Goal: Task Accomplishment & Management: Use online tool/utility

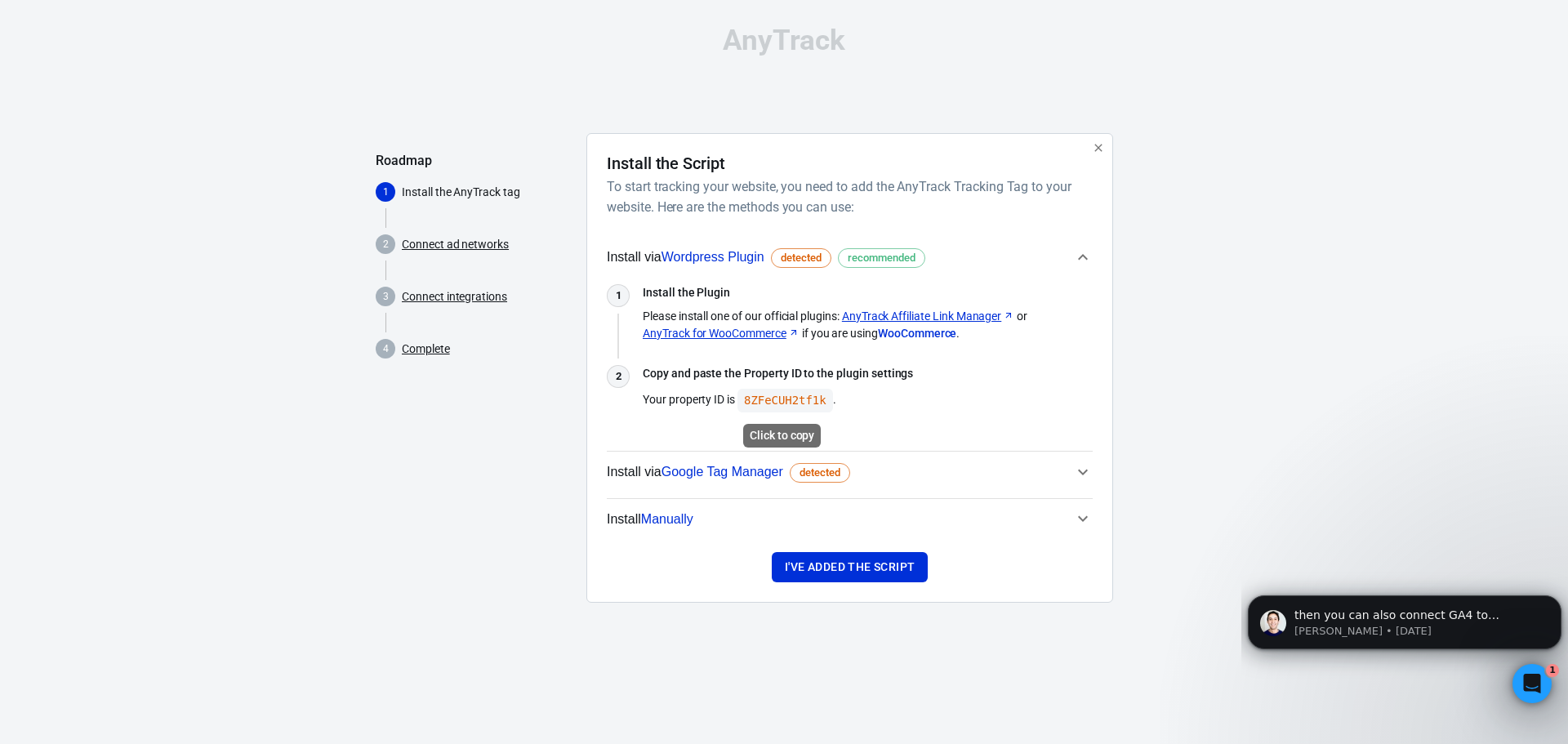
click at [776, 401] on code "8ZFeCUH2tf1k" at bounding box center [785, 401] width 96 height 24
click at [1080, 467] on icon "button" at bounding box center [1082, 472] width 20 height 20
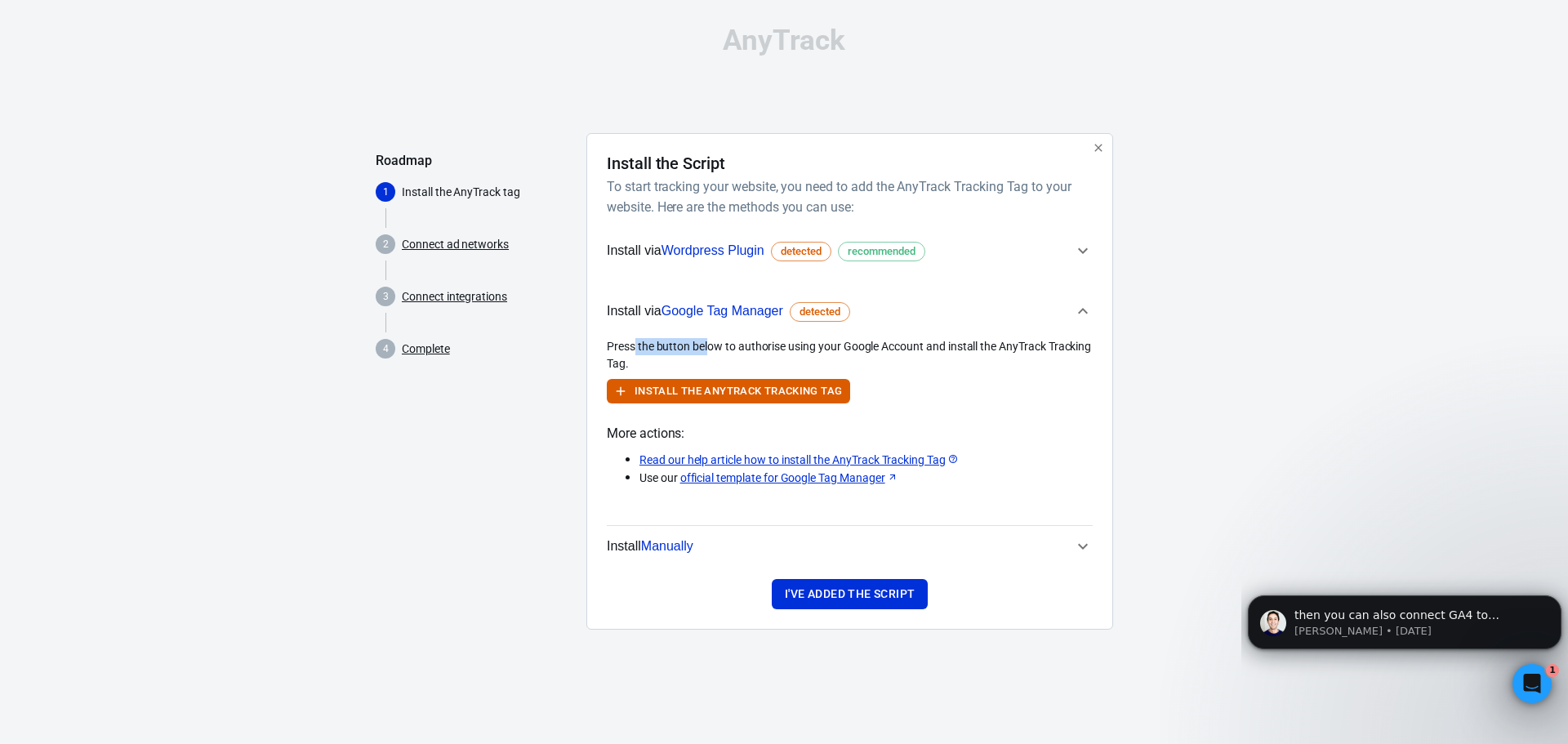
drag, startPoint x: 636, startPoint y: 343, endPoint x: 710, endPoint y: 342, distance: 74.0
click at [710, 342] on div "Press the button below to authorise using your Google Account and install the A…" at bounding box center [850, 355] width 486 height 34
click at [730, 342] on div "Press the button below to authorise using your Google Account and install the A…" at bounding box center [850, 355] width 486 height 34
click at [1040, 247] on span "Install via Wordpress Plugin detected recommended" at bounding box center [840, 250] width 467 height 21
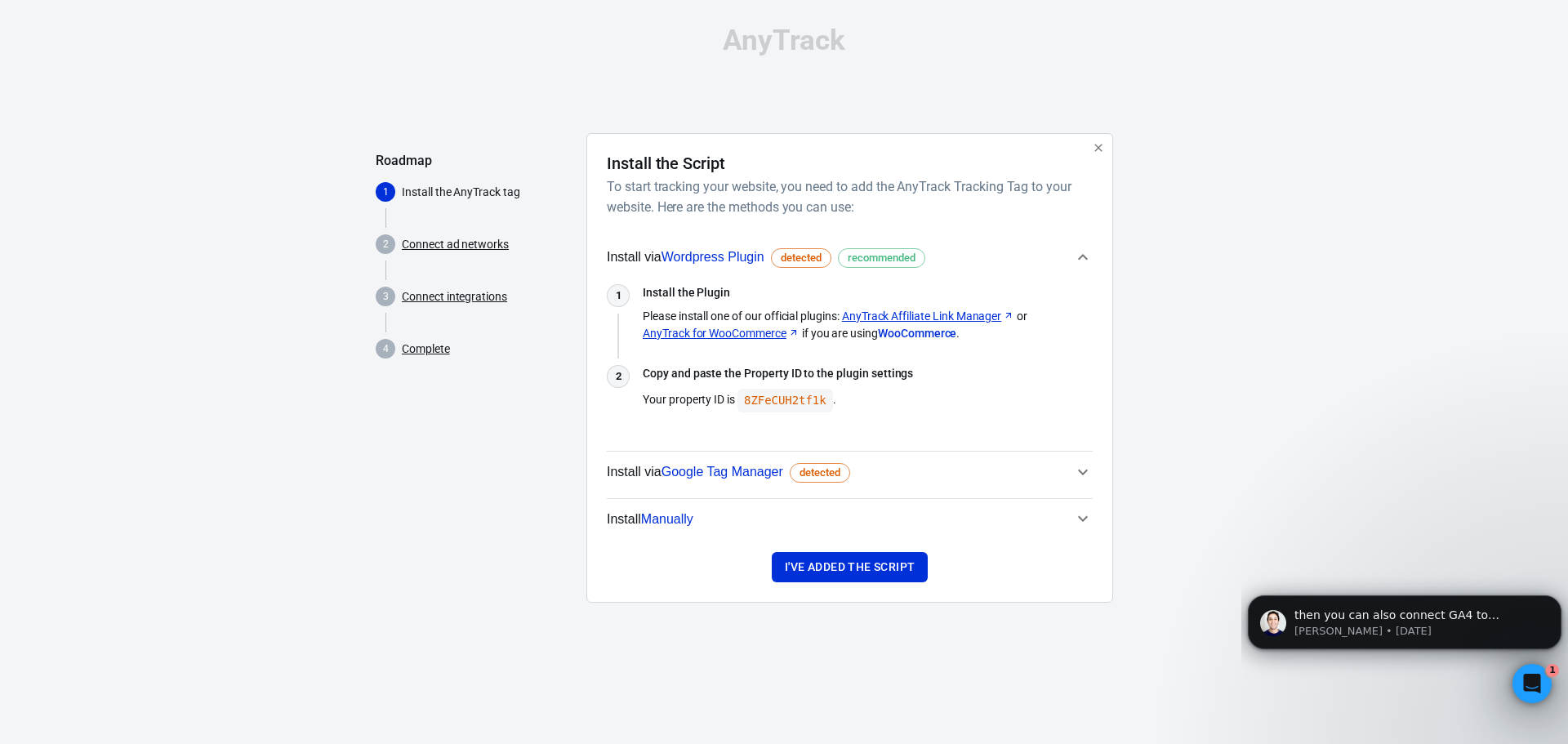
click at [1065, 259] on span "Install via Wordpress Plugin detected recommended" at bounding box center [840, 257] width 467 height 21
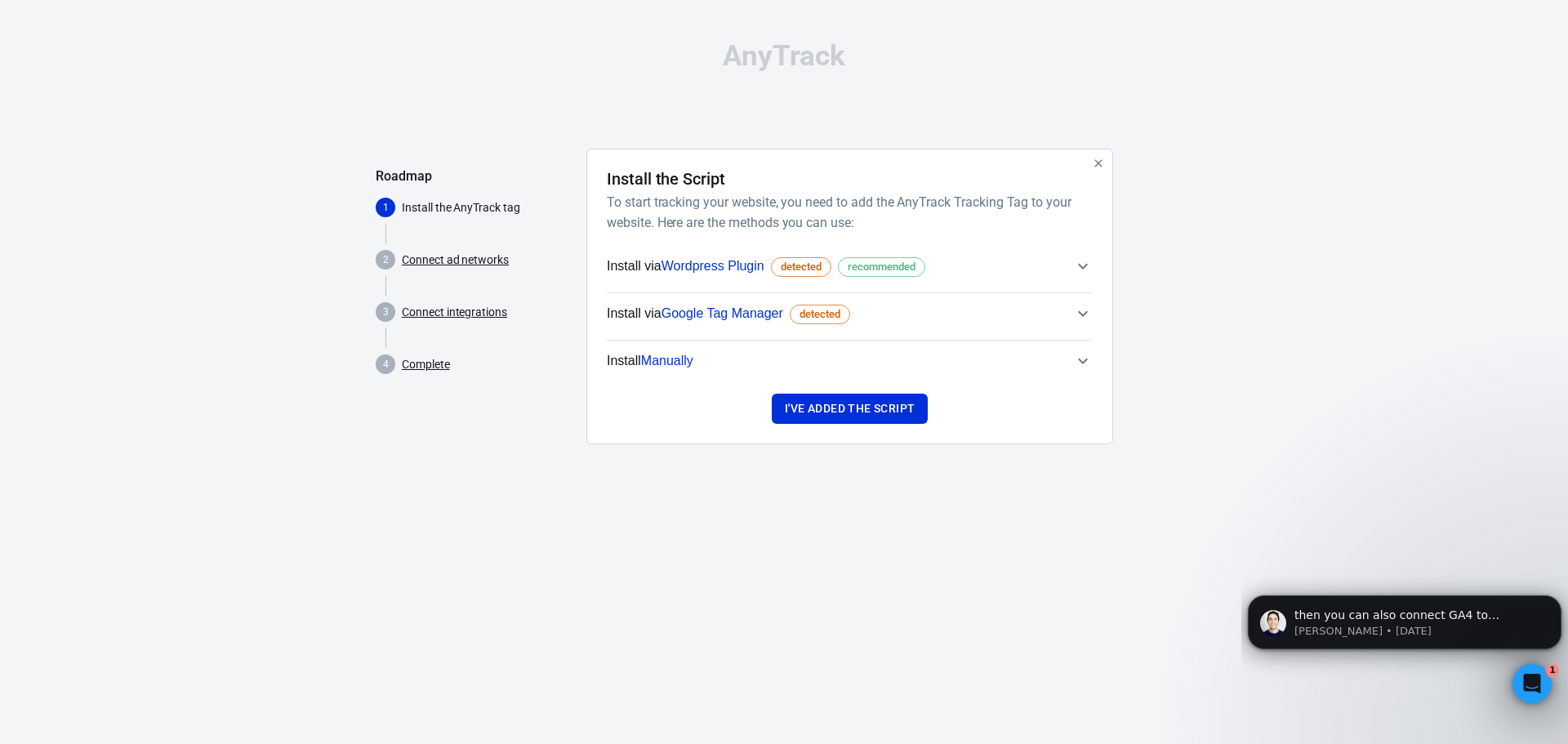
click at [890, 361] on span "Install Manually" at bounding box center [840, 360] width 467 height 21
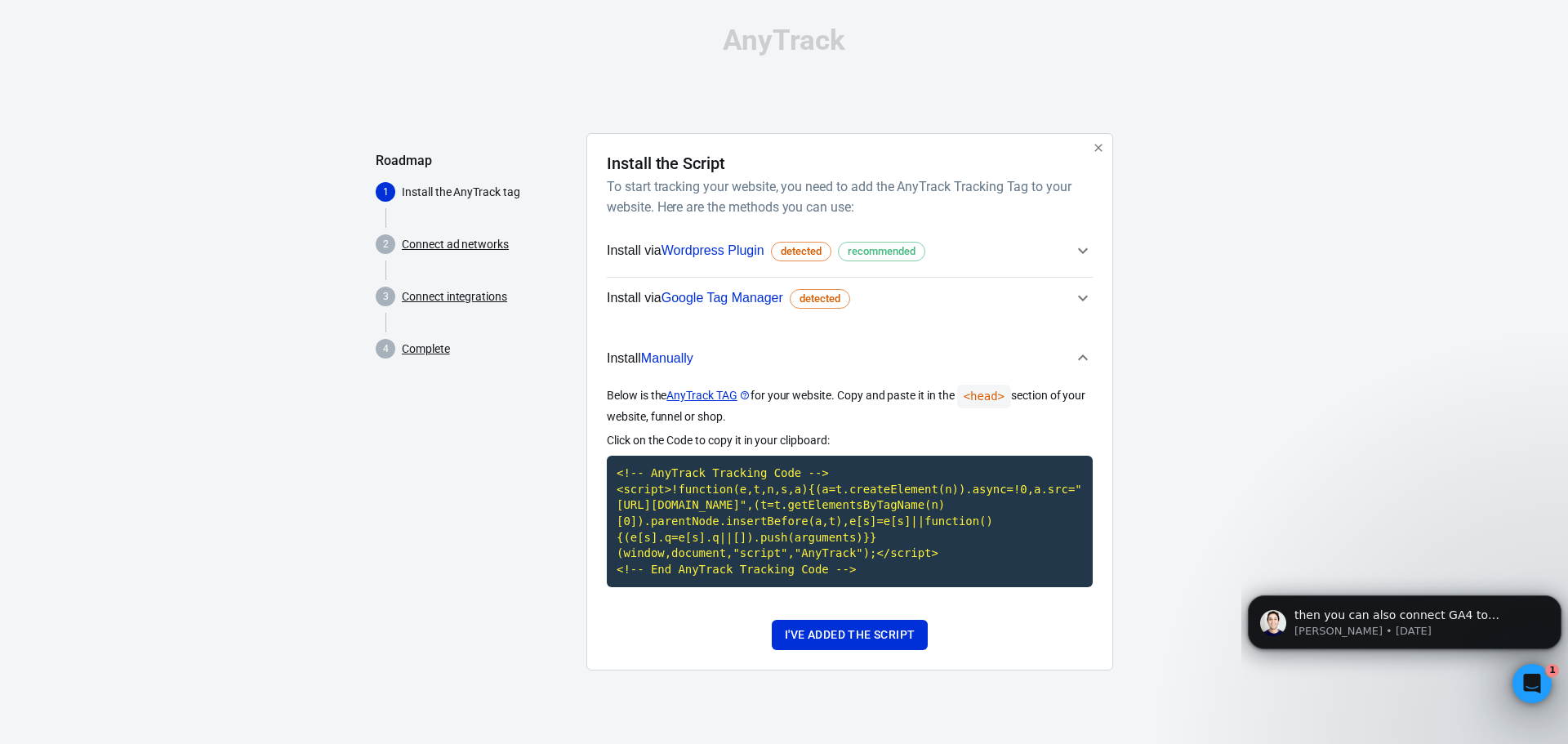
click at [853, 443] on p "Click on the Code to copy it in your clipboard:" at bounding box center [850, 440] width 486 height 17
click at [1032, 306] on span "Install via Google Tag Manager detected" at bounding box center [840, 298] width 467 height 21
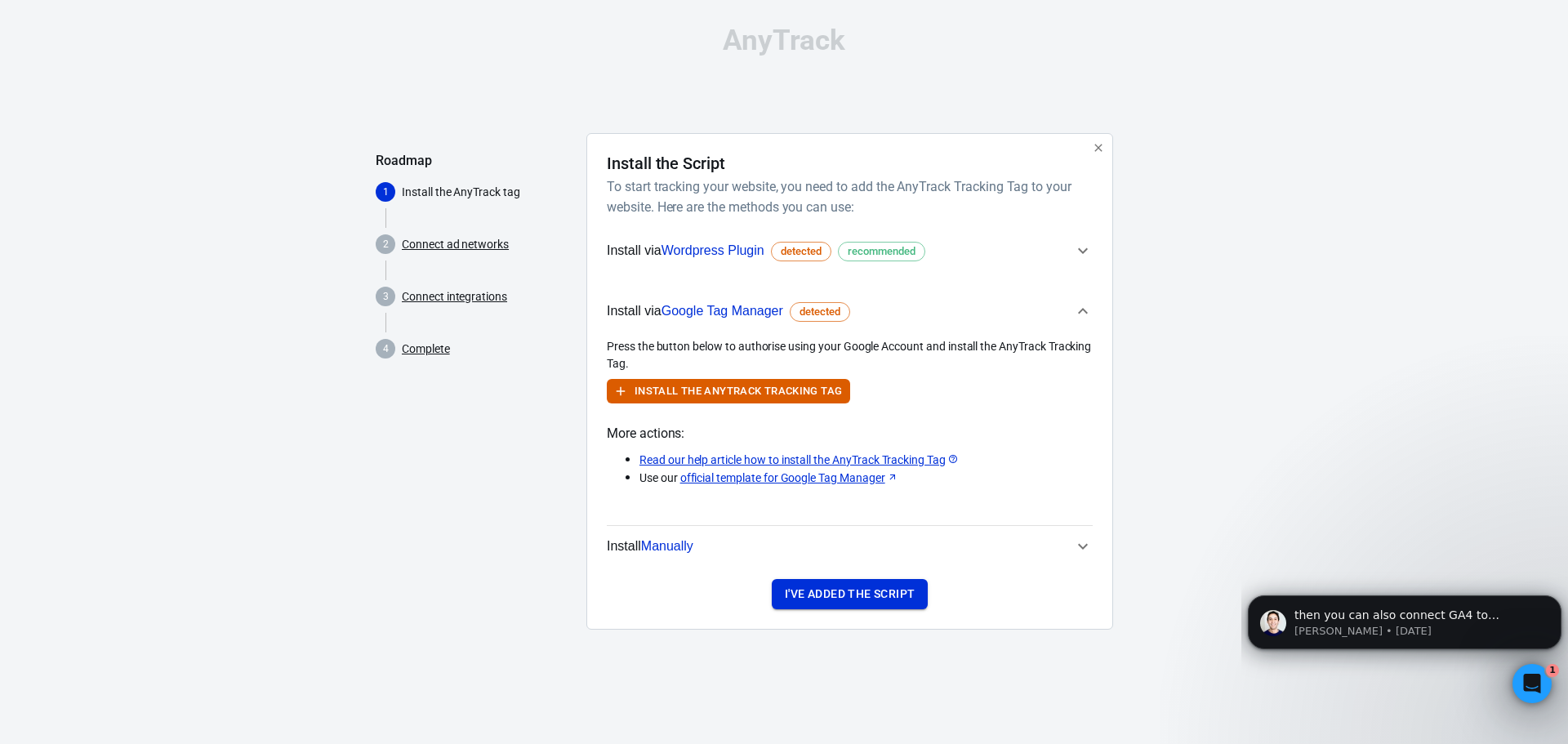
click at [807, 599] on button "I've added the script" at bounding box center [850, 593] width 156 height 30
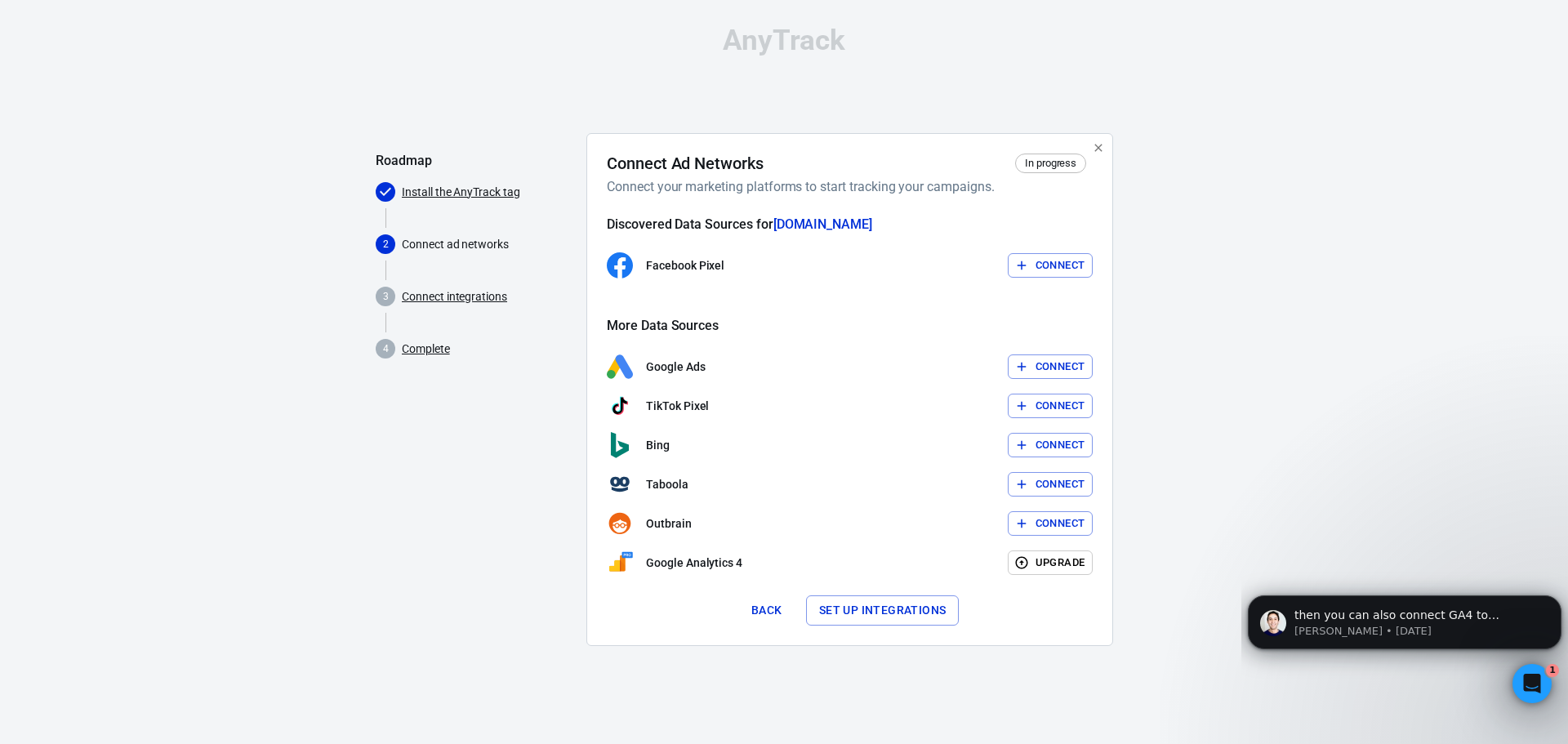
click at [1060, 269] on button "Connect" at bounding box center [1051, 266] width 86 height 26
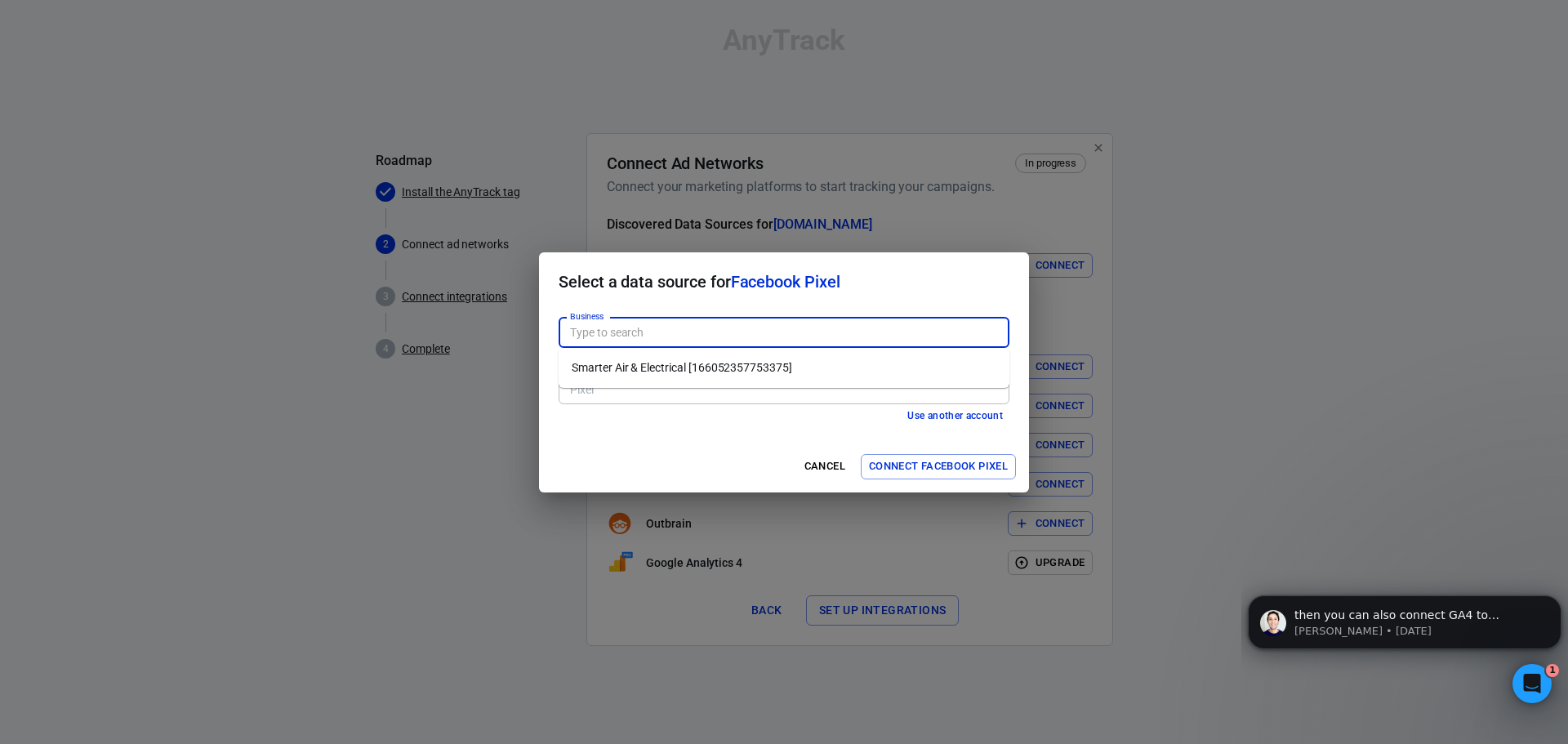
click at [681, 335] on input "Business" at bounding box center [783, 333] width 438 height 21
click at [667, 366] on li "Smarter Air & Electrical [166052357753375]" at bounding box center [784, 367] width 450 height 27
type input "Smarter Air & Electrical [166052357753375]"
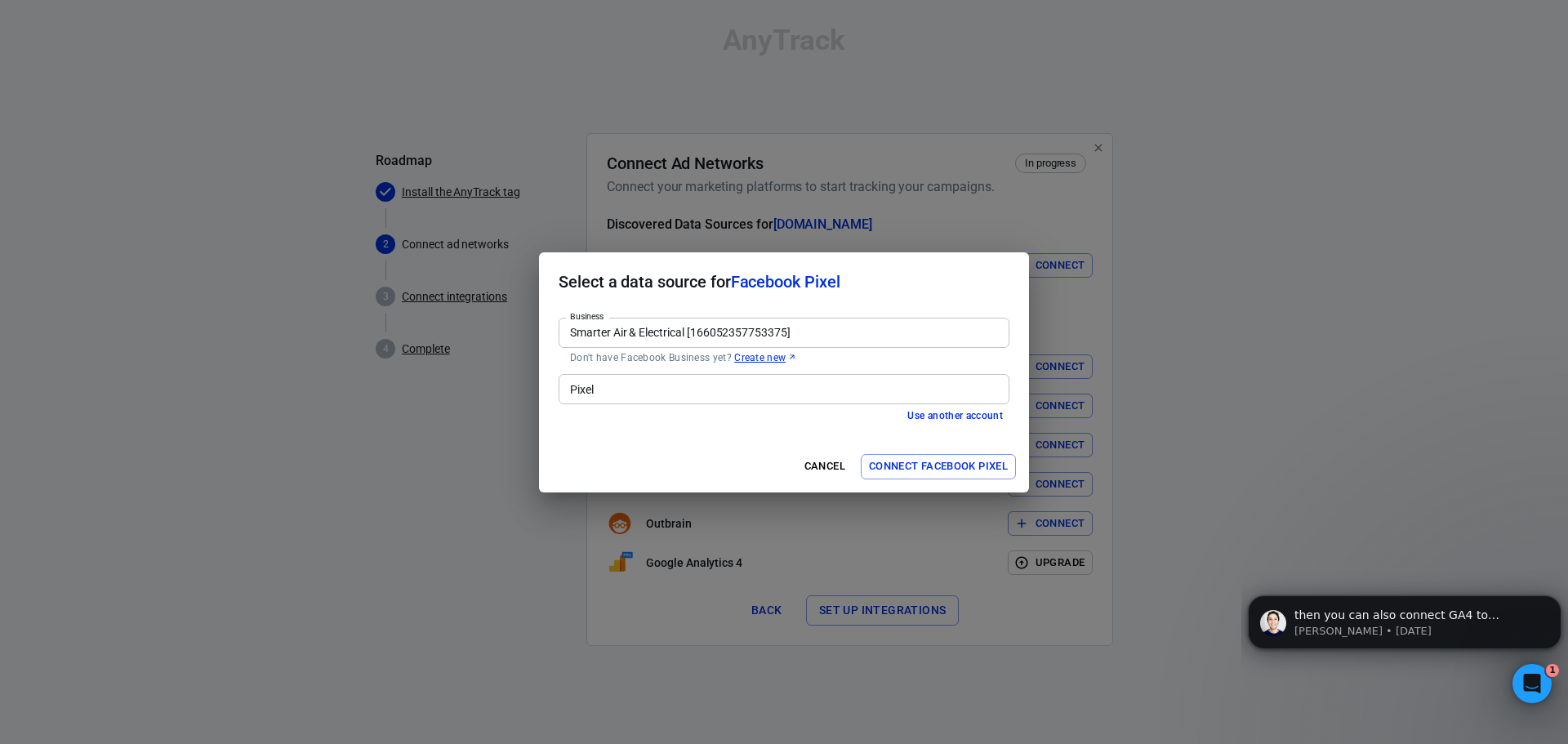
click at [840, 396] on input "Pixel" at bounding box center [783, 389] width 438 height 21
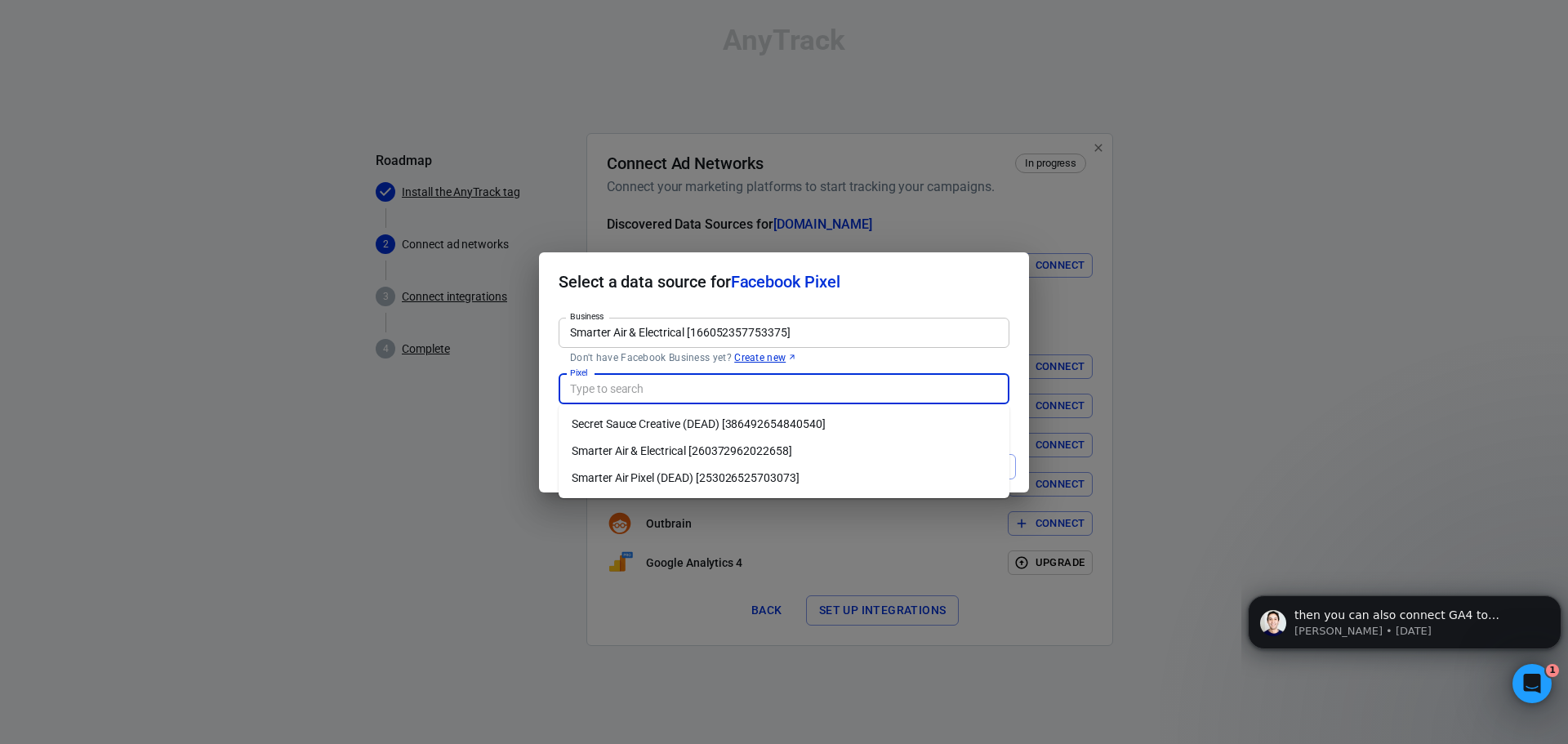
click at [697, 456] on li "Smarter Air & Electrical [260372962022658]" at bounding box center [784, 450] width 450 height 27
type input "Smarter Air & Electrical [260372962022658]"
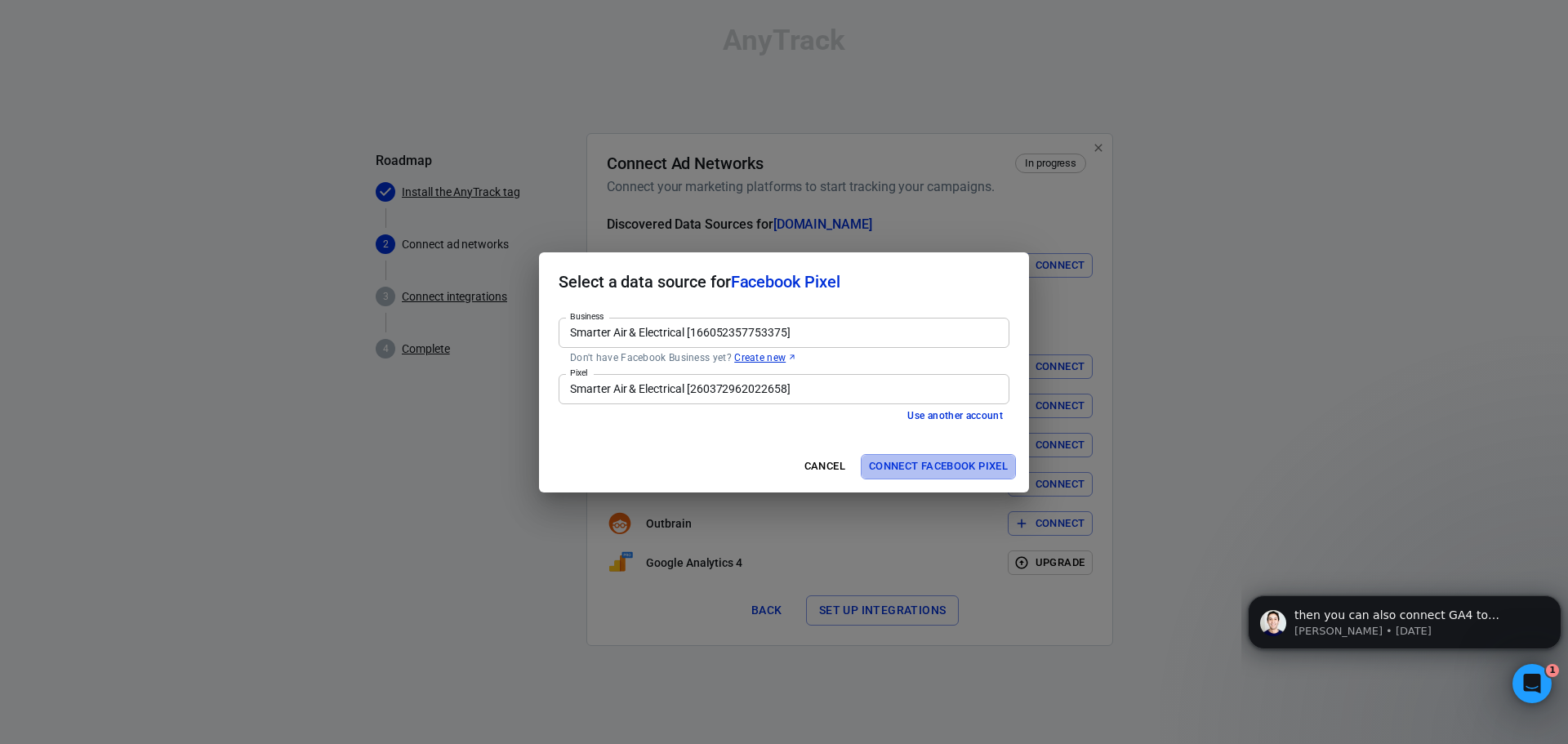
click at [934, 466] on button "Connect Facebook Pixel" at bounding box center [938, 467] width 155 height 26
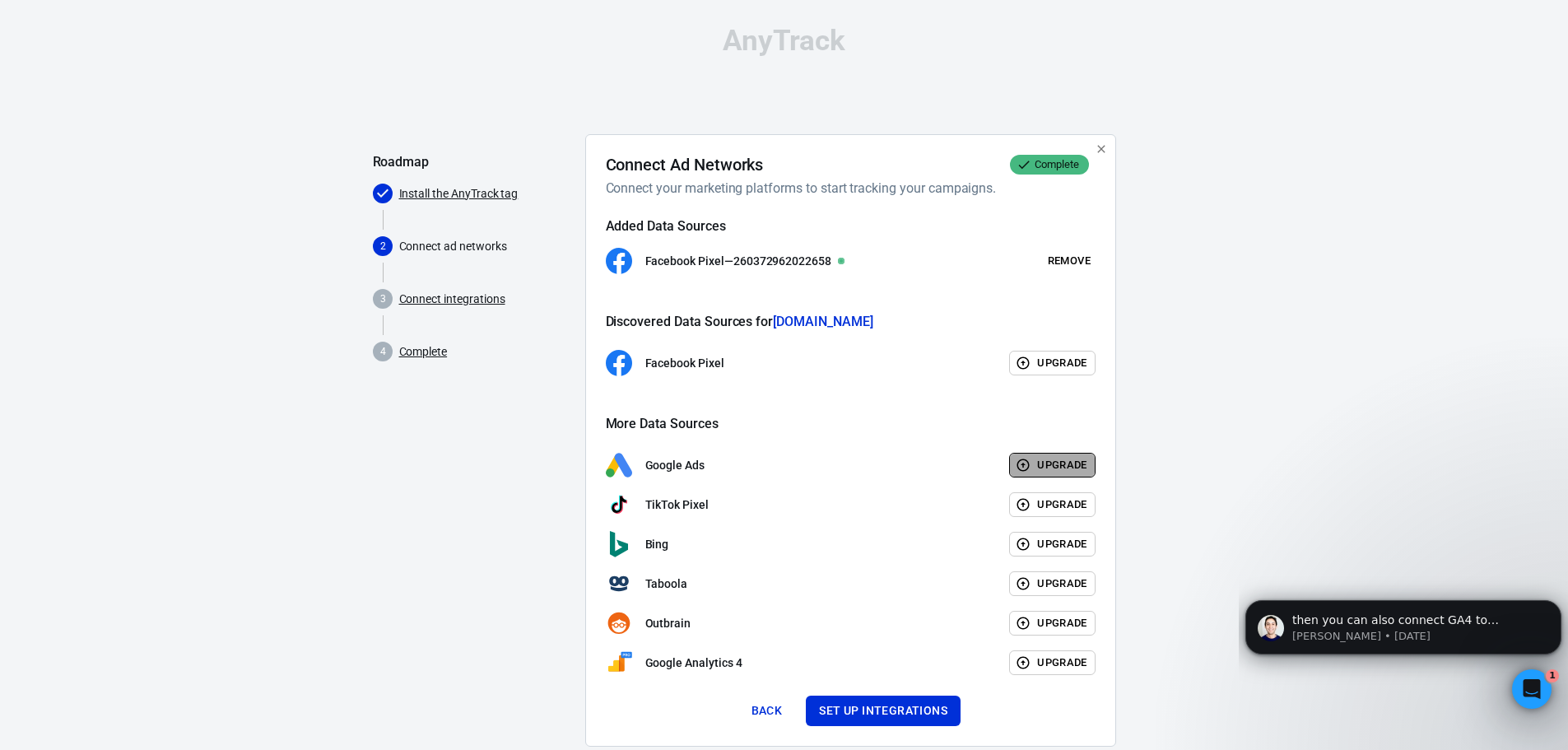
click at [1053, 463] on button "Upgrade" at bounding box center [1052, 465] width 86 height 26
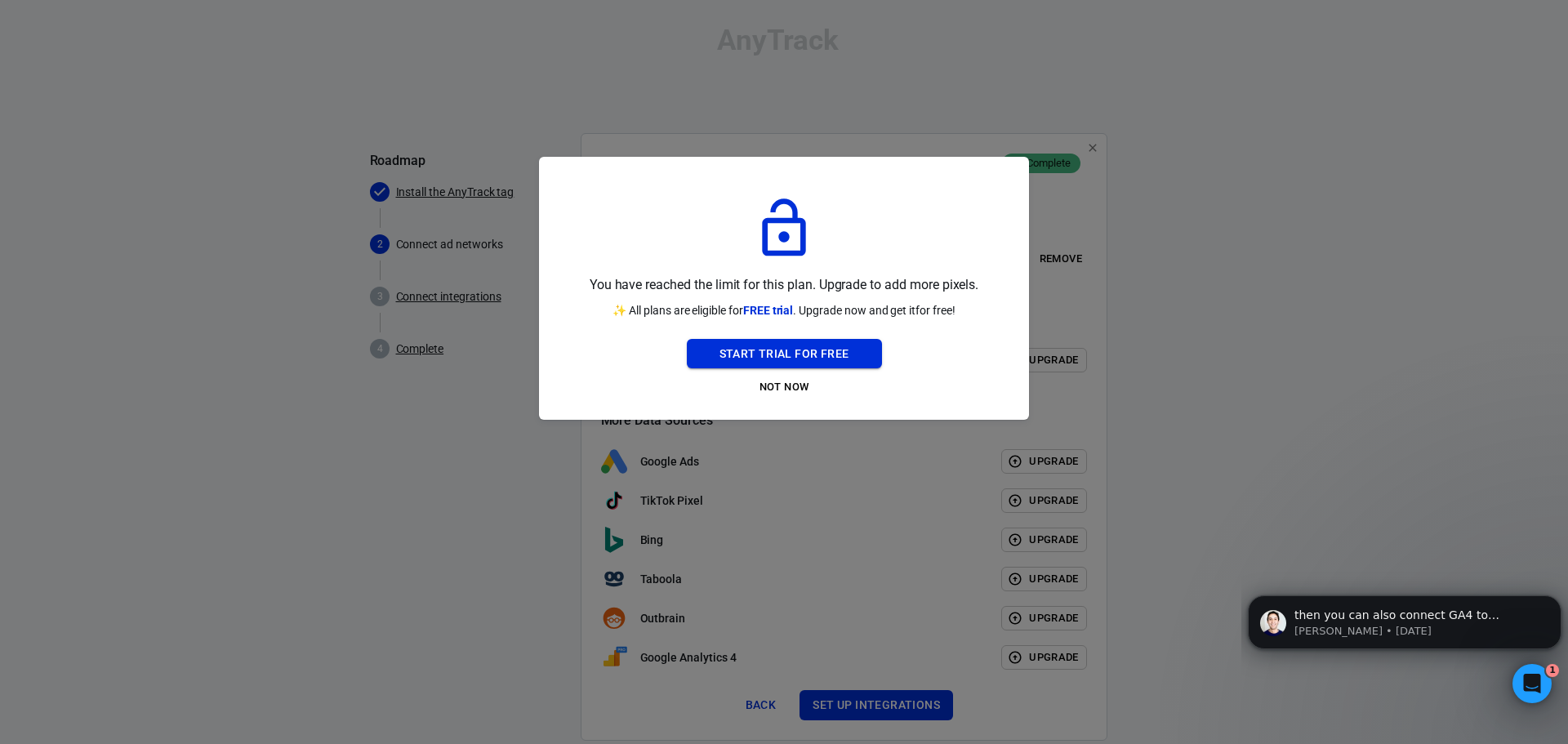
click at [790, 353] on button "Start Trial For Free" at bounding box center [784, 354] width 195 height 30
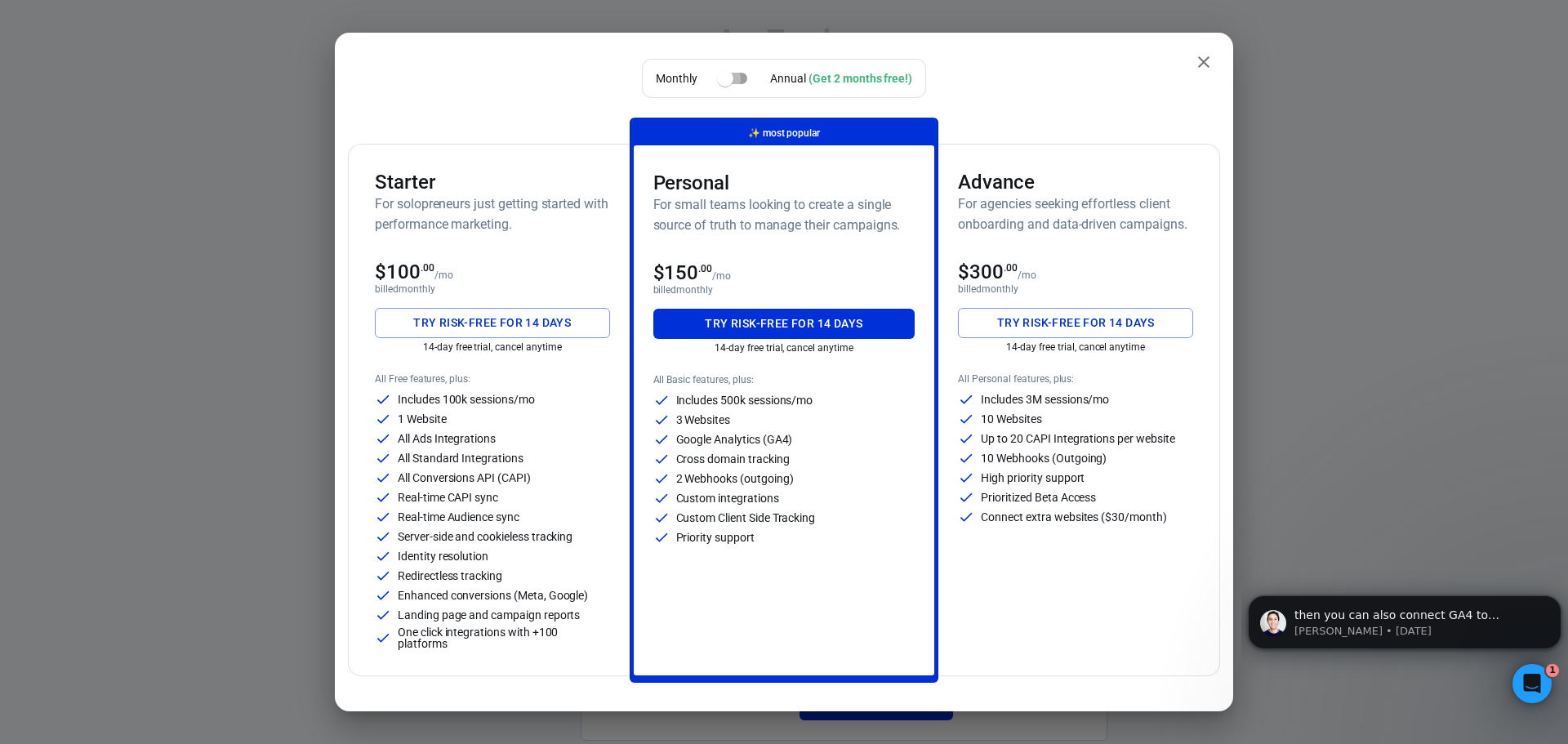
click at [734, 80] on input "checkbox" at bounding box center [724, 78] width 93 height 31
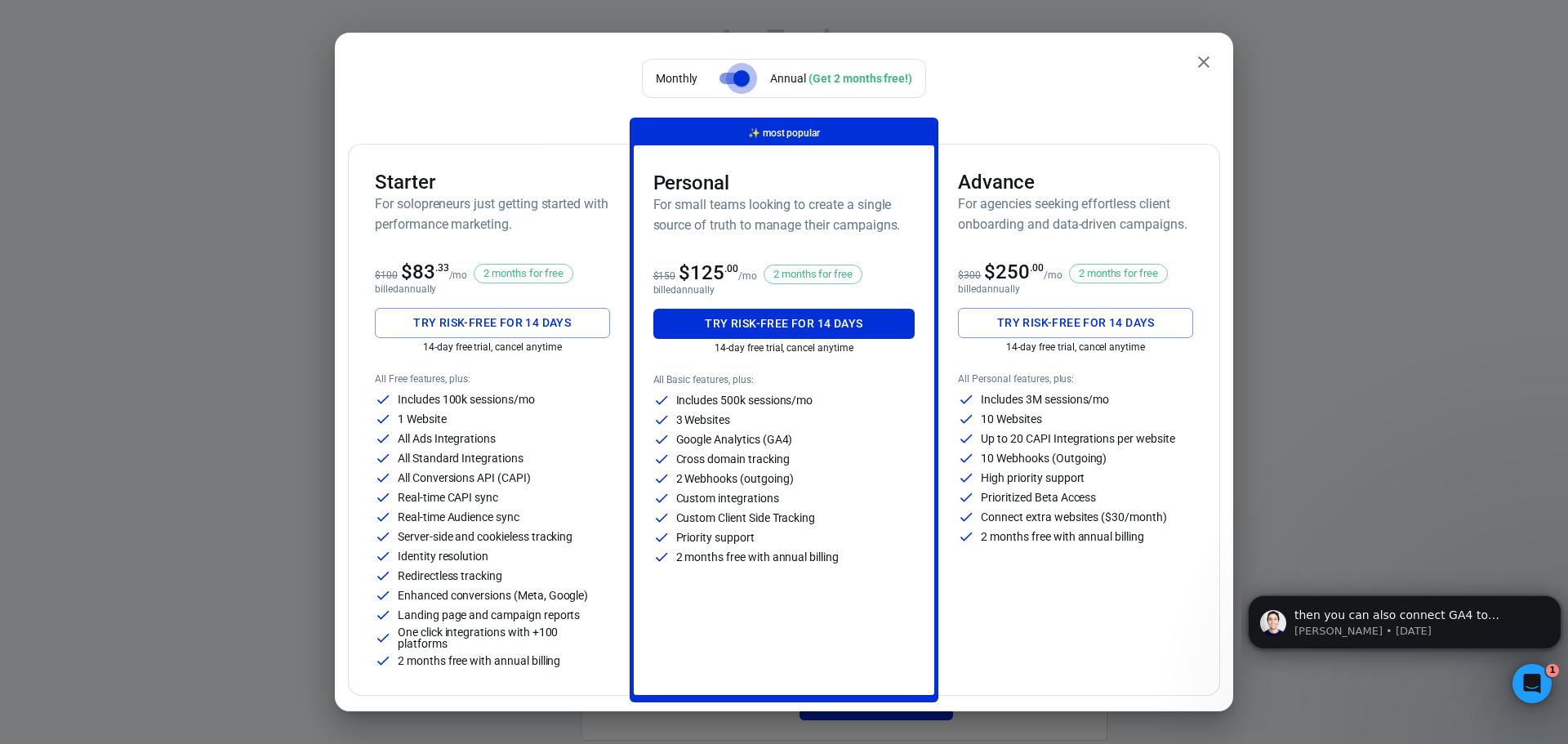
click at [734, 80] on input "checkbox" at bounding box center [742, 78] width 93 height 31
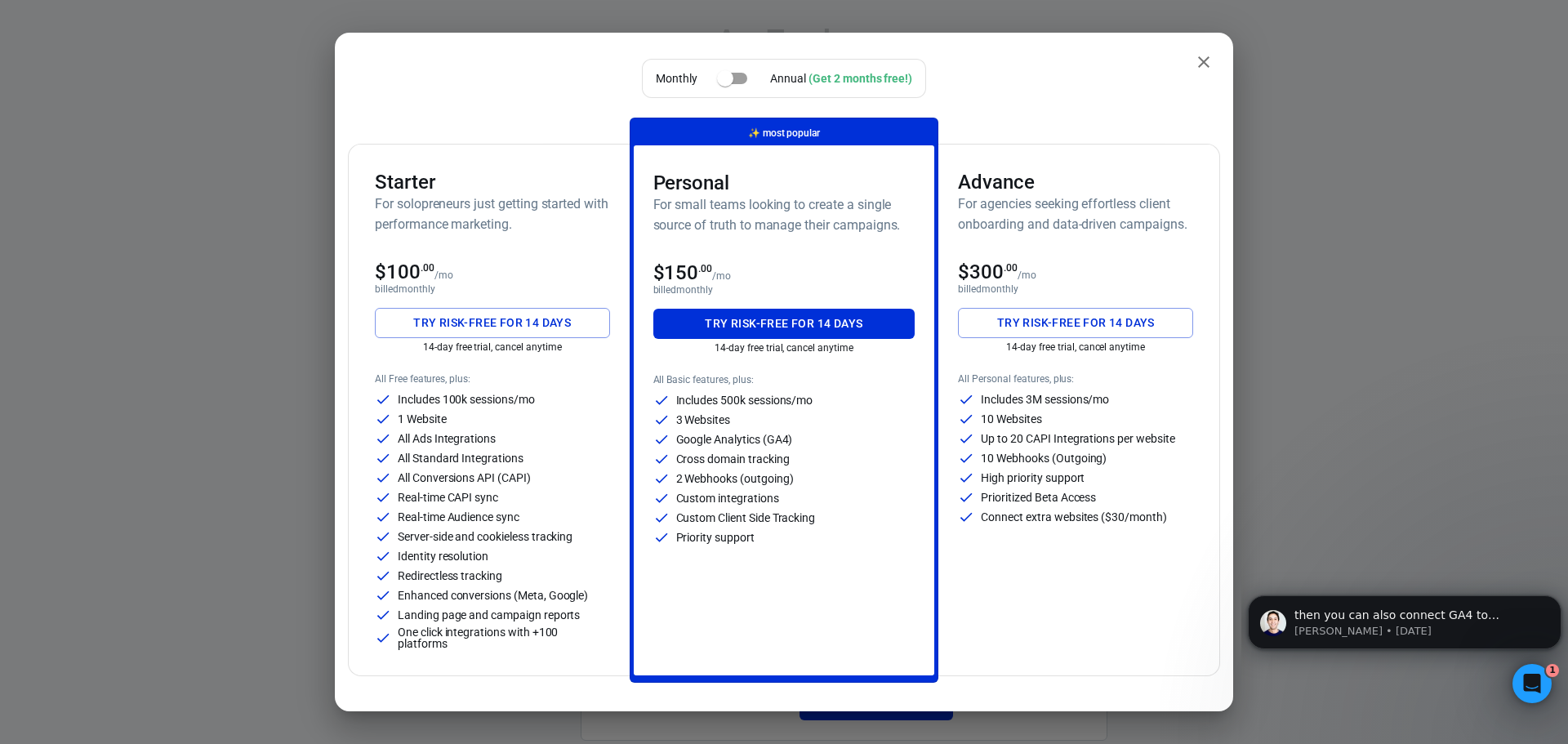
click at [734, 80] on input "checkbox" at bounding box center [724, 78] width 93 height 31
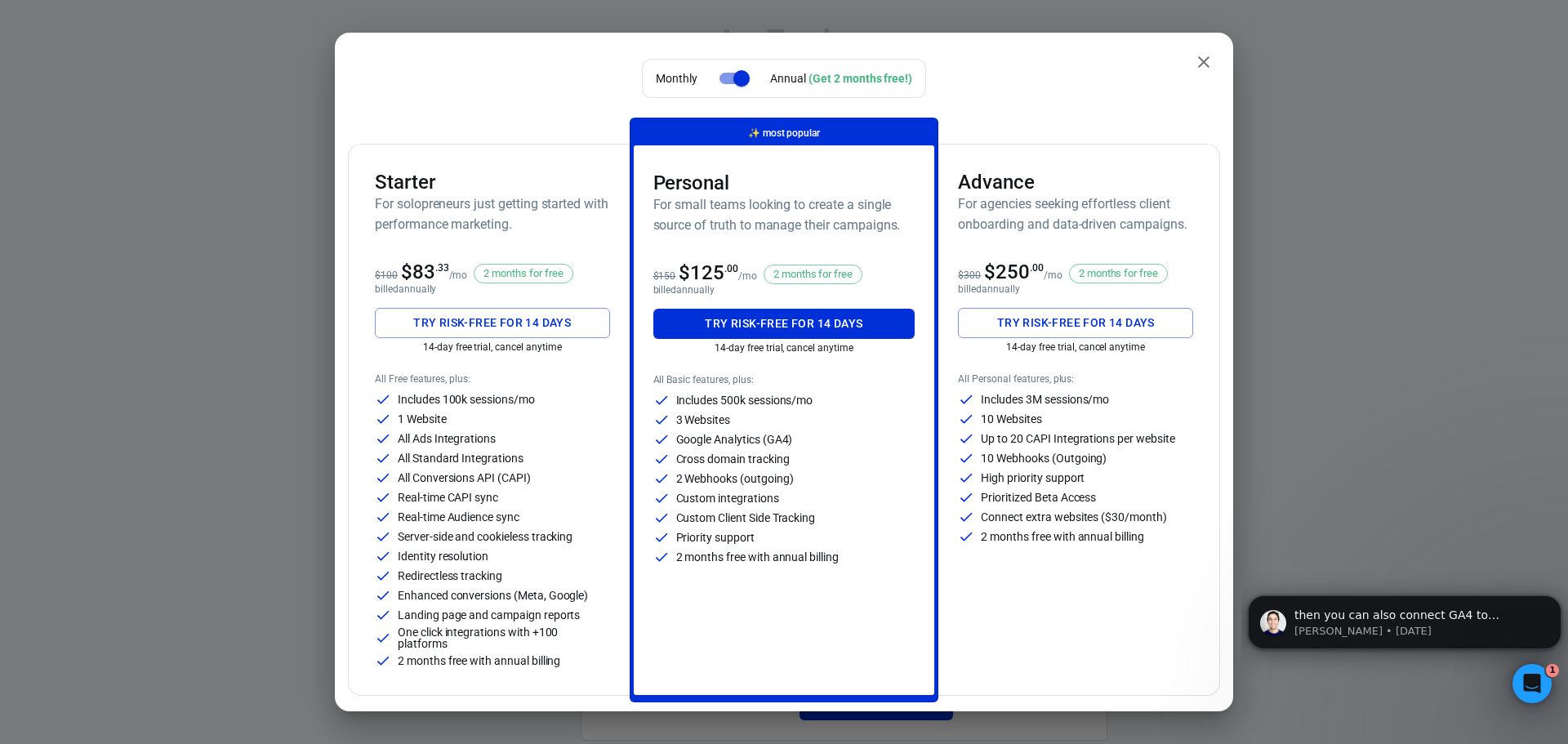
click at [734, 80] on input "checkbox" at bounding box center [742, 78] width 93 height 31
checkbox input "false"
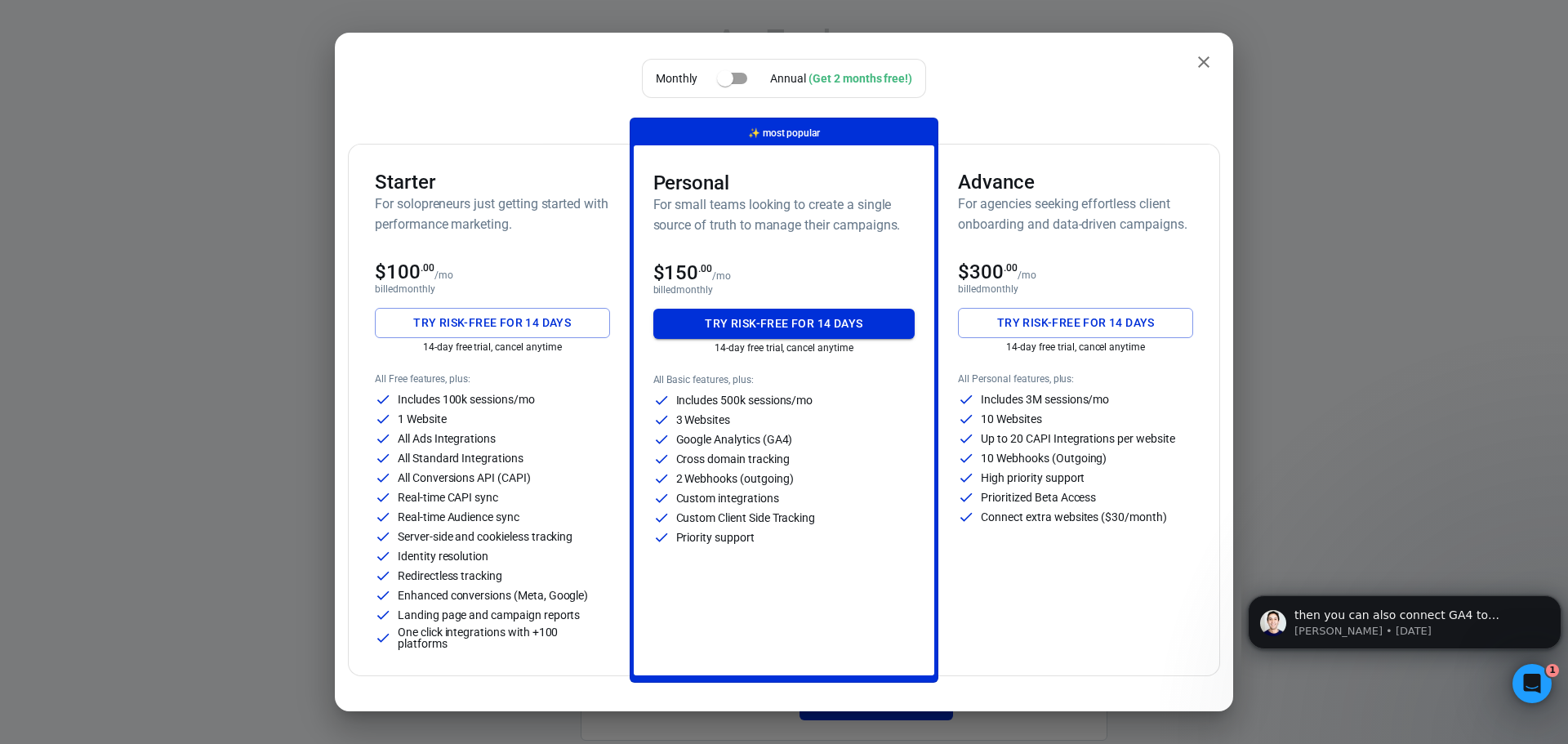
click at [723, 323] on button "Try risk-free for 14 days" at bounding box center [784, 323] width 262 height 30
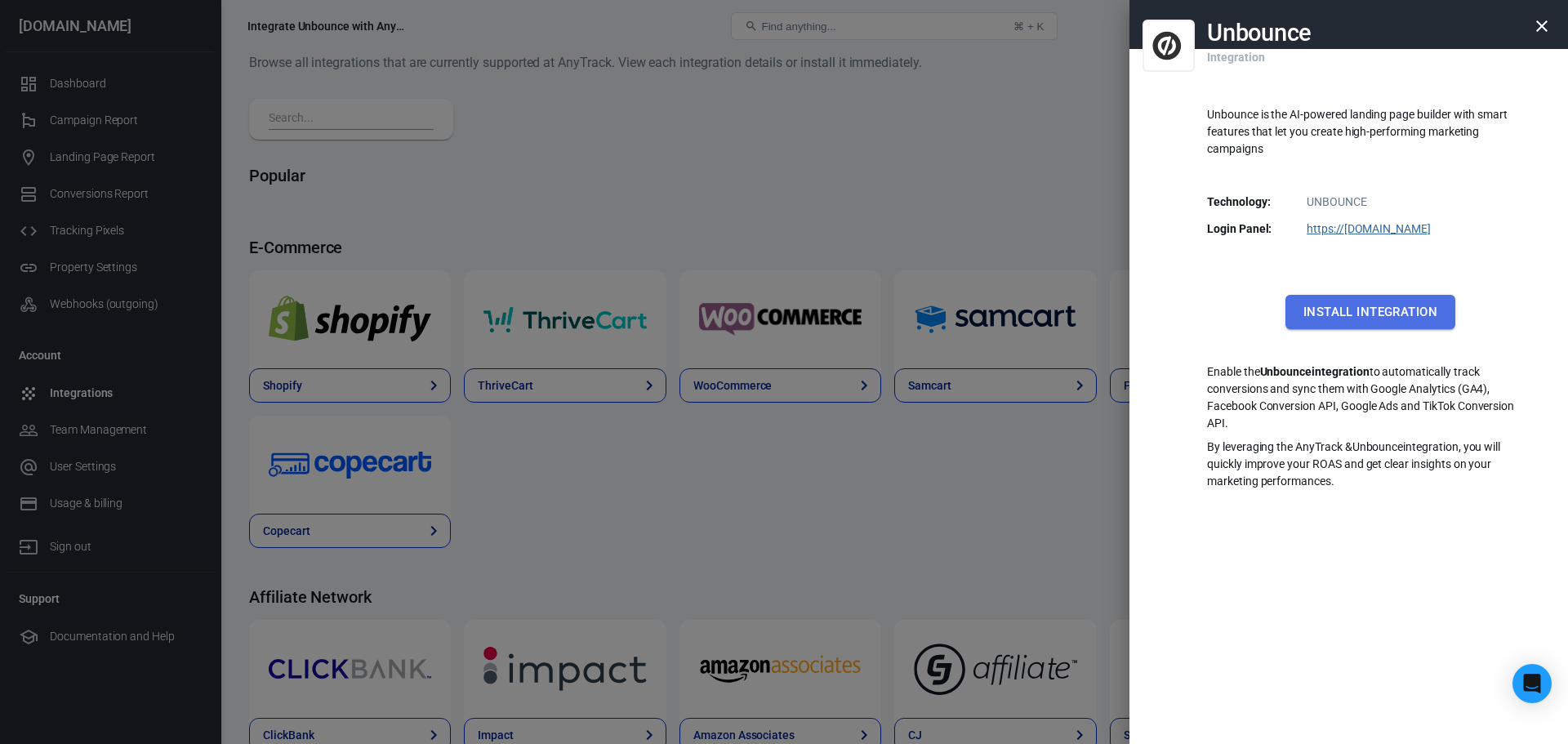
click at [1387, 319] on button "Install Integration" at bounding box center [1370, 312] width 170 height 34
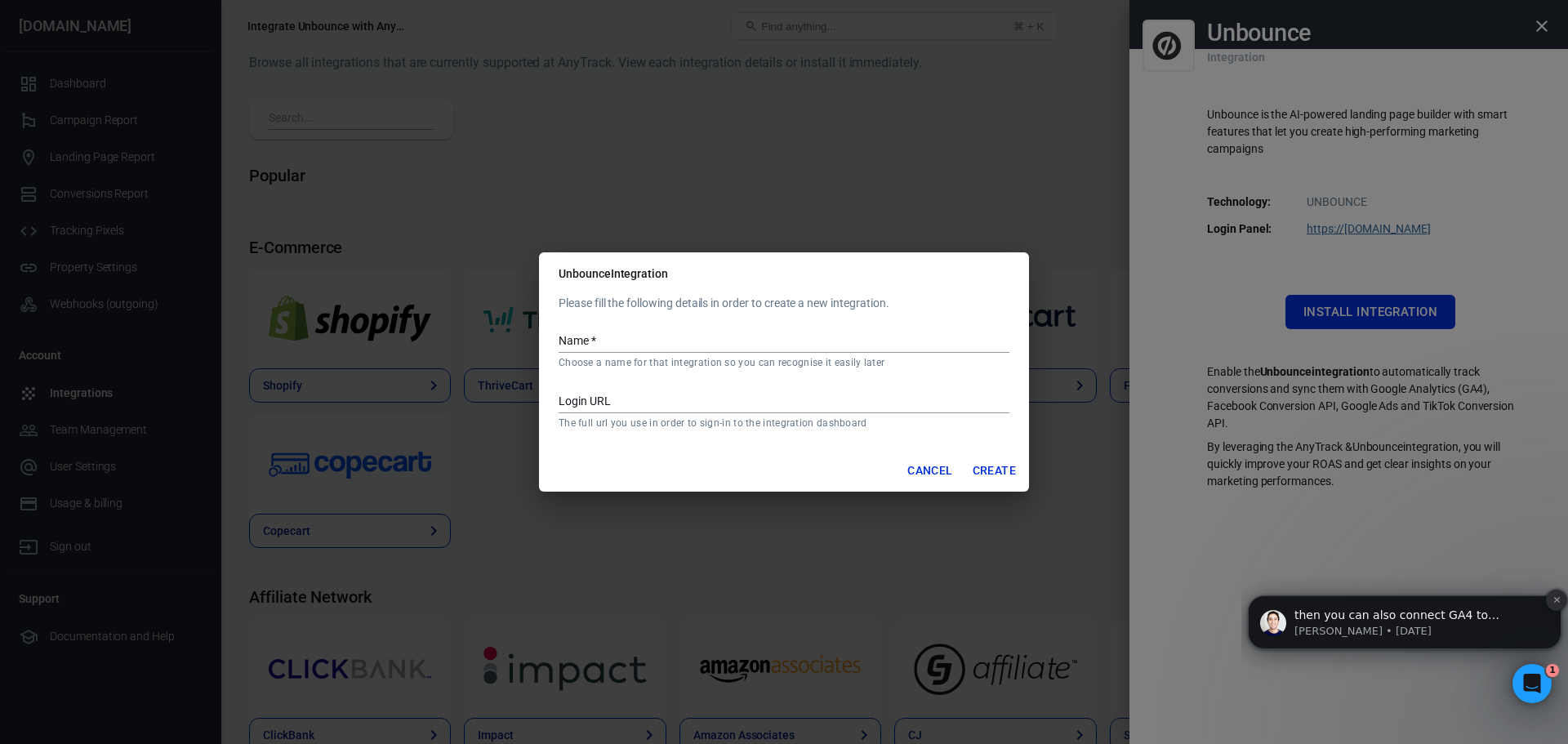
click at [1553, 596] on icon "Dismiss notification" at bounding box center [1557, 599] width 9 height 9
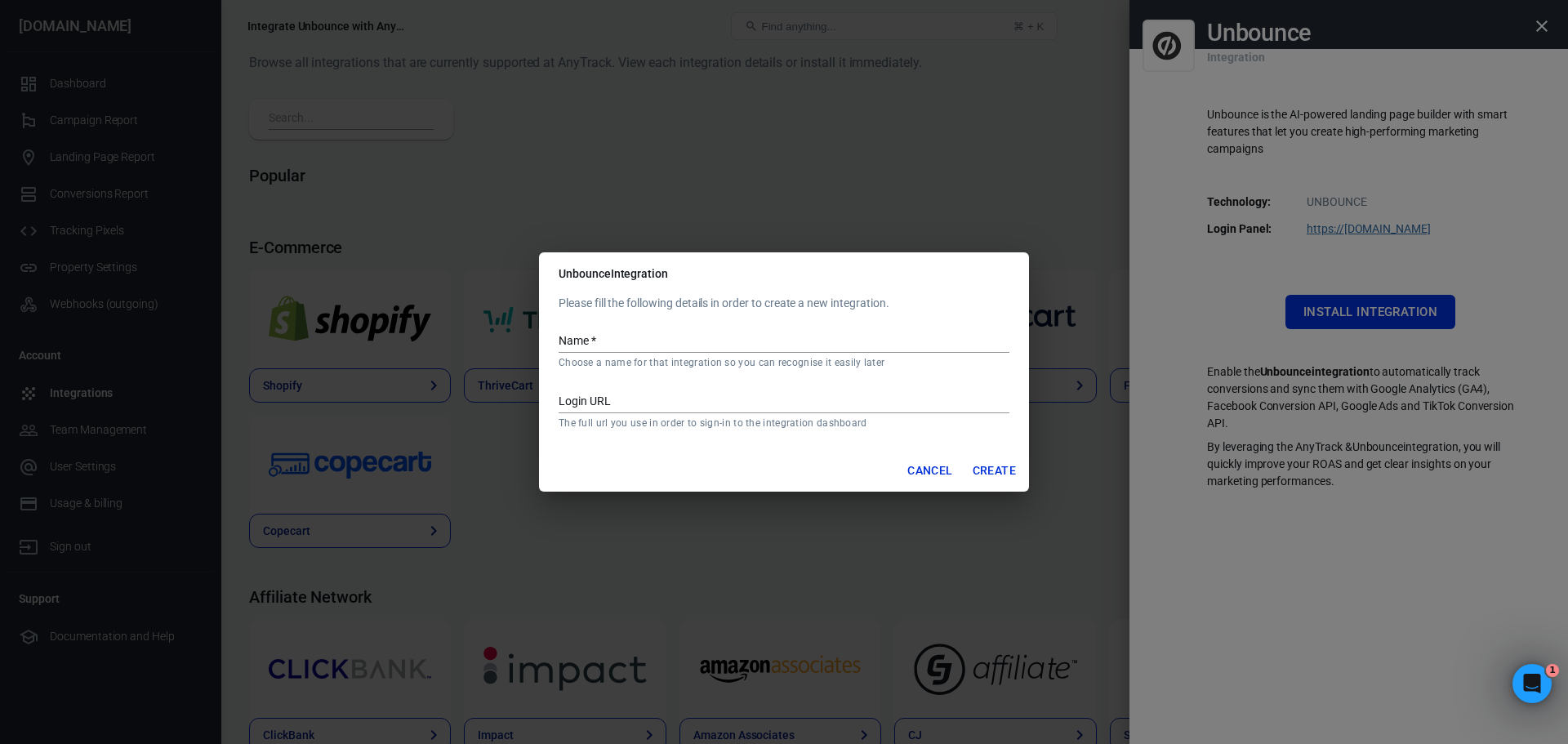
click at [1391, 113] on div "Unbounce Integration Please fill the following details in order to create a new…" at bounding box center [784, 372] width 1568 height 744
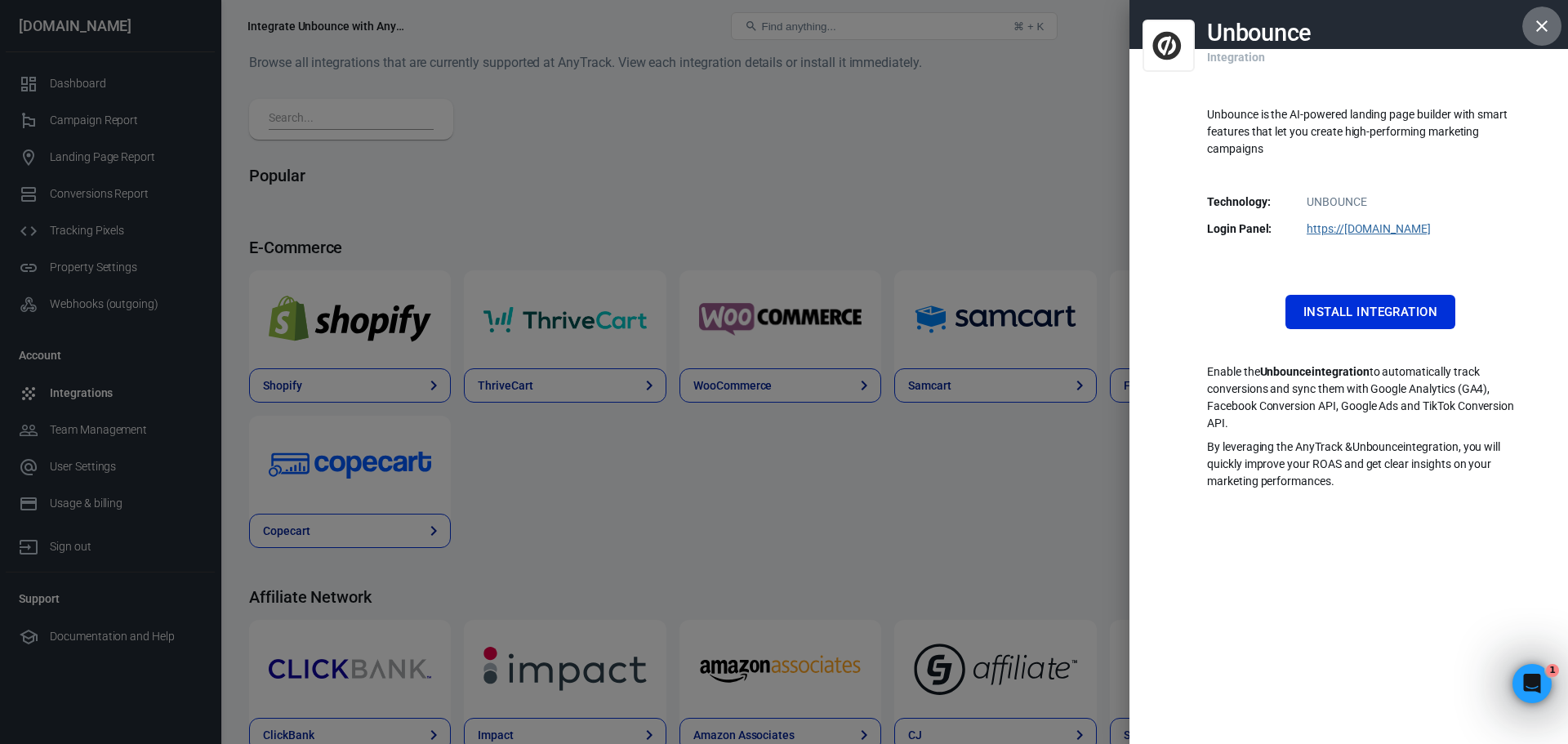
click at [1541, 24] on icon "button" at bounding box center [1541, 26] width 11 height 11
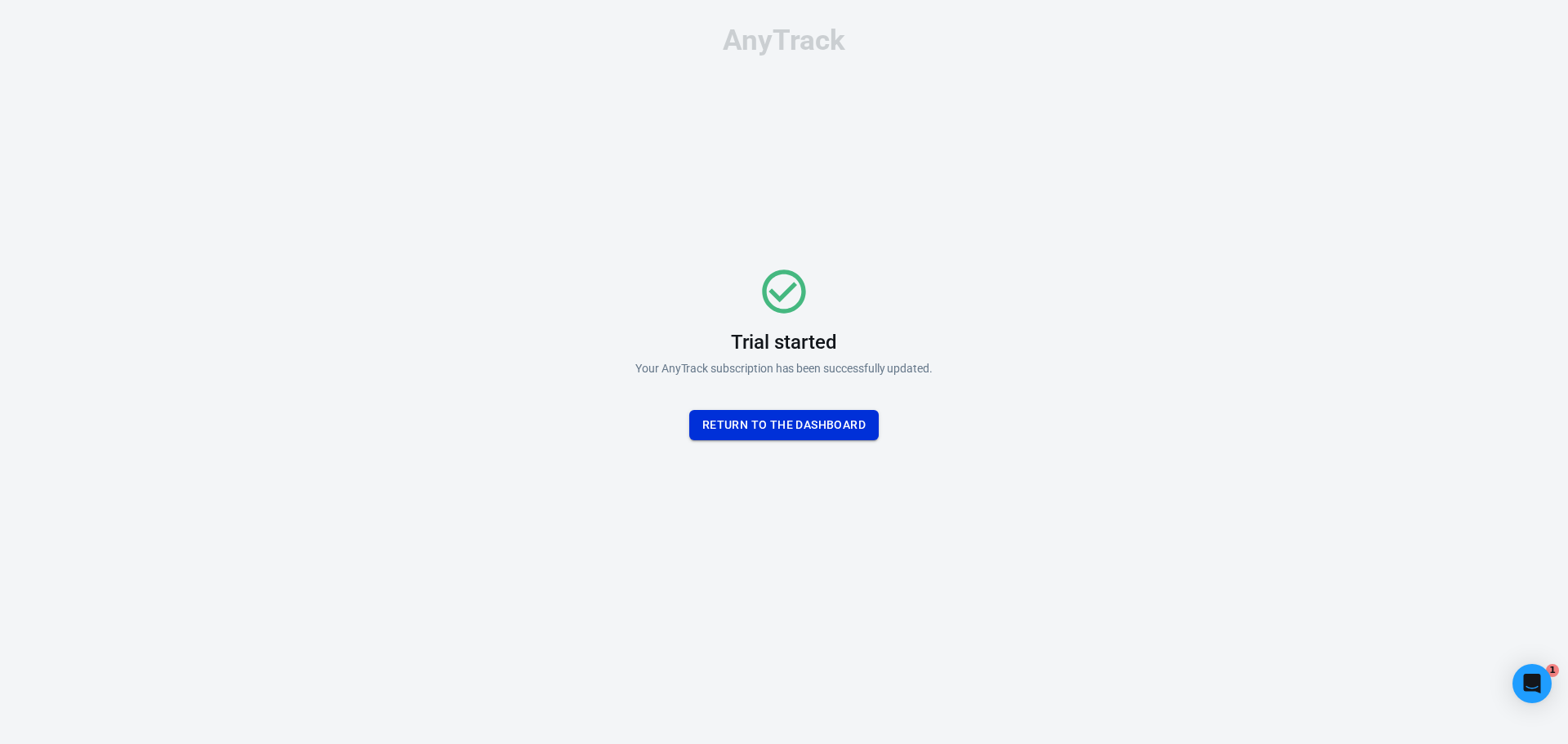
click at [782, 423] on button "Return To the dashboard" at bounding box center [784, 425] width 189 height 30
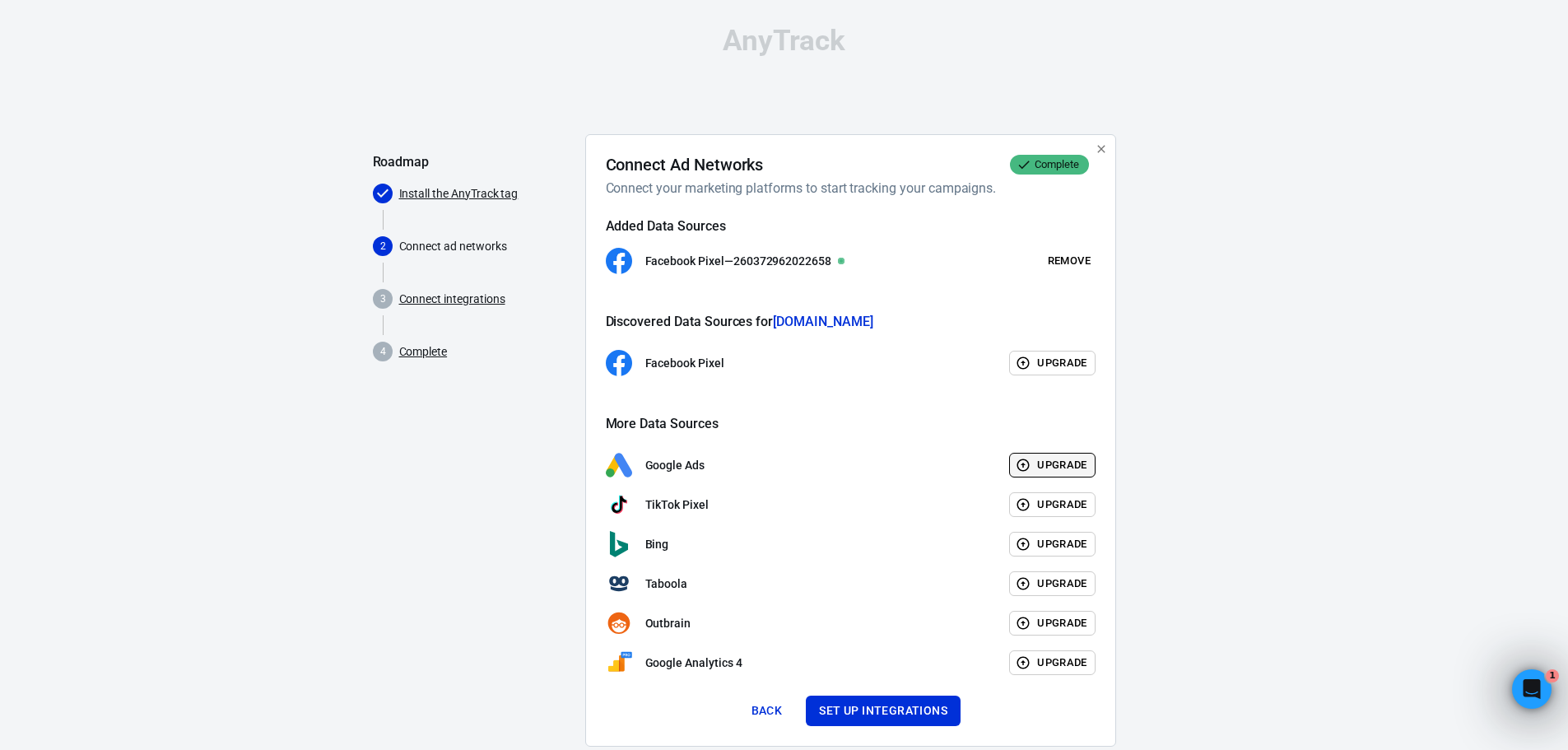
click at [1055, 466] on button "Upgrade" at bounding box center [1052, 465] width 86 height 26
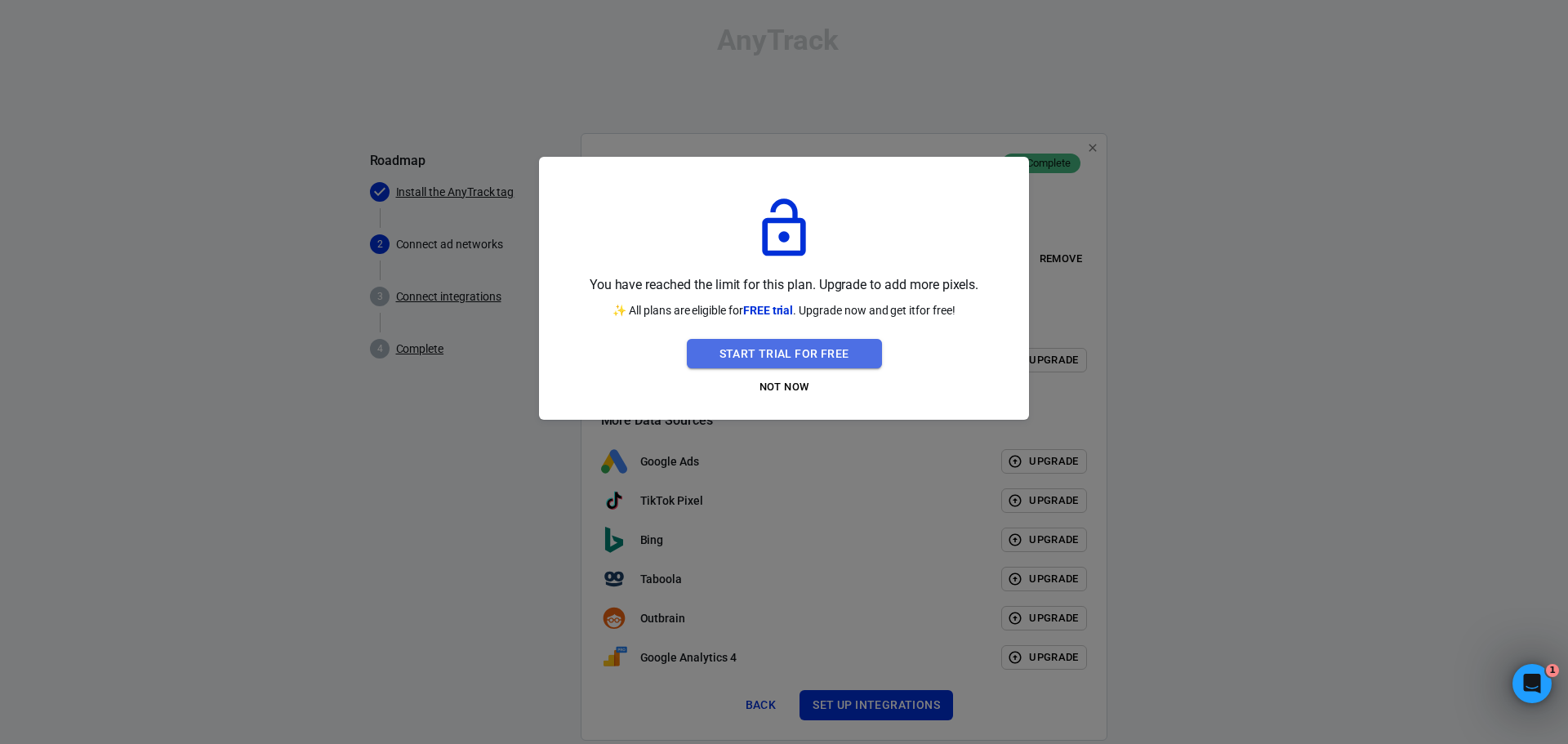
click at [814, 360] on button "Start Trial For Free" at bounding box center [784, 354] width 195 height 30
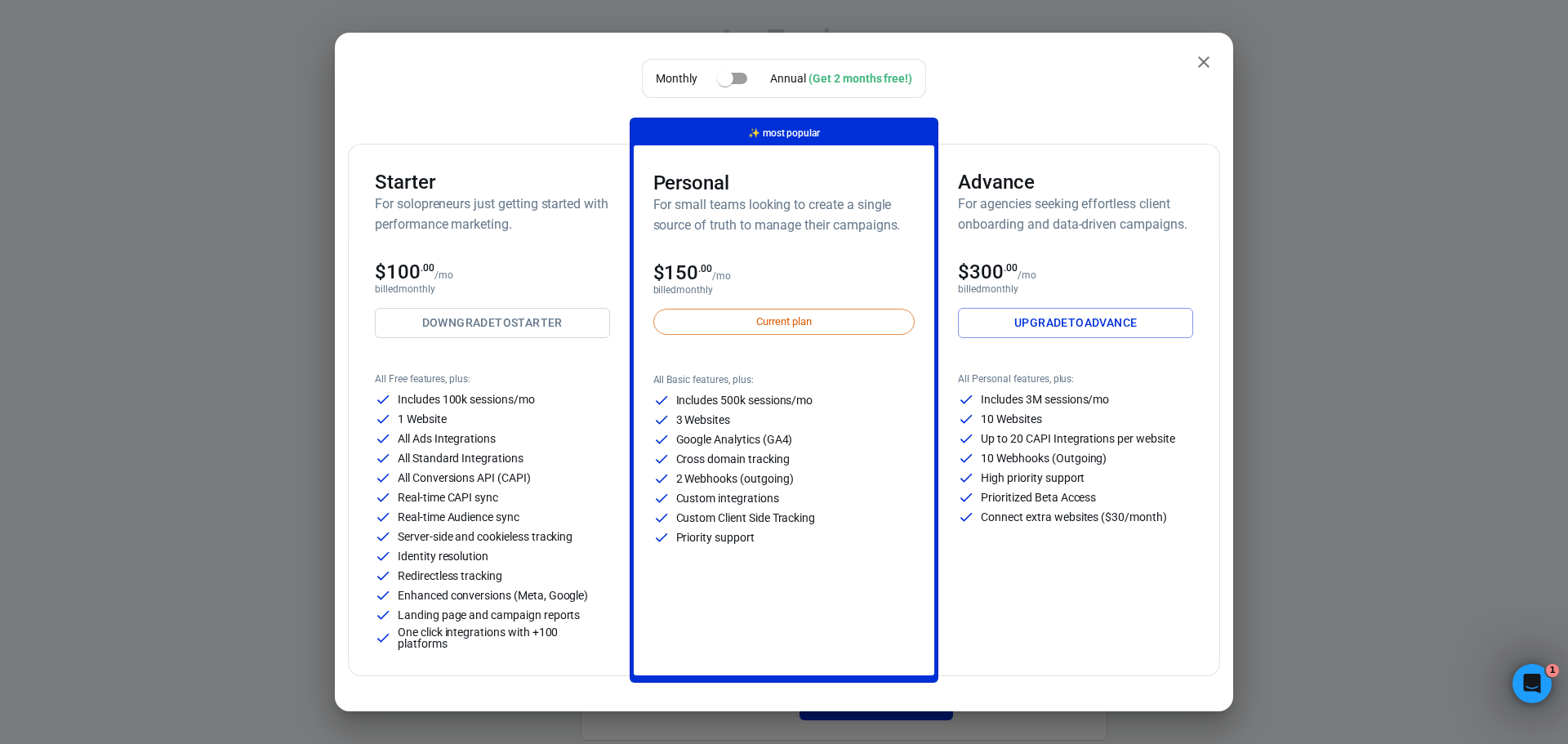
click at [1194, 62] on icon "close" at bounding box center [1203, 62] width 20 height 20
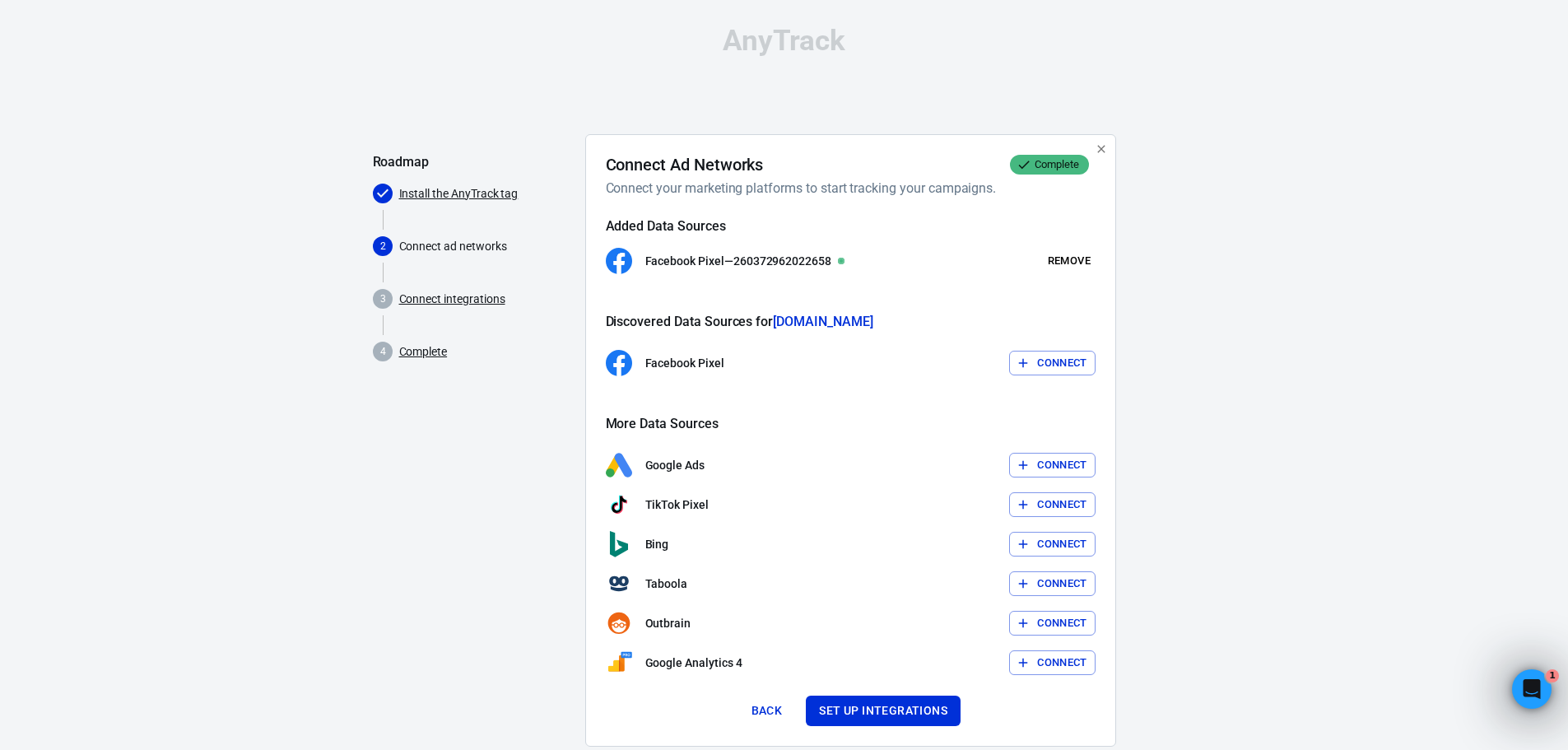
click at [1063, 462] on button "Connect" at bounding box center [1052, 465] width 86 height 26
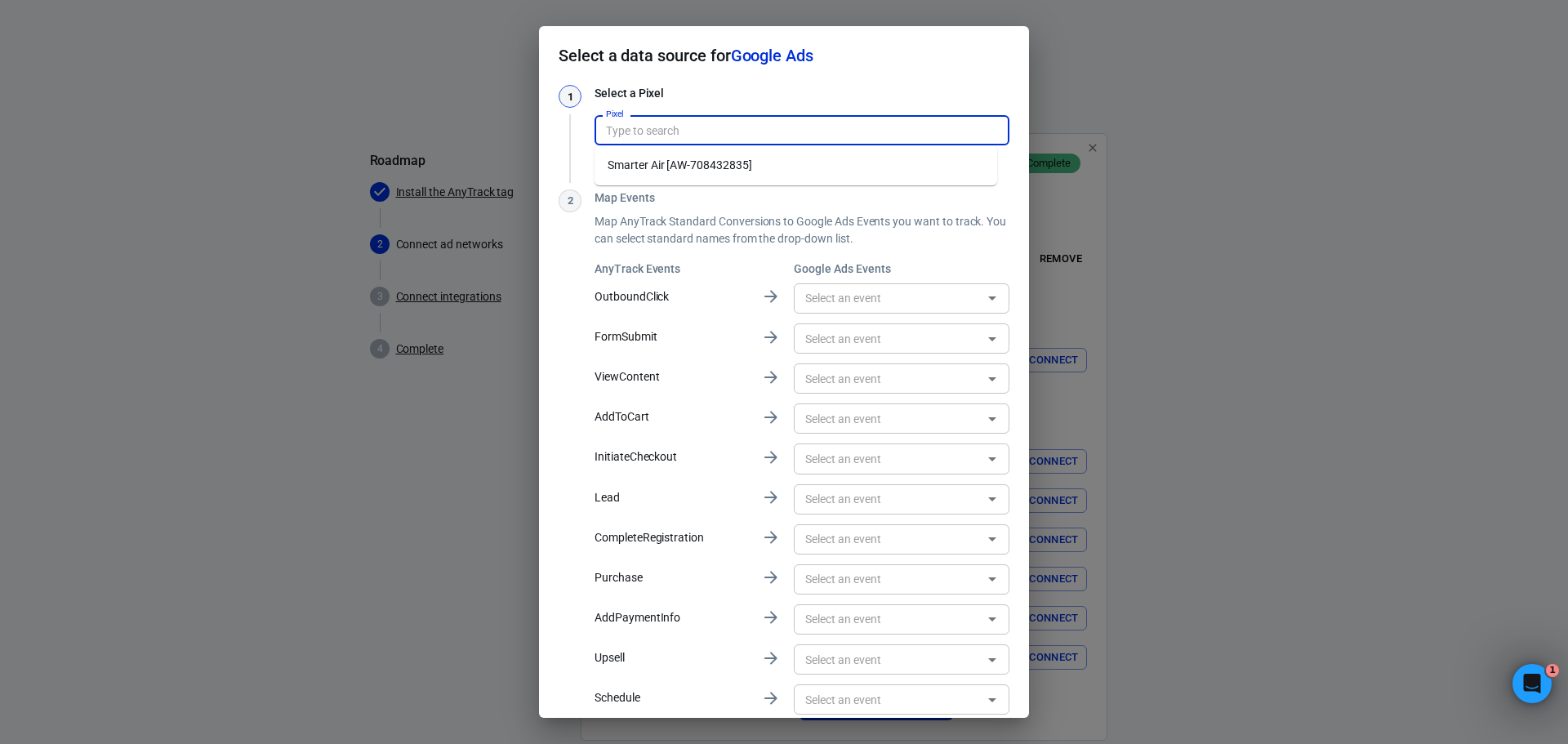
click at [782, 127] on input "Pixel" at bounding box center [801, 130] width 402 height 21
click at [739, 160] on li "Smarter Air [AW-708432835]" at bounding box center [796, 164] width 402 height 27
type input "Smarter Air [AW-708432835]"
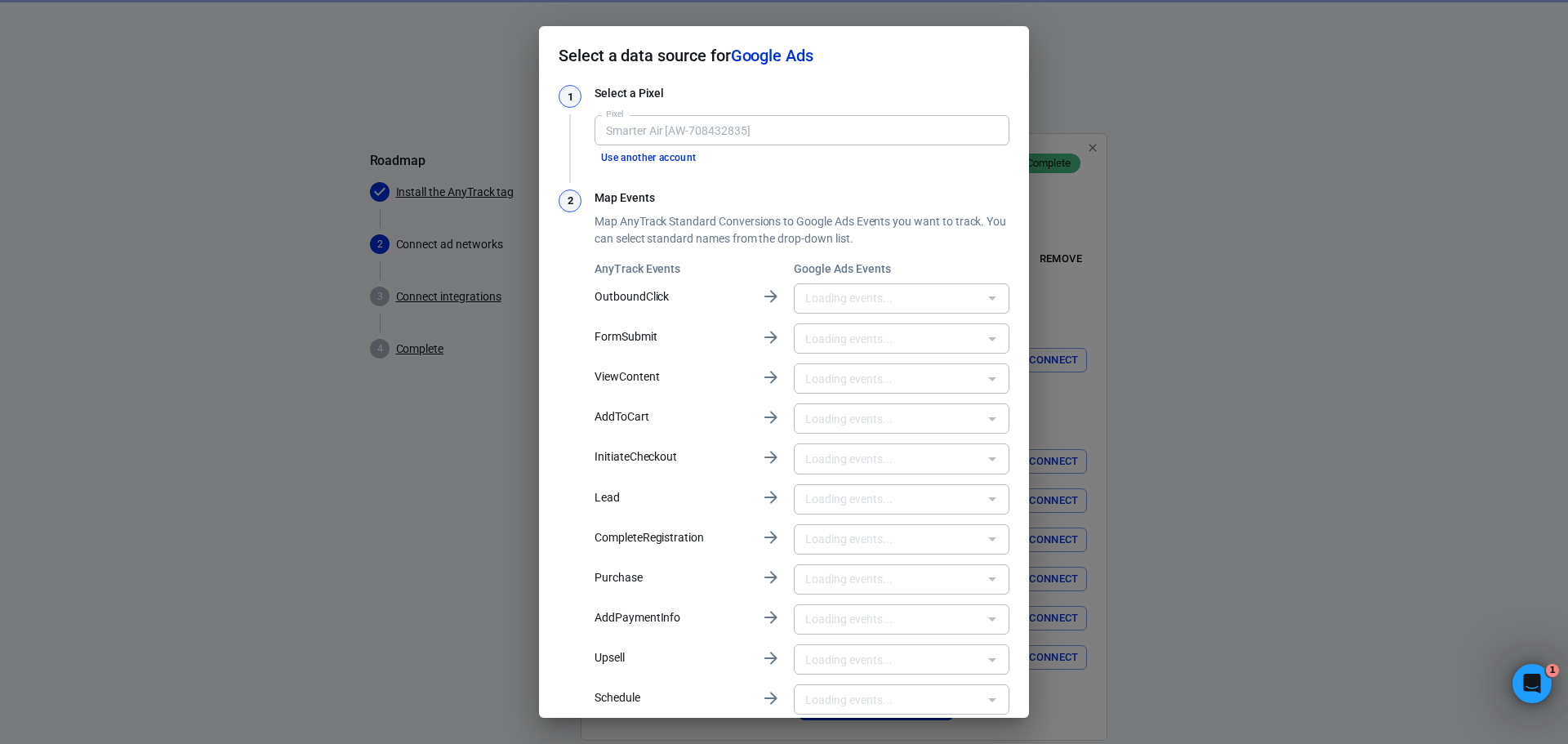
type input "Ducted Thank you LP [nyUNCMC2oKwBEMOn59EC]"
click at [953, 290] on input "text" at bounding box center [888, 299] width 179 height 21
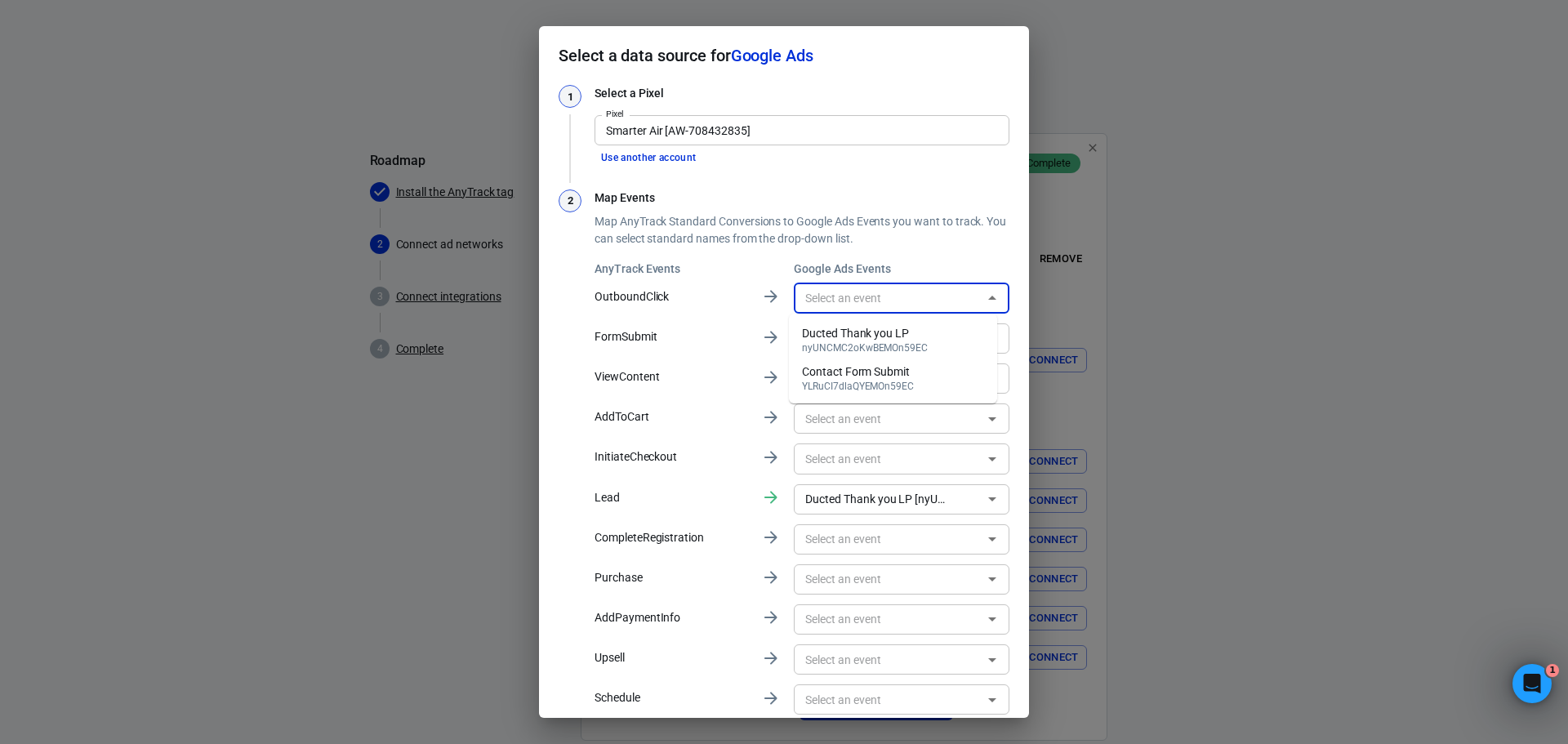
click at [886, 228] on p "Map AnyTrack Standard Conversions to Google Ads Events you want to track. You c…" at bounding box center [802, 230] width 414 height 34
click at [880, 340] on input "text" at bounding box center [888, 338] width 179 height 21
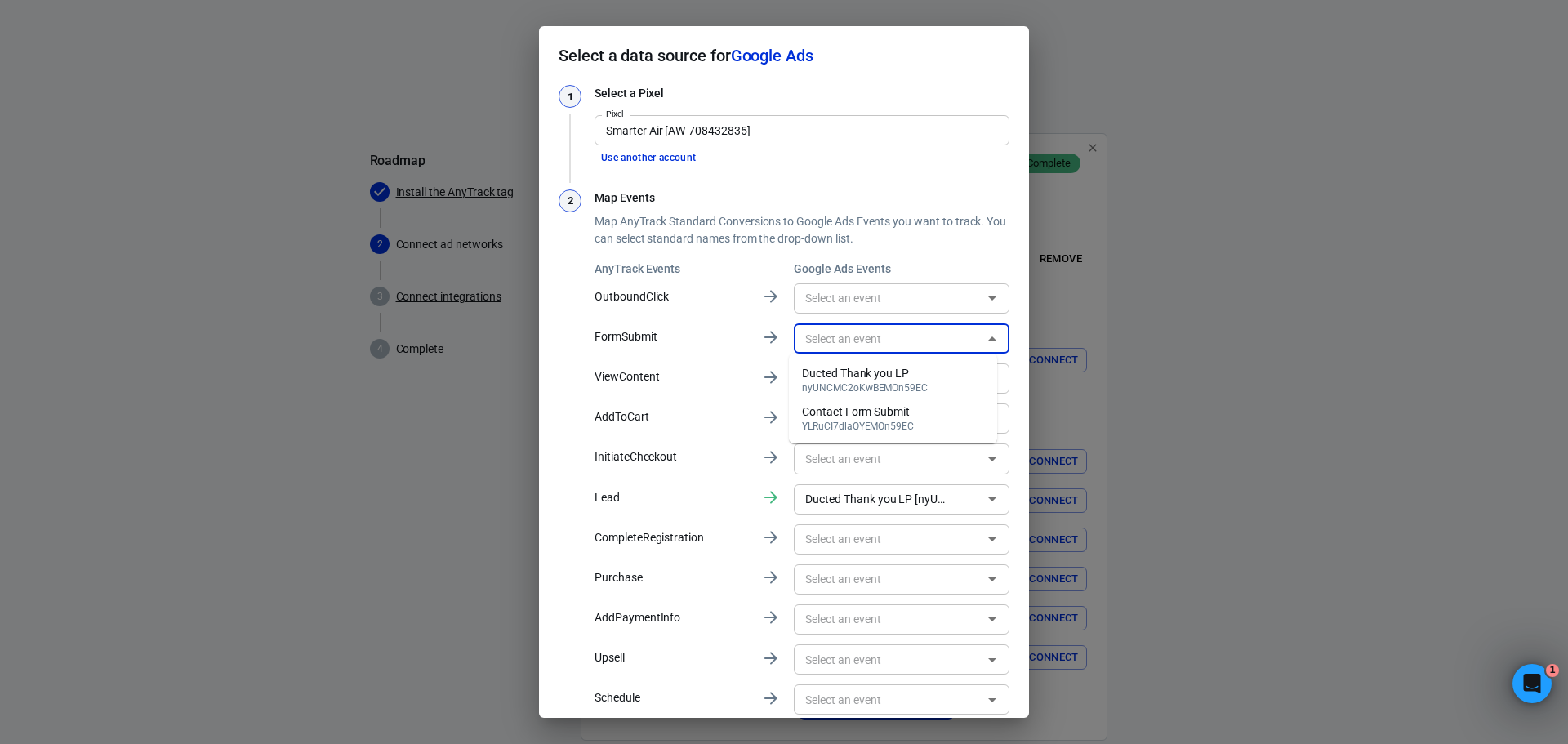
click at [864, 420] on div "Contact Form Submit YLRuCI7dlaQYEMOn59EC" at bounding box center [857, 417] width 112 height 28
type input "Contact Form Submit [YLRuCI7dlaQYEMOn59EC]"
click at [963, 502] on icon "Clear" at bounding box center [970, 498] width 16 height 16
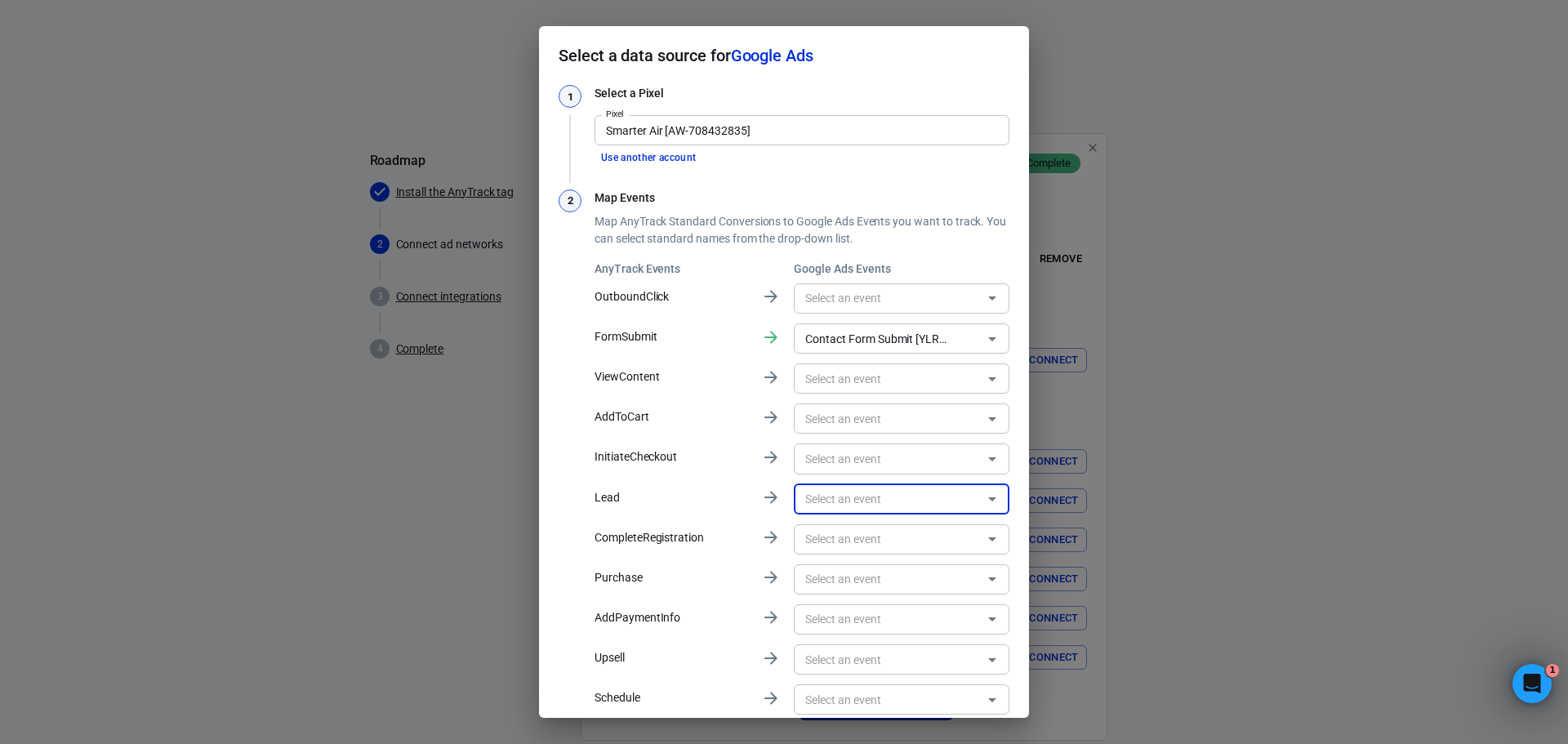
click at [982, 502] on icon "Open" at bounding box center [992, 498] width 20 height 20
click at [1005, 480] on div "1 Select a Pixel Pixel Smarter Air [AW-708432835] Pixel Use another account 2 M…" at bounding box center [784, 409] width 490 height 649
click at [982, 339] on icon "Open" at bounding box center [992, 338] width 20 height 20
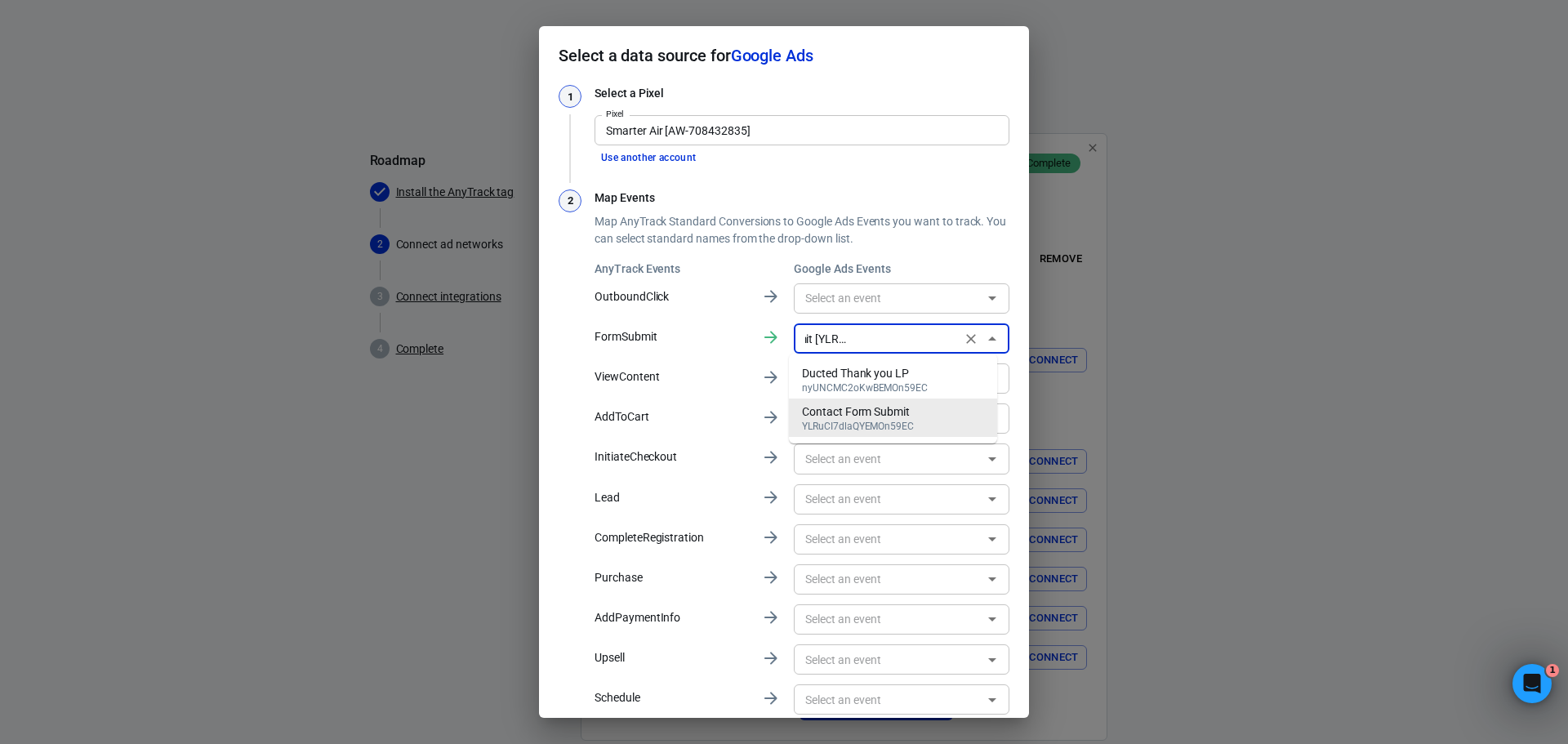
click at [963, 338] on icon "Clear" at bounding box center [970, 338] width 16 height 16
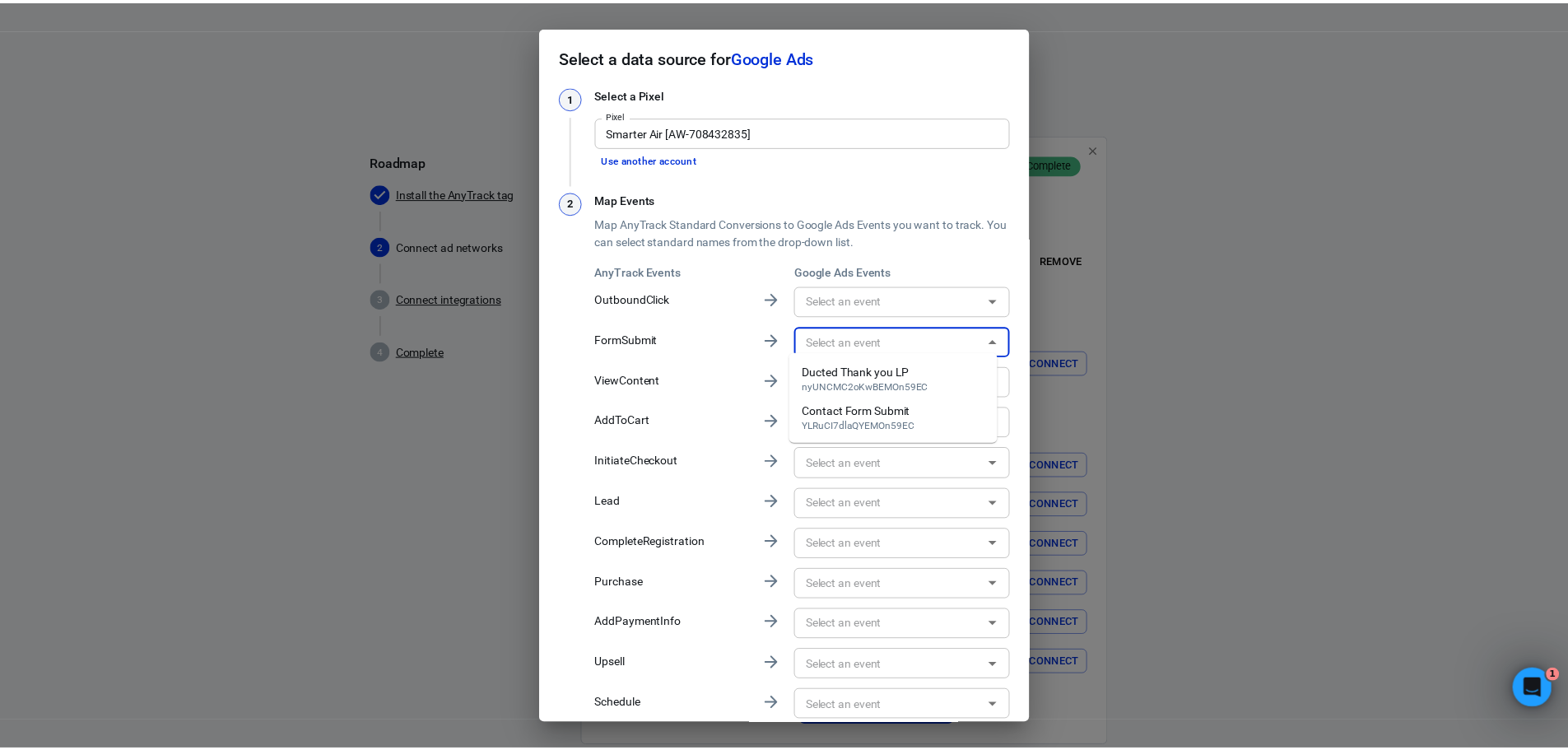
scroll to position [68, 0]
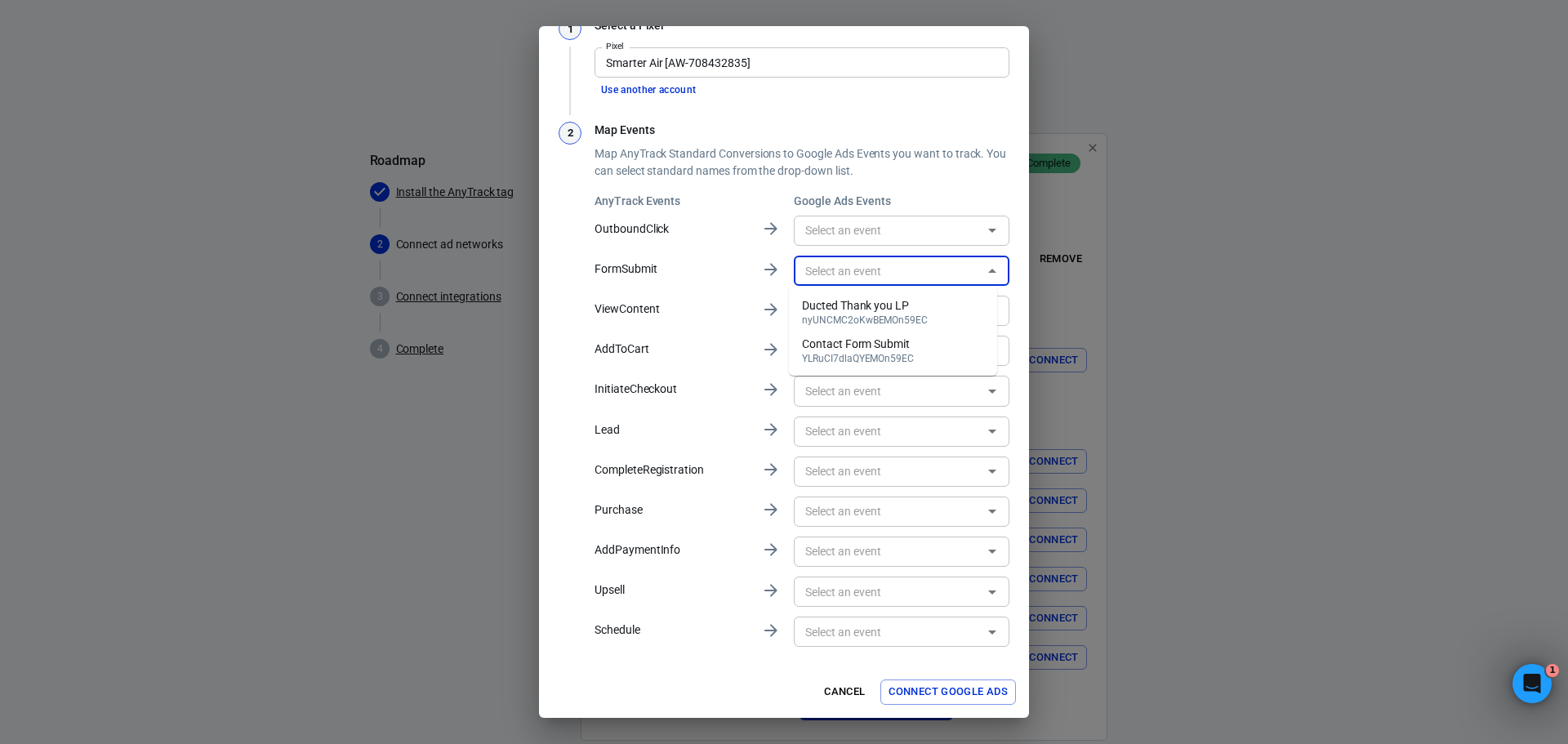
click at [1004, 291] on div "1 Select a Pixel Pixel Smarter Air [AW-708432835] Pixel Use another account 2 M…" at bounding box center [784, 342] width 490 height 649
click at [922, 686] on button "Connect Google Ads" at bounding box center [948, 692] width 135 height 26
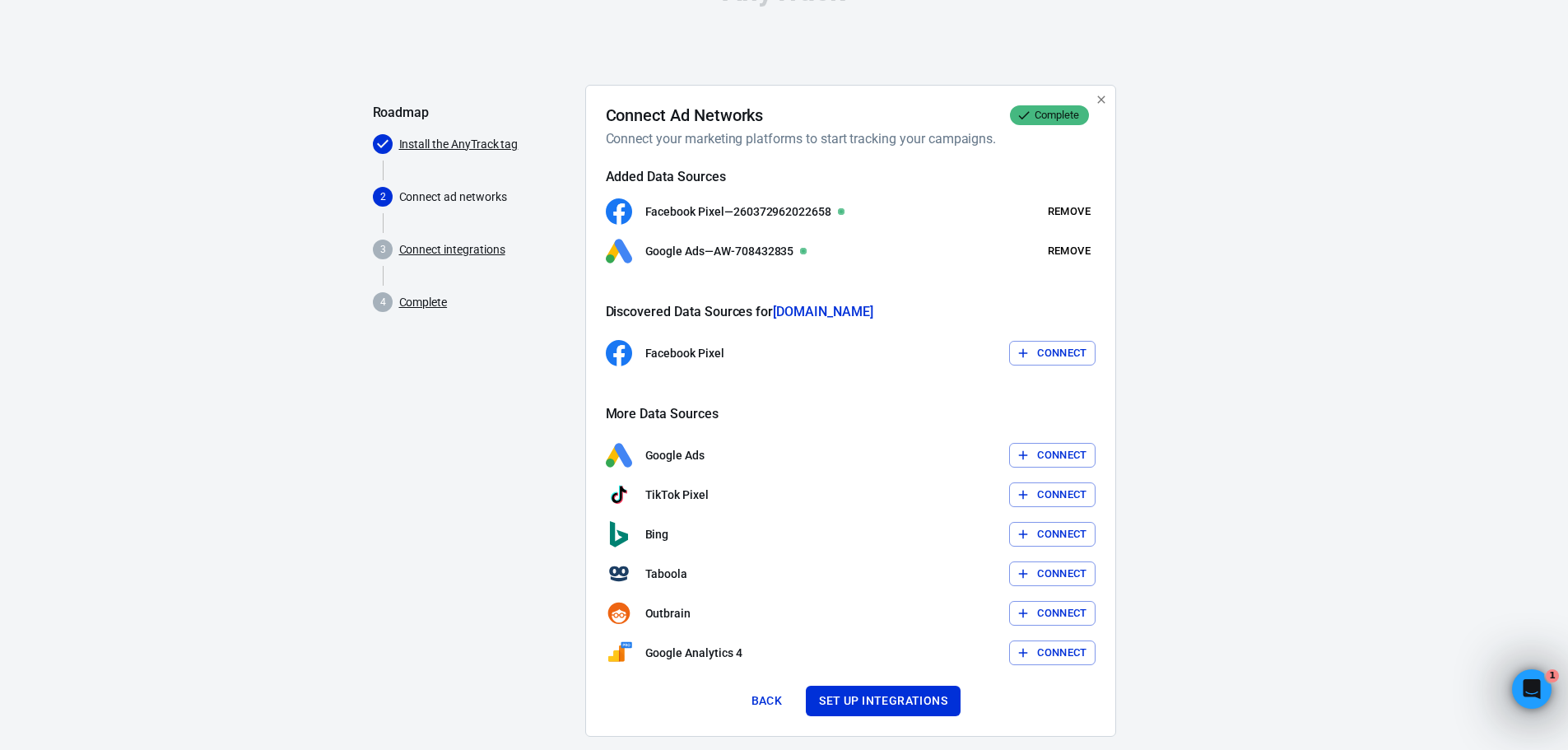
scroll to position [76, 0]
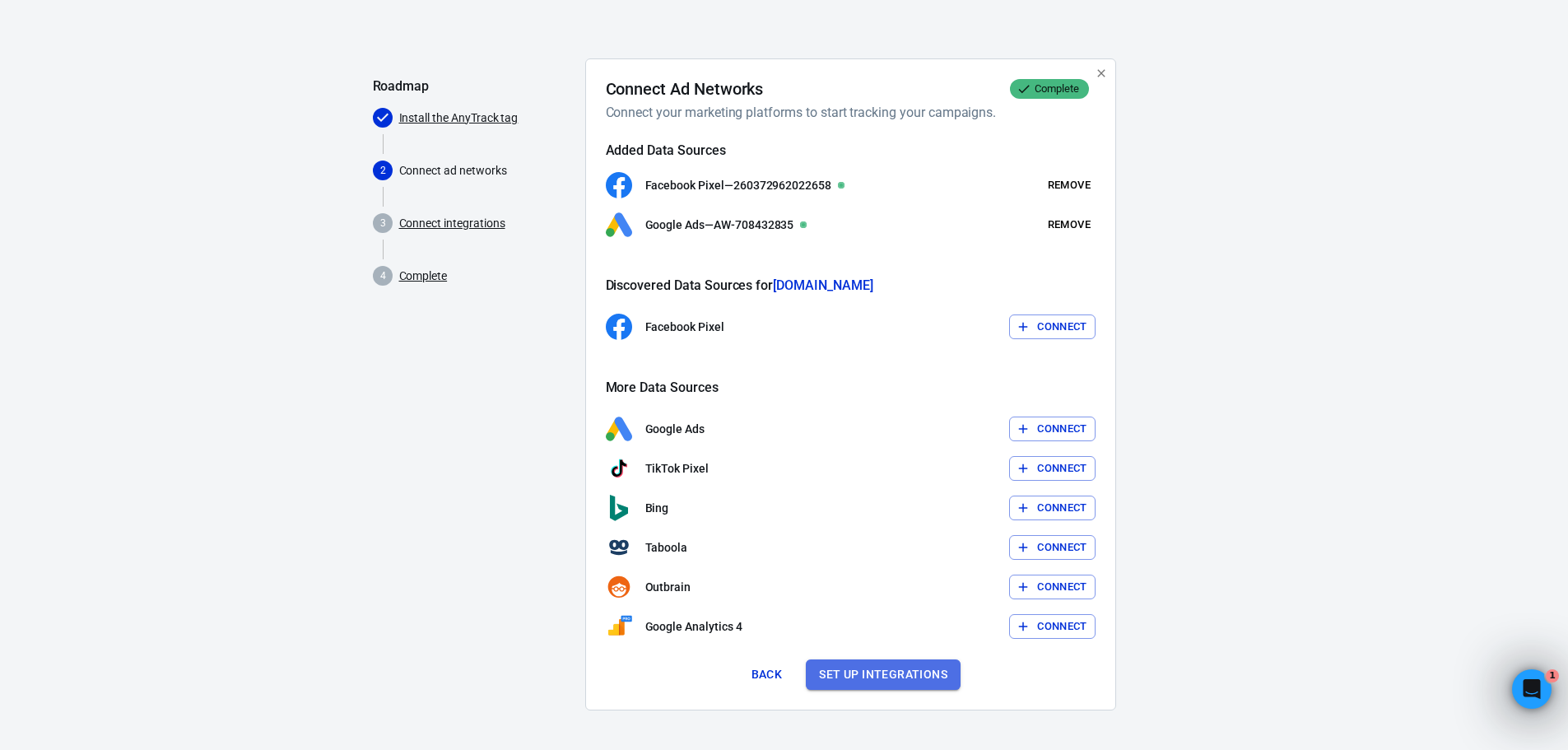
click at [836, 678] on button "Set up integrations" at bounding box center [883, 674] width 154 height 30
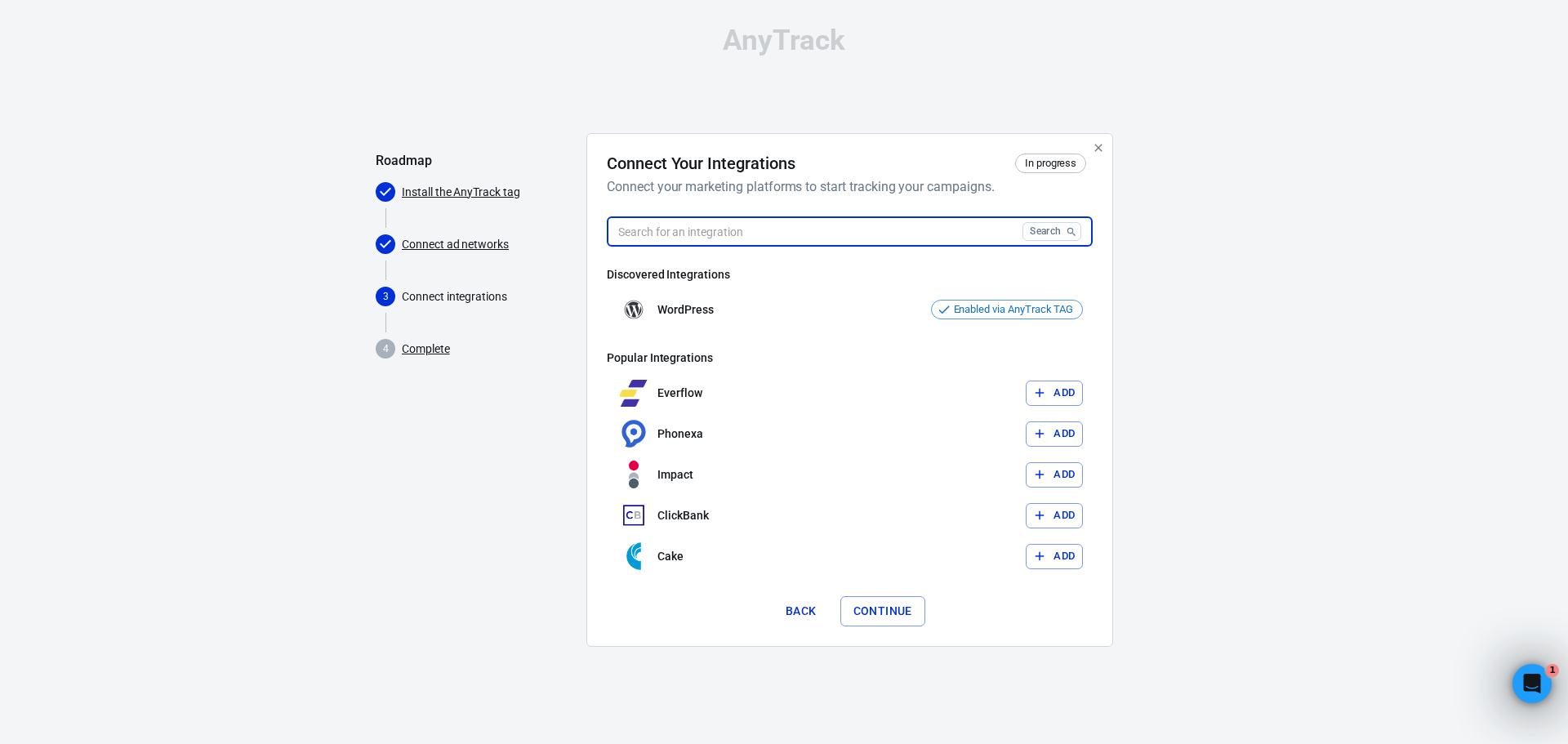
click at [825, 224] on input "text" at bounding box center [812, 231] width 409 height 30
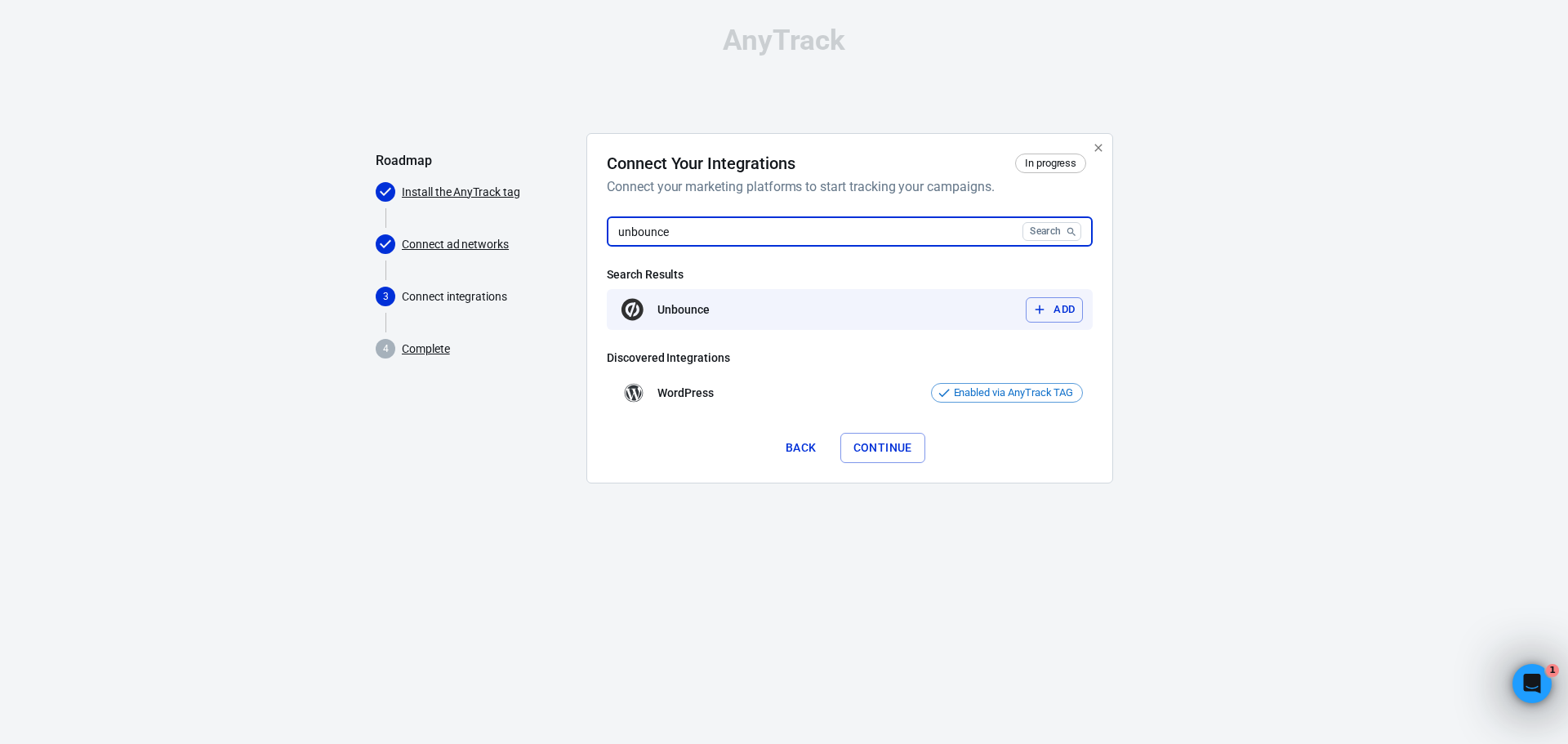
type input "unbounce"
click at [1045, 307] on icon "button" at bounding box center [1039, 309] width 15 height 15
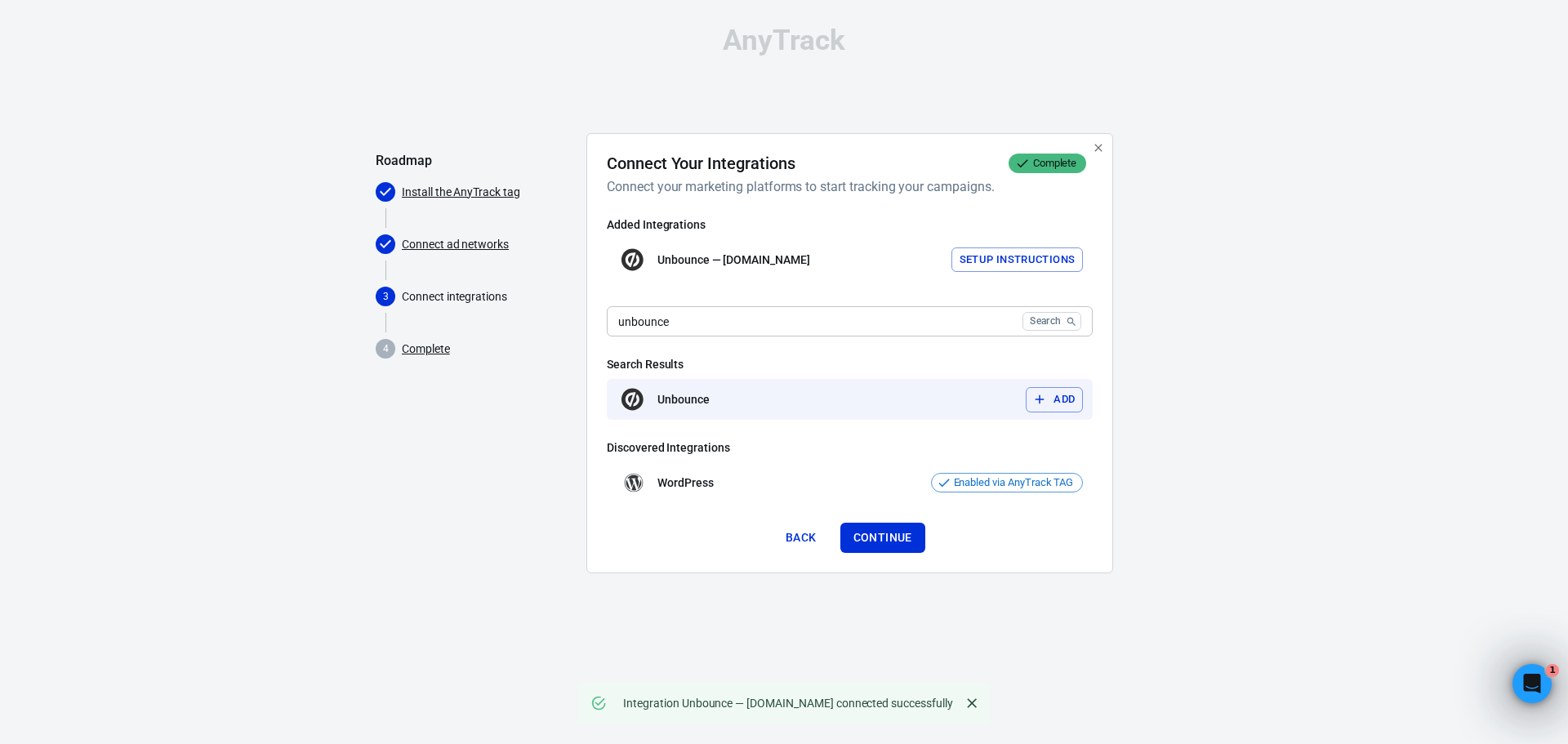
click at [1053, 395] on button "Add" at bounding box center [1054, 400] width 57 height 26
click at [1079, 401] on button "Add" at bounding box center [1054, 400] width 57 height 26
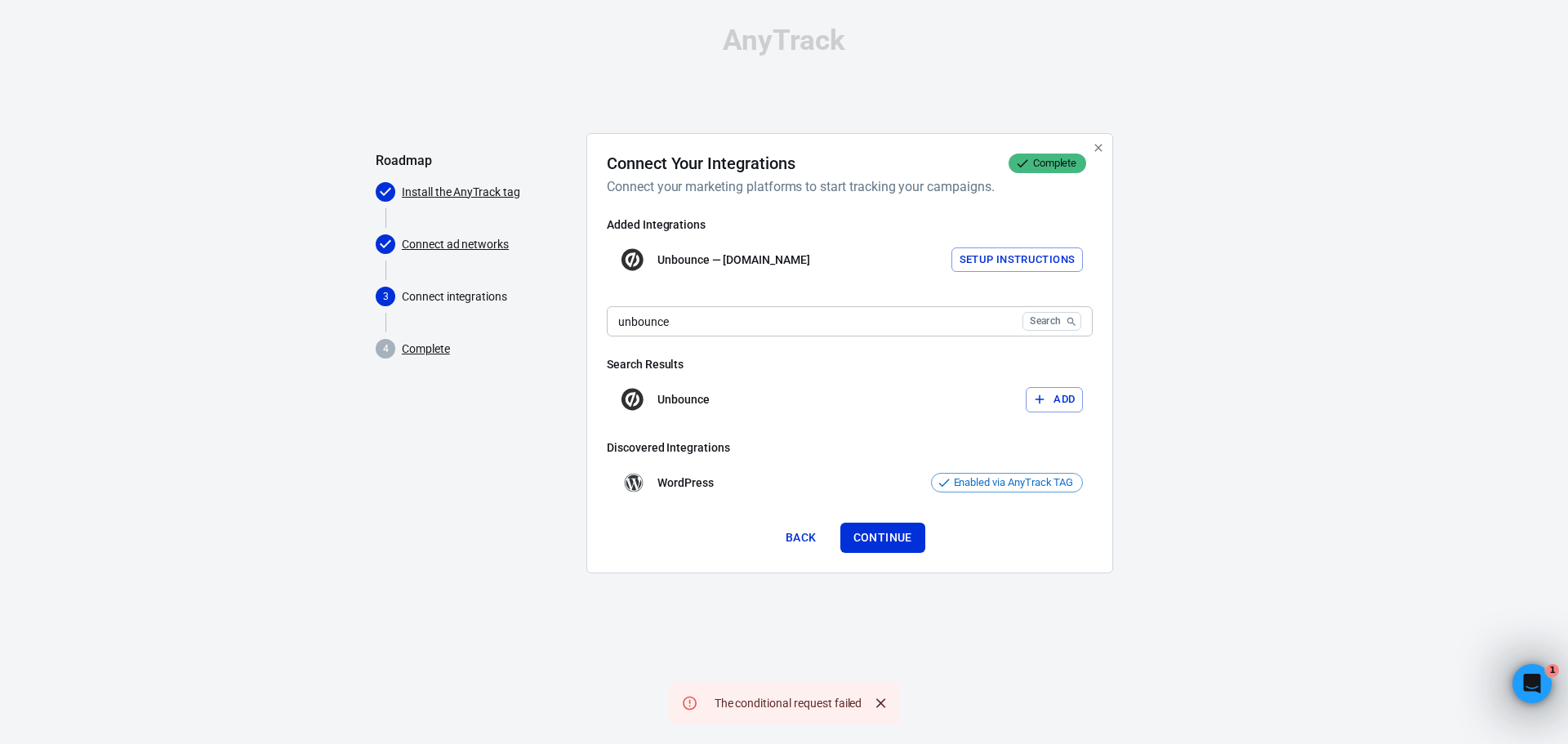
click at [1039, 267] on button "Setup Instructions" at bounding box center [1017, 260] width 132 height 26
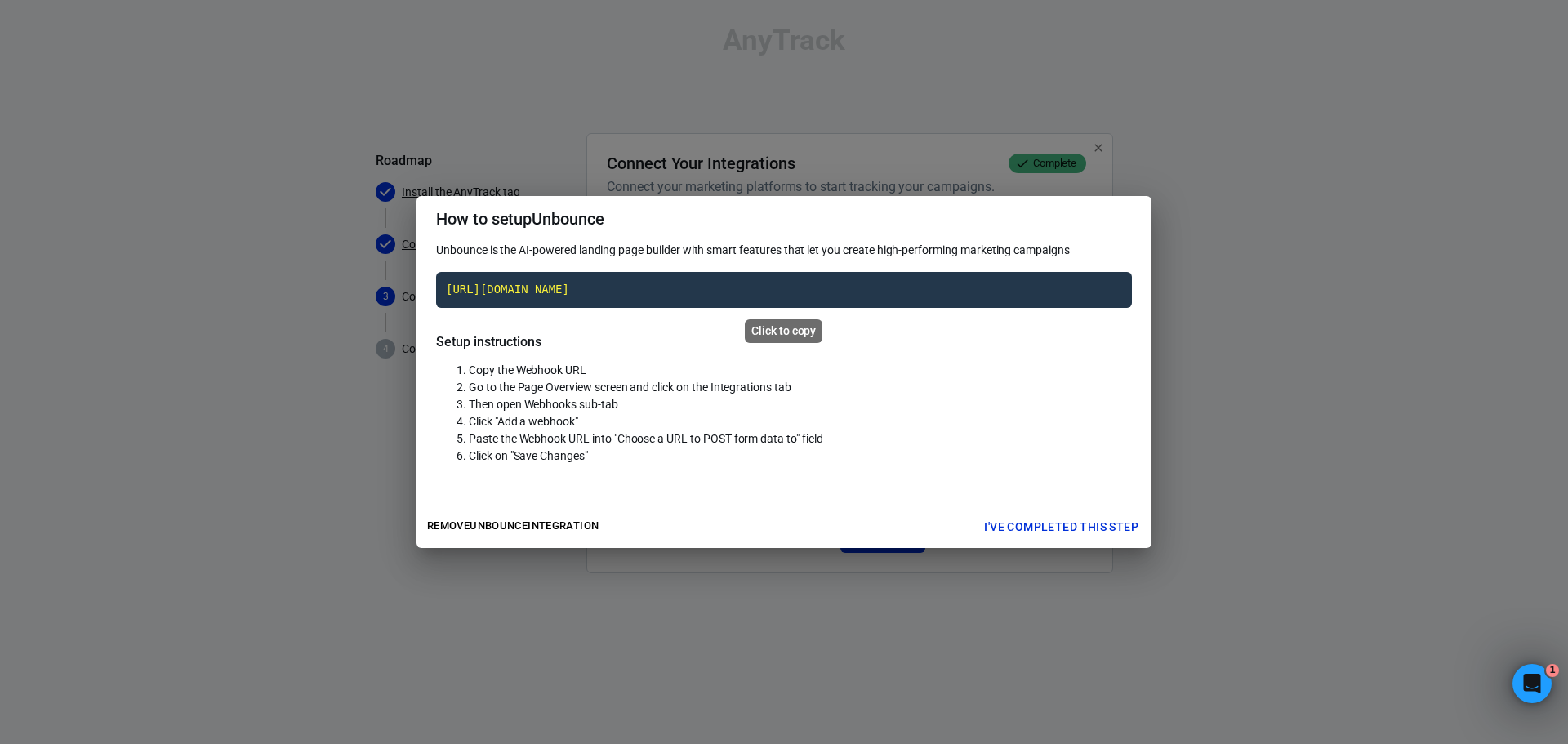
click at [840, 290] on code "https://t1.anytrack.io/CbqBKXIy/collect/unbounce-smarteraircomau" at bounding box center [784, 290] width 695 height 36
click at [1015, 527] on button "I've completed this step" at bounding box center [1060, 527] width 167 height 30
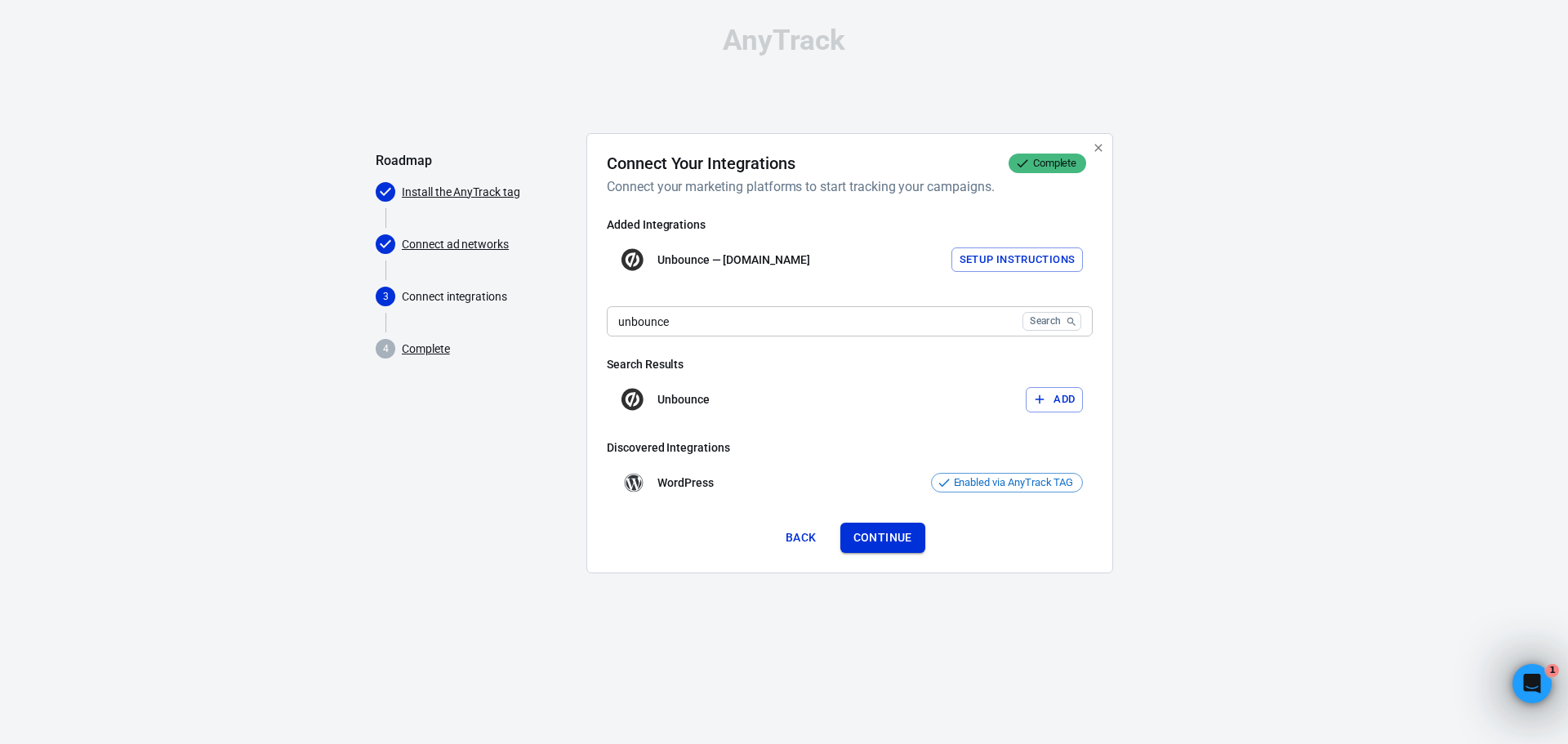
click at [885, 545] on button "Continue" at bounding box center [882, 537] width 85 height 30
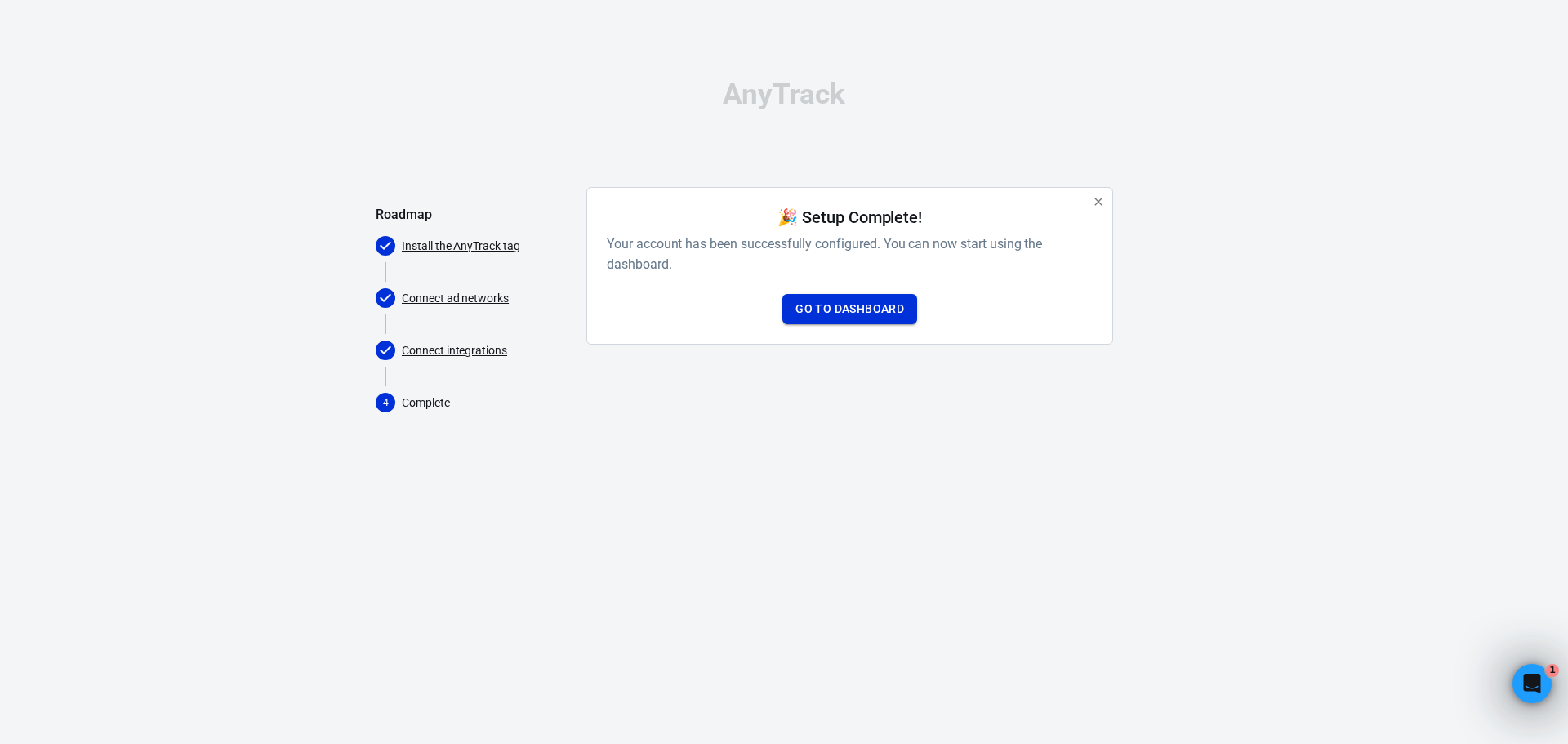
click at [854, 311] on link "Go to Dashboard" at bounding box center [850, 308] width 134 height 30
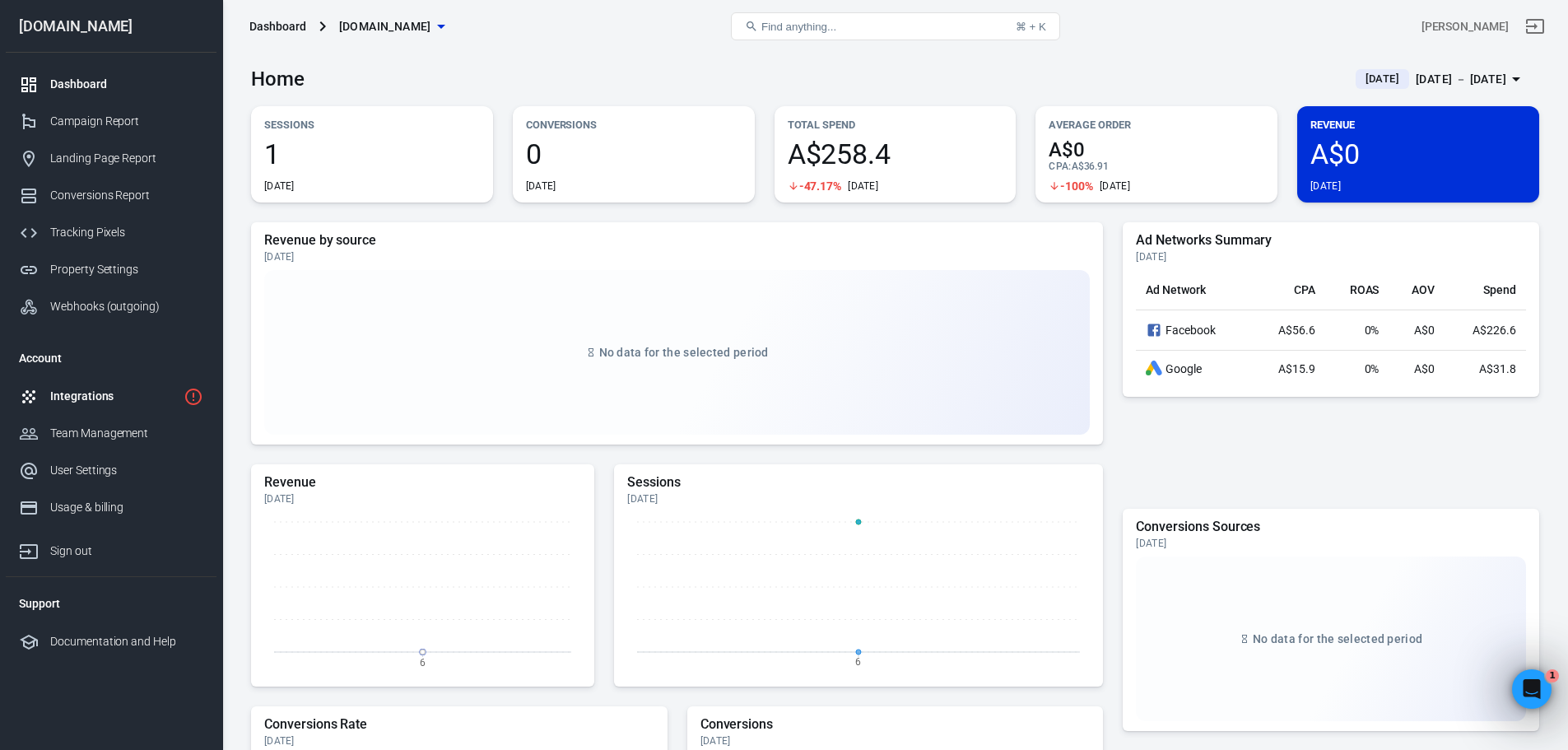
click at [90, 397] on div "Integrations" at bounding box center [113, 396] width 127 height 17
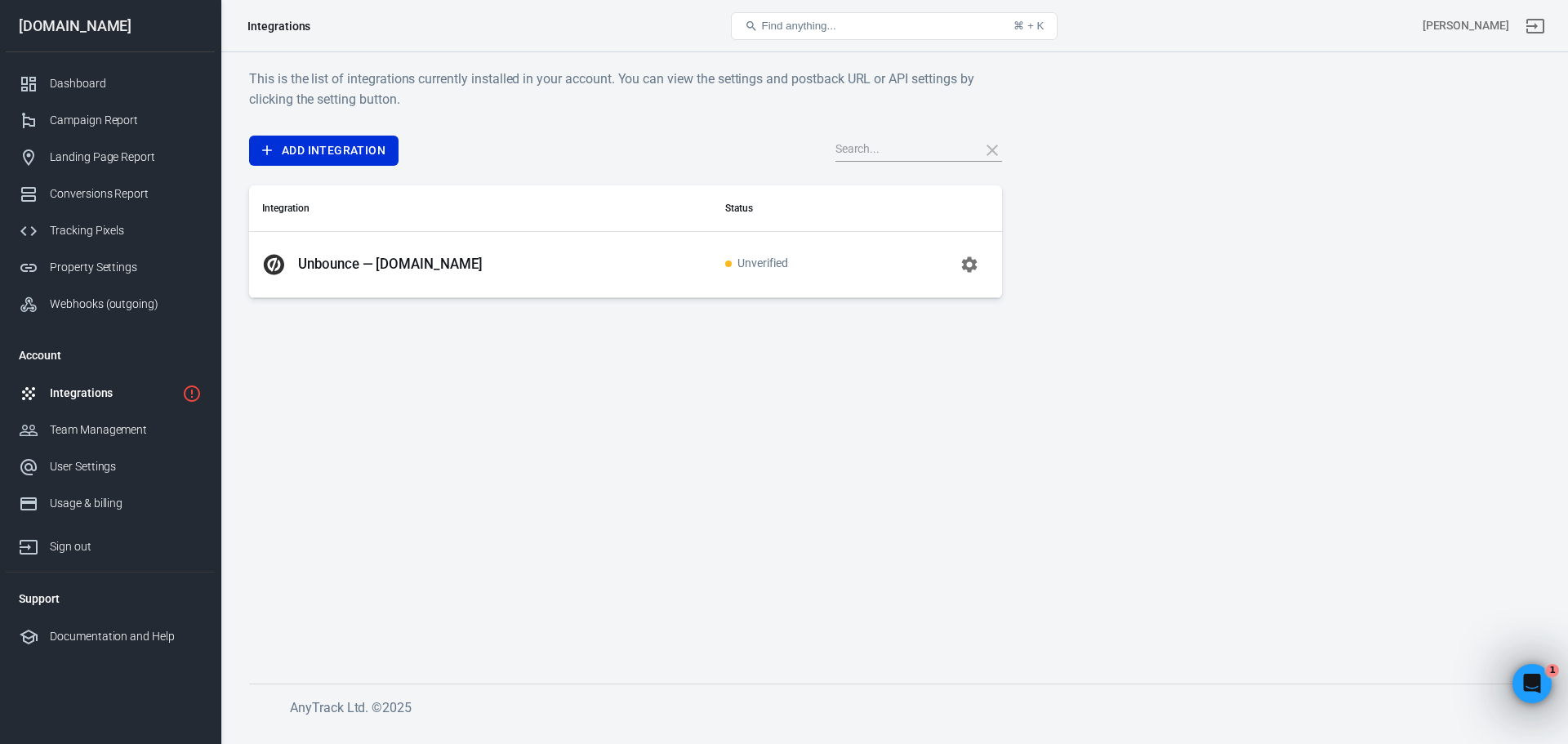
click at [414, 260] on p "Unbounce — [DOMAIN_NAME]" at bounding box center [391, 264] width 185 height 17
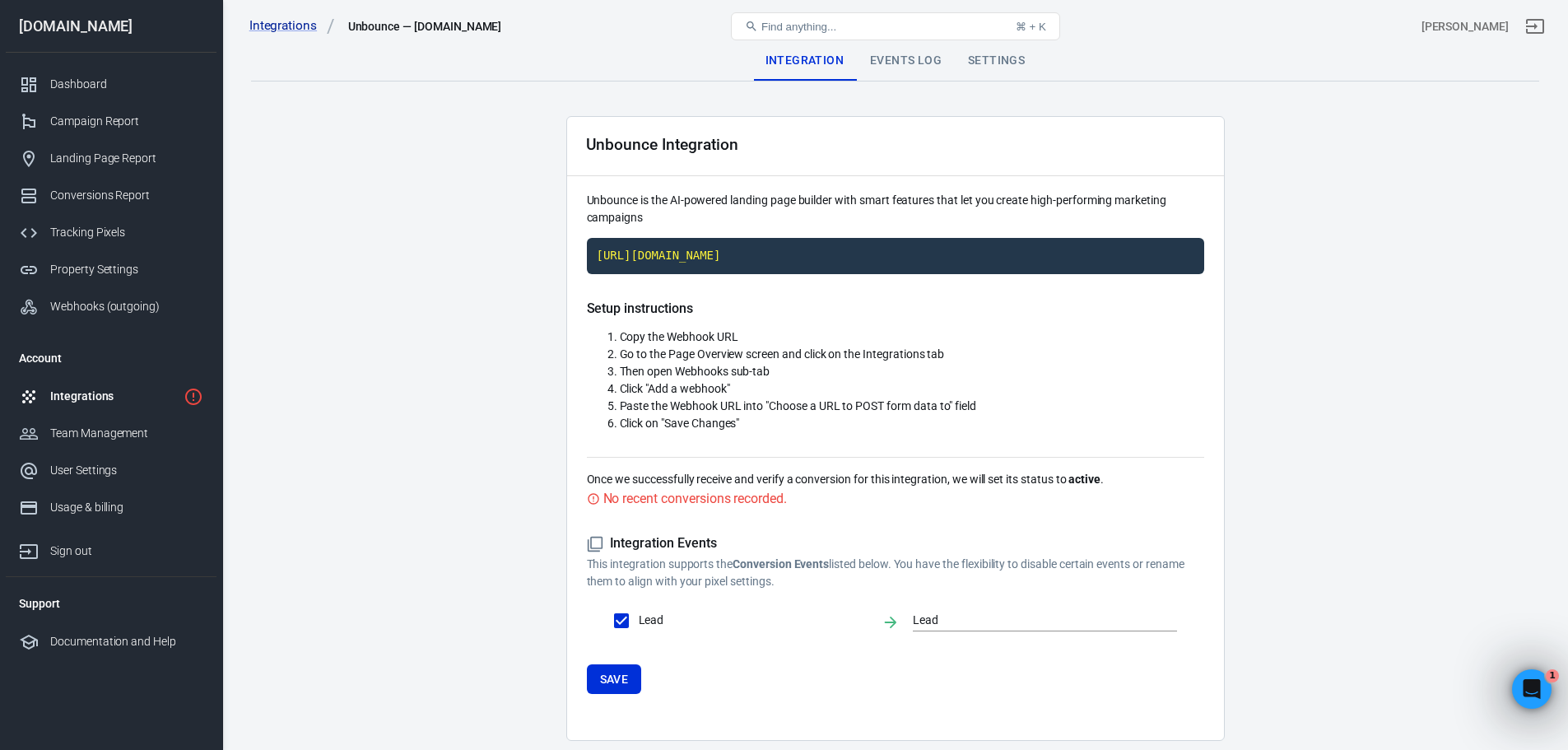
click at [916, 63] on div "Events Log" at bounding box center [905, 61] width 98 height 40
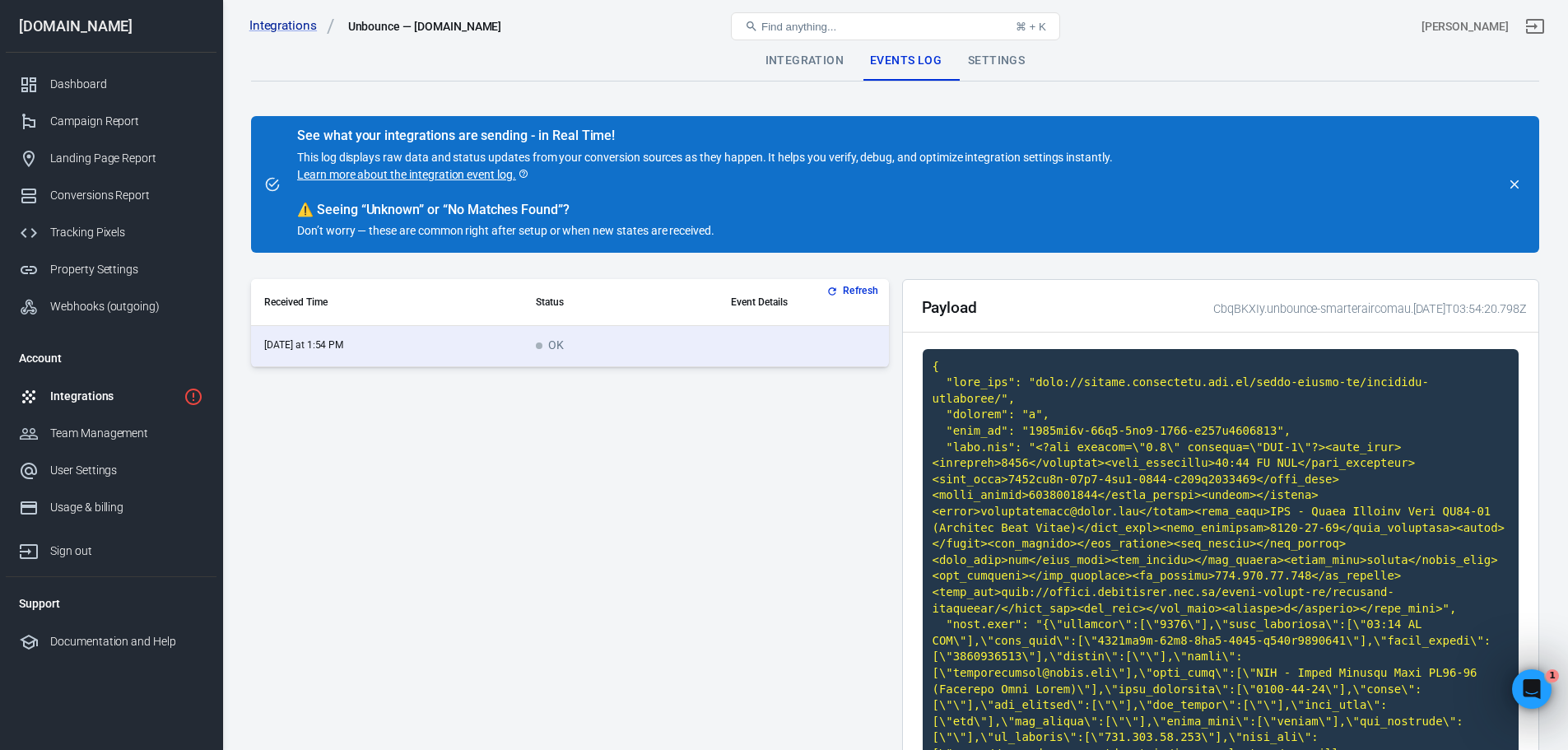
click at [1001, 66] on div "Settings" at bounding box center [996, 61] width 83 height 40
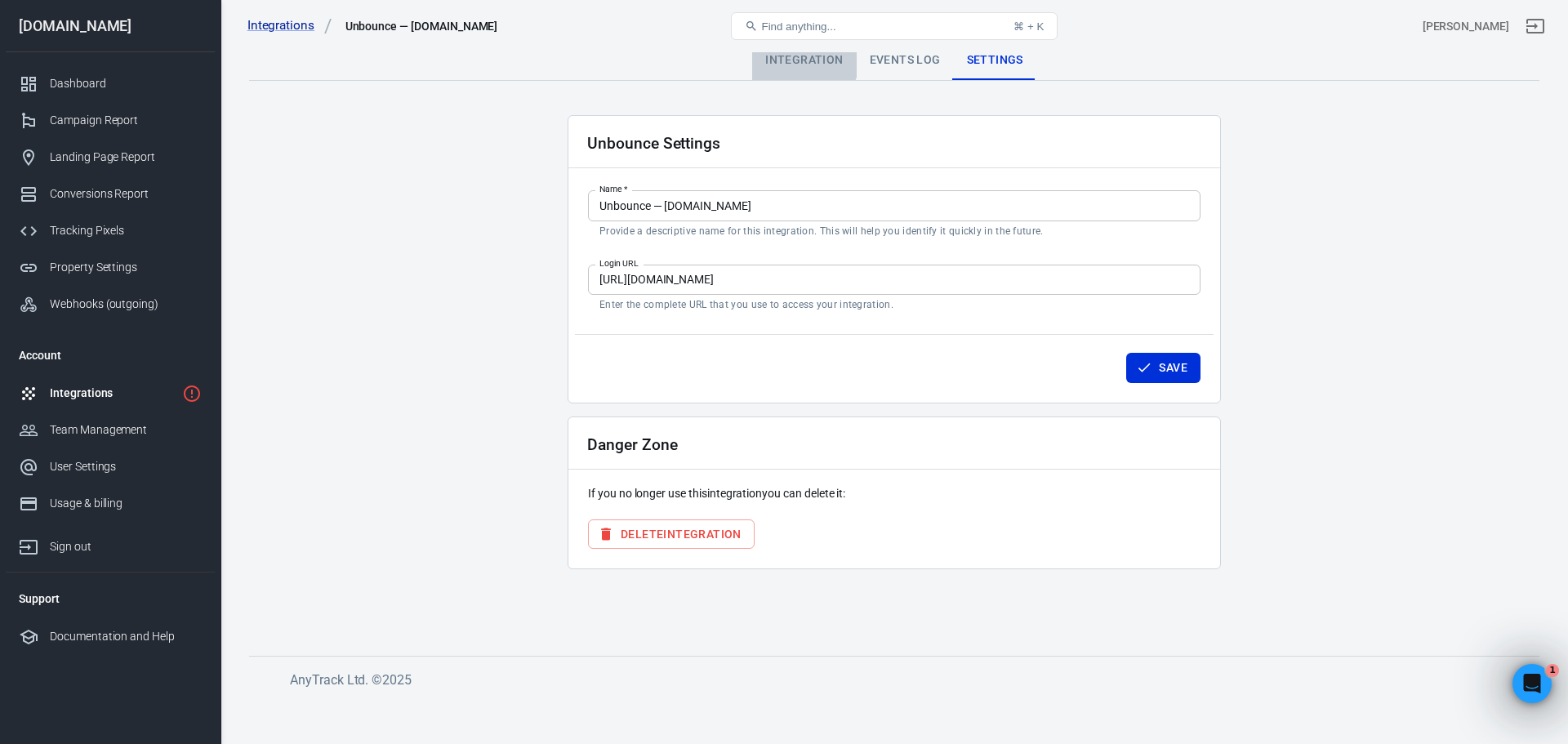
click at [796, 57] on div "Integration" at bounding box center [803, 61] width 104 height 39
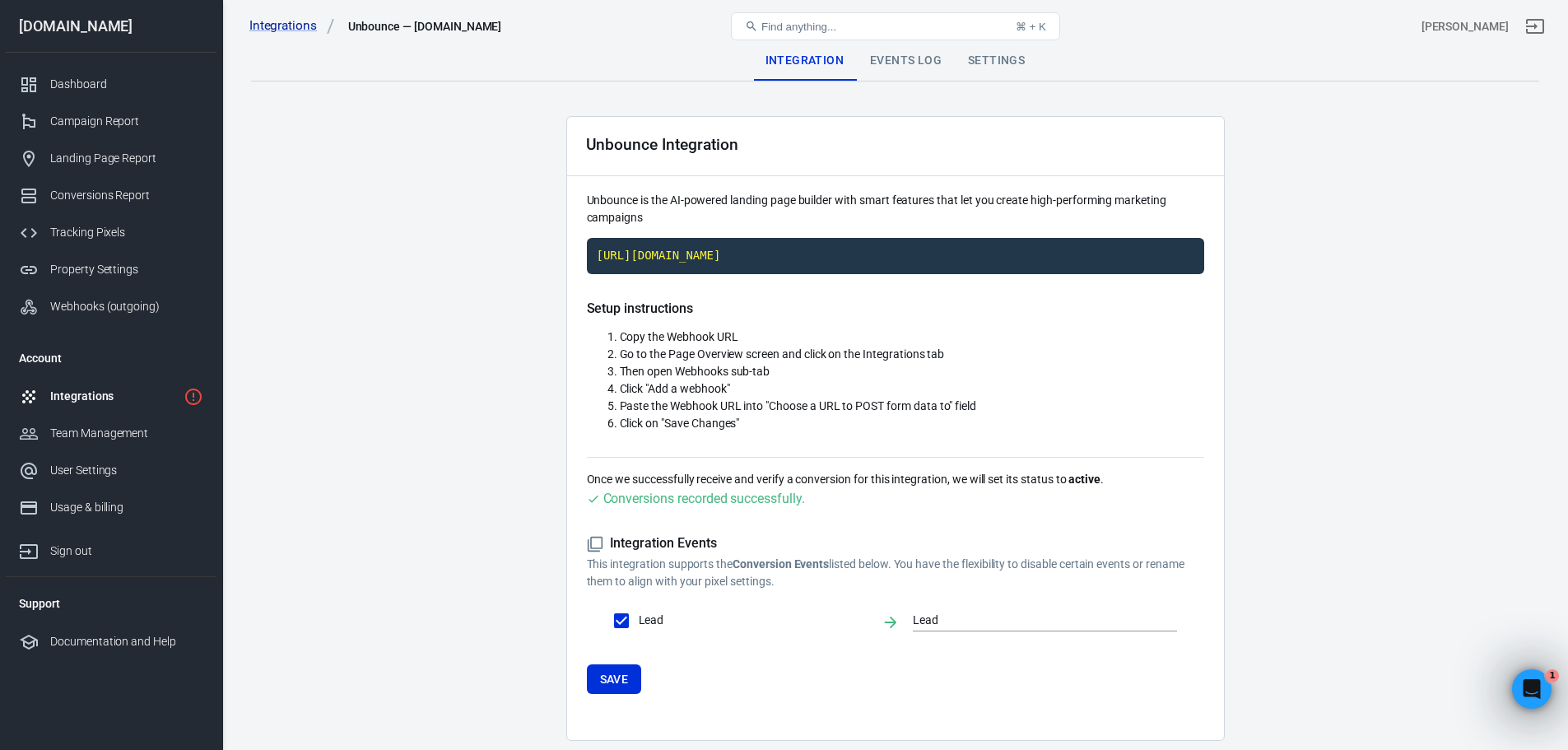
scroll to position [62, 0]
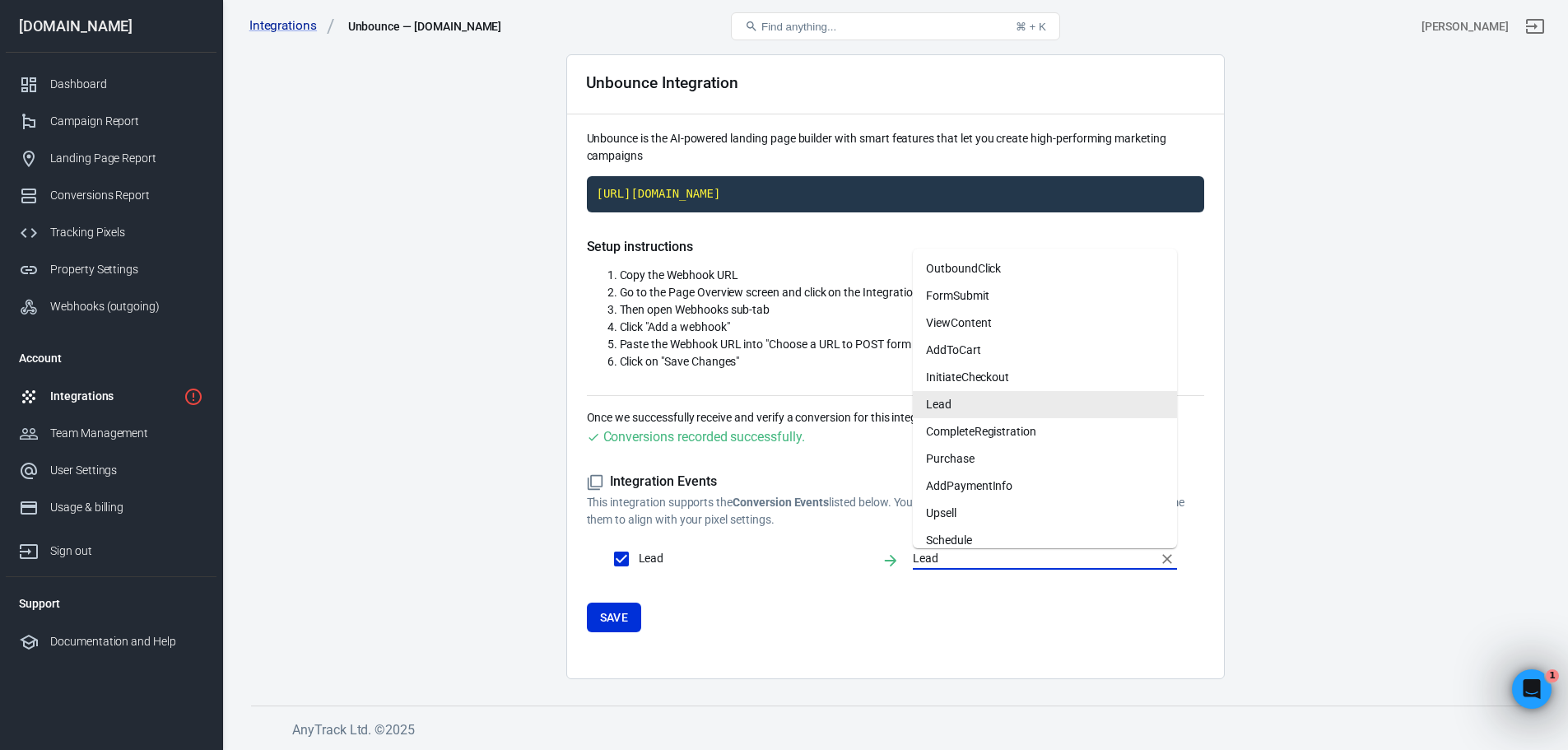
drag, startPoint x: 954, startPoint y: 559, endPoint x: 945, endPoint y: 556, distance: 9.5
click at [952, 558] on input "Lead" at bounding box center [1033, 558] width 240 height 21
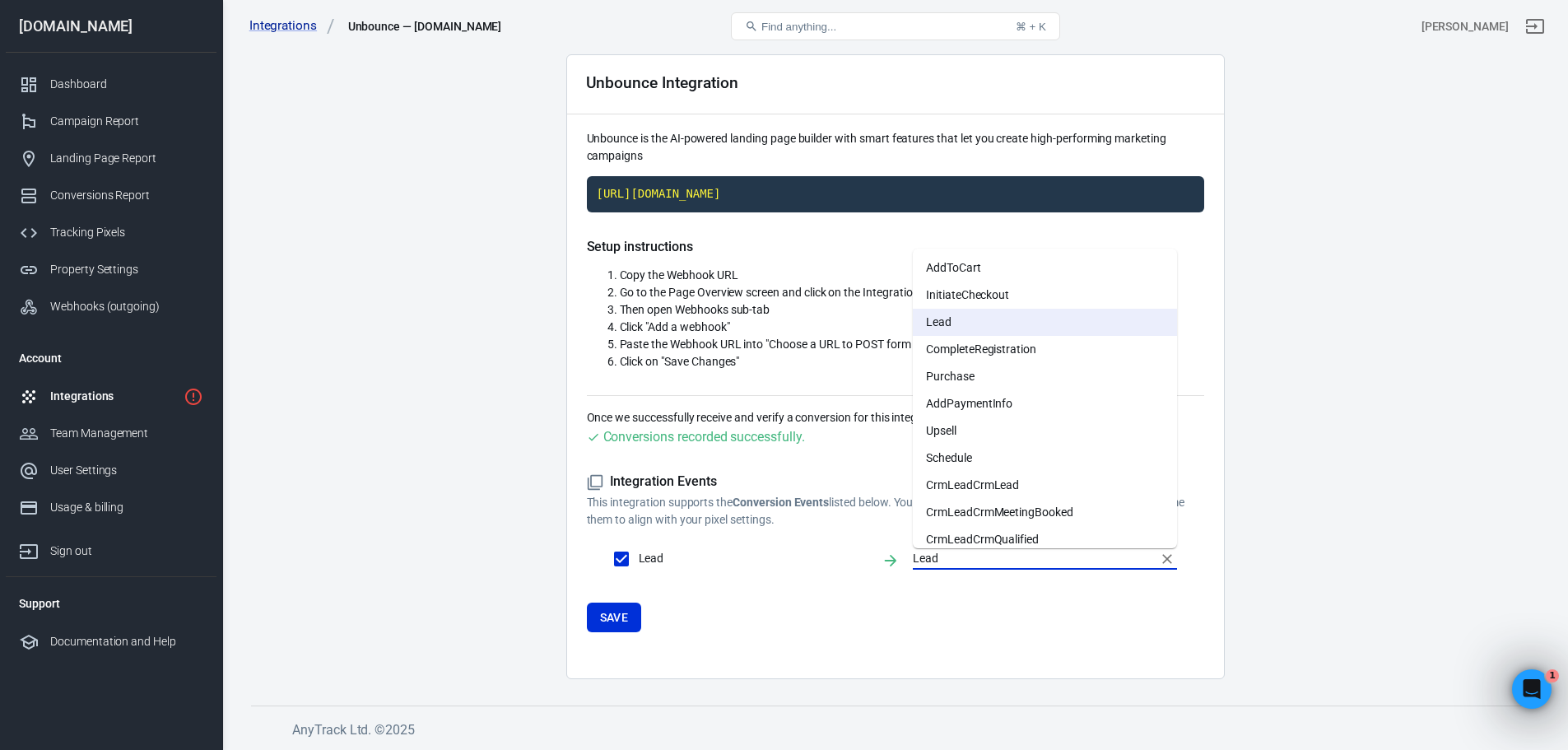
scroll to position [0, 0]
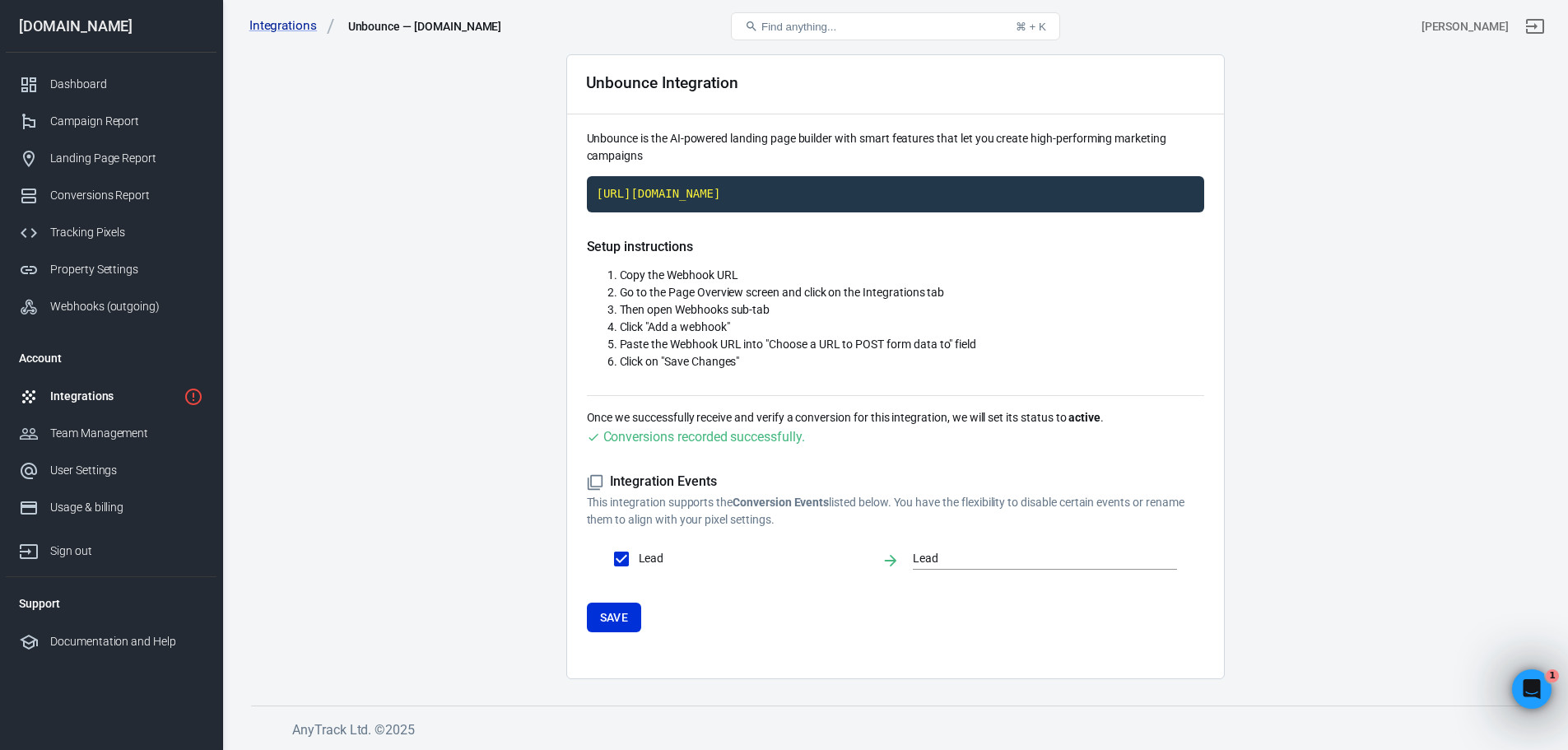
click at [953, 627] on form "Integration Events This integration supports the Conversion Events listed below…" at bounding box center [895, 552] width 617 height 159
click at [620, 607] on button "Save" at bounding box center [614, 617] width 55 height 30
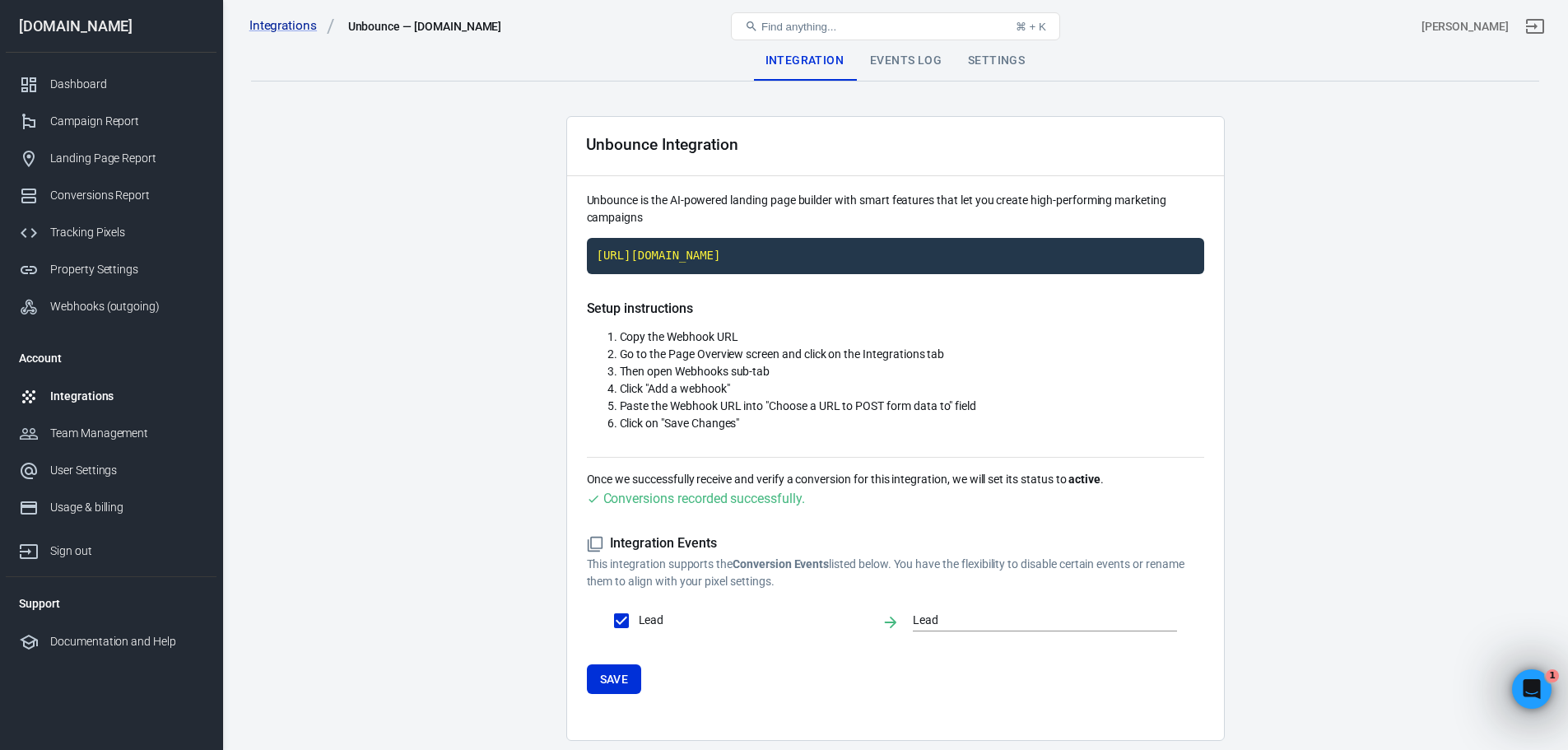
click at [878, 60] on div "Events Log" at bounding box center [905, 61] width 98 height 40
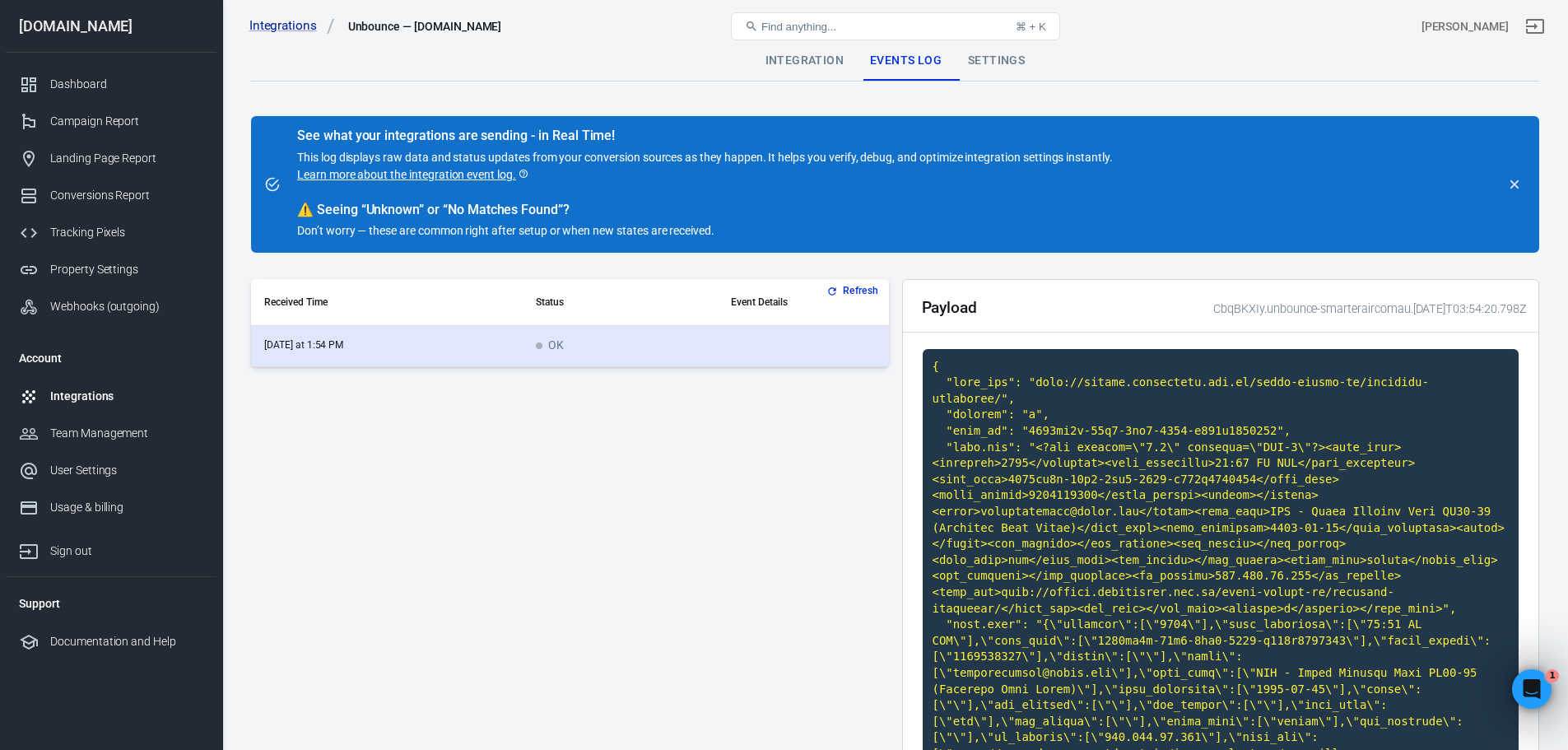
click at [338, 343] on td "[DATE] at 1:54 PM" at bounding box center [387, 347] width 272 height 41
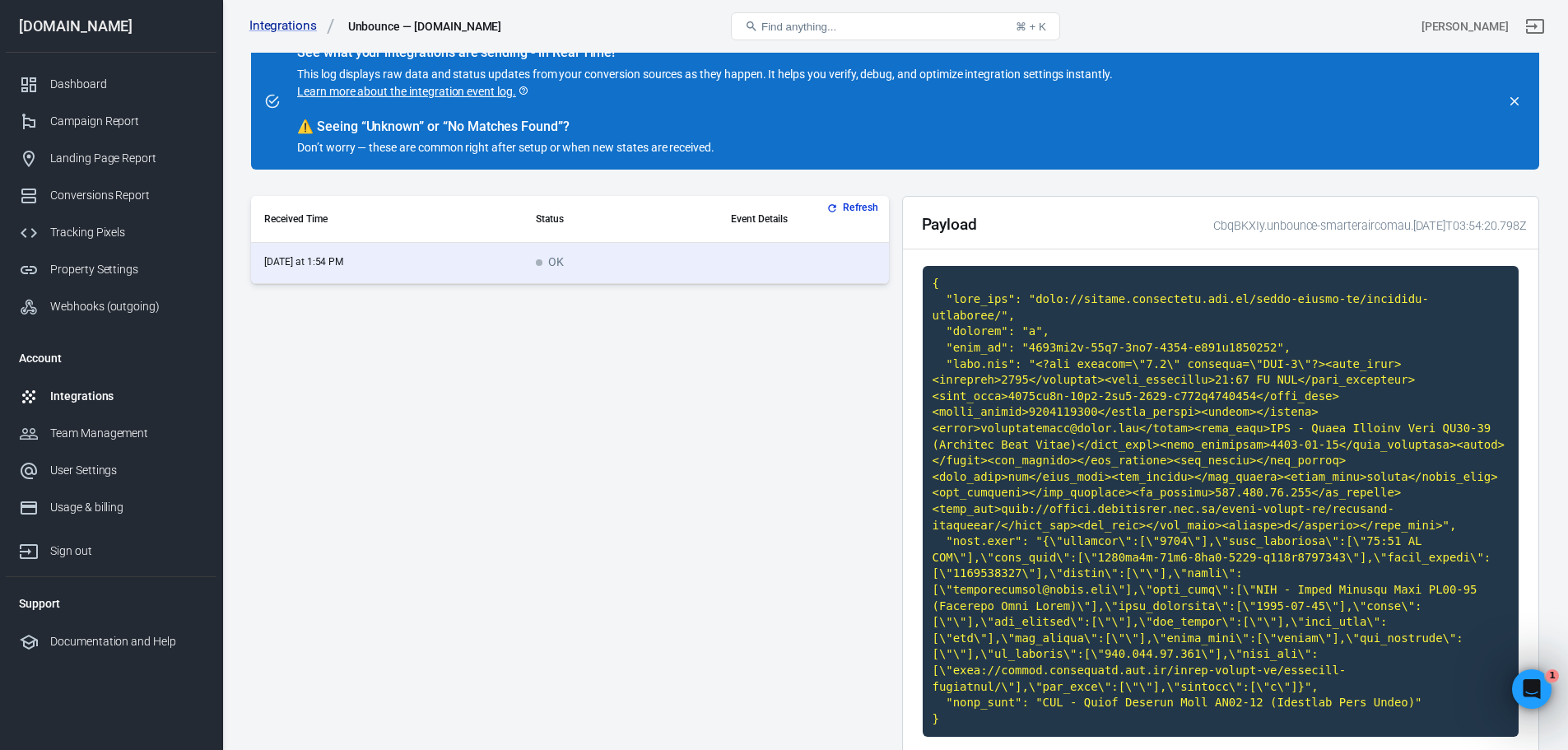
scroll to position [127, 0]
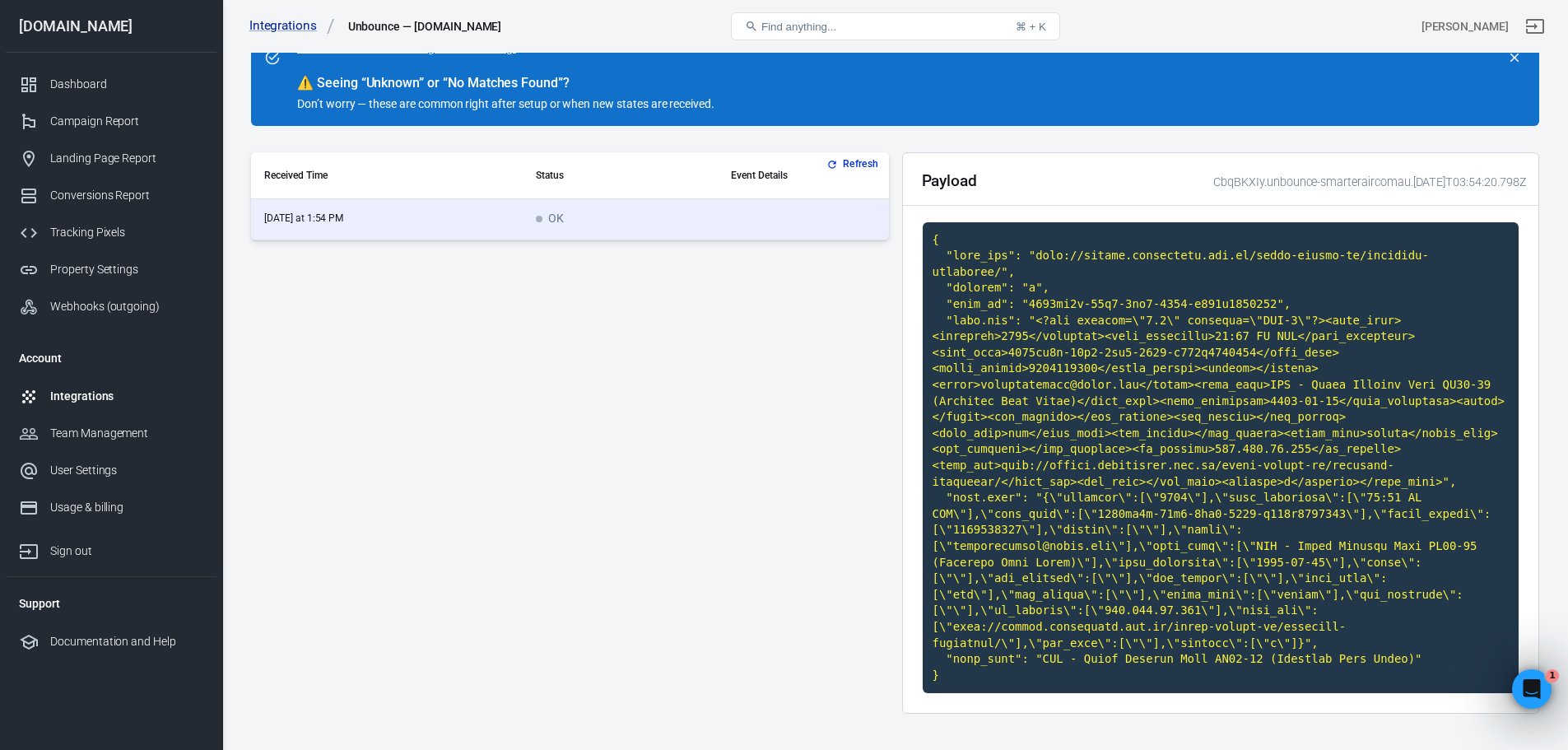
click at [1297, 365] on code at bounding box center [1220, 457] width 596 height 471
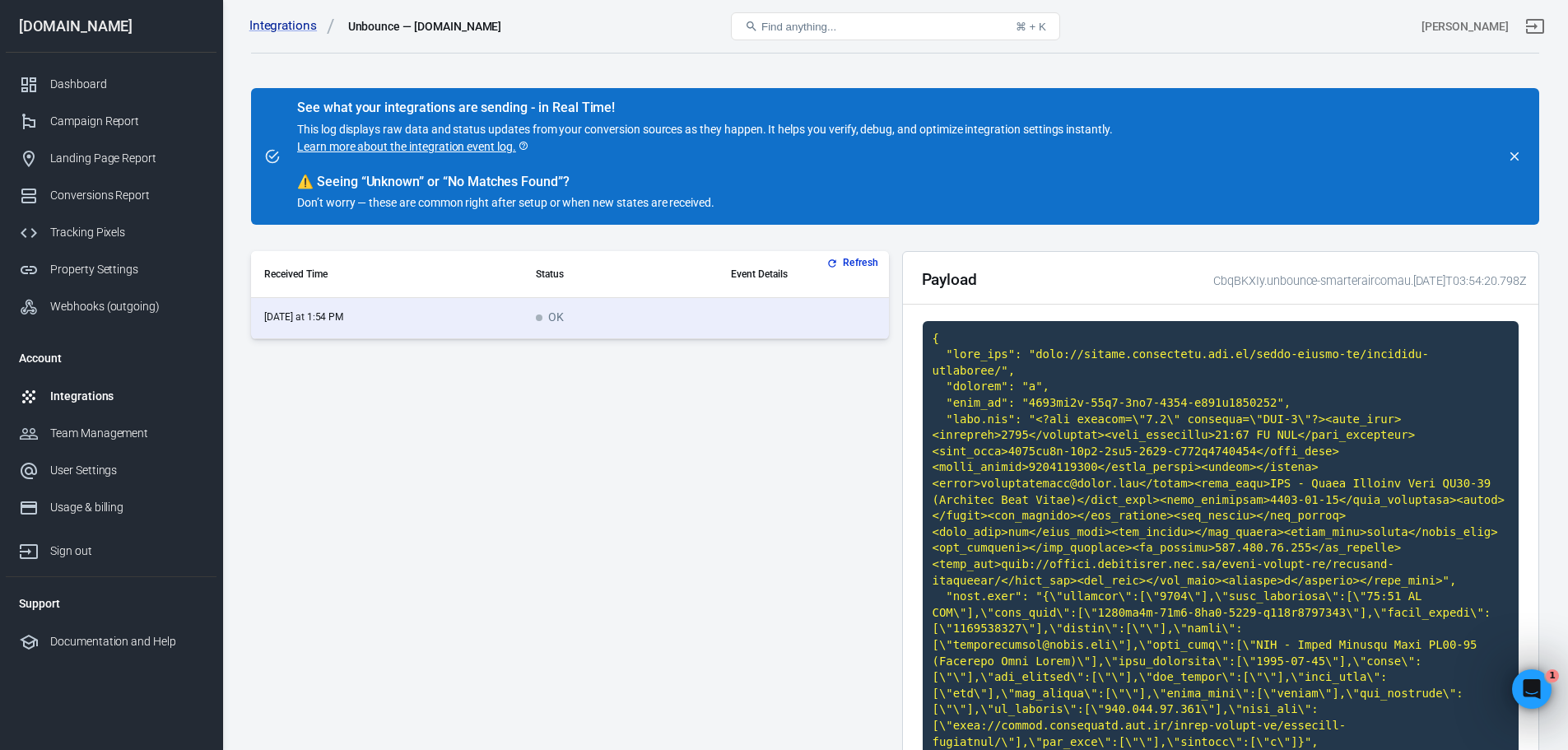
scroll to position [0, 0]
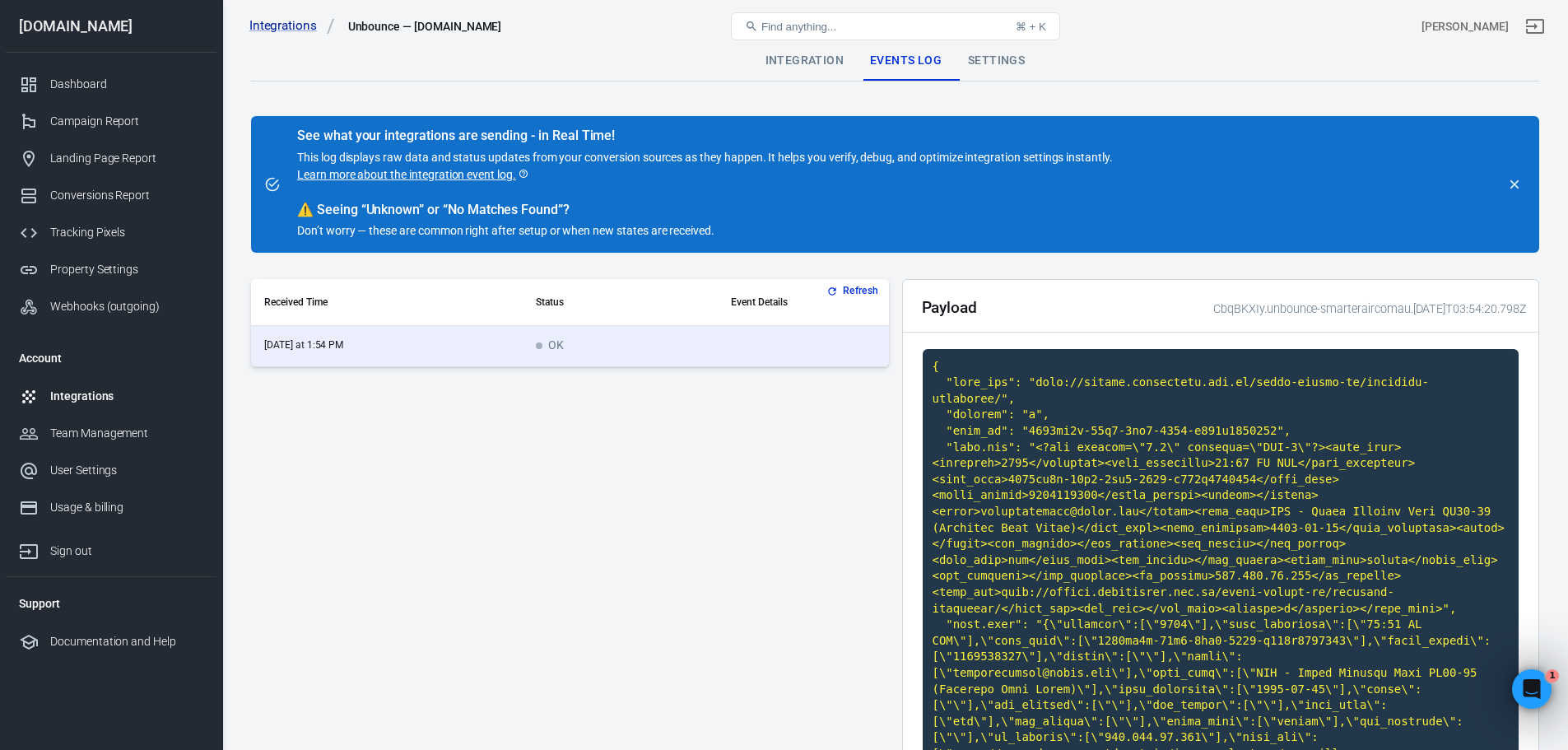
click at [803, 62] on div "Integration" at bounding box center [804, 61] width 104 height 40
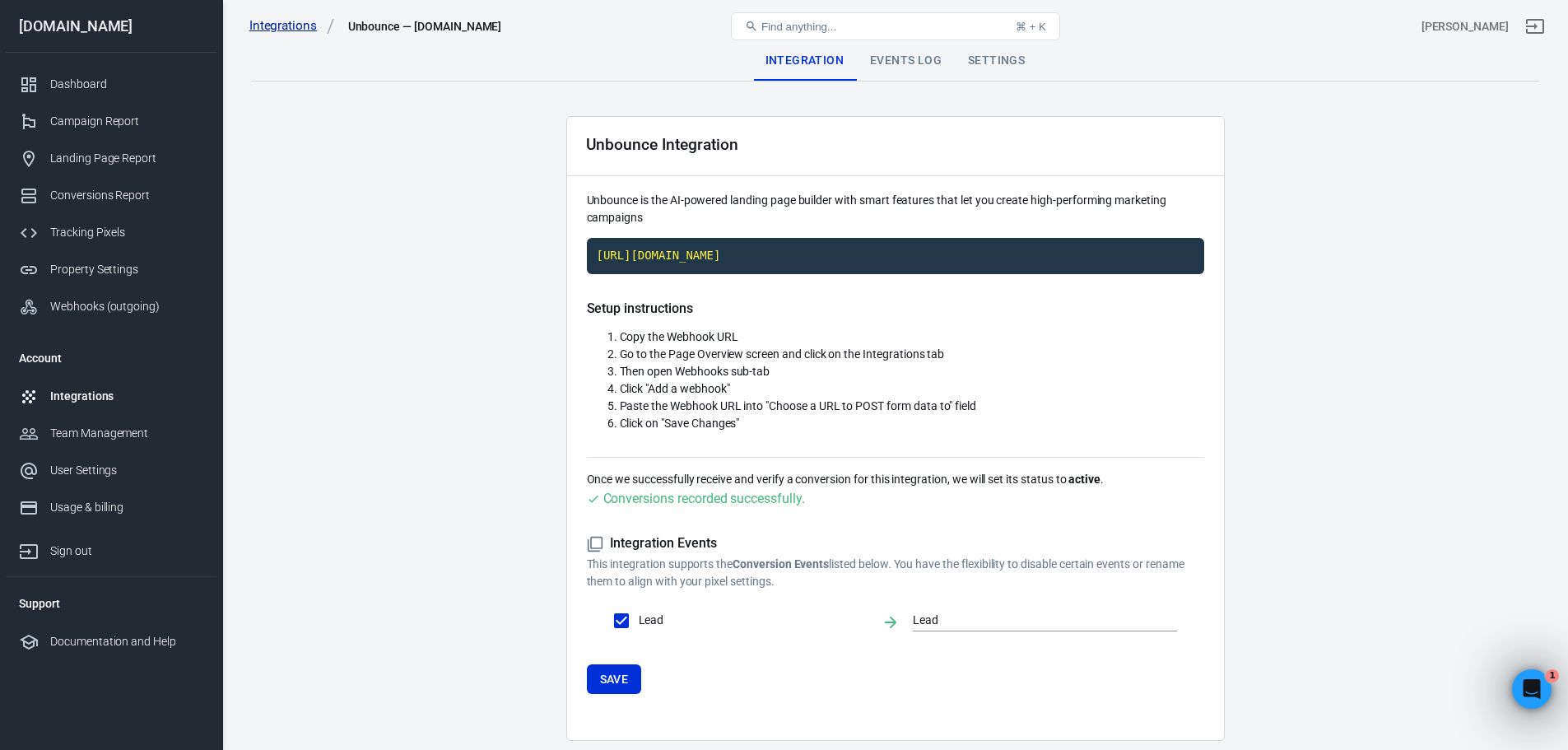
click at [274, 28] on link "Integrations" at bounding box center [292, 26] width 85 height 17
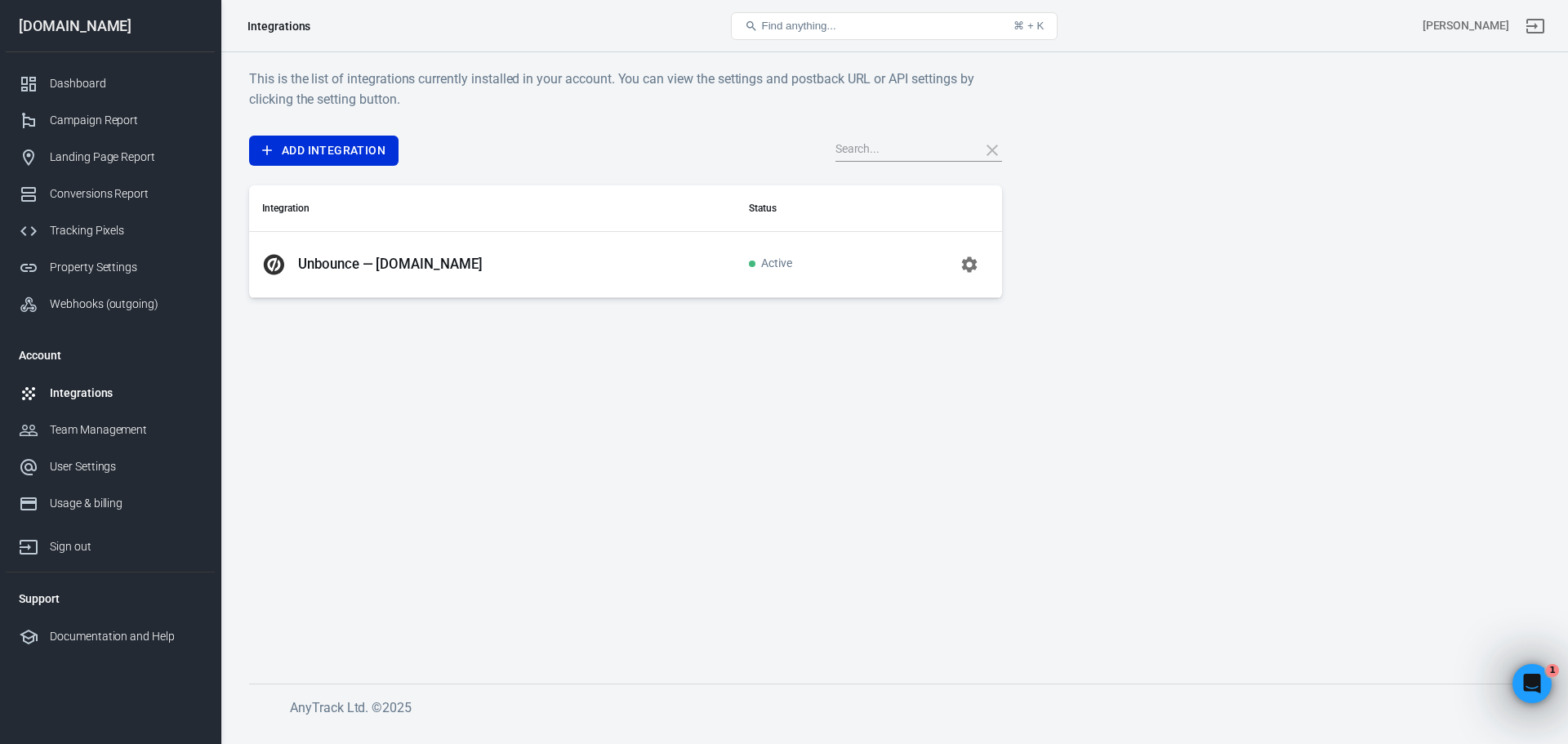
click at [390, 270] on p "Unbounce — [DOMAIN_NAME]" at bounding box center [391, 264] width 185 height 17
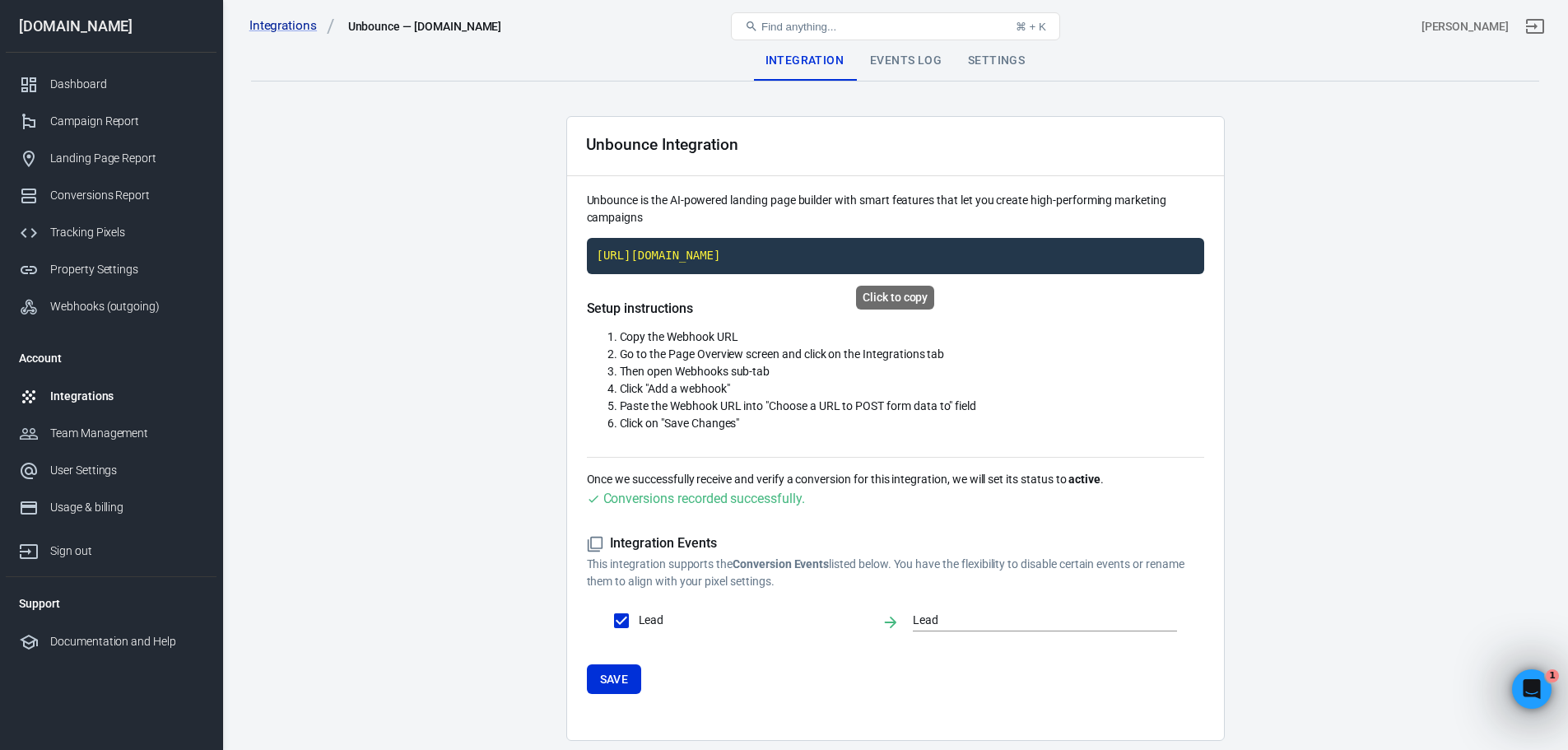
click at [773, 258] on code "[URL][DOMAIN_NAME]" at bounding box center [895, 256] width 617 height 36
click at [832, 253] on code "[URL][DOMAIN_NAME]" at bounding box center [895, 256] width 617 height 36
click at [758, 263] on code "[URL][DOMAIN_NAME]" at bounding box center [895, 256] width 617 height 36
click at [705, 241] on code "[URL][DOMAIN_NAME]" at bounding box center [895, 256] width 617 height 36
click at [722, 261] on code "[URL][DOMAIN_NAME]" at bounding box center [895, 256] width 617 height 36
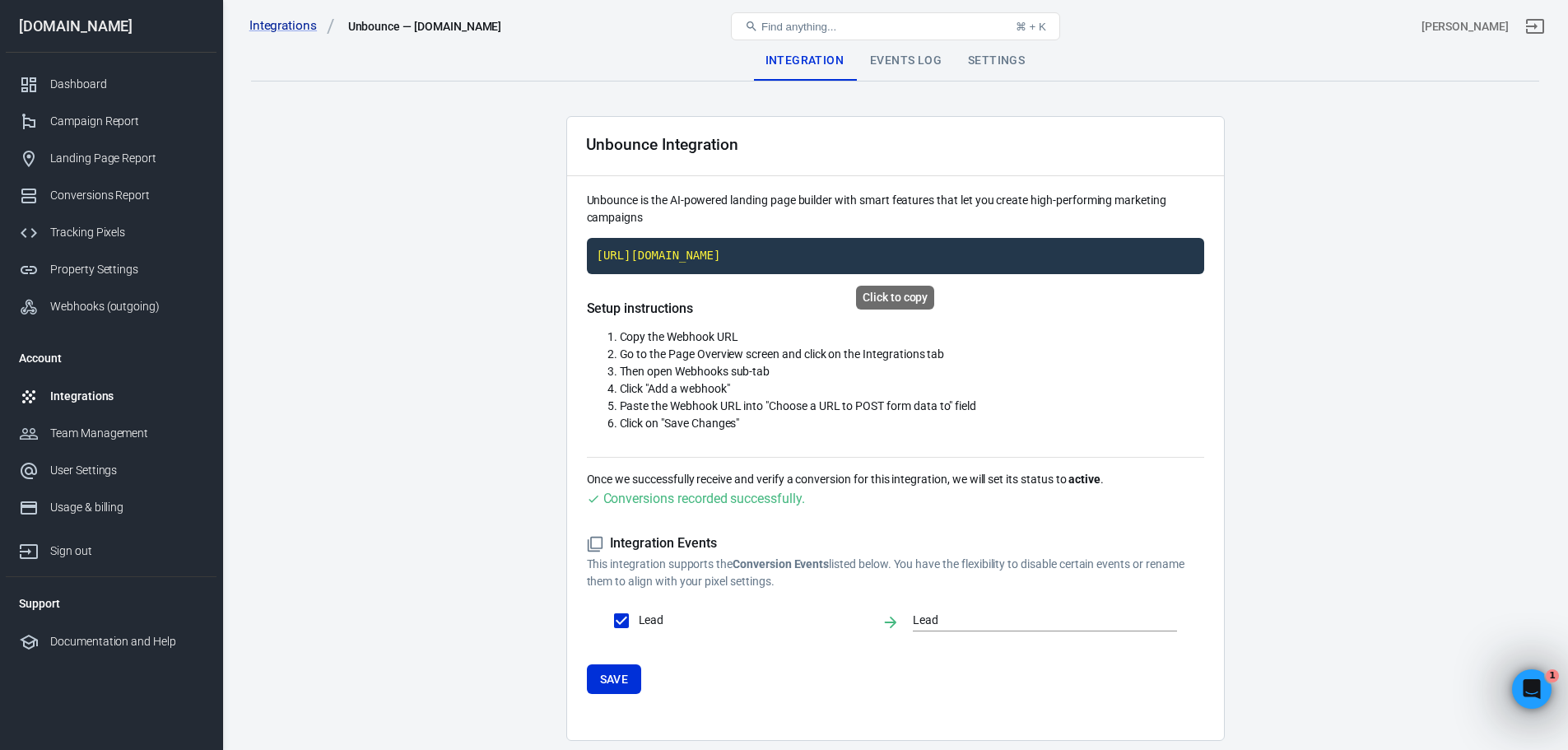
click at [797, 262] on code "https://t1.anytrack.io/CbqBKXIy/collect/unbounce-smarteraircomau" at bounding box center [895, 256] width 617 height 36
click at [82, 80] on div "Dashboard" at bounding box center [126, 85] width 153 height 17
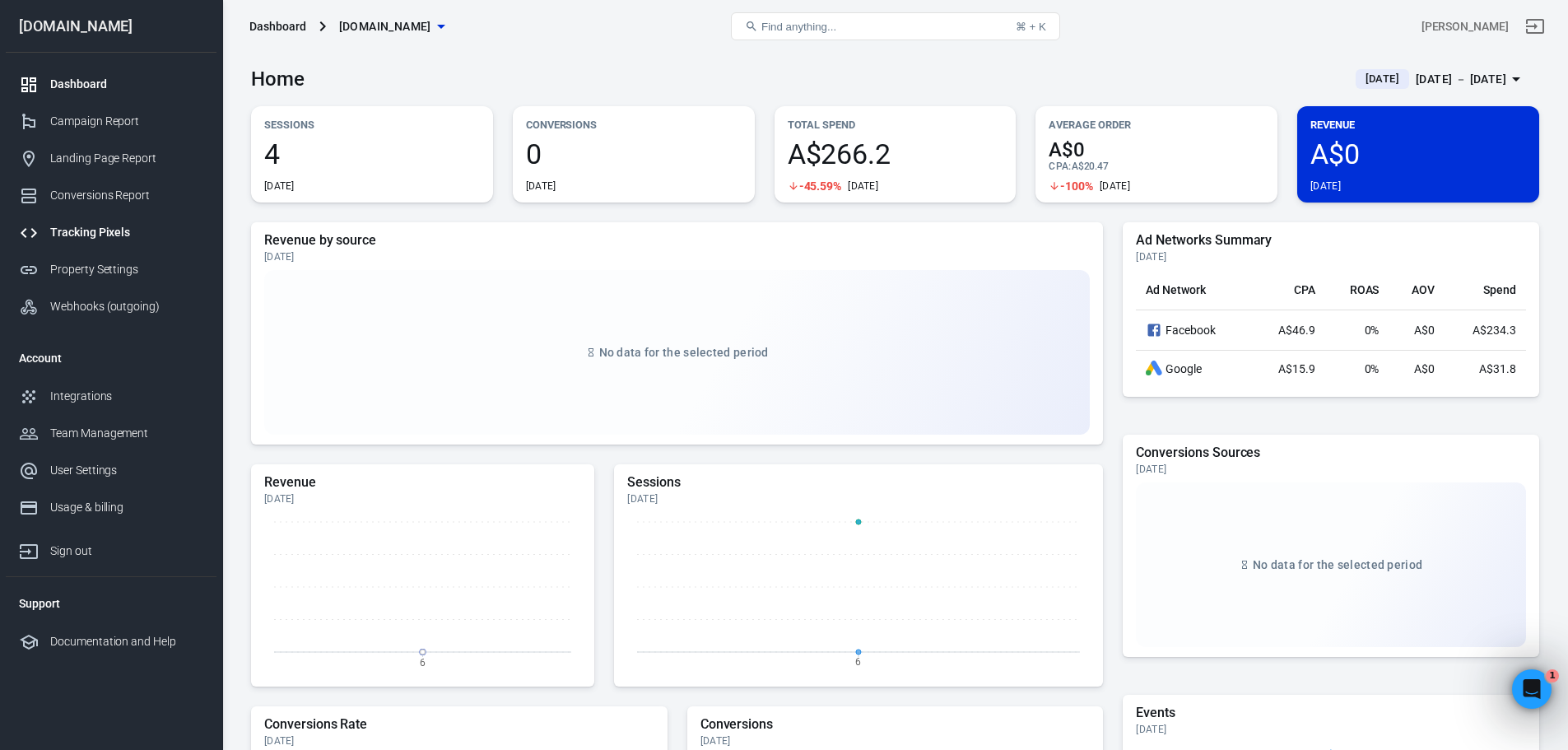
click at [65, 235] on div "Tracking Pixels" at bounding box center [126, 232] width 153 height 17
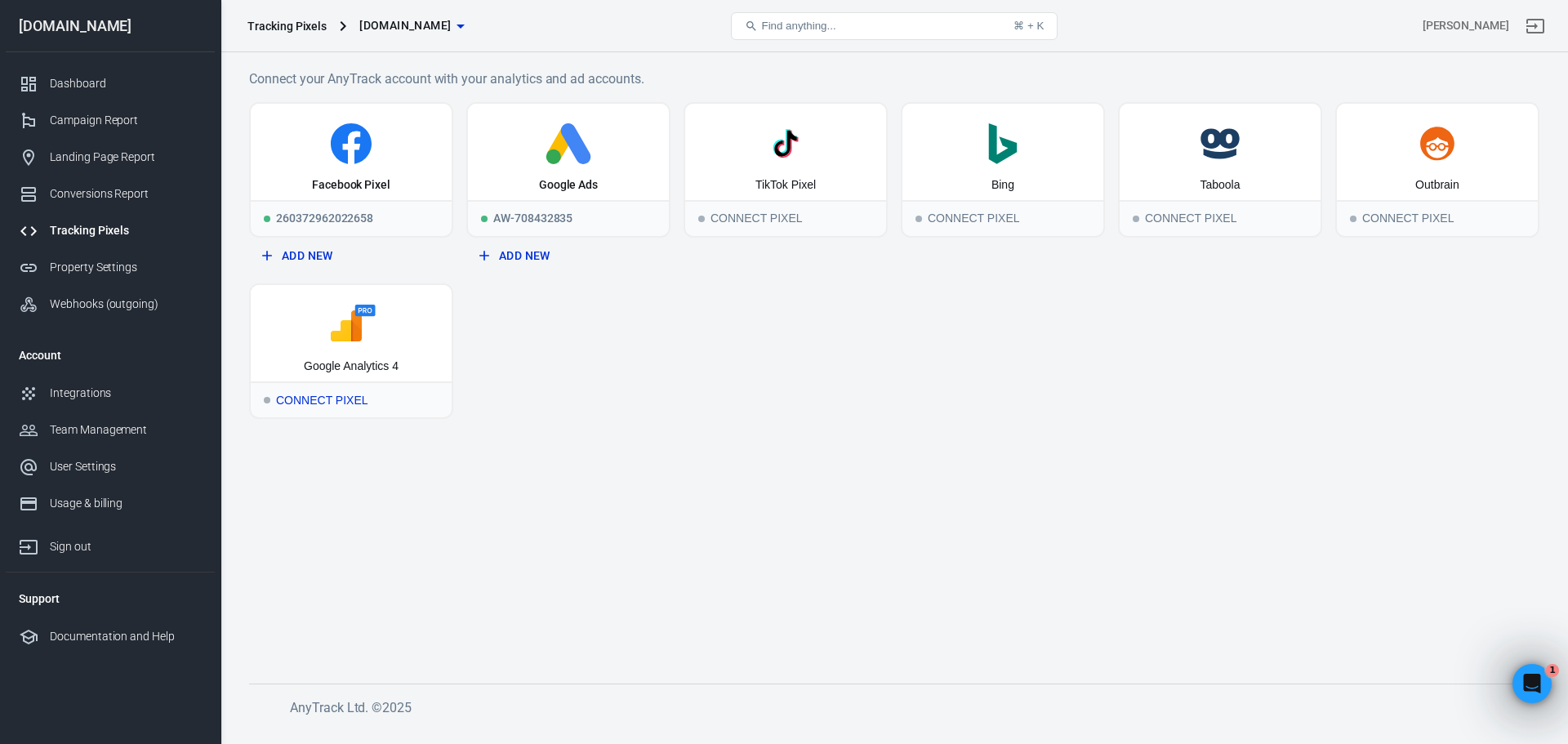
click at [342, 397] on div "Connect Pixel" at bounding box center [351, 399] width 201 height 36
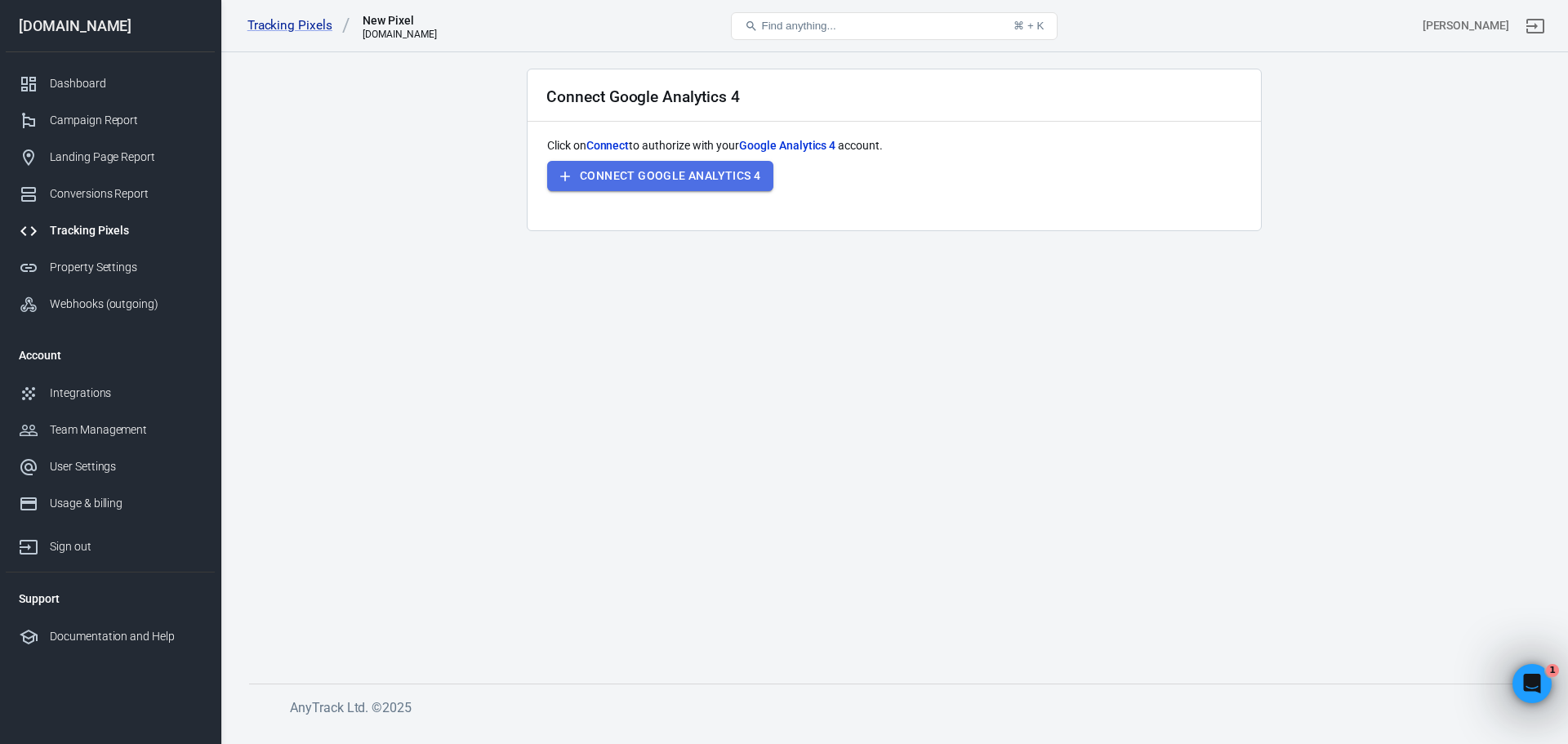
click at [646, 175] on button "Connect Google Analytics 4" at bounding box center [660, 176] width 226 height 30
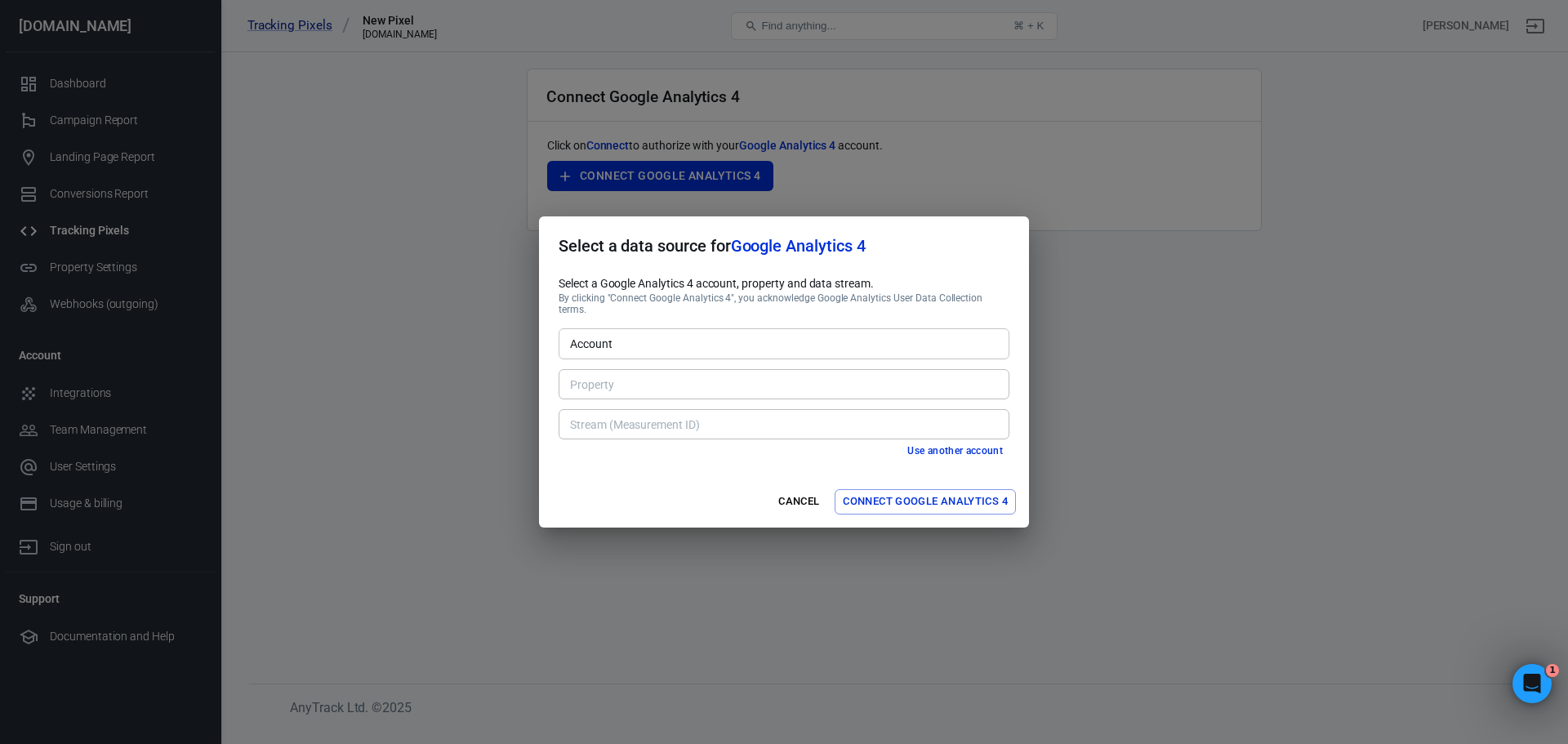
click at [672, 343] on input "Account" at bounding box center [783, 343] width 438 height 21
click at [670, 366] on li "Smarter Air [139150405]" at bounding box center [784, 373] width 450 height 27
type input "Smarter Air [139150405]"
click at [668, 383] on input "Property" at bounding box center [783, 384] width 438 height 21
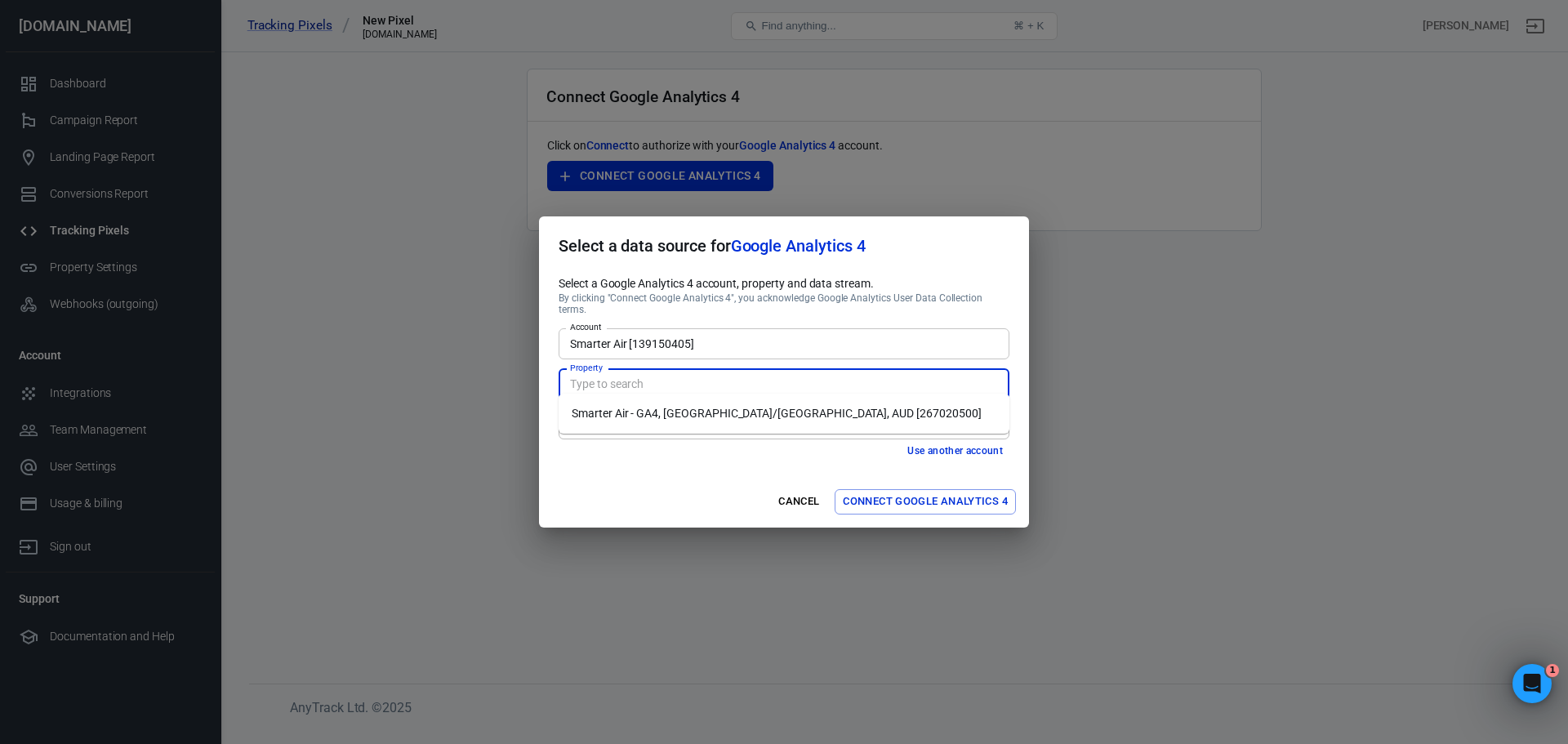
click at [674, 417] on li "Smarter Air - GA4, Australia/Brisbane, AUD [267020500]" at bounding box center [784, 413] width 450 height 27
type input "Smarter Air - GA4, Australia/Brisbane, AUD [267020500]"
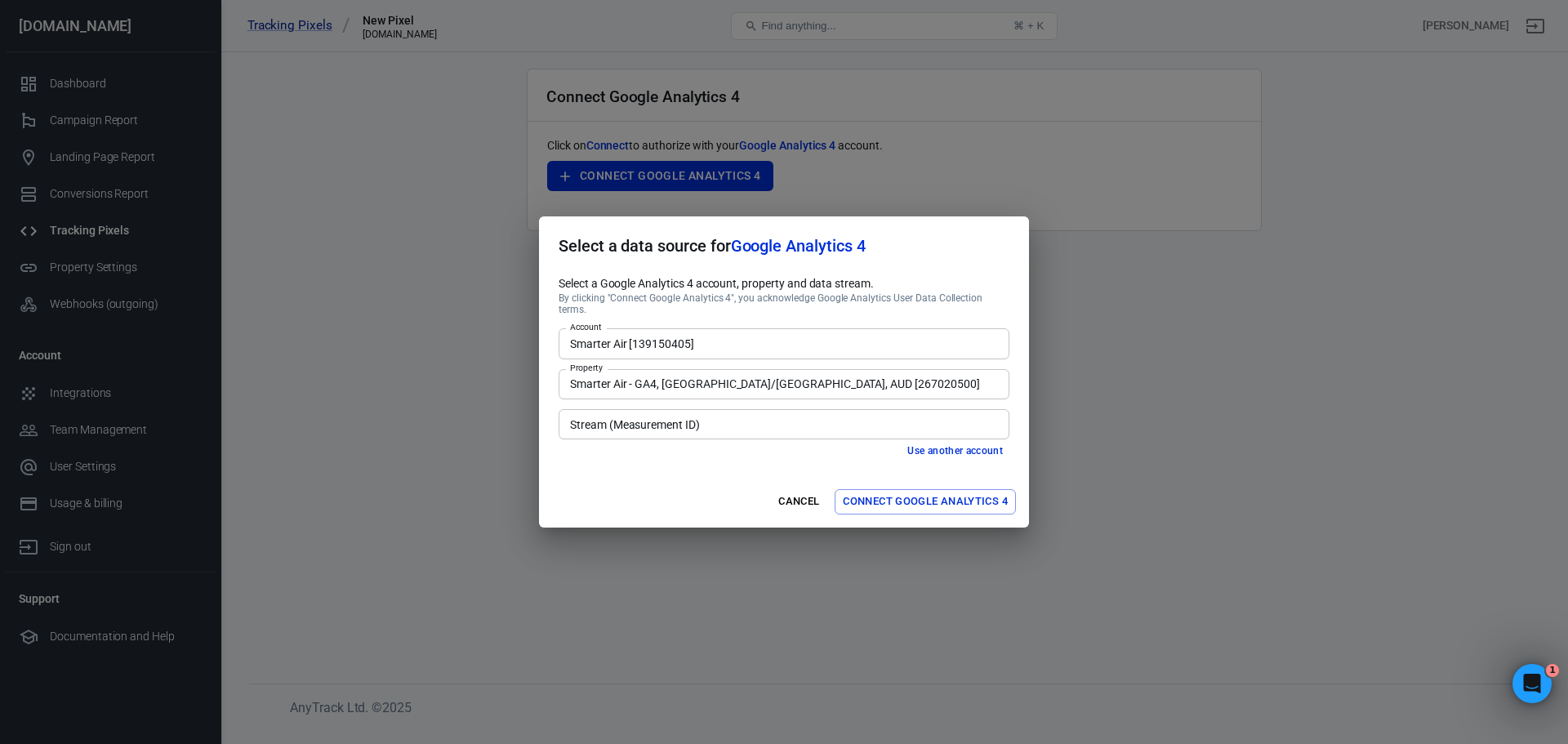
click at [723, 426] on input "Stream (Measurement ID)" at bounding box center [783, 424] width 438 height 21
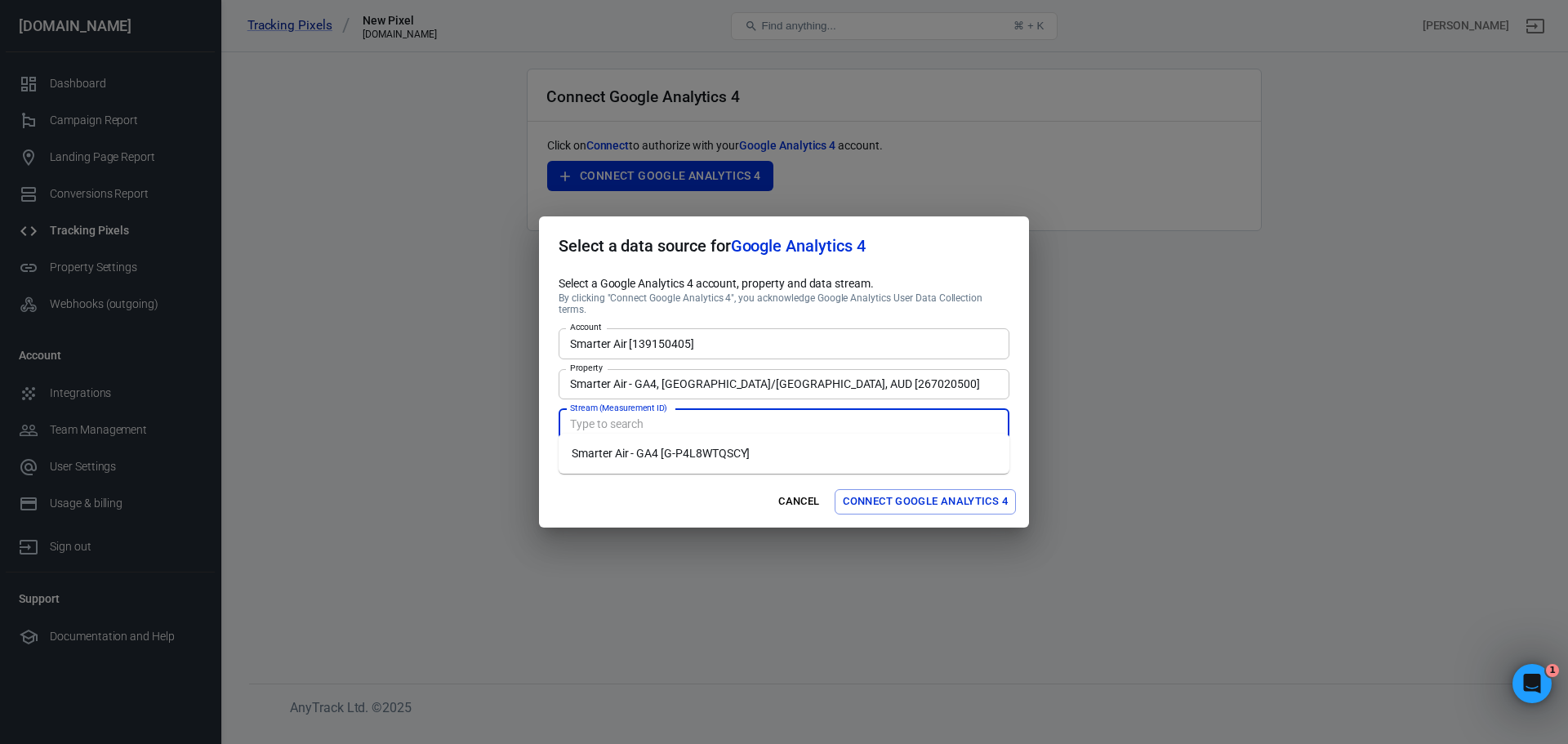
click at [725, 454] on li "Smarter Air - GA4 [G-P4L8WTQSCY]" at bounding box center [784, 453] width 450 height 27
type input "Smarter Air - GA4 [G-P4L8WTQSCY]"
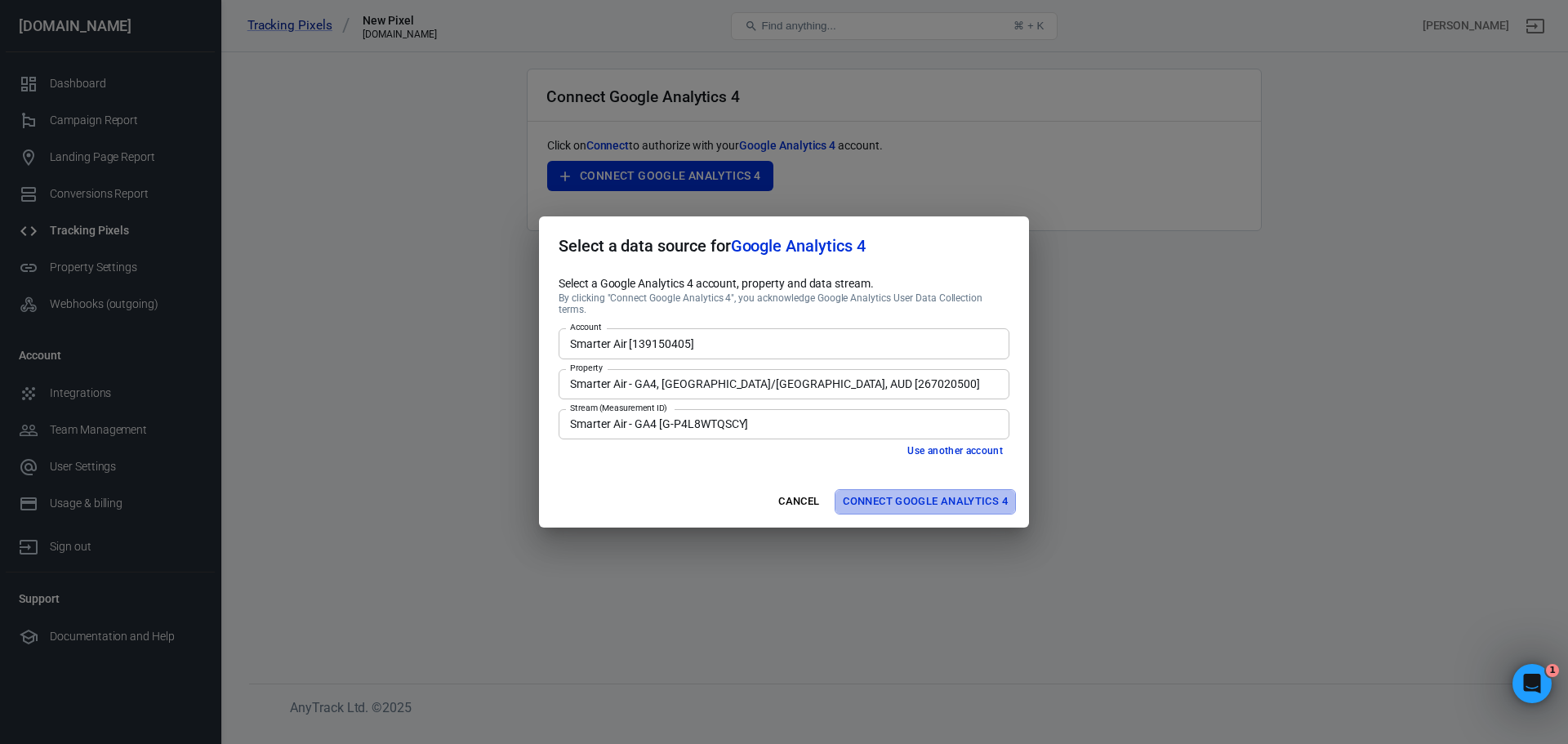
click at [889, 493] on button "Connect Google Analytics 4" at bounding box center [926, 502] width 182 height 26
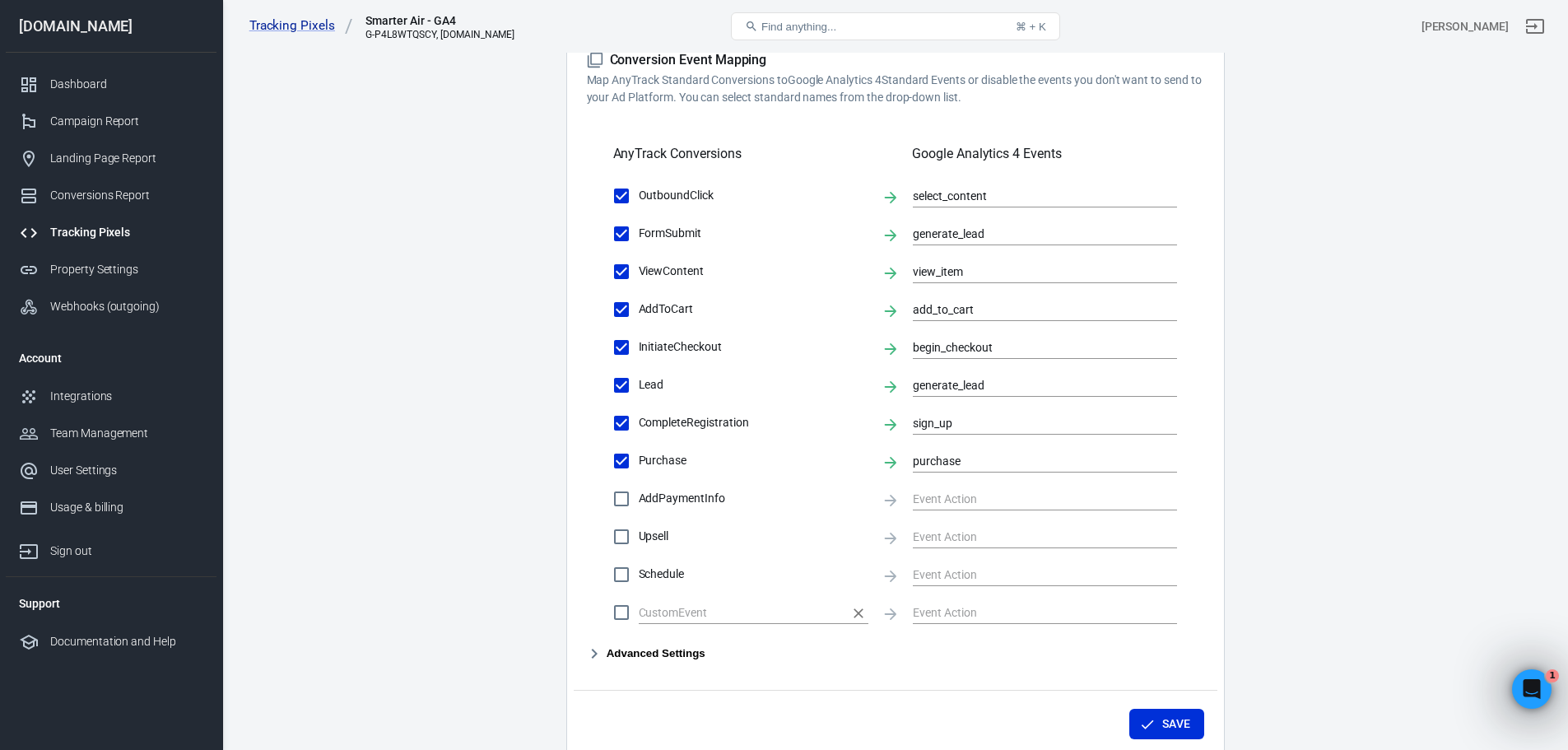
scroll to position [640, 0]
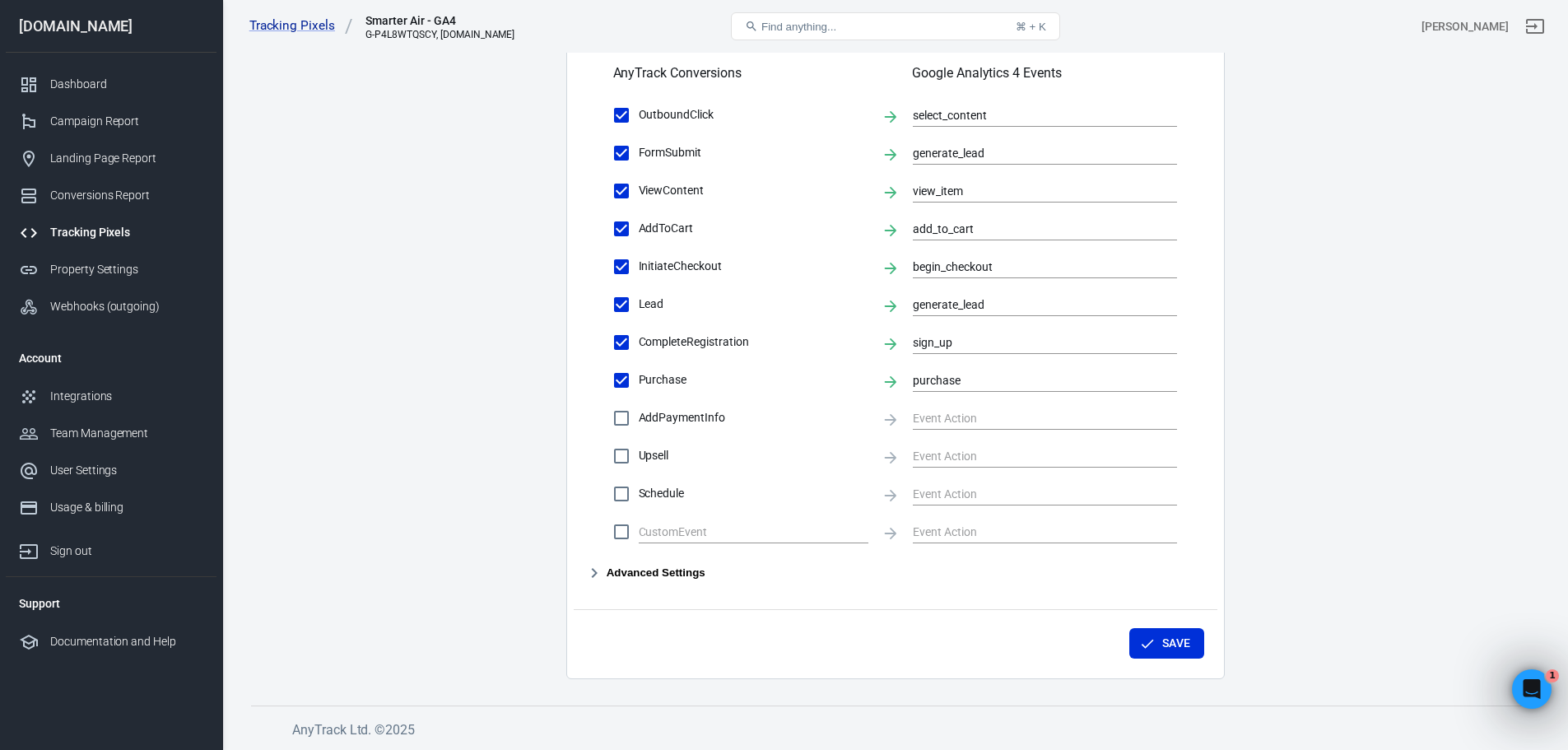
click at [595, 573] on icon "button" at bounding box center [594, 572] width 20 height 20
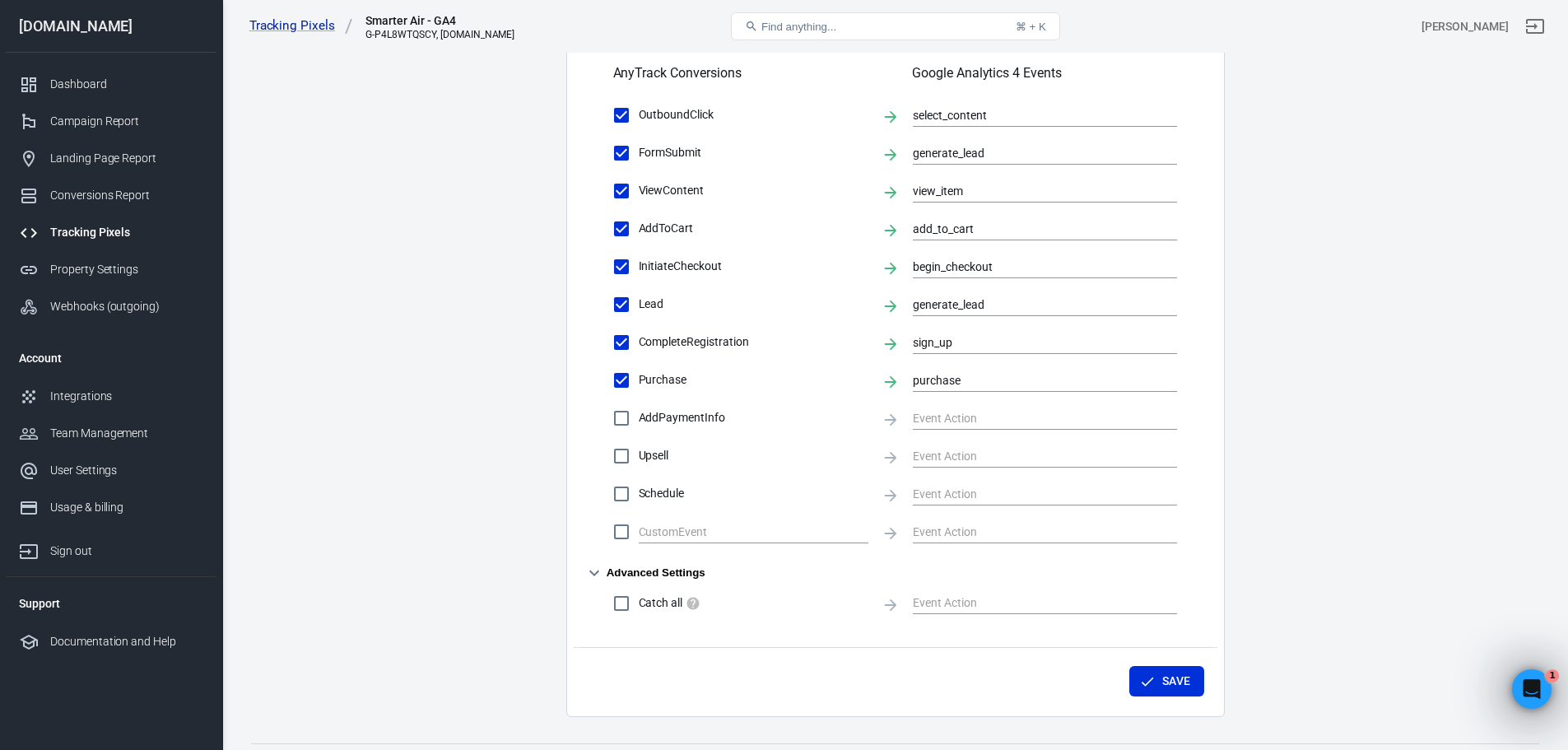
click at [595, 573] on icon "button" at bounding box center [594, 573] width 9 height 6
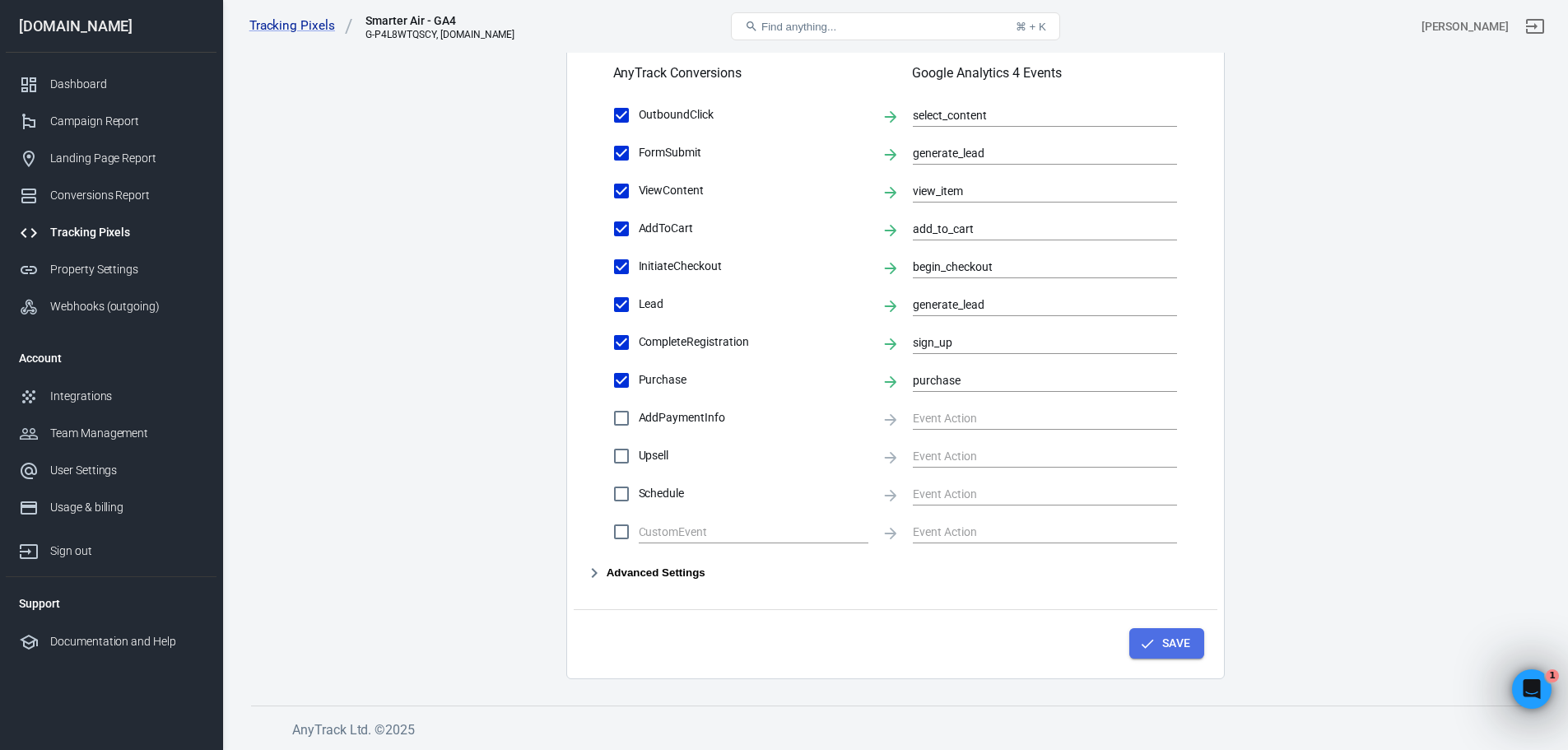
click at [1168, 646] on button "Save" at bounding box center [1166, 643] width 75 height 30
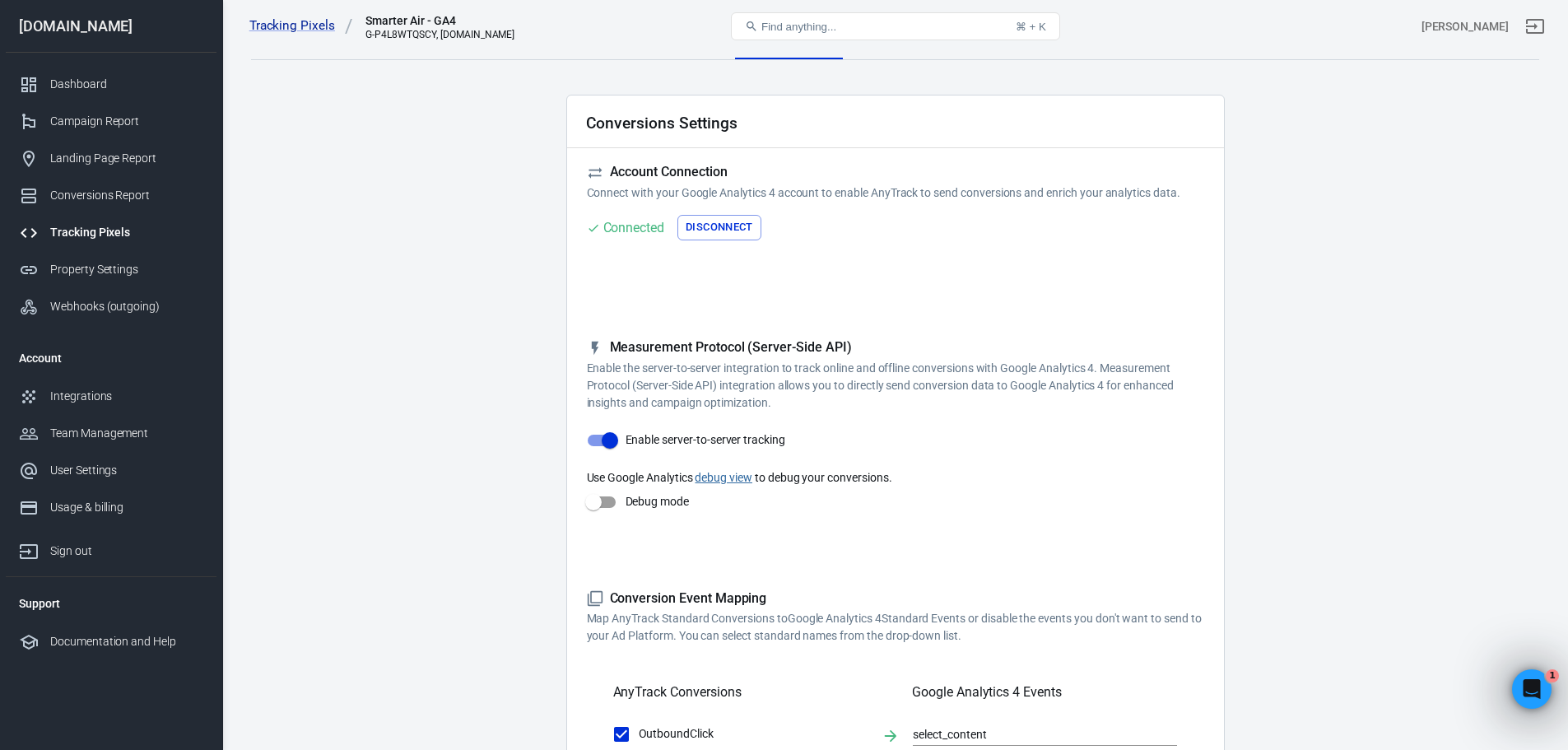
scroll to position [0, 0]
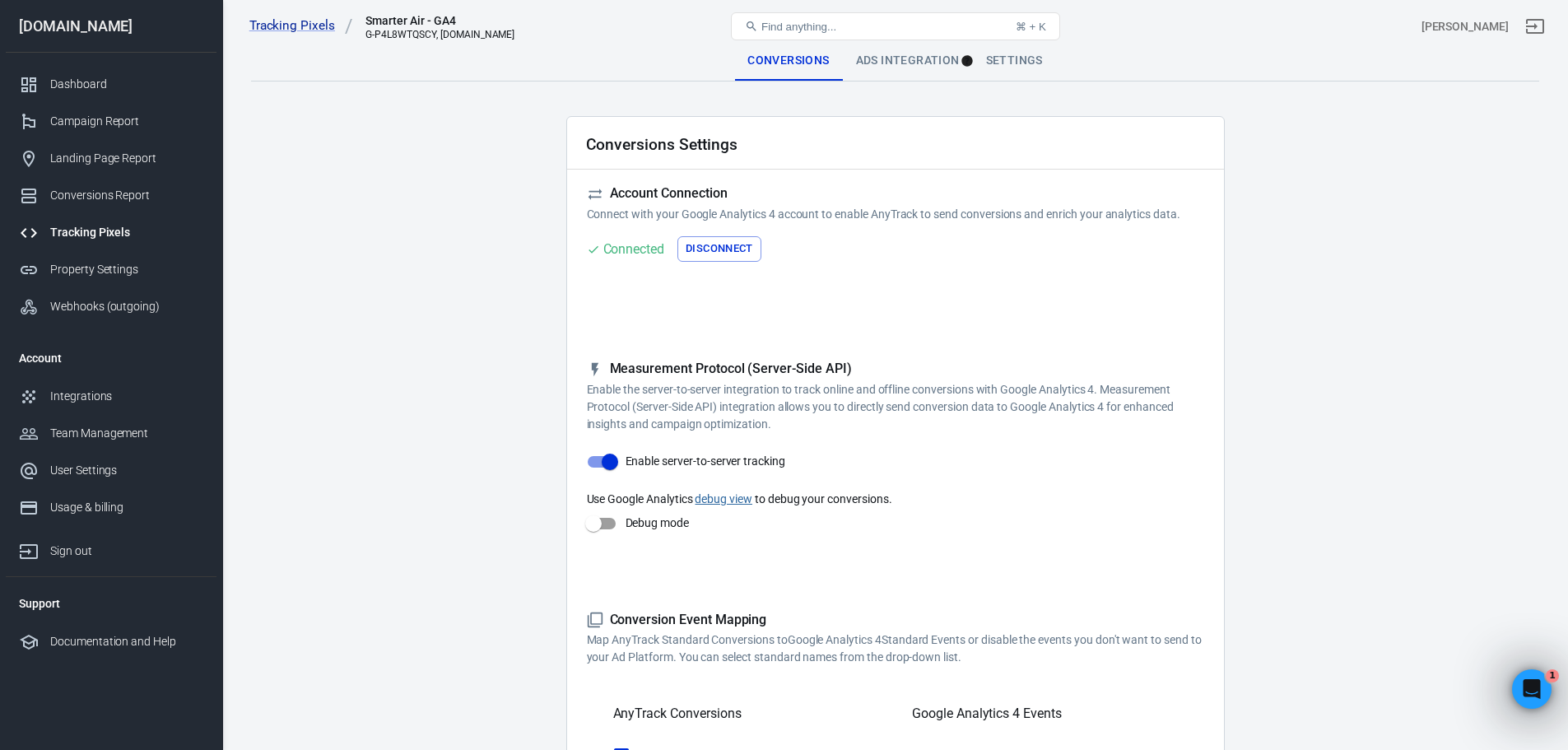
click at [910, 61] on div "Ads Integration" at bounding box center [908, 61] width 130 height 40
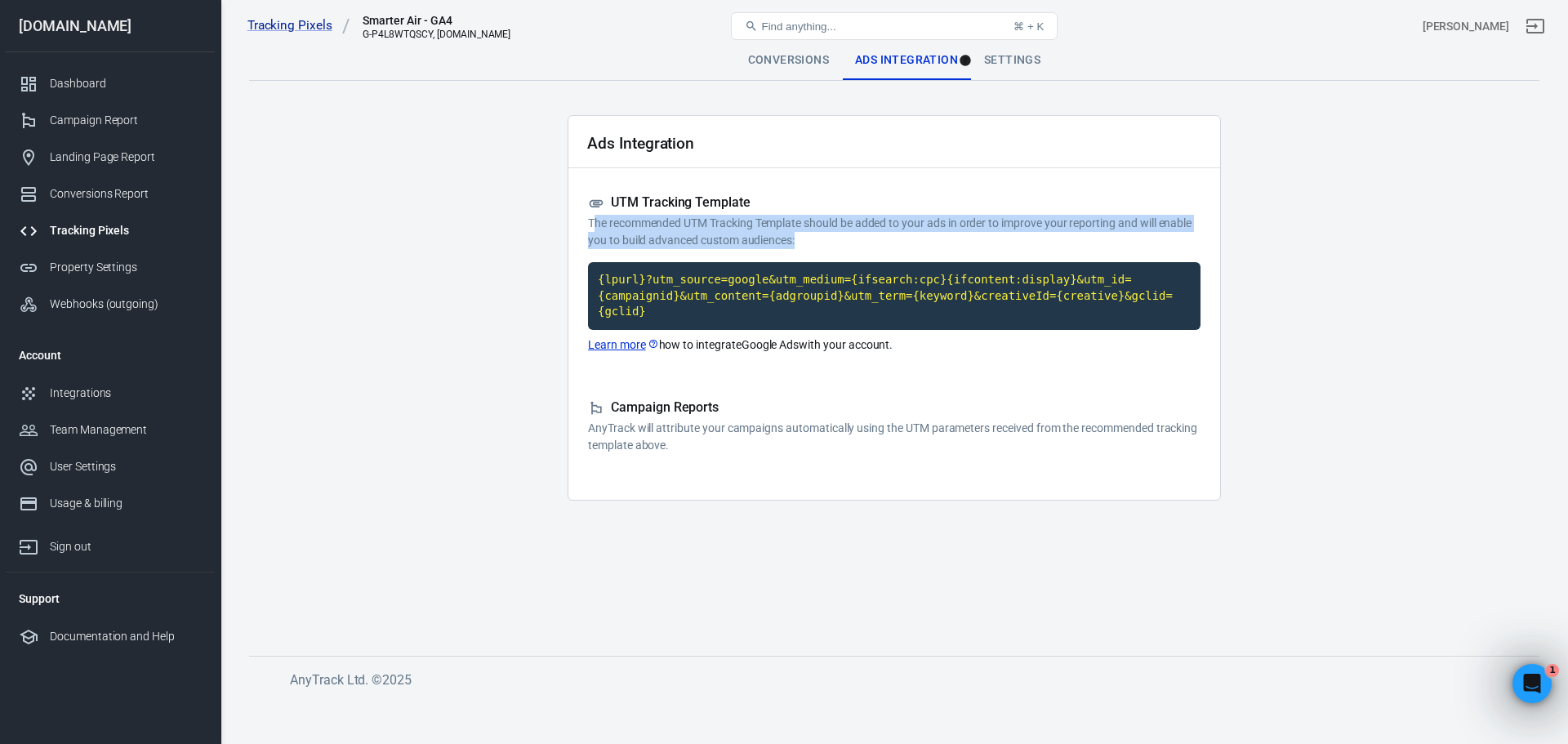
drag, startPoint x: 593, startPoint y: 222, endPoint x: 803, endPoint y: 240, distance: 210.8
click at [803, 241] on p "The recommended UTM Tracking Template should be added to your ads in order to i…" at bounding box center [894, 232] width 612 height 34
click at [803, 240] on p "The recommended UTM Tracking Template should be added to your ads in order to i…" at bounding box center [894, 232] width 612 height 34
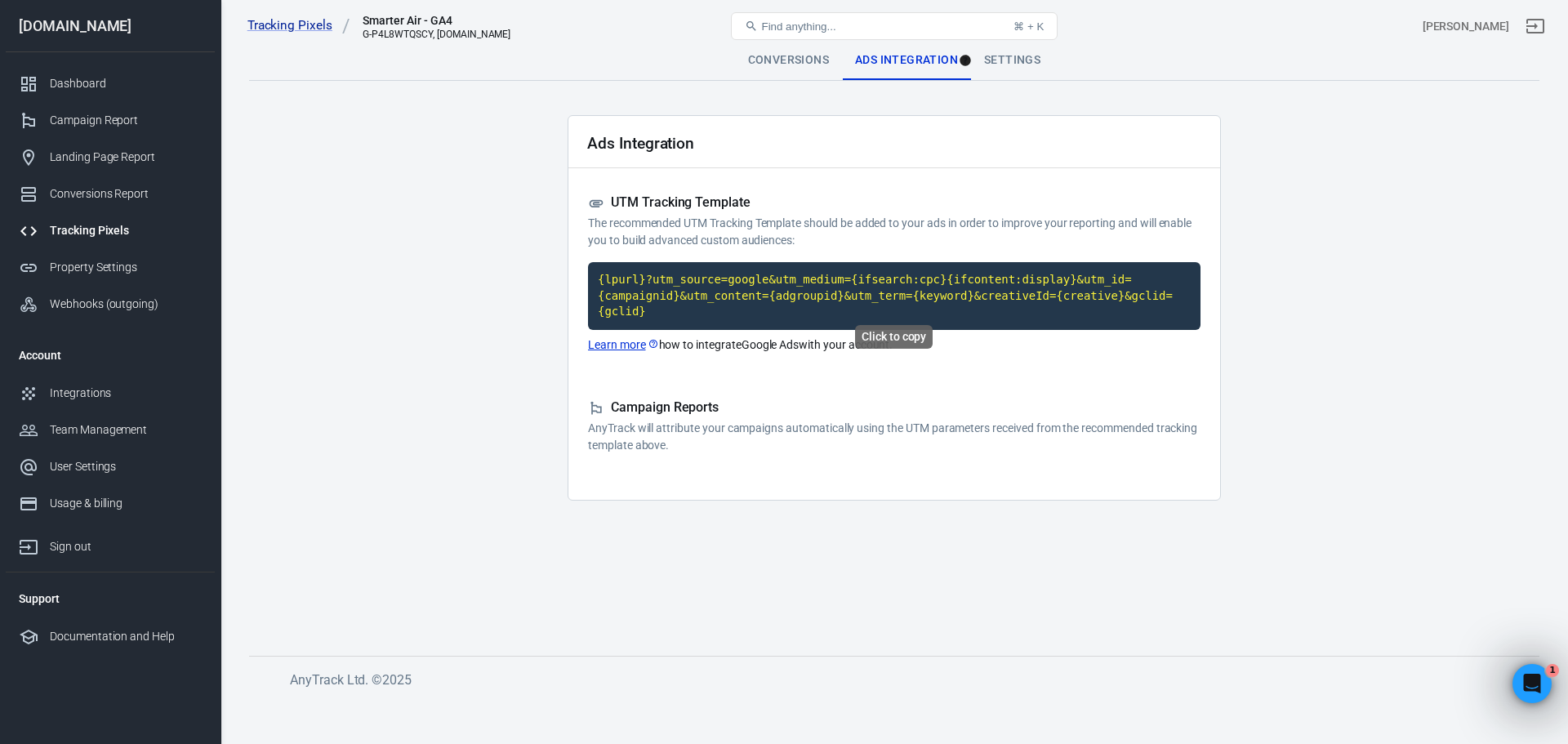
click at [803, 286] on code "{lpurl}?utm_source=google&utm_medium={ifsearch:cpc}{ifcontent:display}&utm_id={…" at bounding box center [894, 295] width 612 height 68
click at [617, 336] on link "Learn more" at bounding box center [623, 345] width 71 height 17
click at [107, 84] on div "Dashboard" at bounding box center [125, 84] width 152 height 17
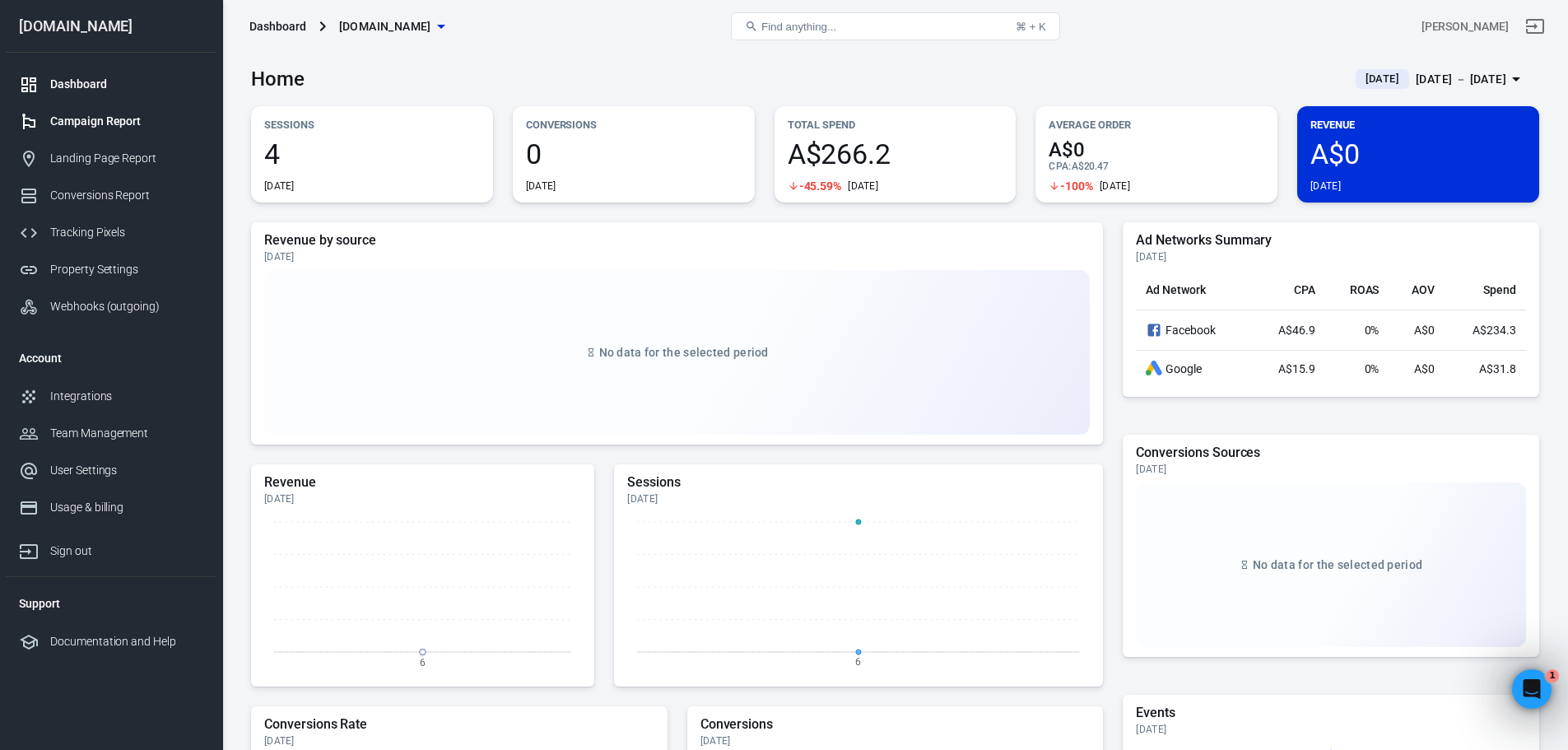
click at [90, 128] on div "Campaign Report" at bounding box center [126, 122] width 153 height 17
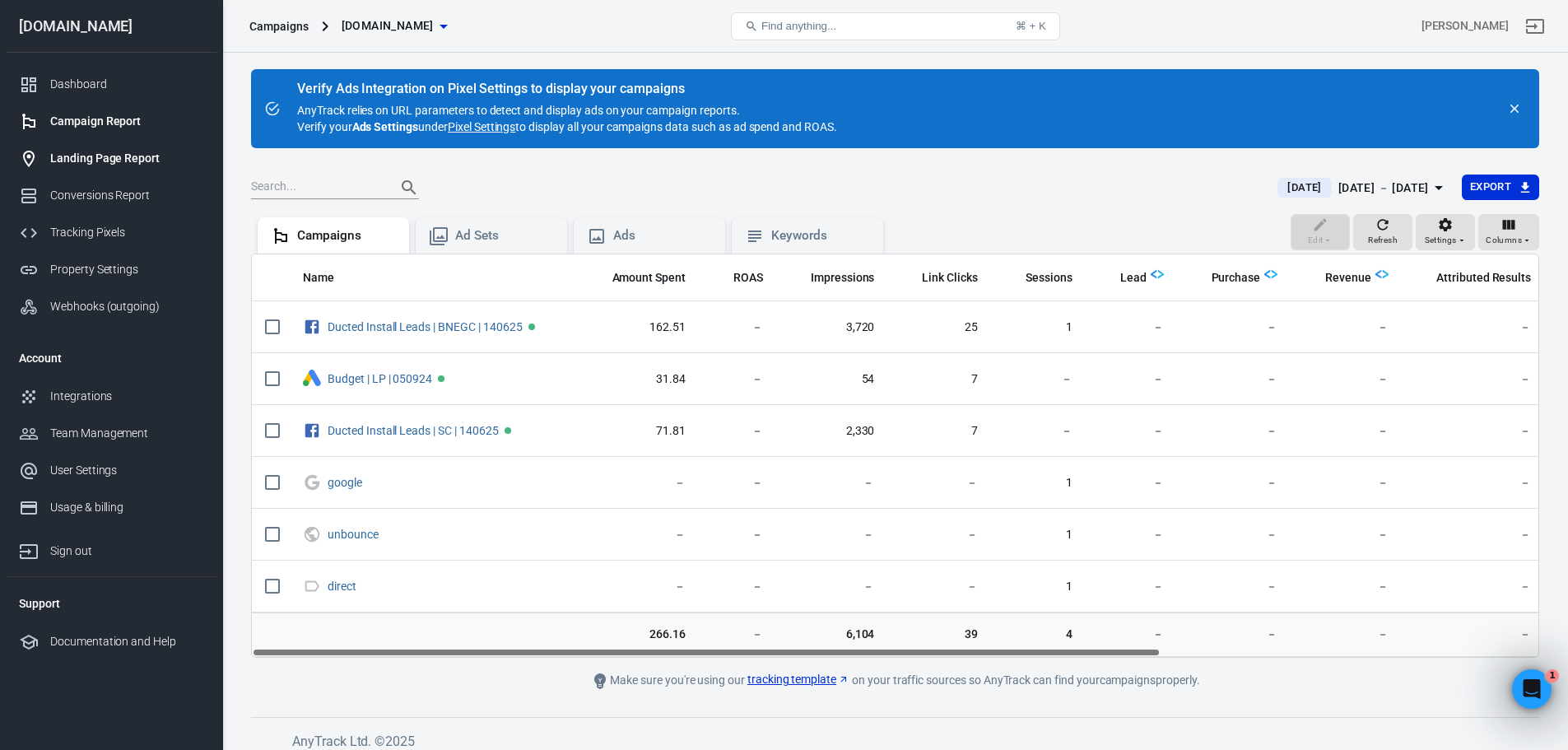
click at [60, 162] on div "Landing Page Report" at bounding box center [126, 159] width 153 height 17
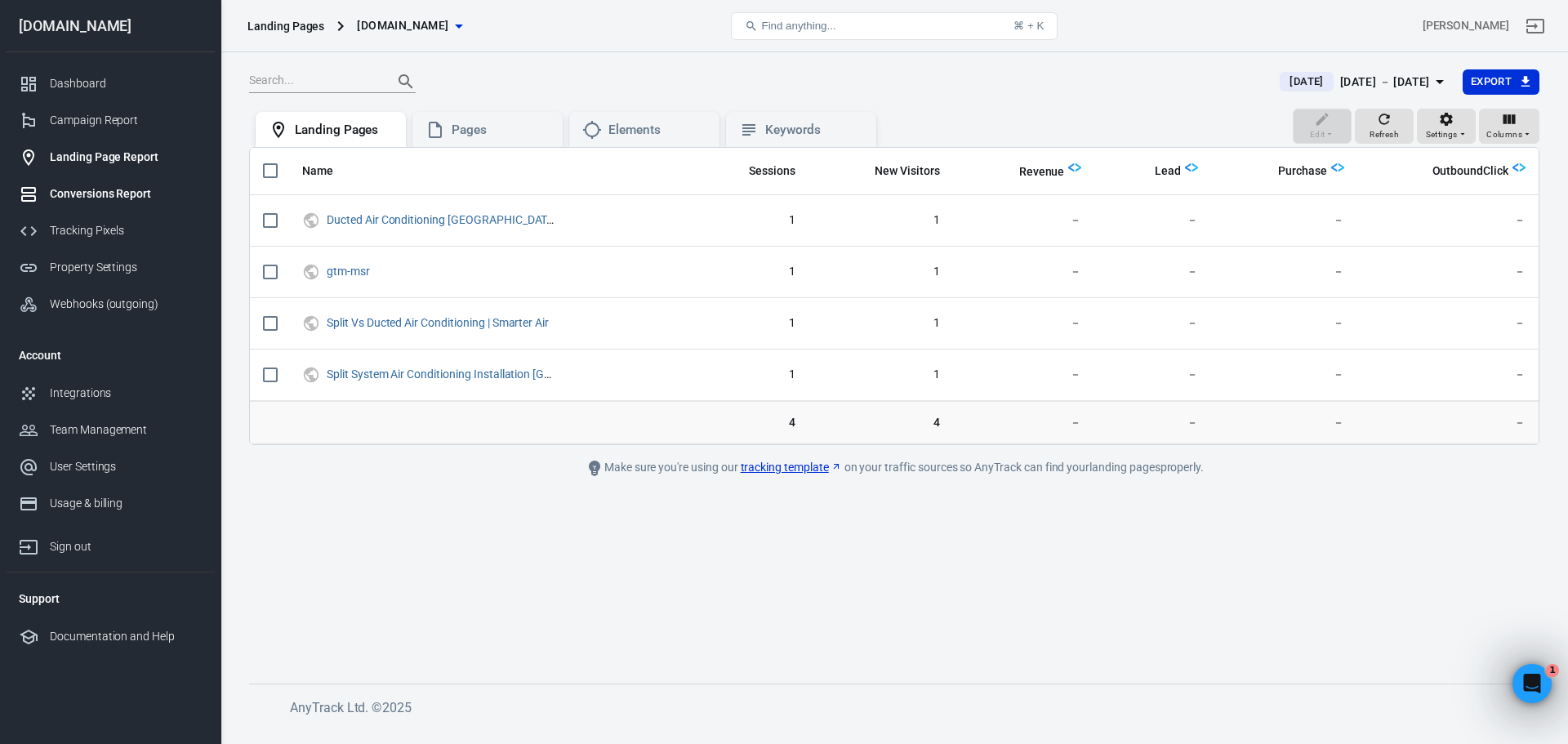
click at [116, 202] on link "Conversions Report" at bounding box center [110, 193] width 209 height 37
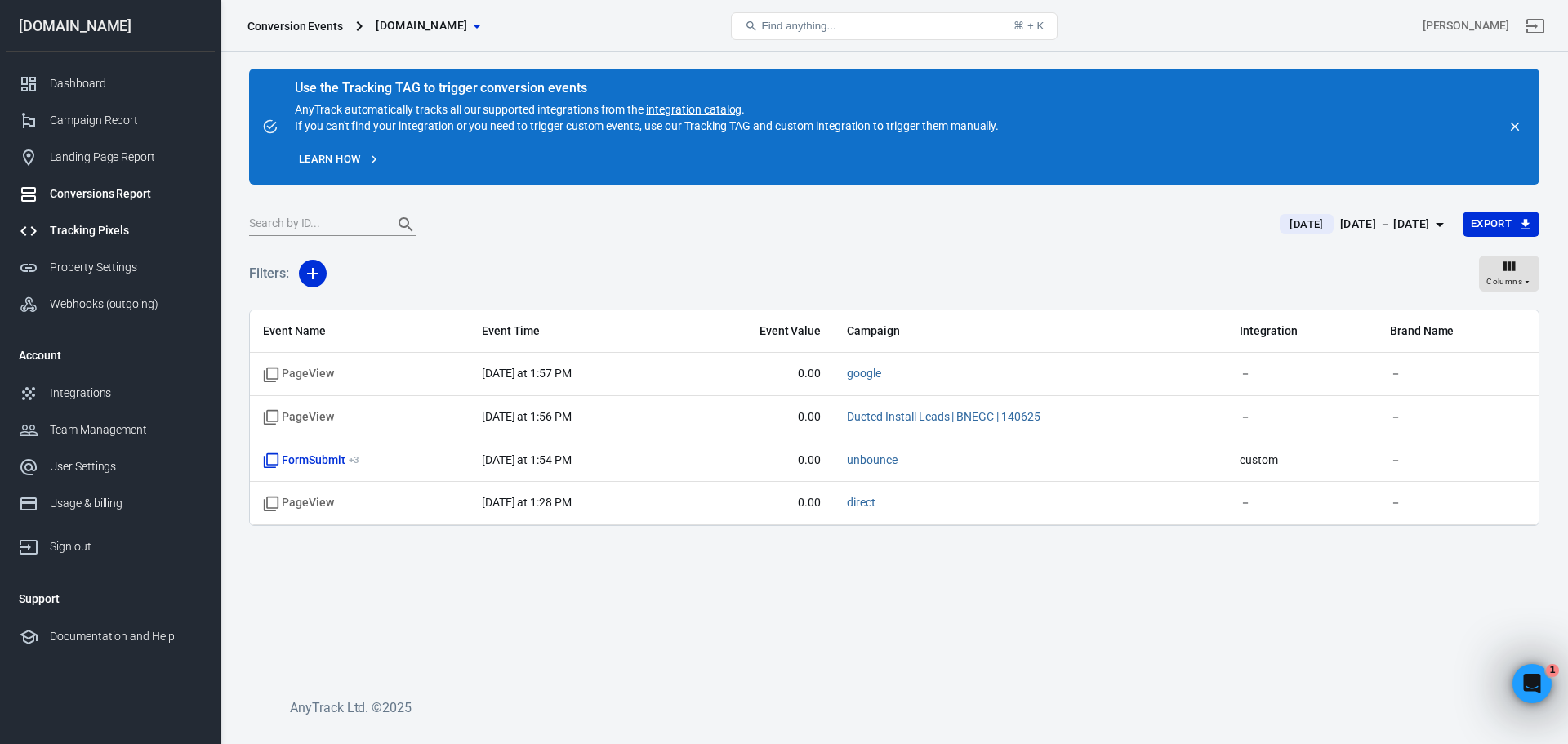
click at [90, 235] on div "Tracking Pixels" at bounding box center [125, 230] width 152 height 17
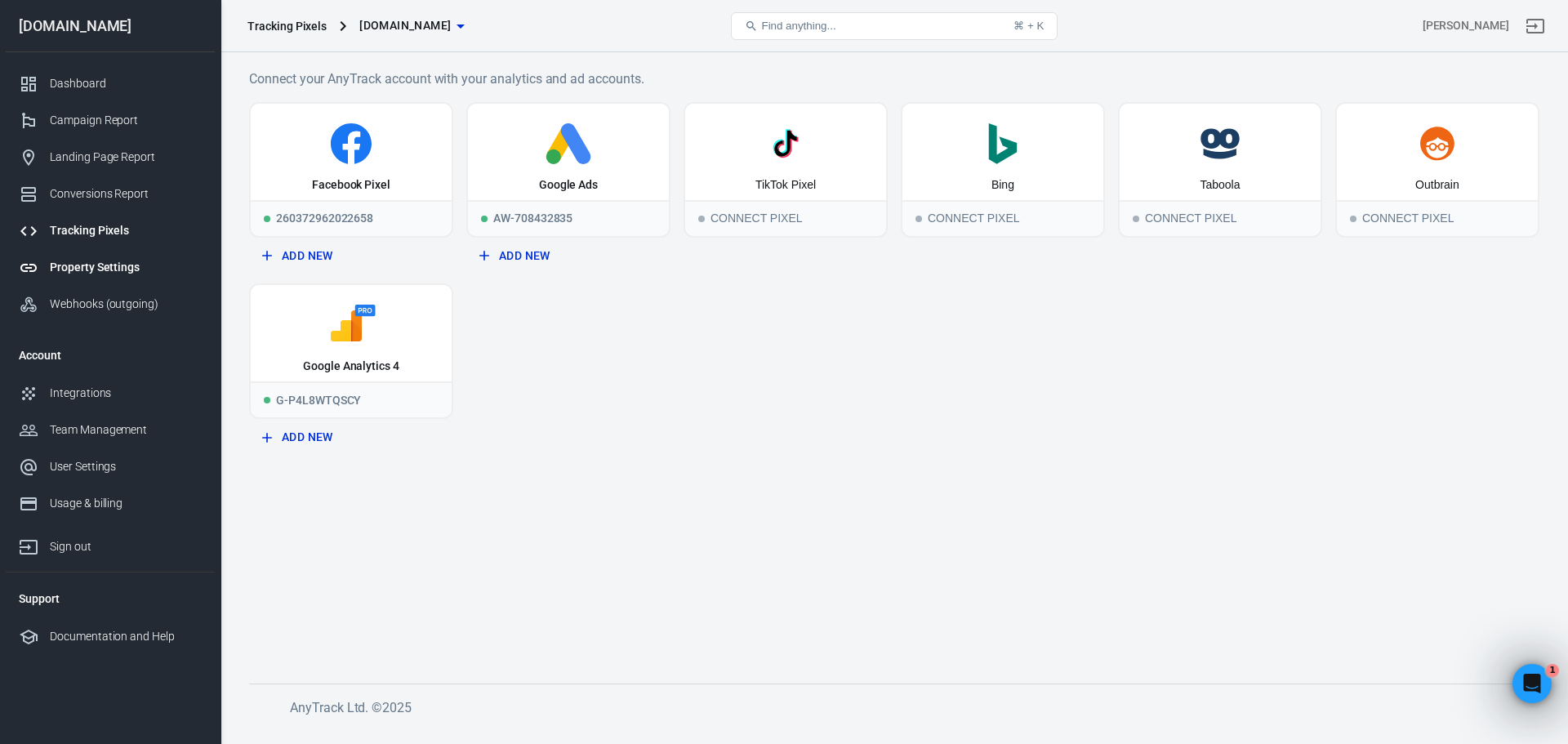
click at [73, 264] on div "Property Settings" at bounding box center [125, 267] width 152 height 17
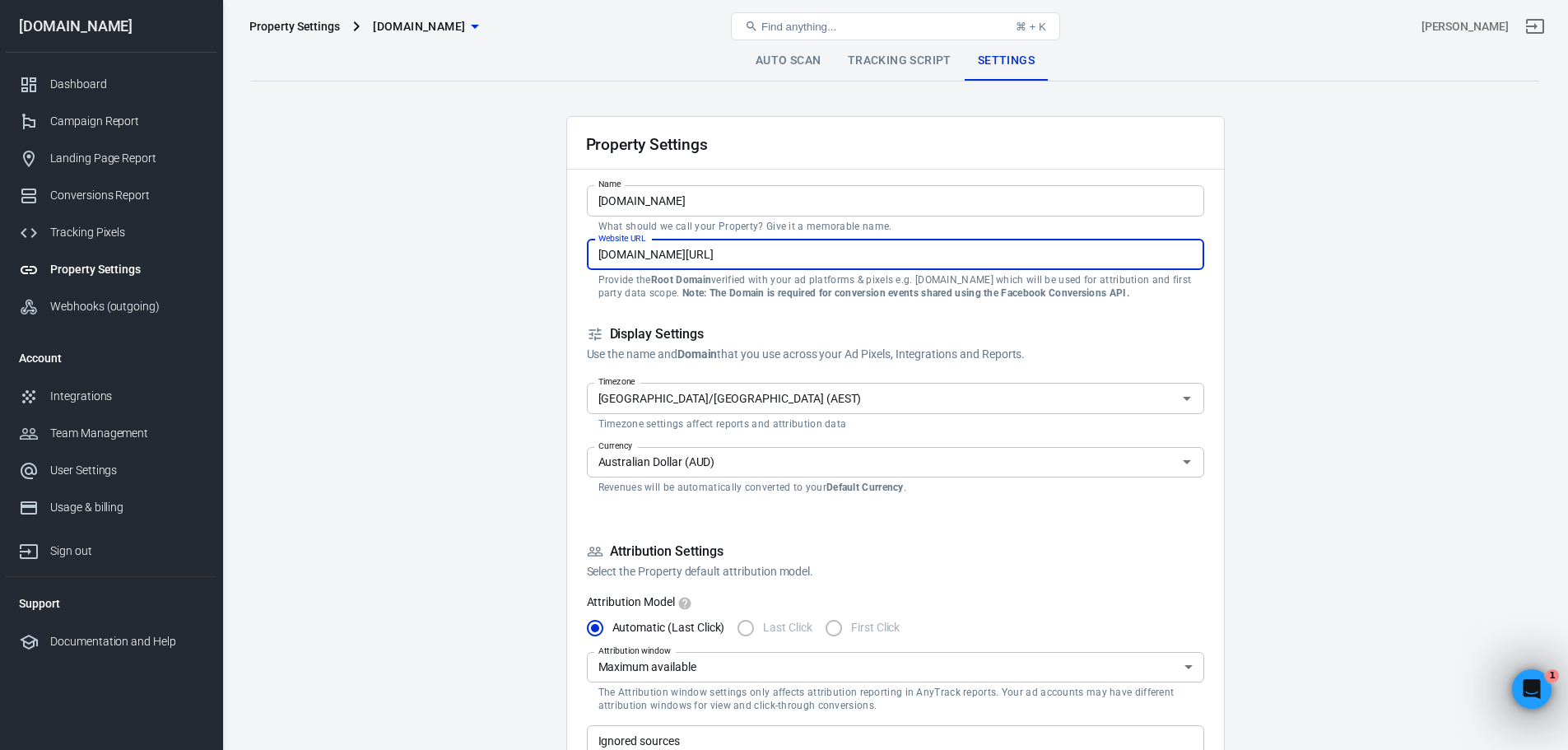
drag, startPoint x: 631, startPoint y: 254, endPoint x: 557, endPoint y: 255, distance: 74.0
drag, startPoint x: 689, startPoint y: 256, endPoint x: 1089, endPoint y: 260, distance: 400.0
click at [1089, 262] on input "smarterair.com.au/gold-coast-ducted-air-conditioning-deals" at bounding box center [895, 255] width 617 height 30
type input "[DOMAIN_NAME]"
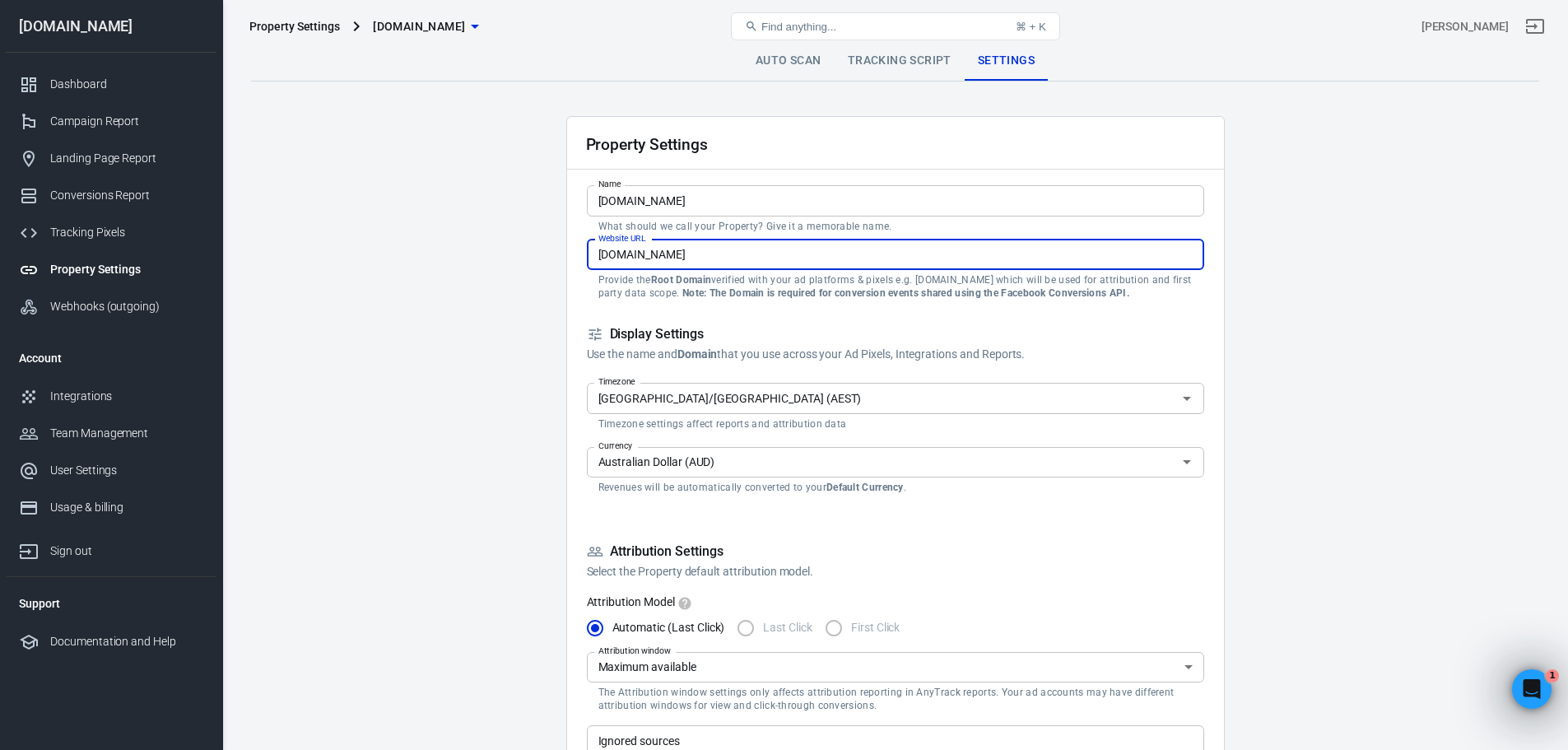
click at [691, 293] on strong "Note: The Domain is required for conversion events shared using the Facebook Co…" at bounding box center [906, 293] width 447 height 11
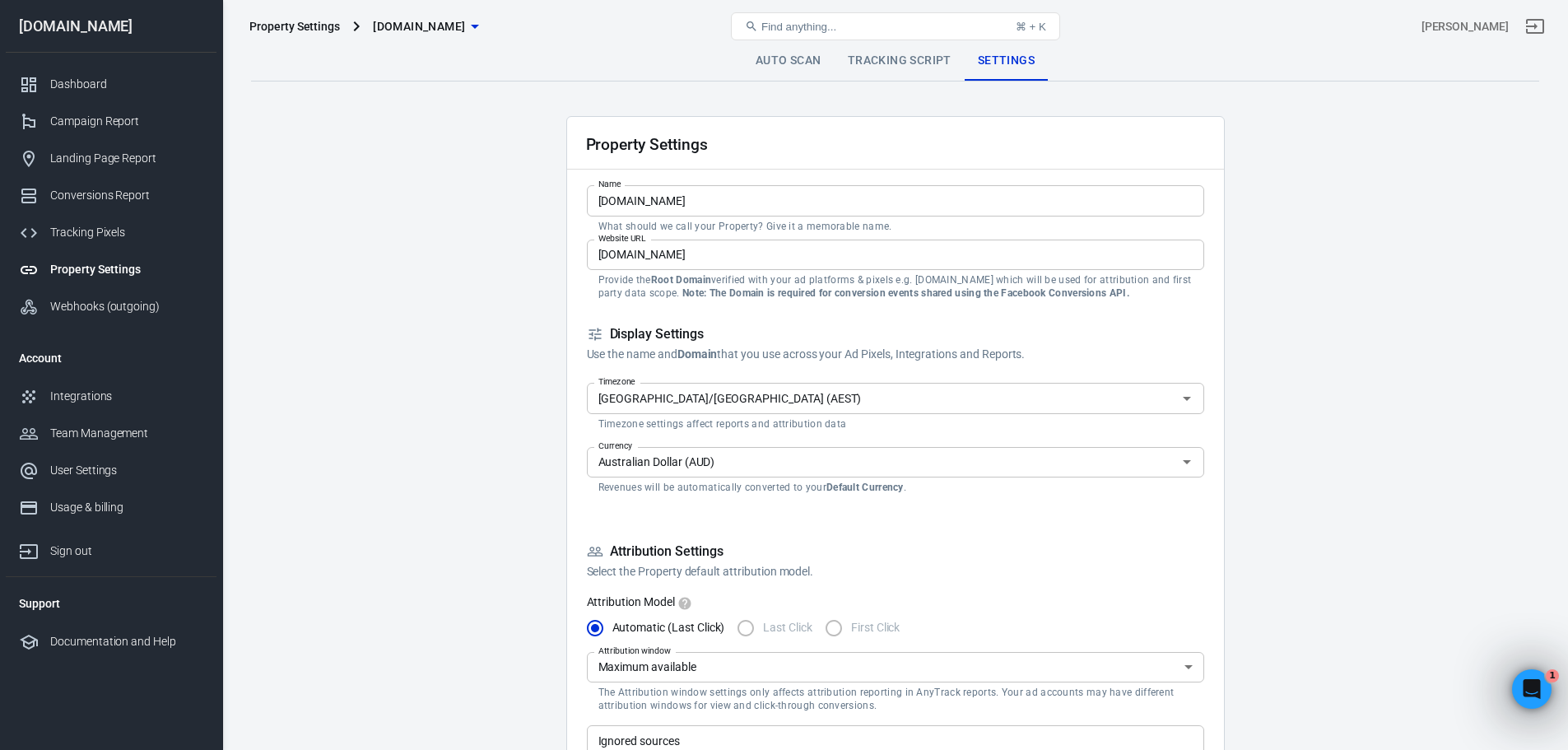
click at [828, 400] on input "Australia/Sydney (AEST)" at bounding box center [882, 398] width 580 height 21
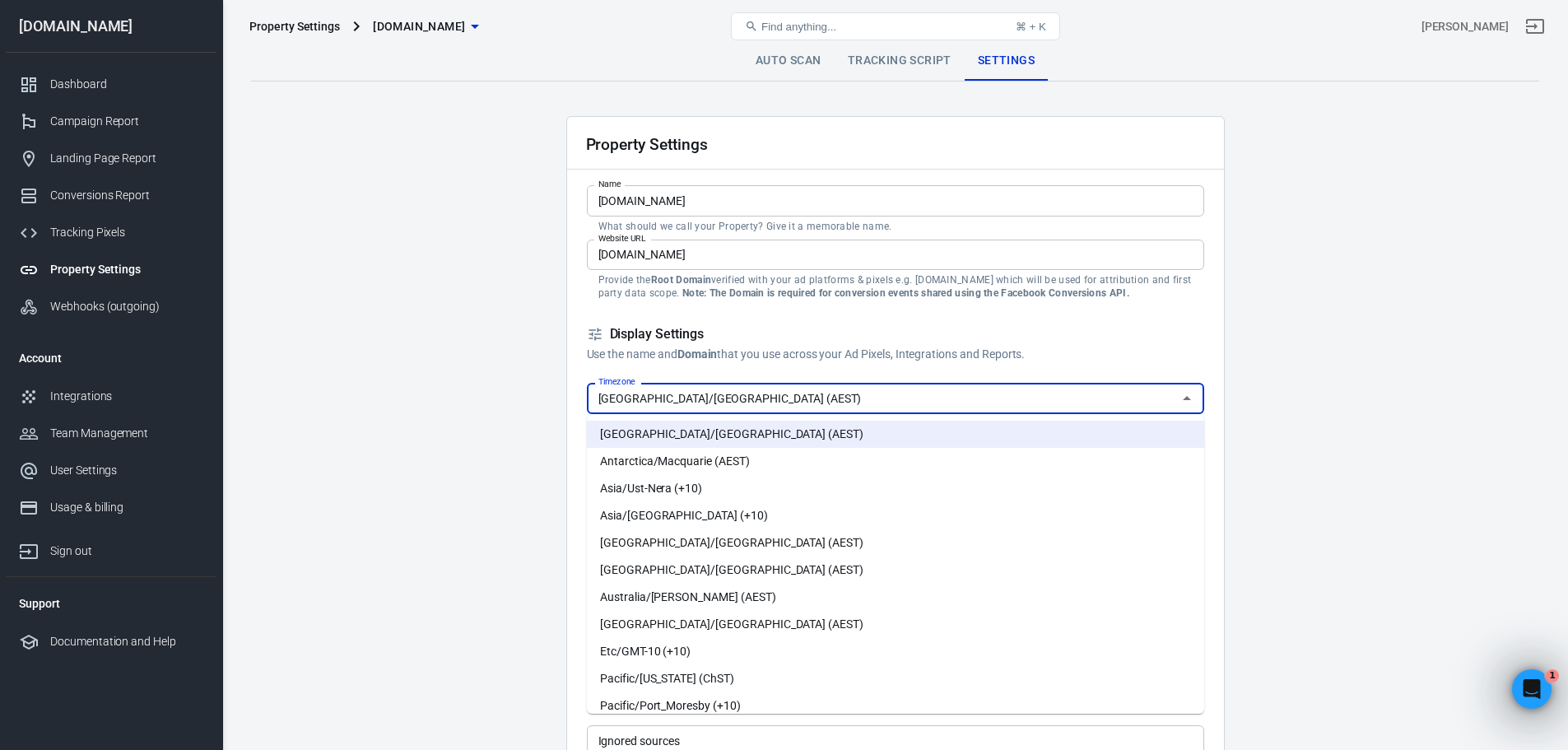
click at [763, 548] on li "Australia/Brisbane (AEST)" at bounding box center [895, 542] width 617 height 27
type input "Australia/Brisbane (AEST)"
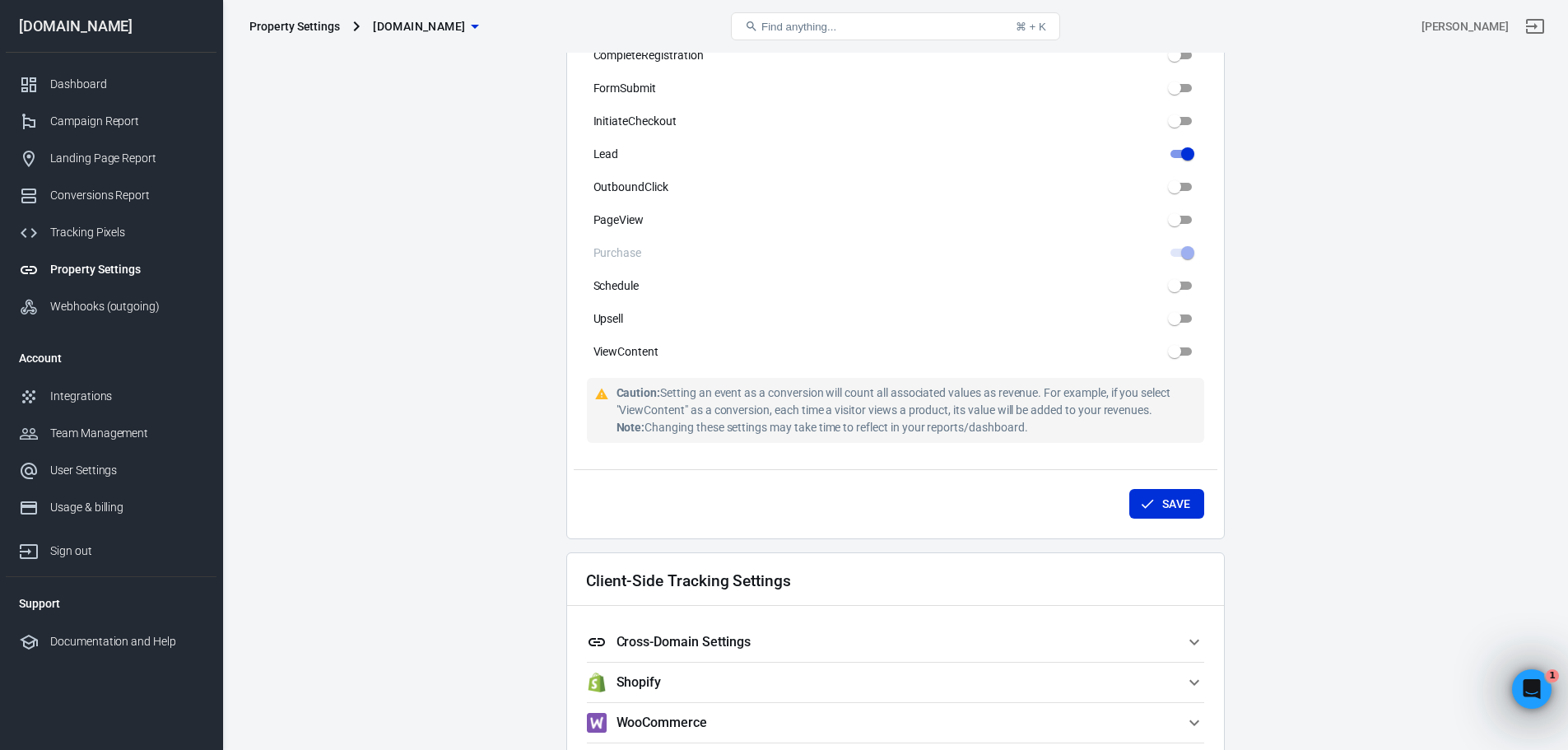
scroll to position [987, 0]
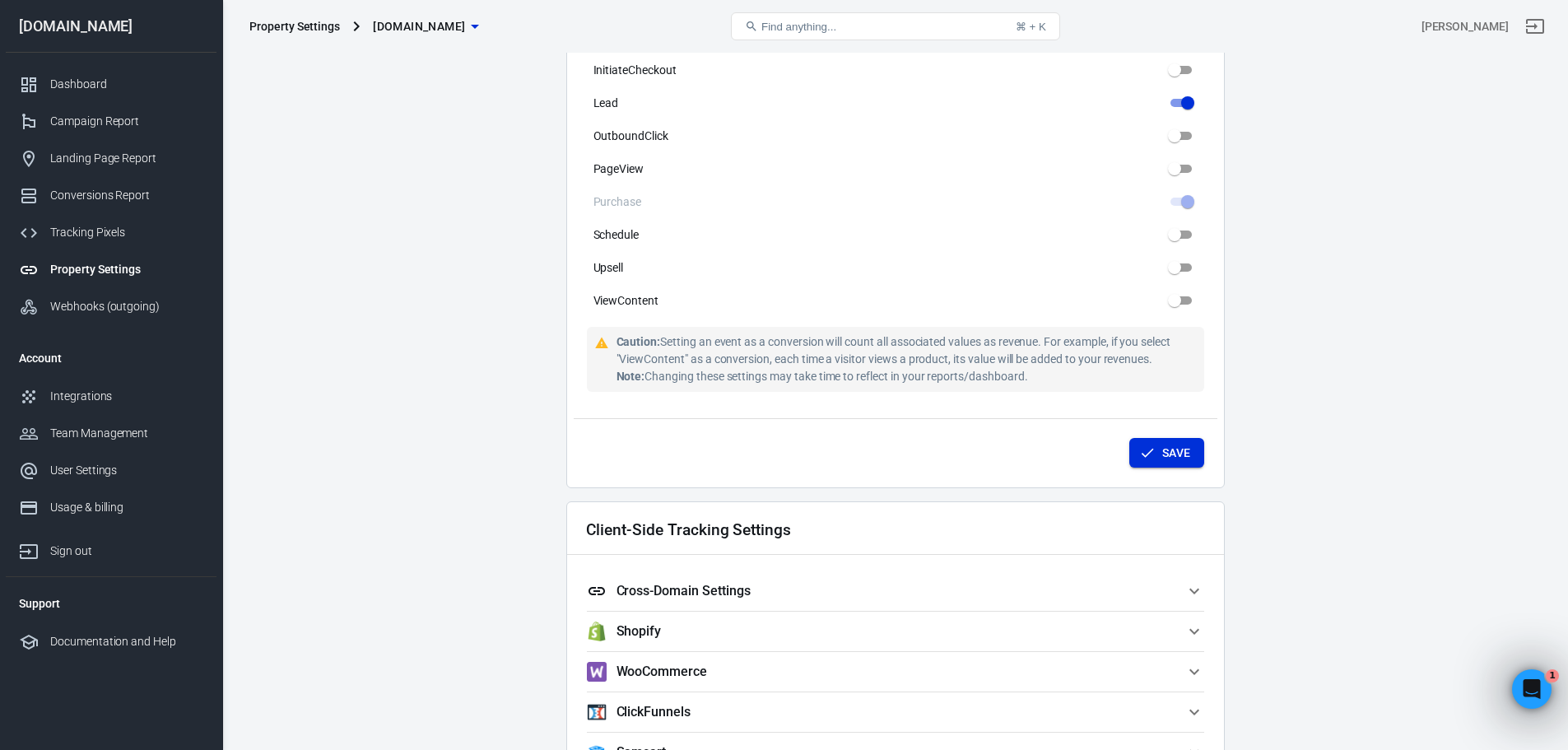
click at [1139, 457] on icon "submit" at bounding box center [1147, 452] width 16 height 16
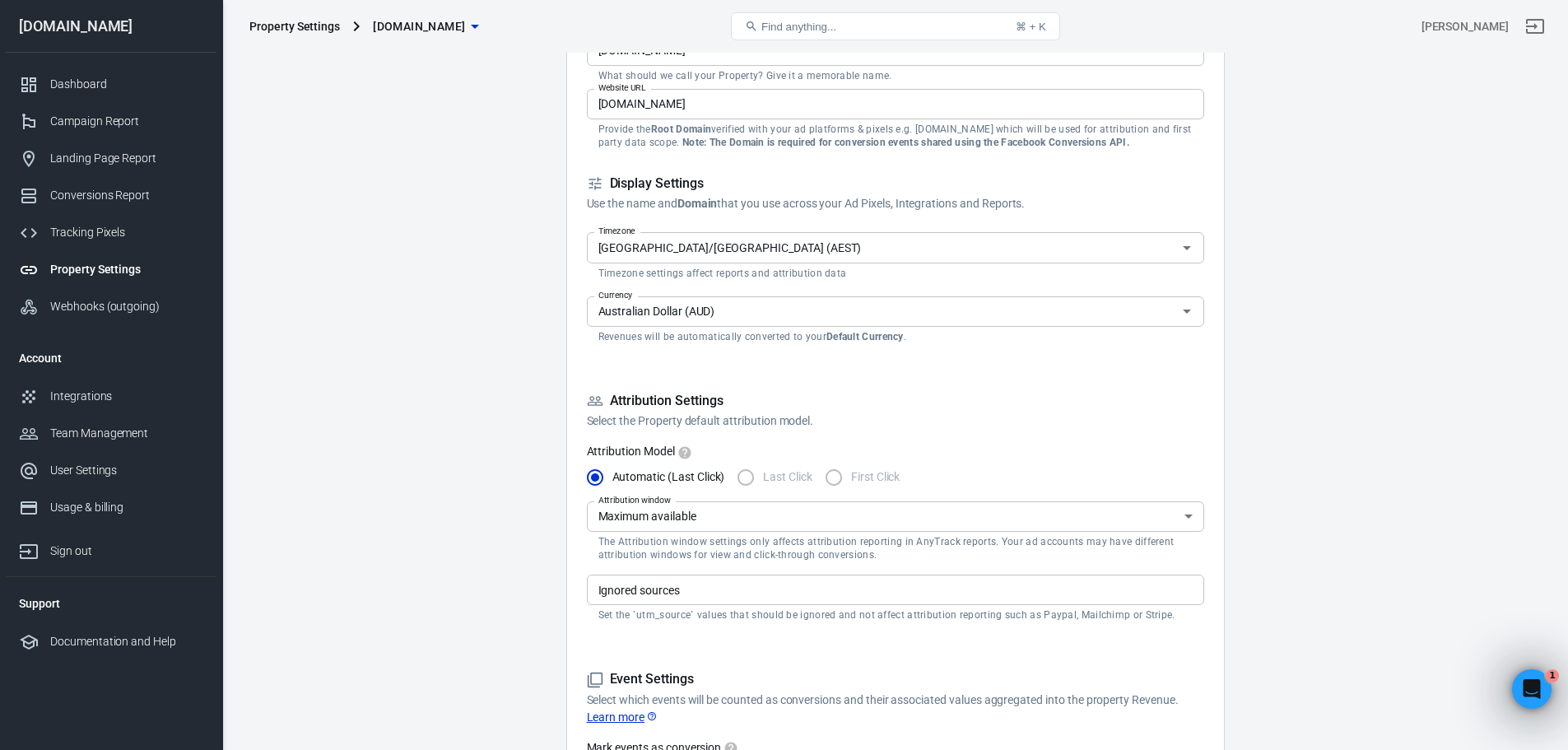
scroll to position [0, 0]
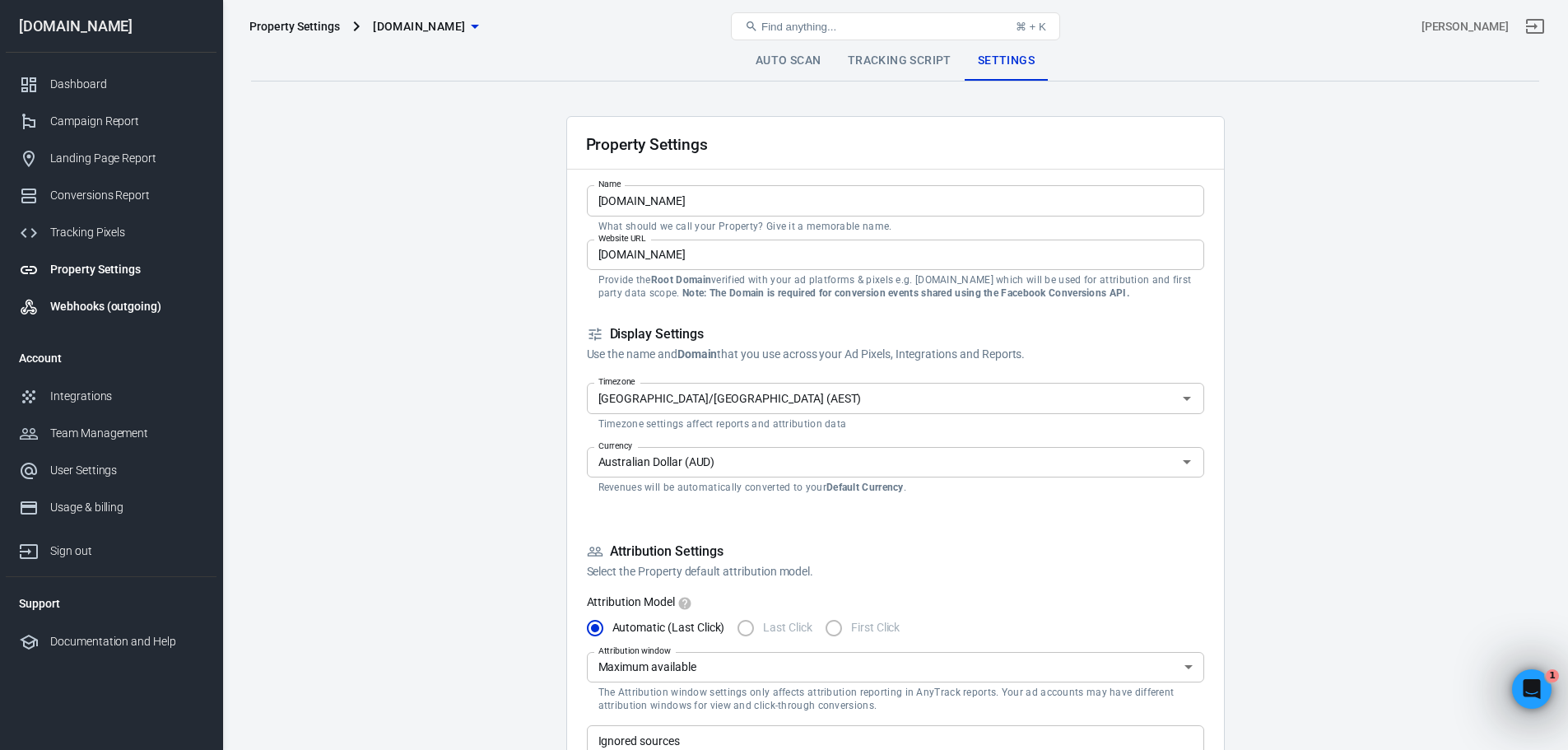
click at [120, 311] on div "Webhooks (outgoing)" at bounding box center [126, 306] width 153 height 17
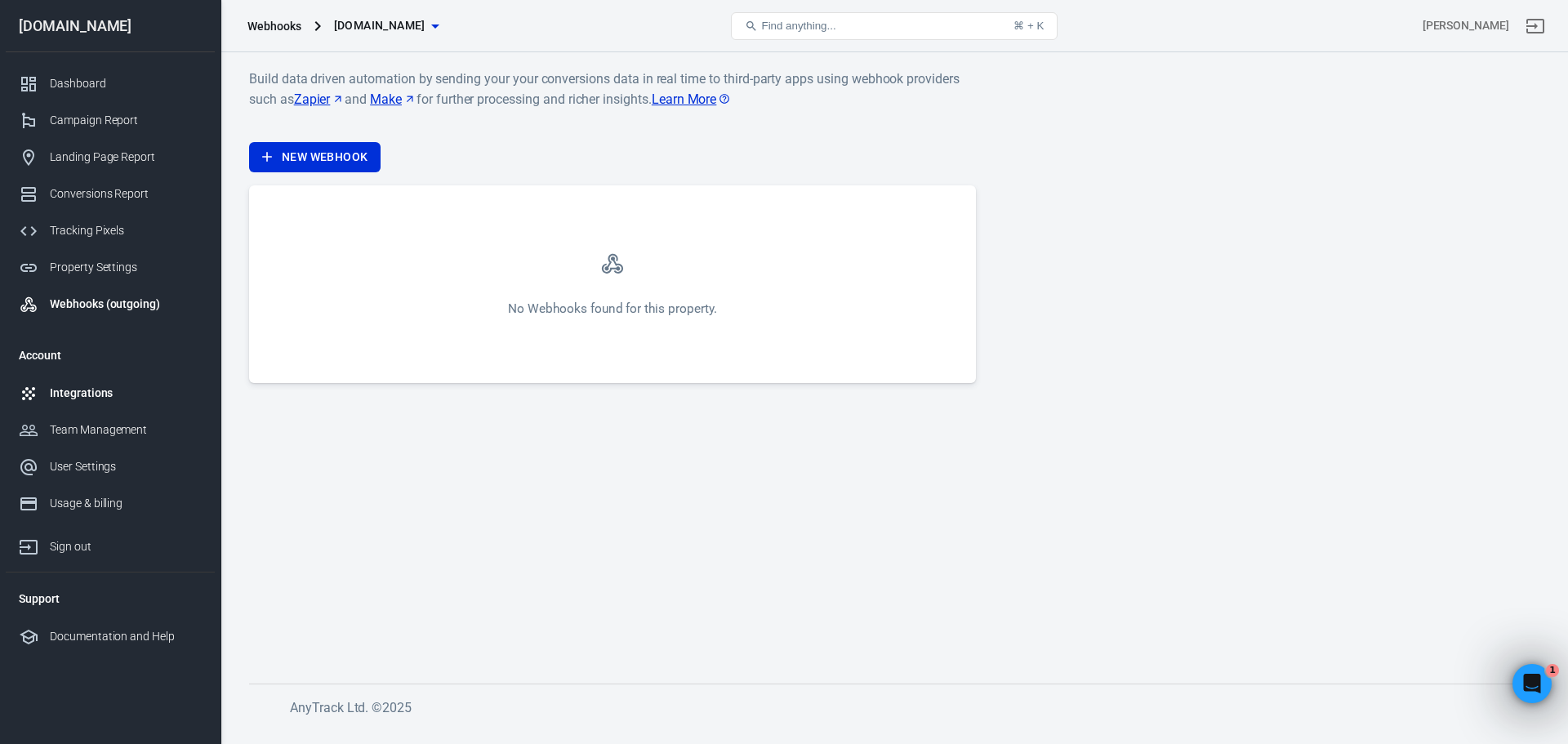
click at [91, 396] on div "Integrations" at bounding box center [125, 393] width 152 height 17
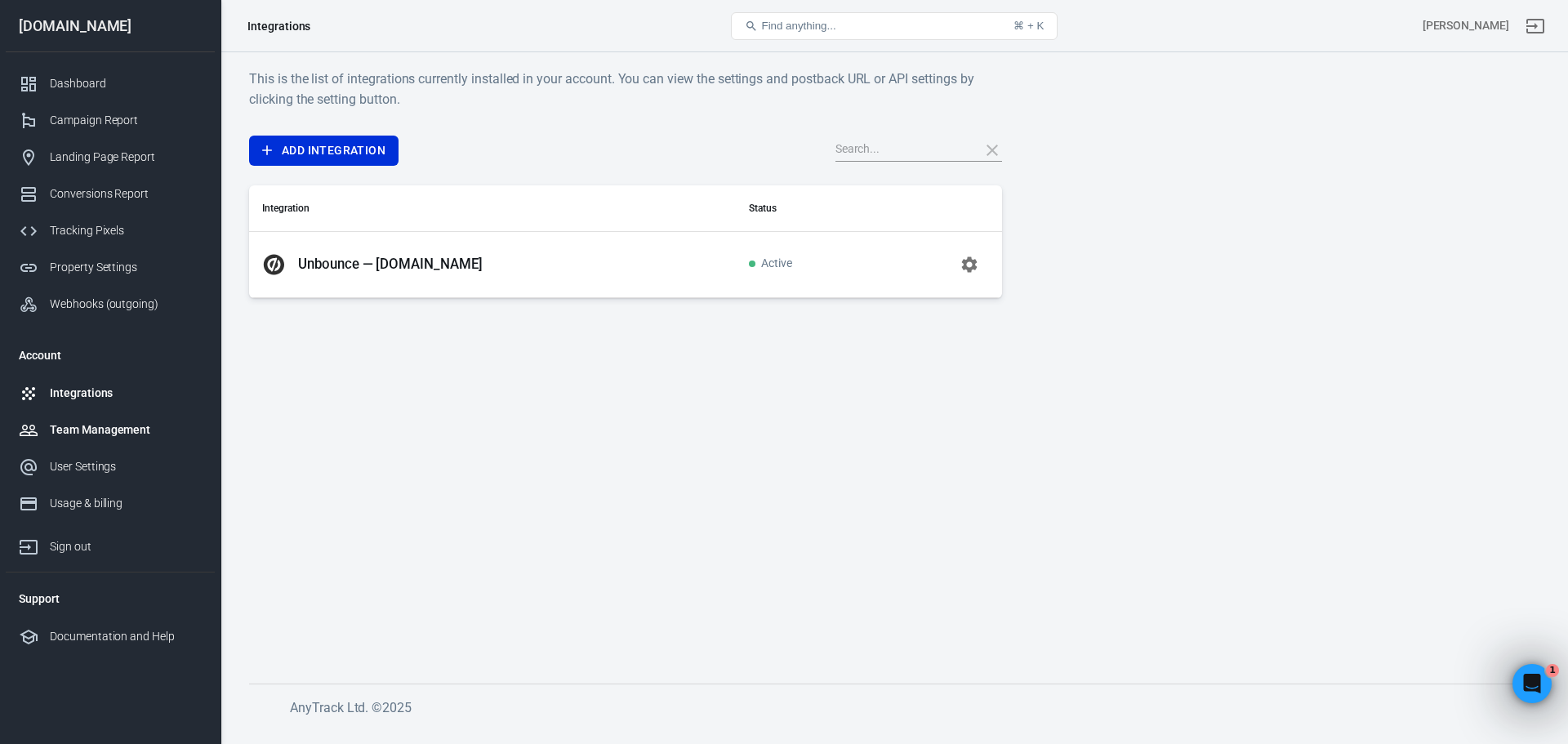
click at [110, 433] on div "Team Management" at bounding box center [125, 430] width 152 height 17
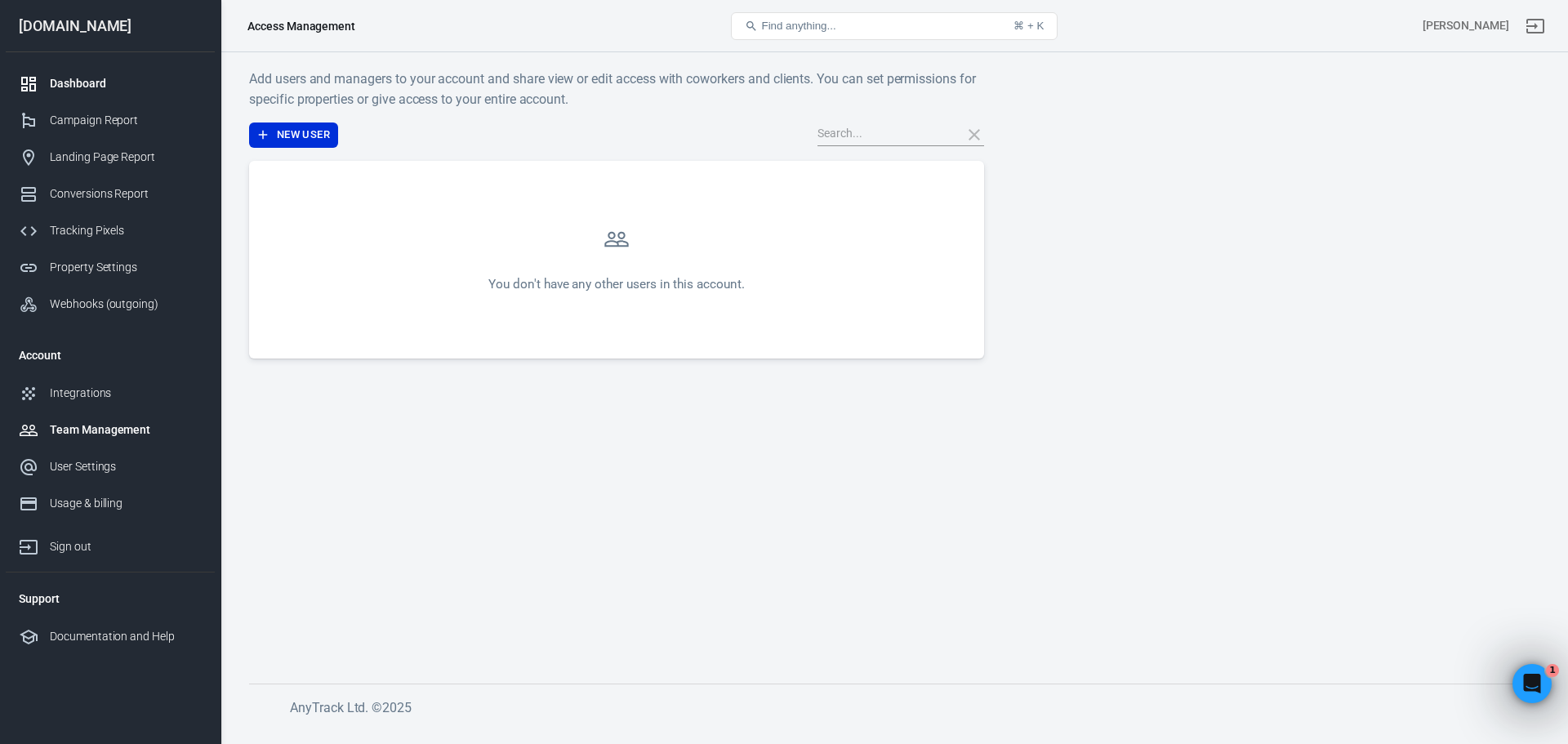
click at [72, 86] on div "Dashboard" at bounding box center [125, 84] width 152 height 17
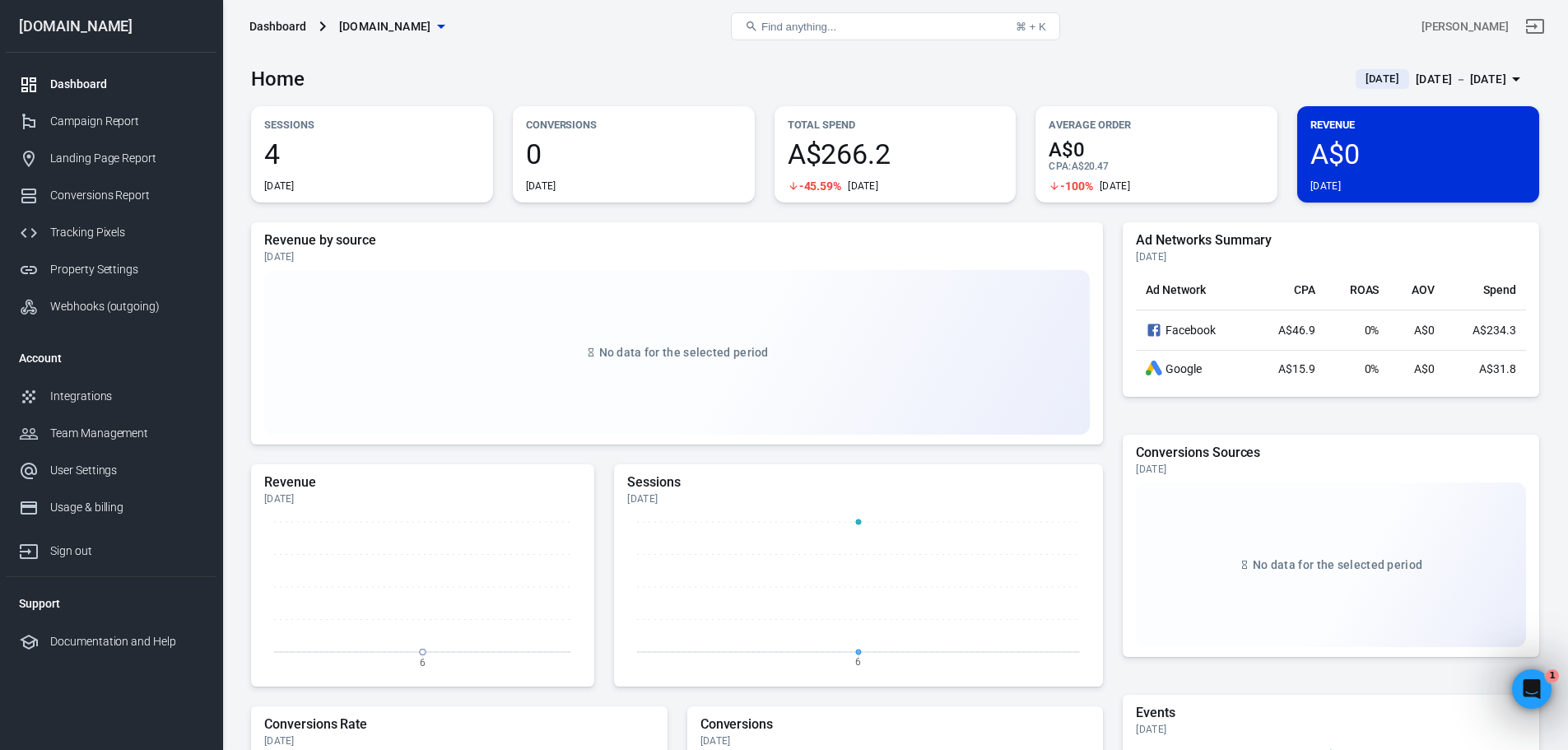
click at [82, 86] on div "Dashboard" at bounding box center [126, 85] width 153 height 17
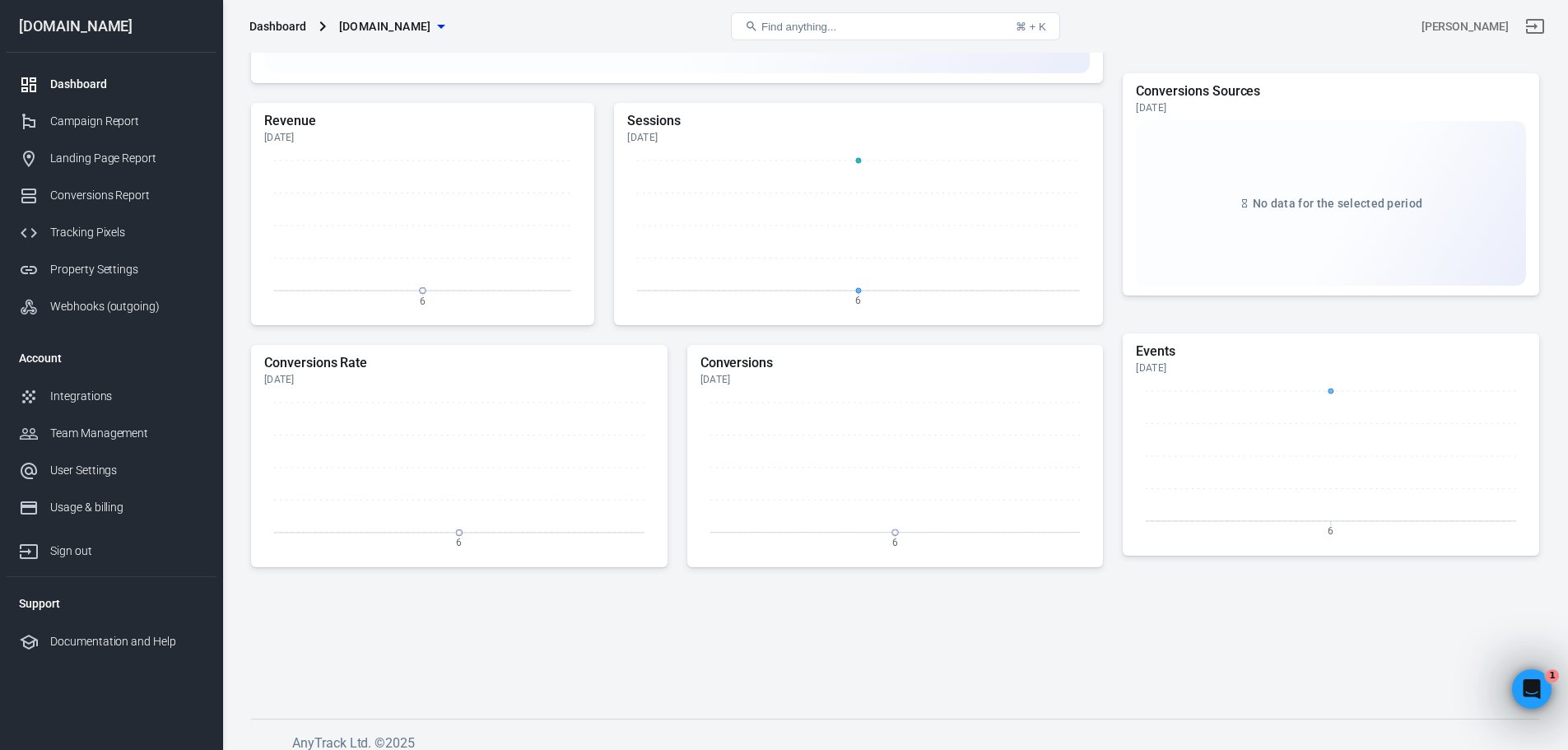
scroll to position [375, 0]
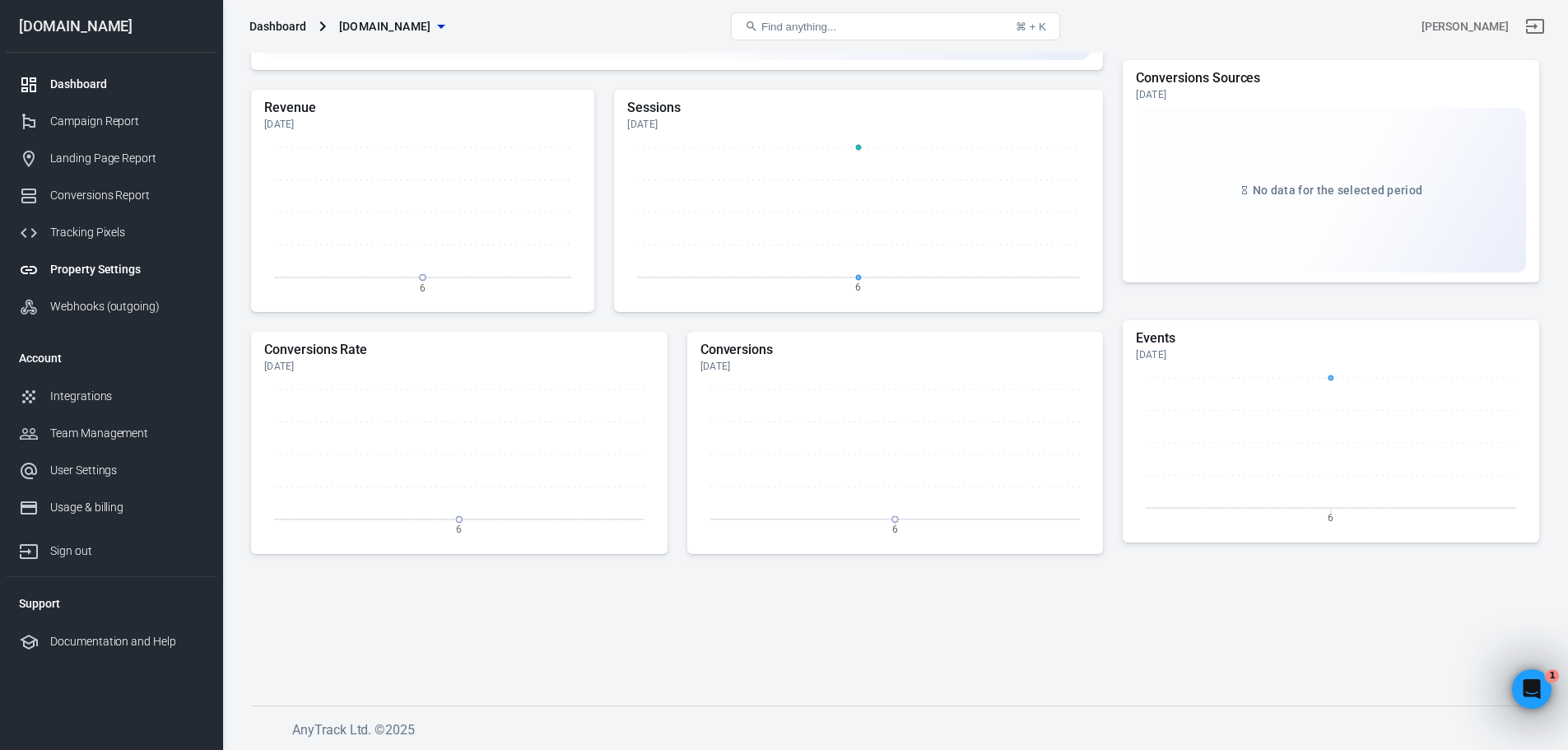
click at [110, 265] on div "Property Settings" at bounding box center [126, 269] width 153 height 17
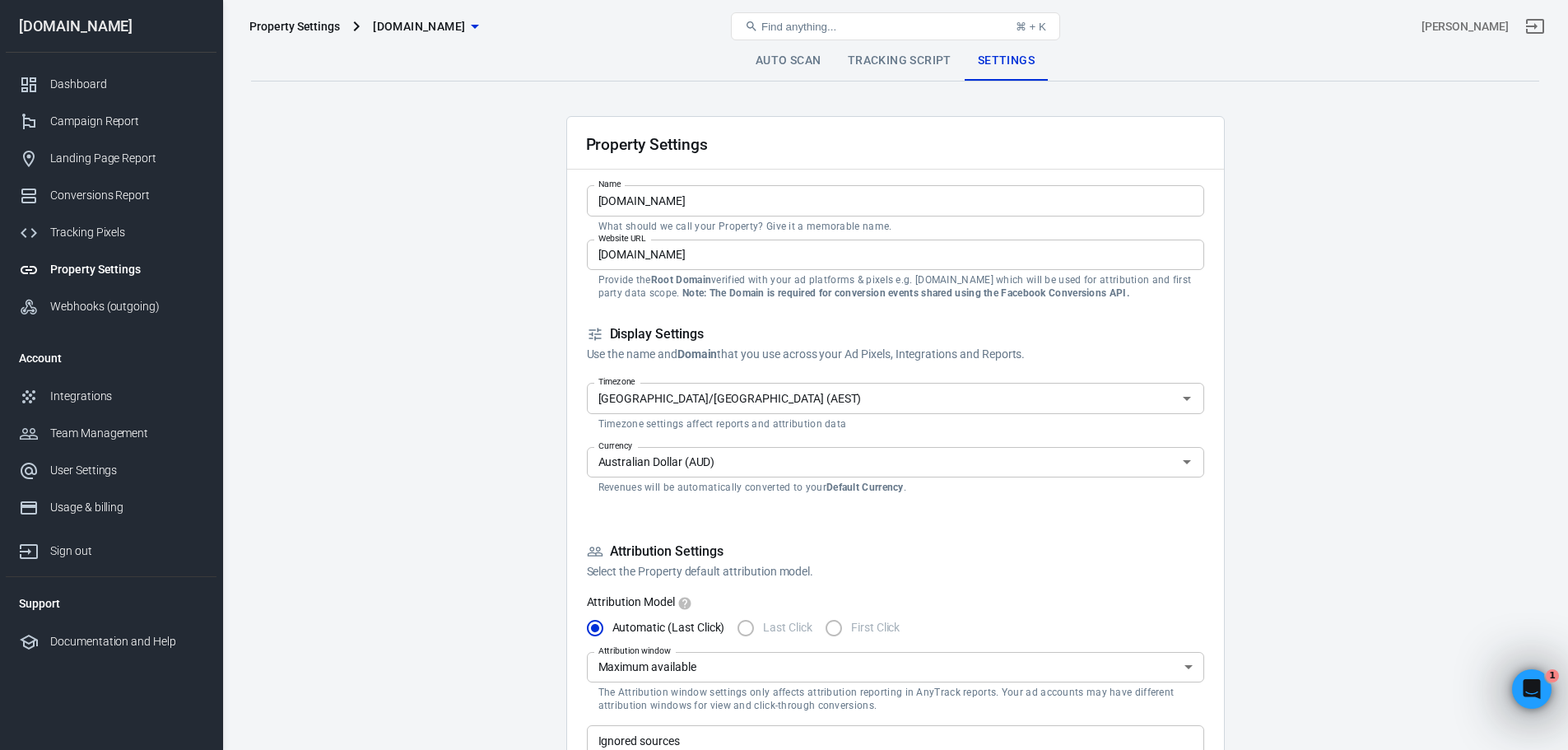
click at [867, 63] on link "Tracking Script" at bounding box center [899, 61] width 130 height 40
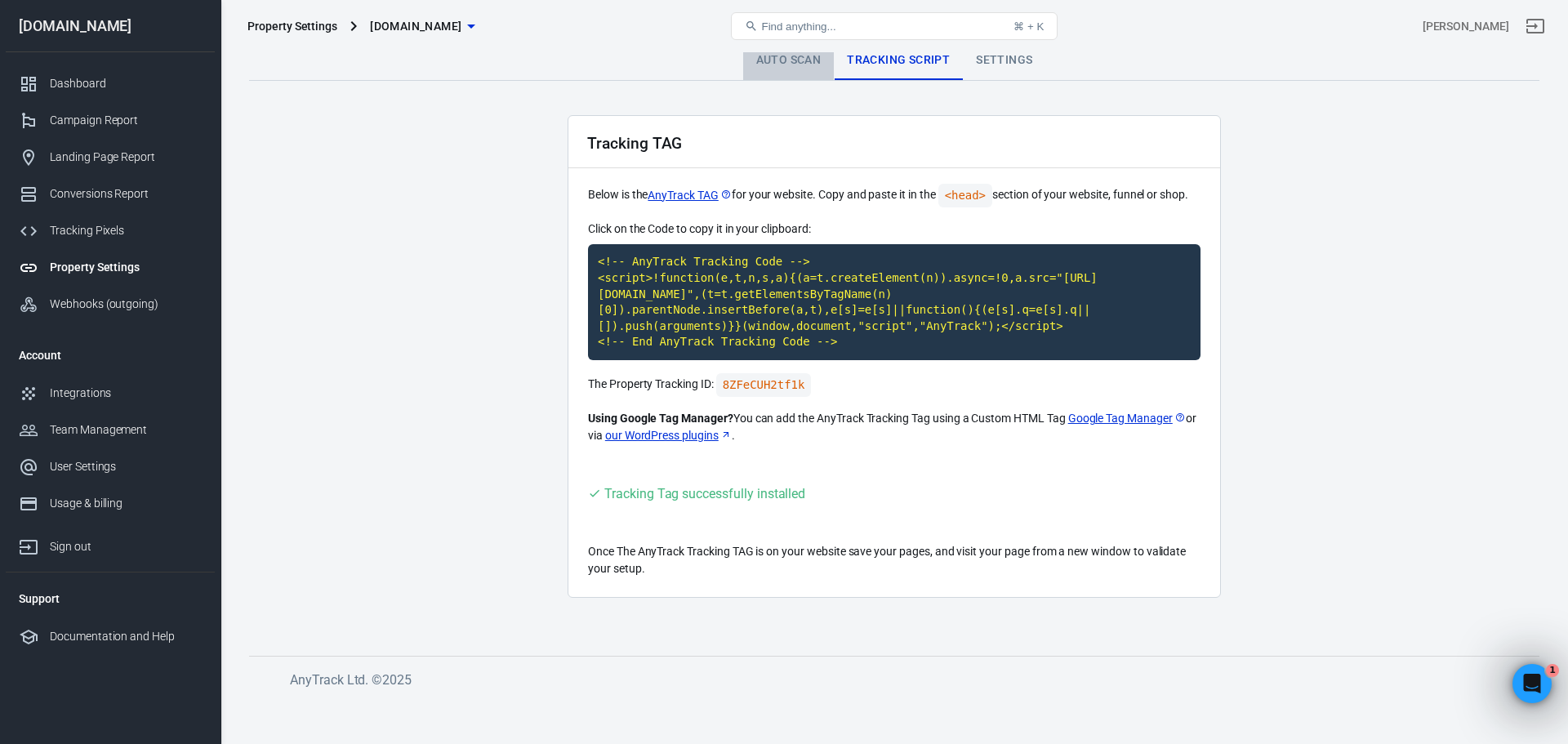
click at [786, 62] on link "Auto Scan" at bounding box center [789, 61] width 92 height 39
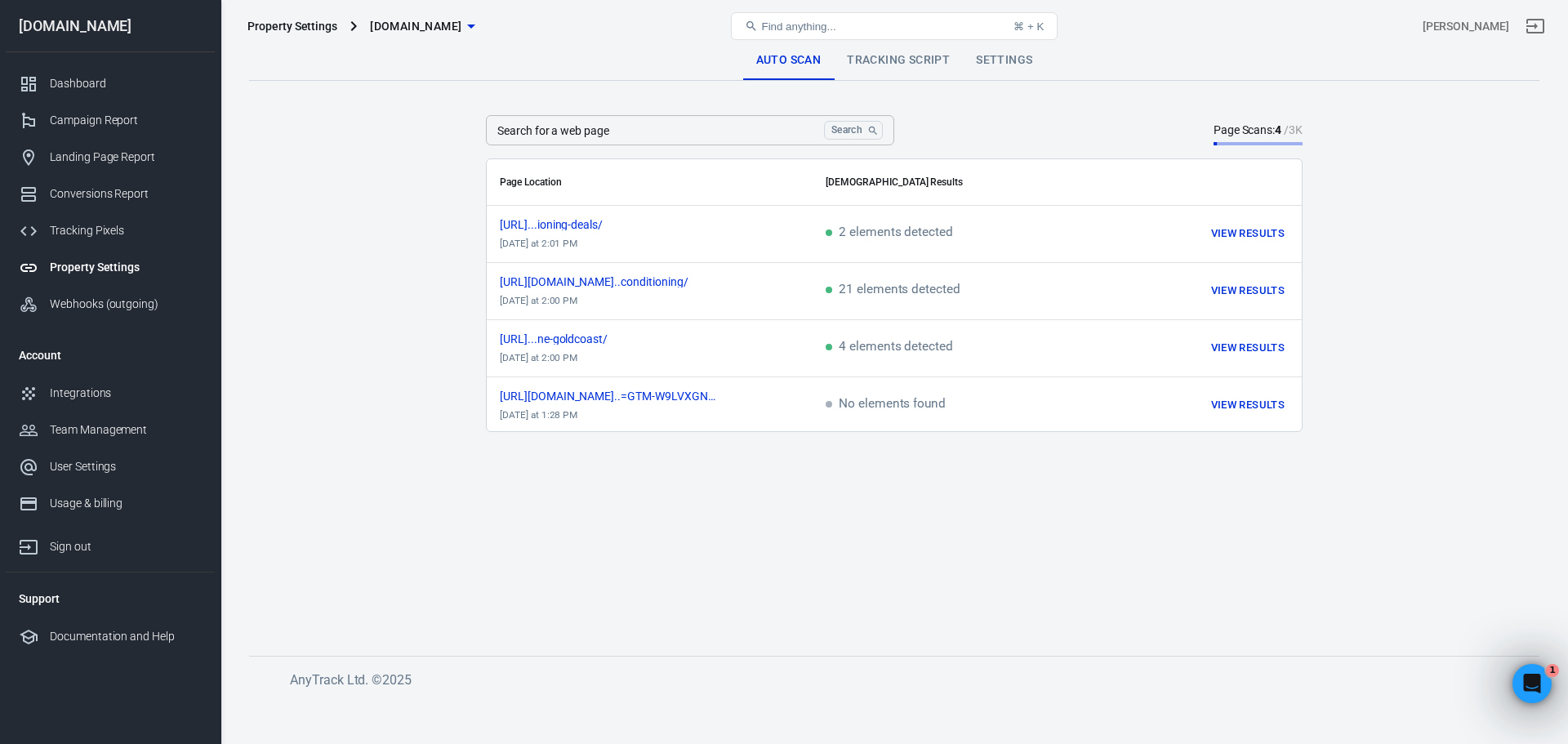
click at [976, 122] on div "Search for a web page Search Search for a web page Page Scans: 4 / 3K" at bounding box center [894, 129] width 817 height 30
click at [314, 24] on div "Property Settings" at bounding box center [292, 26] width 90 height 16
click at [481, 31] on icon "button" at bounding box center [471, 26] width 20 height 20
click at [396, 61] on span "[DOMAIN_NAME]" at bounding box center [451, 61] width 220 height 17
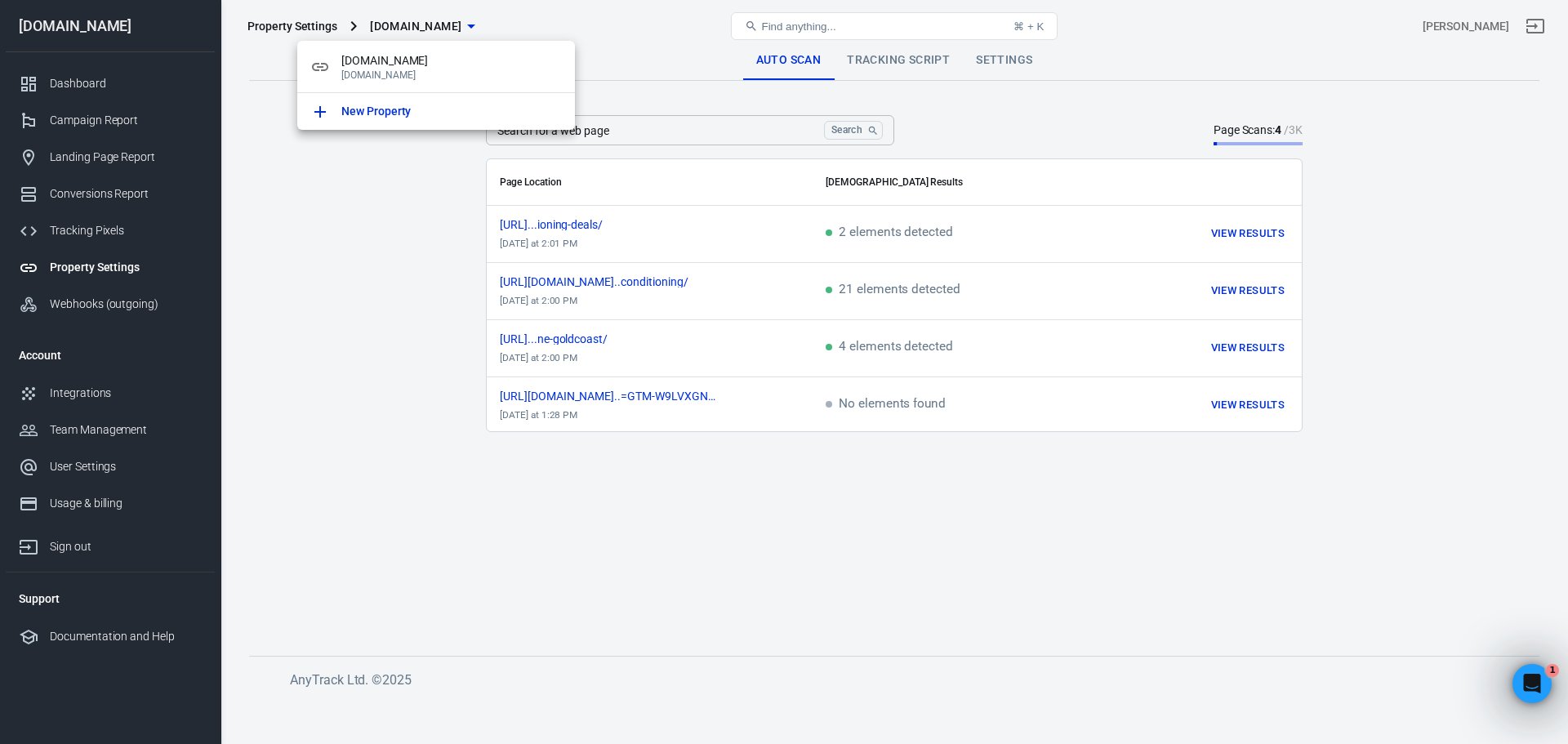
click at [897, 533] on div at bounding box center [784, 372] width 1568 height 744
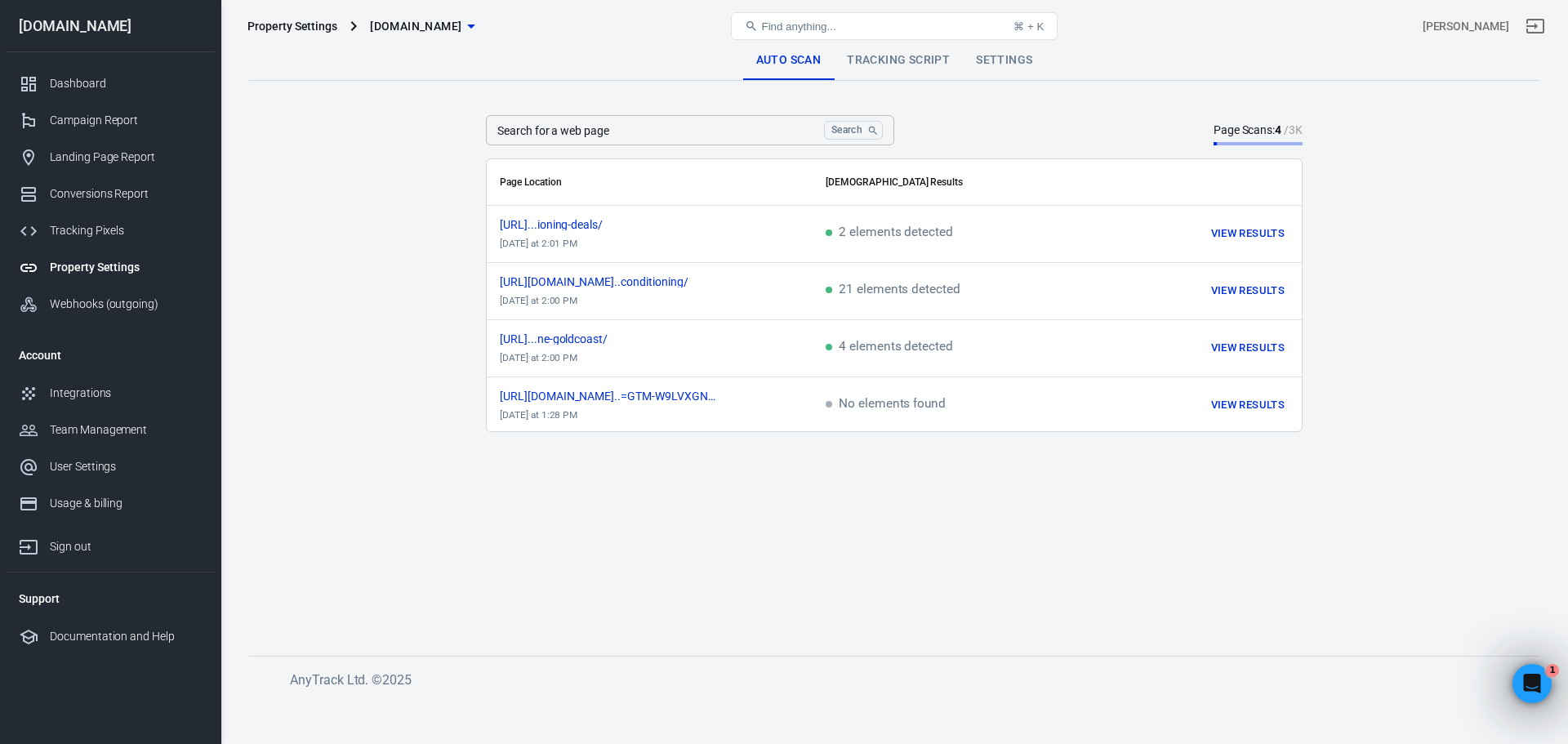
click at [610, 121] on input "Search for a web page" at bounding box center [651, 129] width 331 height 30
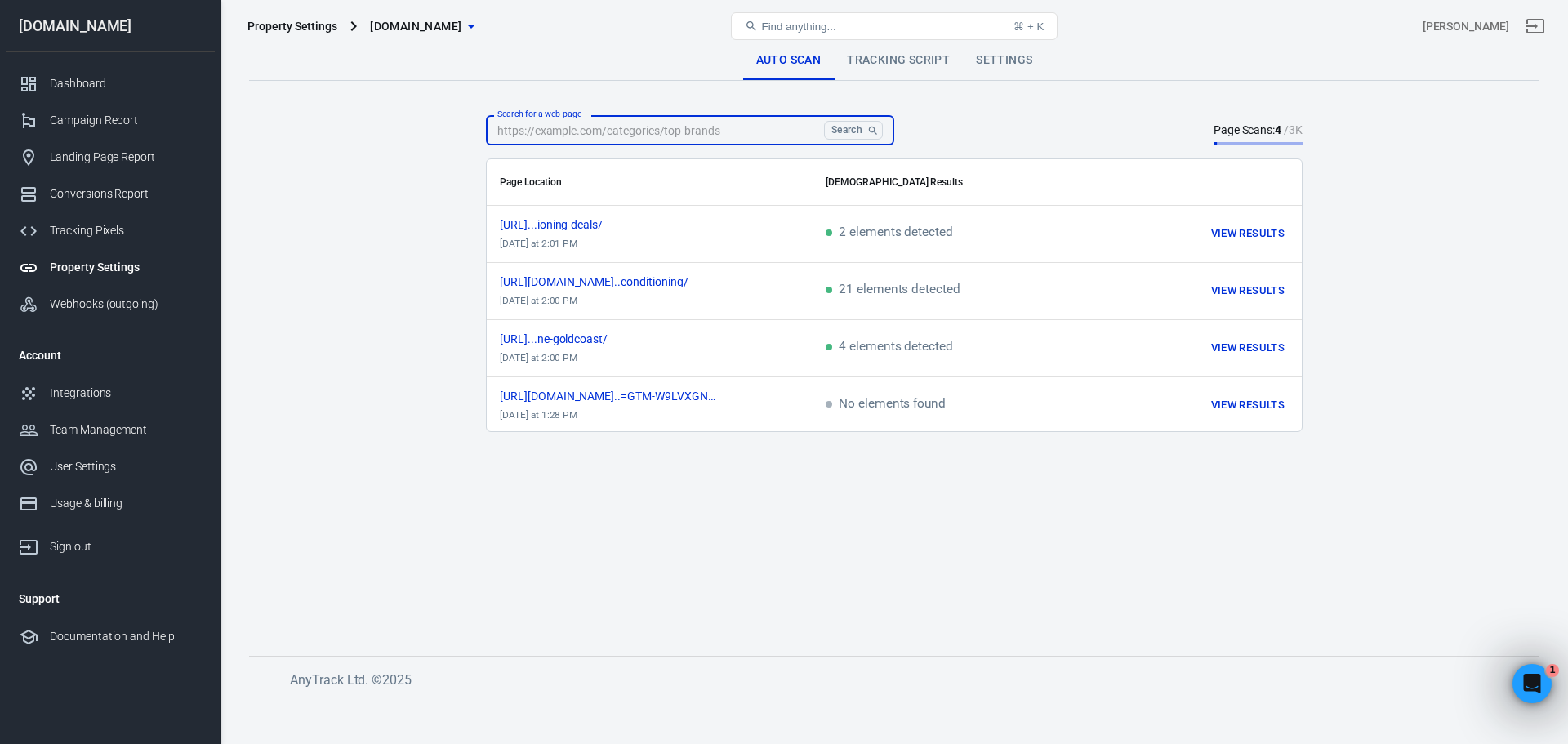
click at [613, 122] on input "Search for a web page" at bounding box center [651, 129] width 331 height 30
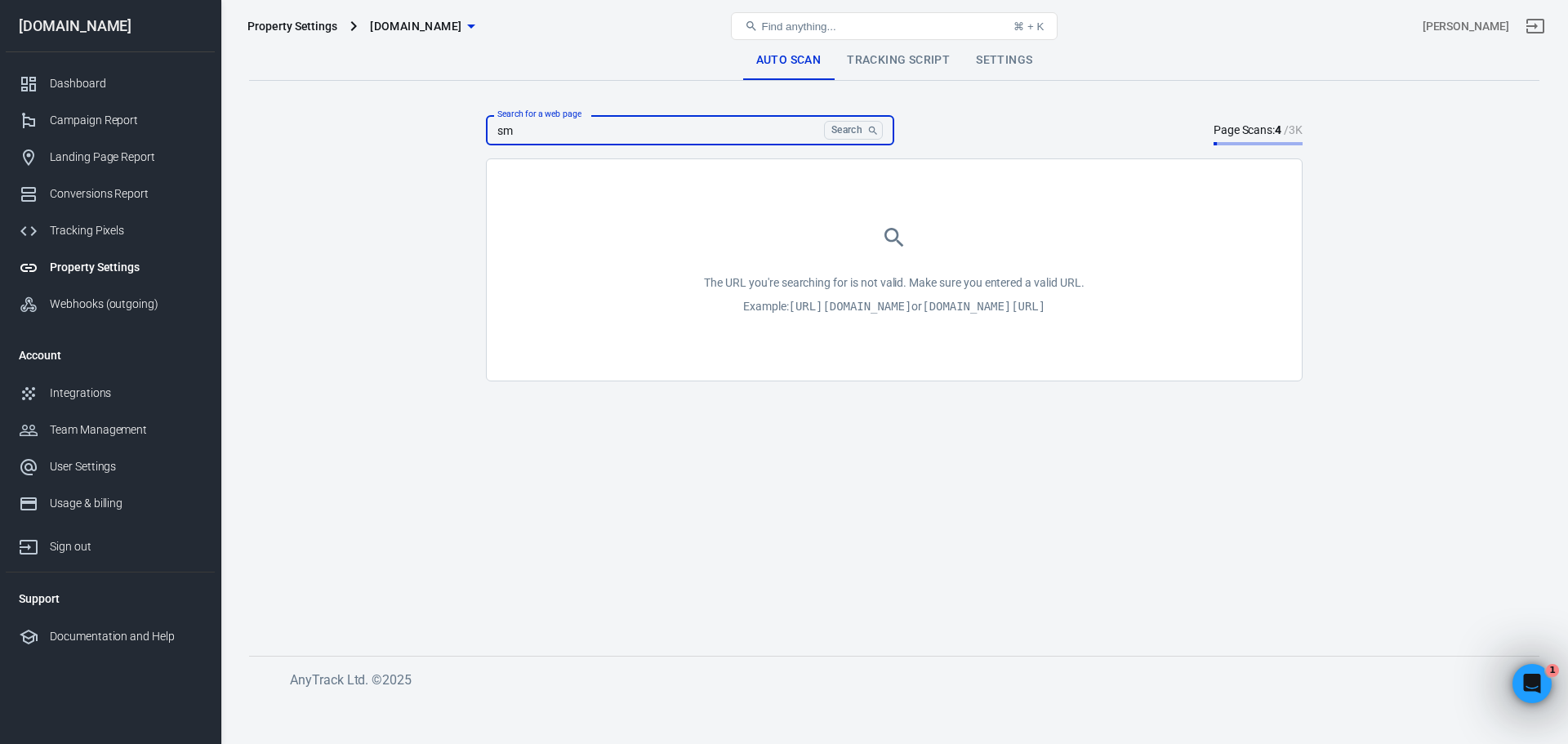
drag, startPoint x: 760, startPoint y: 131, endPoint x: 346, endPoint y: 140, distance: 414.1
click at [346, 140] on main "Auto Scan Tracking Script Settings Search for a web page sm Search Search for a…" at bounding box center [894, 336] width 1291 height 589
paste input "https://www.smarterair.com.au/"
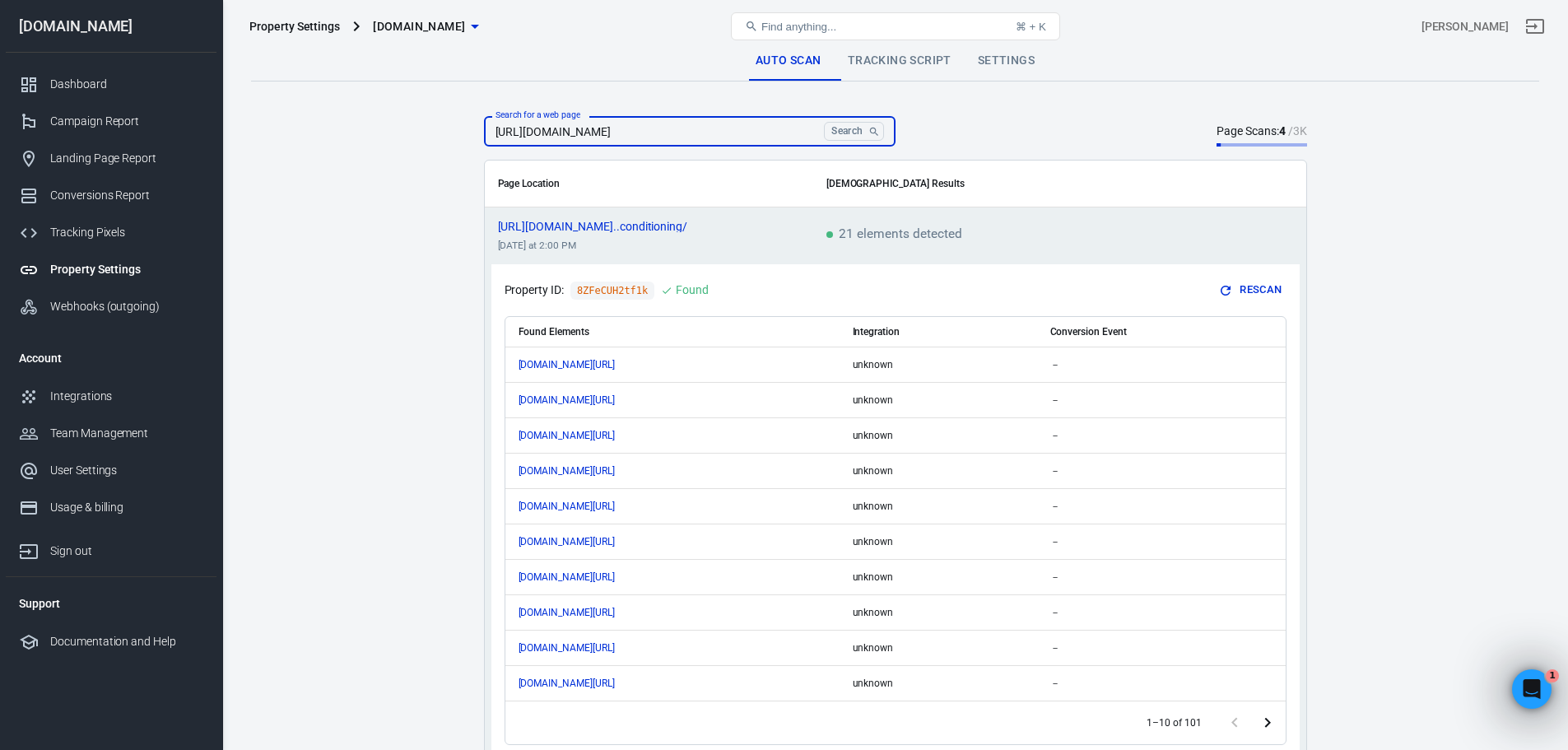
type input "https://www.smarterair.com.au/"
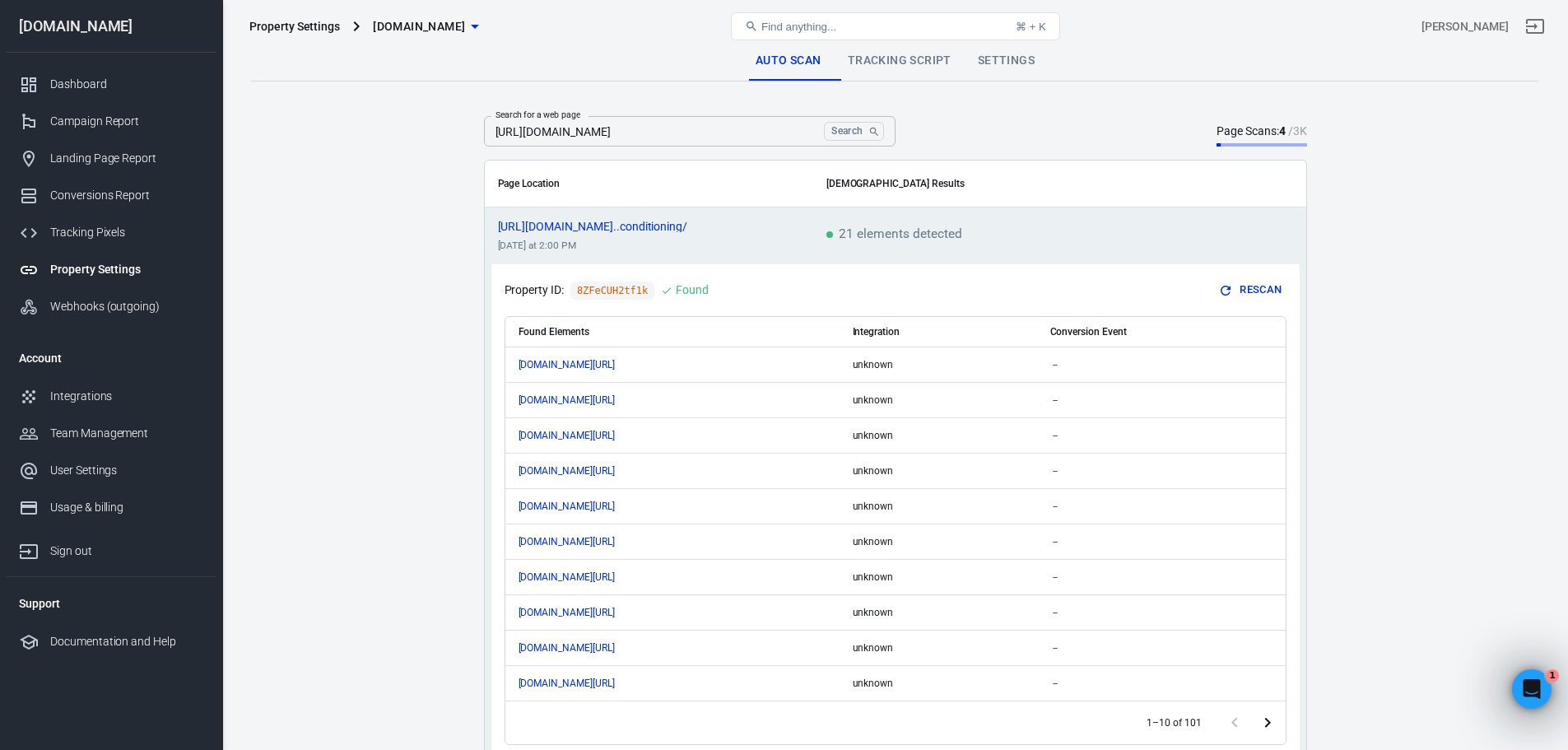
click at [1258, 292] on button "Rescan" at bounding box center [1250, 290] width 70 height 26
click at [1262, 287] on button "Rescan" at bounding box center [1250, 290] width 70 height 26
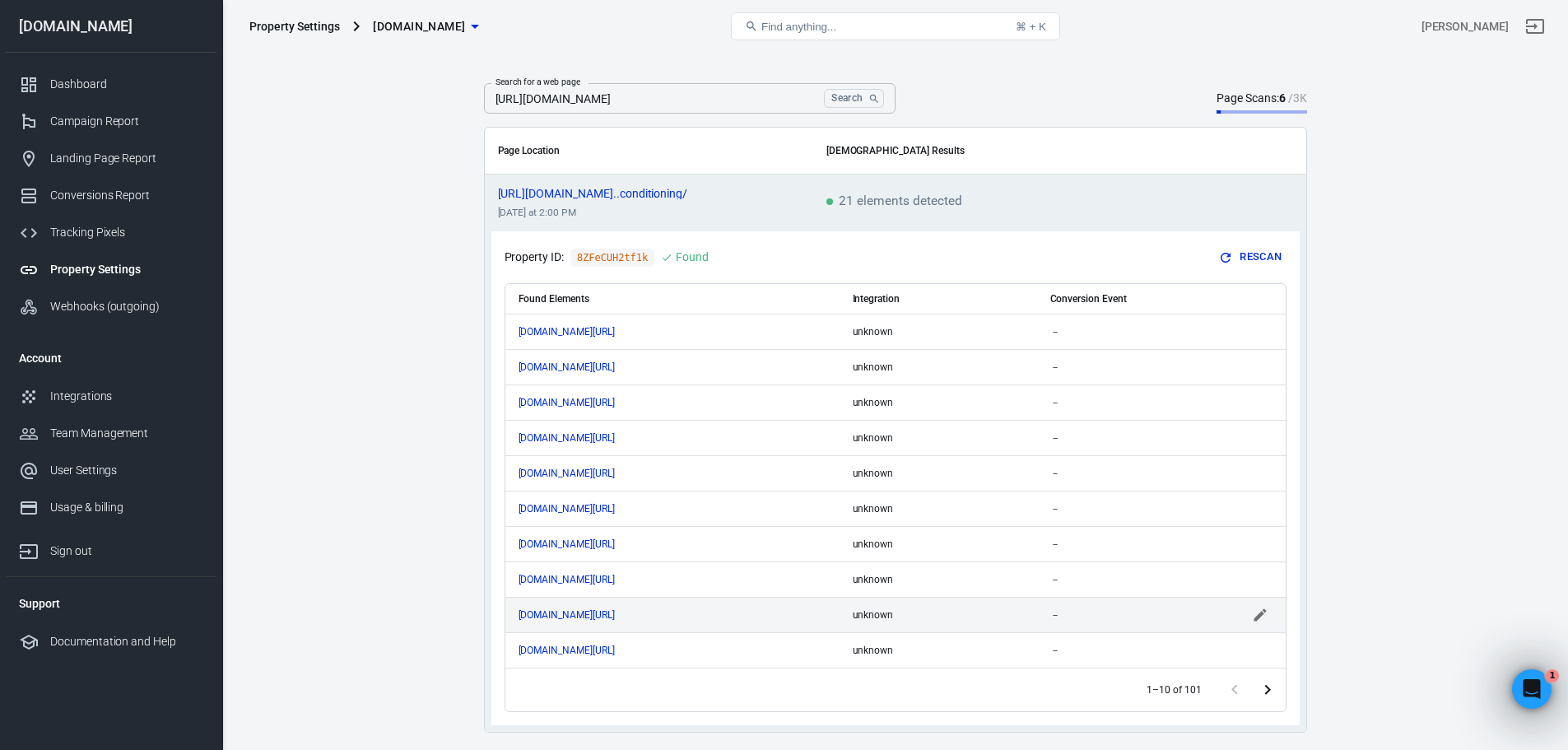
scroll to position [4, 0]
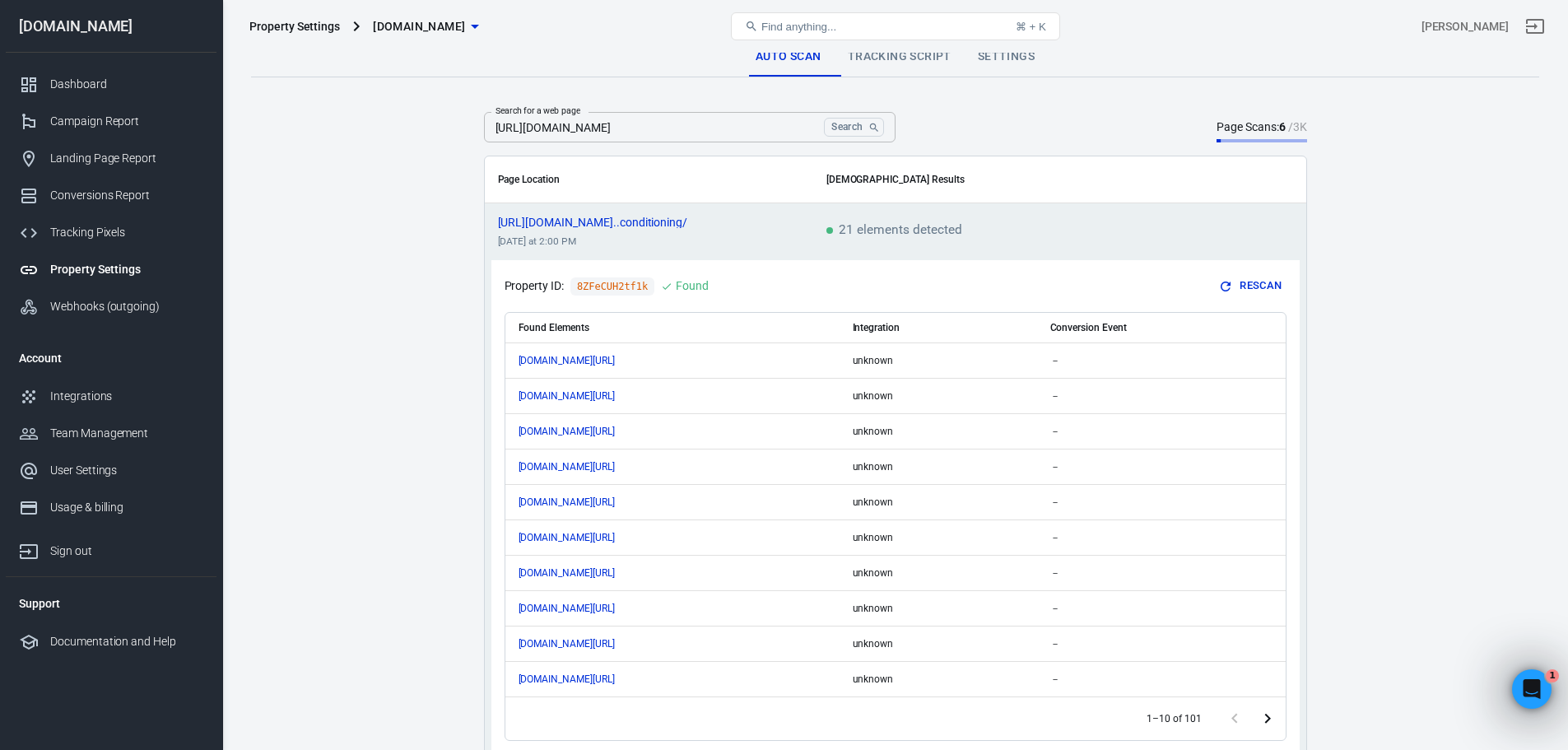
click at [1268, 720] on icon "Go to next page" at bounding box center [1267, 718] width 6 height 9
click at [1269, 719] on icon "Go to next page" at bounding box center [1267, 718] width 6 height 9
click at [1263, 683] on icon "scrollable content" at bounding box center [1259, 678] width 16 height 16
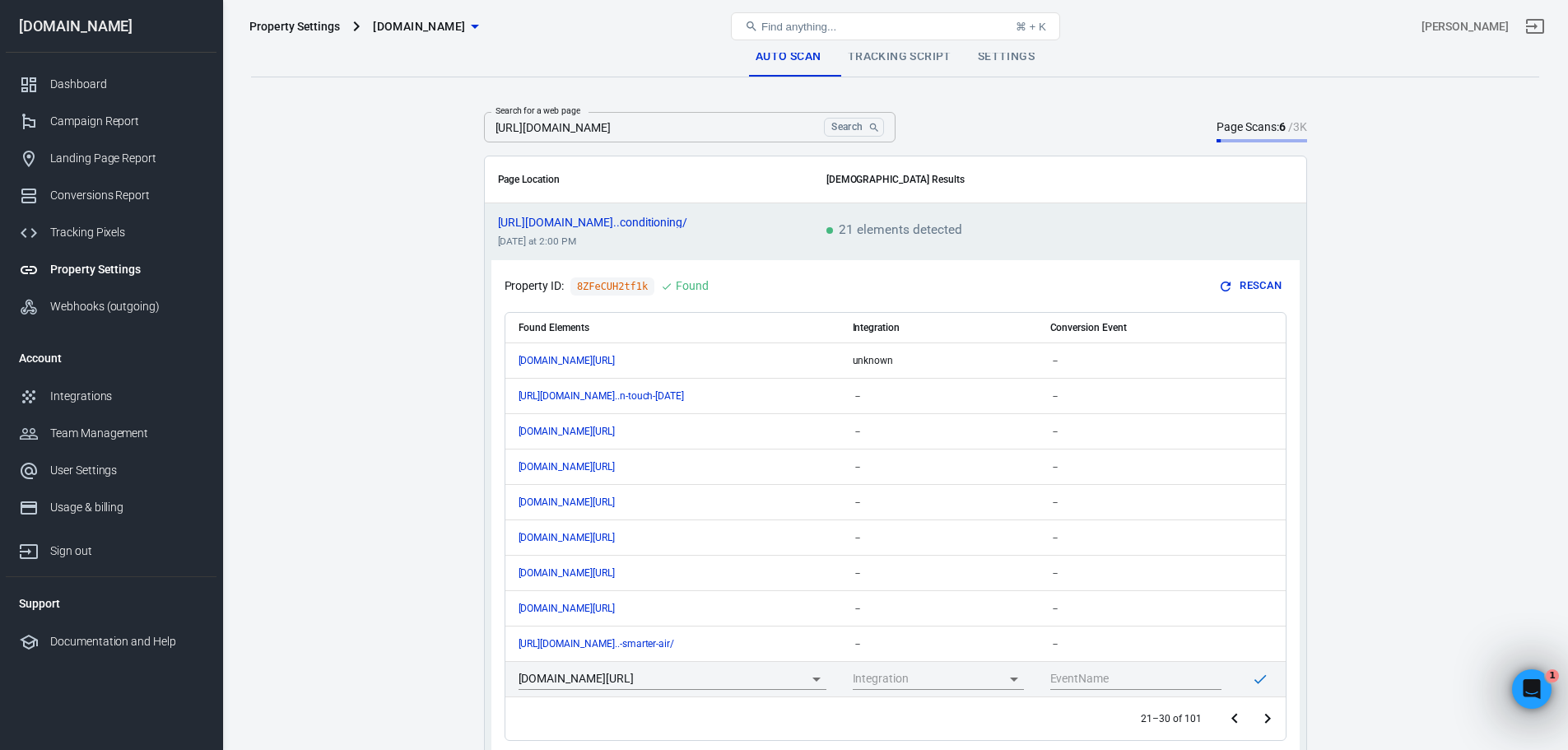
click at [1269, 709] on icon "Go to next page" at bounding box center [1267, 718] width 20 height 20
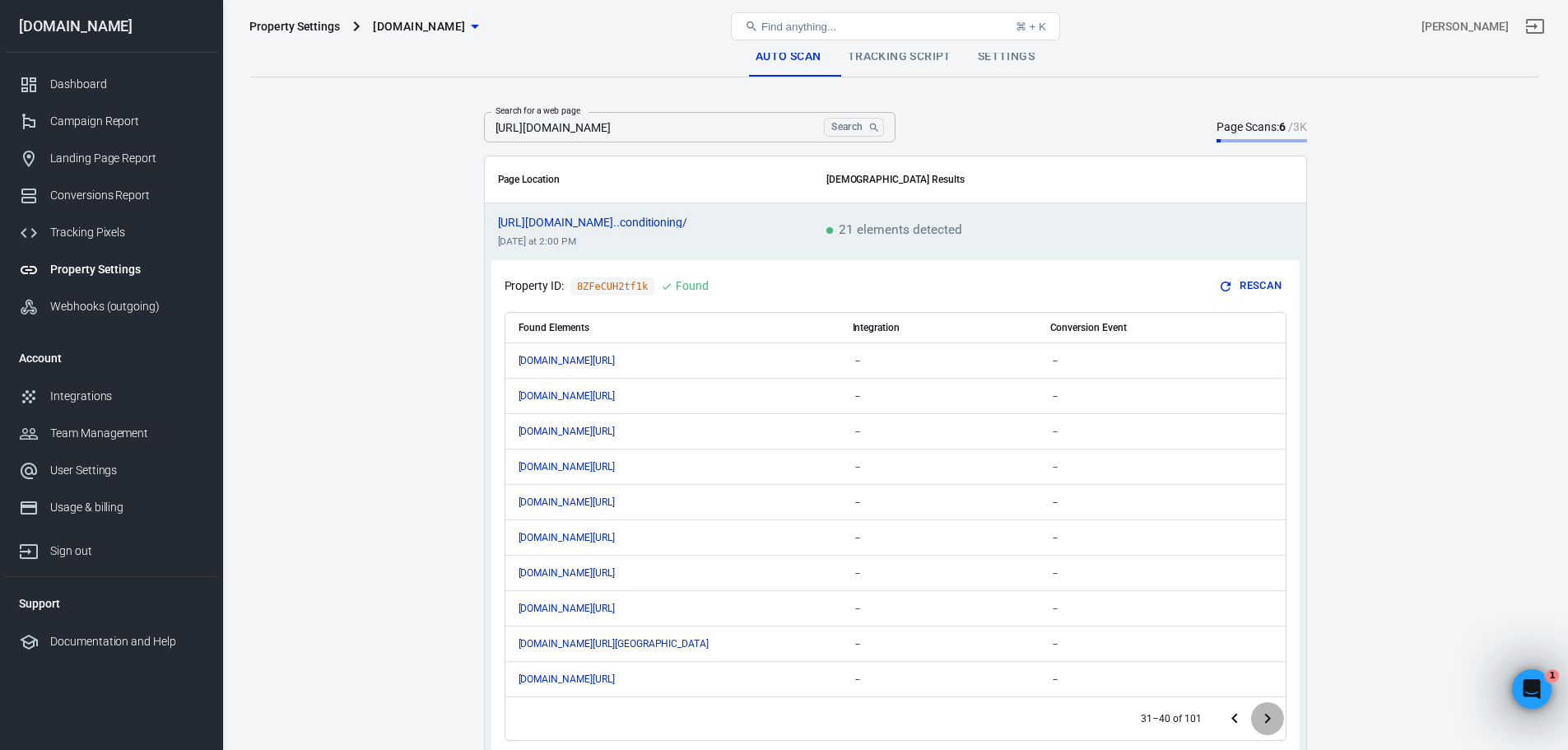
click at [1269, 709] on icon "Go to next page" at bounding box center [1267, 718] width 20 height 20
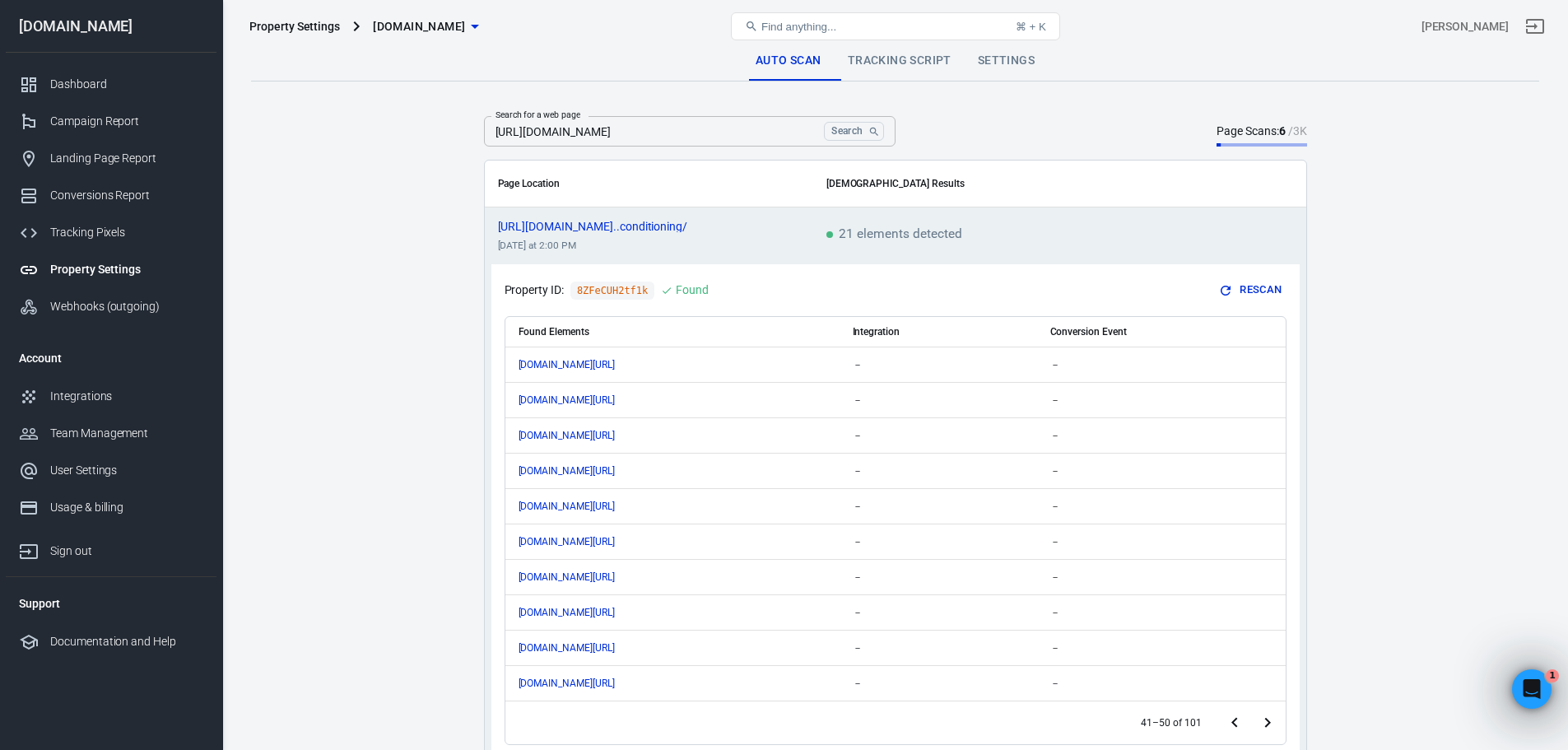
click at [1262, 715] on icon "Go to next page" at bounding box center [1267, 722] width 20 height 20
click at [1263, 715] on icon "Go to next page" at bounding box center [1267, 722] width 20 height 20
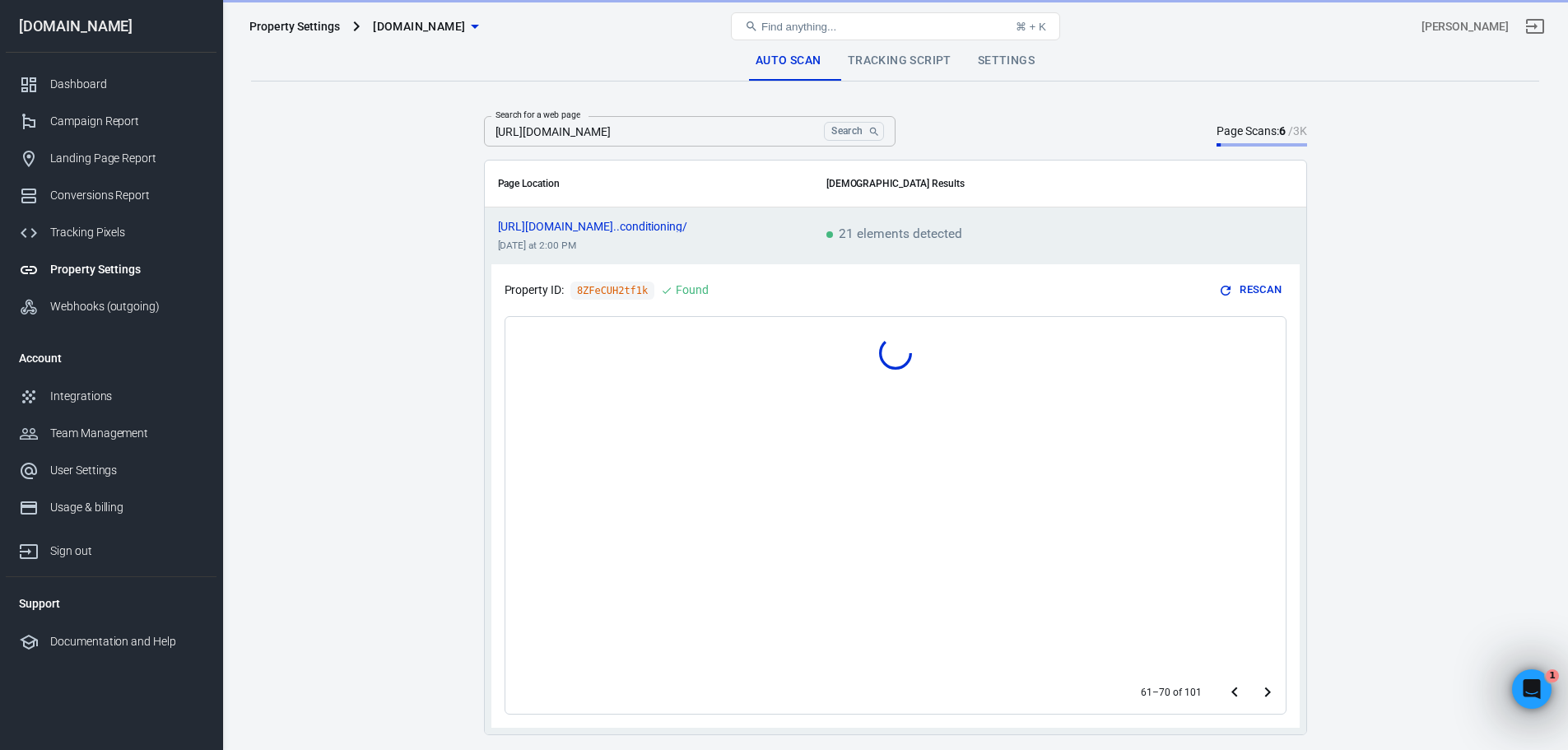
click at [1269, 697] on div "61–70 of 101" at bounding box center [896, 515] width 782 height 399
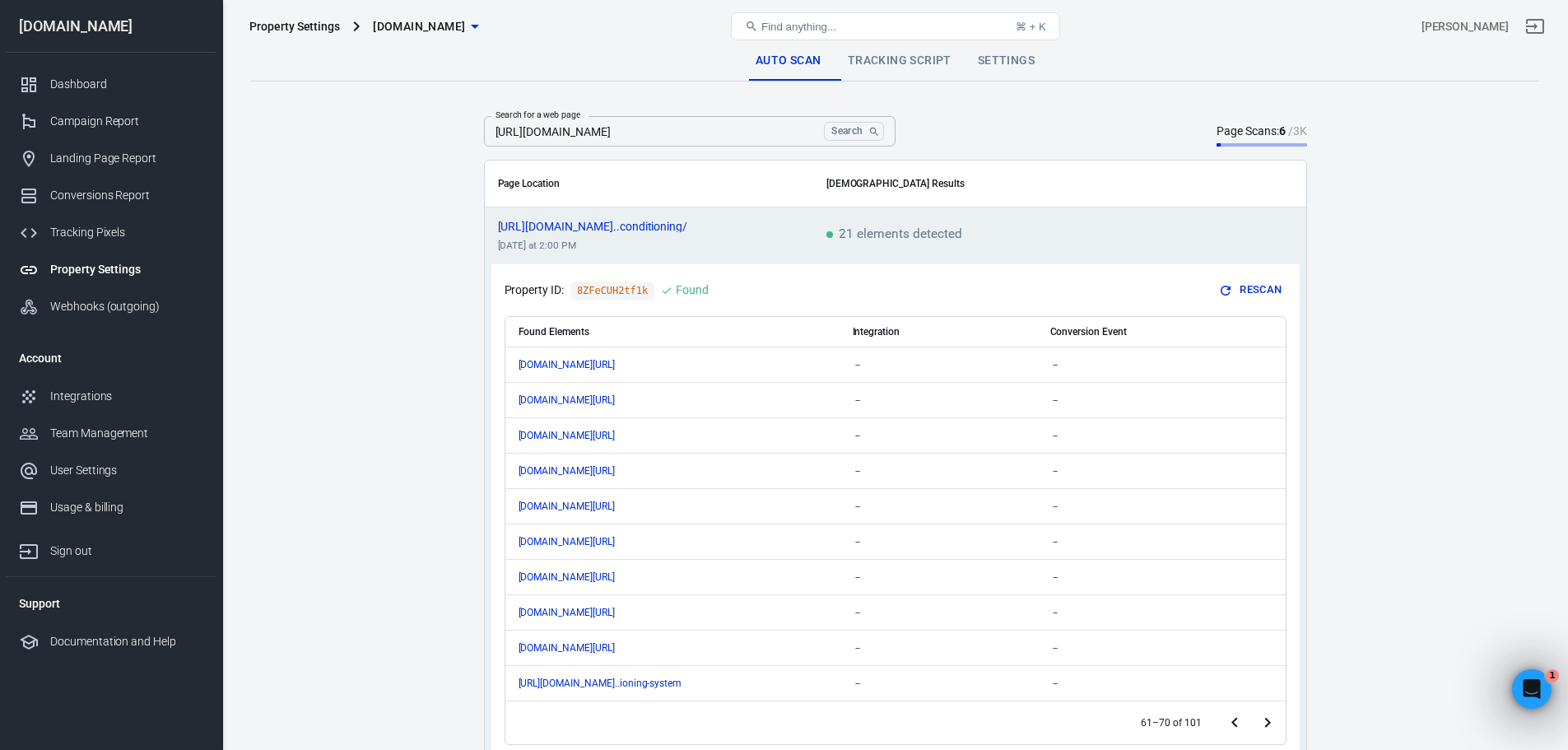
click at [1270, 721] on icon "Go to next page" at bounding box center [1267, 722] width 20 height 20
click at [1270, 714] on icon "Go to next page" at bounding box center [1267, 722] width 20 height 20
click at [1267, 719] on icon "Go to next page" at bounding box center [1267, 722] width 6 height 9
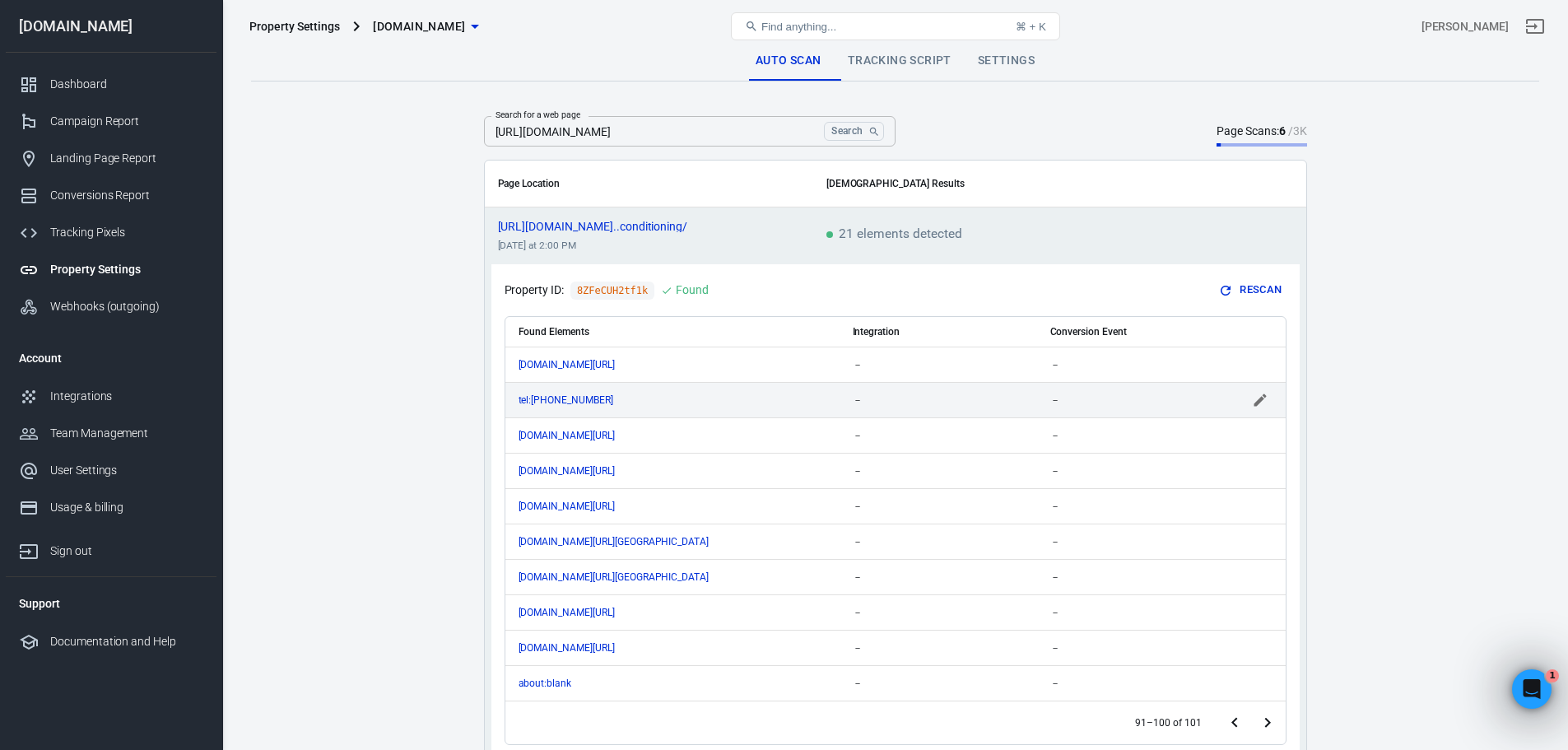
click at [1254, 400] on icon "scrollable content" at bounding box center [1259, 400] width 16 height 16
click at [1125, 398] on input "scrollable content" at bounding box center [1124, 400] width 147 height 21
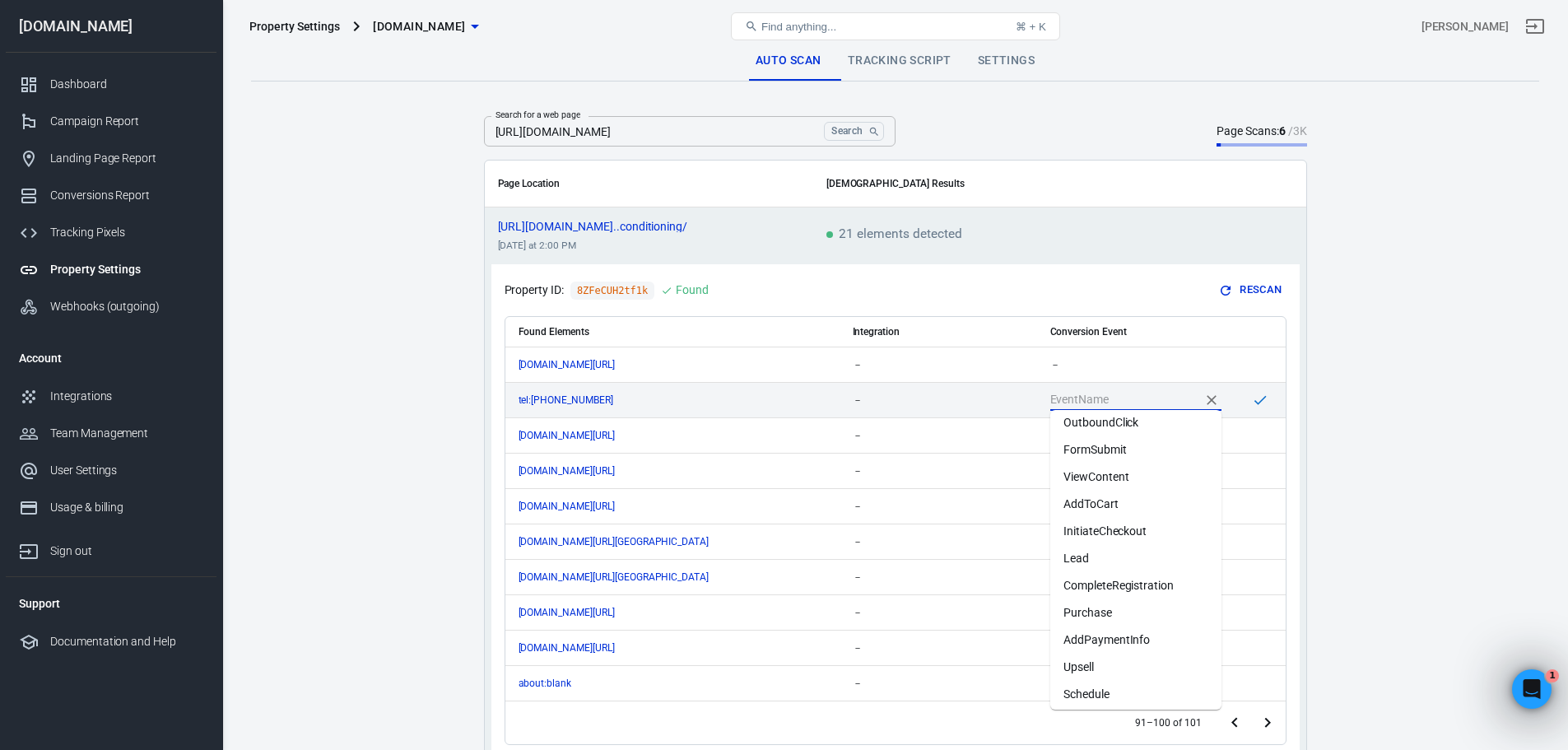
scroll to position [12, 0]
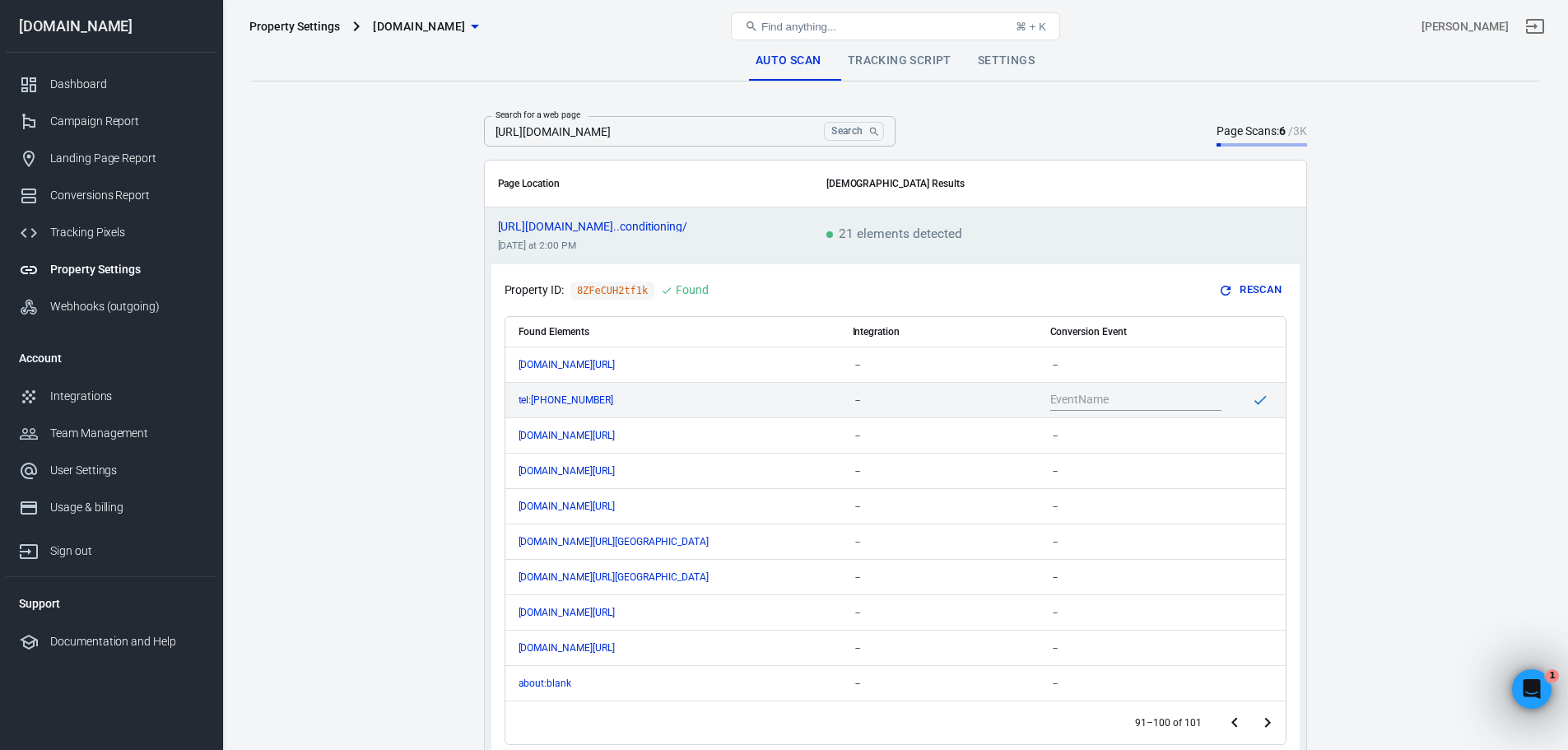
click at [1038, 292] on div "Property ID: 8ZFeCUH2tf1k Found Rescan" at bounding box center [896, 290] width 782 height 26
click at [79, 399] on div "Integrations" at bounding box center [126, 396] width 153 height 17
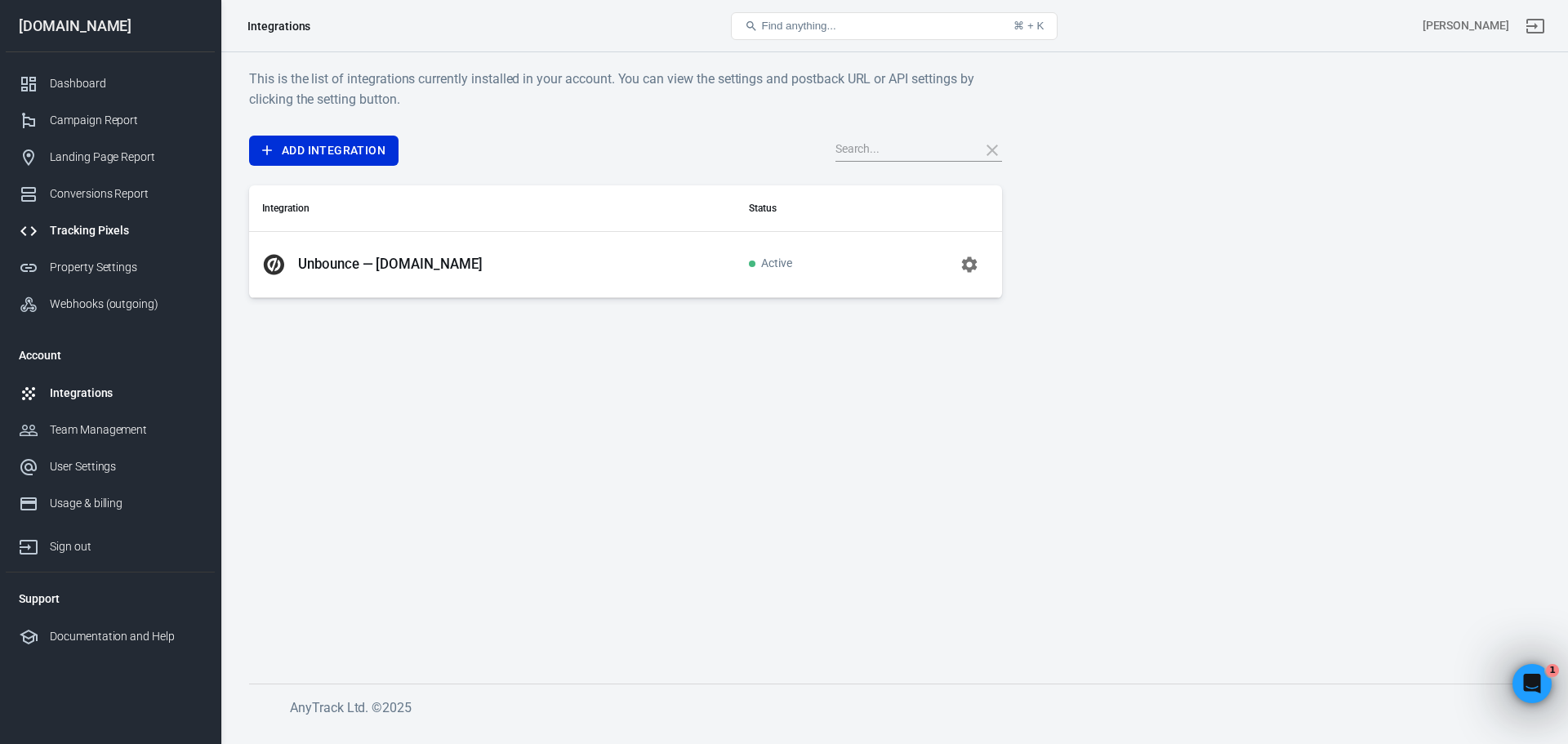
click at [57, 235] on div "Tracking Pixels" at bounding box center [125, 230] width 152 height 17
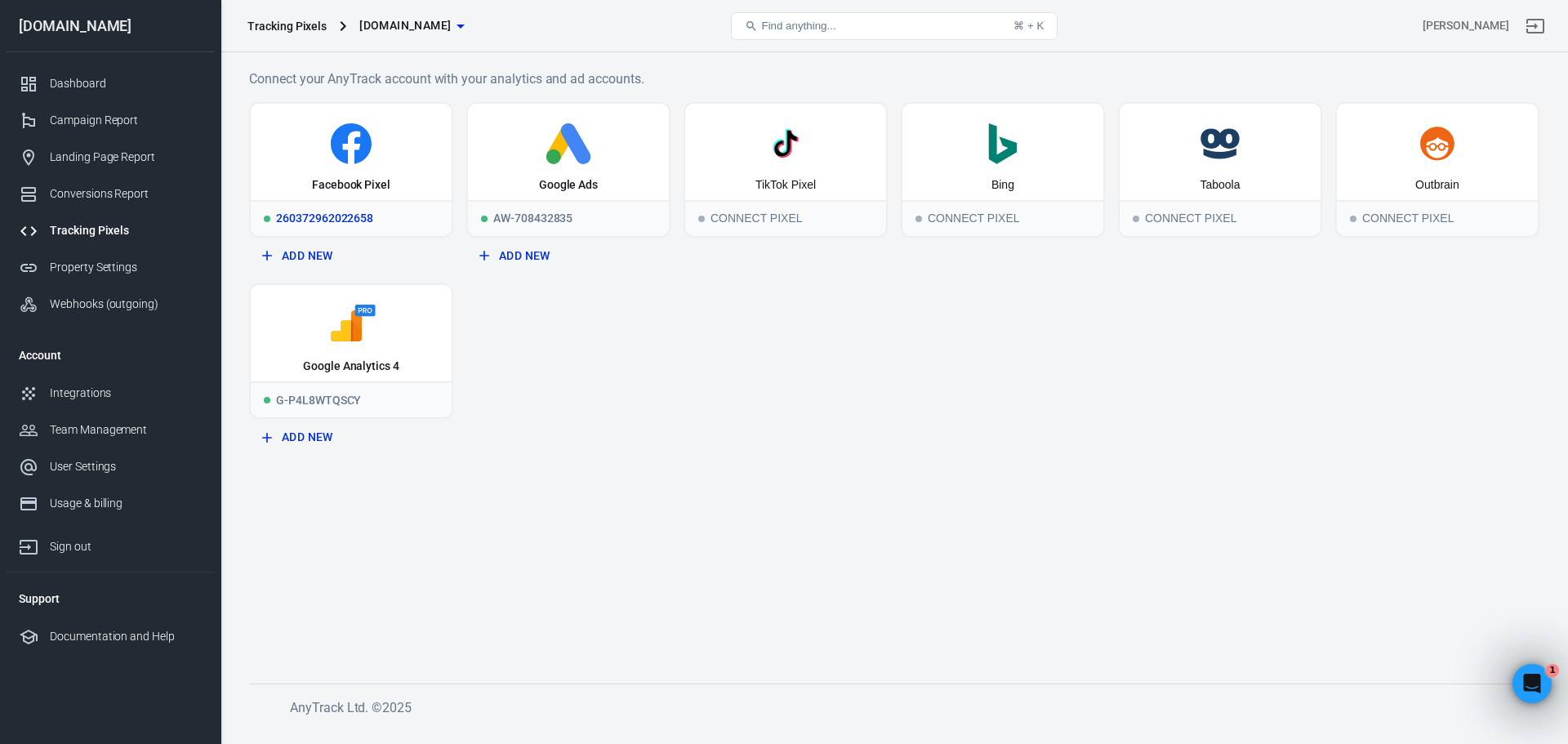
click at [373, 148] on icon at bounding box center [350, 144] width 188 height 41
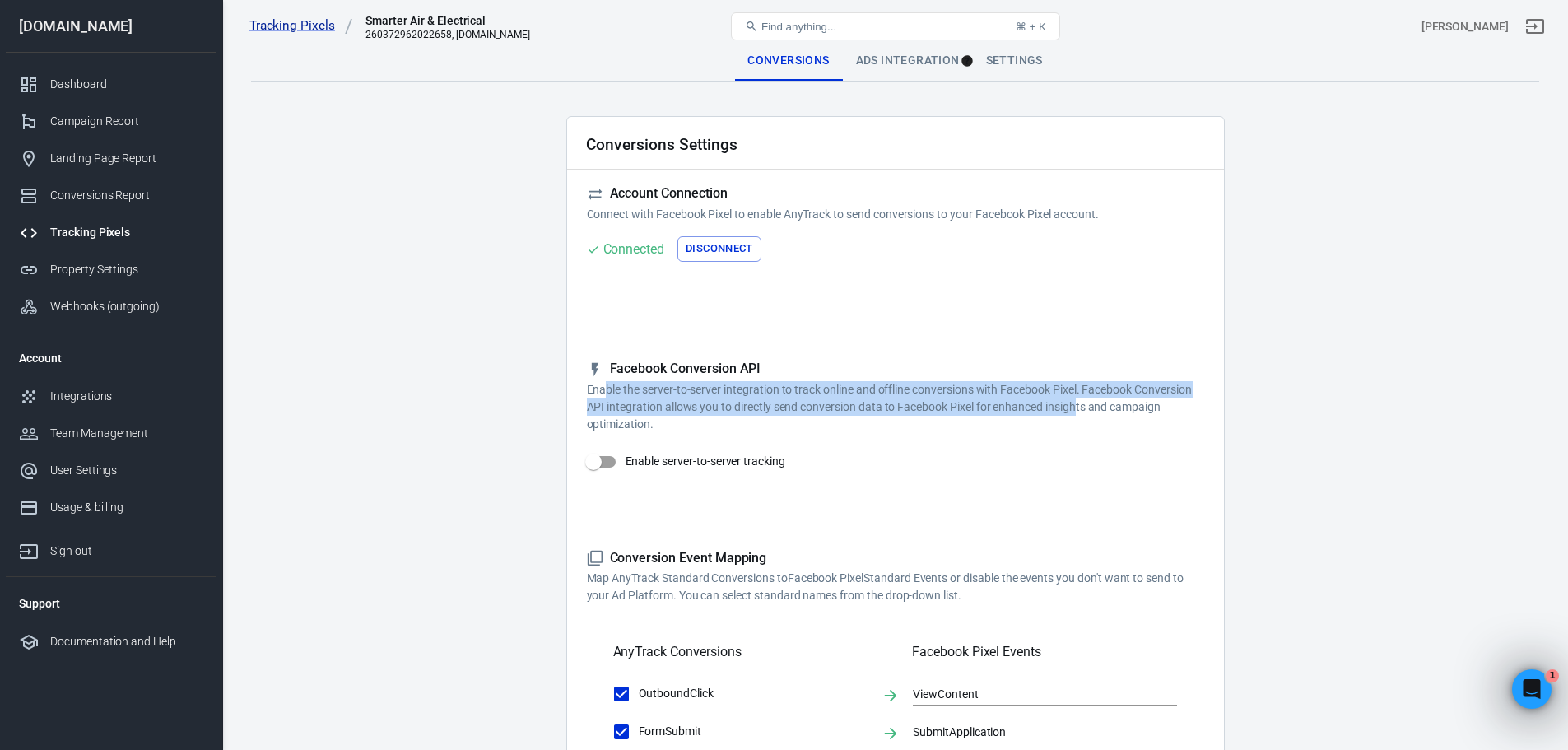
drag, startPoint x: 602, startPoint y: 389, endPoint x: 1084, endPoint y: 400, distance: 482.1
click at [1079, 400] on p "Enable the server-to-server integration to track online and offline conversions…" at bounding box center [895, 407] width 617 height 52
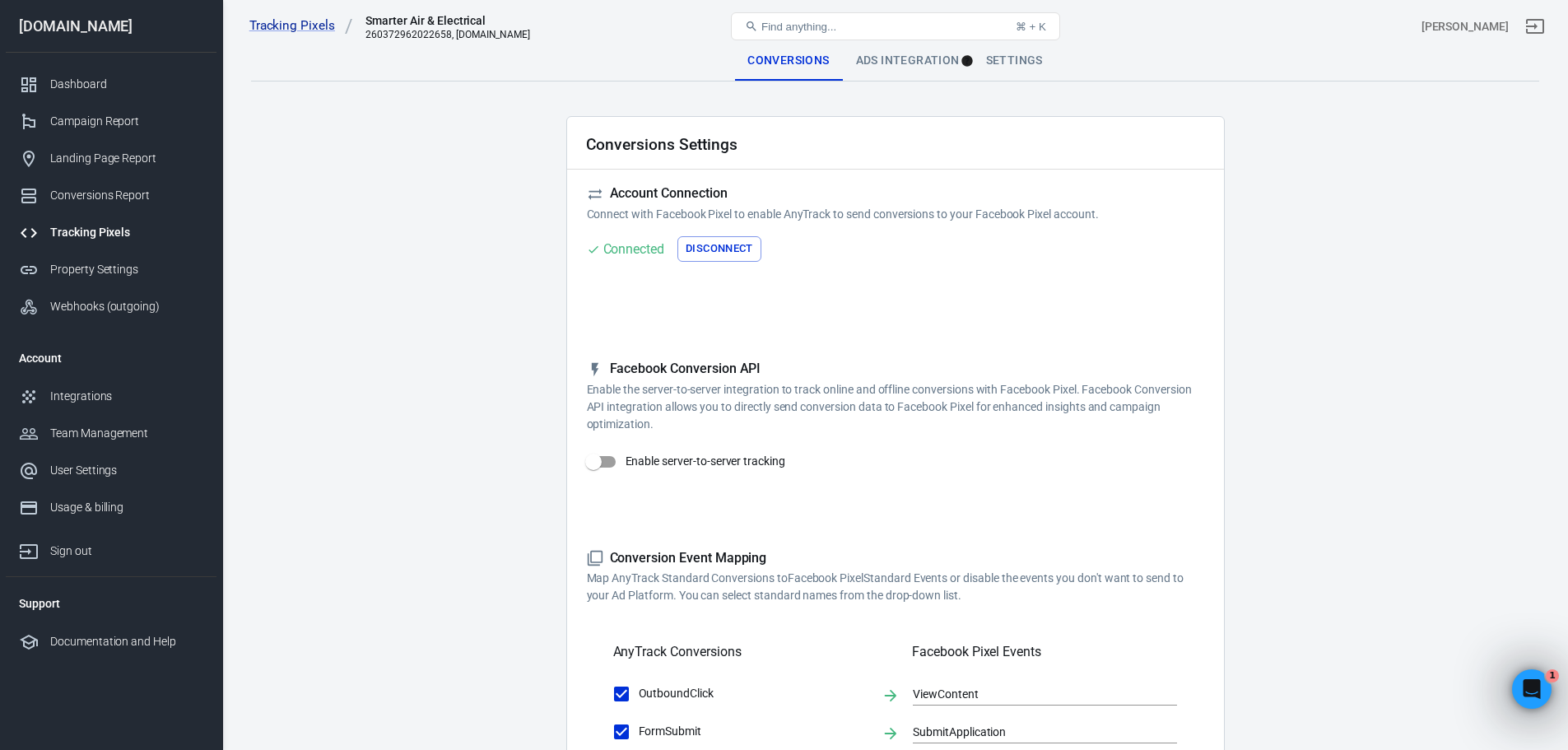
click at [1099, 400] on p "Enable the server-to-server integration to track online and offline conversions…" at bounding box center [895, 407] width 617 height 52
click at [871, 61] on div "Ads Integration" at bounding box center [908, 61] width 130 height 40
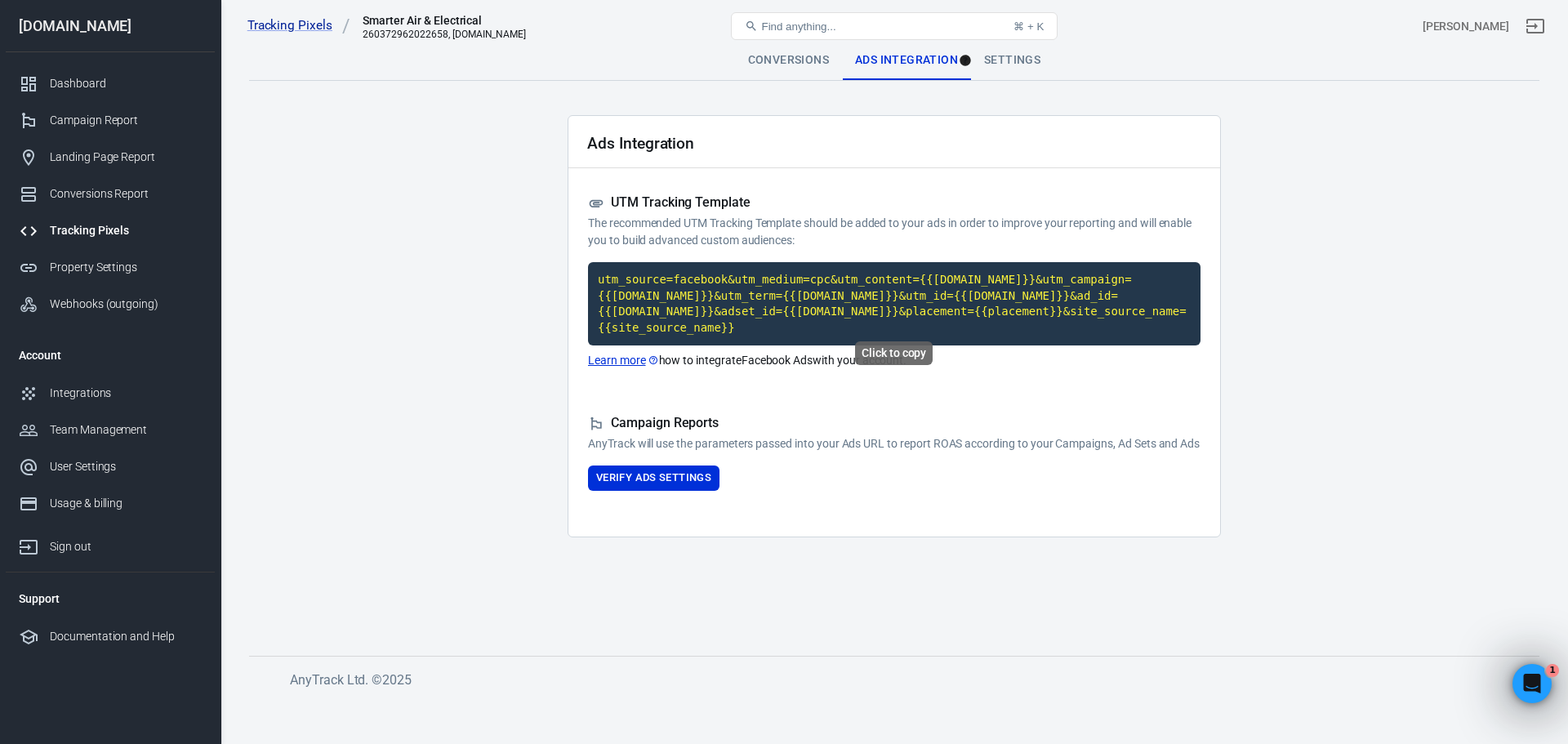
drag, startPoint x: 1034, startPoint y: 297, endPoint x: 1100, endPoint y: 372, distance: 99.9
click at [1034, 297] on code "utm_source=facebook&utm_medium=cpc&utm_content={{[DOMAIN_NAME]}}&utm_campaign={…" at bounding box center [894, 303] width 612 height 83
click at [678, 475] on button "Verify Ads Settings" at bounding box center [654, 479] width 132 height 26
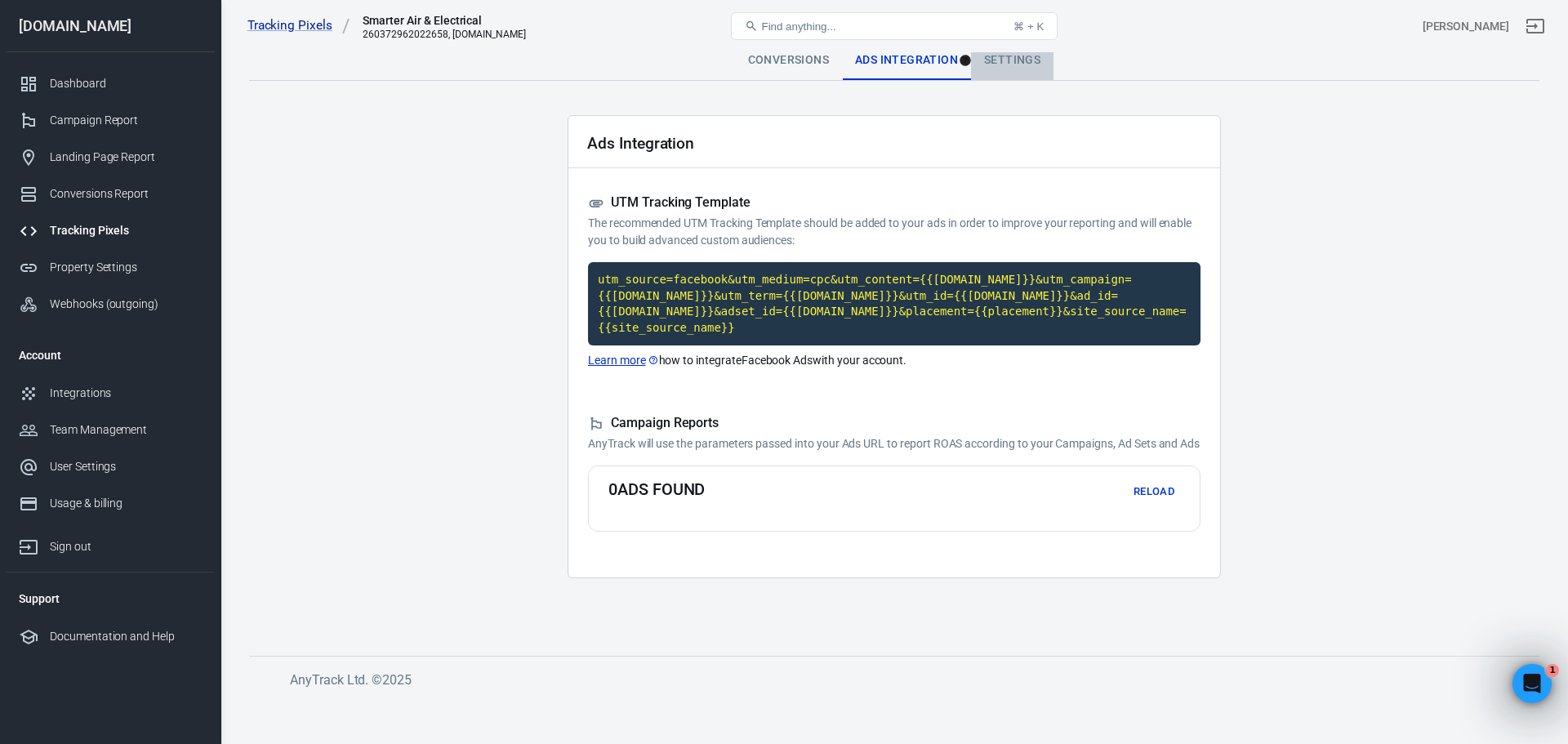
click at [989, 66] on div "Settings" at bounding box center [1012, 61] width 82 height 39
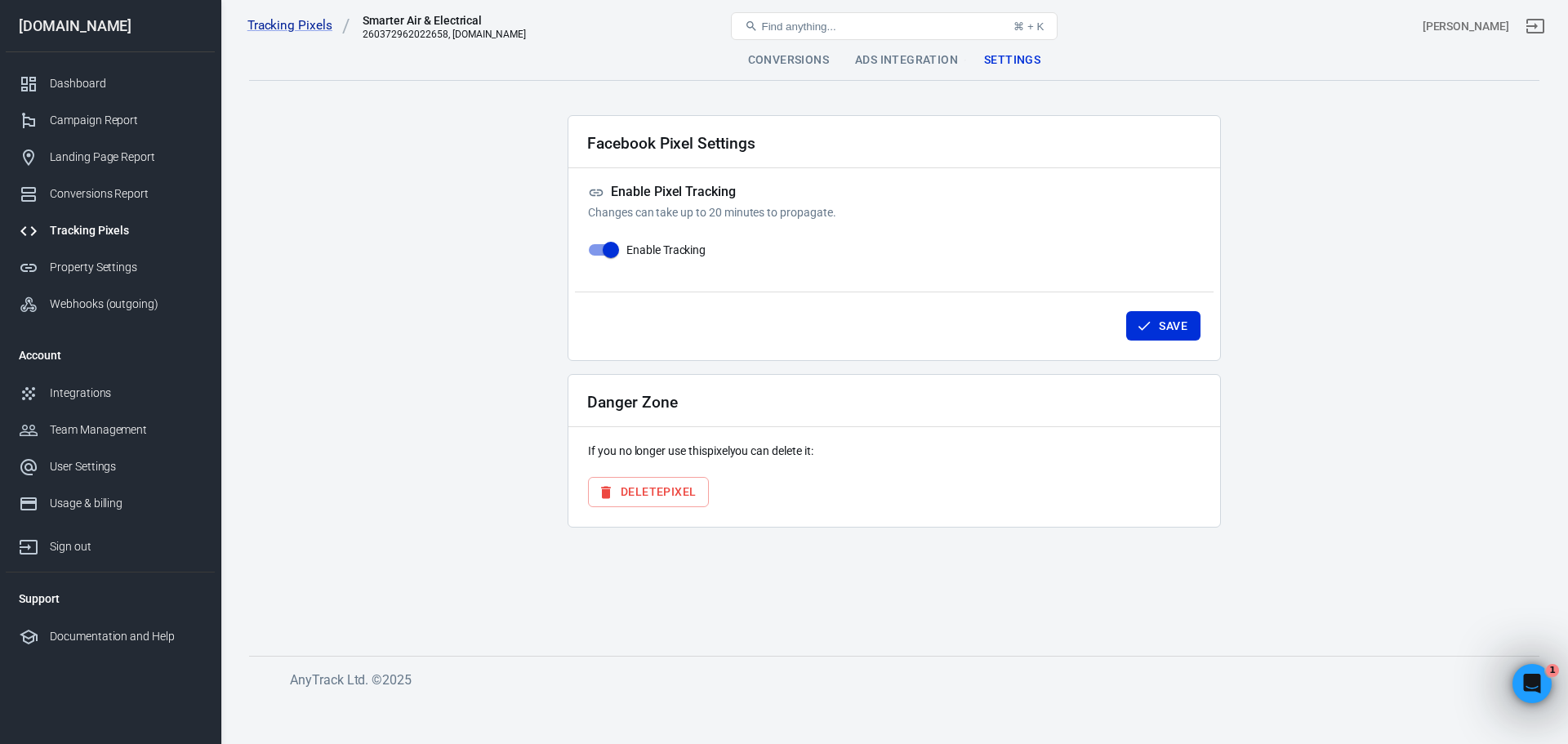
click at [778, 64] on div "Conversions" at bounding box center [788, 61] width 107 height 39
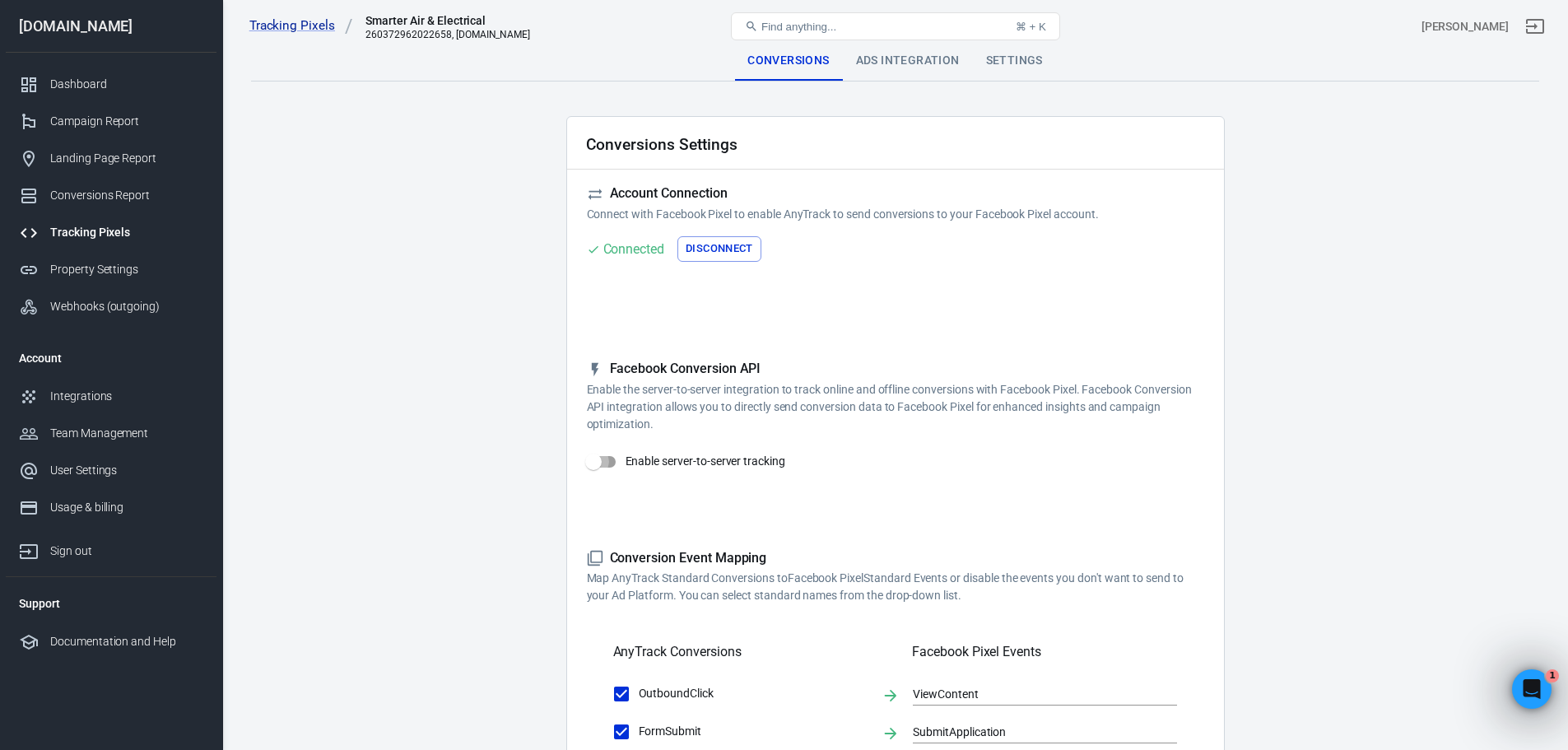
click at [620, 455] on input "Enable server-to-server tracking" at bounding box center [593, 462] width 94 height 31
checkbox input "true"
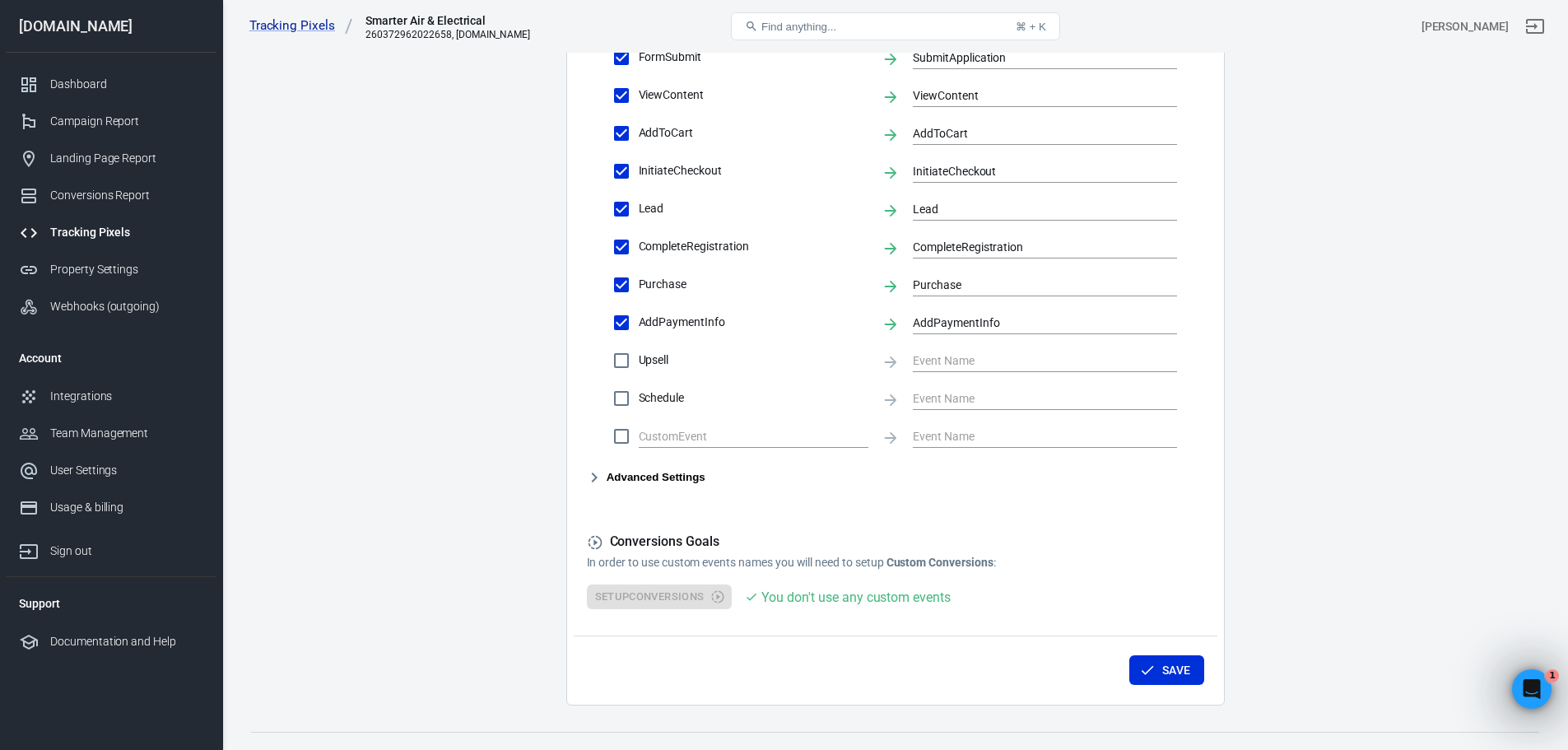
scroll to position [759, 0]
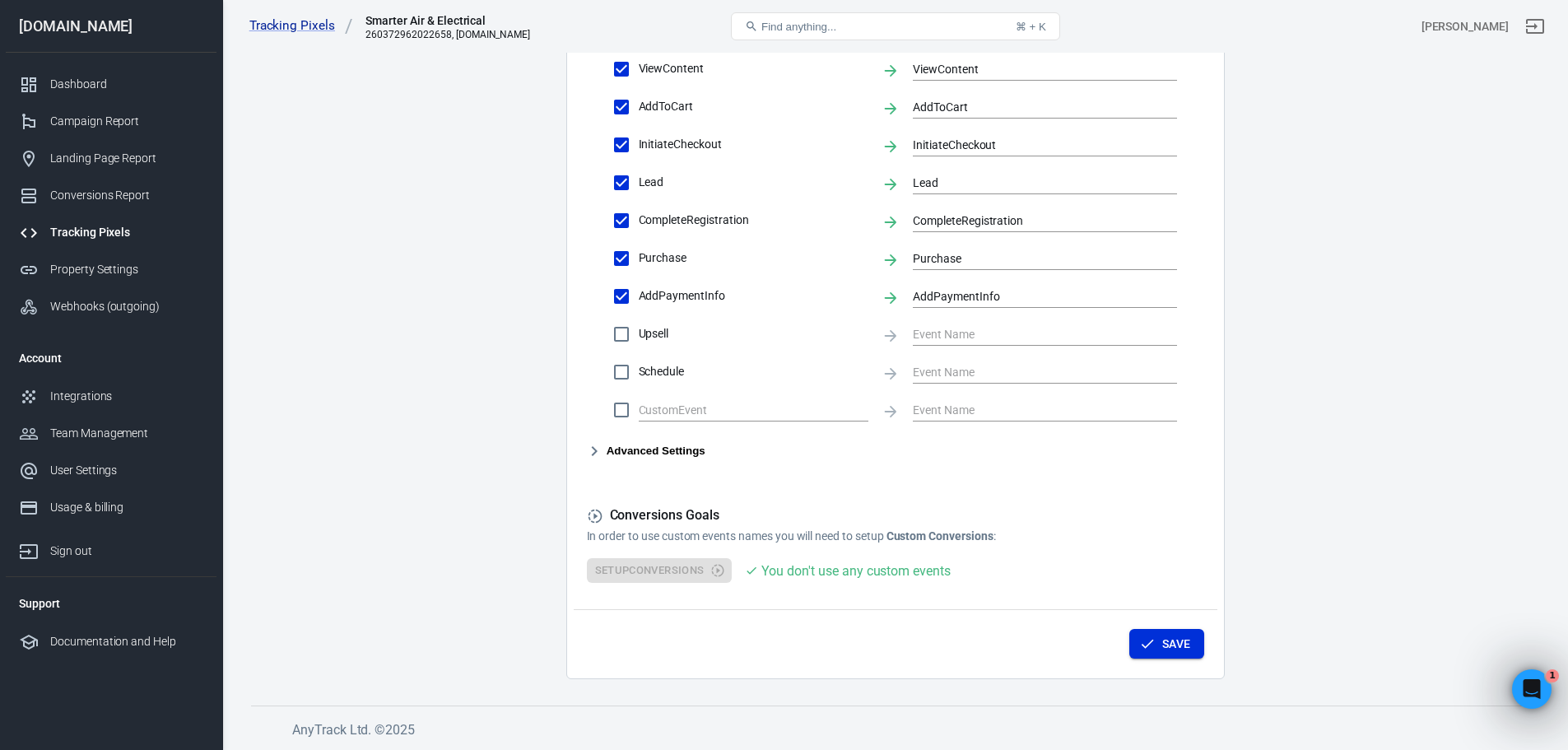
click at [1191, 654] on button "Save" at bounding box center [1166, 644] width 75 height 30
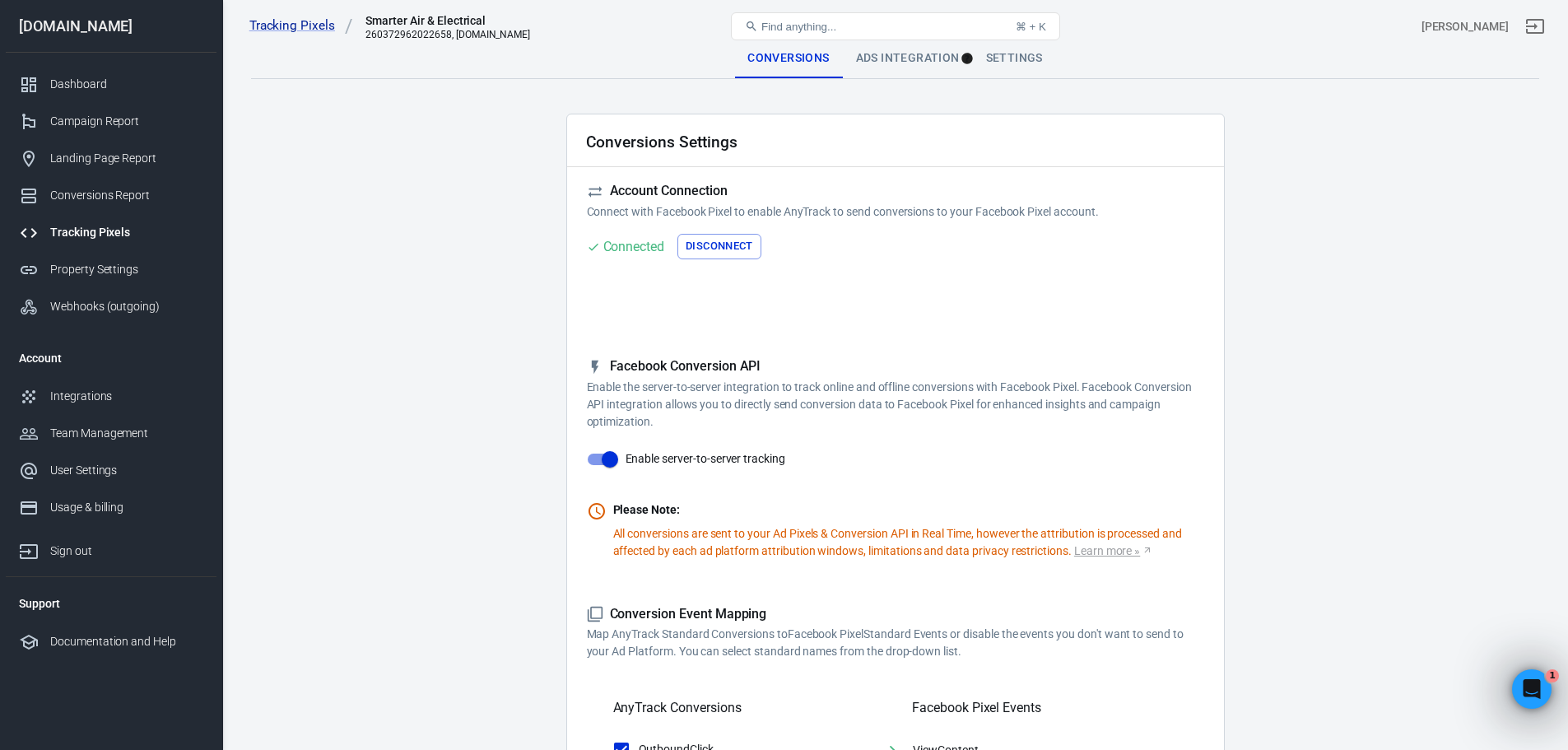
scroll to position [0, 0]
click at [286, 24] on link "Tracking Pixels" at bounding box center [301, 26] width 104 height 17
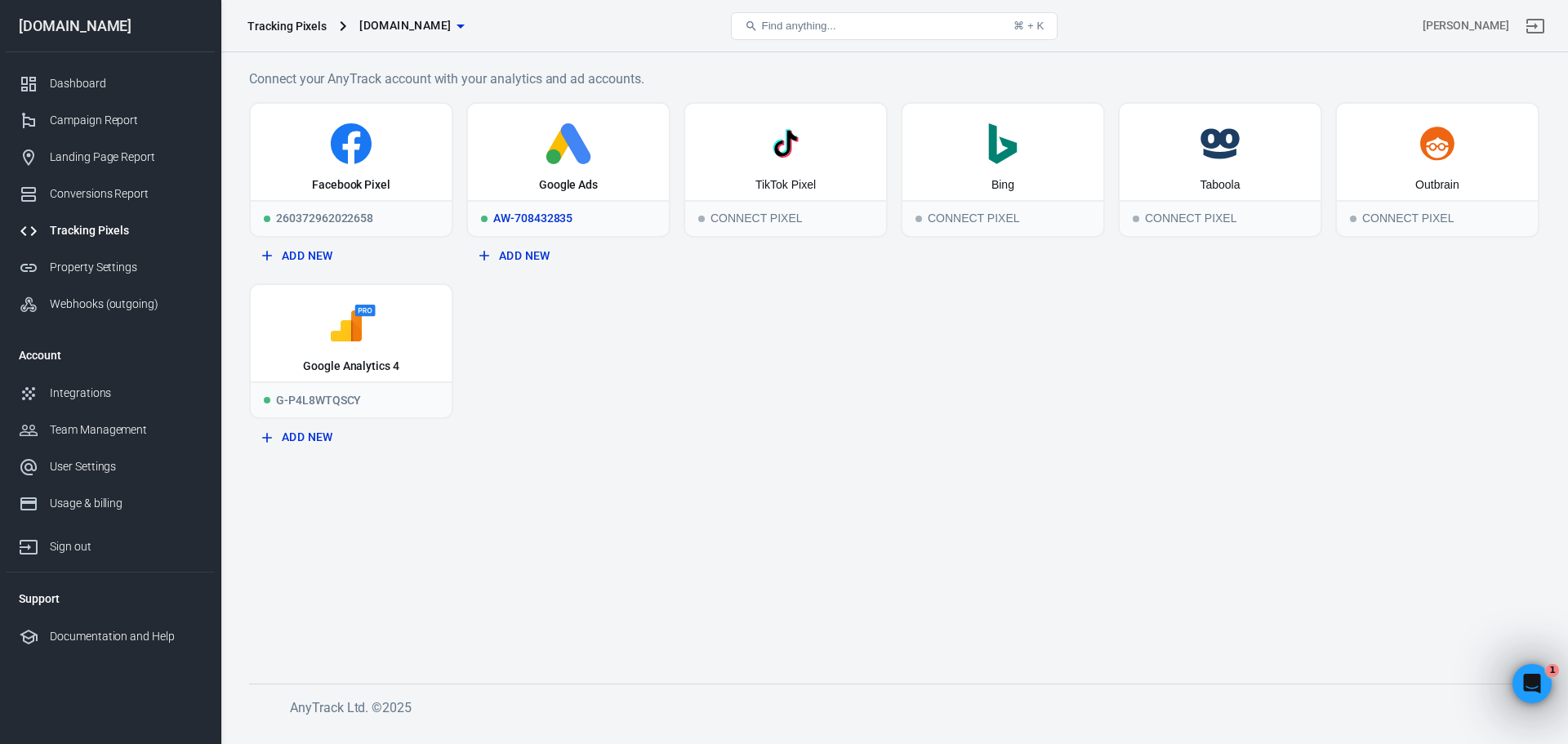
click at [603, 152] on icon at bounding box center [568, 144] width 188 height 41
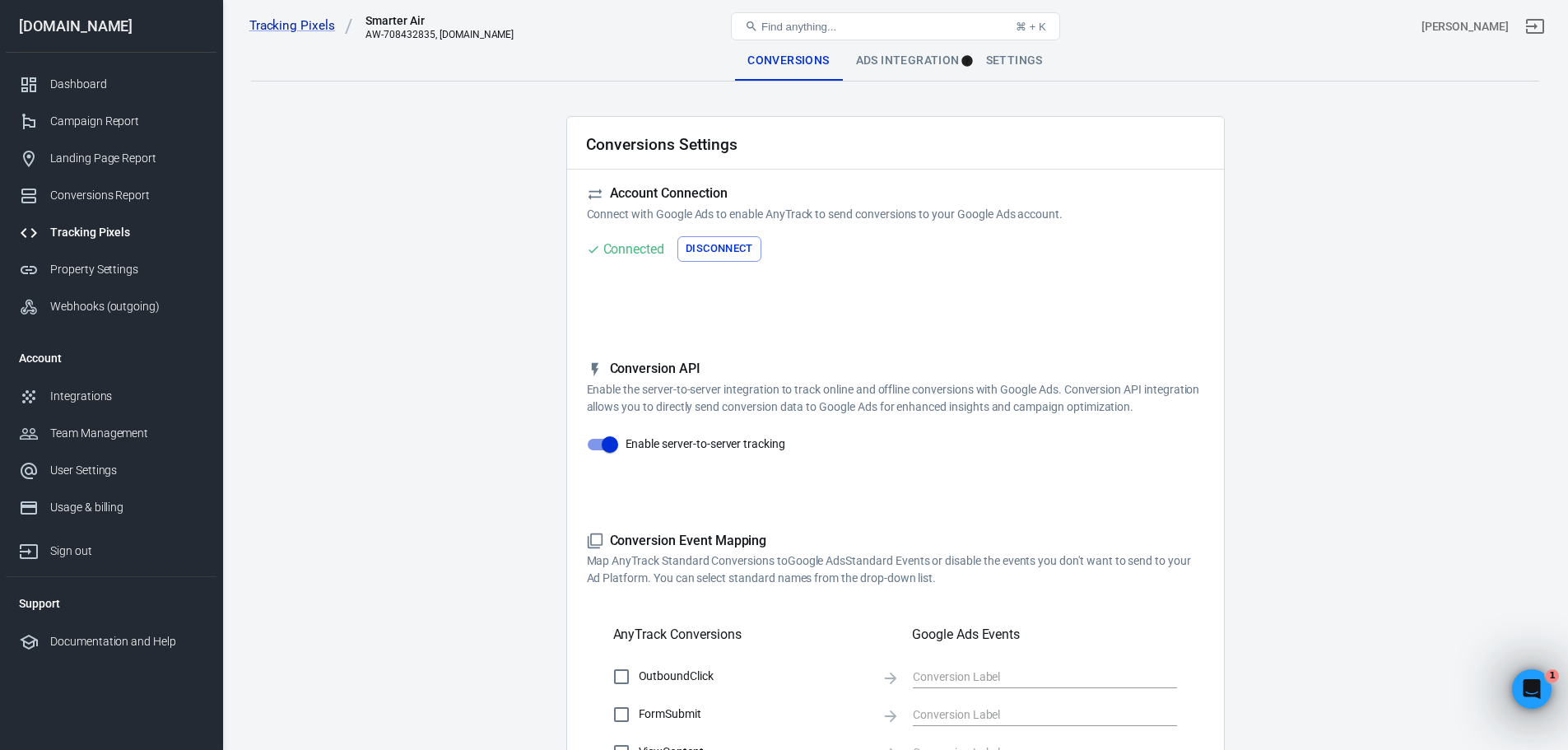
click at [873, 62] on div "Ads Integration" at bounding box center [908, 61] width 130 height 40
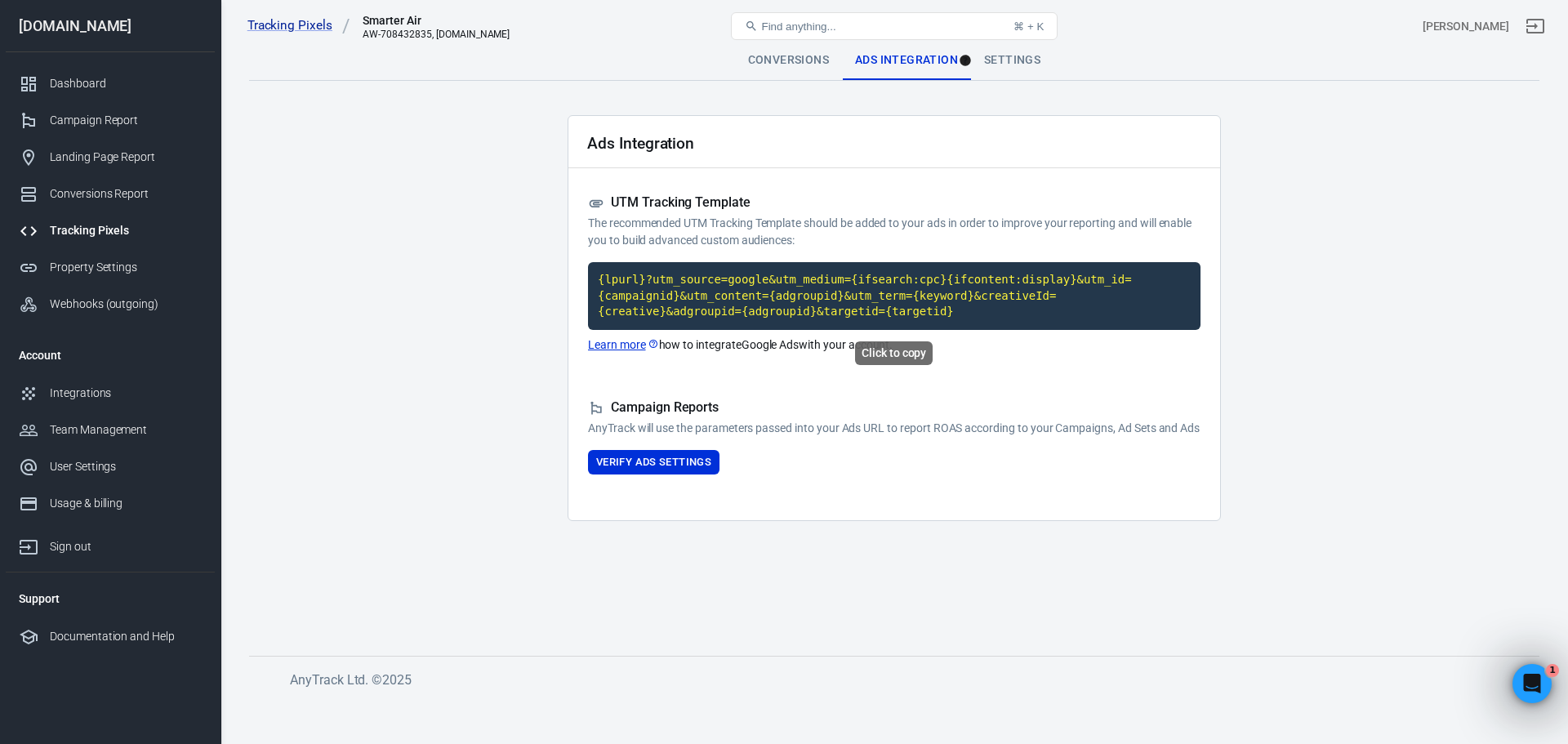
click at [853, 295] on code "{lpurl}?utm_source=google&utm_medium={ifsearch:cpc}{ifcontent:display}&utm_id={…" at bounding box center [894, 295] width 612 height 68
click at [615, 350] on link "Learn more" at bounding box center [623, 345] width 71 height 17
click at [798, 68] on div "Conversions" at bounding box center [788, 61] width 107 height 39
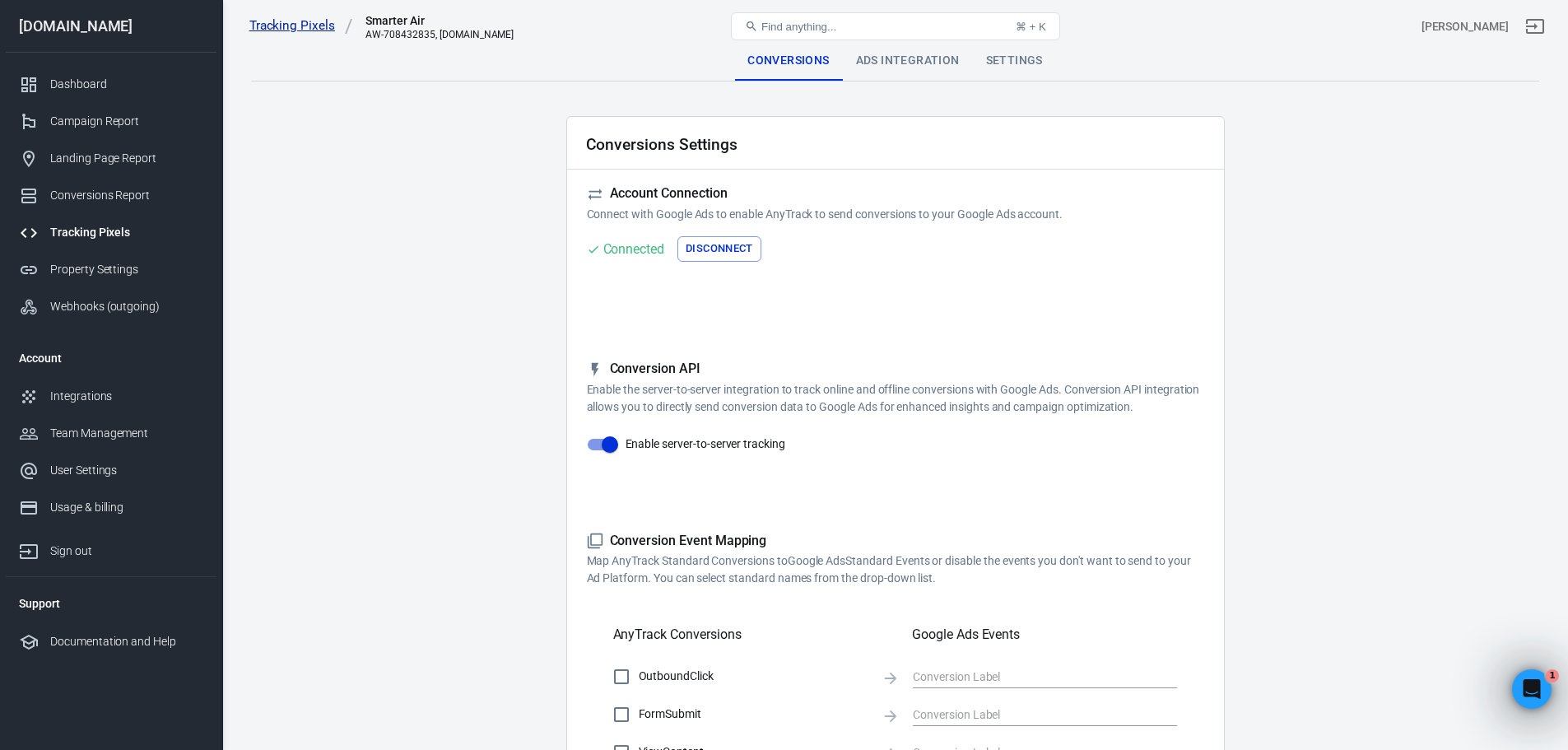
click at [272, 25] on link "Tracking Pixels" at bounding box center [301, 26] width 104 height 17
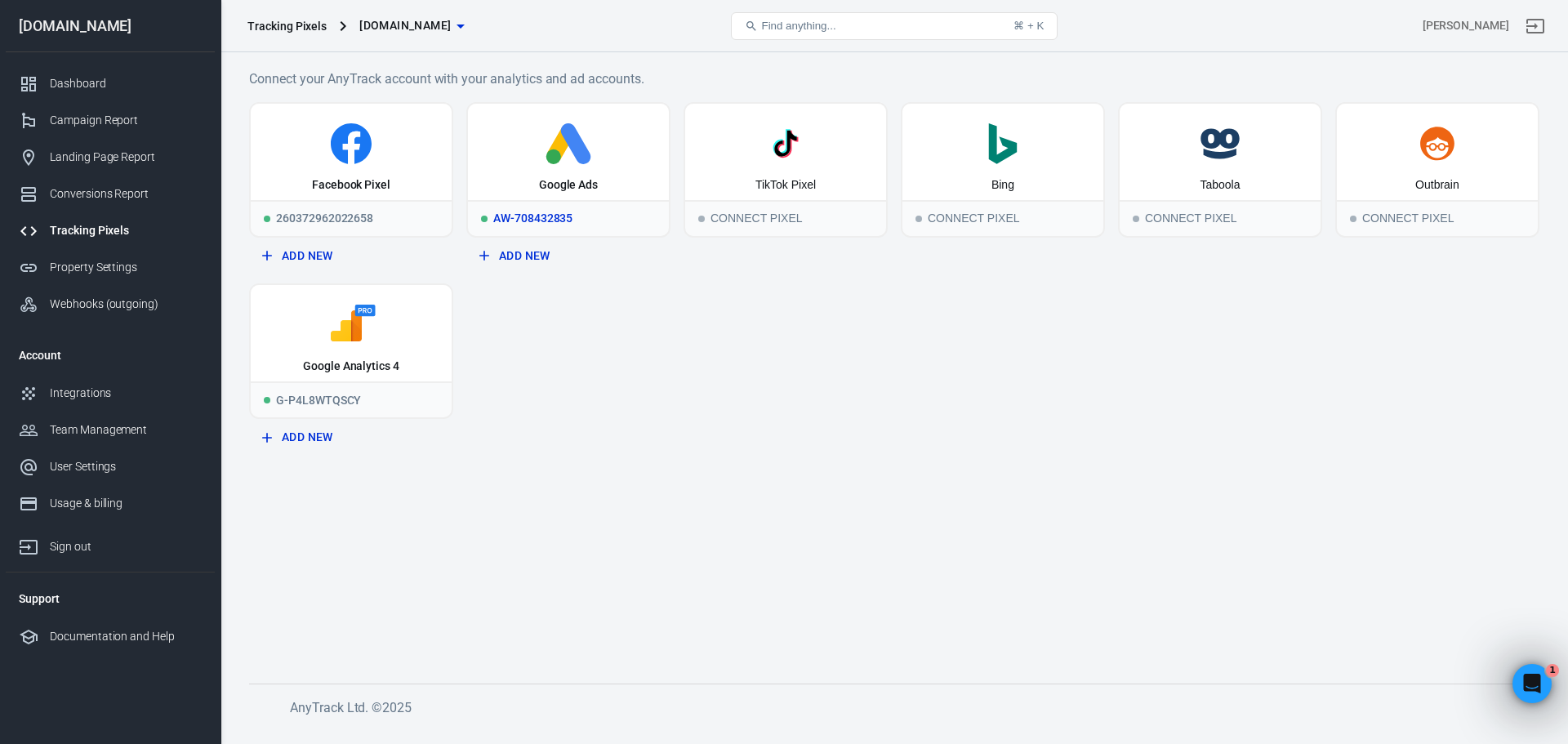
click at [580, 164] on icon at bounding box center [568, 144] width 188 height 41
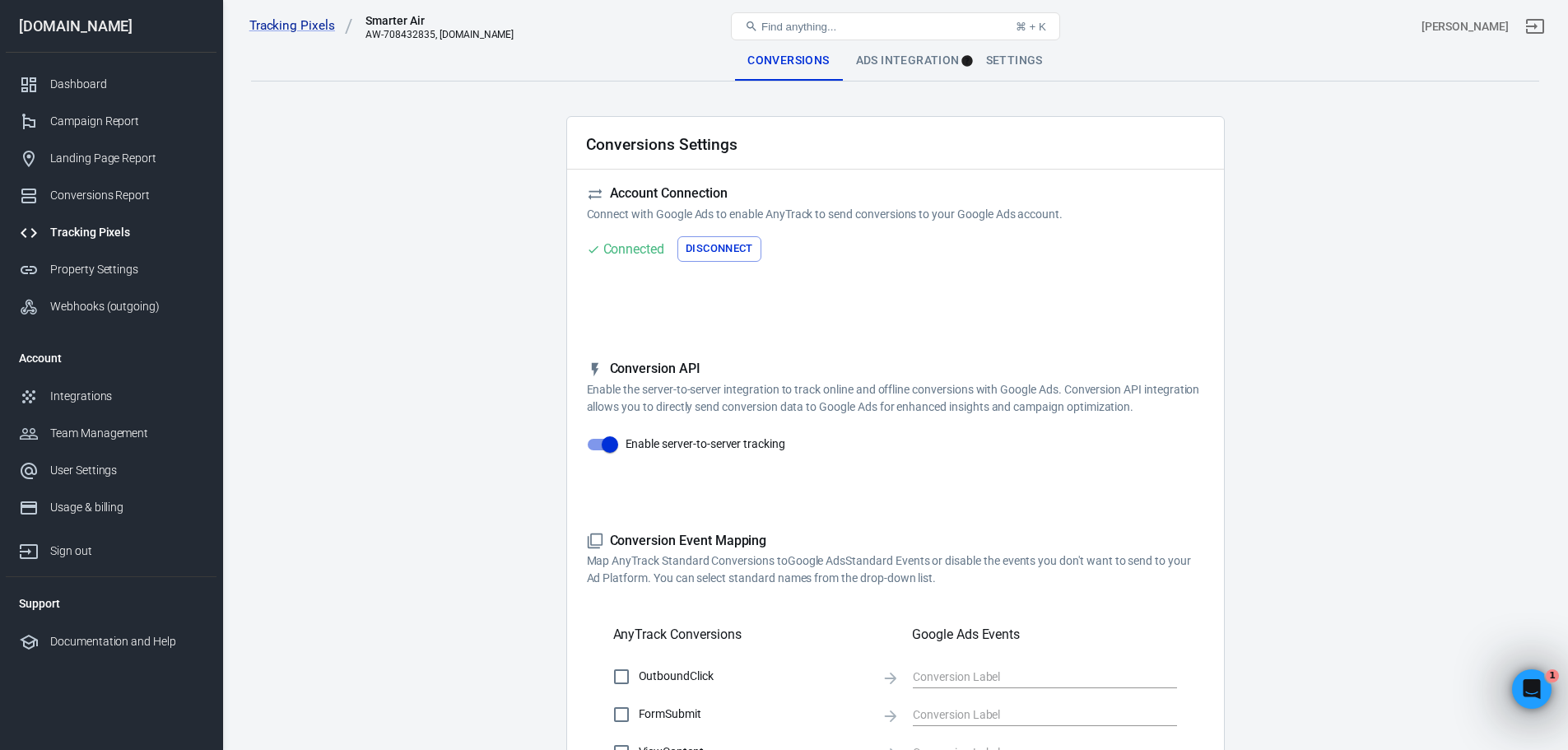
click at [888, 62] on div "Ads Integration" at bounding box center [908, 61] width 130 height 40
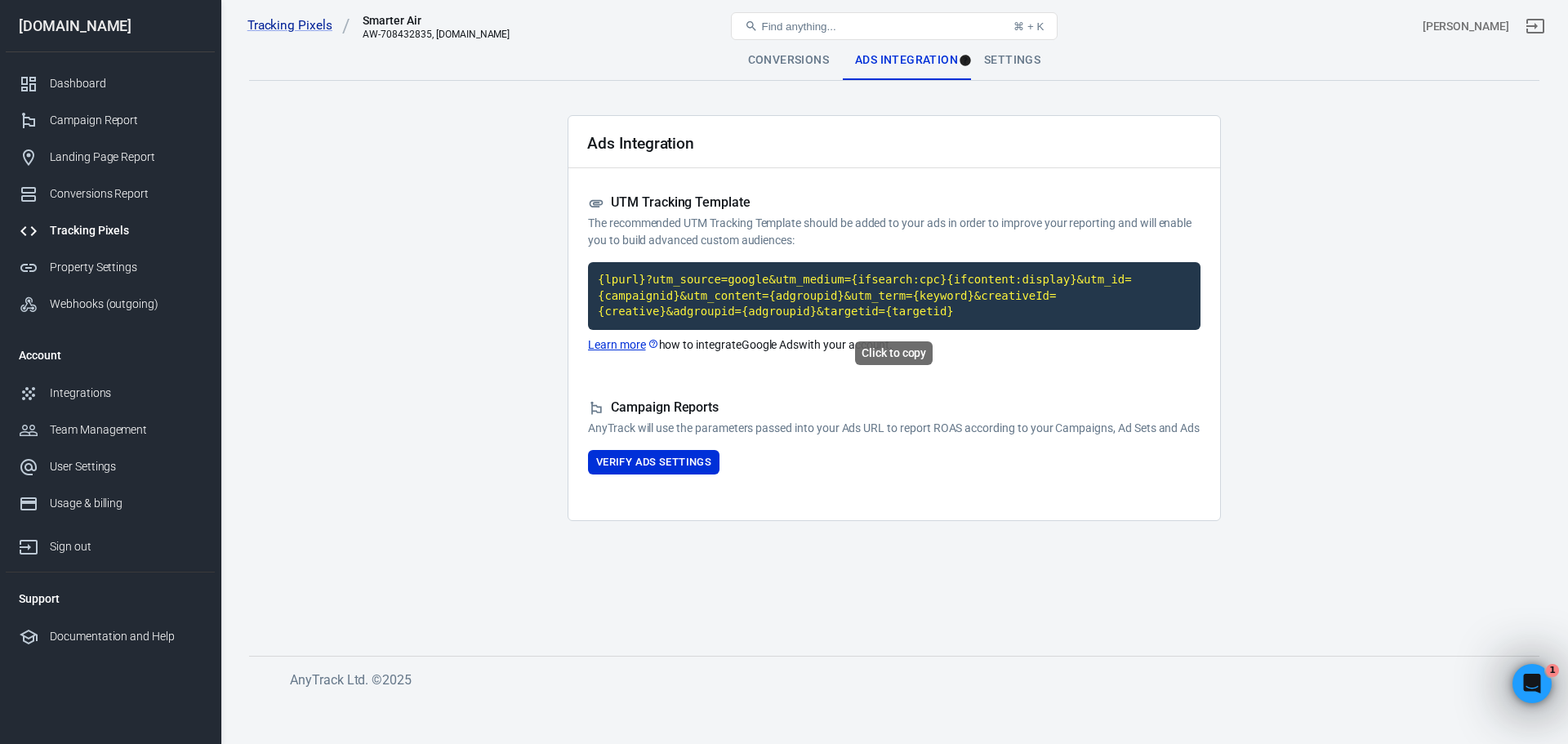
click at [678, 283] on code "{lpurl}?utm_source=google&utm_medium={ifsearch:cpc}{ifcontent:display}&utm_id={…" at bounding box center [894, 295] width 612 height 68
click at [643, 296] on code "{lpurl}?utm_source=google&utm_medium={ifsearch:cpc}{ifcontent:display}&utm_id={…" at bounding box center [894, 295] width 612 height 68
click at [728, 295] on code "{lpurl}?utm_source=google&utm_medium={ifsearch:cpc}{ifcontent:display}&utm_id={…" at bounding box center [894, 295] width 612 height 68
click at [664, 475] on button "Verify Ads Settings" at bounding box center [654, 462] width 132 height 26
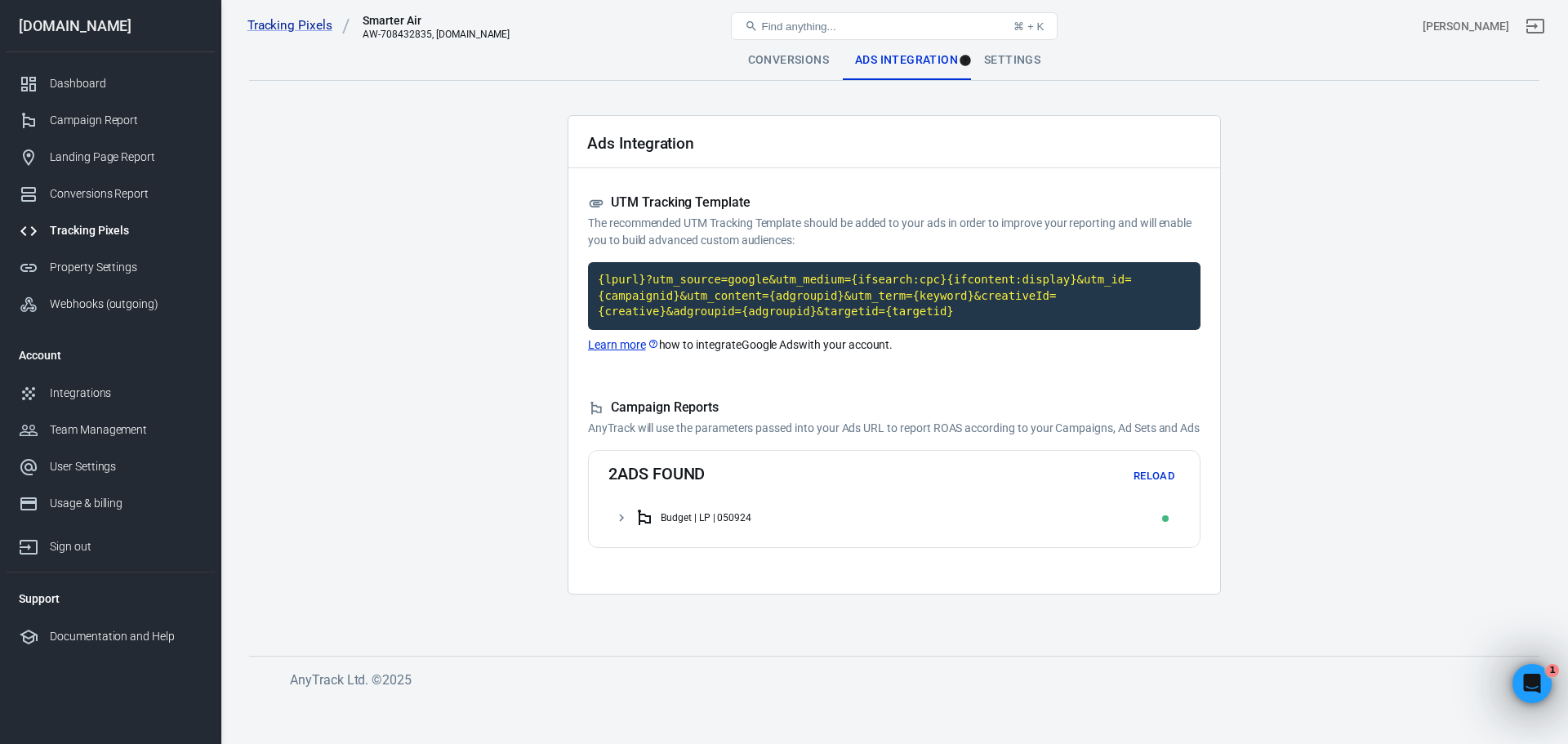
click at [919, 531] on div "Budget | LP | 050924" at bounding box center [903, 517] width 539 height 27
click at [706, 556] on div "Budget Friendly Ducted AC" at bounding box center [729, 550] width 116 height 11
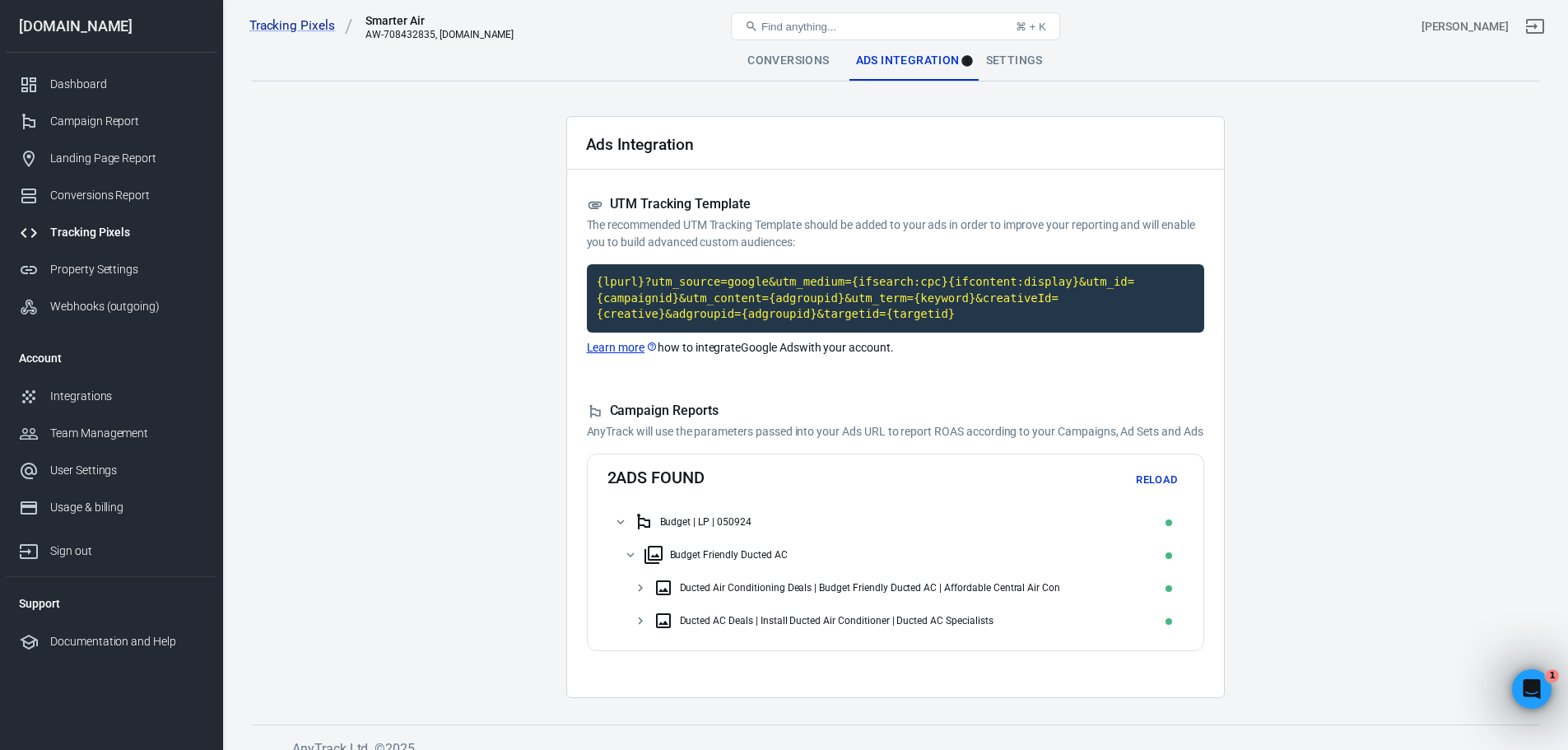
click at [670, 597] on icon at bounding box center [663, 587] width 20 height 20
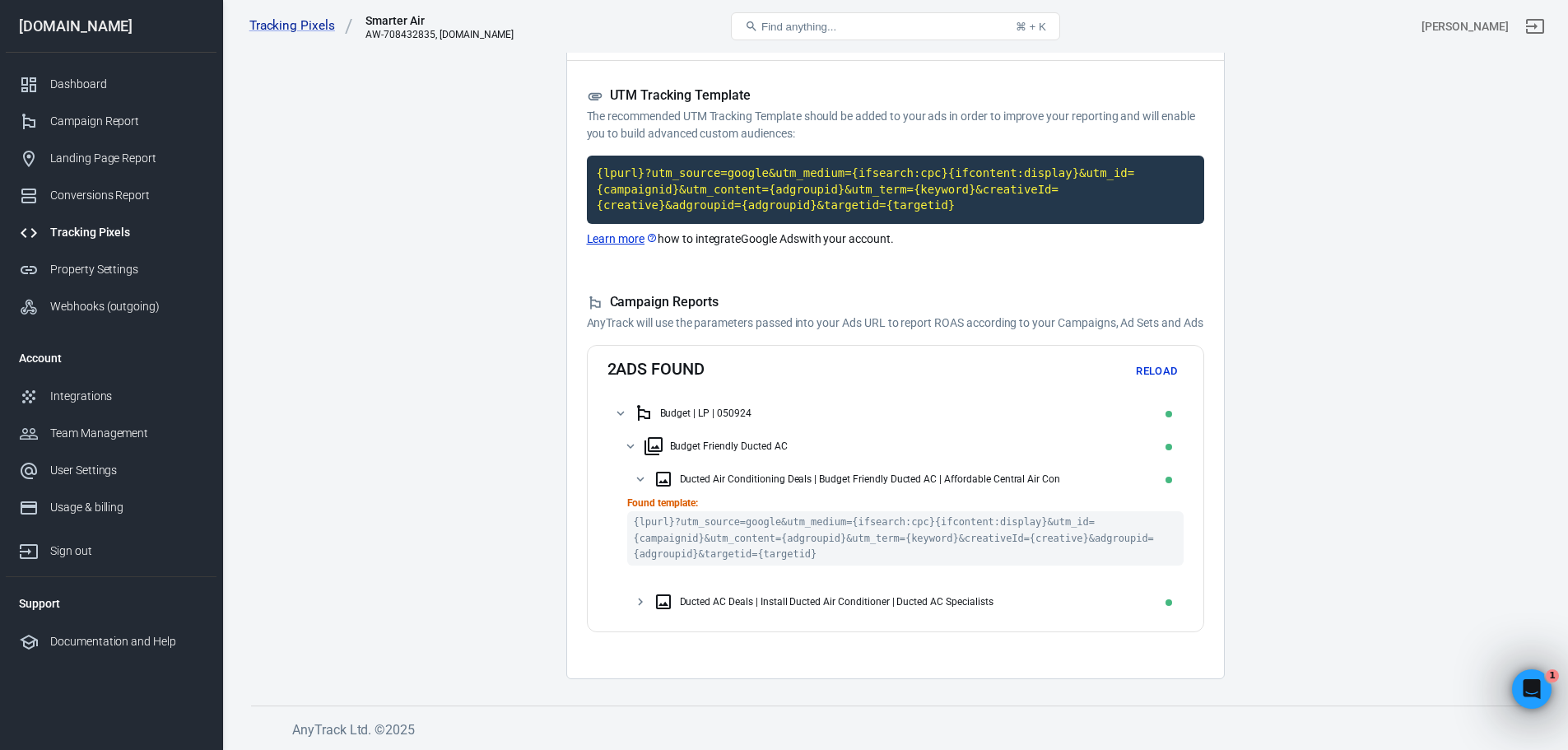
scroll to position [126, 0]
click at [697, 605] on div "Ducted AC Deals | Install Ducted Air Conditioner | Ducted AC Specialists" at bounding box center [836, 601] width 313 height 11
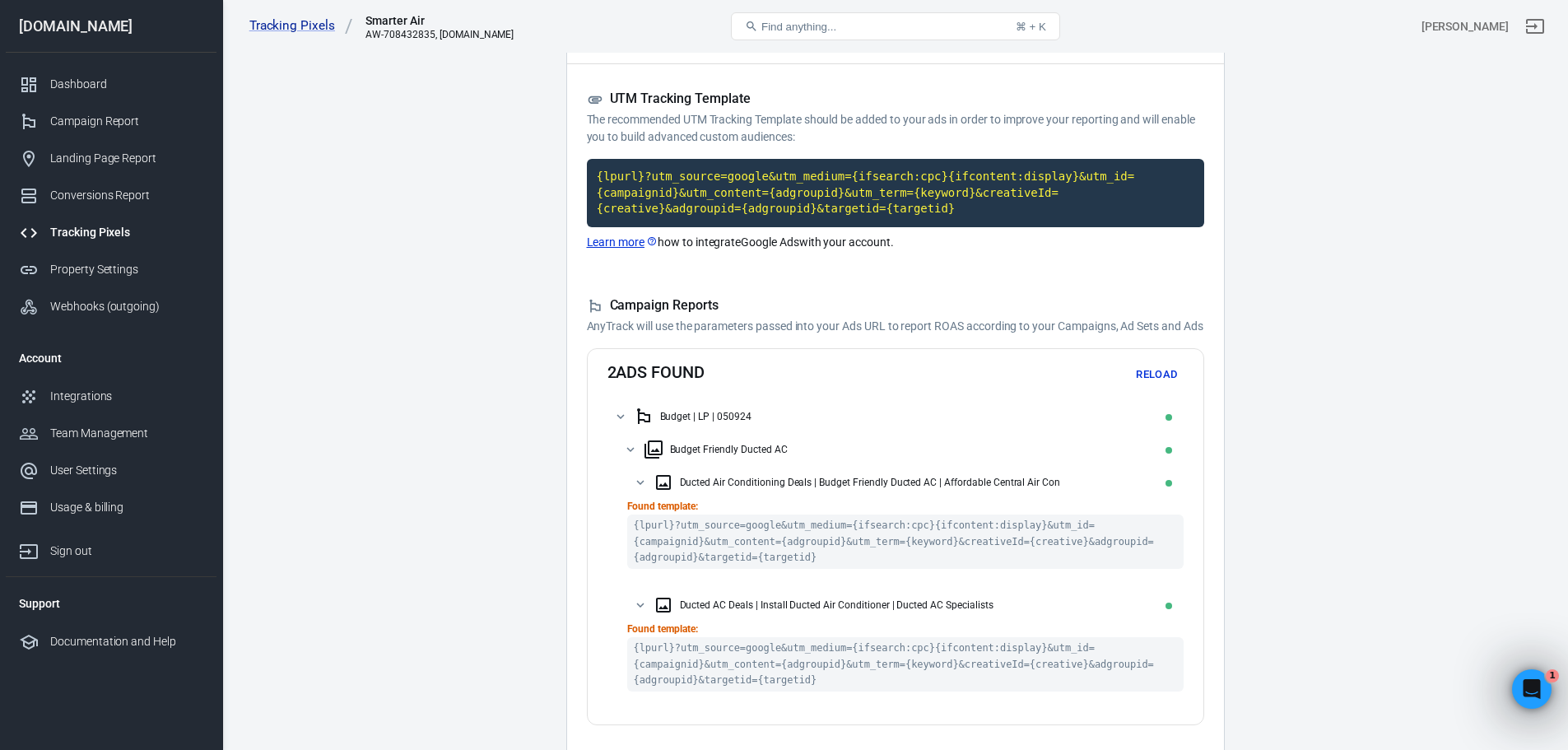
scroll to position [0, 0]
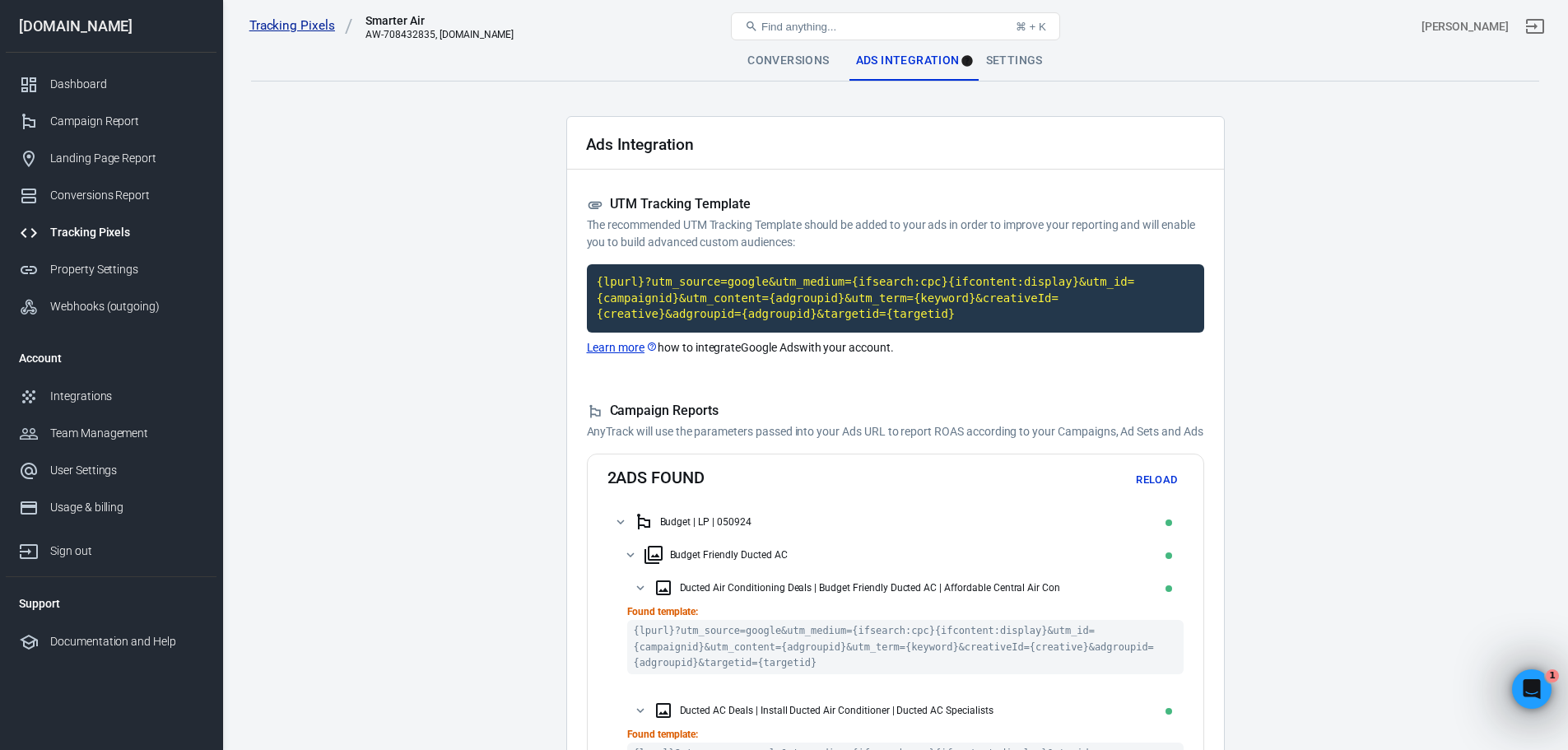
click at [273, 24] on link "Tracking Pixels" at bounding box center [301, 26] width 104 height 17
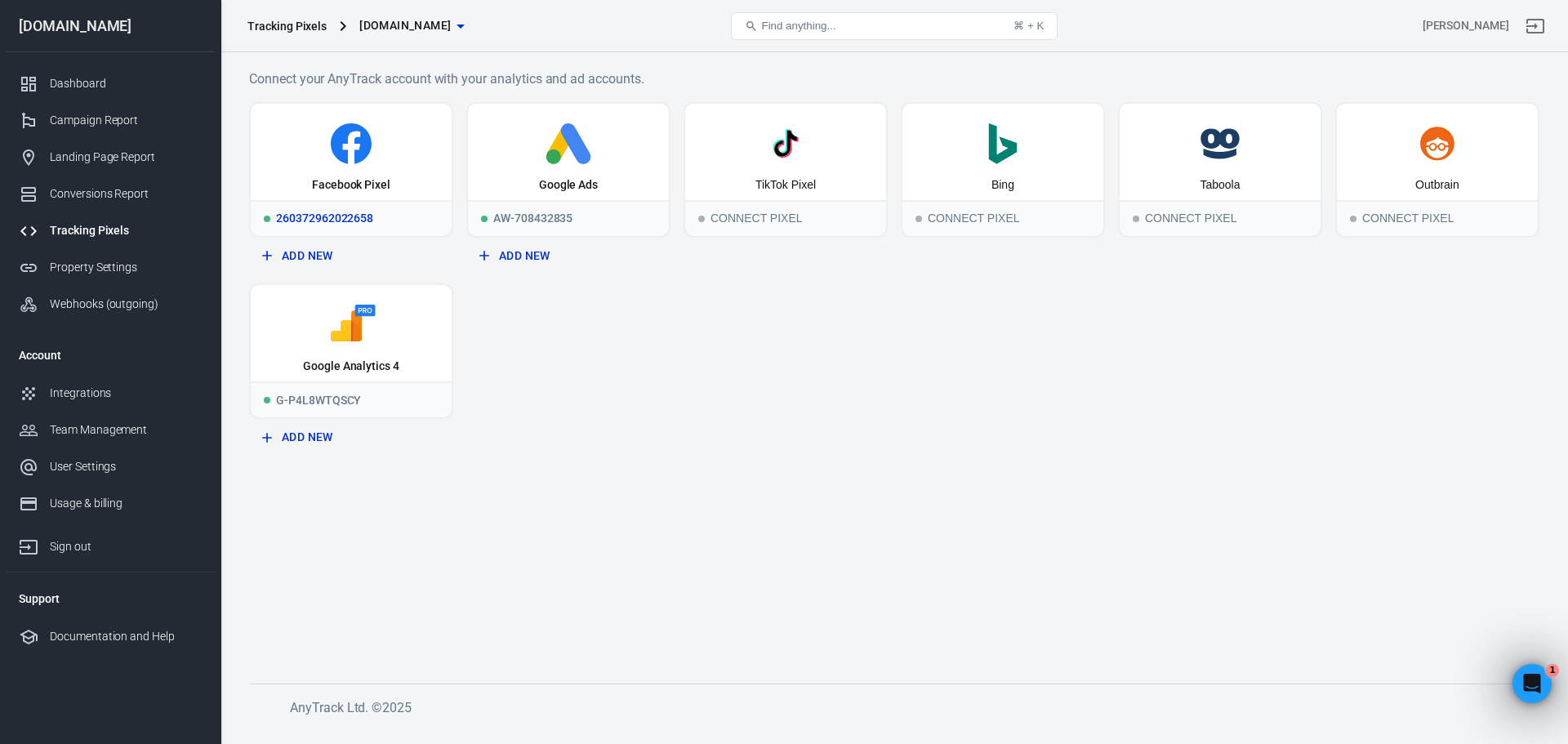
click at [351, 161] on icon at bounding box center [352, 148] width 17 height 33
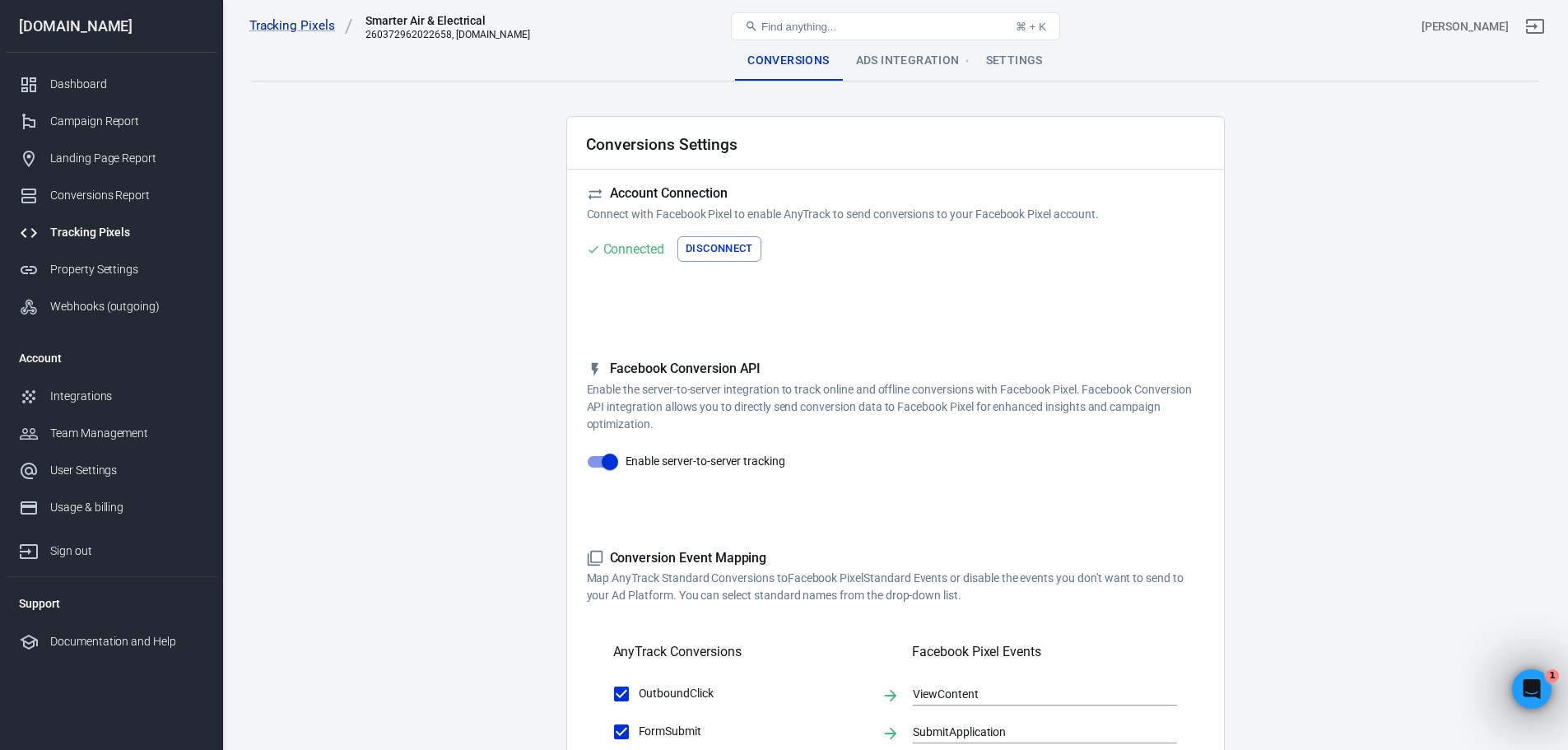
click at [916, 62] on div "Ads Integration" at bounding box center [908, 61] width 130 height 40
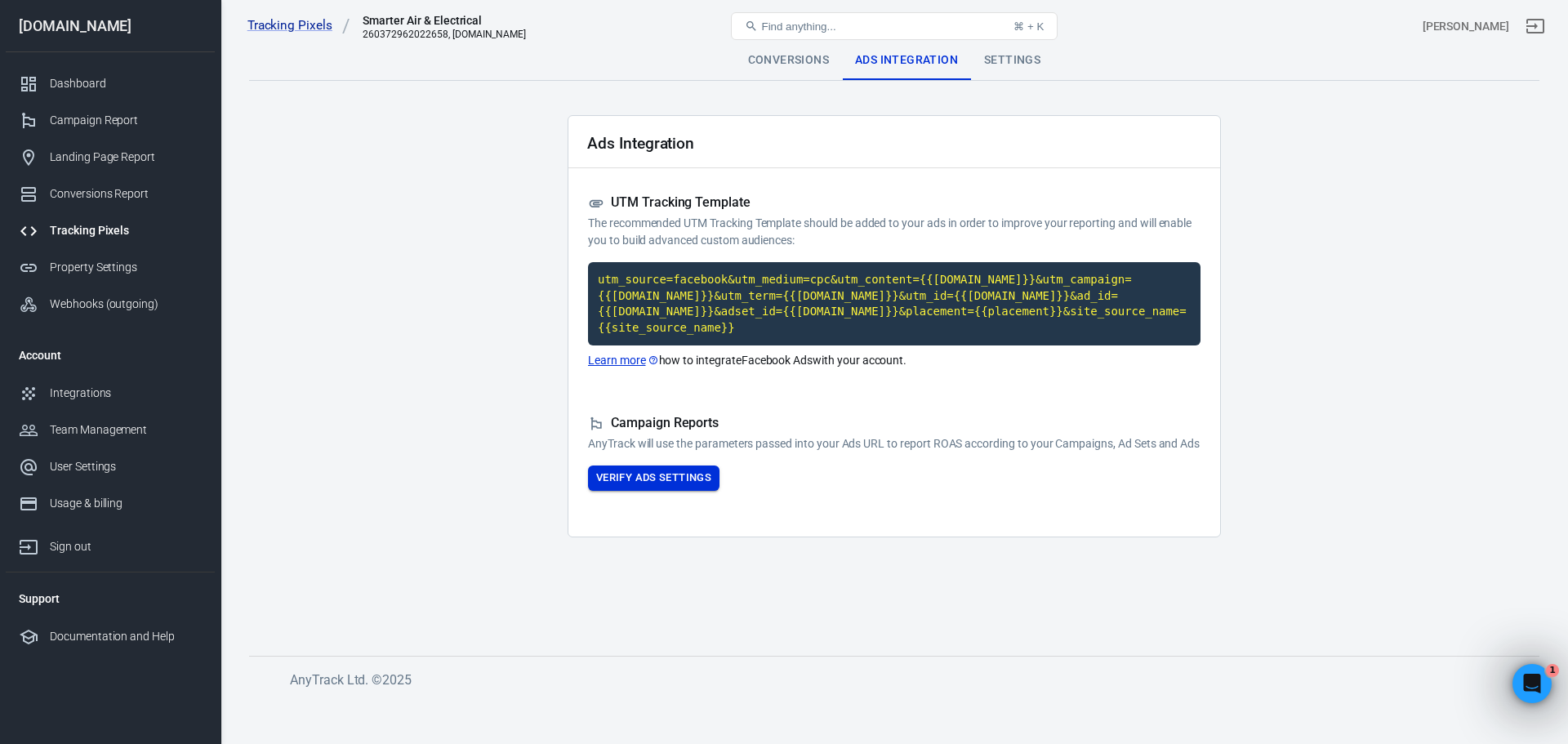
click at [641, 484] on button "Verify Ads Settings" at bounding box center [654, 479] width 132 height 26
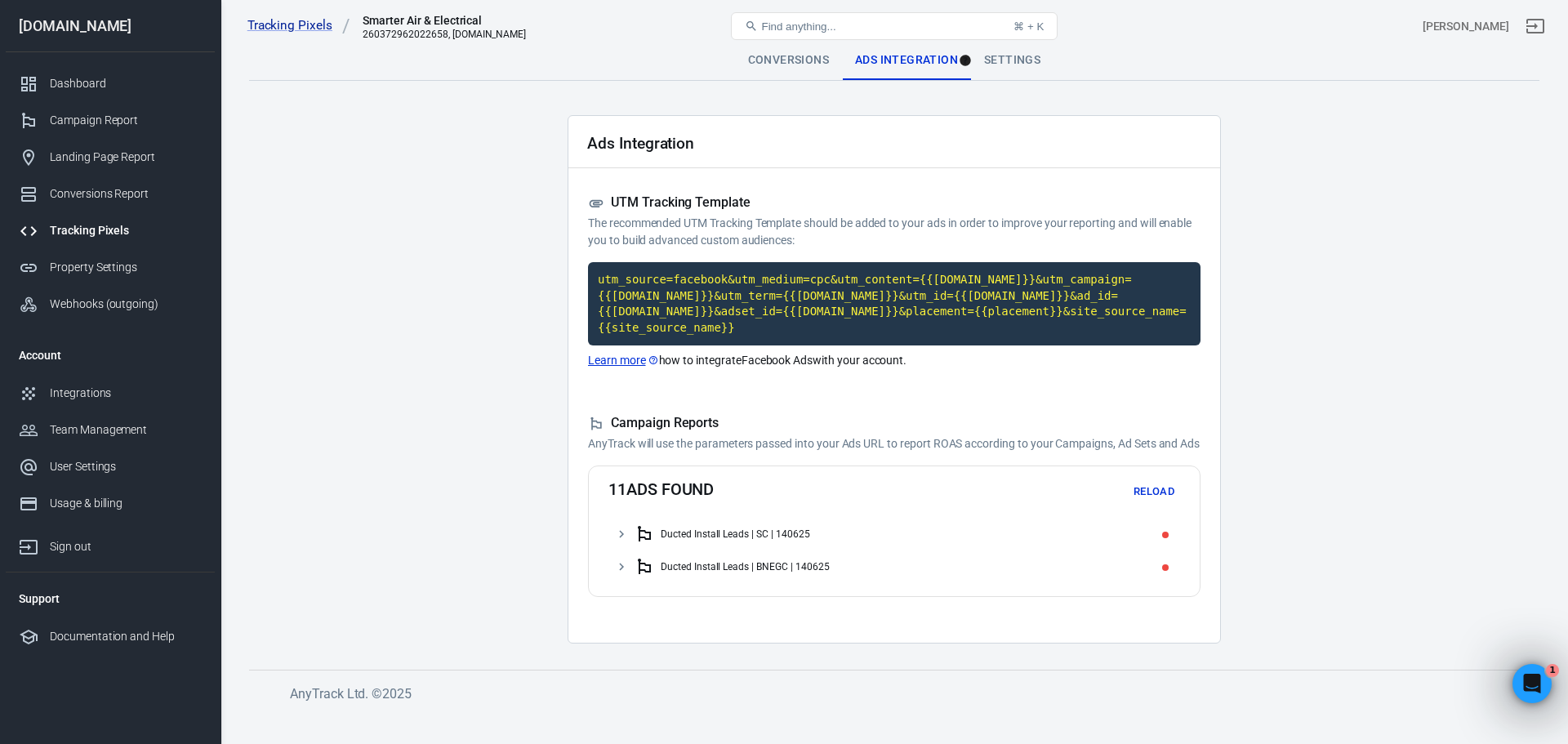
click at [718, 539] on div "Ducted Install Leads | SC | 140625" at bounding box center [735, 533] width 150 height 11
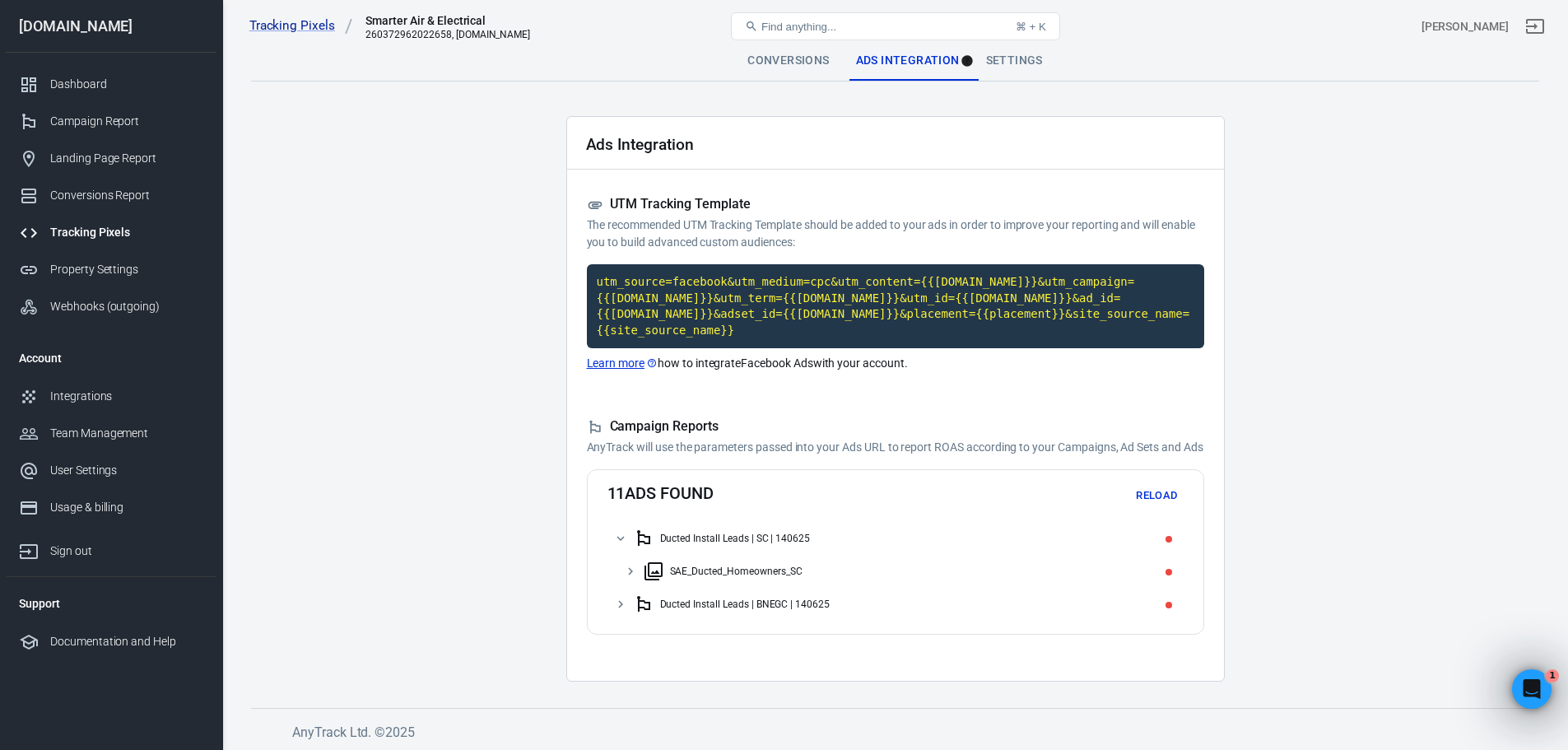
click at [705, 603] on div "Ducted Install Leads | BNEGC | 140625" at bounding box center [745, 603] width 170 height 11
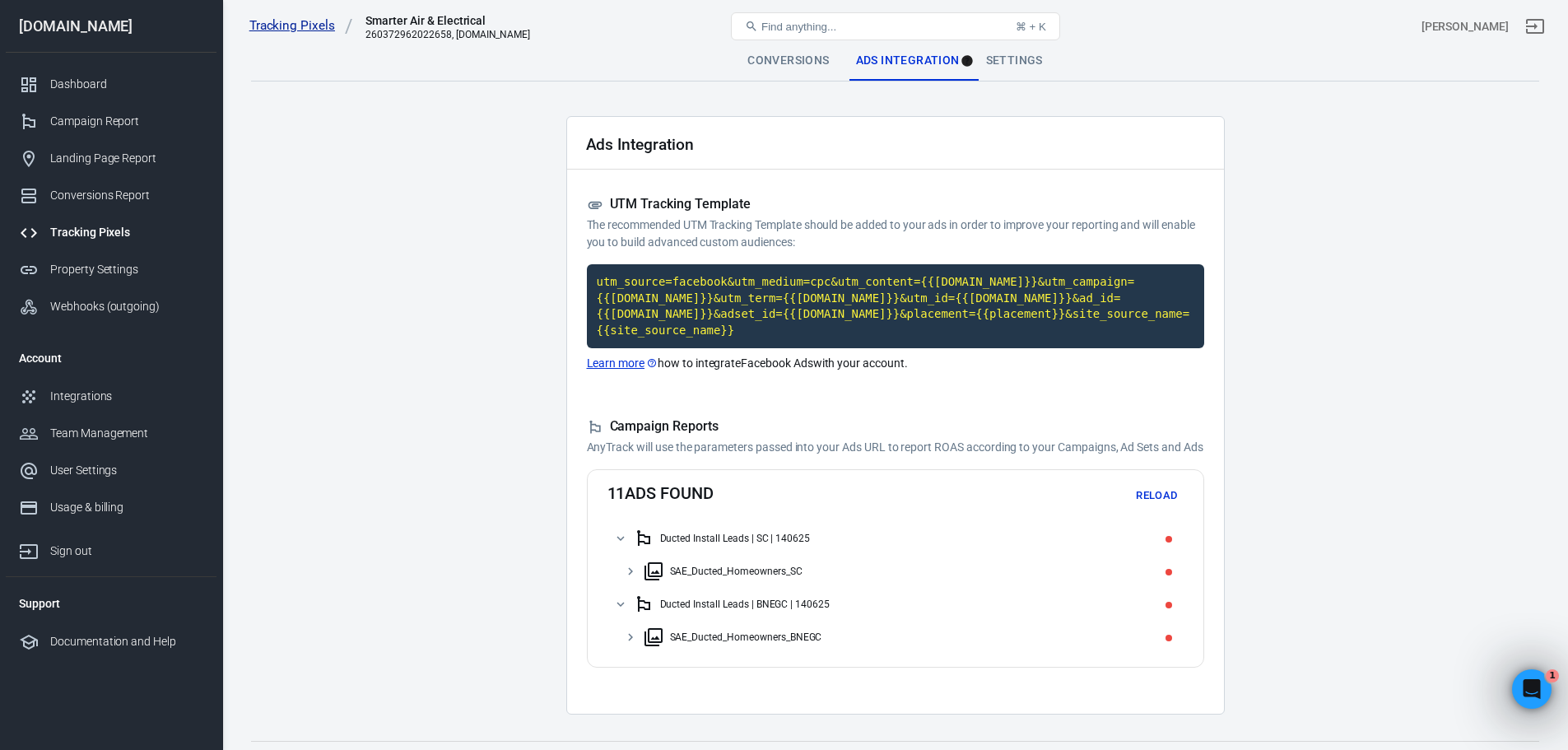
click at [290, 23] on link "Tracking Pixels" at bounding box center [301, 26] width 104 height 17
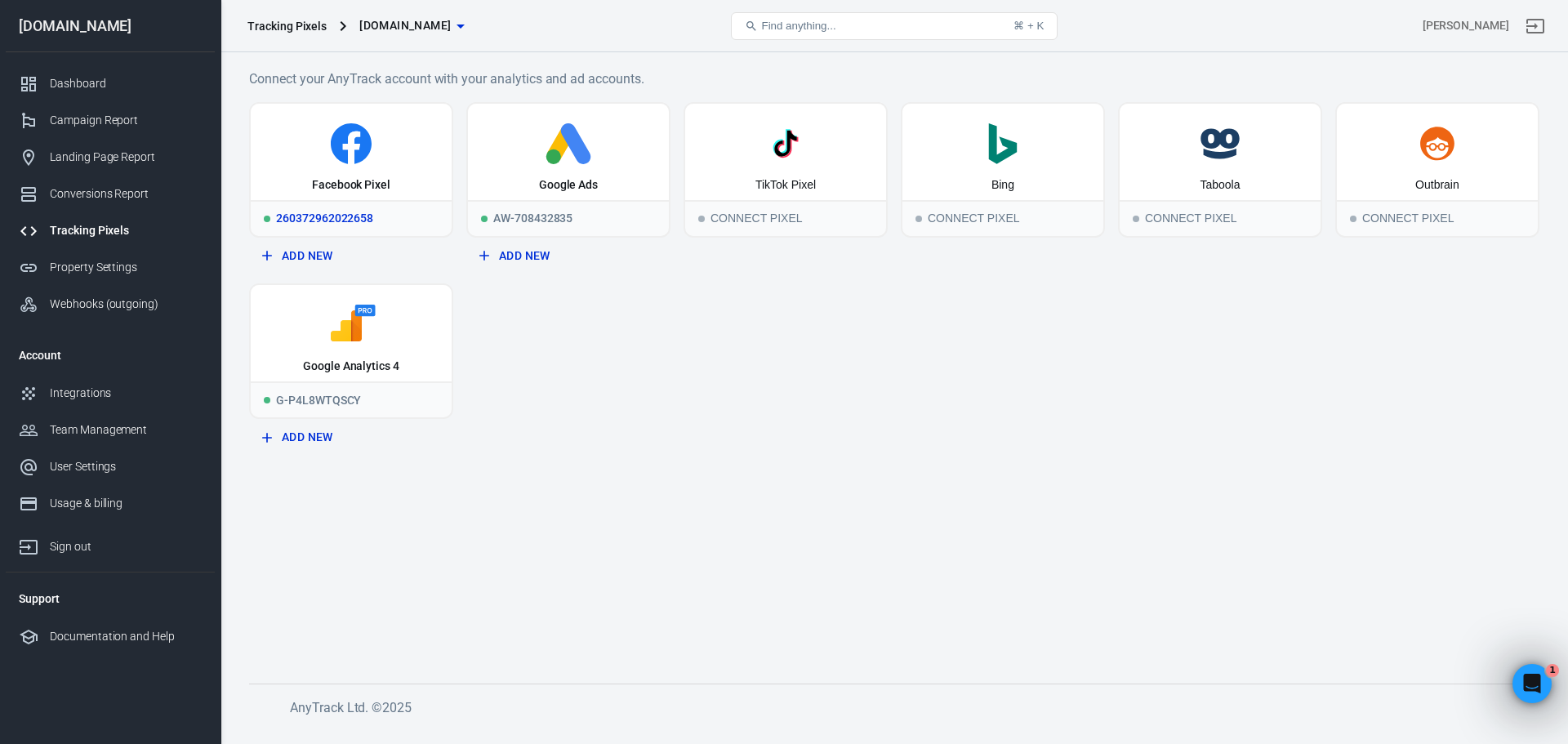
click at [341, 168] on div "Facebook Pixel" at bounding box center [351, 152] width 201 height 97
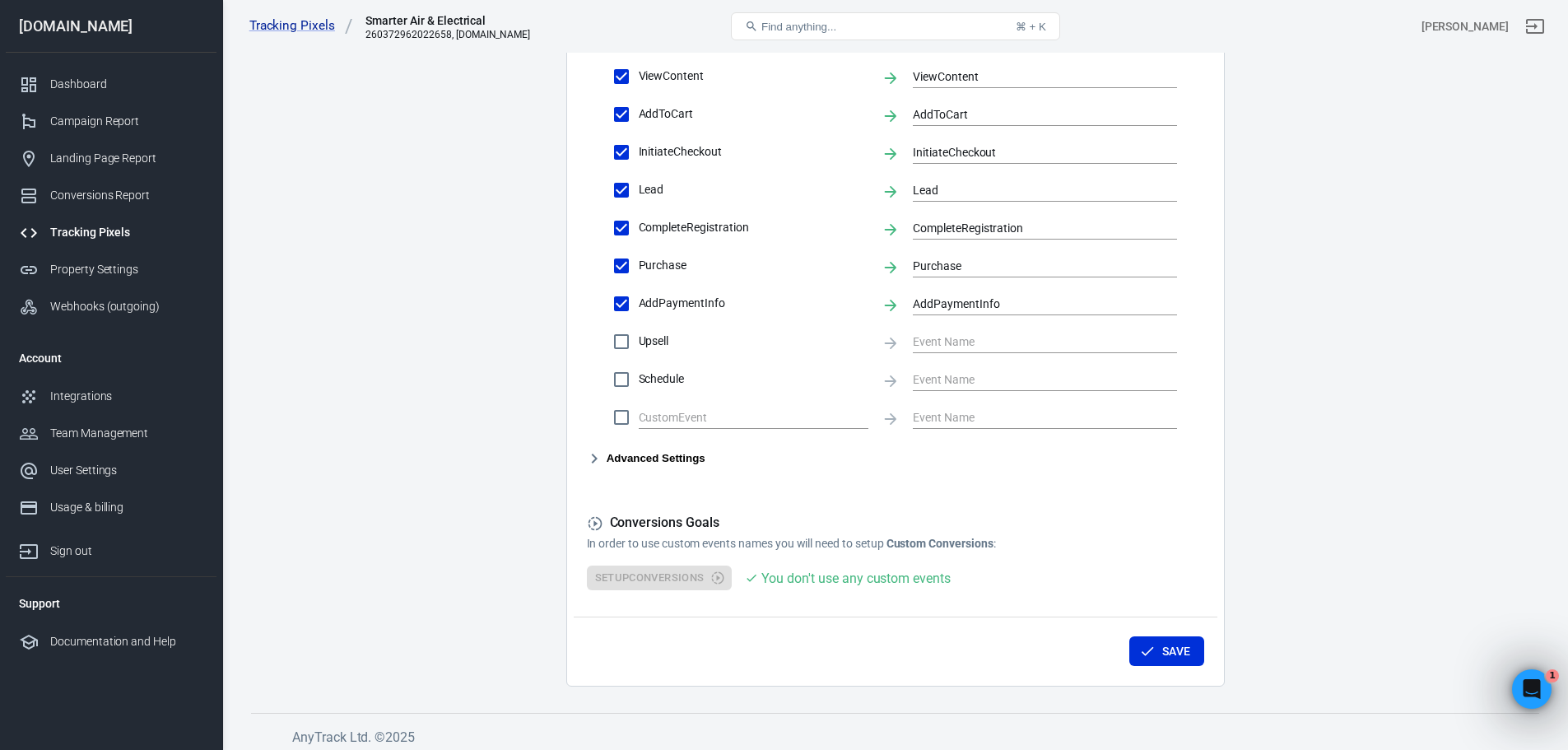
scroll to position [701, 0]
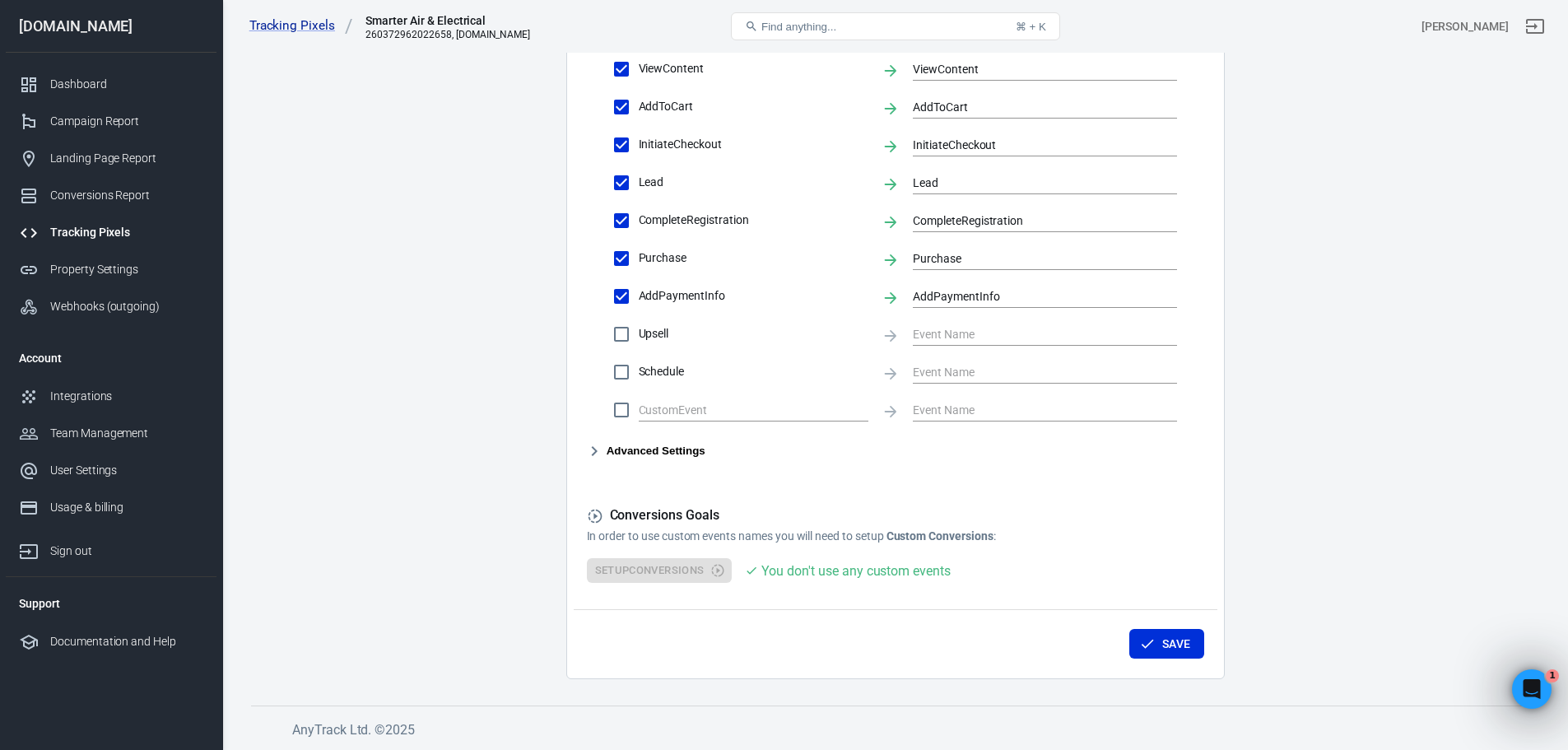
click at [599, 446] on icon "button" at bounding box center [594, 451] width 20 height 20
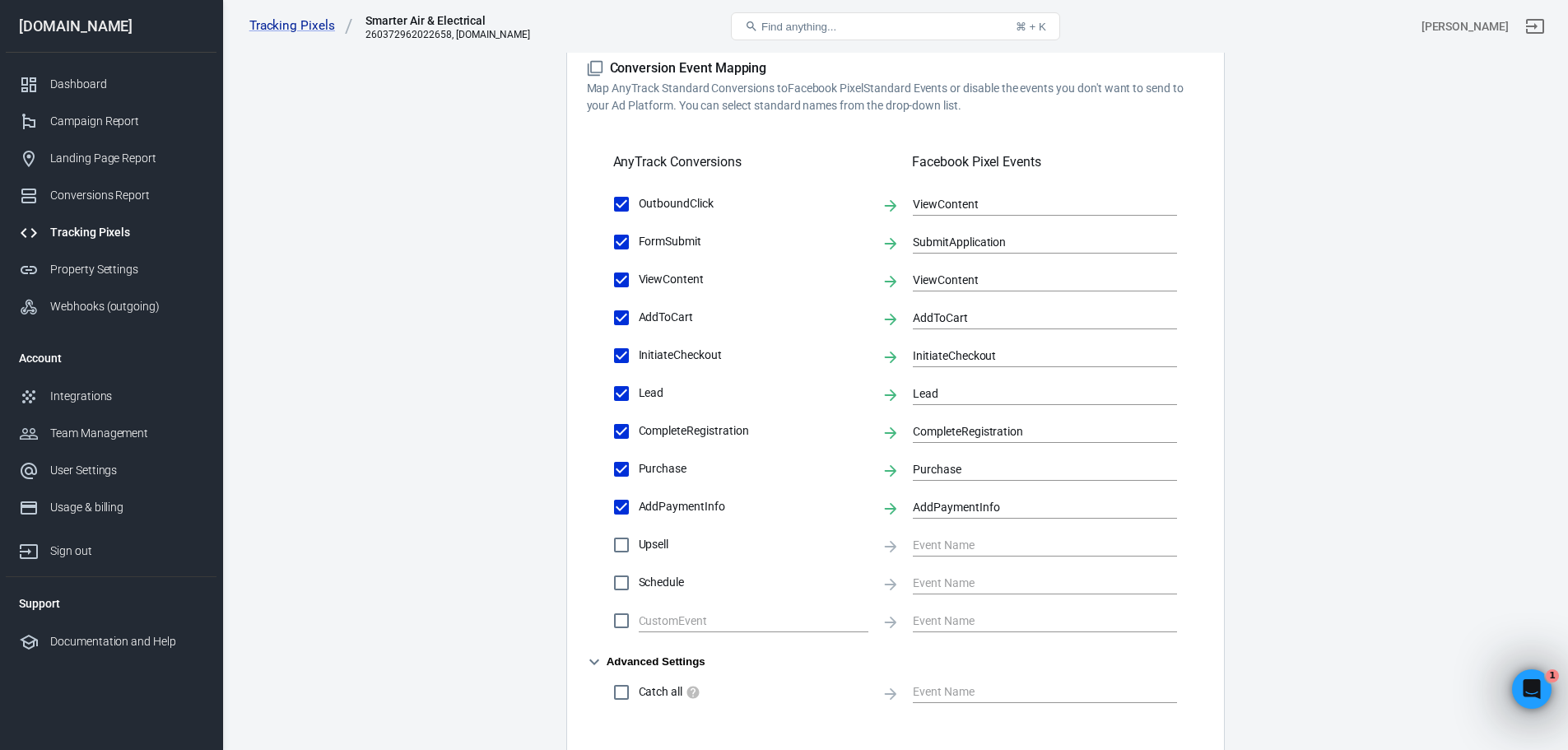
scroll to position [536, 0]
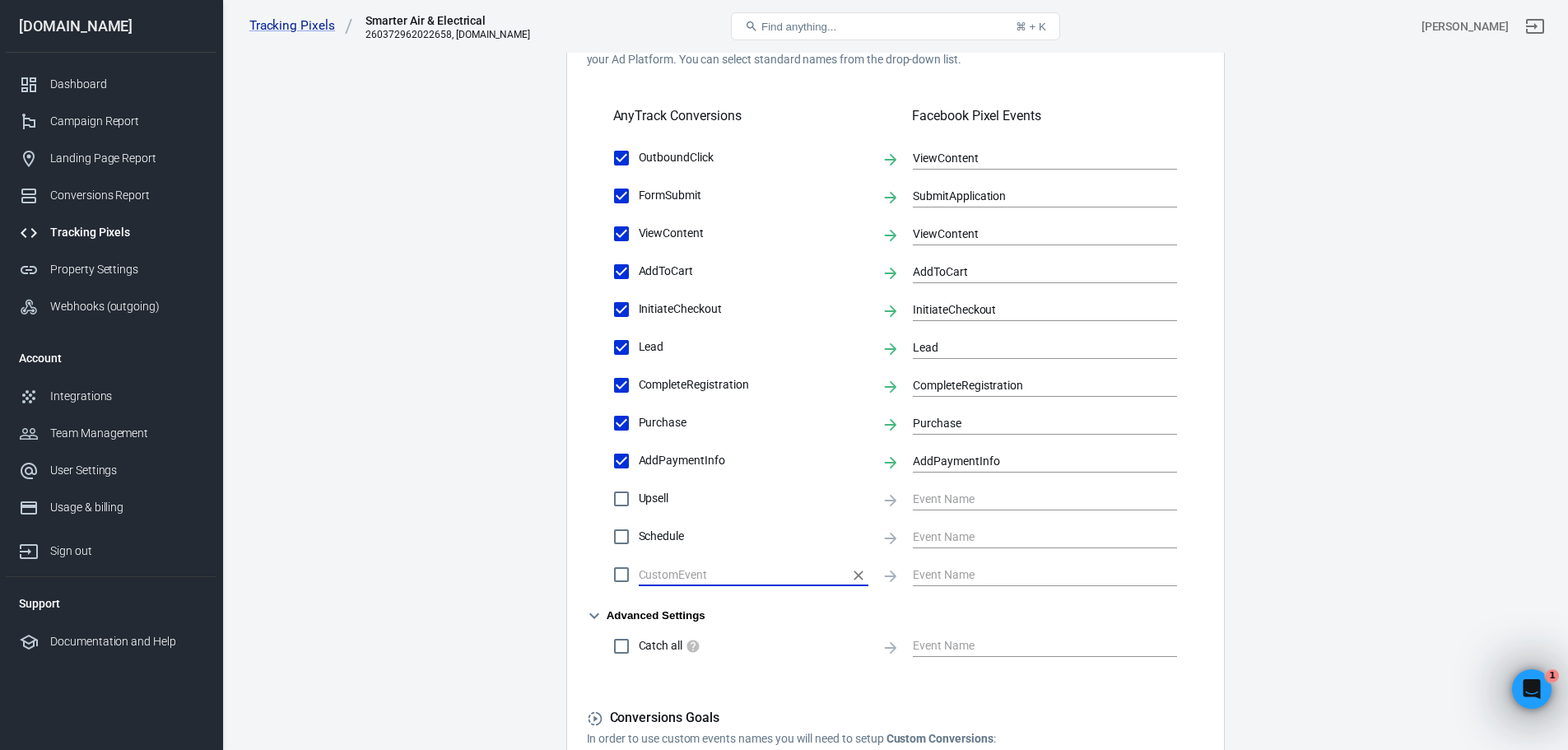
click at [675, 576] on input "text" at bounding box center [740, 574] width 205 height 21
click at [729, 581] on input "text" at bounding box center [740, 574] width 205 height 21
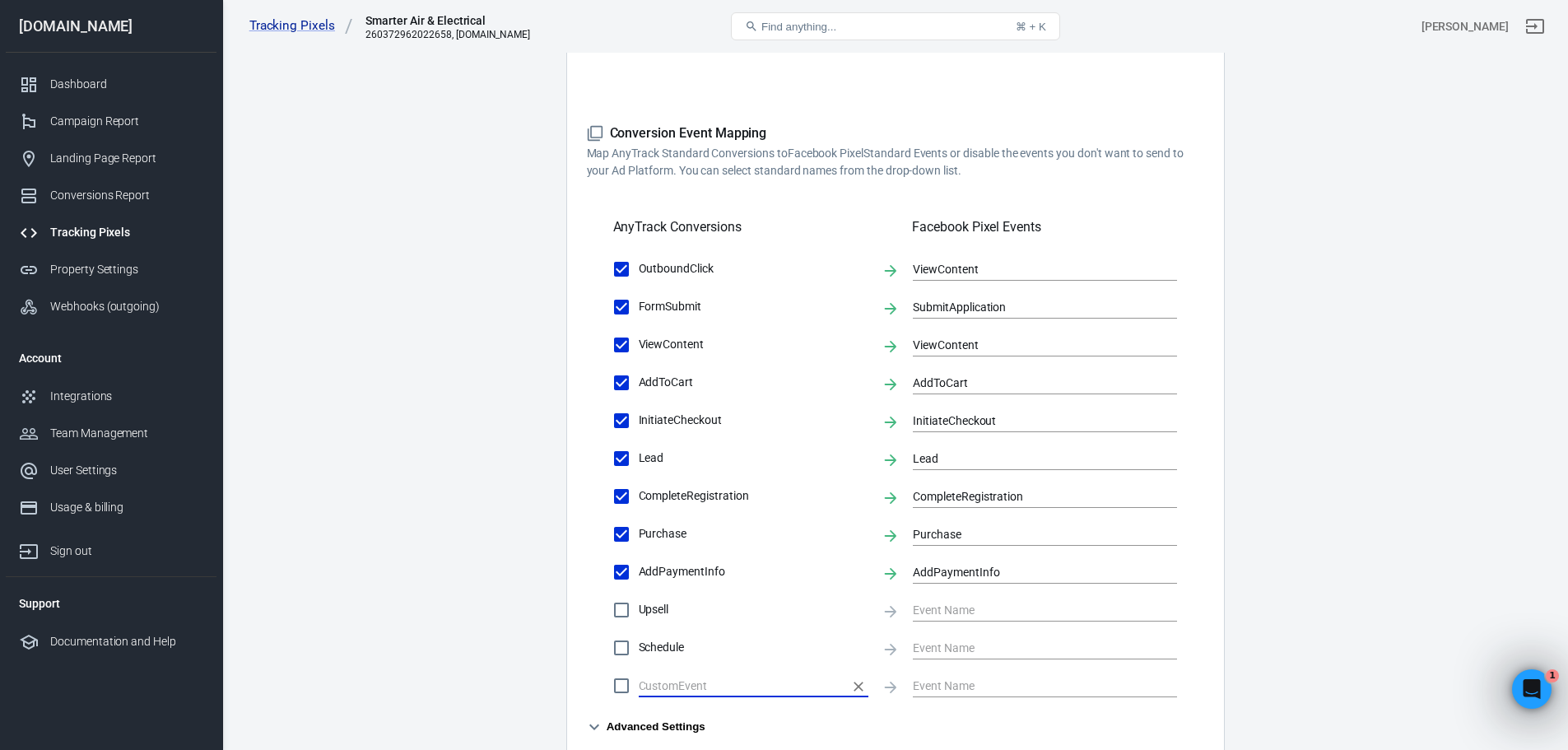
scroll to position [371, 0]
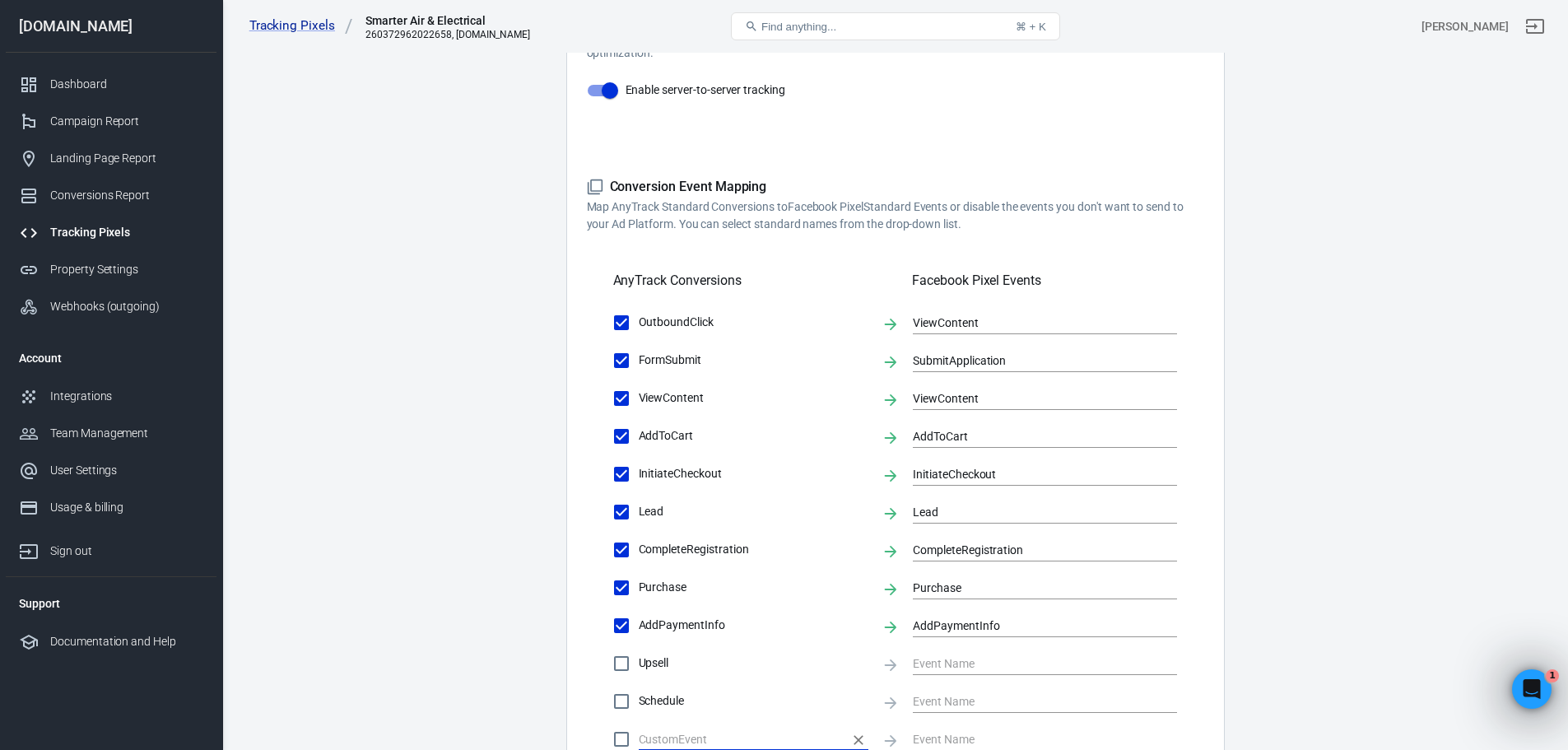
click at [68, 230] on div "Tracking Pixels" at bounding box center [126, 232] width 153 height 17
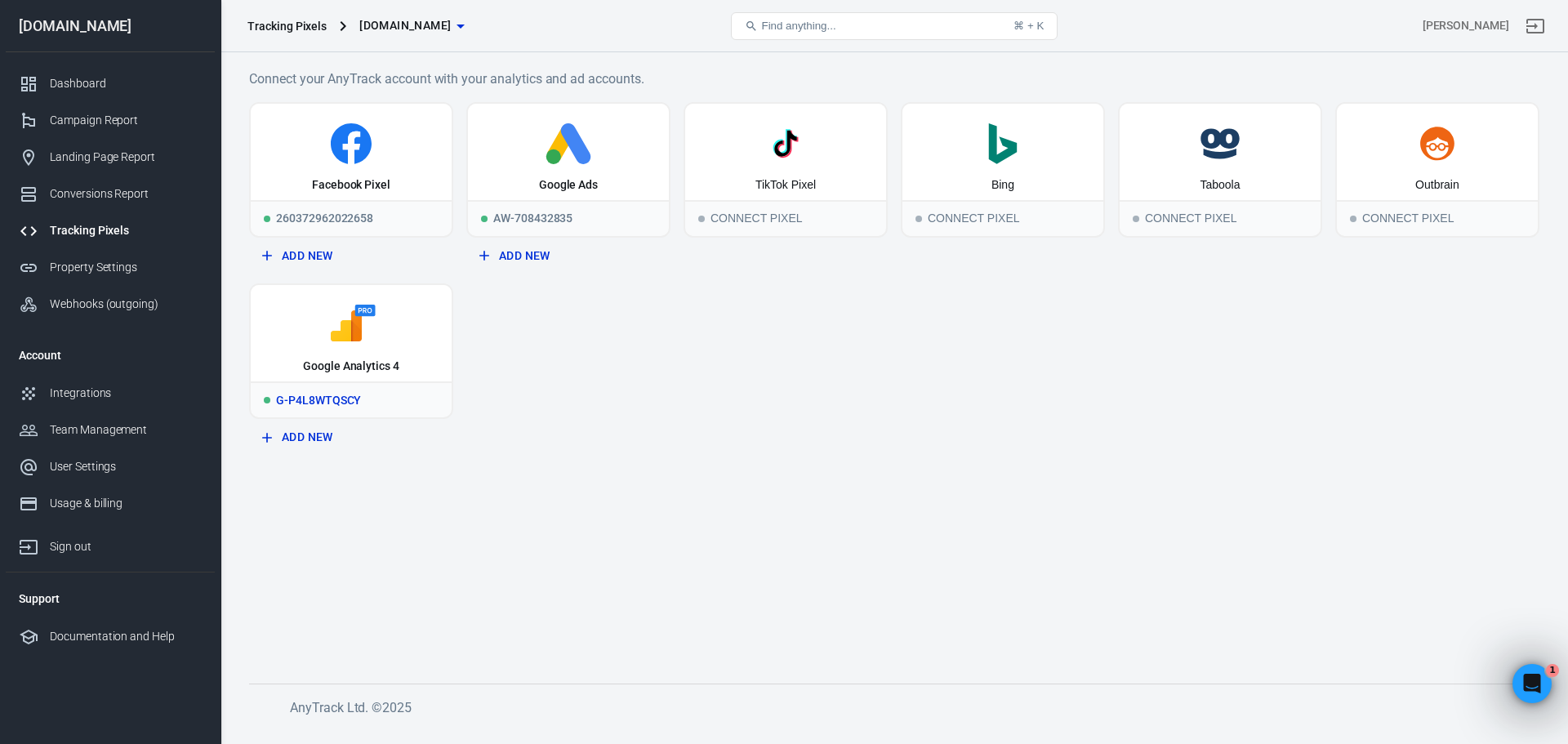
click at [364, 331] on icon at bounding box center [350, 325] width 188 height 41
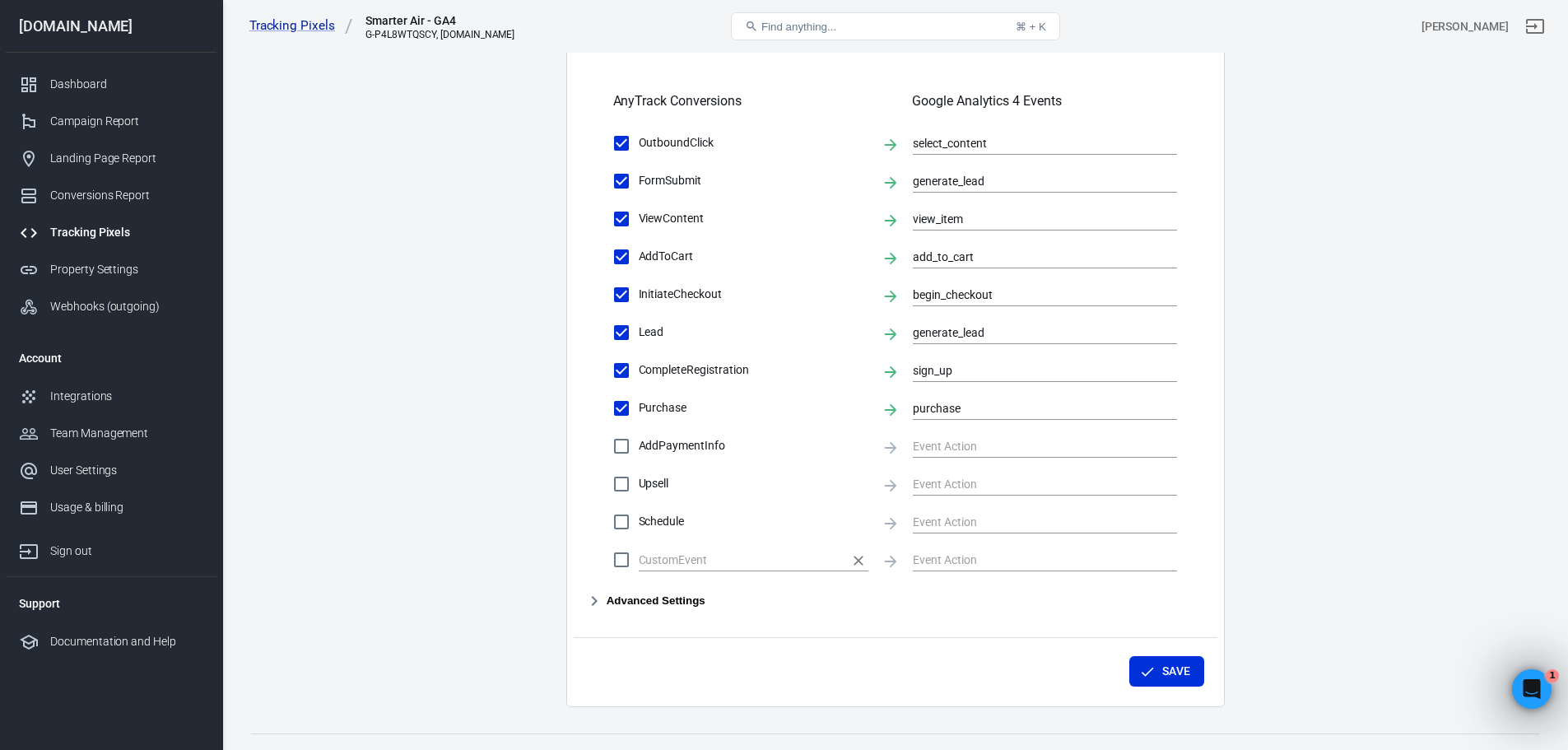
scroll to position [640, 0]
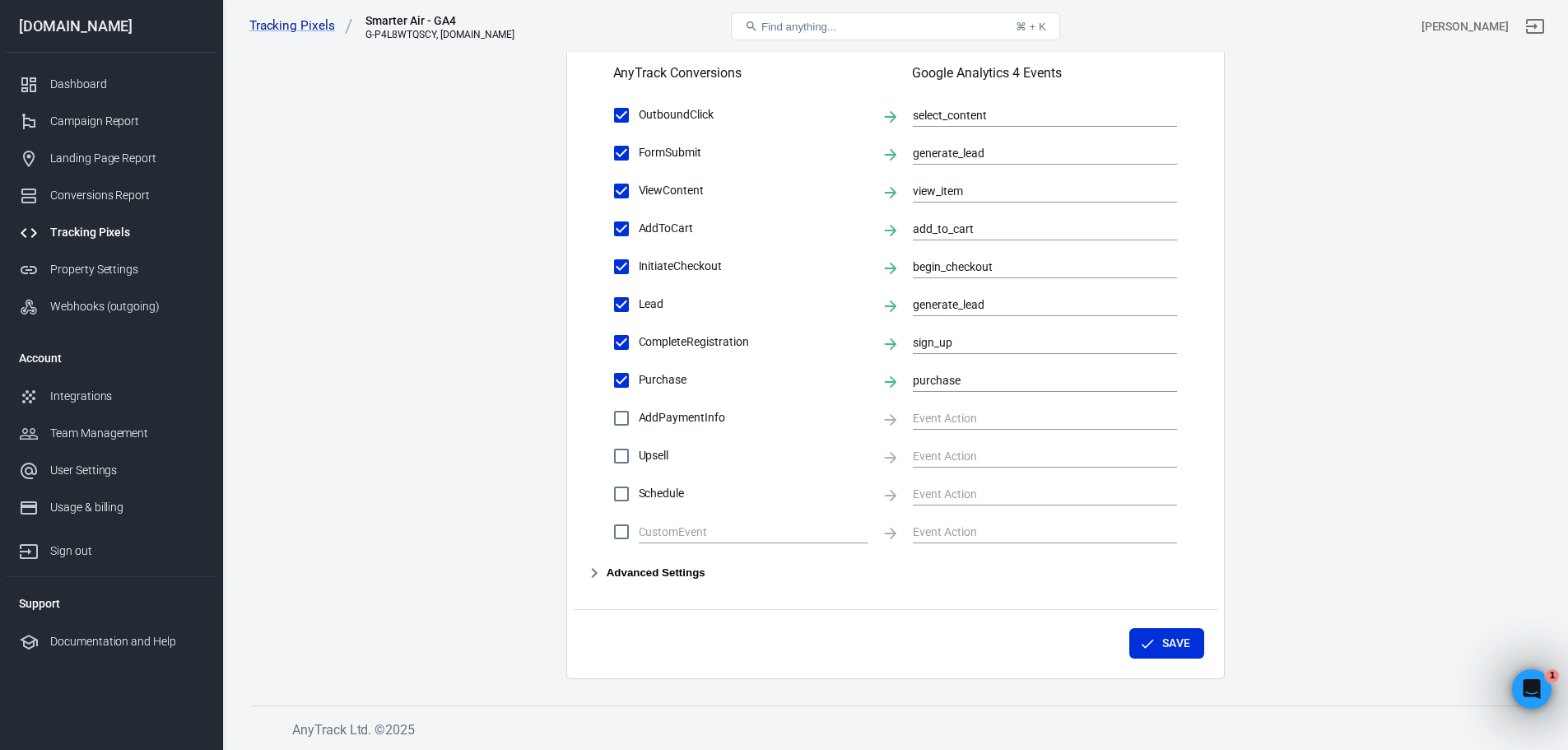
click at [655, 568] on button "Advanced Settings" at bounding box center [645, 572] width 118 height 20
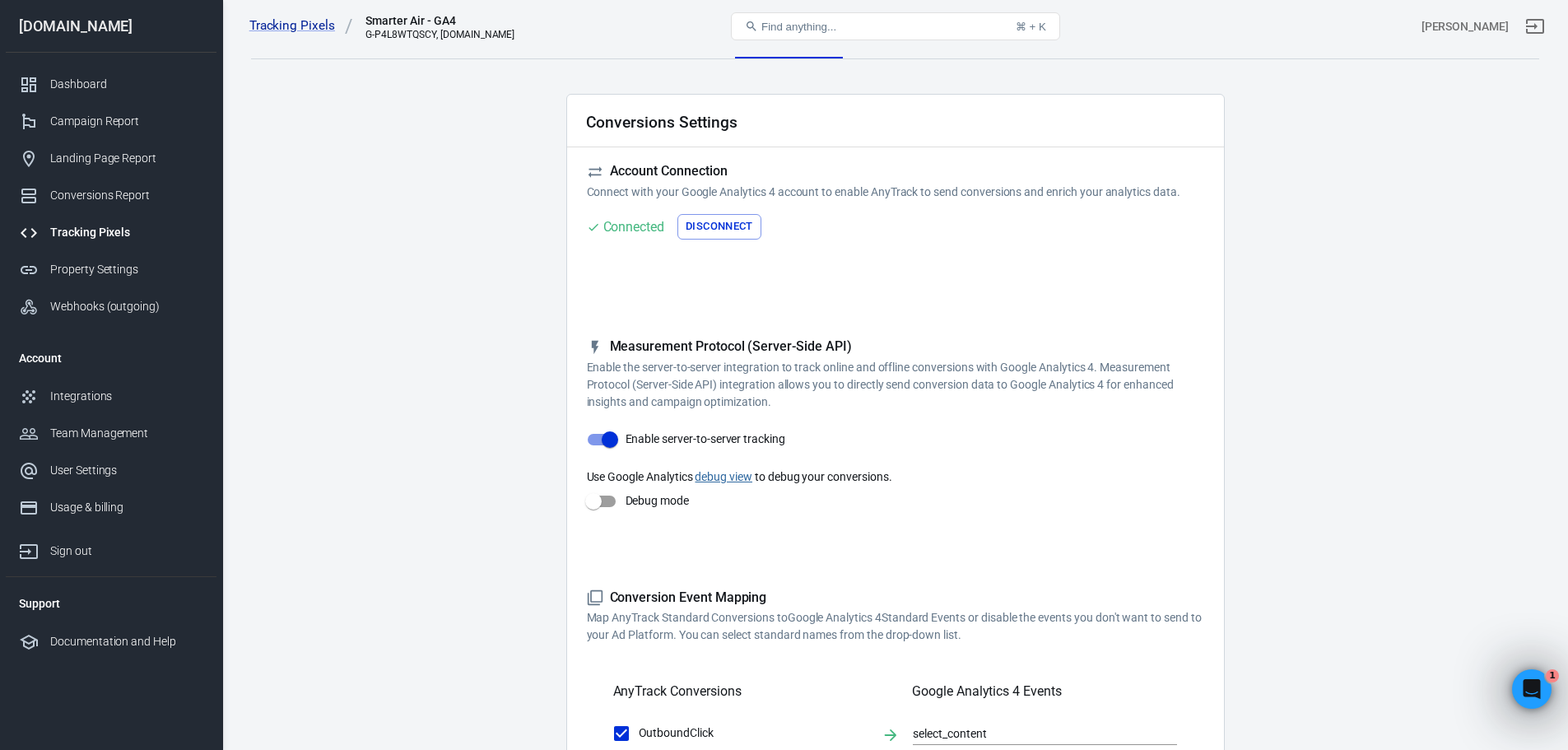
scroll to position [0, 0]
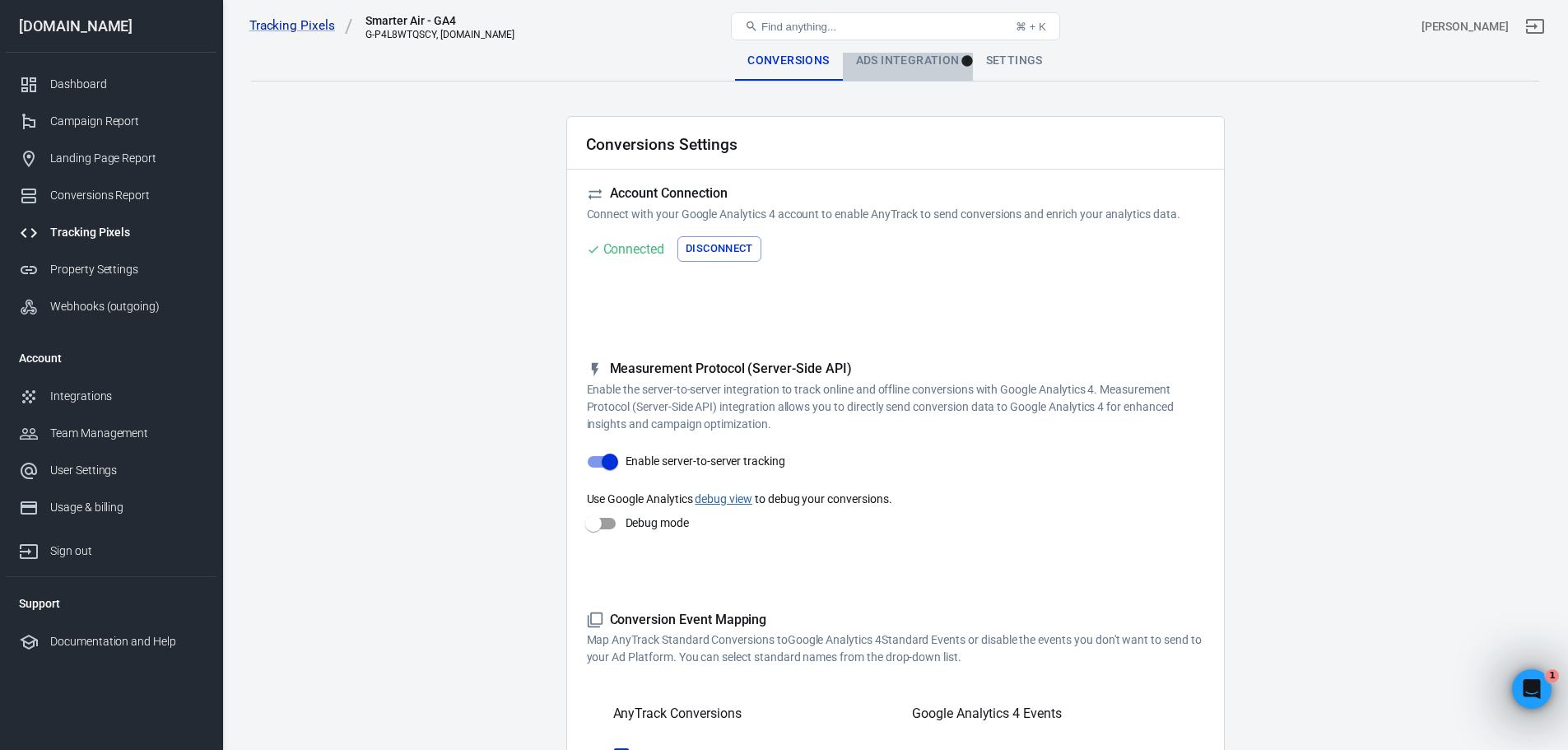
click at [885, 68] on div "Ads Integration" at bounding box center [908, 61] width 130 height 40
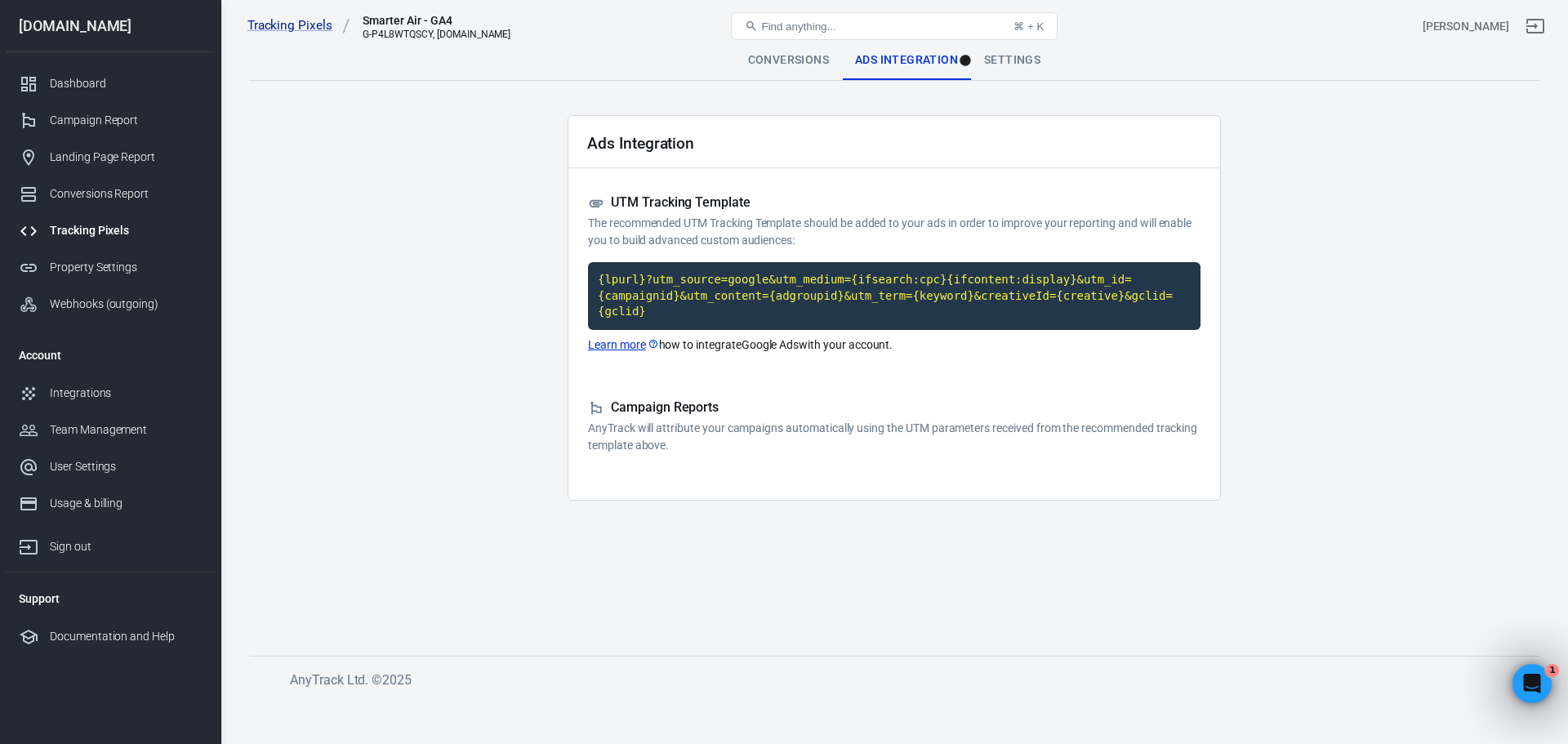
click at [996, 60] on div "Settings" at bounding box center [1012, 61] width 82 height 39
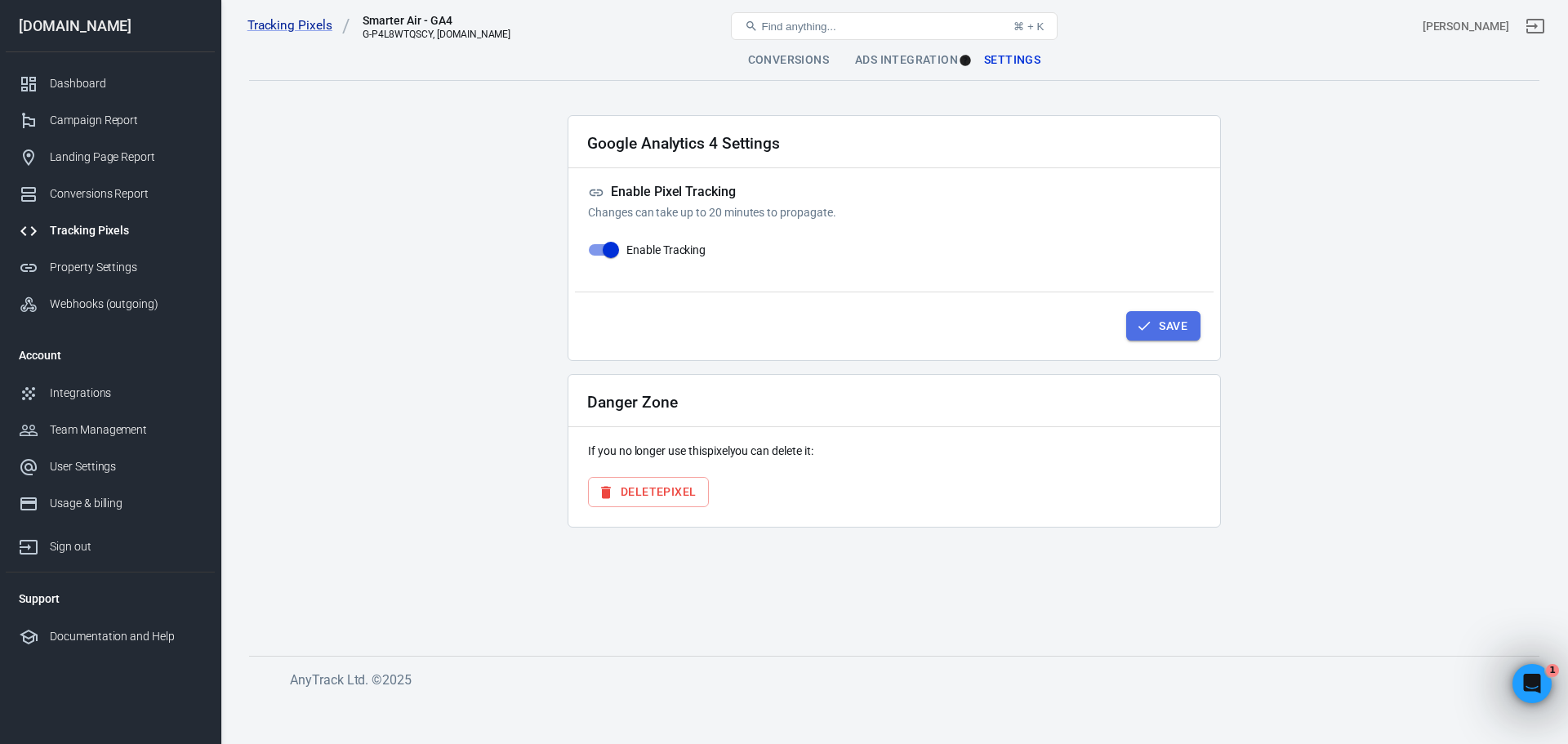
click at [1144, 327] on icon "button" at bounding box center [1144, 325] width 12 height 9
click at [785, 67] on div "Conversions" at bounding box center [788, 61] width 107 height 39
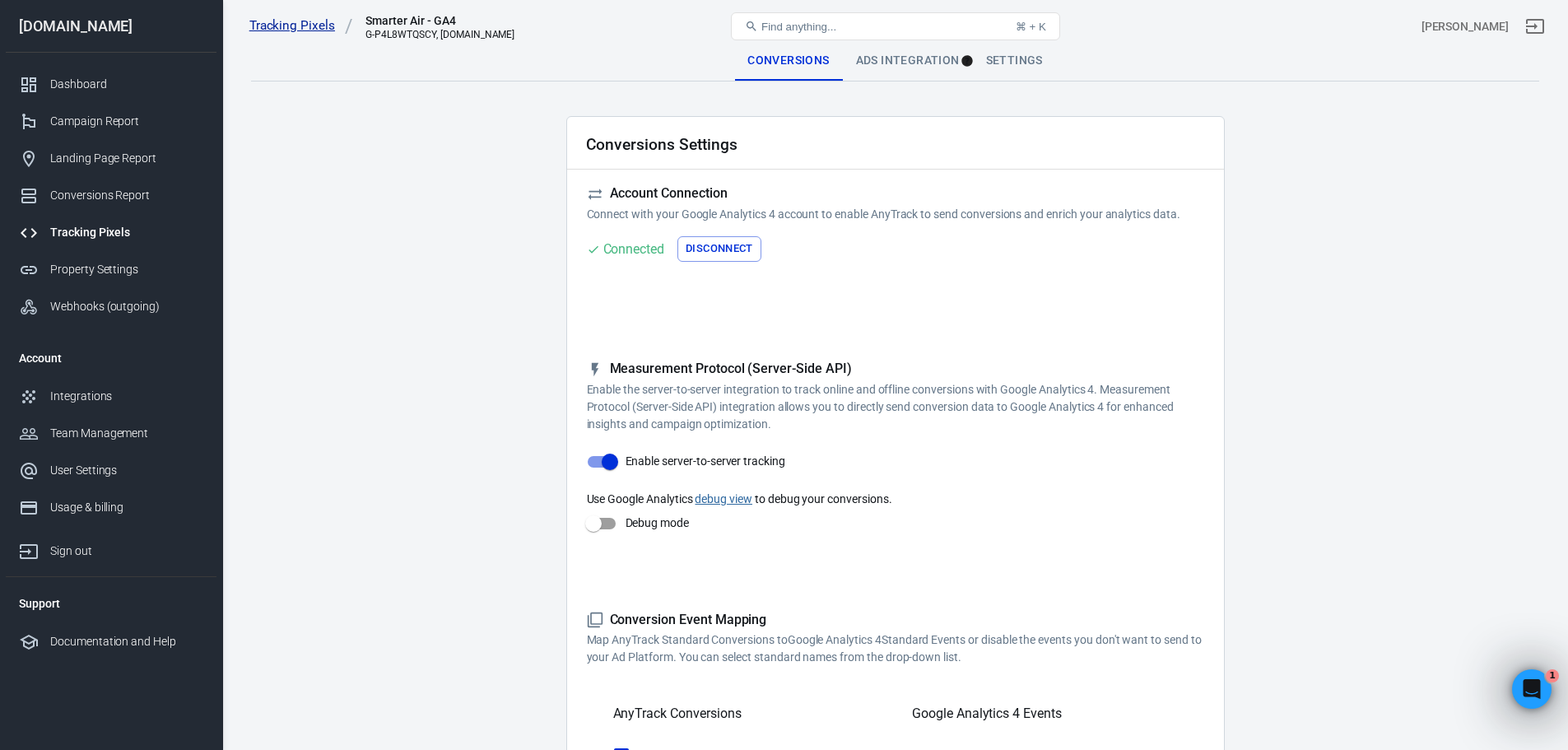
click at [261, 22] on link "Tracking Pixels" at bounding box center [301, 26] width 104 height 17
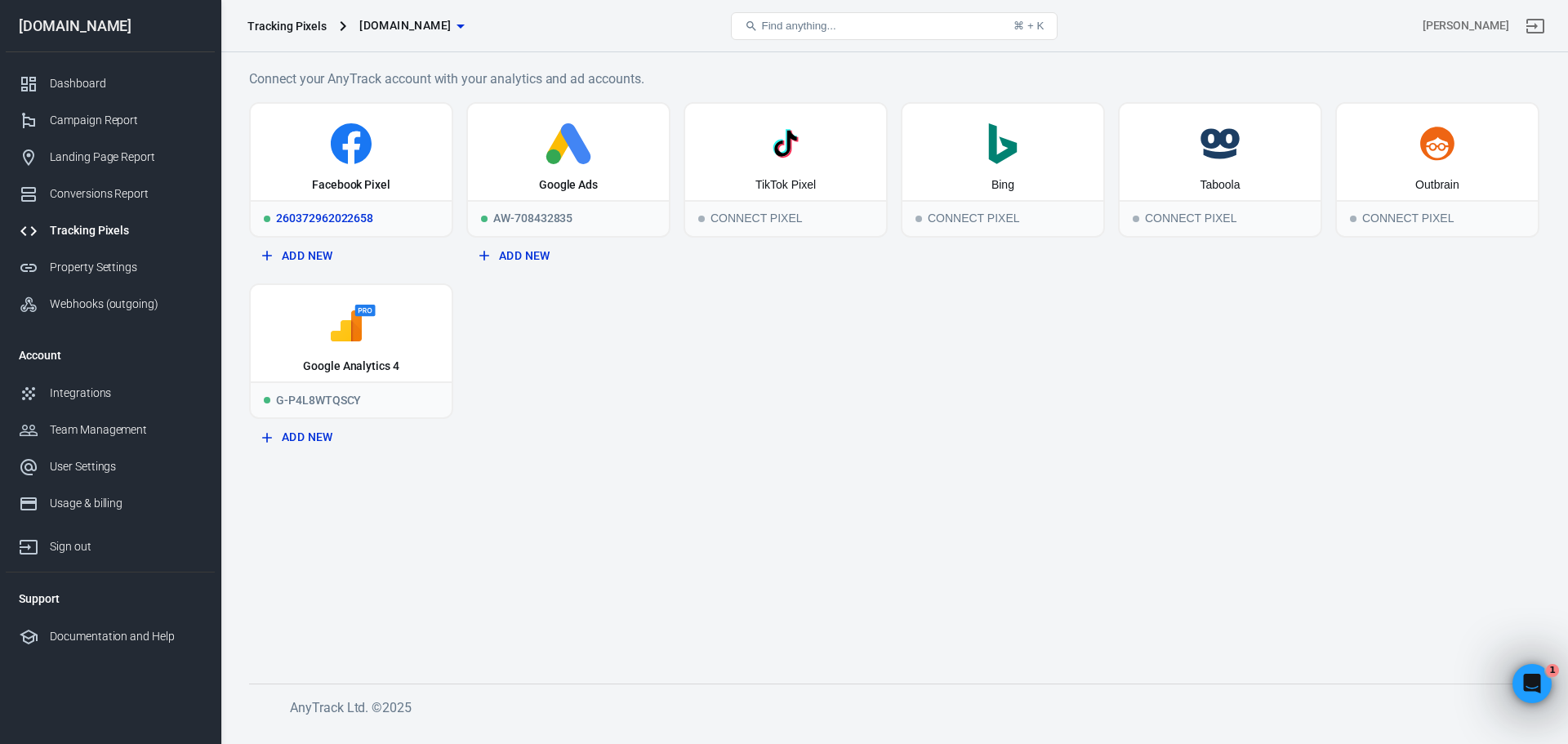
click at [337, 164] on icon at bounding box center [350, 144] width 188 height 41
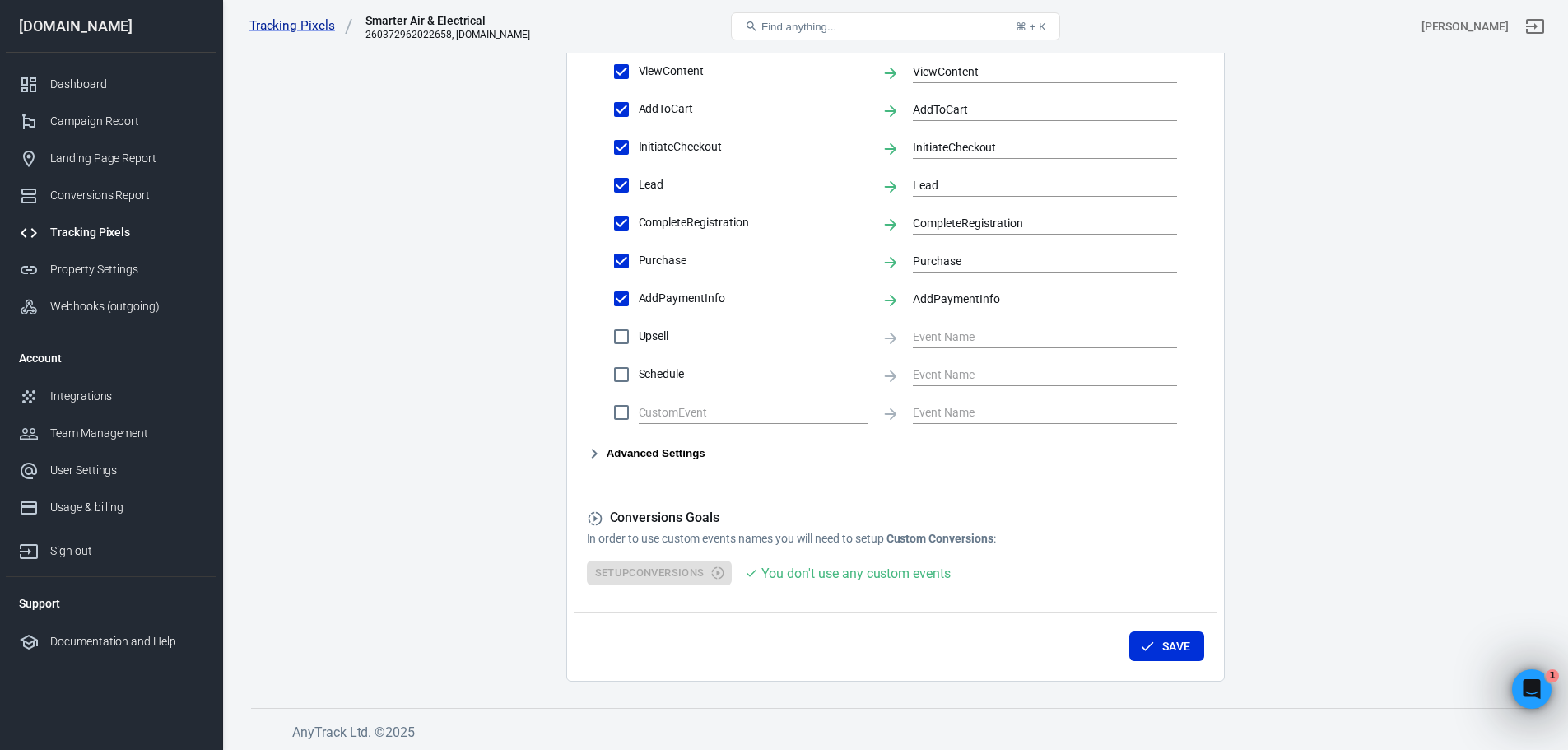
scroll to position [701, 0]
click at [691, 573] on div "Setup Conversions You don't use any custom events" at bounding box center [895, 571] width 617 height 26
click at [721, 568] on div "Setup Conversions You don't use any custom events" at bounding box center [895, 571] width 617 height 26
click at [722, 567] on div "Setup Conversions You don't use any custom events" at bounding box center [895, 571] width 617 height 26
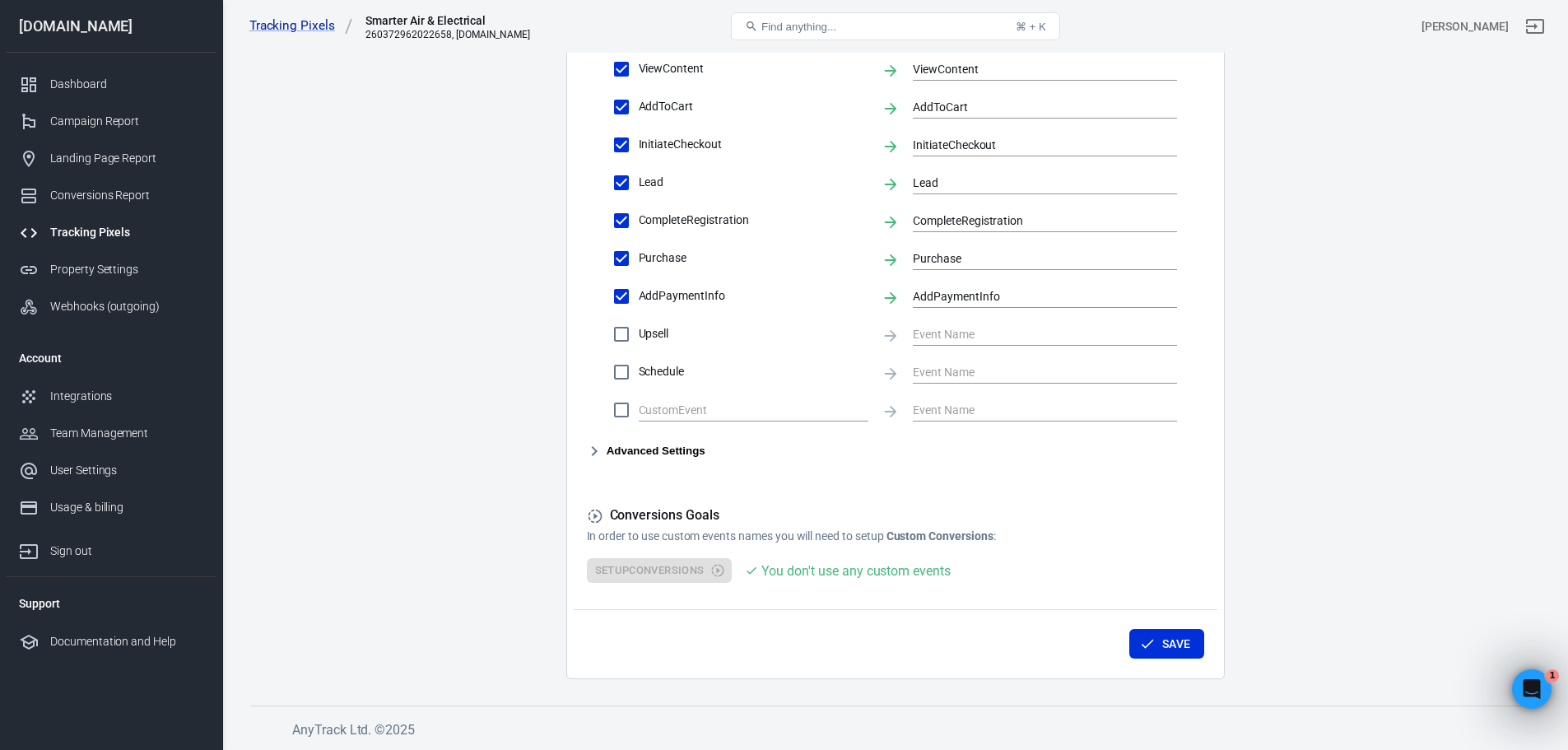
click at [826, 542] on p "In order to use custom events names you will need to setup Custom Conversions :" at bounding box center [895, 536] width 617 height 17
drag, startPoint x: 714, startPoint y: 526, endPoint x: 669, endPoint y: 524, distance: 45.0
click at [713, 526] on div "Conversions Goals In order to use custom events names you will need to setup Cu…" at bounding box center [895, 526] width 617 height 38
drag, startPoint x: 652, startPoint y: 509, endPoint x: 983, endPoint y: 526, distance: 331.4
click at [983, 526] on div "Conversions Goals In order to use custom events names you will need to setup Cu…" at bounding box center [895, 526] width 617 height 38
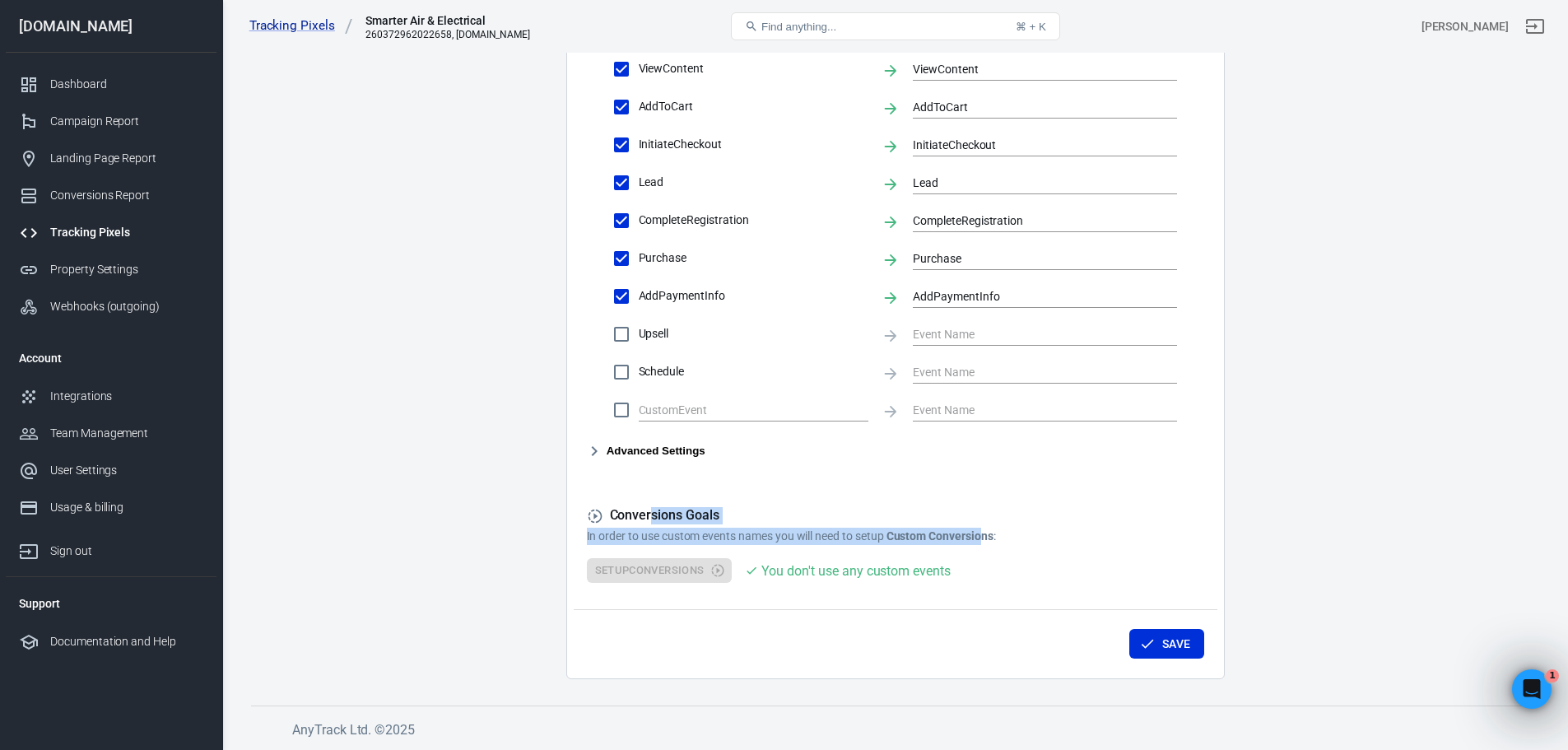
click at [983, 527] on p "In order to use custom events names you will need to setup Custom Conversions :" at bounding box center [895, 536] width 617 height 17
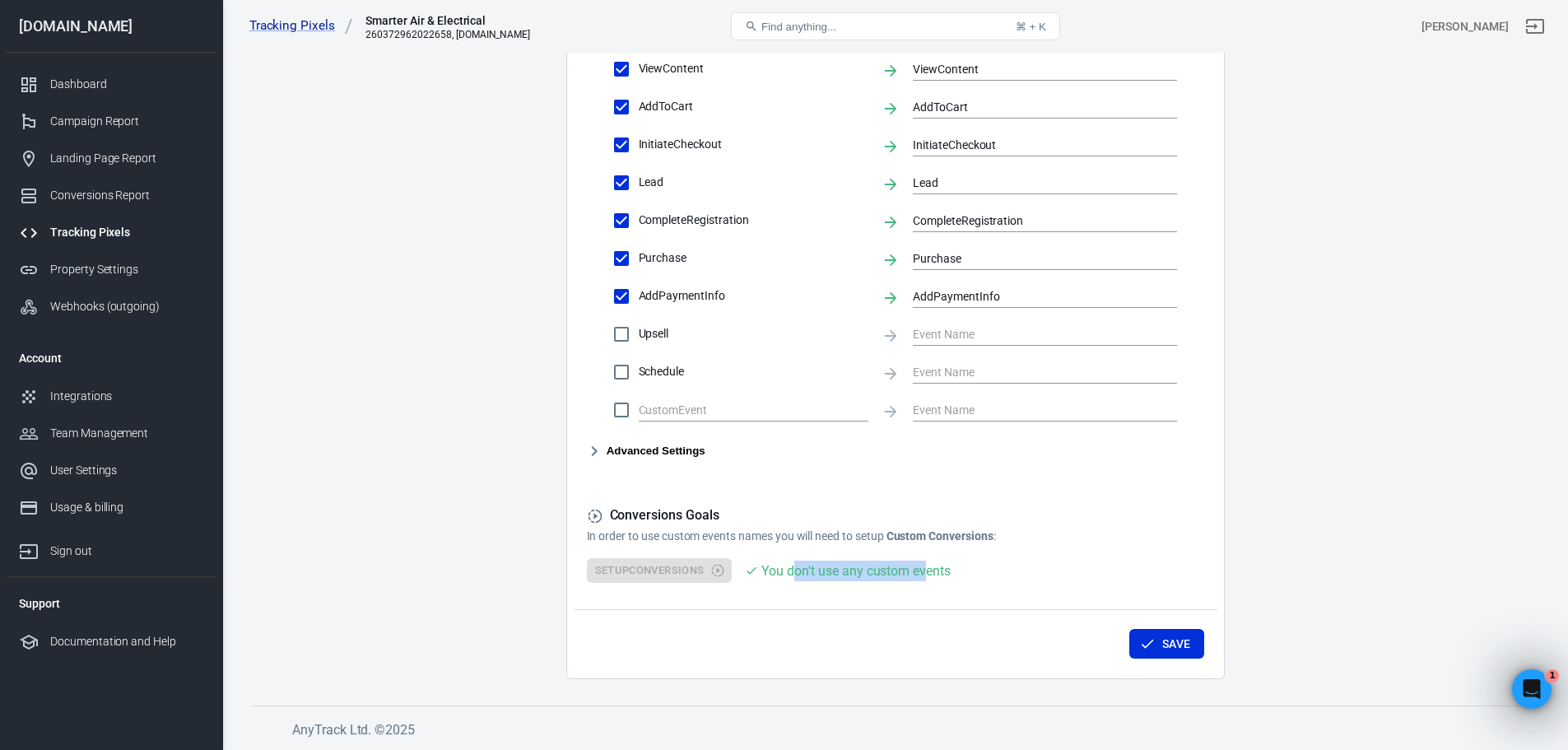
drag, startPoint x: 801, startPoint y: 571, endPoint x: 963, endPoint y: 583, distance: 162.4
click at [932, 583] on div "Conversions Settings Account Connection Connect with Facebook Pixel to enable A…" at bounding box center [895, 47] width 658 height 1264
click at [963, 583] on div "Conversions Settings Account Connection Connect with Facebook Pixel to enable A…" at bounding box center [895, 47] width 658 height 1264
click at [736, 420] on div at bounding box center [753, 408] width 230 height 31
click at [639, 420] on input "checkbox" at bounding box center [621, 410] width 35 height 35
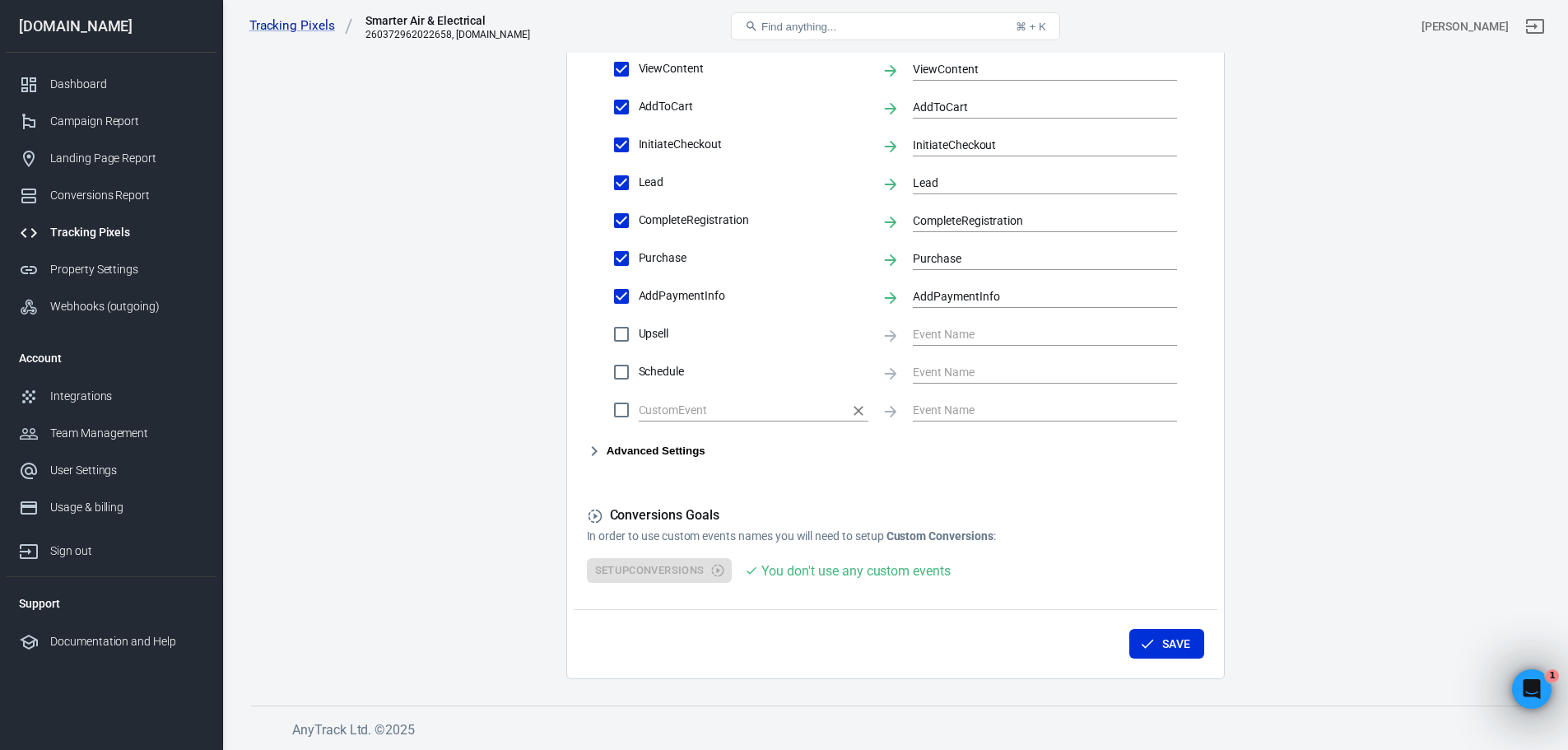
checkbox input "true"
click at [739, 415] on input "text" at bounding box center [740, 410] width 205 height 21
type input "dcs"
click at [771, 417] on input "dcs" at bounding box center [740, 410] width 205 height 21
drag, startPoint x: 760, startPoint y: 413, endPoint x: 622, endPoint y: 410, distance: 138.0
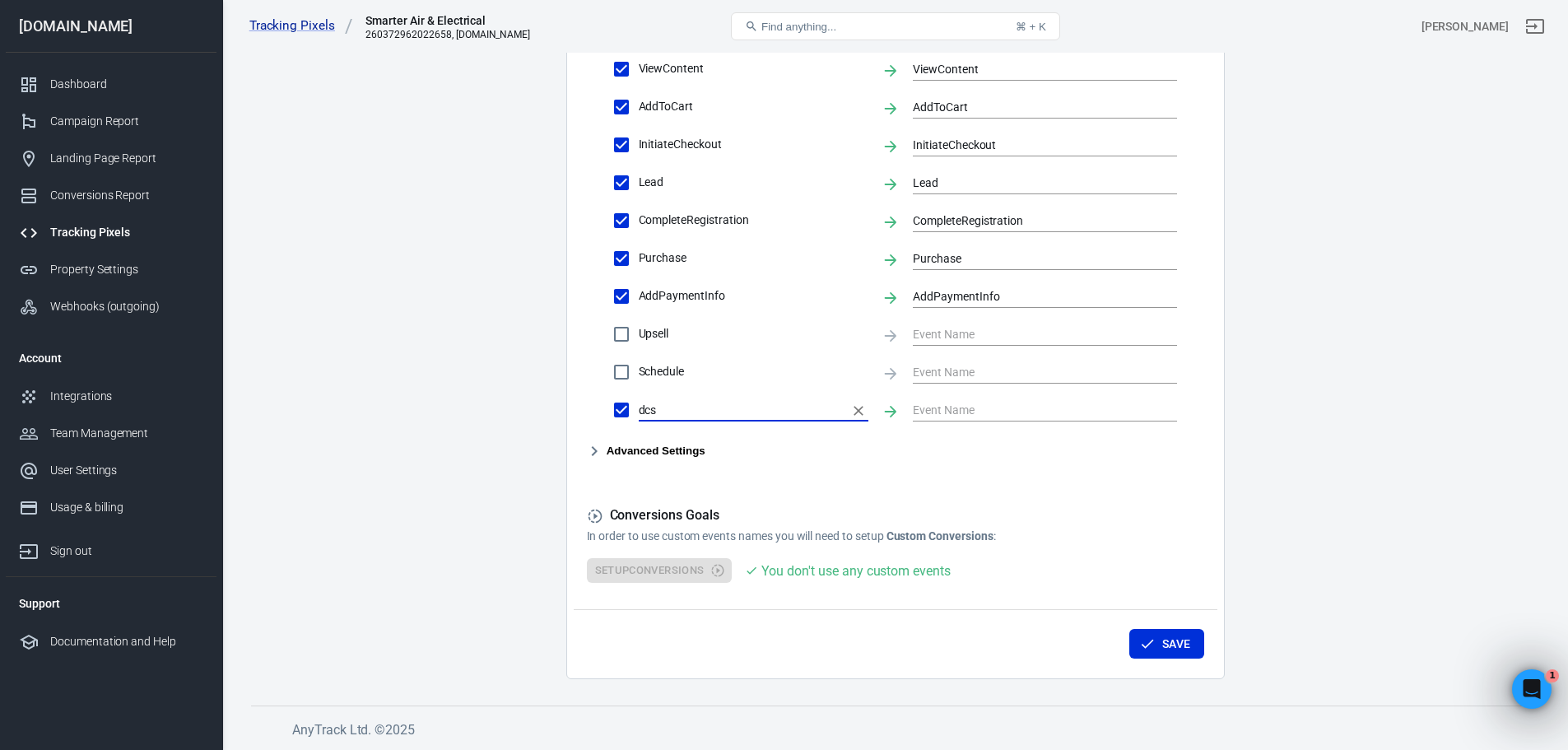
click at [622, 410] on label "dcs" at bounding box center [736, 410] width 264 height 35
click at [655, 471] on form "Account Connection Connect with Facebook Pixel to enable AnyTrack to send conve…" at bounding box center [895, 34] width 617 height 1098
click at [631, 409] on input "checkbox" at bounding box center [621, 410] width 35 height 35
checkbox input "false"
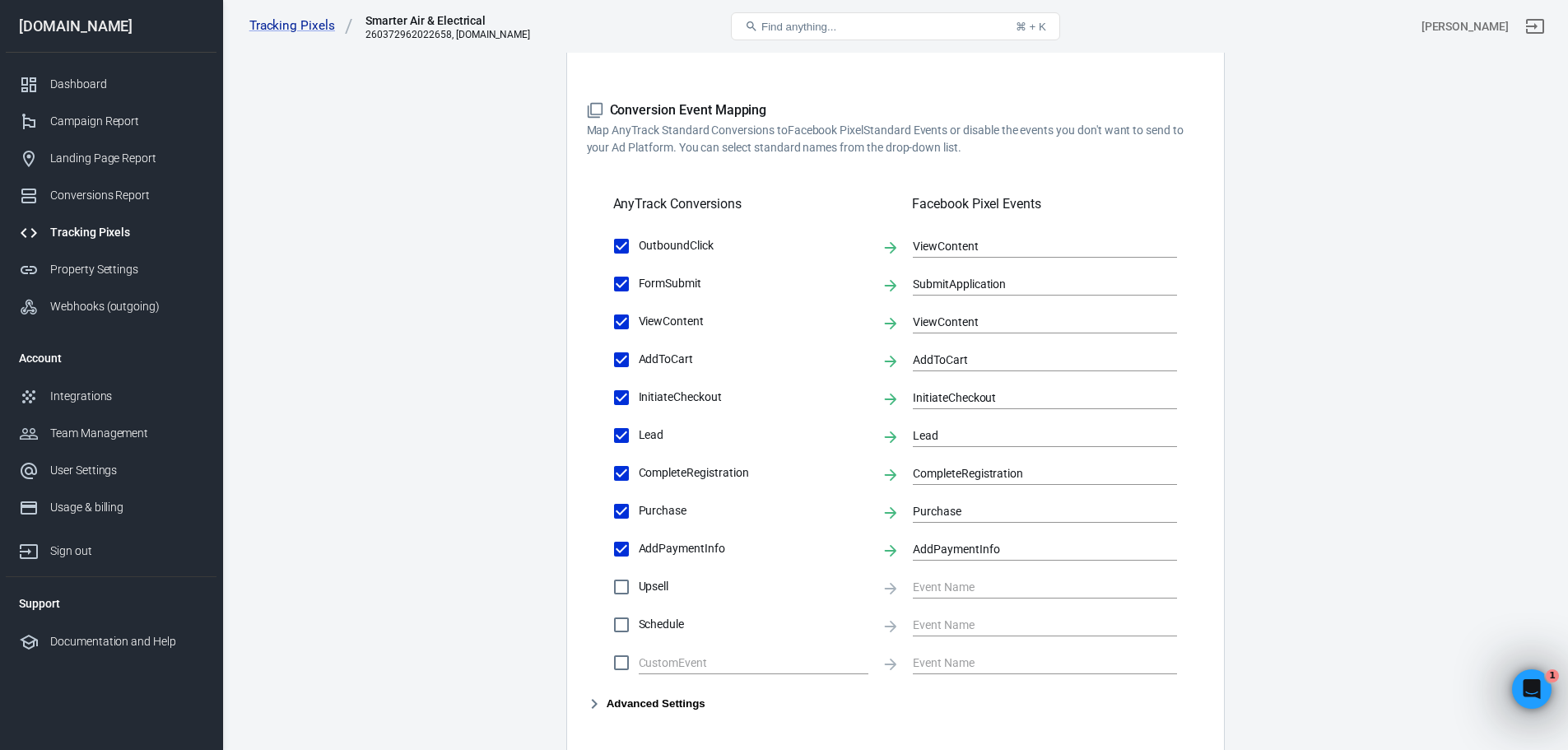
scroll to position [371, 0]
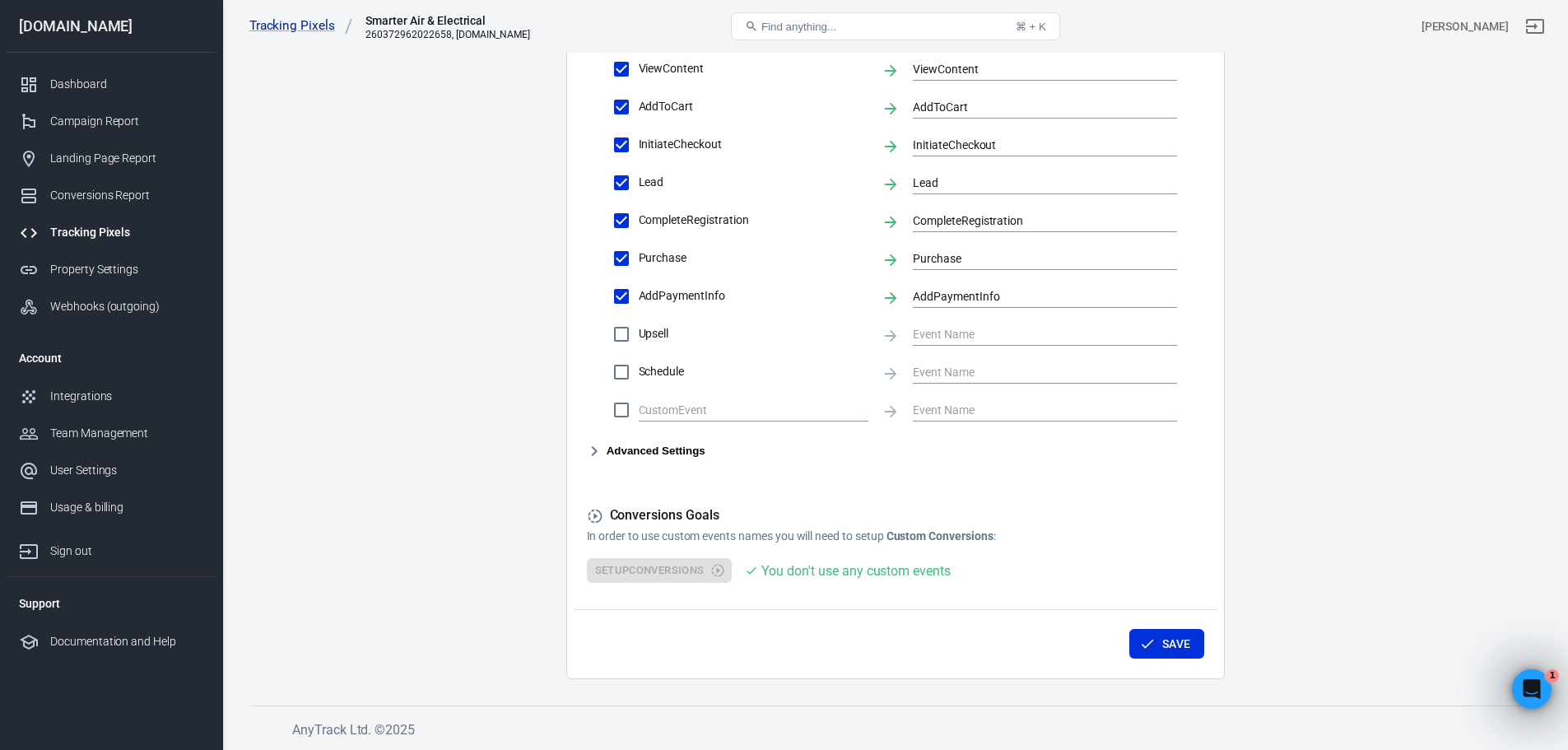
click at [586, 448] on icon "button" at bounding box center [594, 451] width 20 height 20
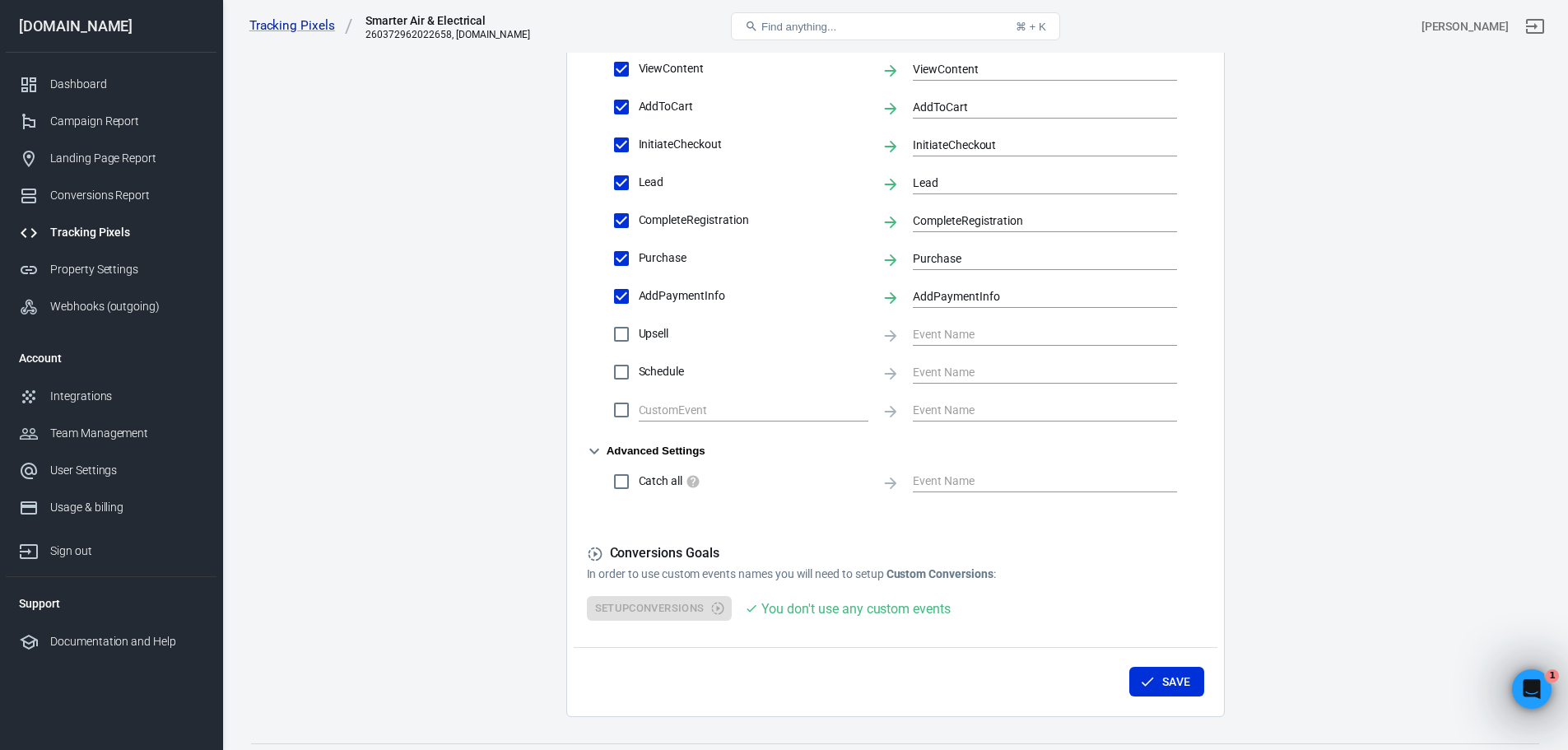
click at [601, 447] on icon "button" at bounding box center [594, 451] width 20 height 20
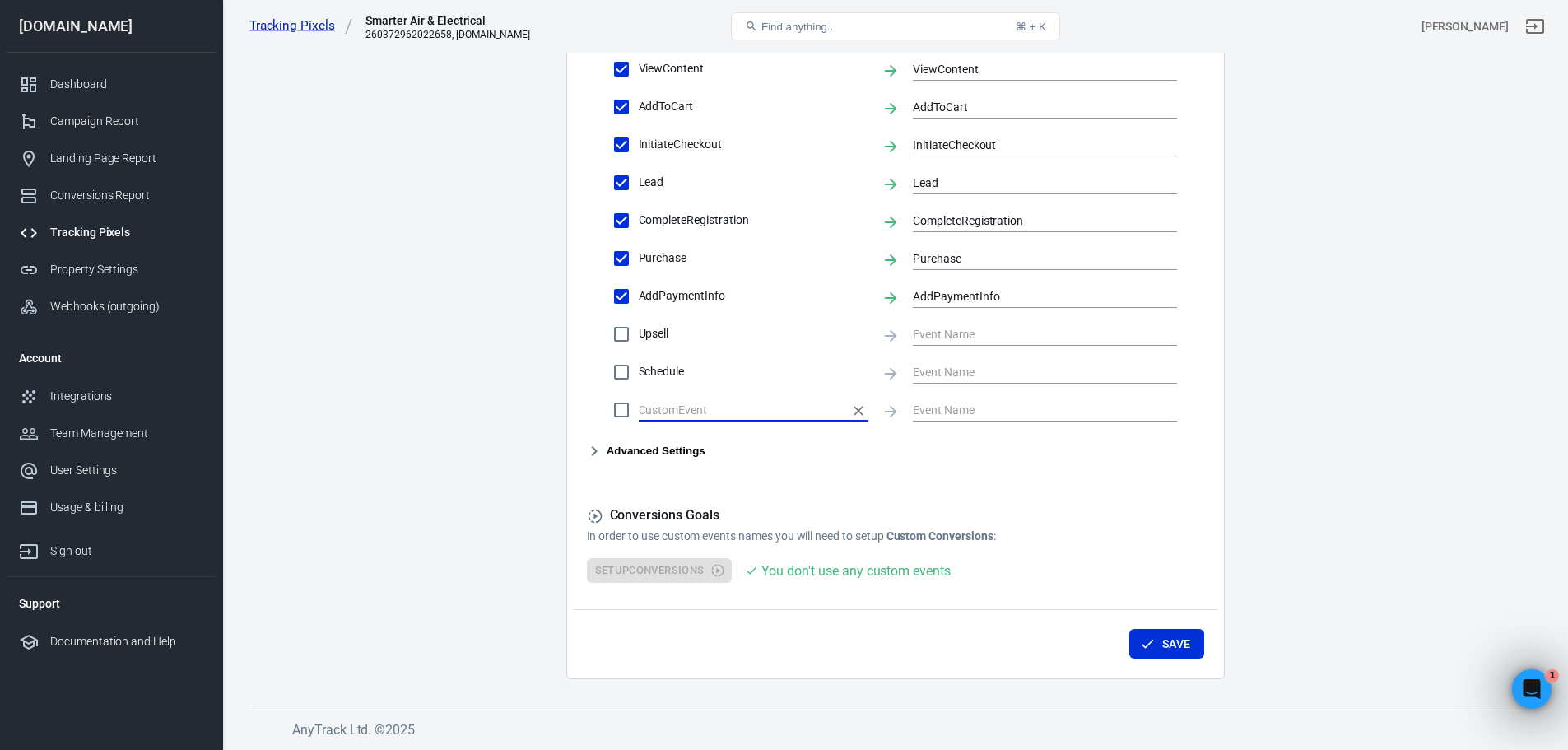
click at [738, 412] on input "text" at bounding box center [740, 410] width 205 height 21
click at [722, 412] on input "text" at bounding box center [740, 410] width 205 height 21
type input "L"
drag, startPoint x: 488, startPoint y: 381, endPoint x: 488, endPoint y: 374, distance: 7.0
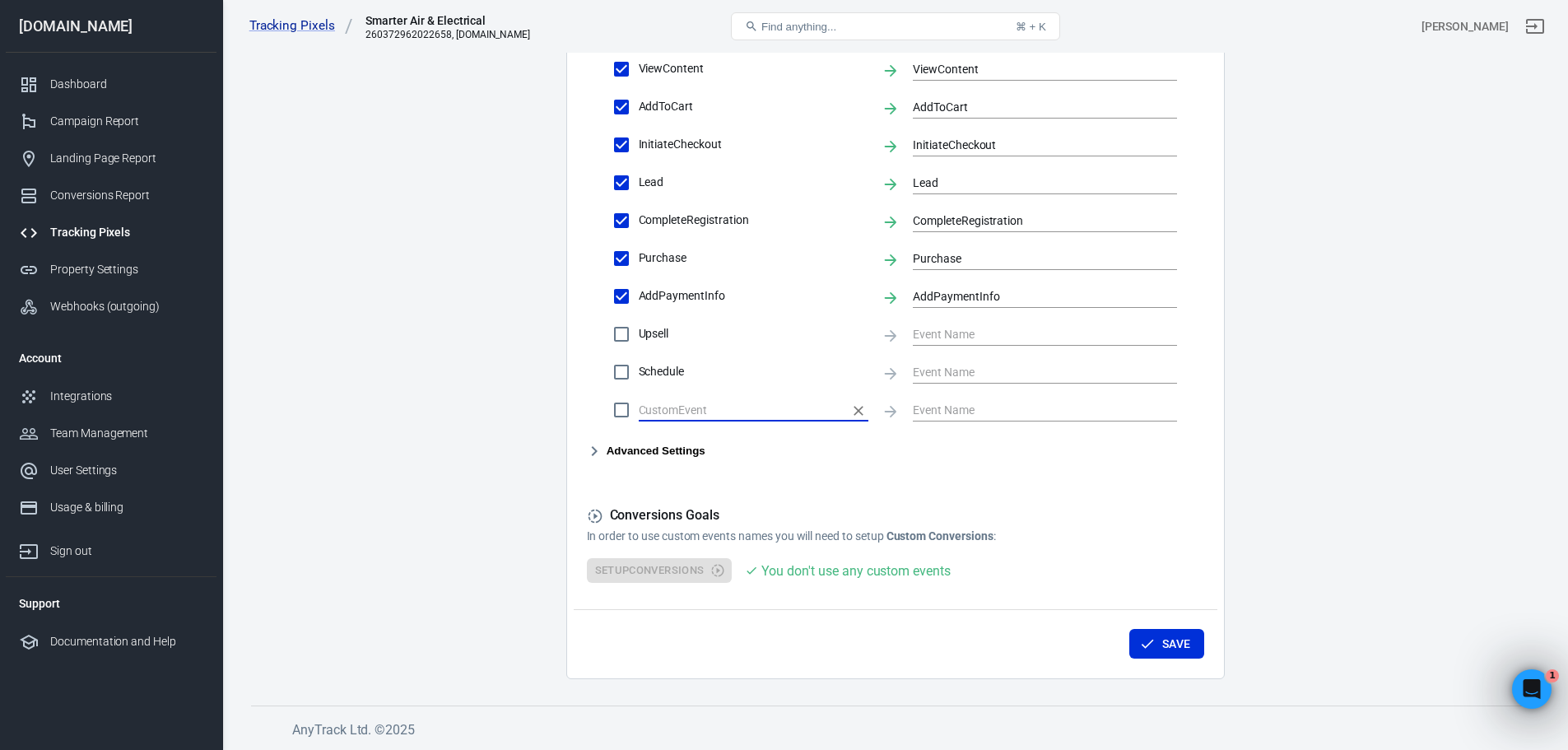
click at [488, 381] on main "Conversions Ads Integration Settings Conversions Settings Account Connection Co…" at bounding box center [895, 9] width 1288 height 1339
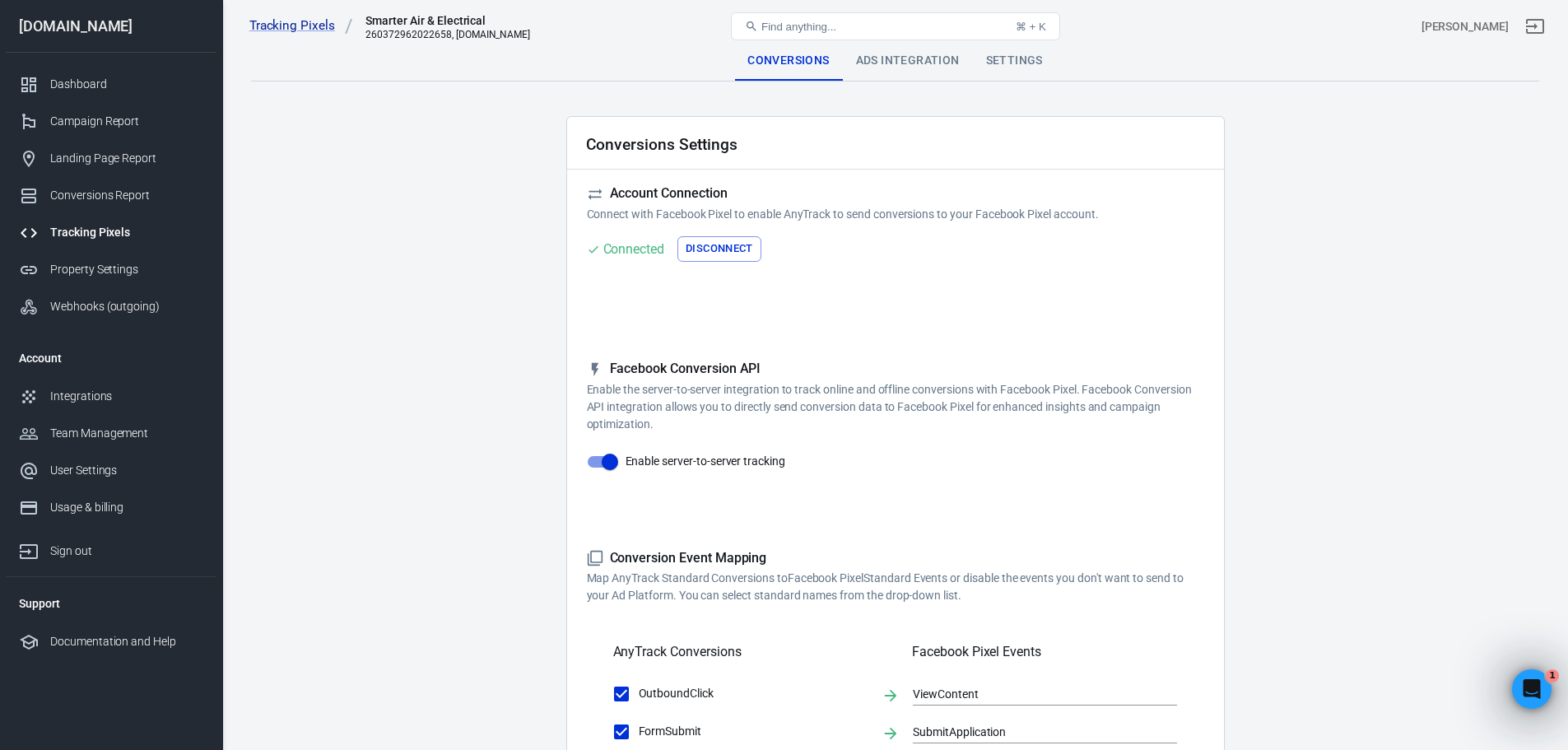
click at [873, 70] on div "Ads Integration" at bounding box center [908, 61] width 130 height 40
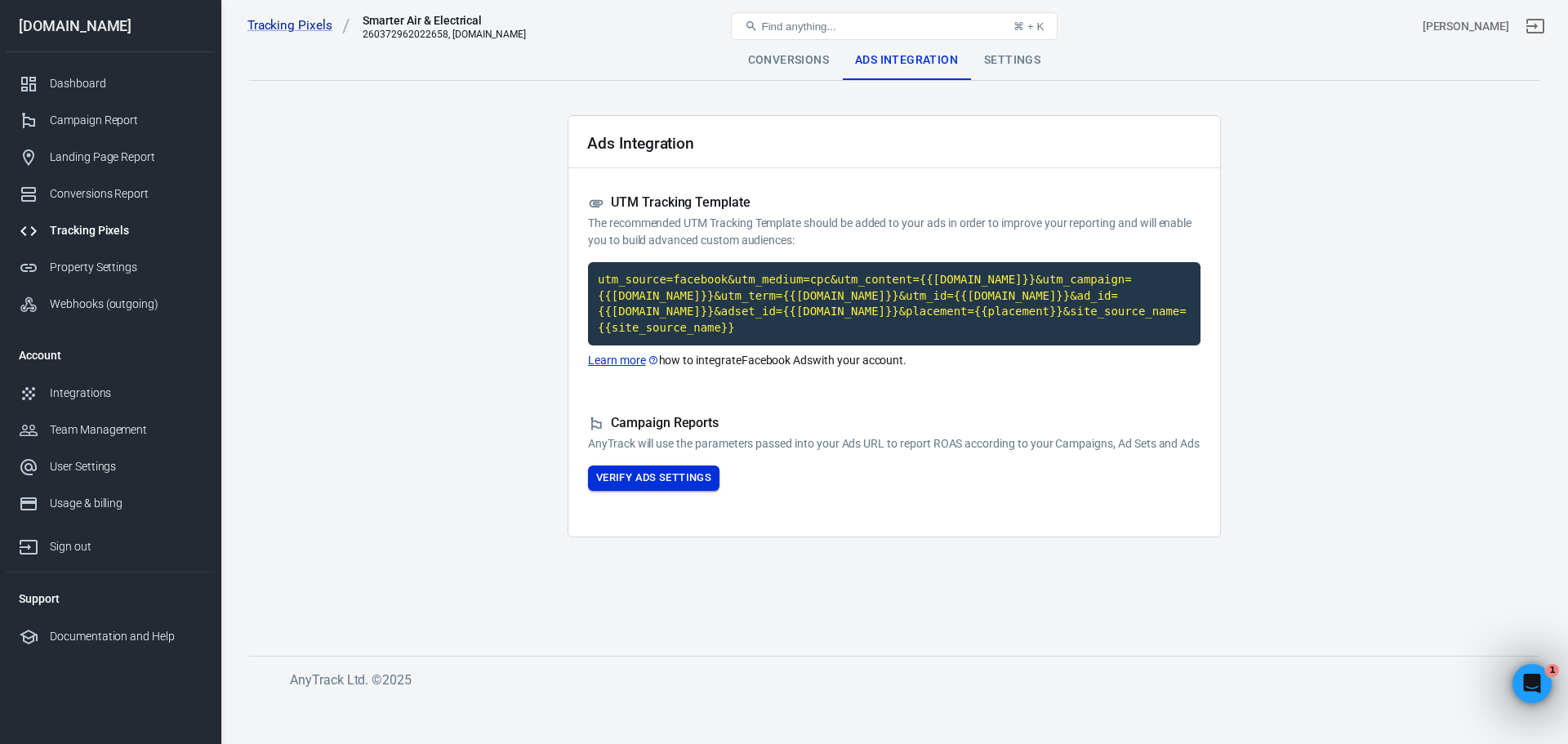
click at [666, 486] on button "Verify Ads Settings" at bounding box center [654, 479] width 132 height 26
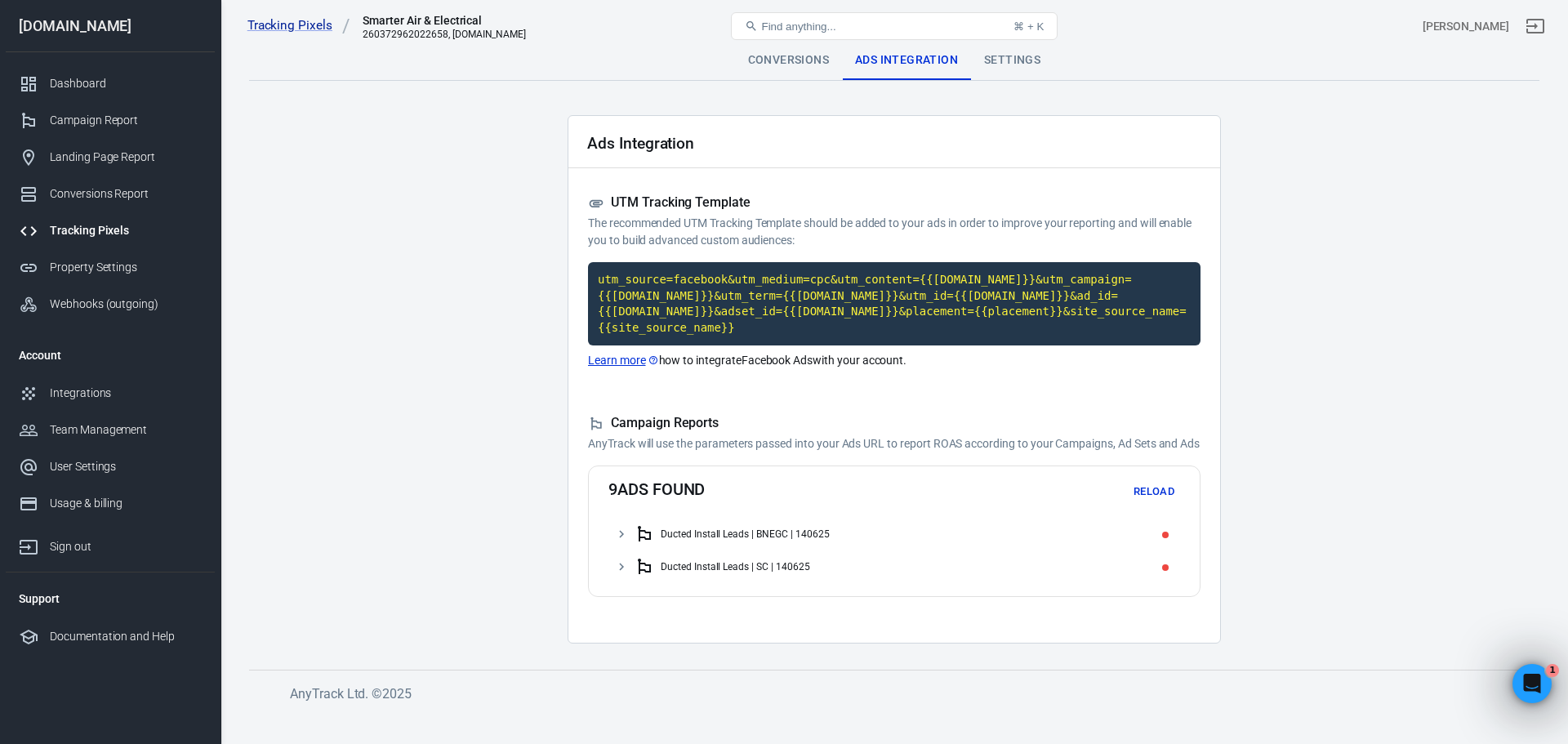
click at [616, 533] on icon at bounding box center [621, 533] width 15 height 15
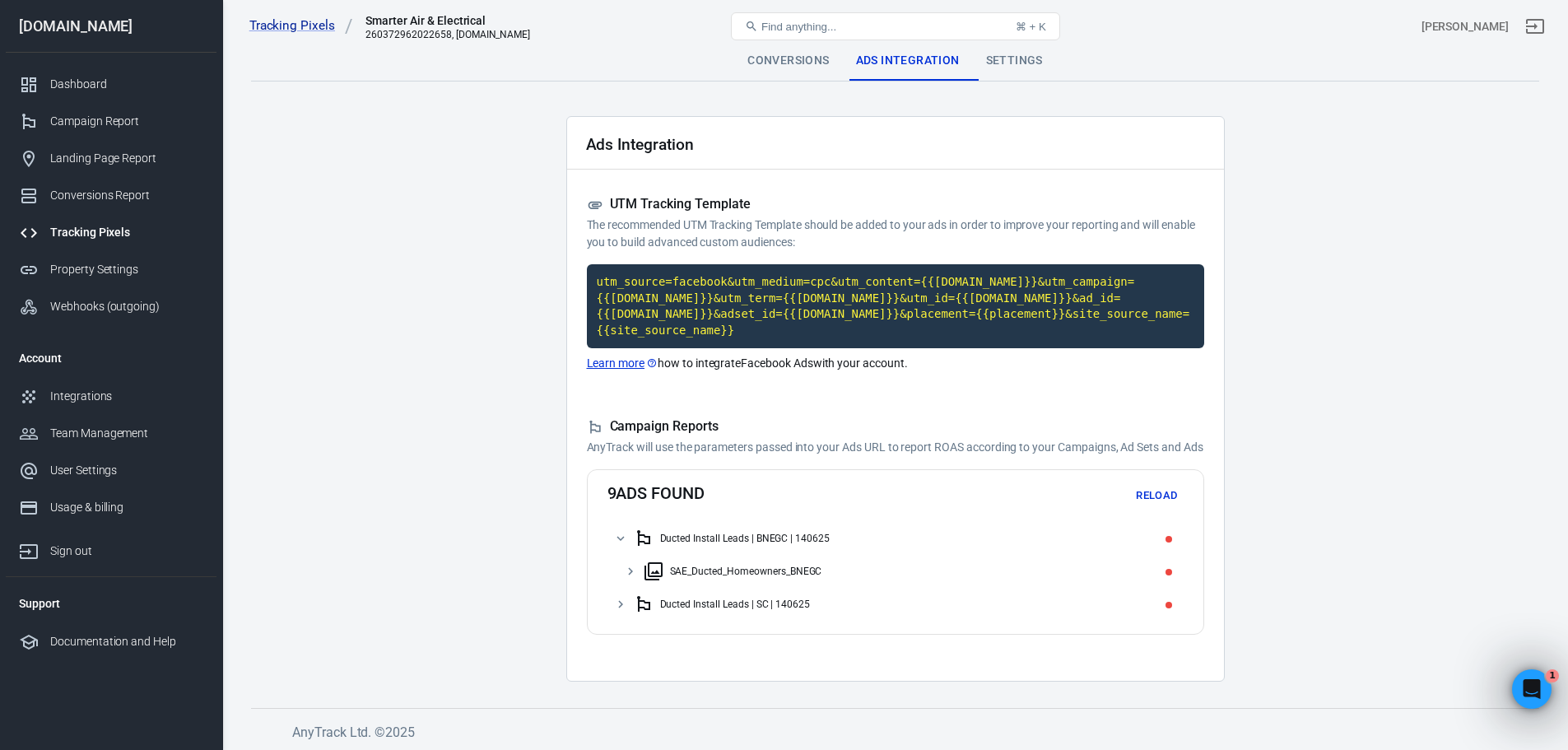
click at [629, 570] on icon at bounding box center [630, 570] width 15 height 15
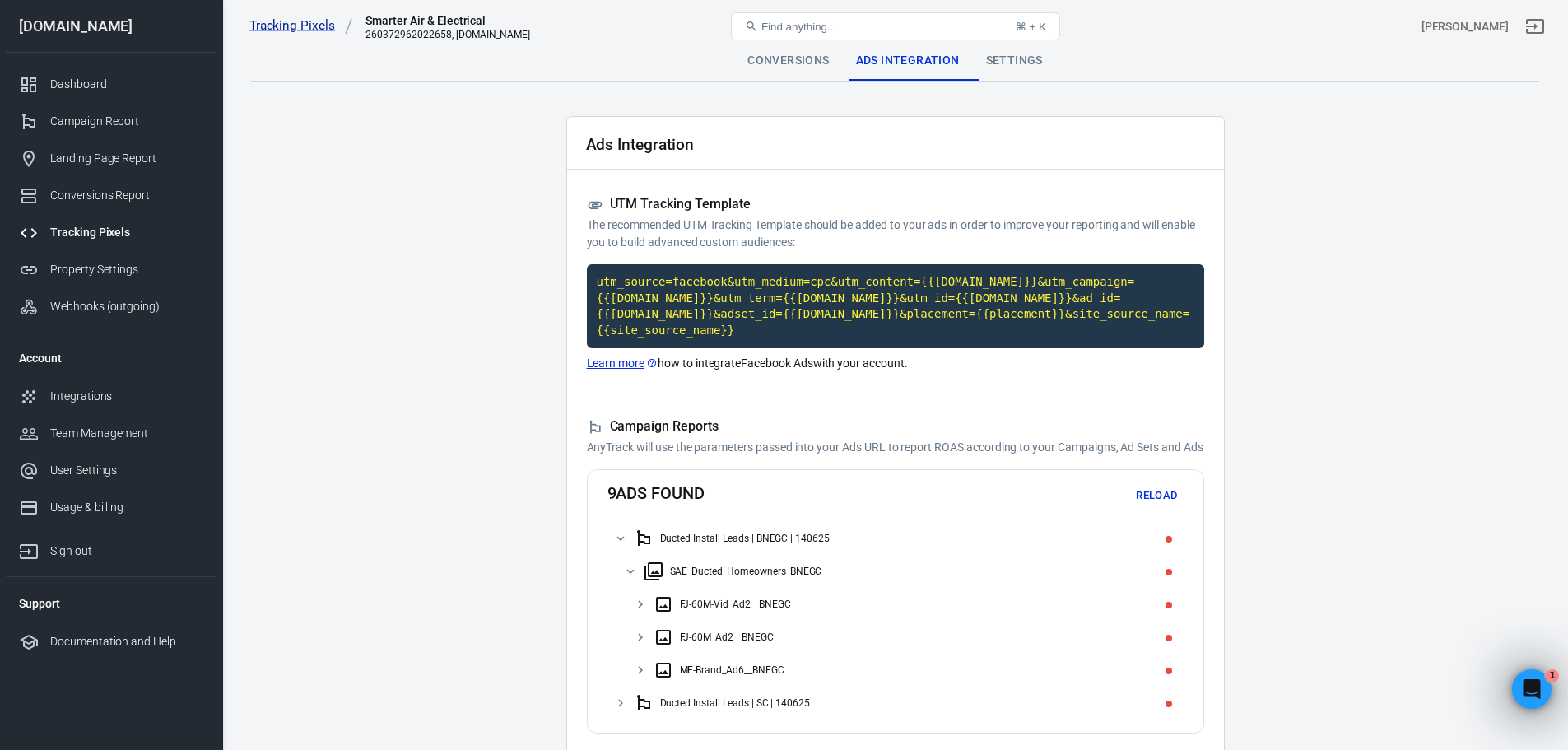
click at [983, 62] on div "Settings" at bounding box center [1014, 61] width 83 height 40
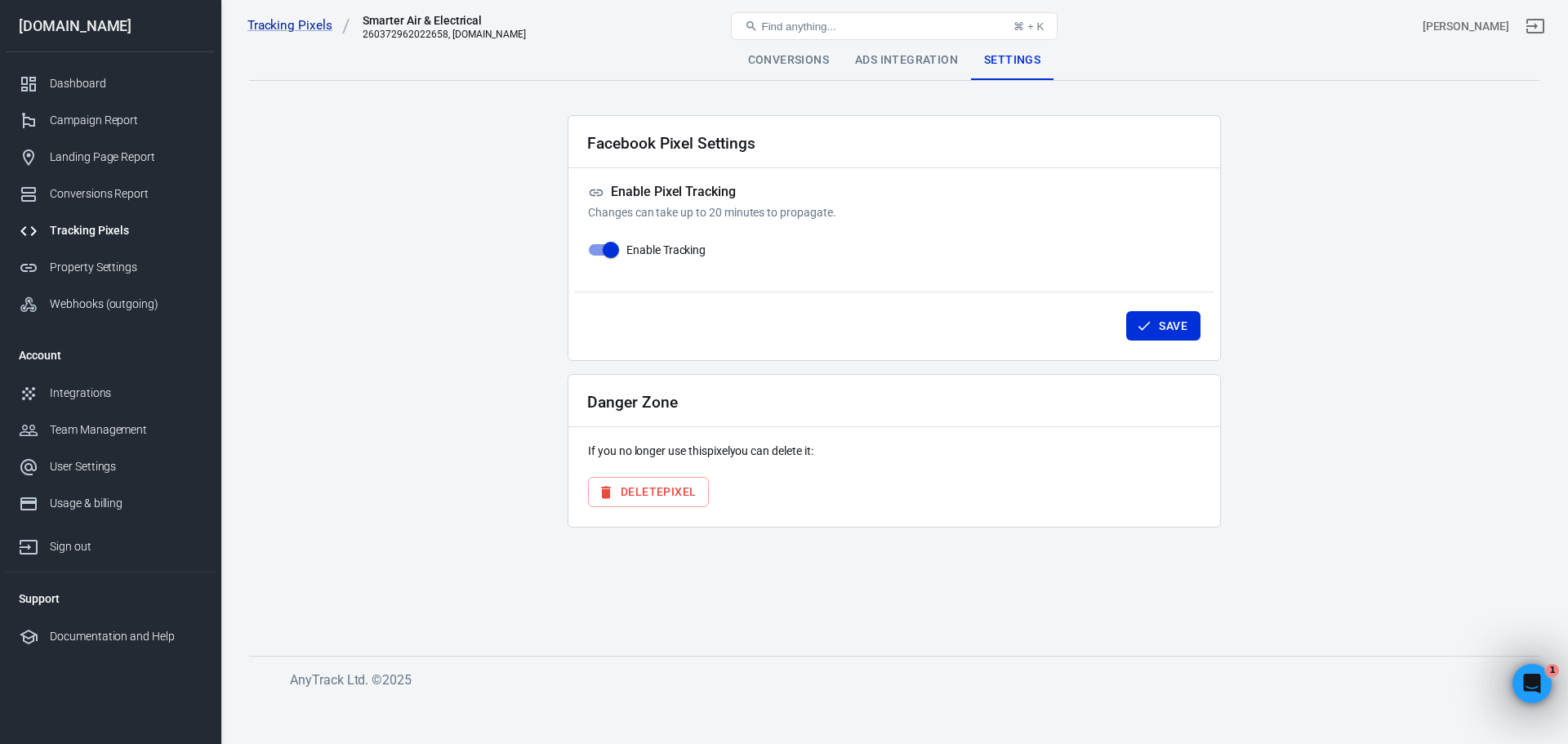
click at [774, 64] on div "Conversions" at bounding box center [788, 61] width 107 height 39
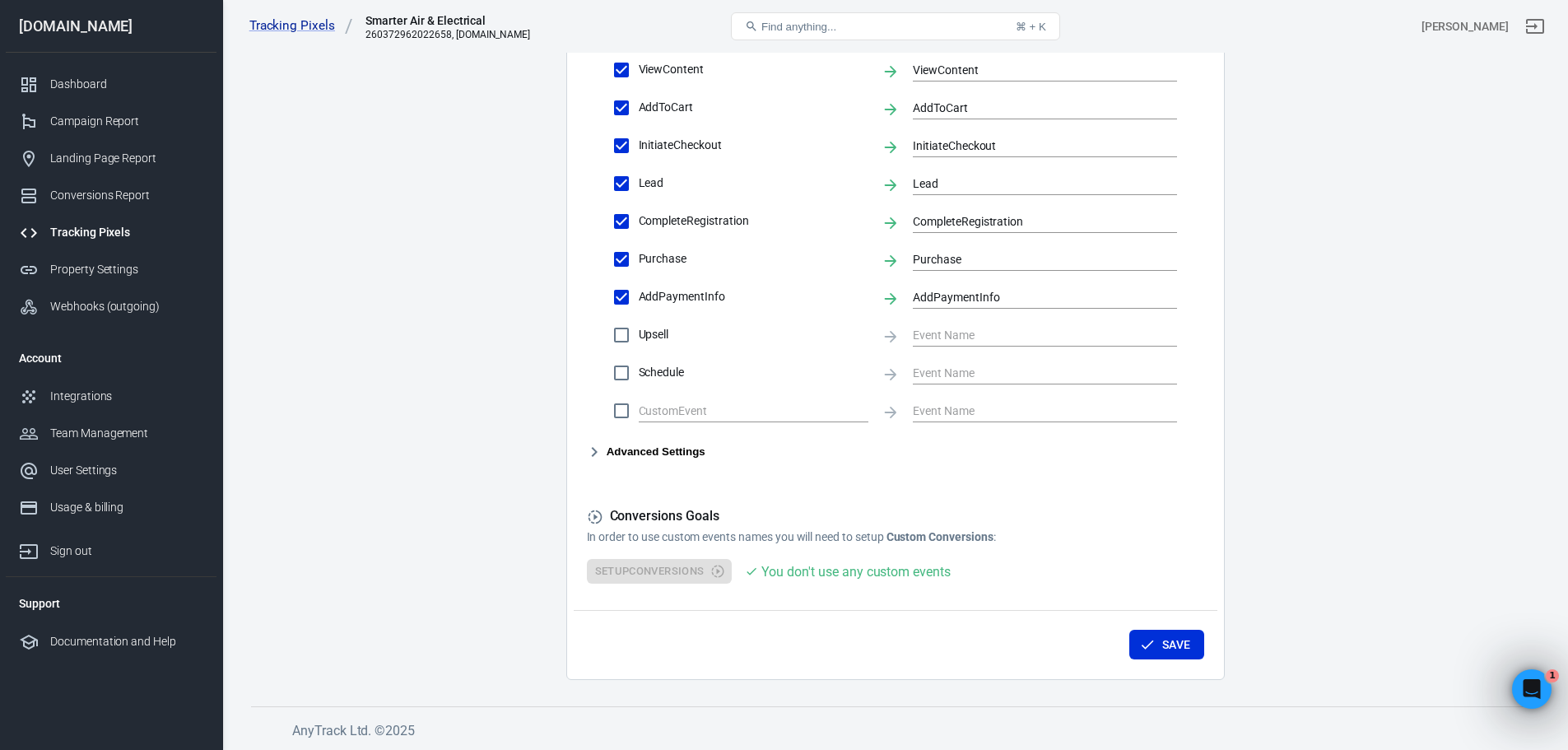
scroll to position [701, 0]
click at [693, 415] on input "text" at bounding box center [740, 410] width 205 height 21
drag, startPoint x: 715, startPoint y: 412, endPoint x: 777, endPoint y: 414, distance: 62.0
click at [715, 412] on input "text" at bounding box center [740, 410] width 205 height 21
click at [854, 413] on icon "Clear" at bounding box center [858, 410] width 16 height 16
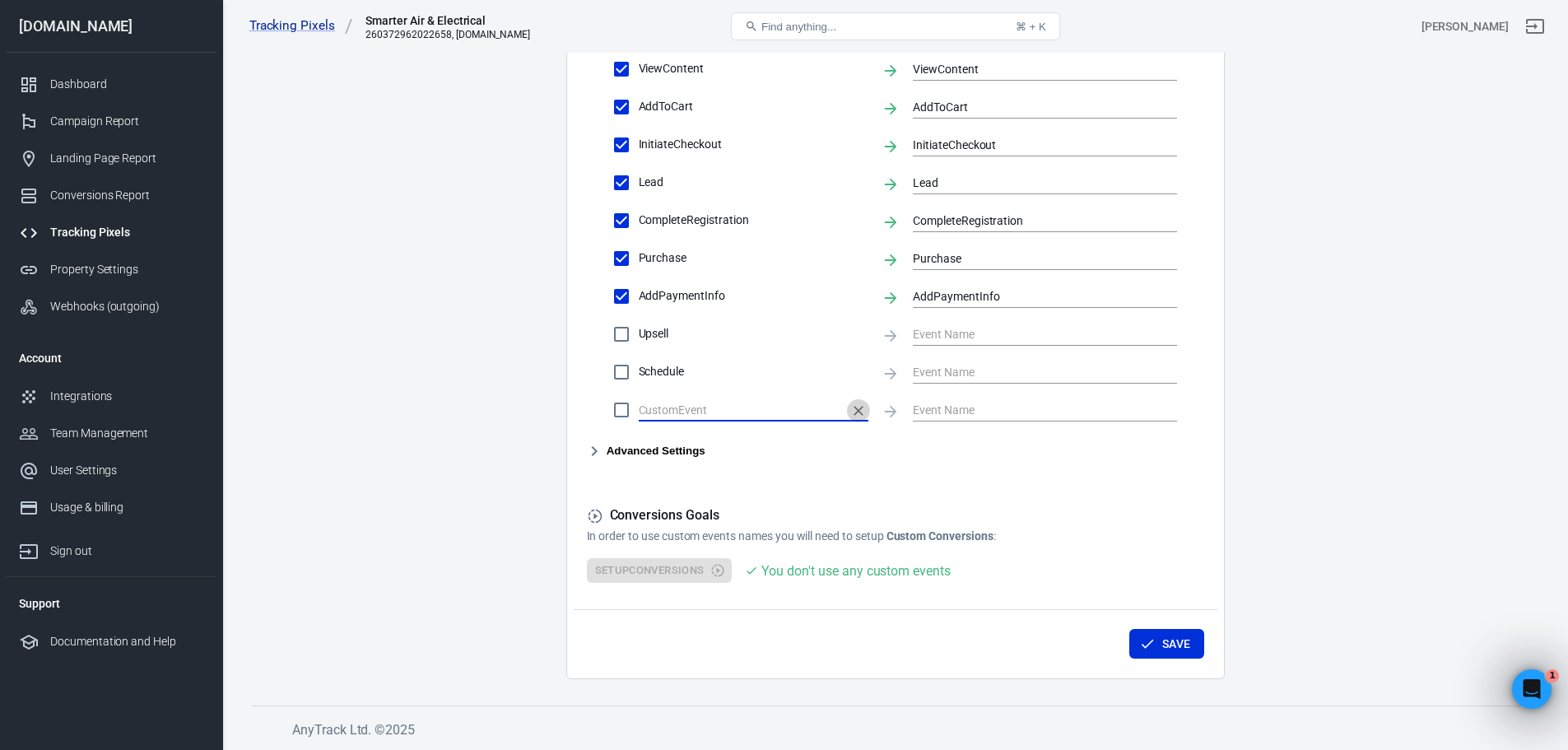
click at [859, 412] on icon "Clear" at bounding box center [858, 410] width 16 height 16
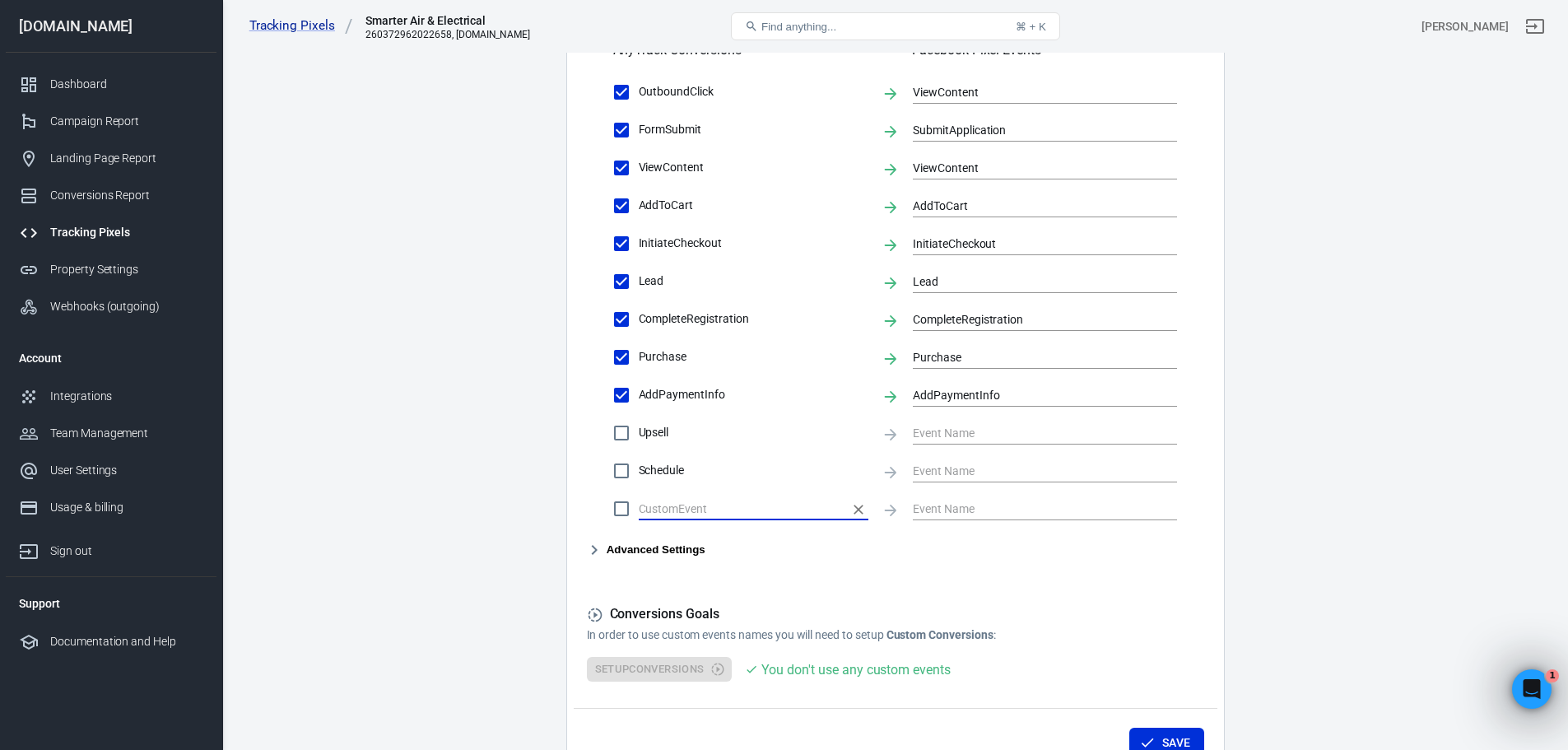
scroll to position [618, 0]
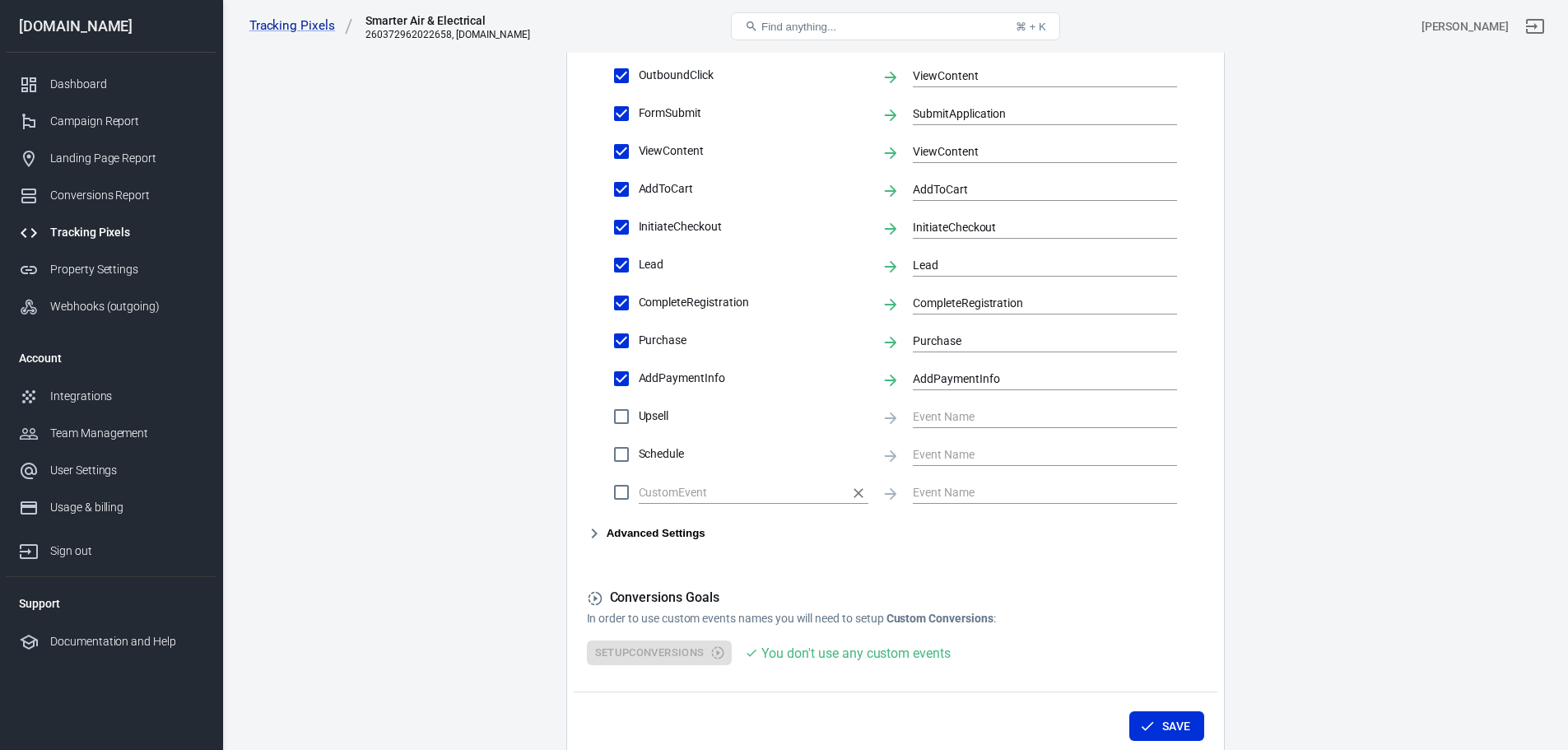
click at [665, 493] on input "text" at bounding box center [740, 492] width 205 height 21
click at [778, 488] on input "text" at bounding box center [740, 492] width 205 height 21
click at [781, 489] on input "text" at bounding box center [740, 492] width 205 height 21
click at [792, 494] on input "text" at bounding box center [740, 492] width 205 height 21
click at [837, 496] on input "text" at bounding box center [740, 492] width 205 height 21
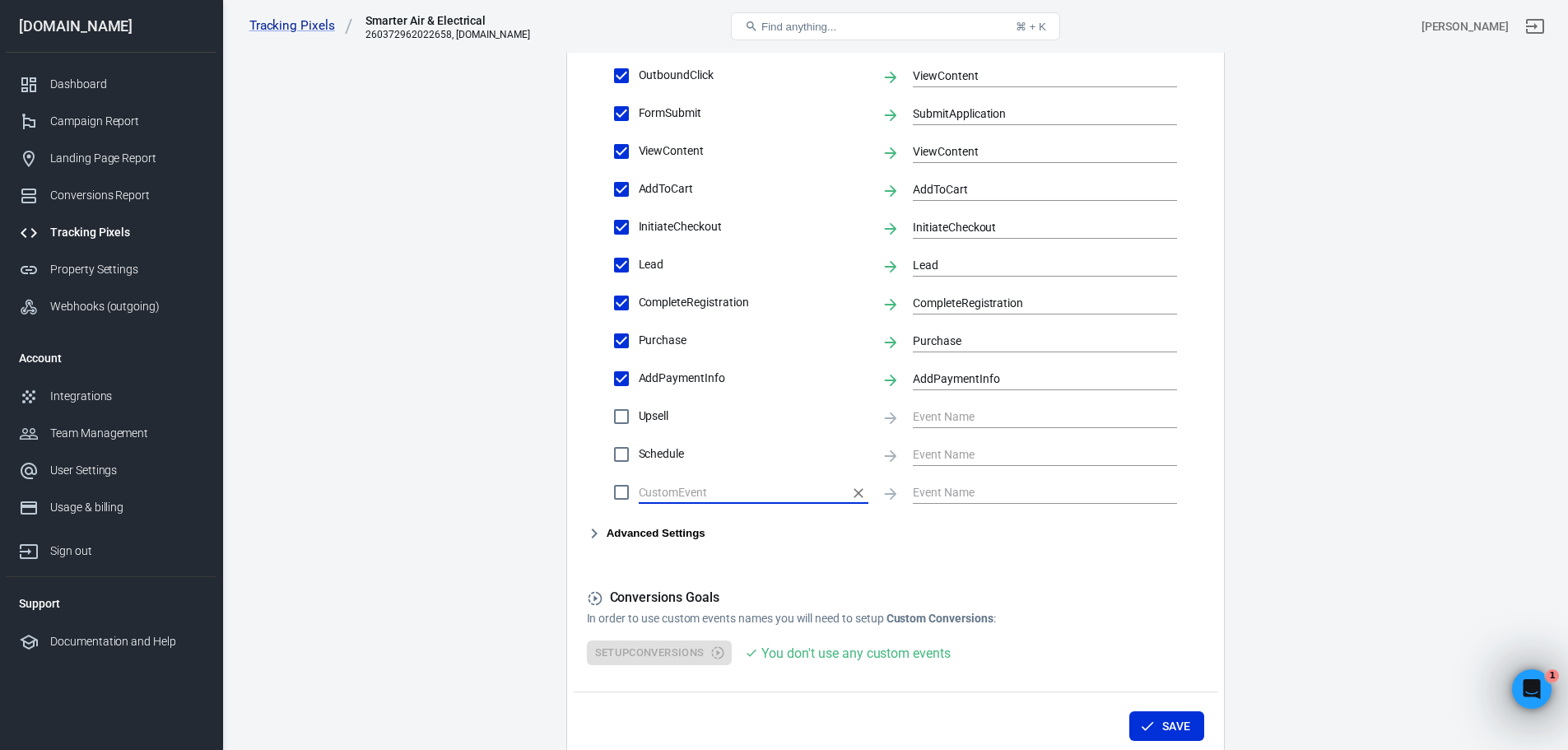
click at [601, 535] on icon "button" at bounding box center [594, 533] width 20 height 20
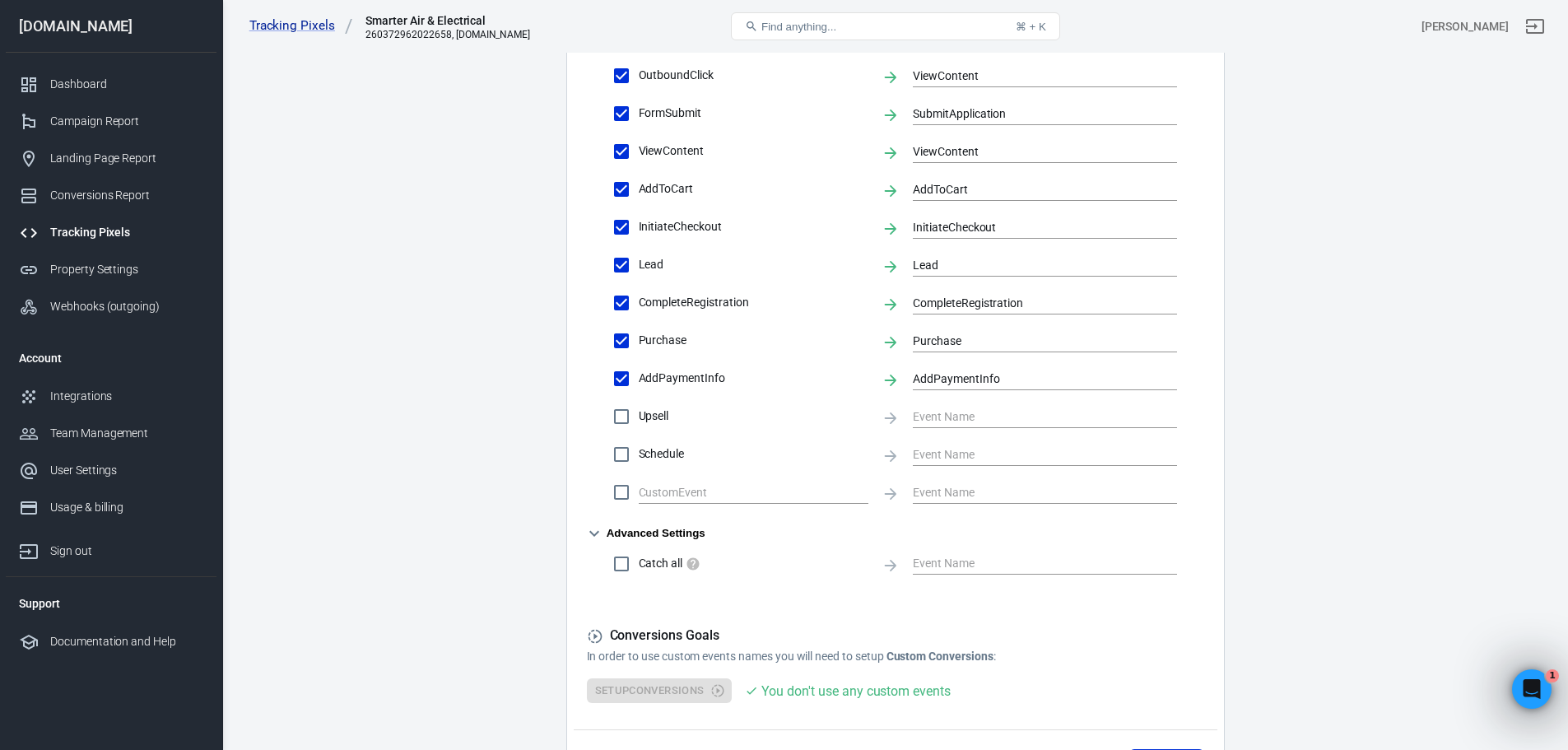
click at [602, 532] on icon "button" at bounding box center [594, 533] width 20 height 20
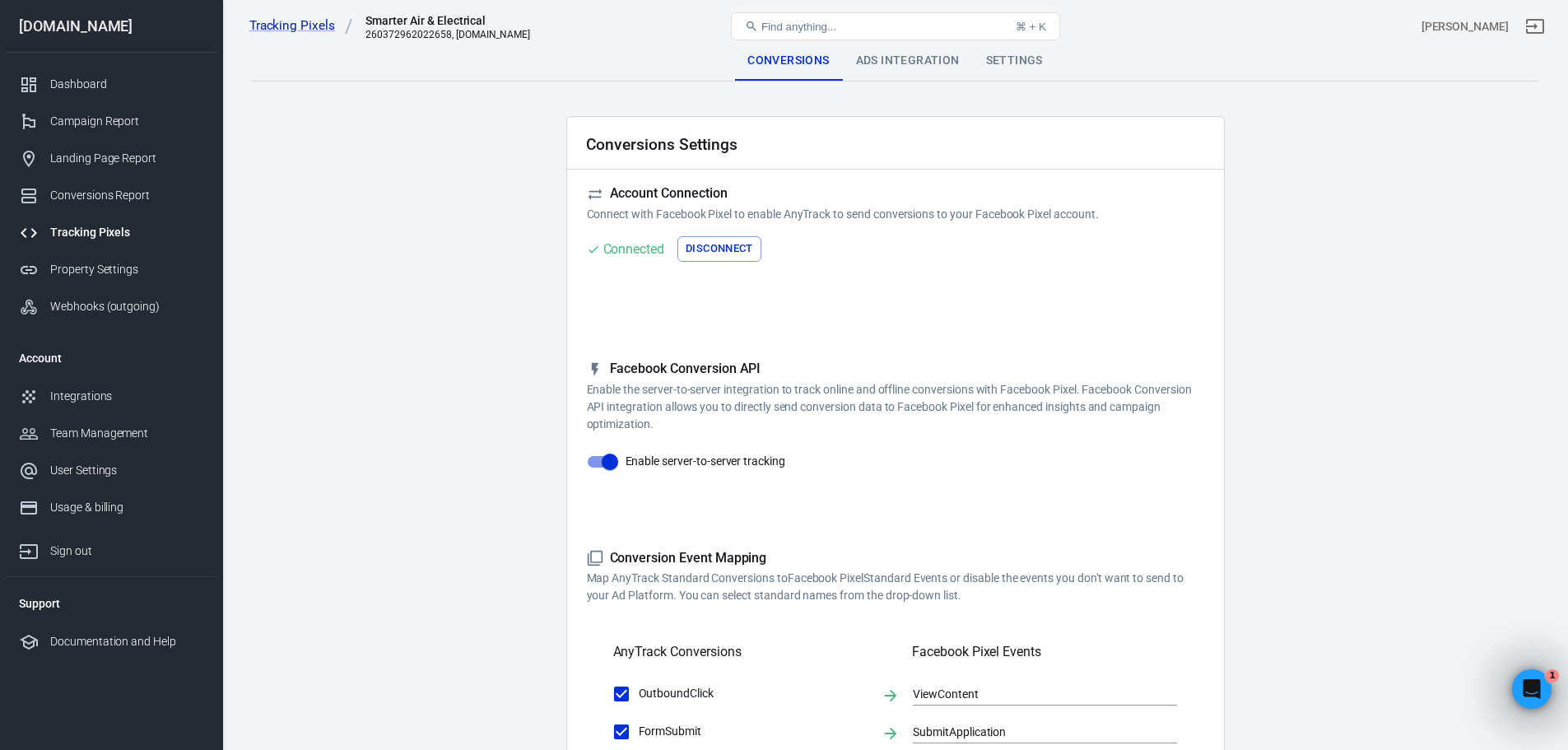
click at [916, 62] on div "Ads Integration" at bounding box center [908, 61] width 130 height 40
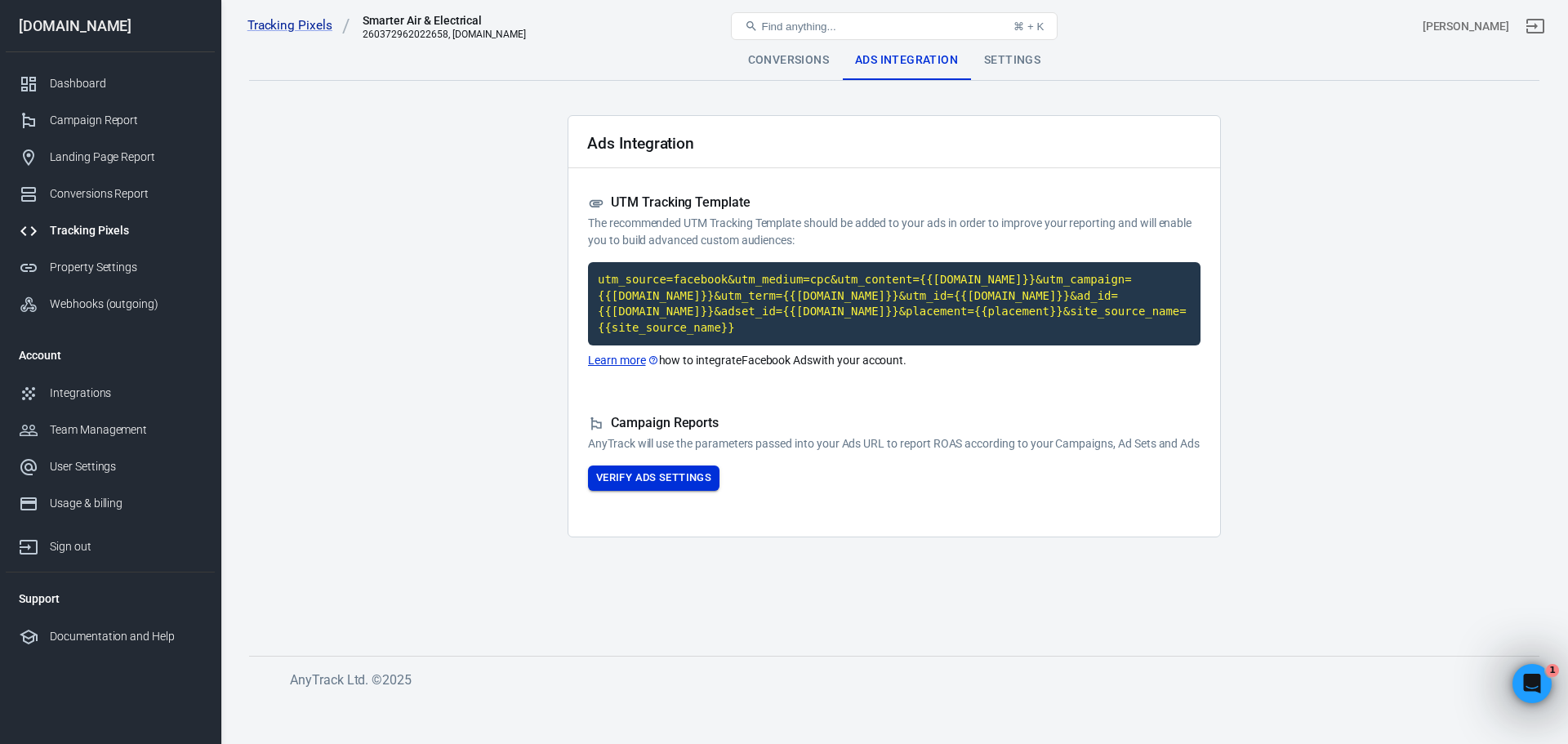
click at [691, 473] on button "Verify Ads Settings" at bounding box center [654, 479] width 132 height 26
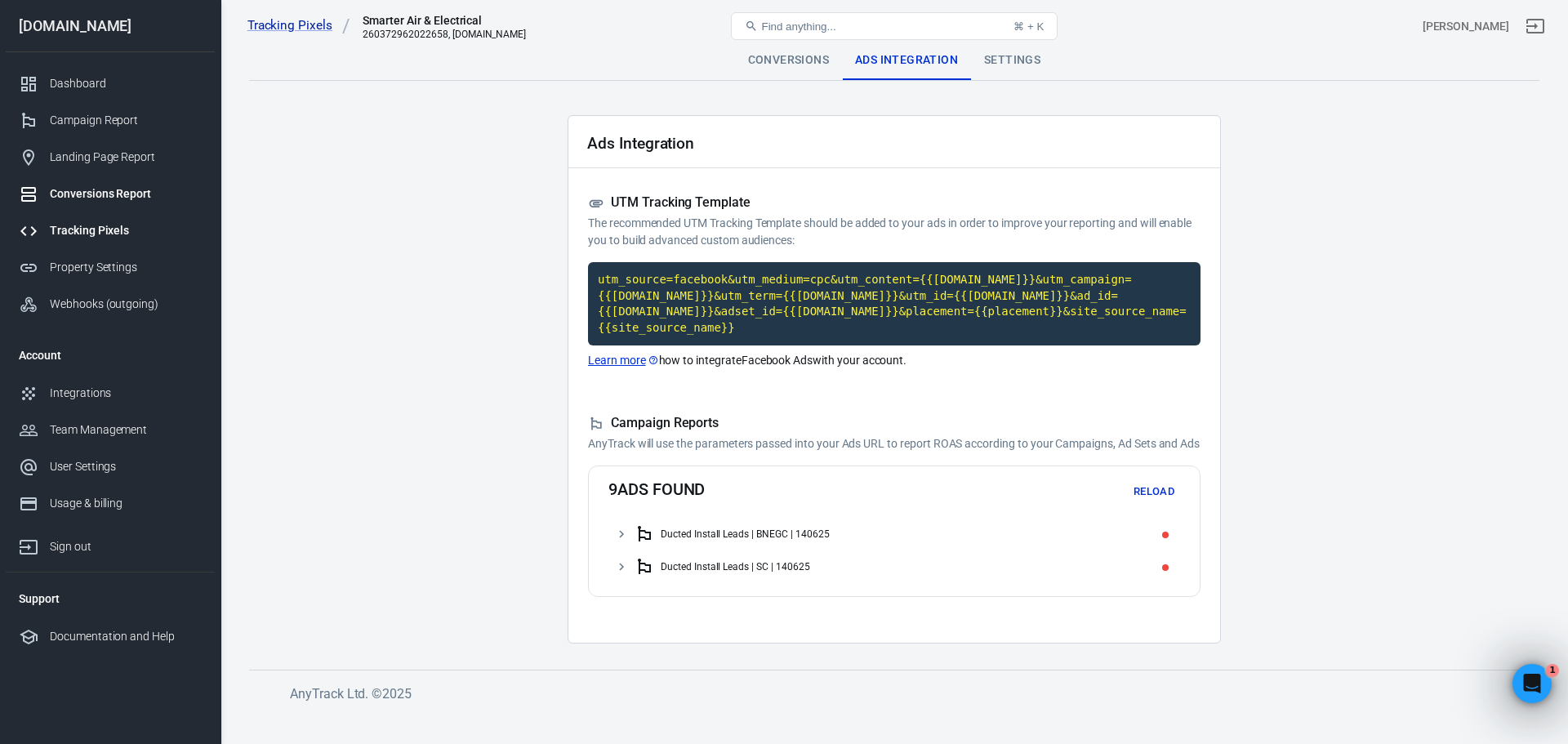
click at [82, 194] on div "Conversions Report" at bounding box center [125, 193] width 152 height 17
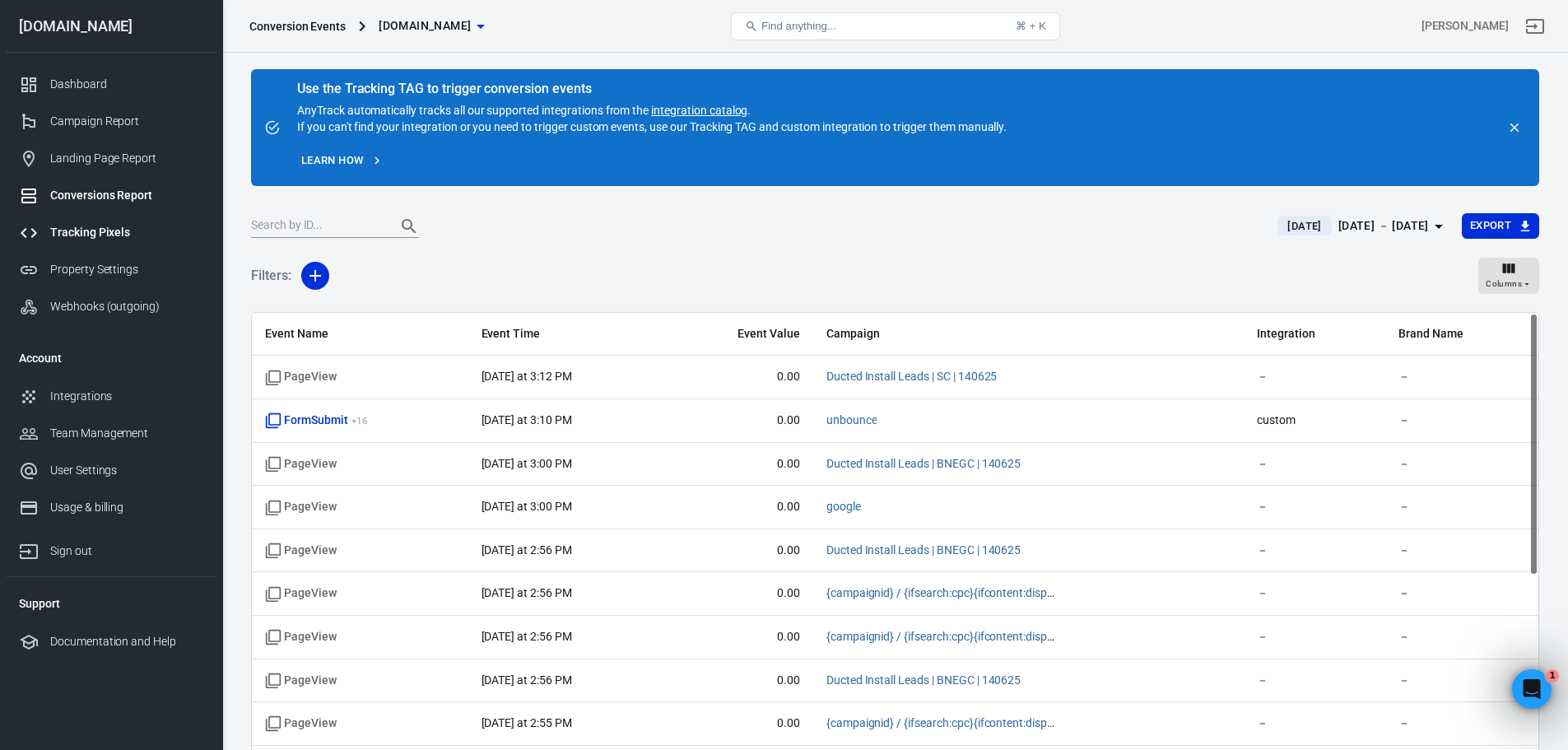
click at [69, 229] on div "Tracking Pixels" at bounding box center [126, 232] width 153 height 17
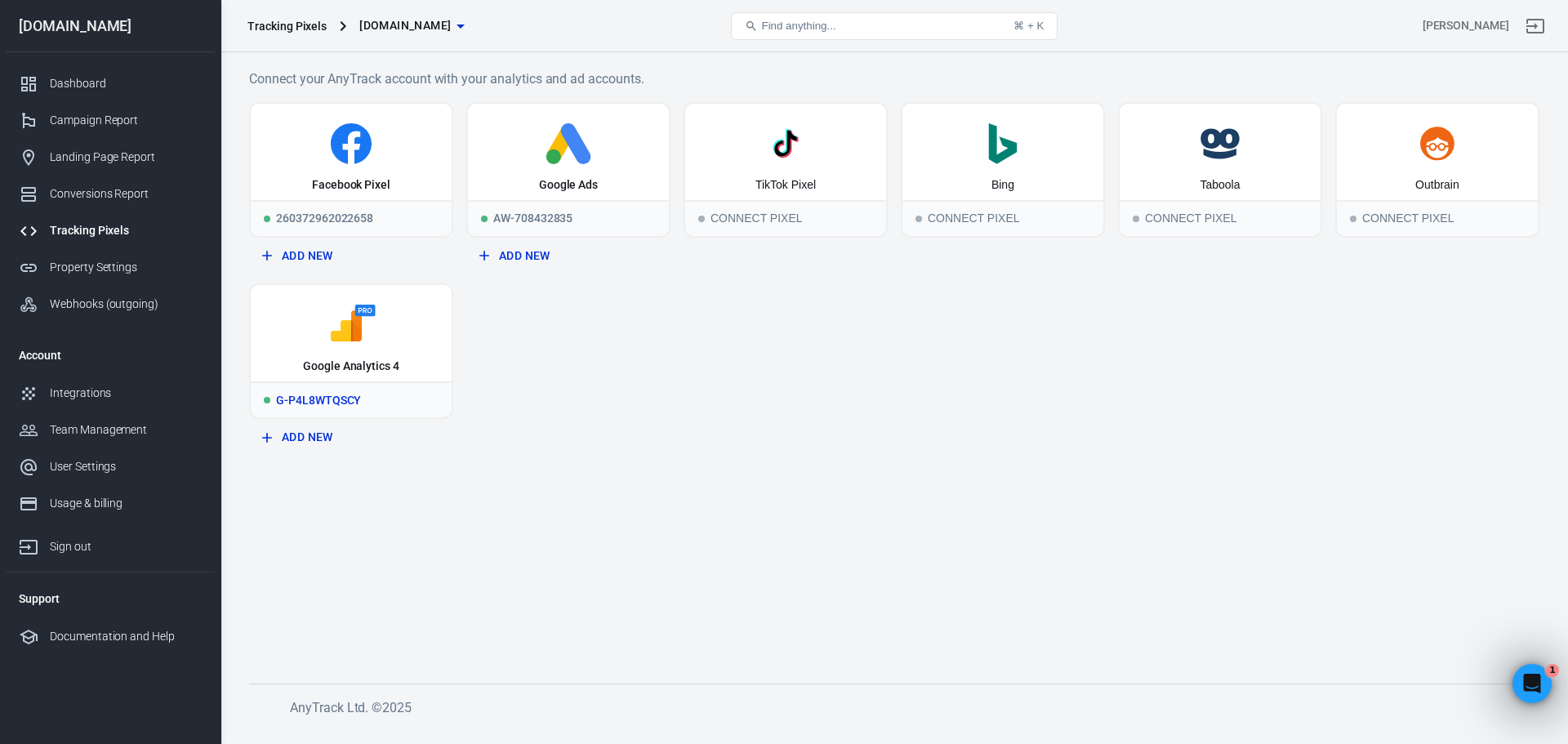
click at [343, 336] on icon at bounding box center [346, 325] width 31 height 31
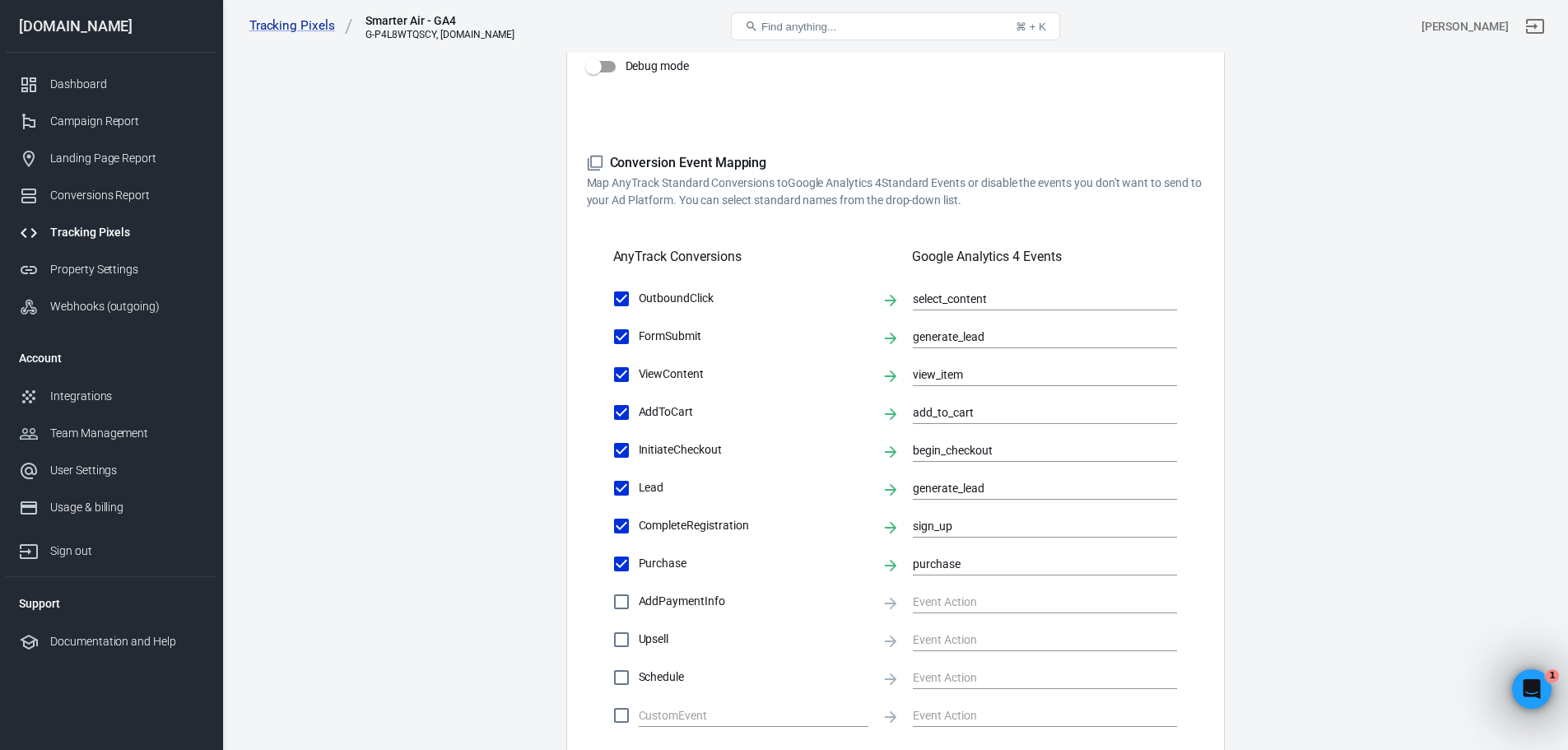
scroll to position [229, 0]
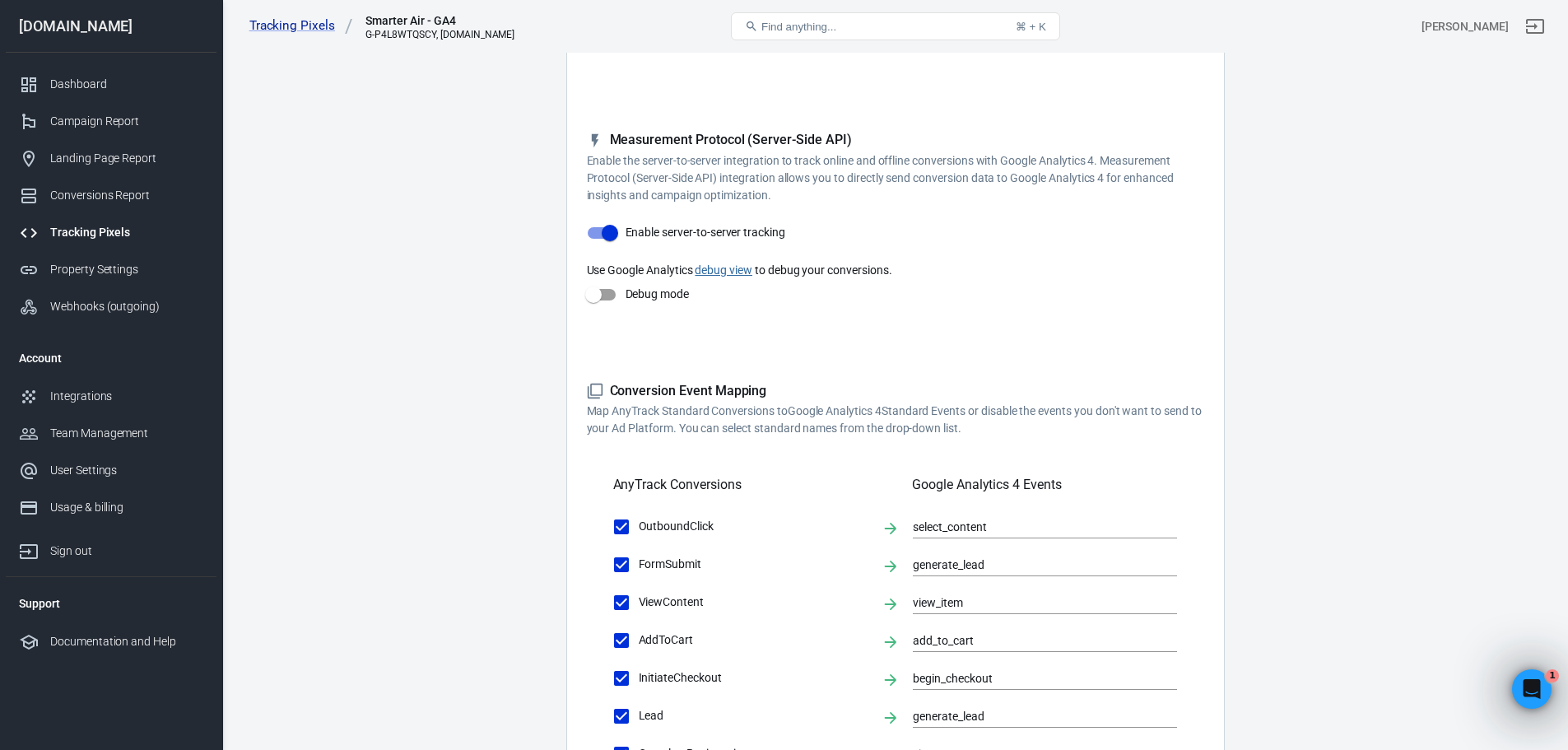
click at [621, 291] on input "Debug mode" at bounding box center [593, 294] width 94 height 31
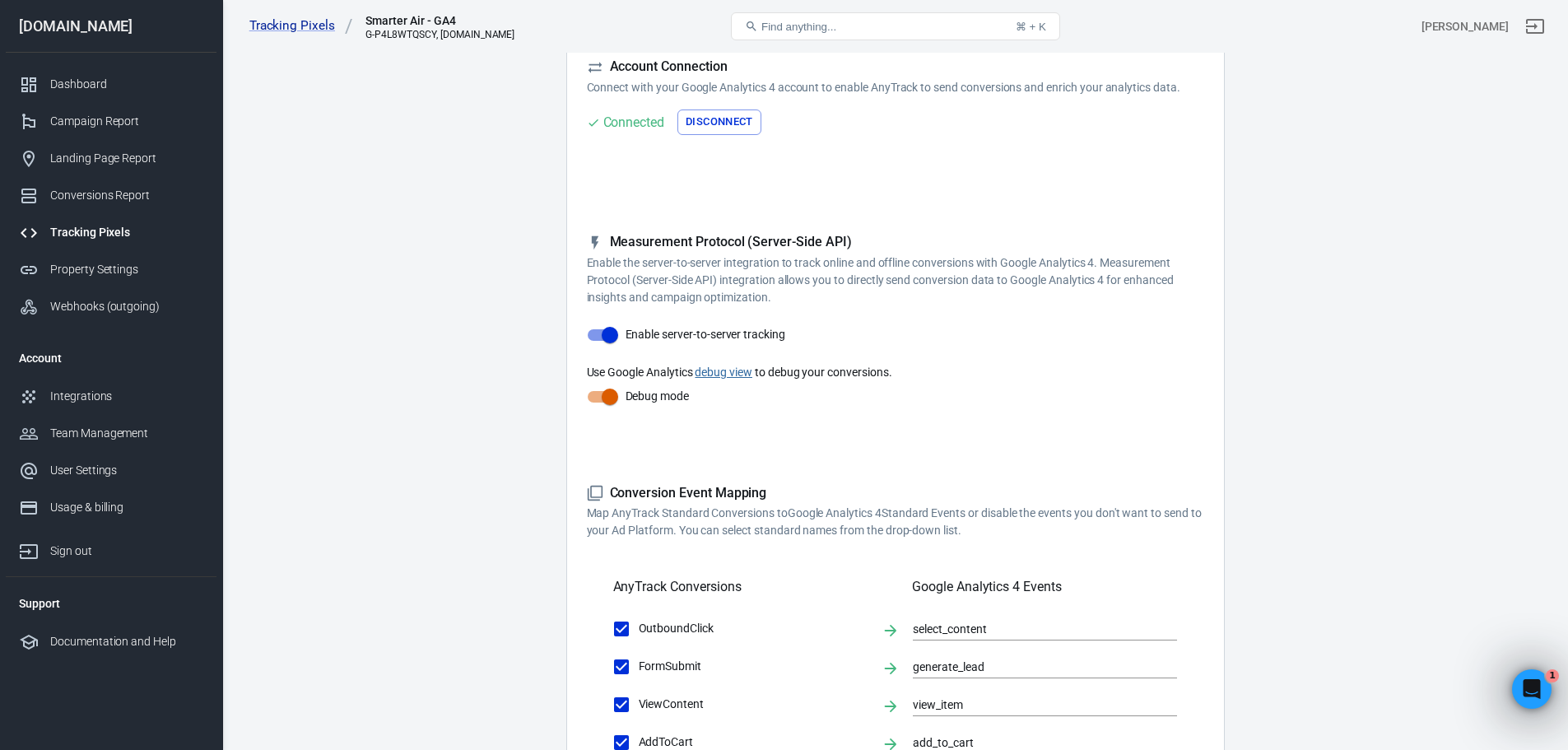
scroll to position [0, 0]
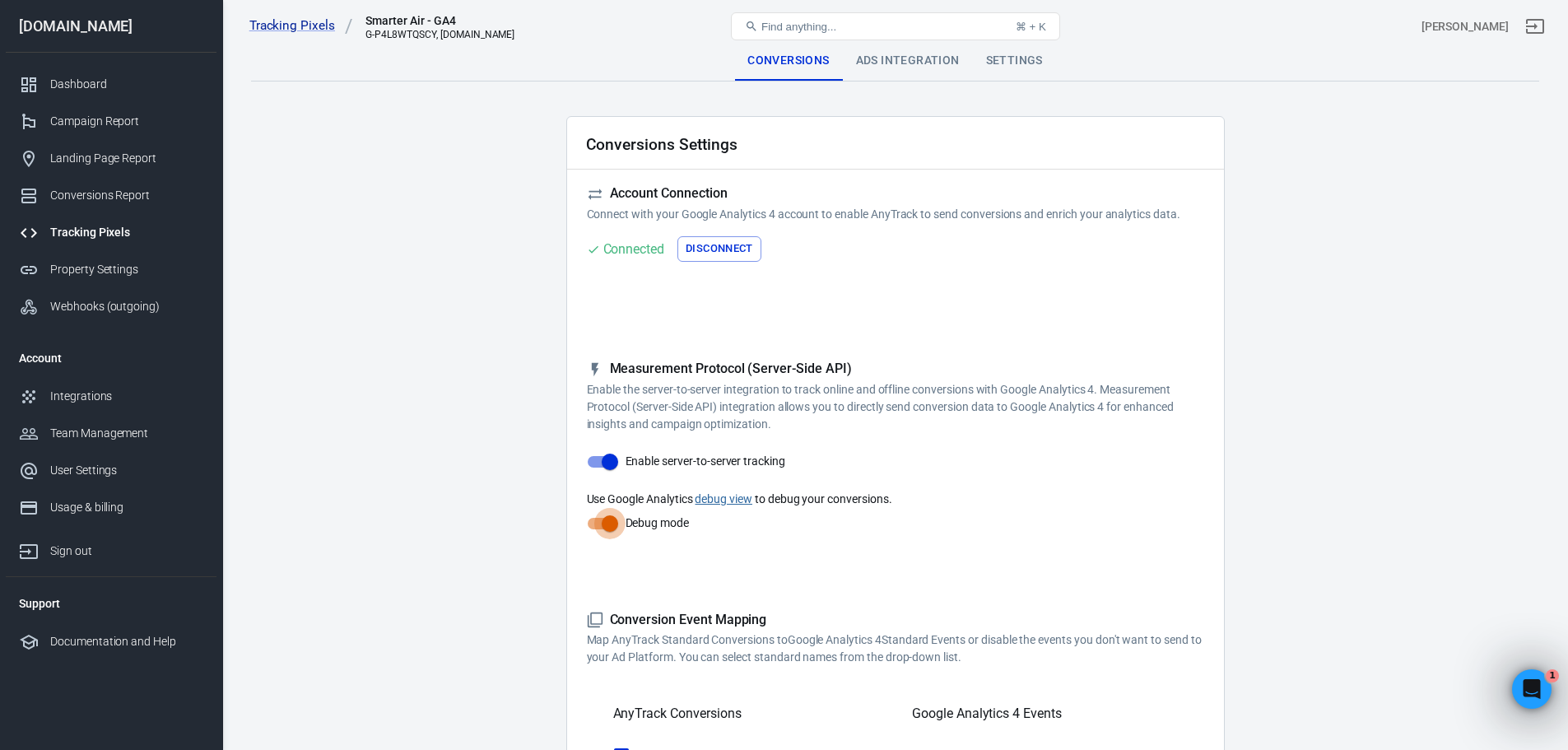
click at [611, 529] on input "Debug mode" at bounding box center [609, 523] width 94 height 31
checkbox input "false"
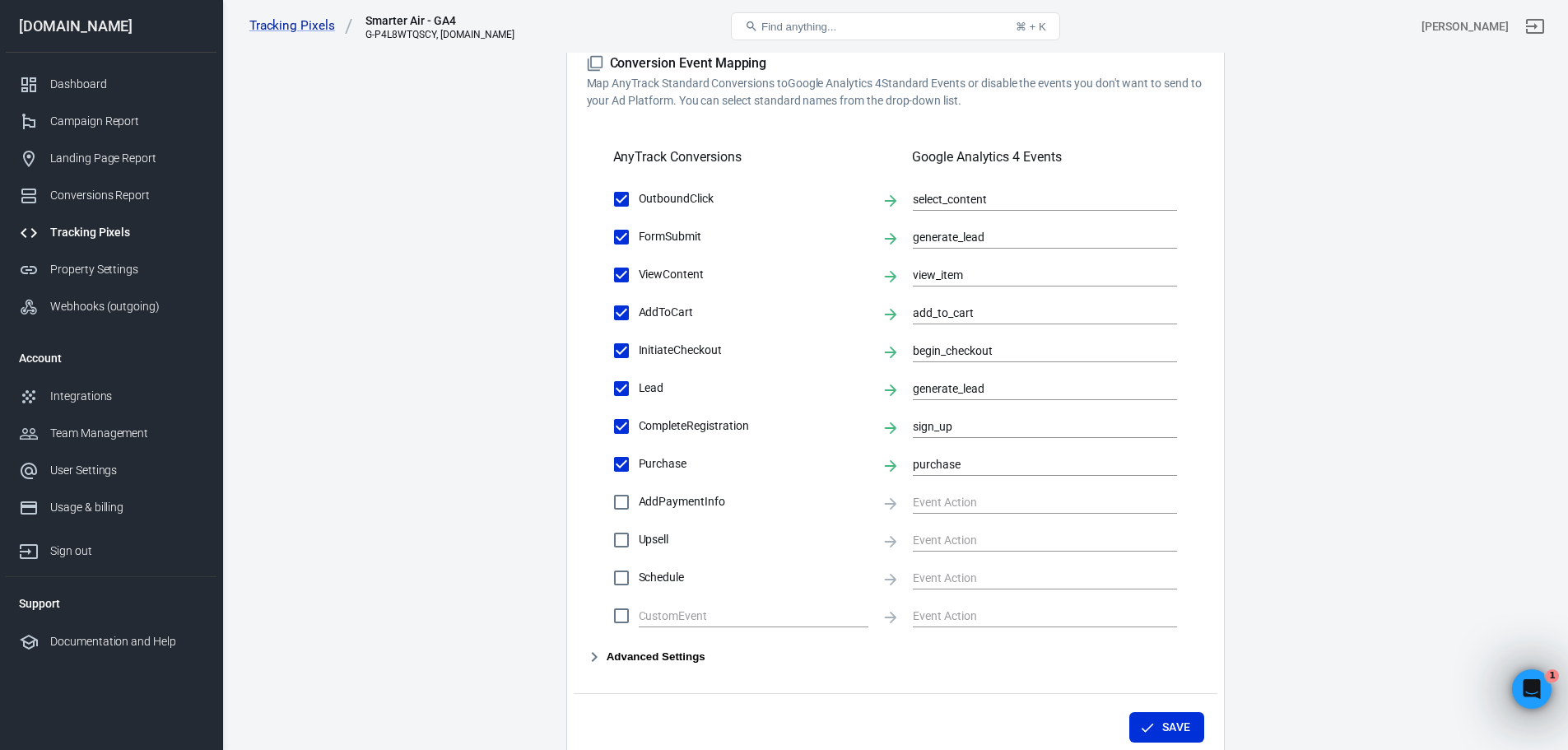
scroll to position [577, 0]
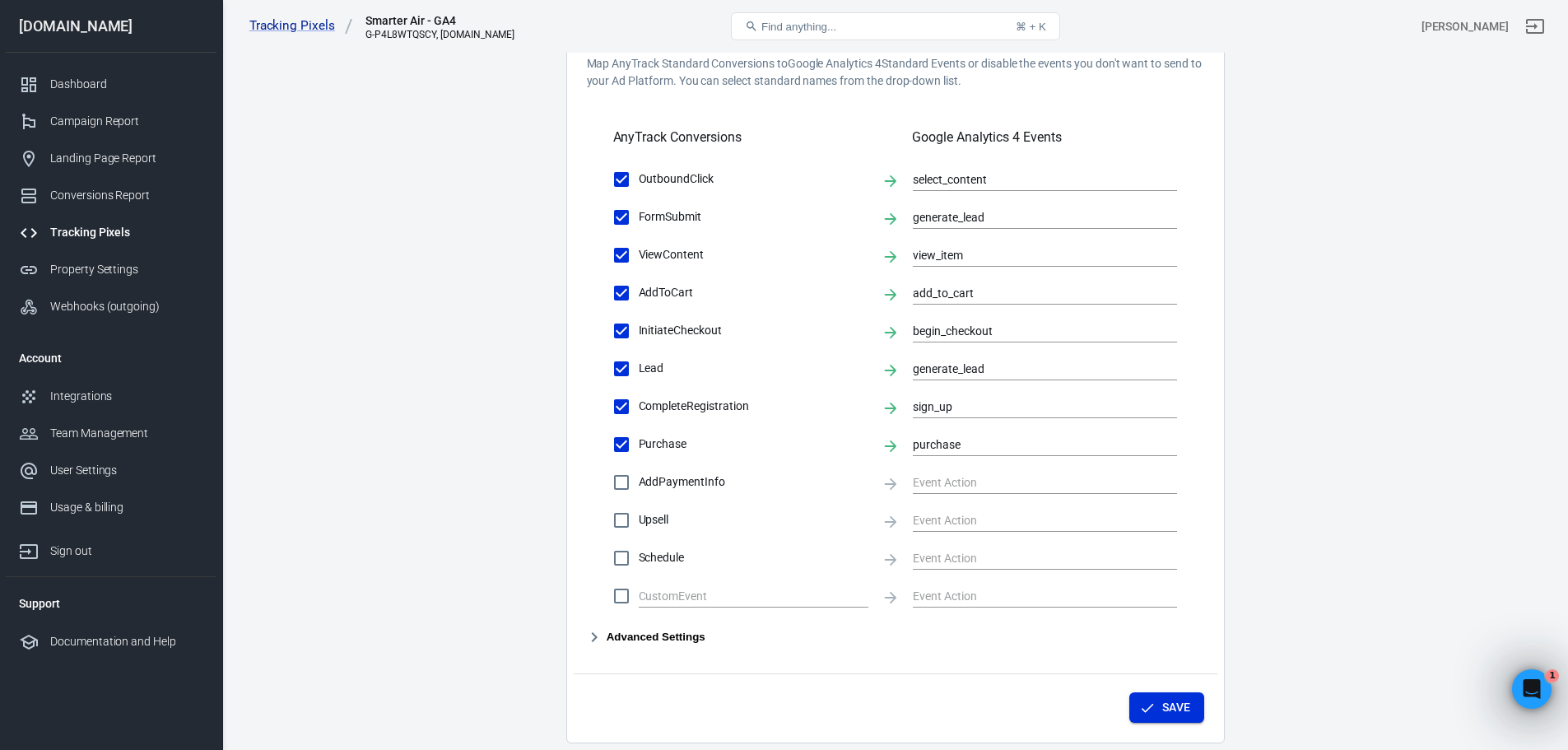
click at [1149, 704] on icon "button" at bounding box center [1147, 708] width 16 height 16
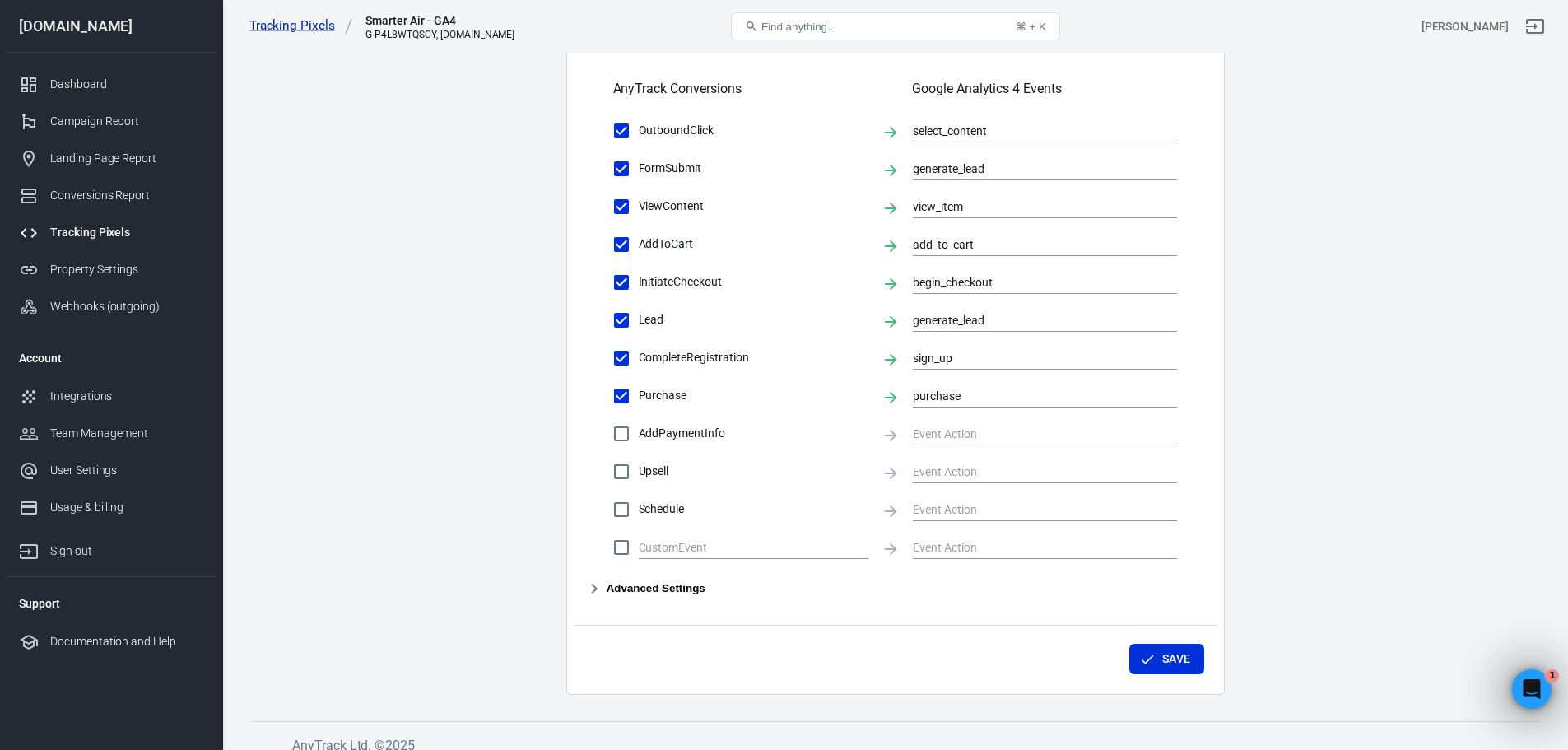
scroll to position [640, 0]
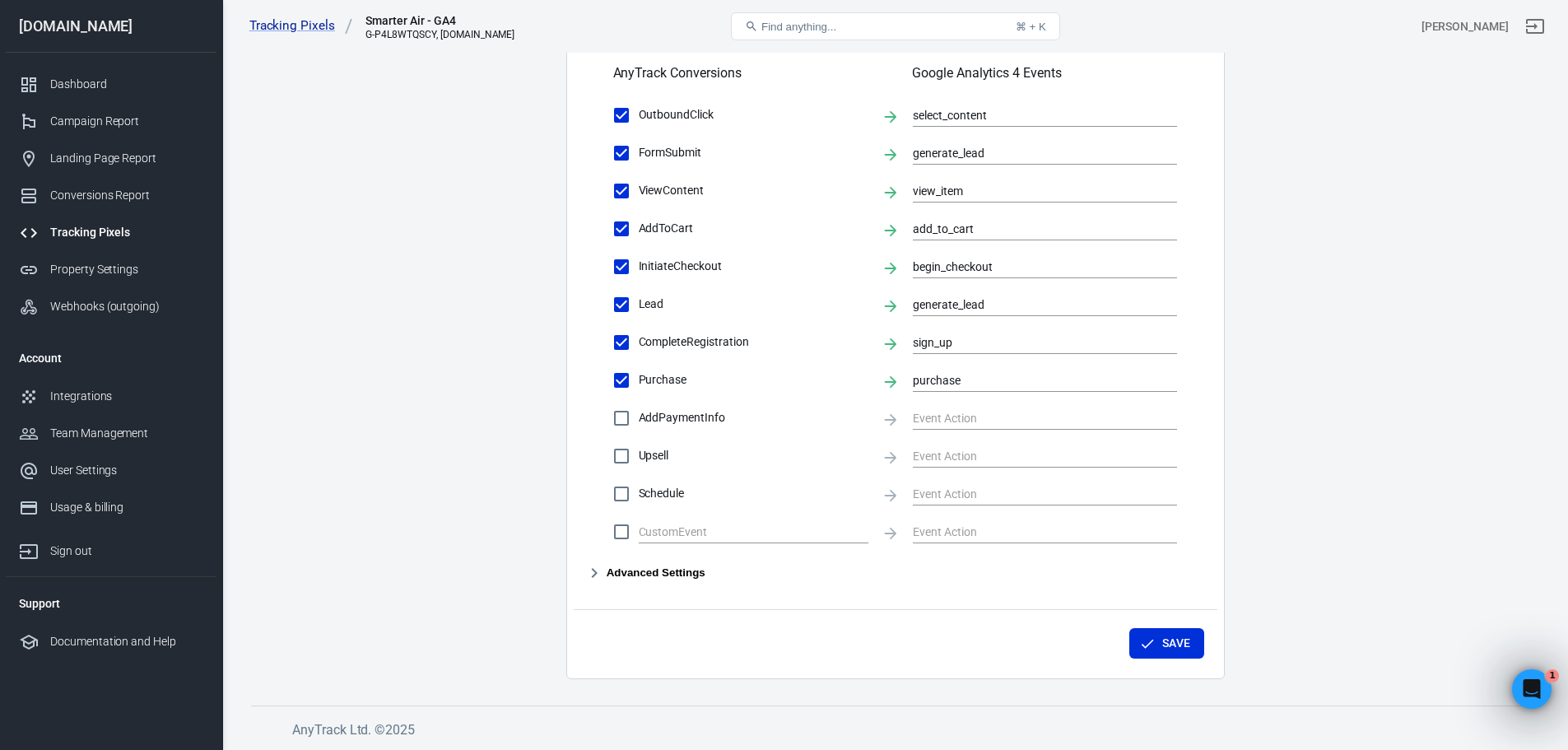
click at [620, 571] on button "Advanced Settings" at bounding box center [645, 572] width 118 height 20
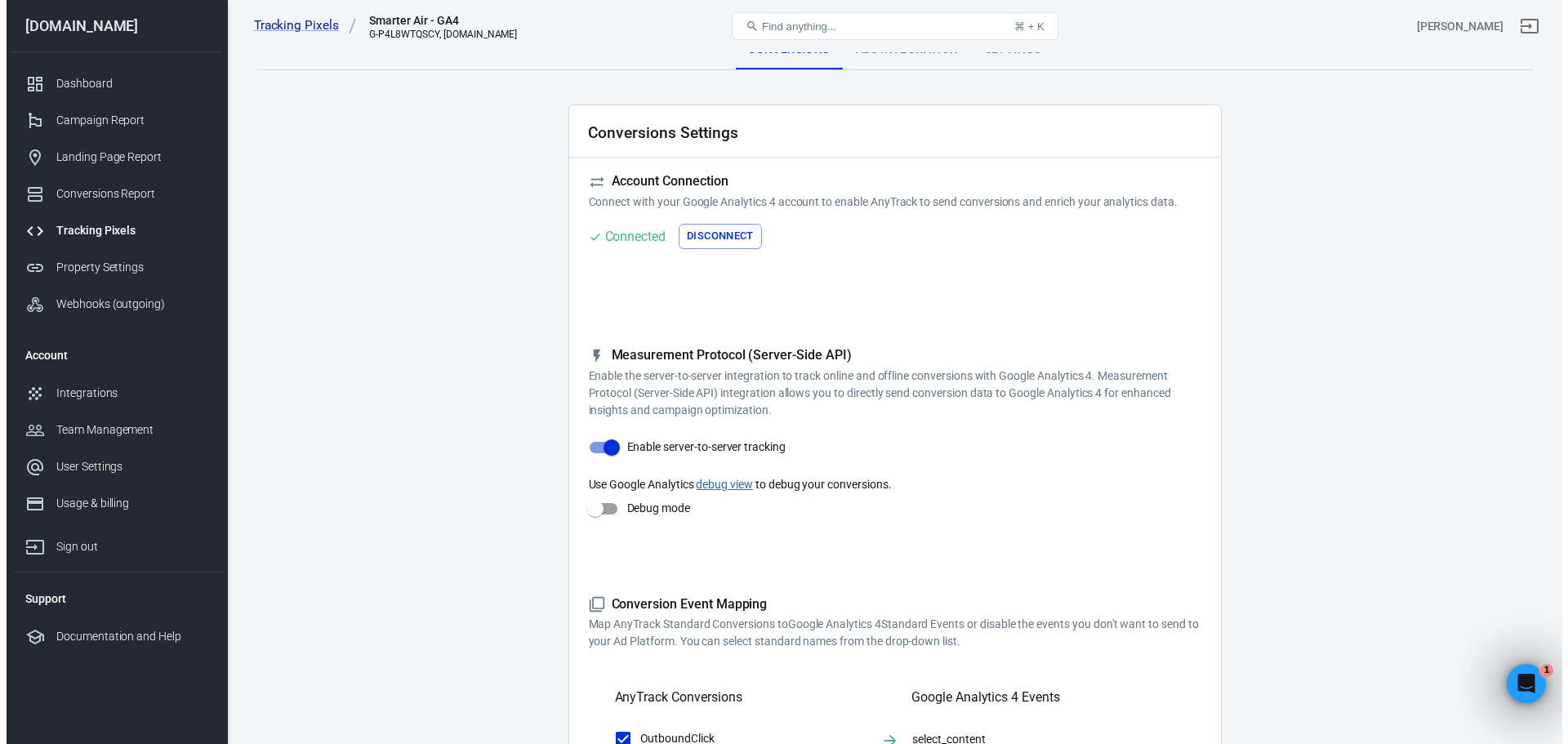
scroll to position [0, 0]
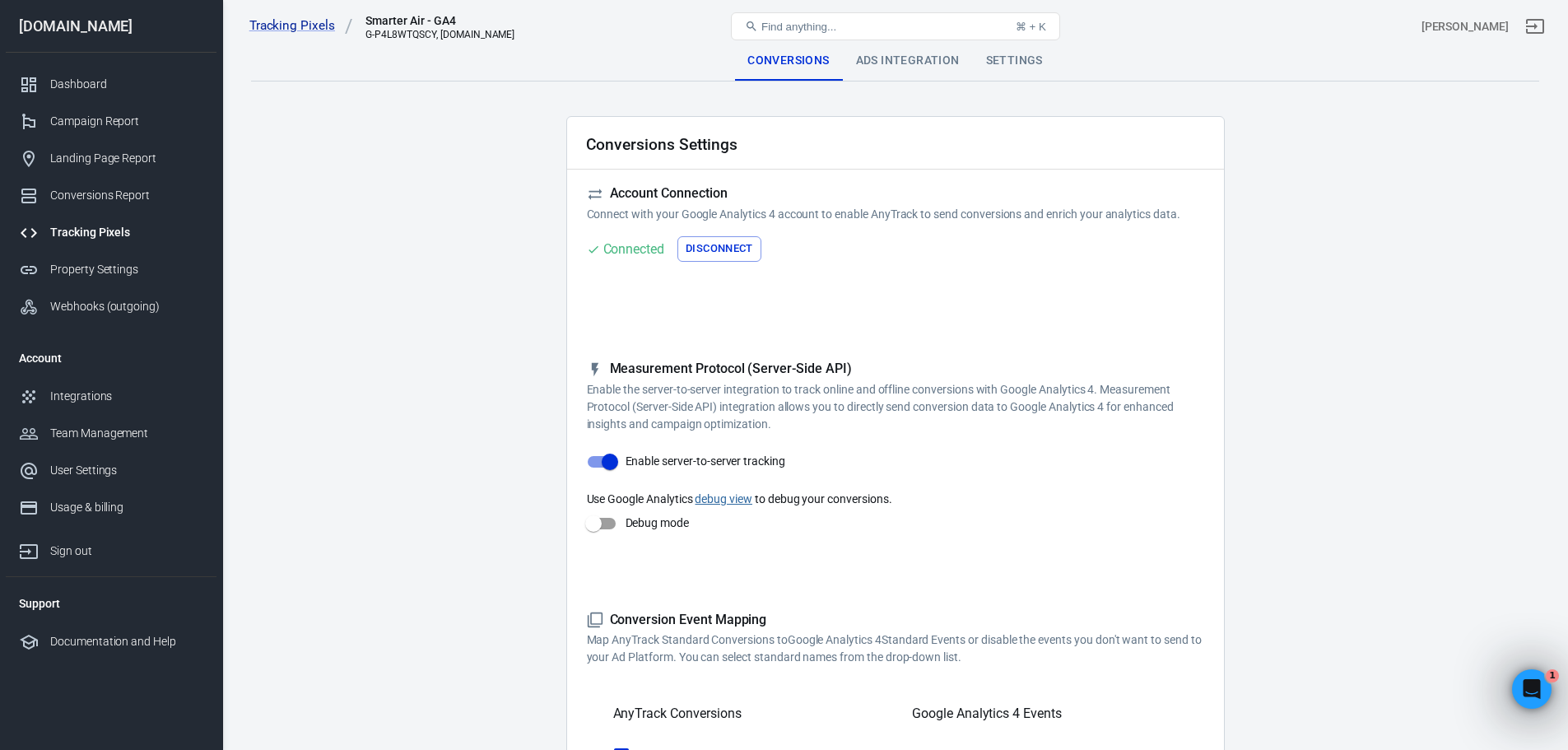
click at [78, 236] on div "Tracking Pixels" at bounding box center [126, 232] width 153 height 17
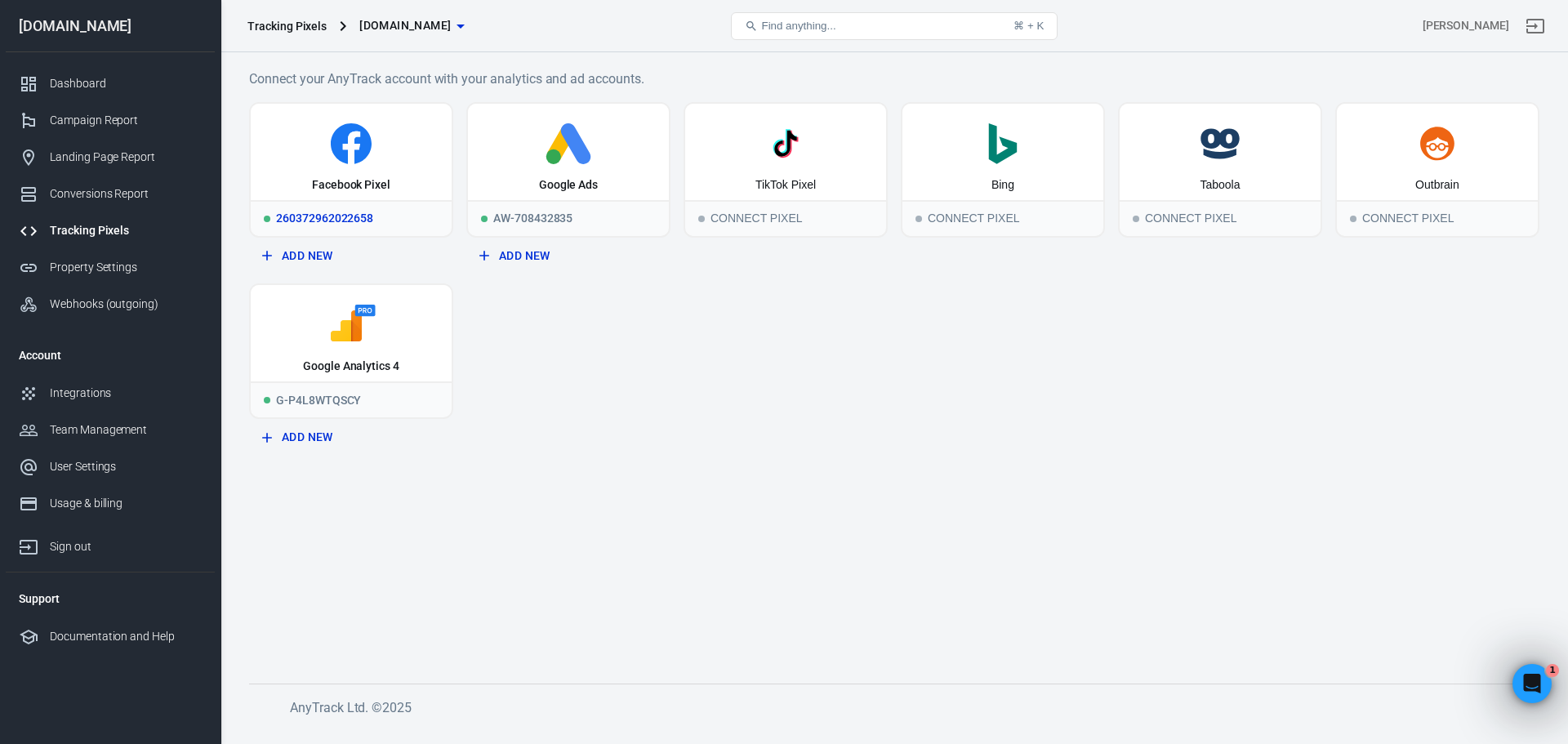
click at [328, 152] on icon at bounding box center [350, 144] width 188 height 41
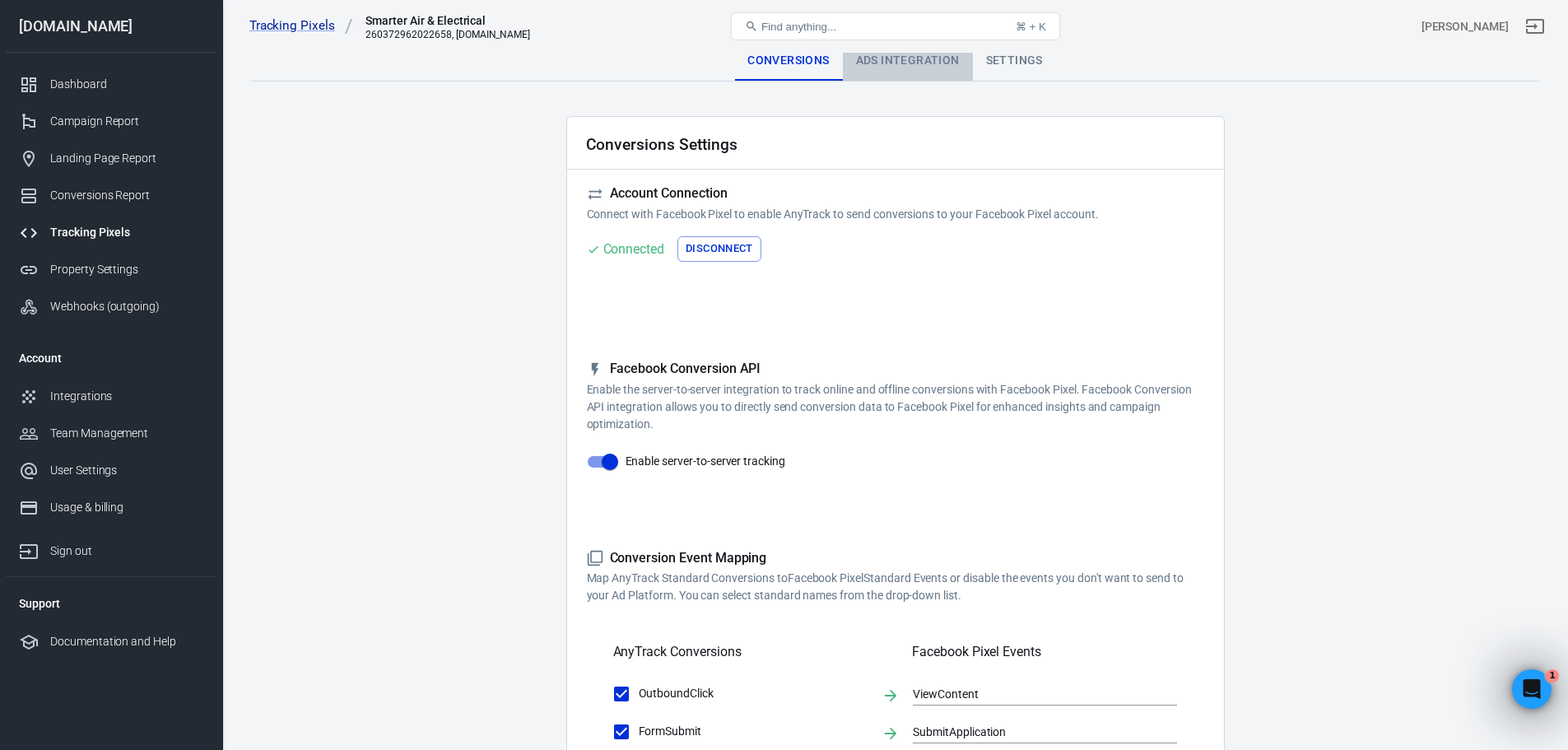
click at [926, 72] on div "Ads Integration" at bounding box center [908, 61] width 130 height 40
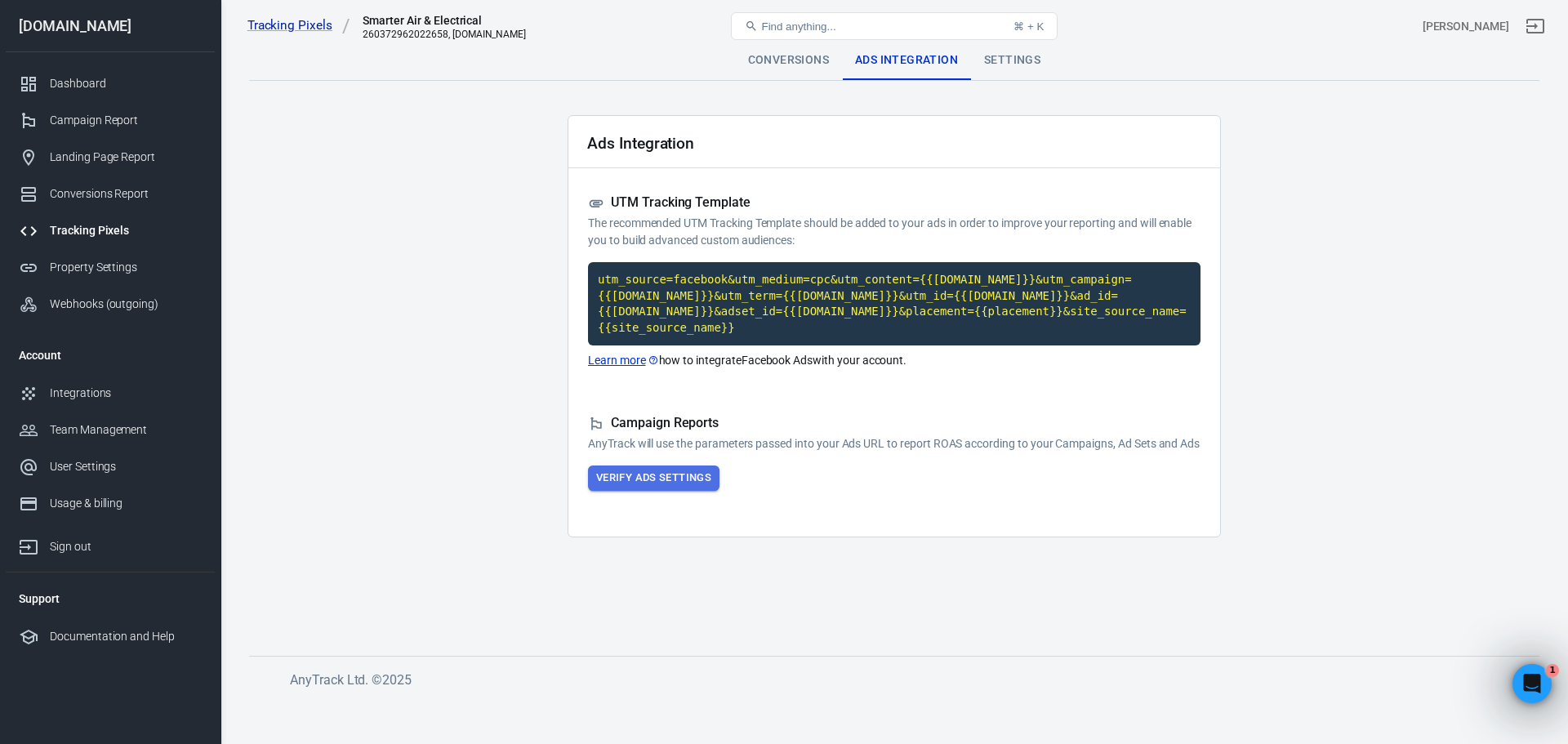
click at [693, 479] on button "Verify Ads Settings" at bounding box center [654, 479] width 132 height 26
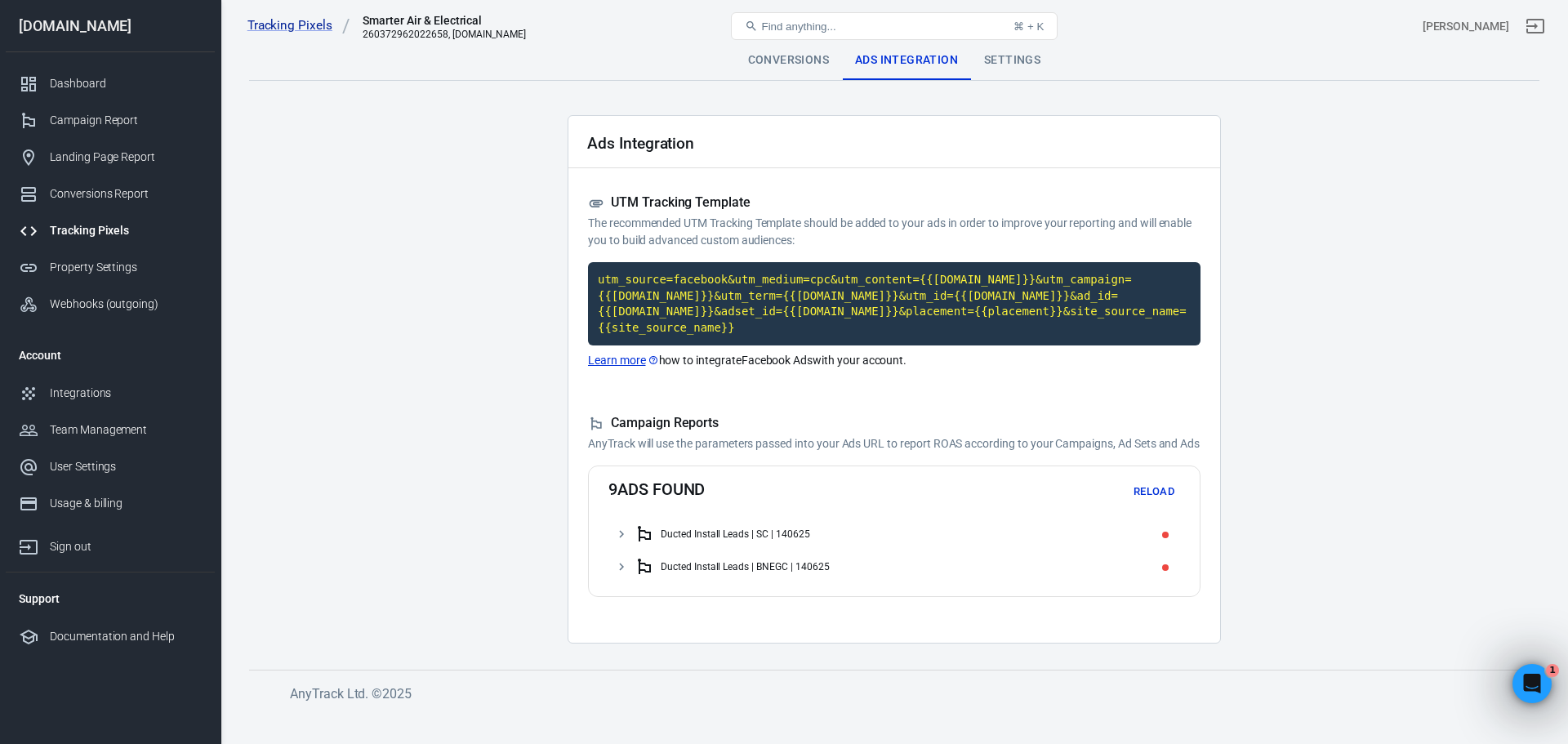
click at [1155, 491] on button "Reload" at bounding box center [1154, 492] width 52 height 26
click at [991, 69] on div "Settings" at bounding box center [1012, 61] width 82 height 39
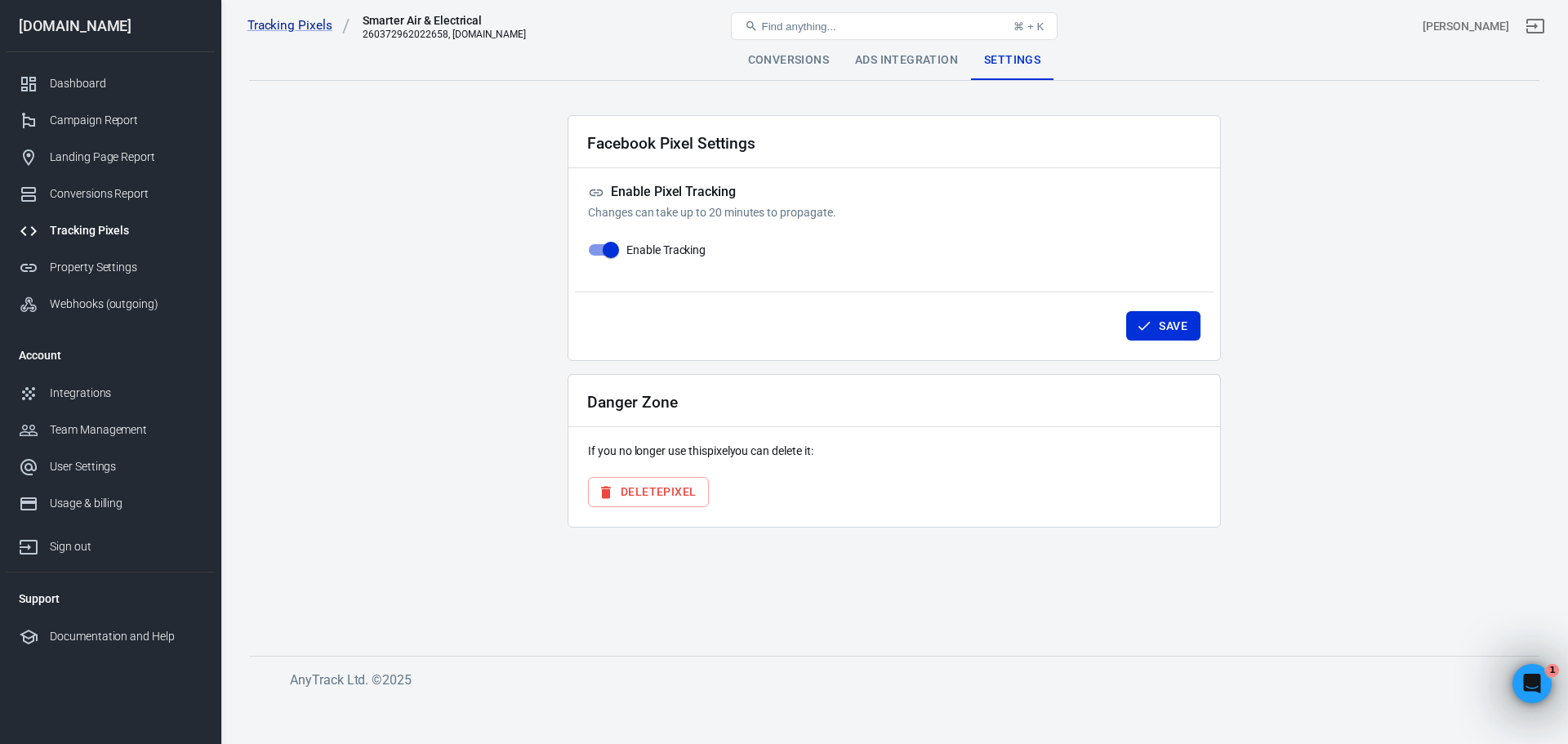
click at [791, 68] on div "Conversions" at bounding box center [788, 61] width 107 height 39
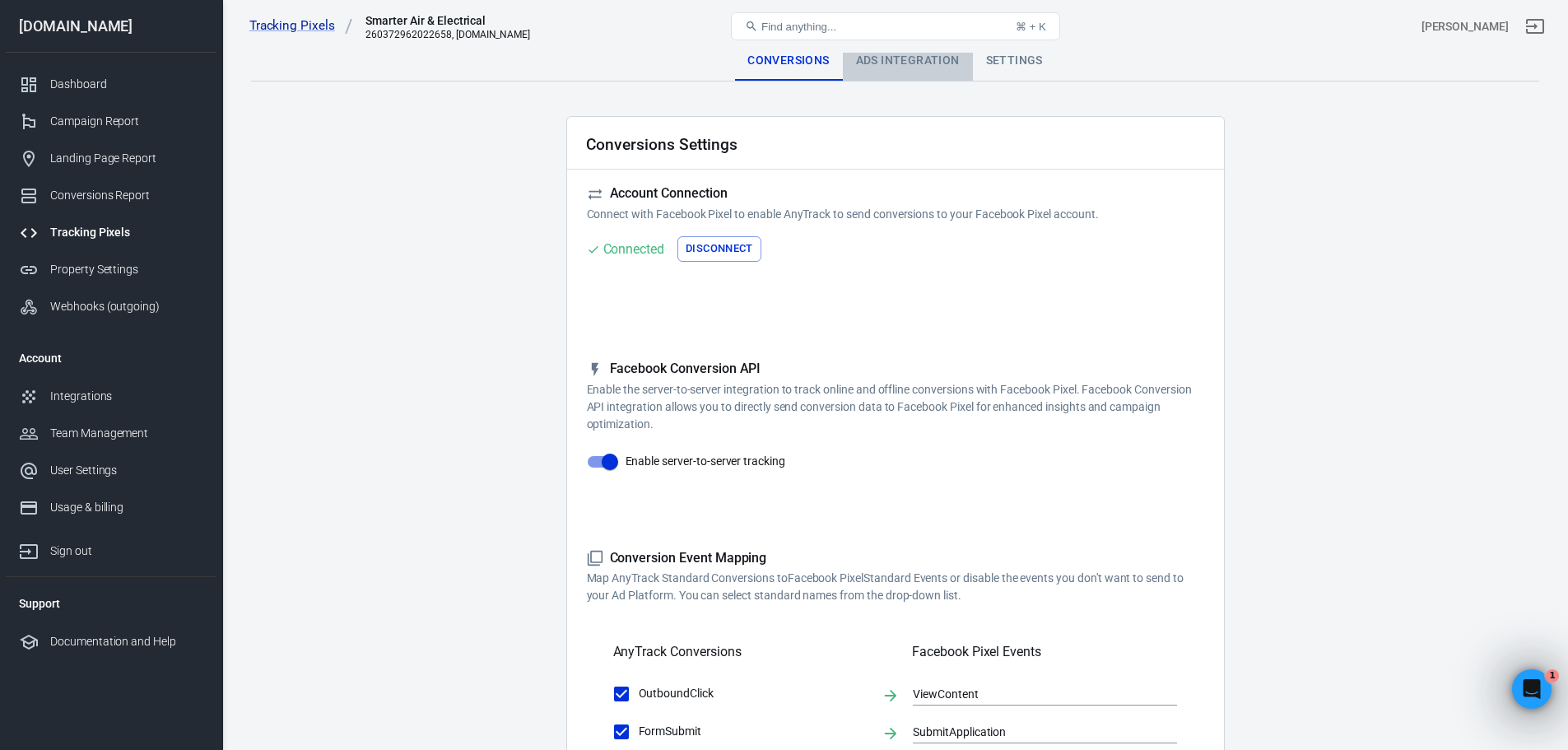
click at [880, 66] on div "Ads Integration" at bounding box center [908, 61] width 130 height 40
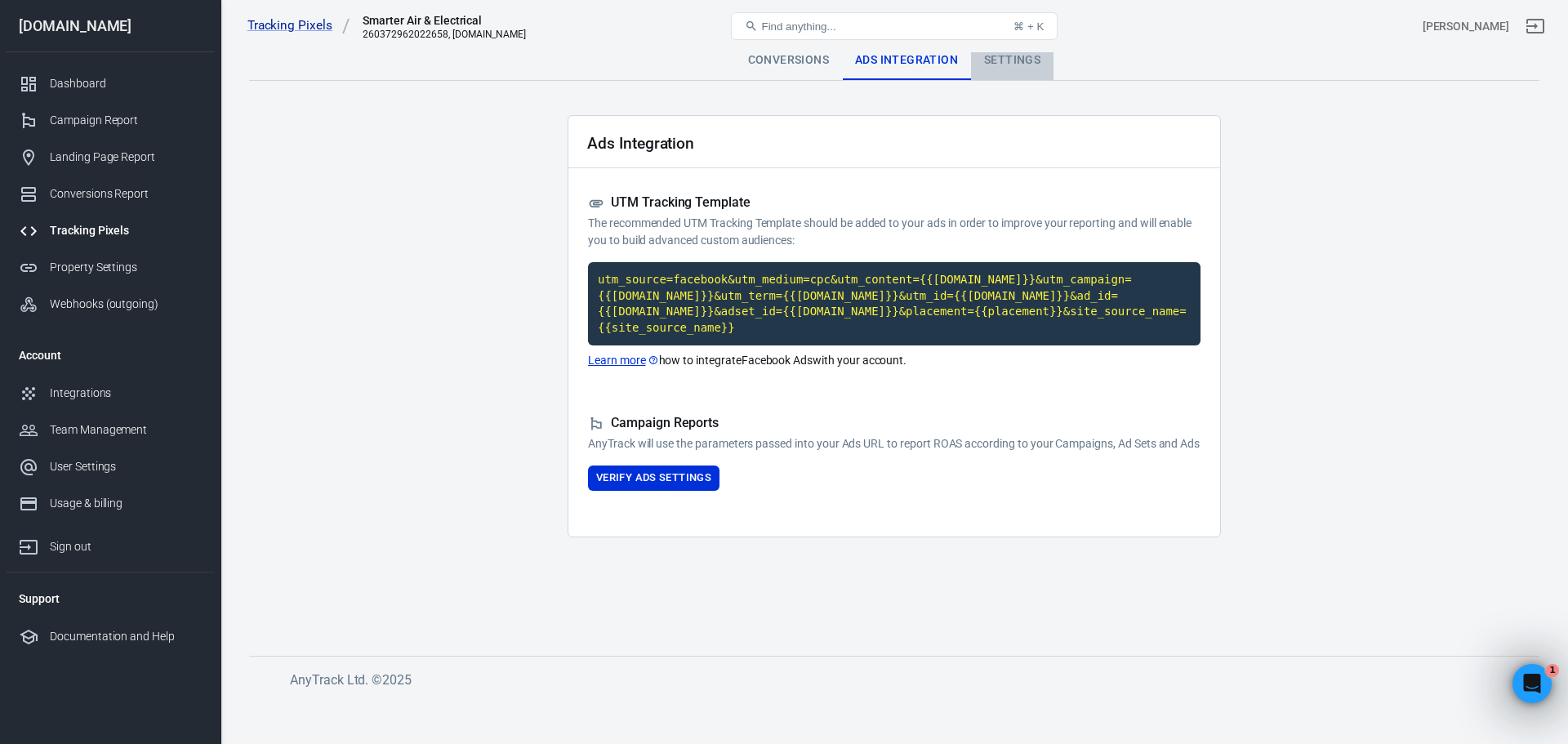
click at [1017, 57] on div "Settings" at bounding box center [1012, 61] width 82 height 39
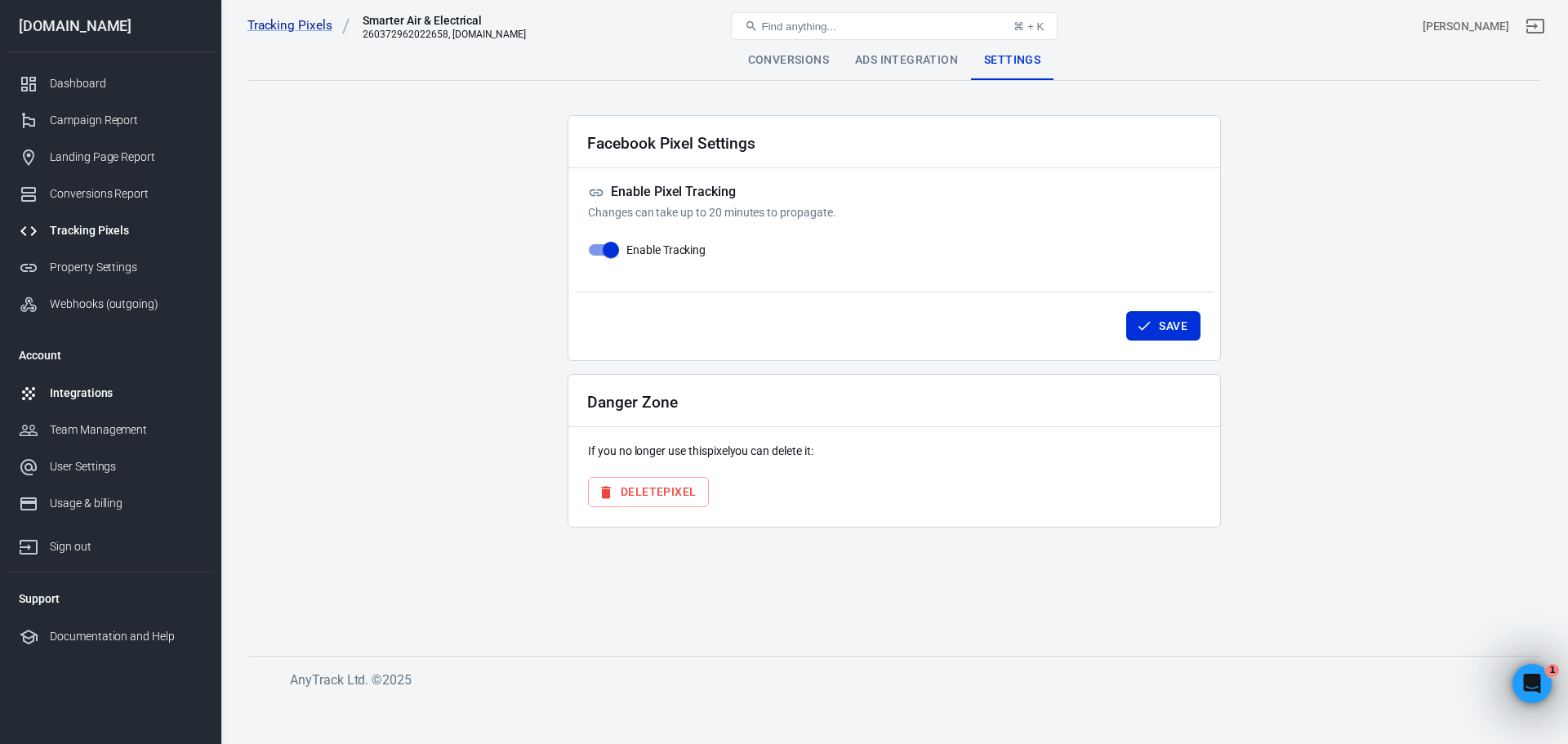
click at [73, 395] on div "Integrations" at bounding box center [125, 393] width 152 height 17
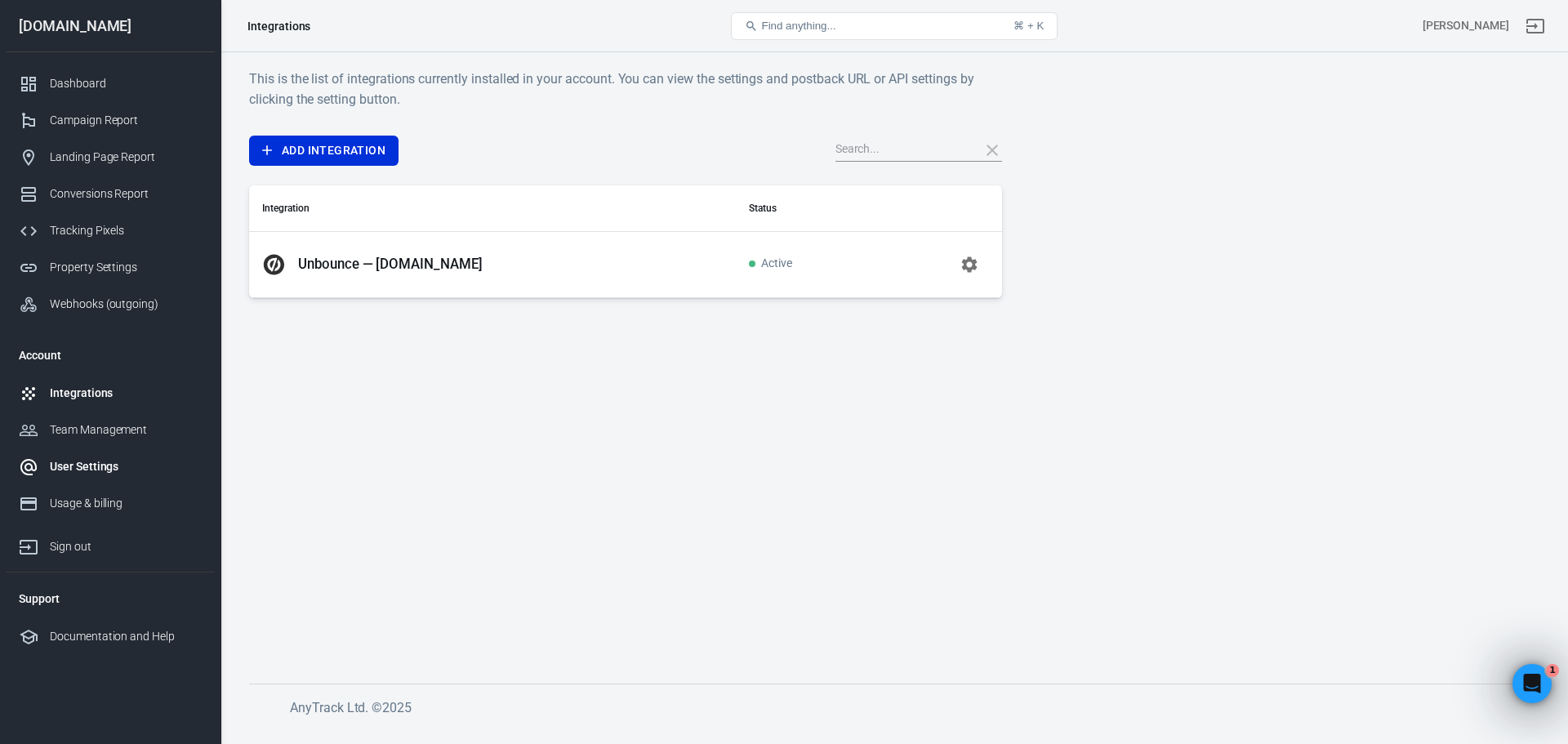
click at [72, 449] on link "User Settings" at bounding box center [110, 467] width 209 height 37
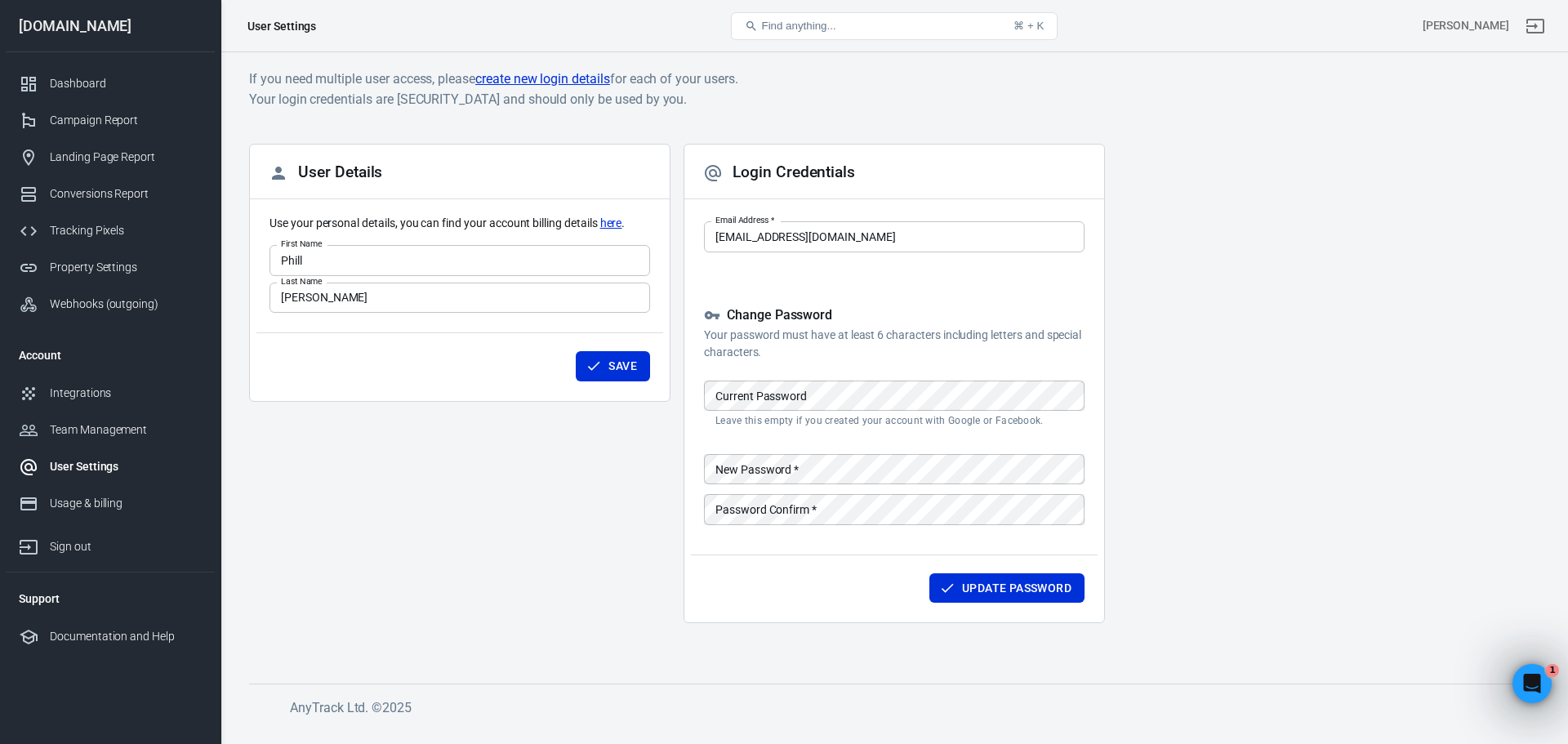
click at [66, 465] on div "User Settings" at bounding box center [125, 467] width 152 height 17
click at [74, 484] on link "User Settings" at bounding box center [110, 467] width 209 height 37
click at [1525, 678] on icon "Open Intercom Messenger" at bounding box center [1529, 681] width 27 height 27
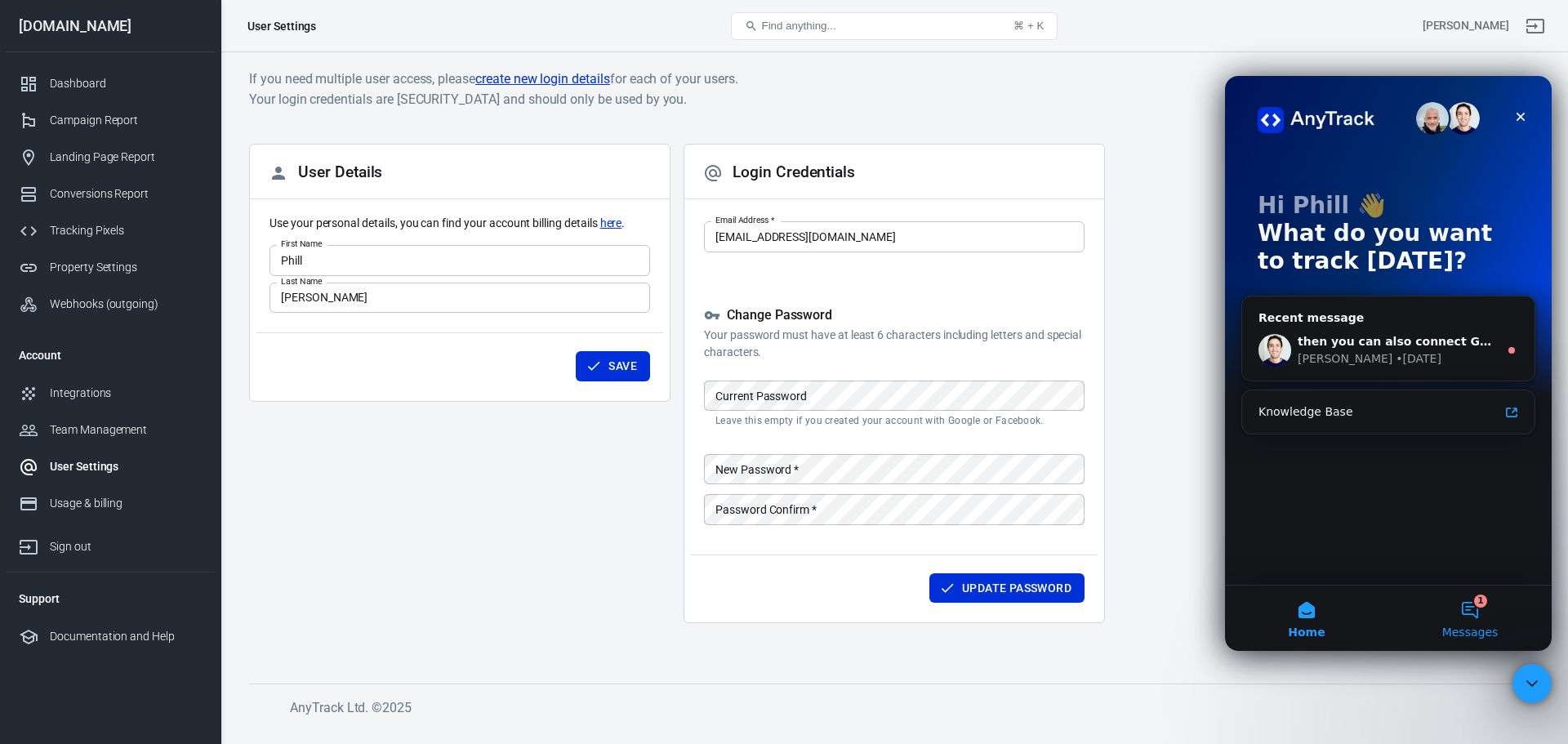
click at [1456, 618] on button "1 Messages" at bounding box center [1470, 618] width 164 height 65
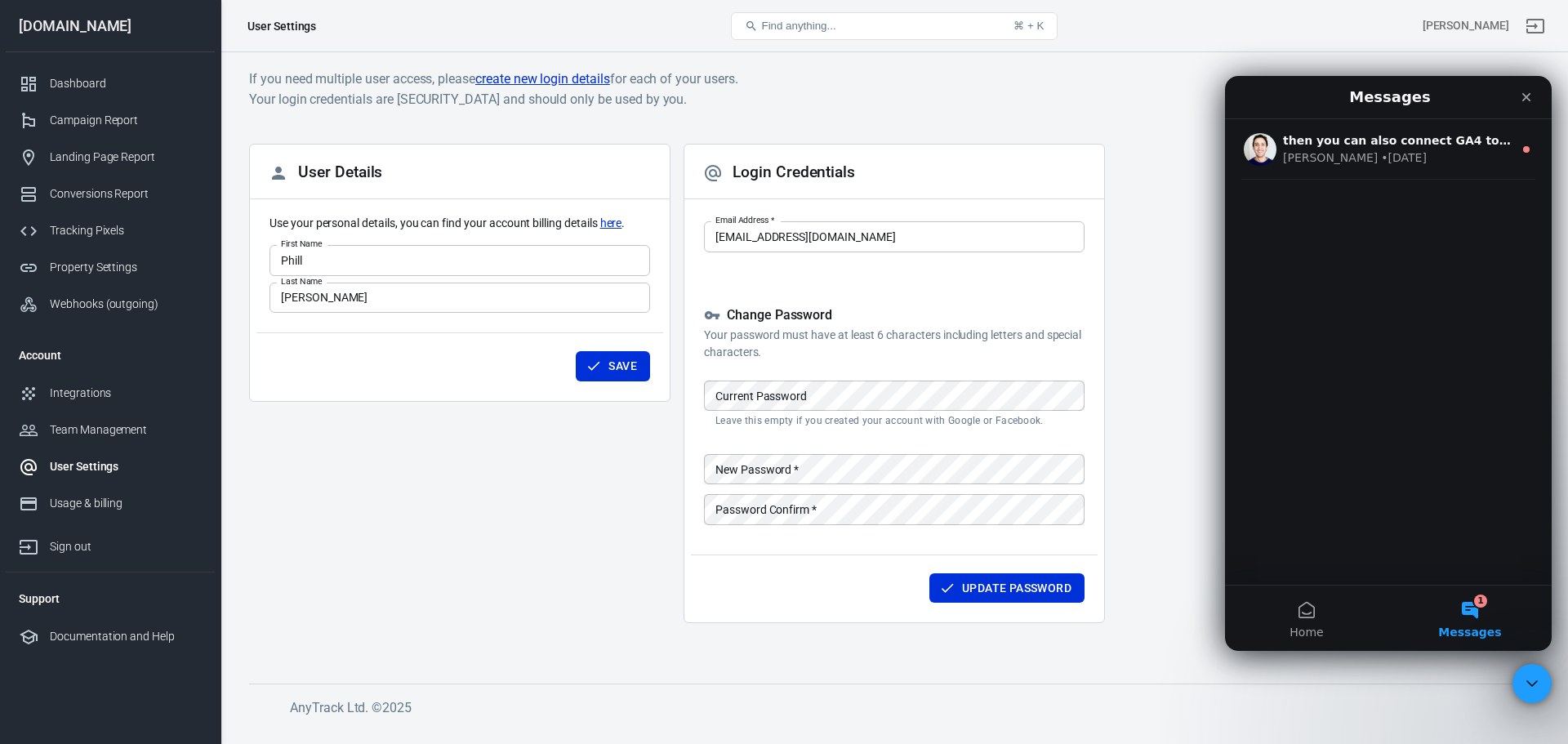
click at [1414, 431] on div "then you can also connect GA4 to AnyTrack and you'll get the serverside events …" at bounding box center [1387, 352] width 326 height 466
click at [1306, 615] on button "Home" at bounding box center [1306, 618] width 164 height 65
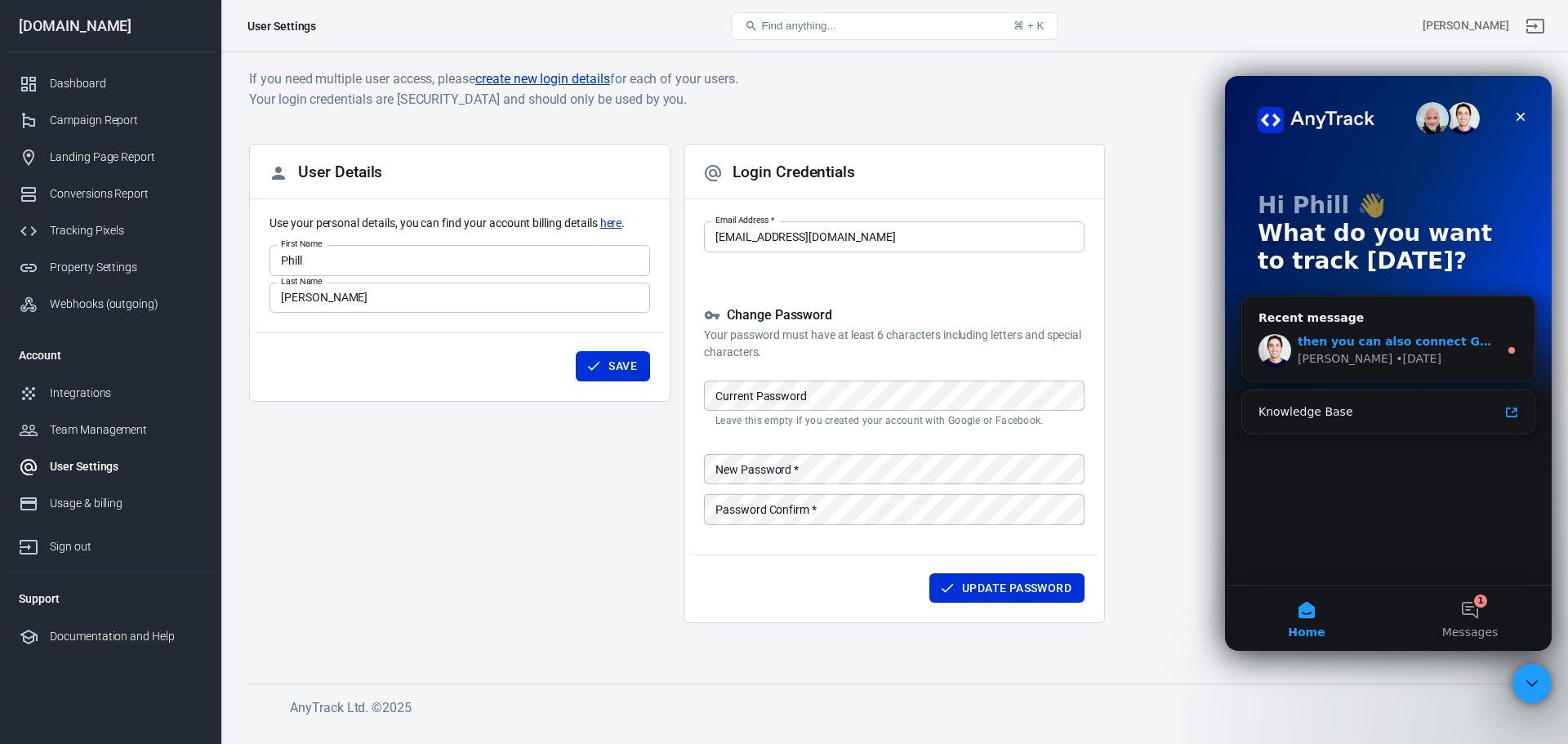
click at [1396, 354] on div "• 1d ago" at bounding box center [1418, 359] width 45 height 17
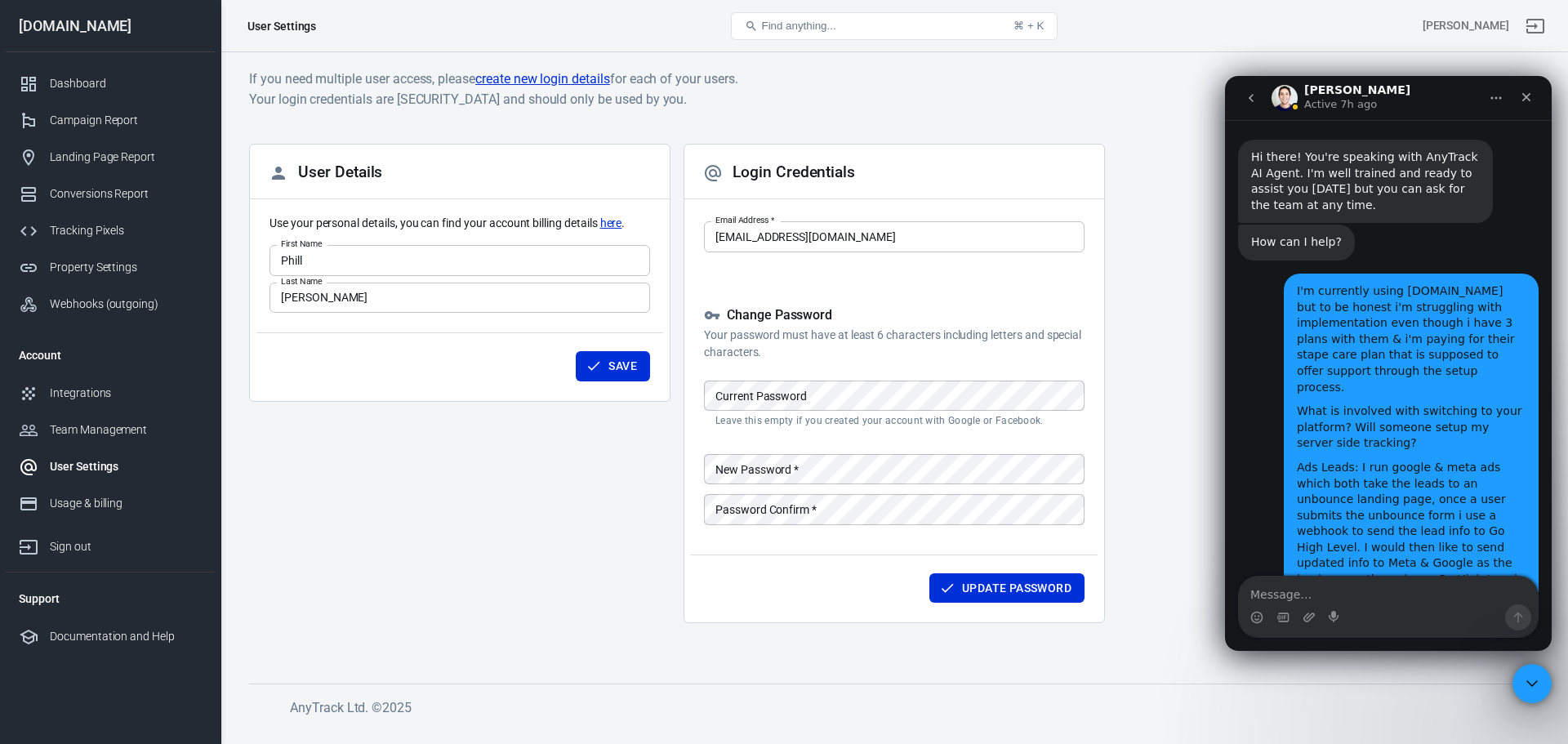
scroll to position [19, 0]
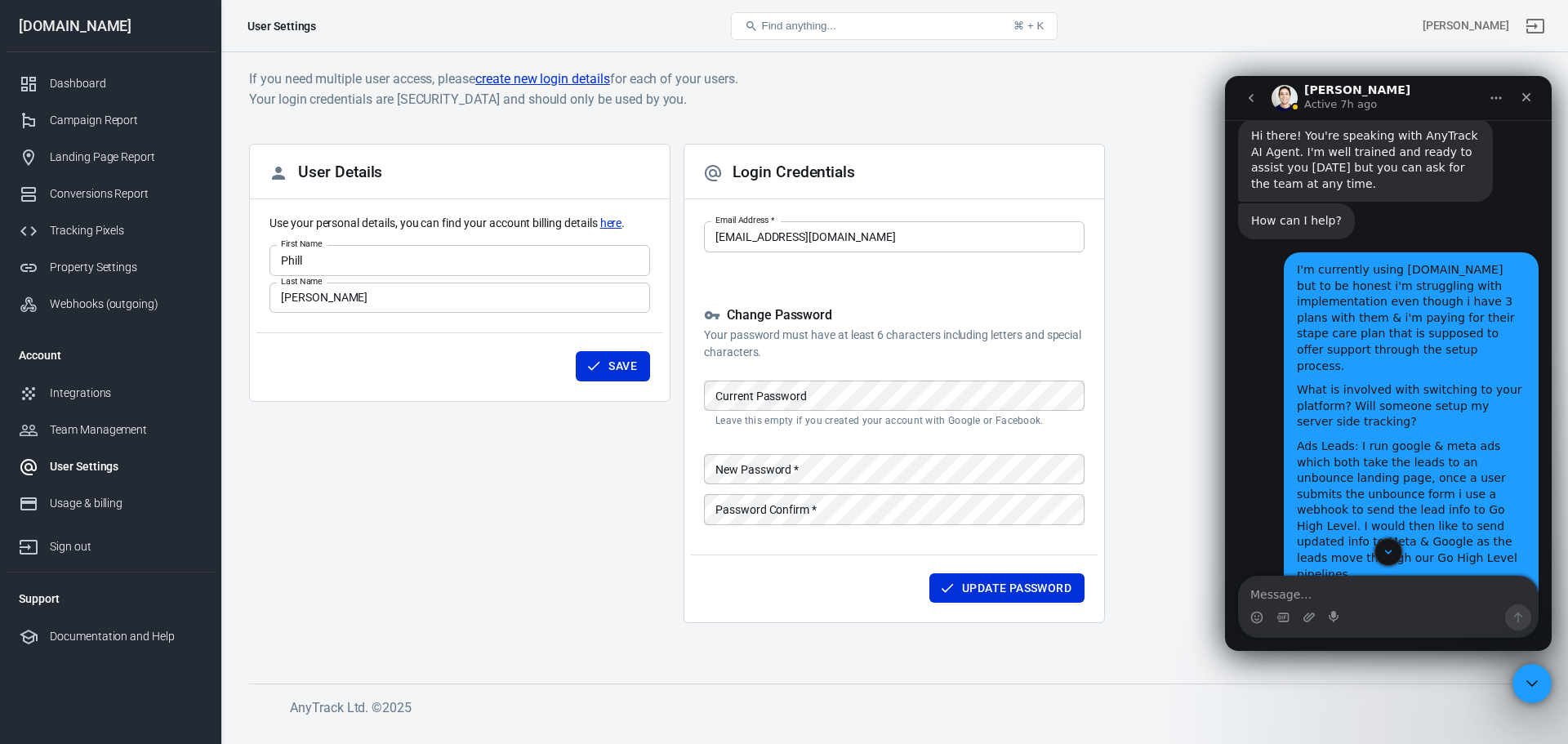
click at [1376, 599] on textarea "Message…" at bounding box center [1388, 590] width 299 height 27
type textarea "Book onboardinf"
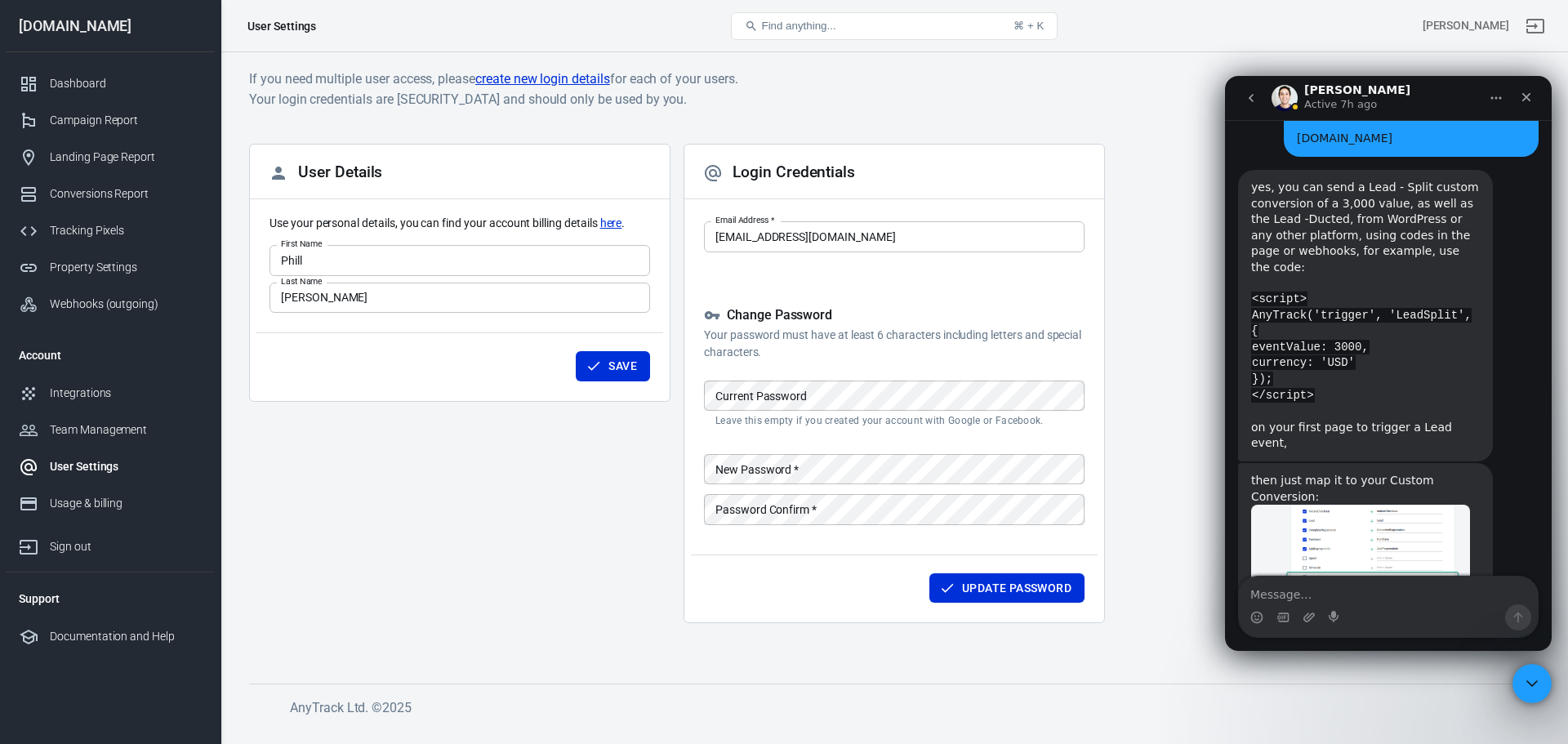
scroll to position [8512, 0]
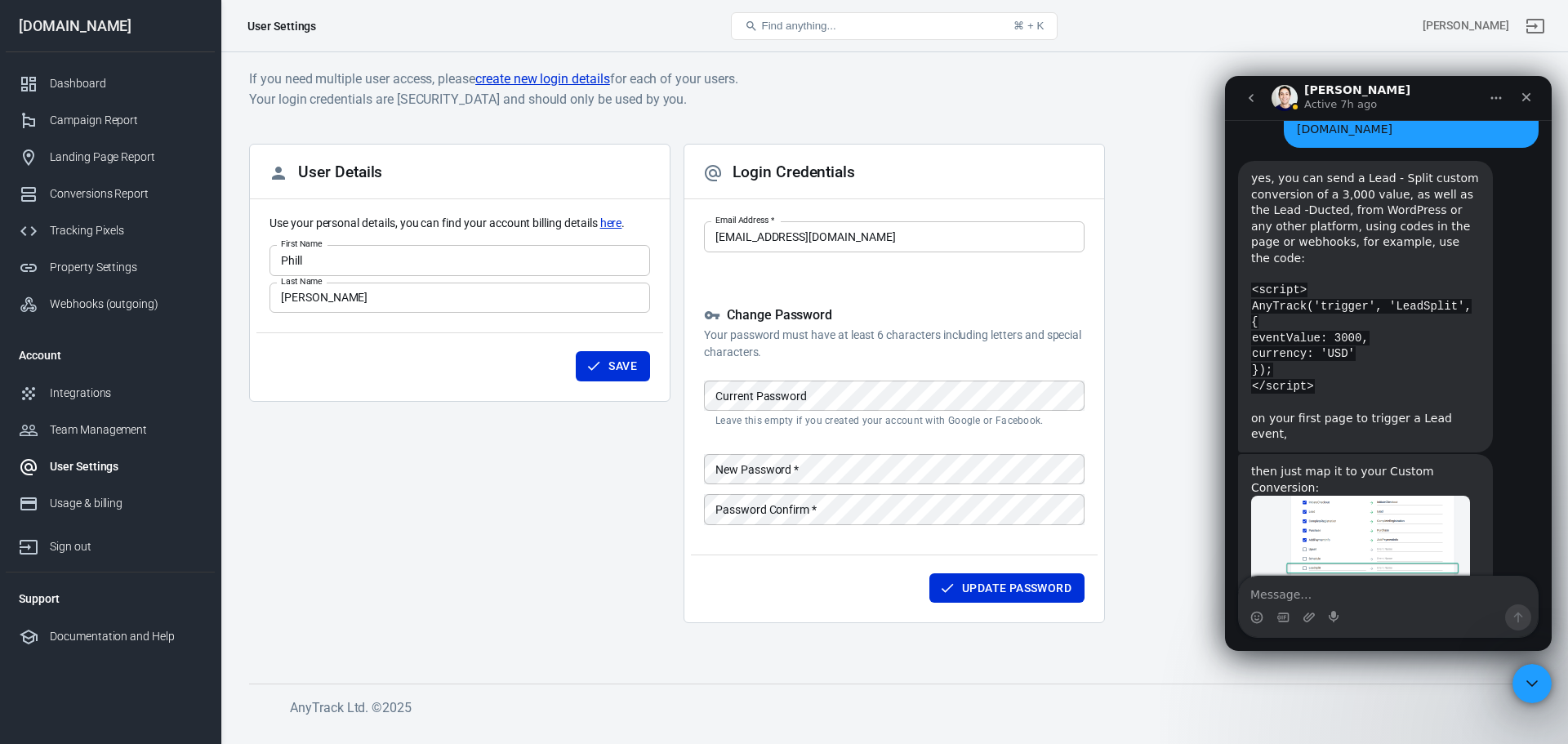
click at [1369, 583] on textarea "Message…" at bounding box center [1388, 590] width 299 height 27
type textarea "onboarding"
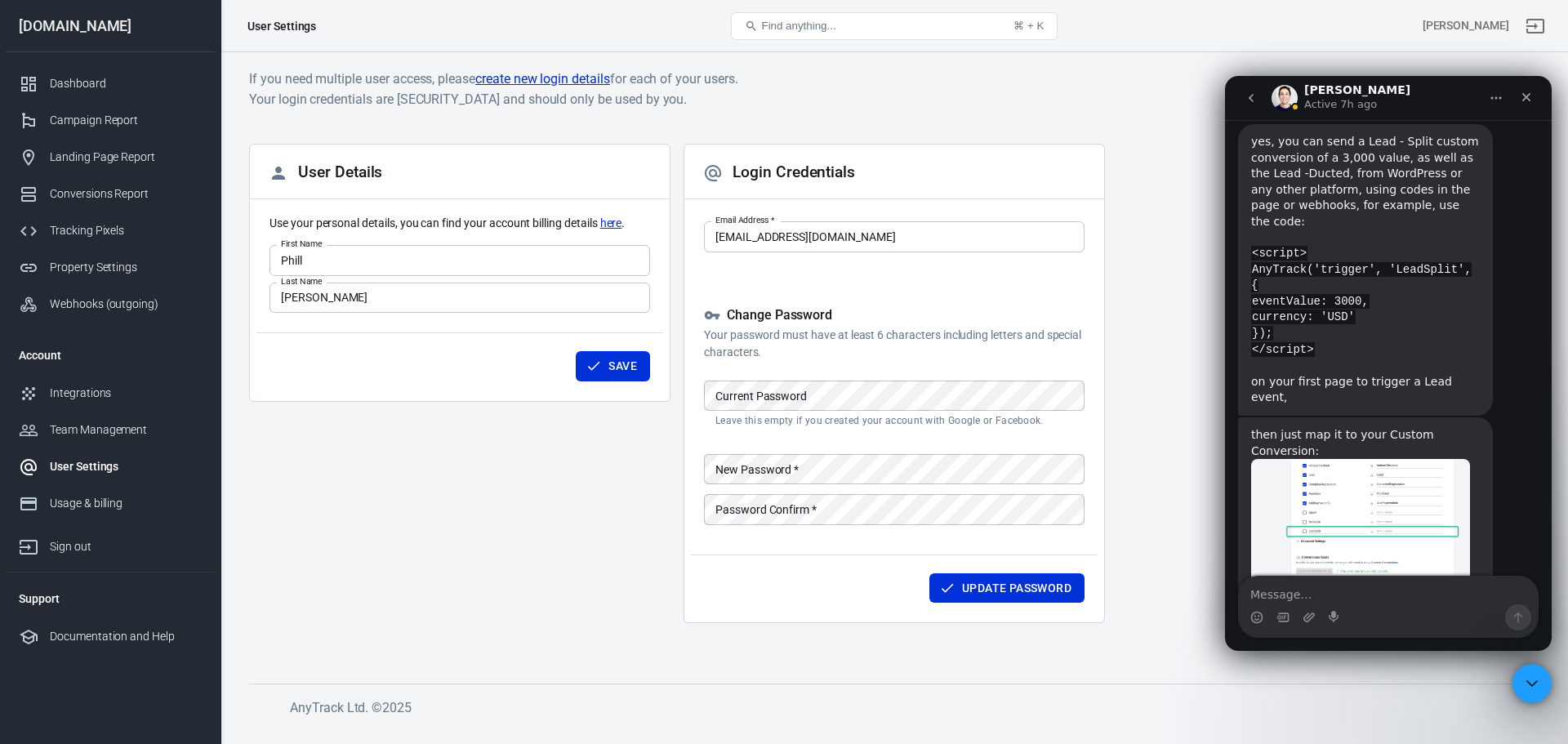
click at [1247, 95] on icon "go back" at bounding box center [1250, 98] width 13 height 13
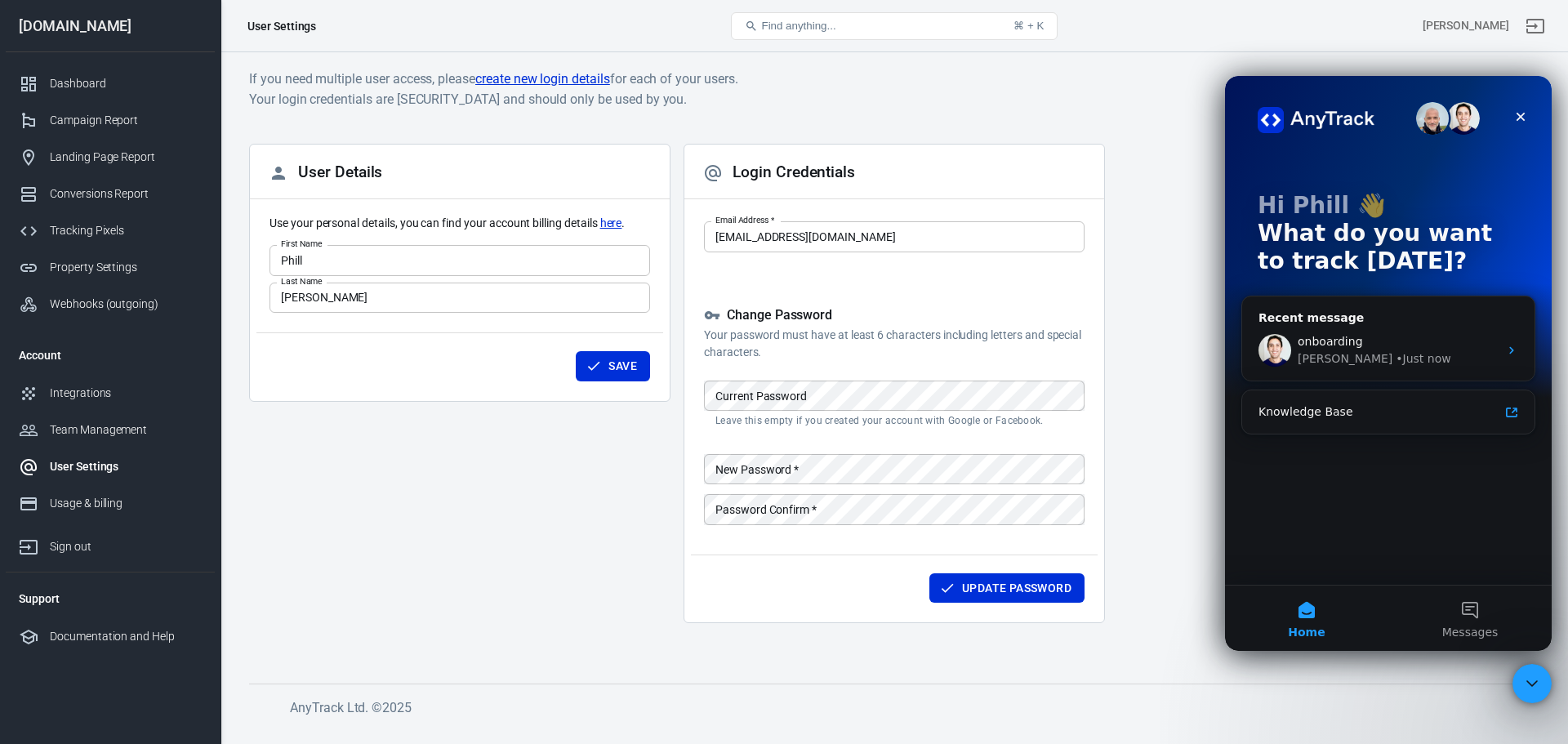
scroll to position [0, 0]
click at [1396, 360] on div "• Just now" at bounding box center [1423, 359] width 55 height 17
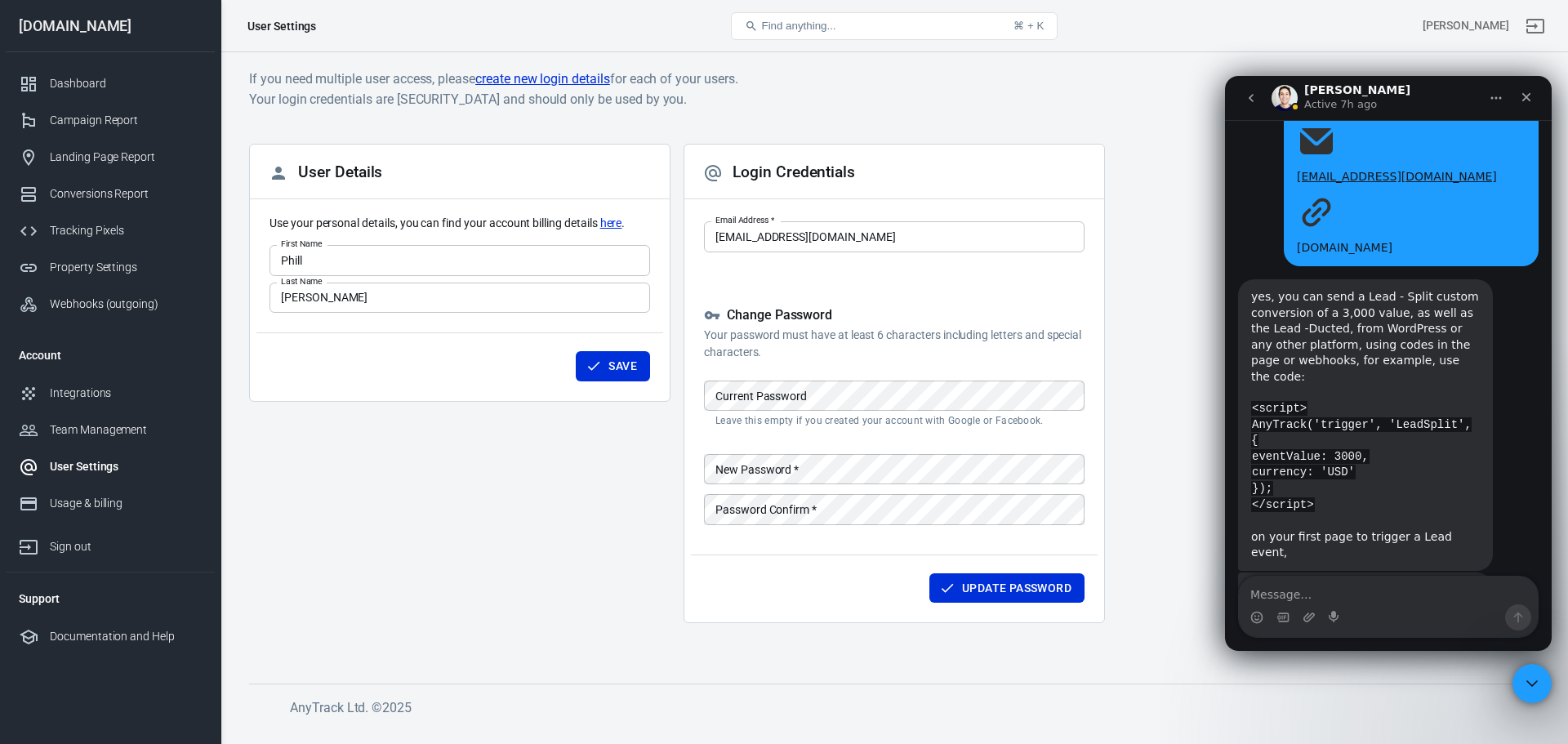
scroll to position [8548, 0]
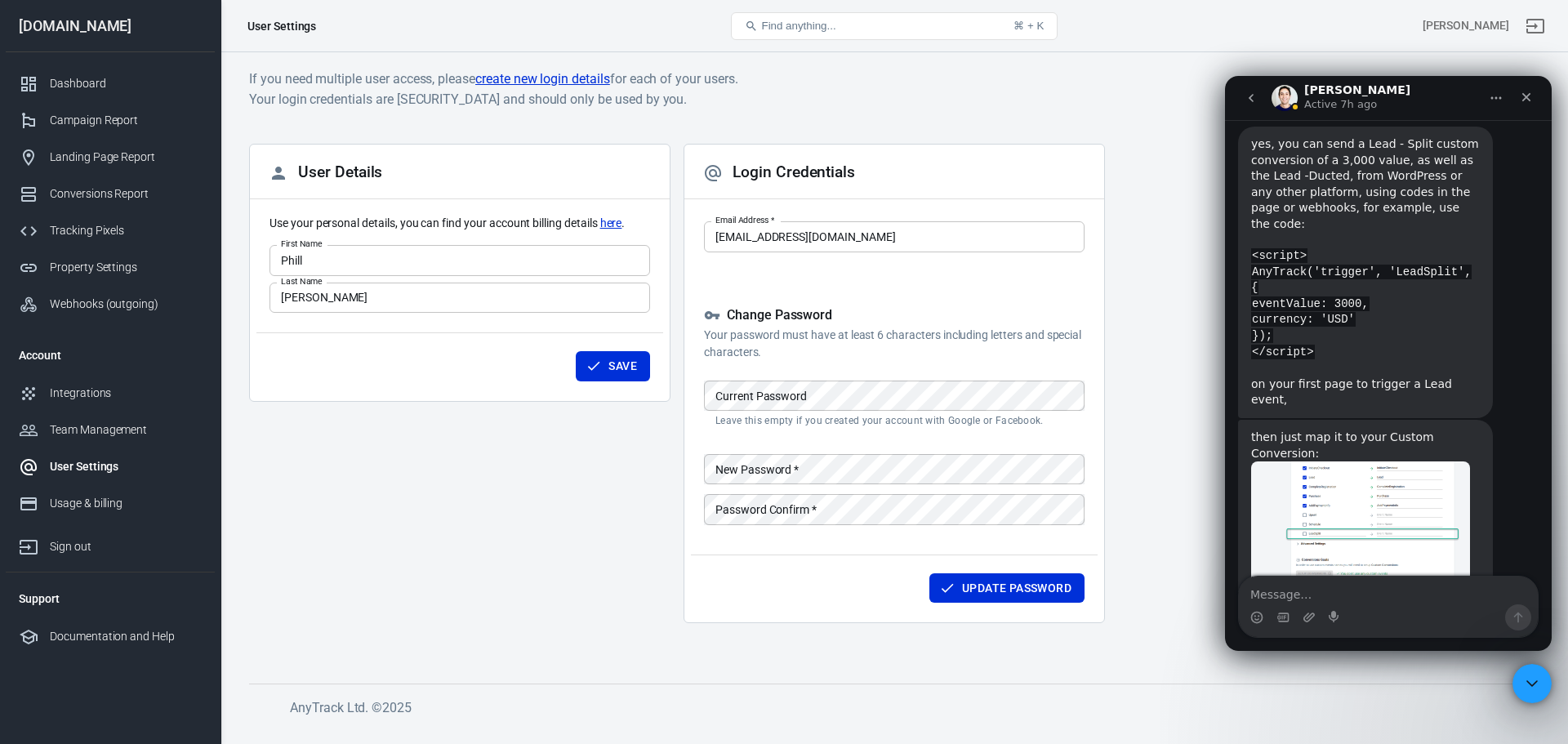
click at [1365, 597] on textarea "Message…" at bounding box center [1388, 590] width 299 height 27
type textarea "how do i book onboading?"
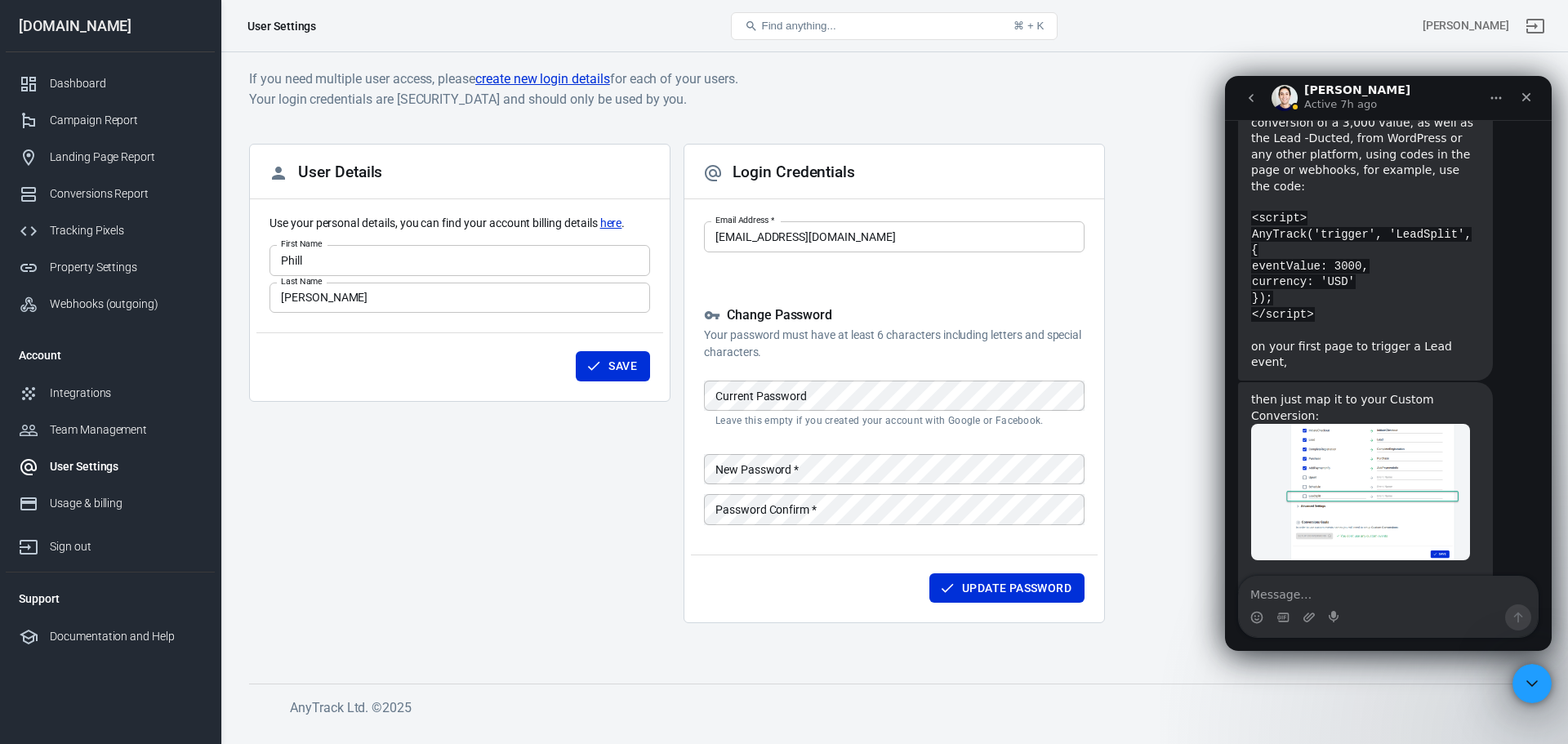
click at [1495, 100] on icon "Home" at bounding box center [1495, 98] width 13 height 13
click at [1492, 100] on icon "Home" at bounding box center [1495, 98] width 13 height 13
click at [1523, 95] on icon "Close" at bounding box center [1527, 98] width 9 height 9
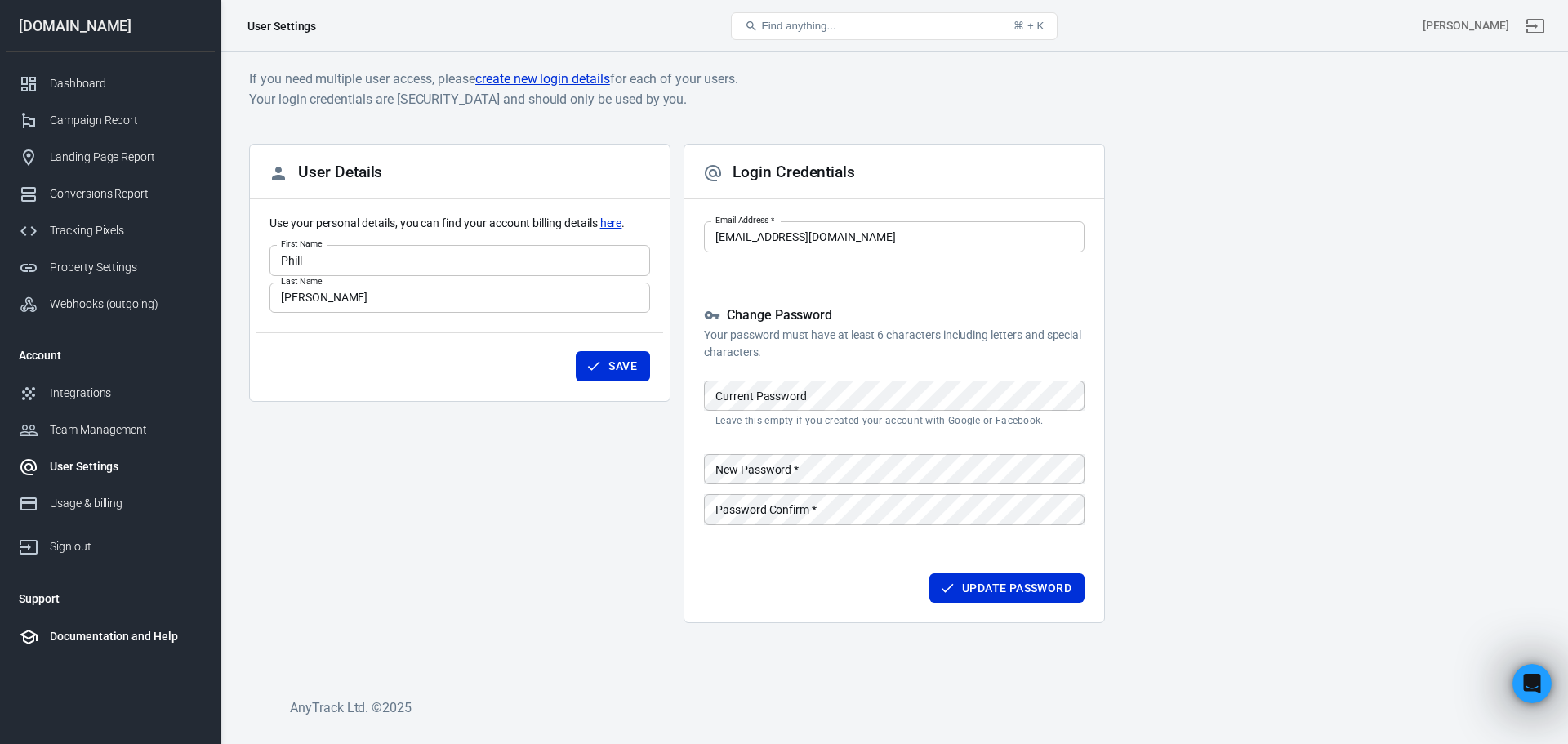
click at [92, 633] on div "Documentation and Help" at bounding box center [125, 636] width 152 height 17
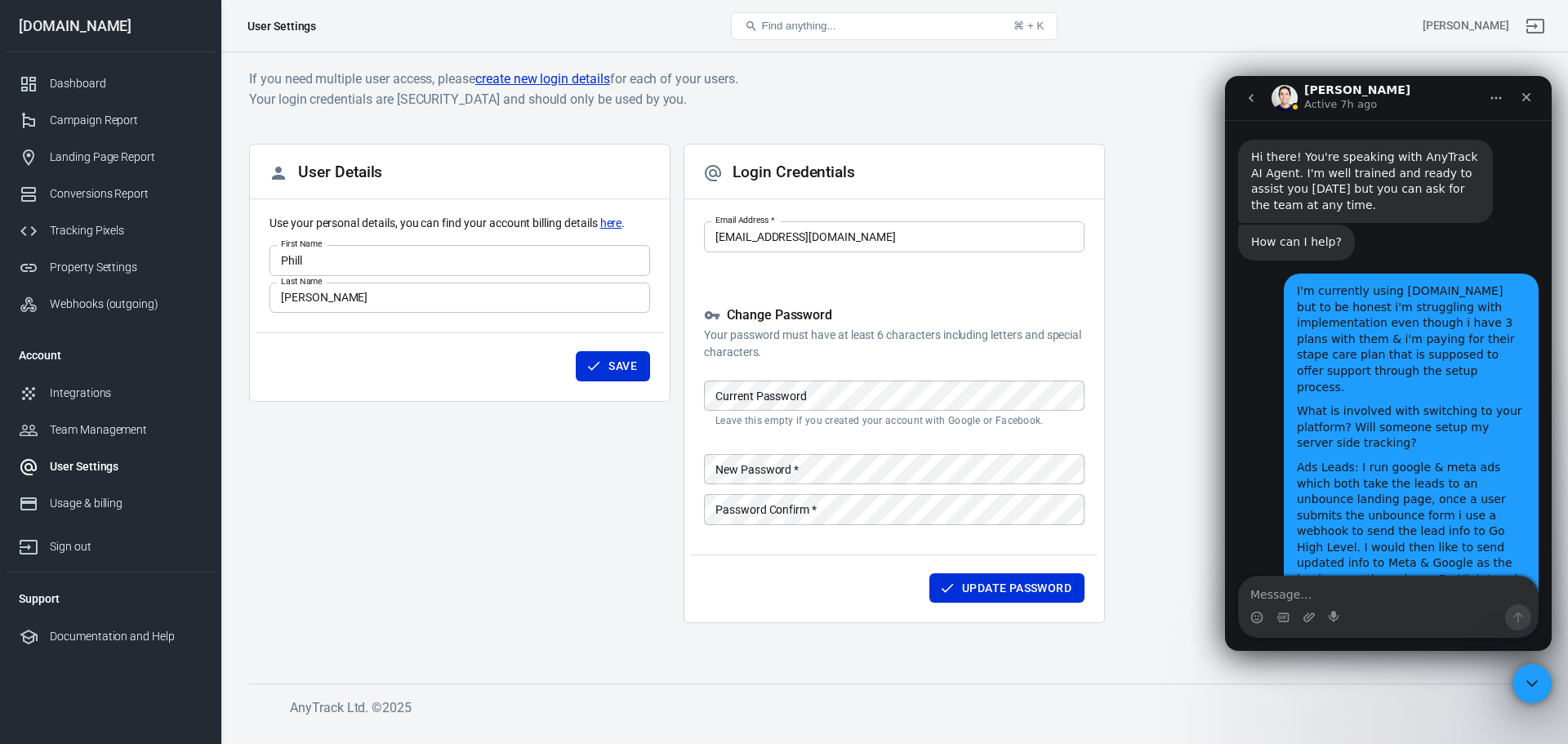
click at [1249, 92] on icon "go back" at bounding box center [1250, 98] width 13 height 13
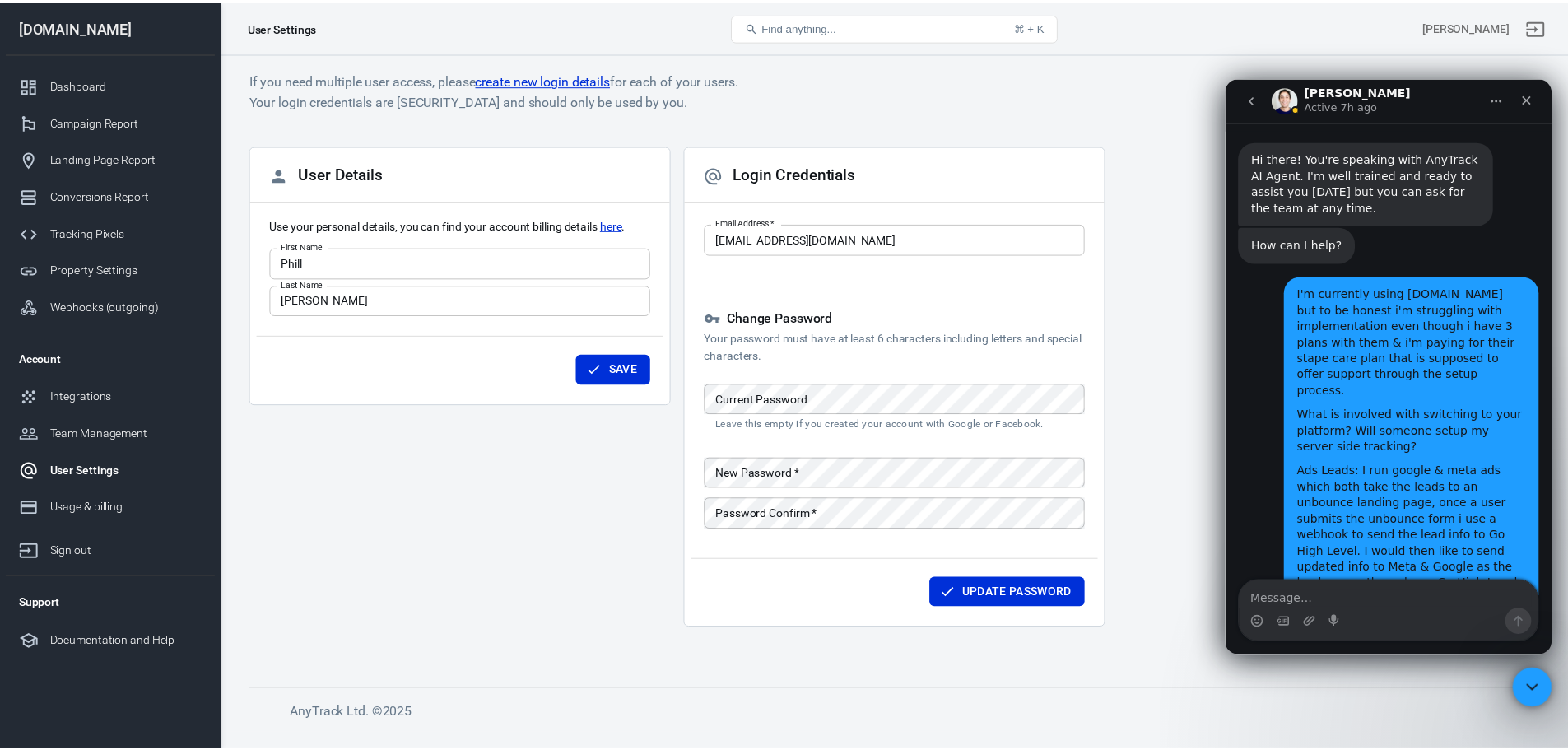
scroll to position [0, 0]
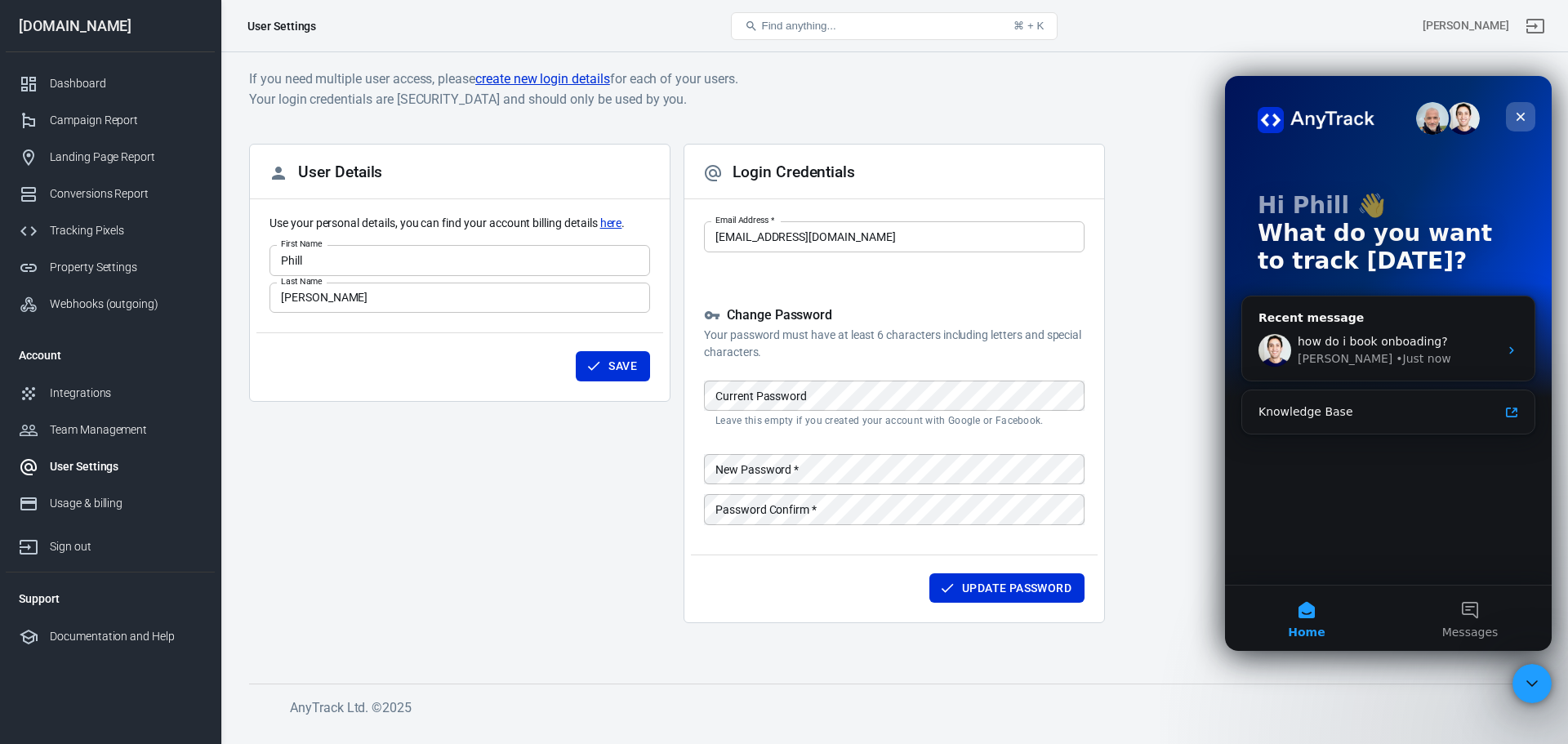
click at [1522, 120] on icon "Close" at bounding box center [1520, 116] width 13 height 13
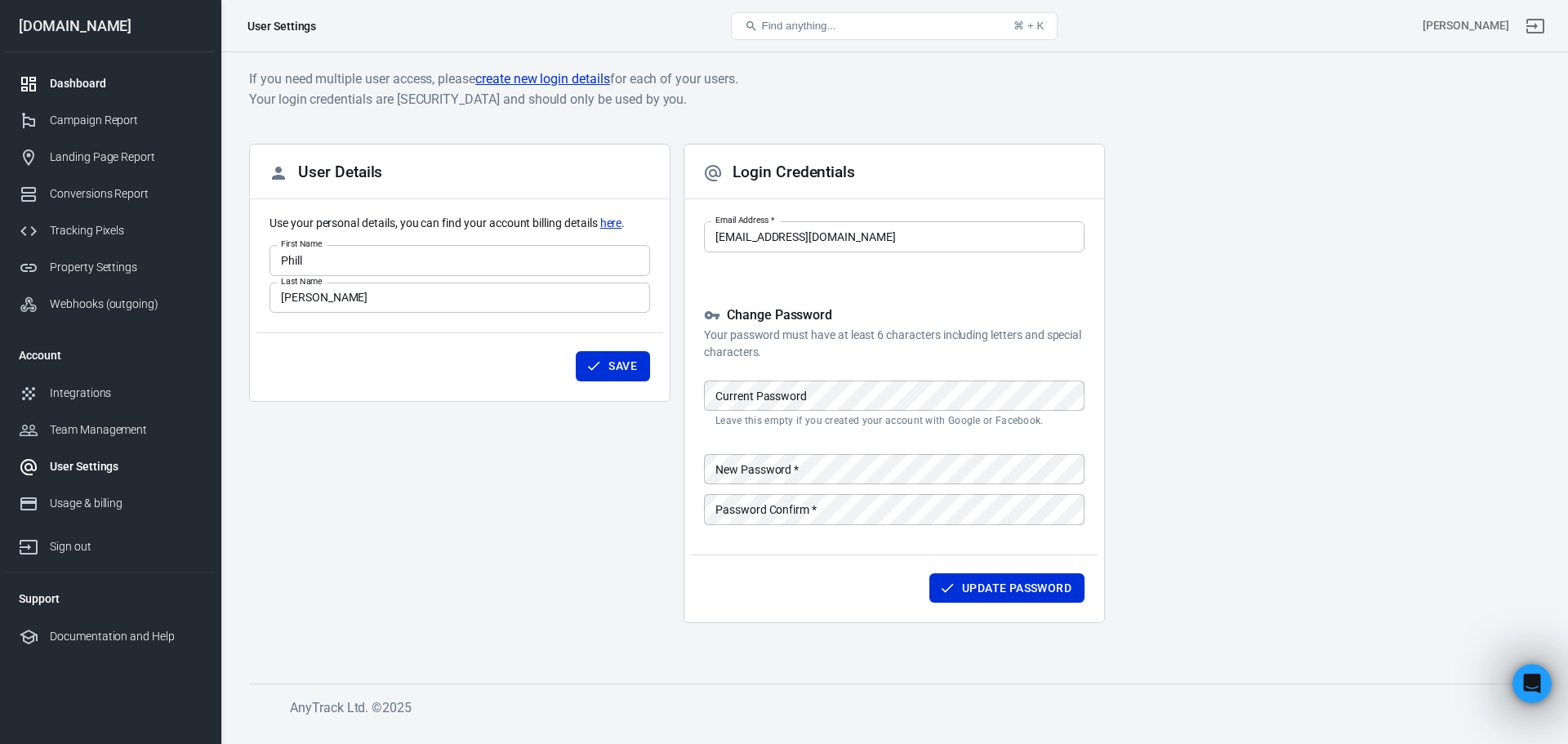
click at [40, 98] on link "Dashboard" at bounding box center [110, 83] width 209 height 37
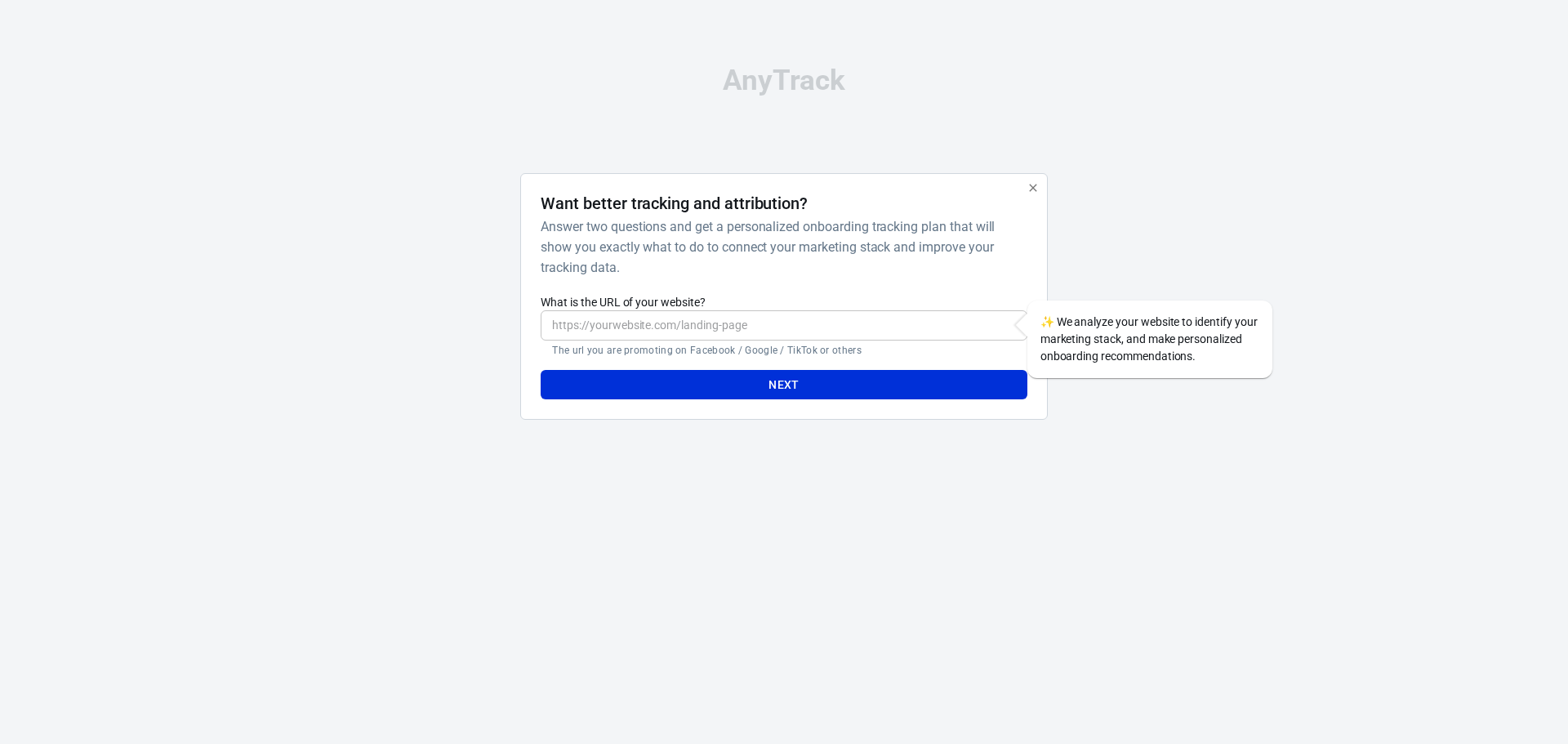
click at [1034, 182] on icon "button" at bounding box center [1033, 187] width 13 height 13
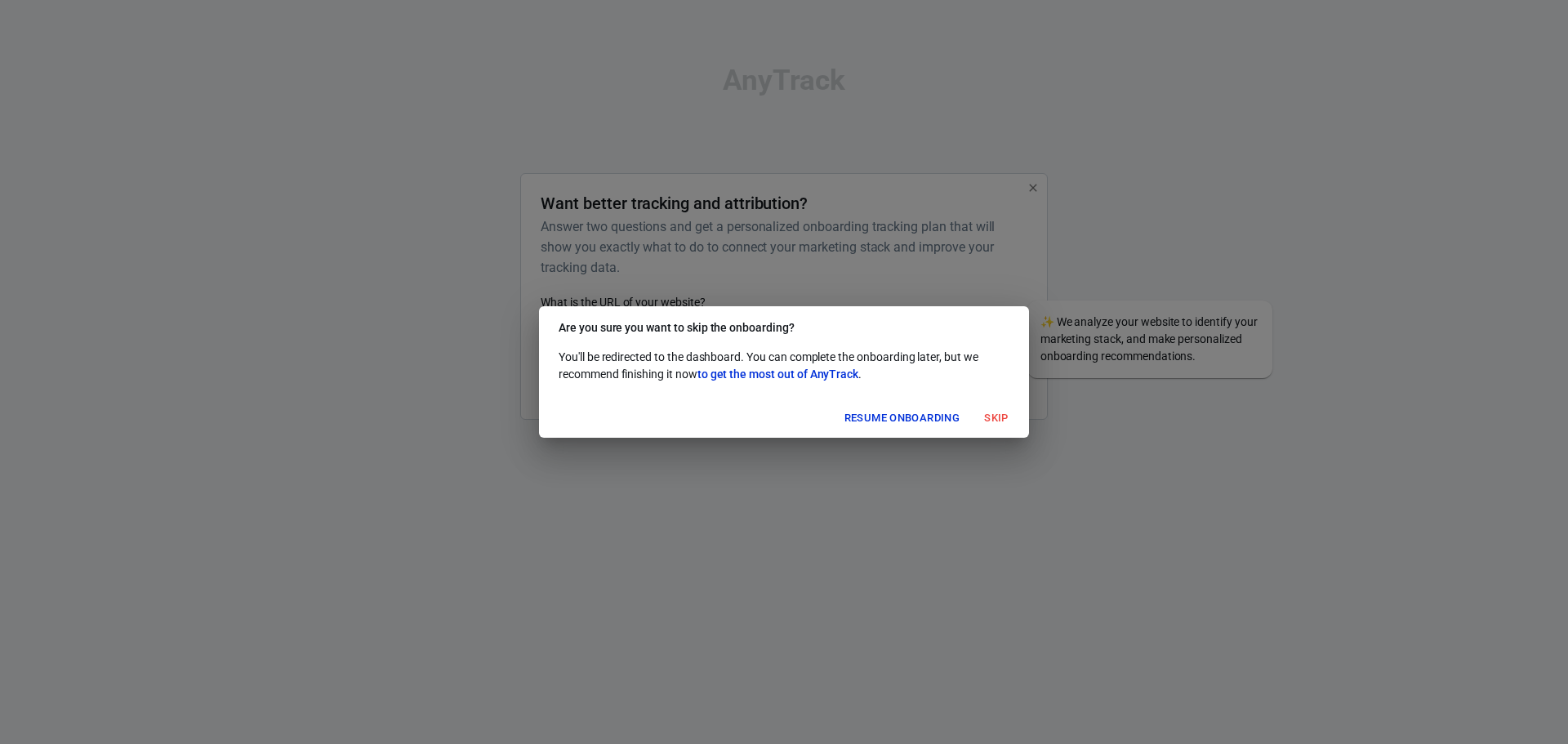
click at [925, 420] on button "Resume onboarding" at bounding box center [902, 419] width 123 height 26
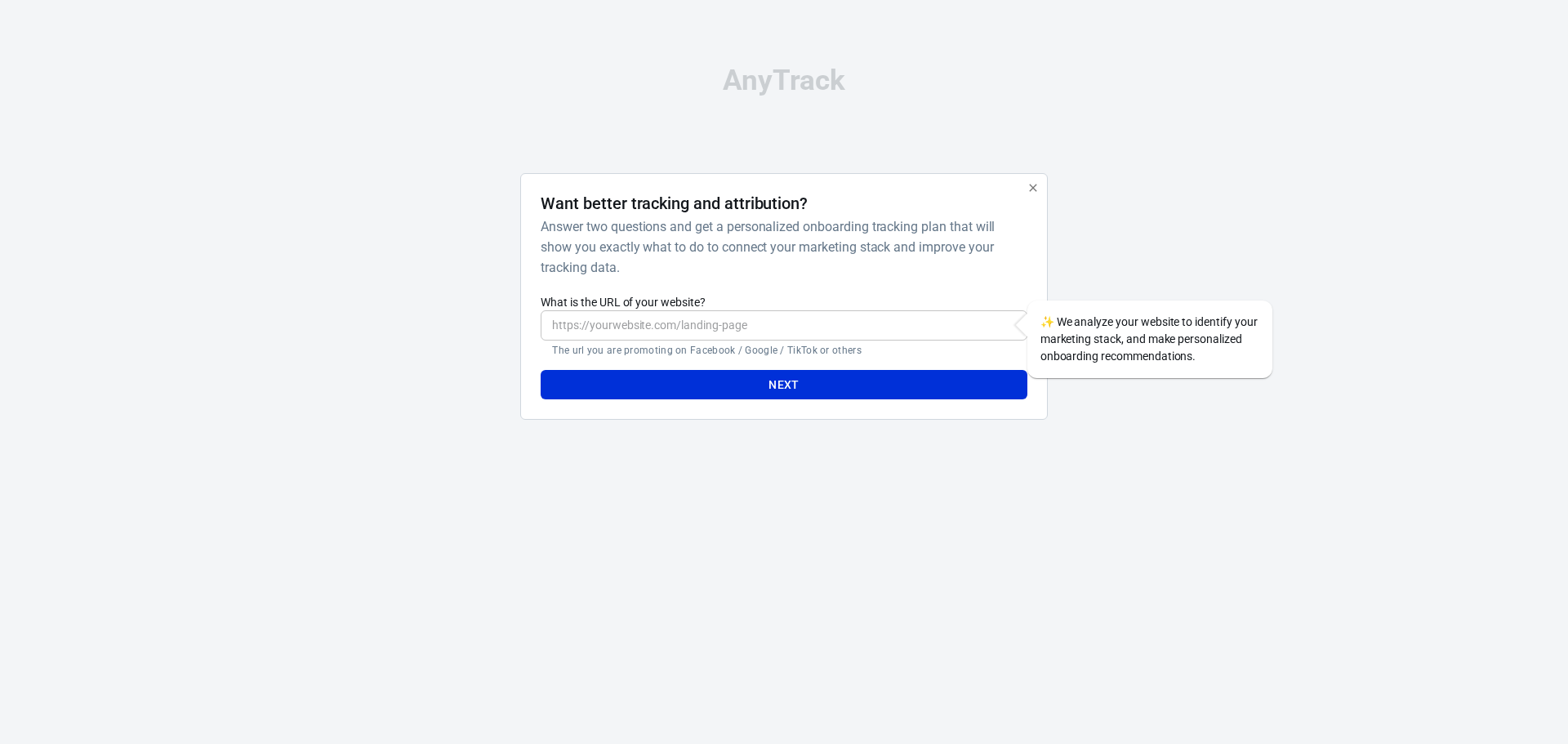
click at [689, 325] on input "What is the URL of your website?" at bounding box center [783, 324] width 486 height 30
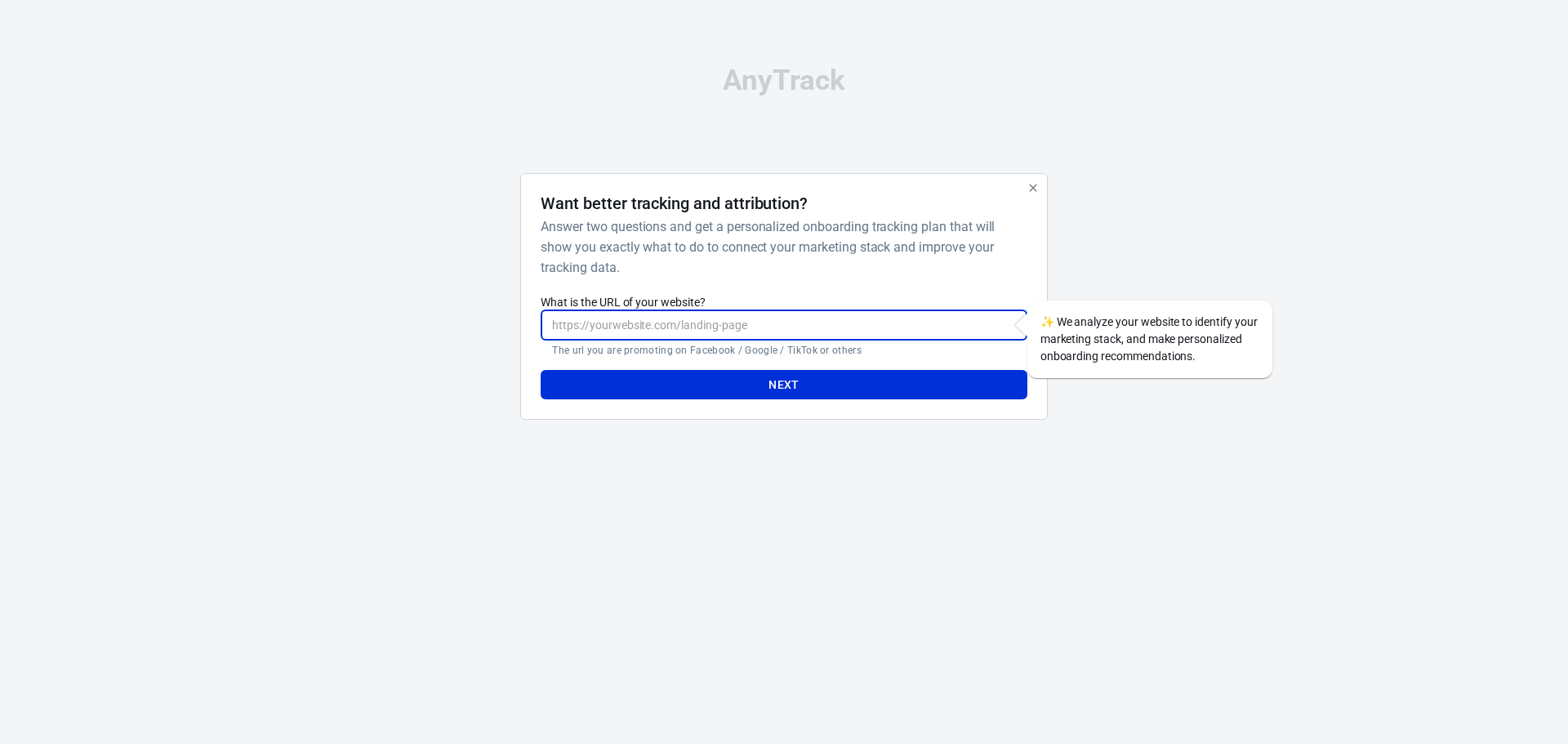
paste input "https://www.smarterair.com.au/"
type input "https://www.smarterair.com.au/"
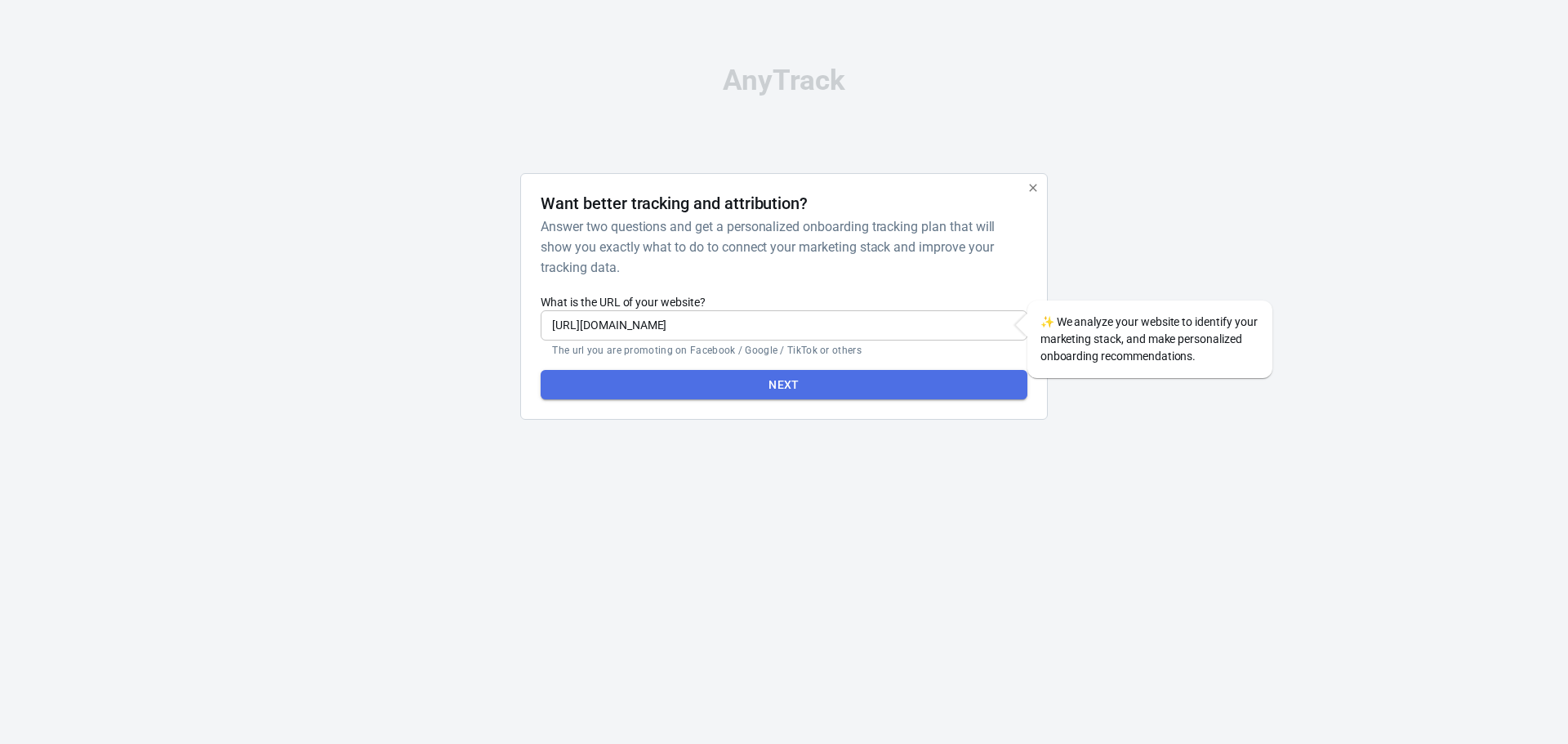
click at [841, 384] on button "Next" at bounding box center [783, 384] width 486 height 30
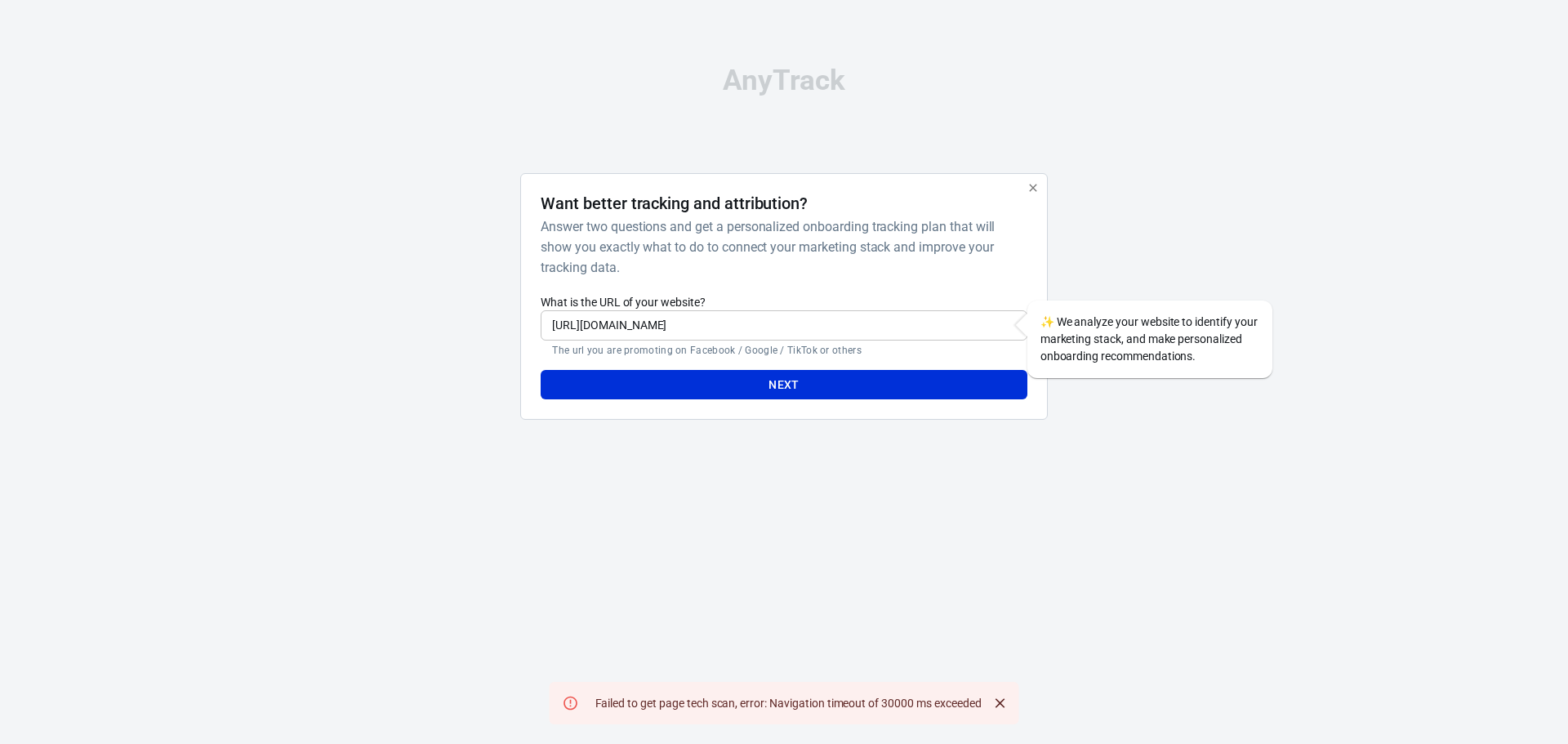
click at [646, 144] on div "AnyTrack Want better tracking and attribution? Answer two questions and get a p…" at bounding box center [784, 249] width 817 height 499
drag, startPoint x: 749, startPoint y: 82, endPoint x: 769, endPoint y: 77, distance: 20.6
click at [753, 80] on div "AnyTrack" at bounding box center [784, 80] width 817 height 28
click at [770, 77] on div "AnyTrack" at bounding box center [784, 80] width 817 height 28
click at [809, 76] on div "AnyTrack" at bounding box center [784, 80] width 817 height 28
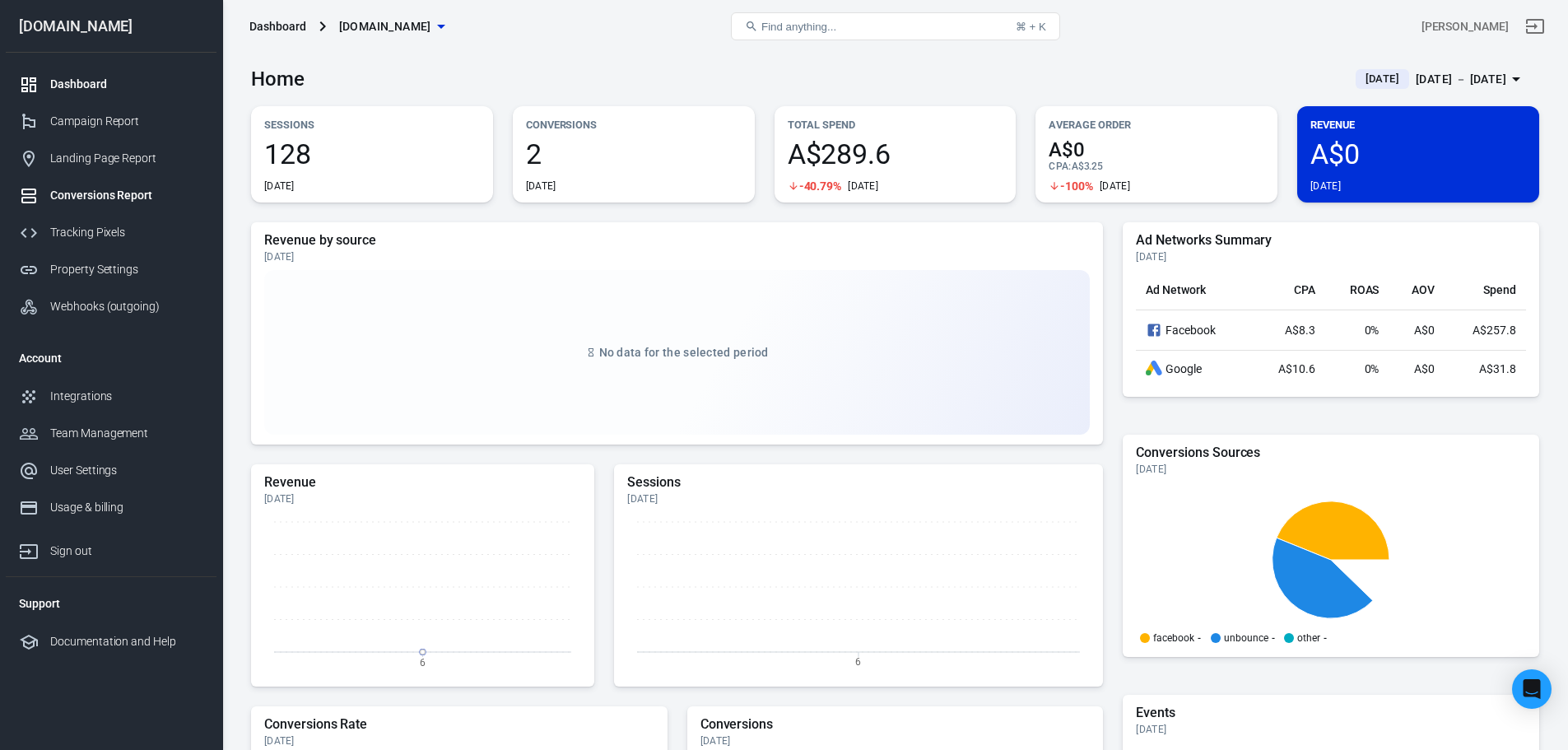
click at [135, 189] on div "Conversions Report" at bounding box center [126, 195] width 153 height 17
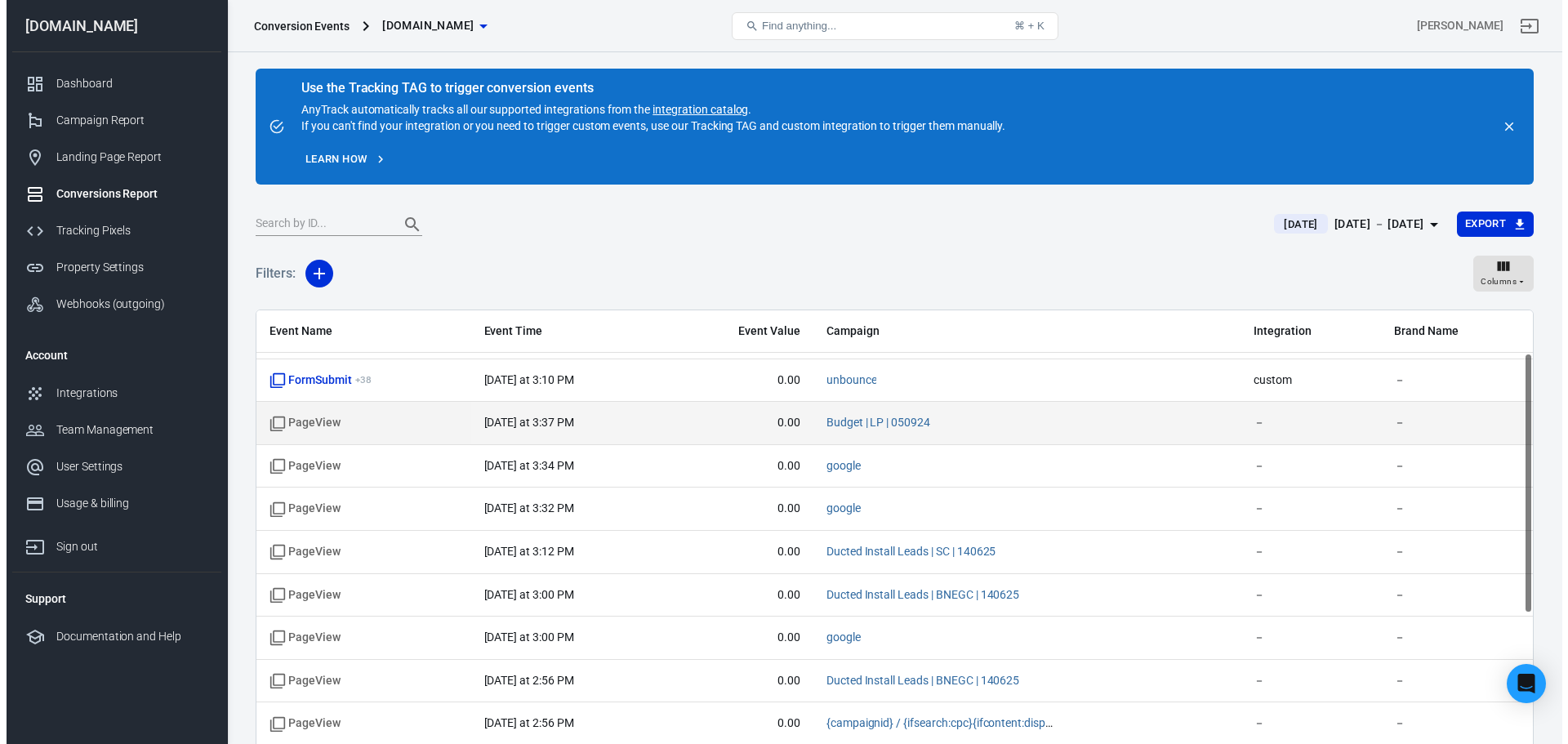
scroll to position [81, 0]
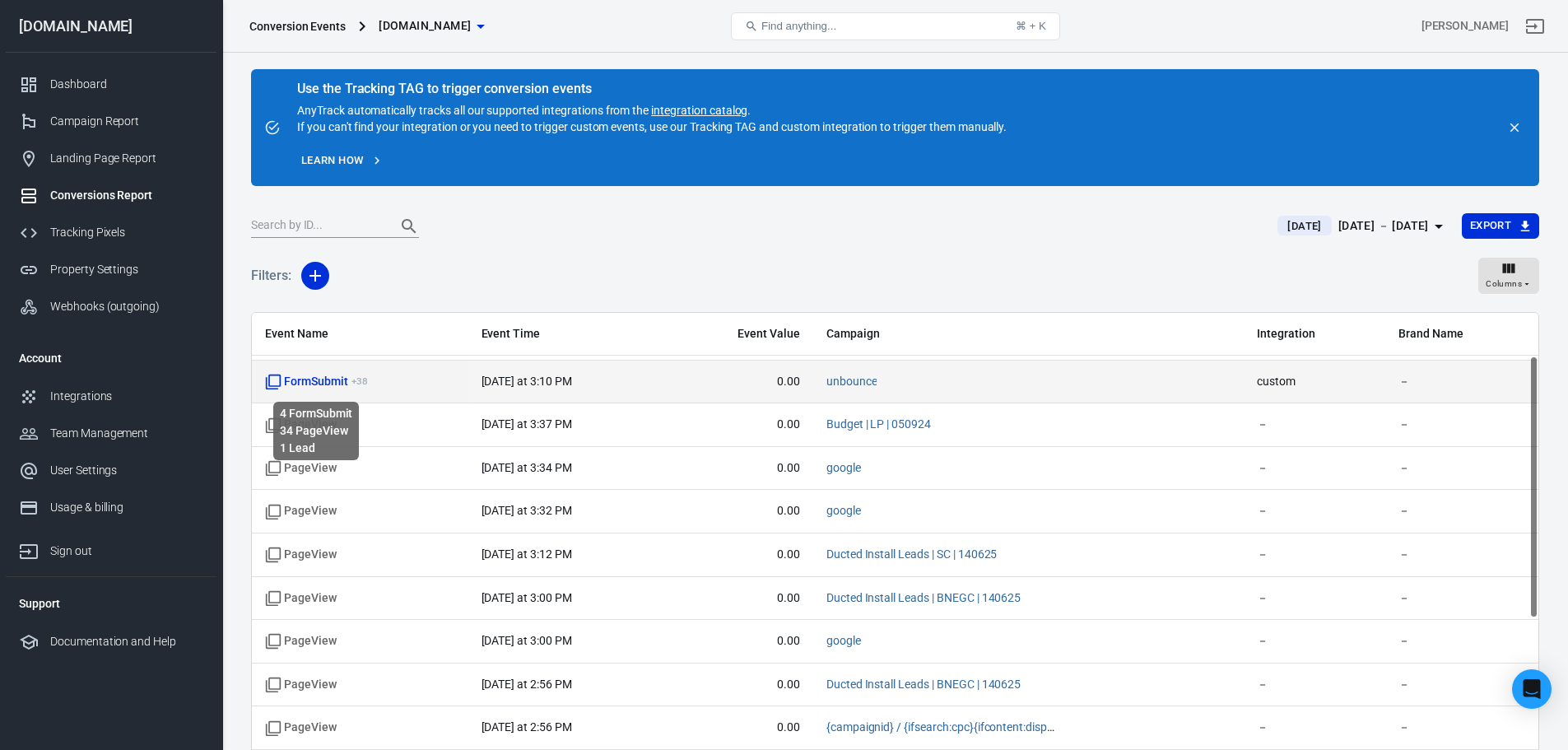
click at [328, 379] on span "FormSubmit + 38" at bounding box center [316, 381] width 102 height 16
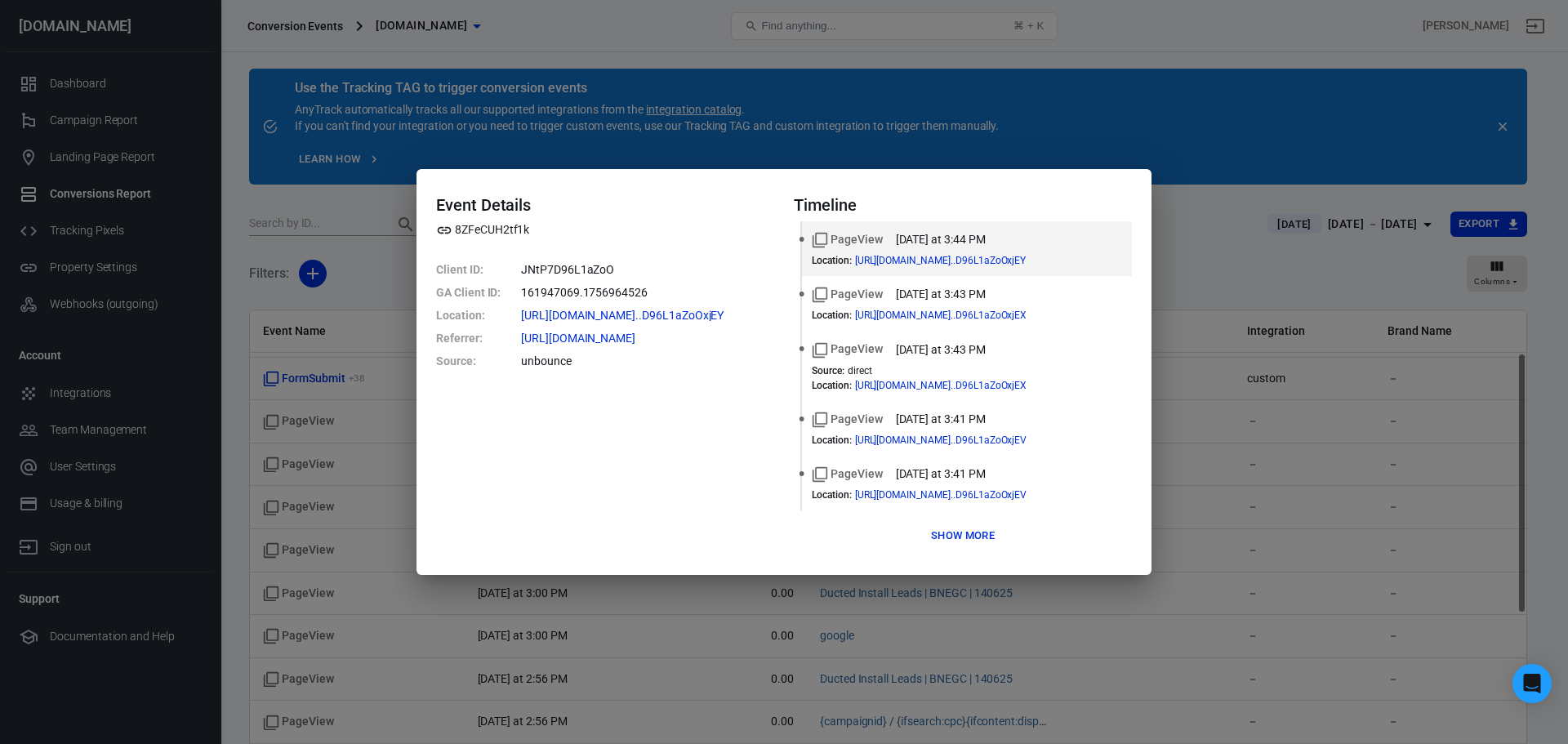
click at [1196, 294] on div "Event Details 8ZFeCUH2tf1k Client ID : JNtP7D96L1aZoO GA Client ID : 161947069.…" at bounding box center [784, 372] width 1568 height 744
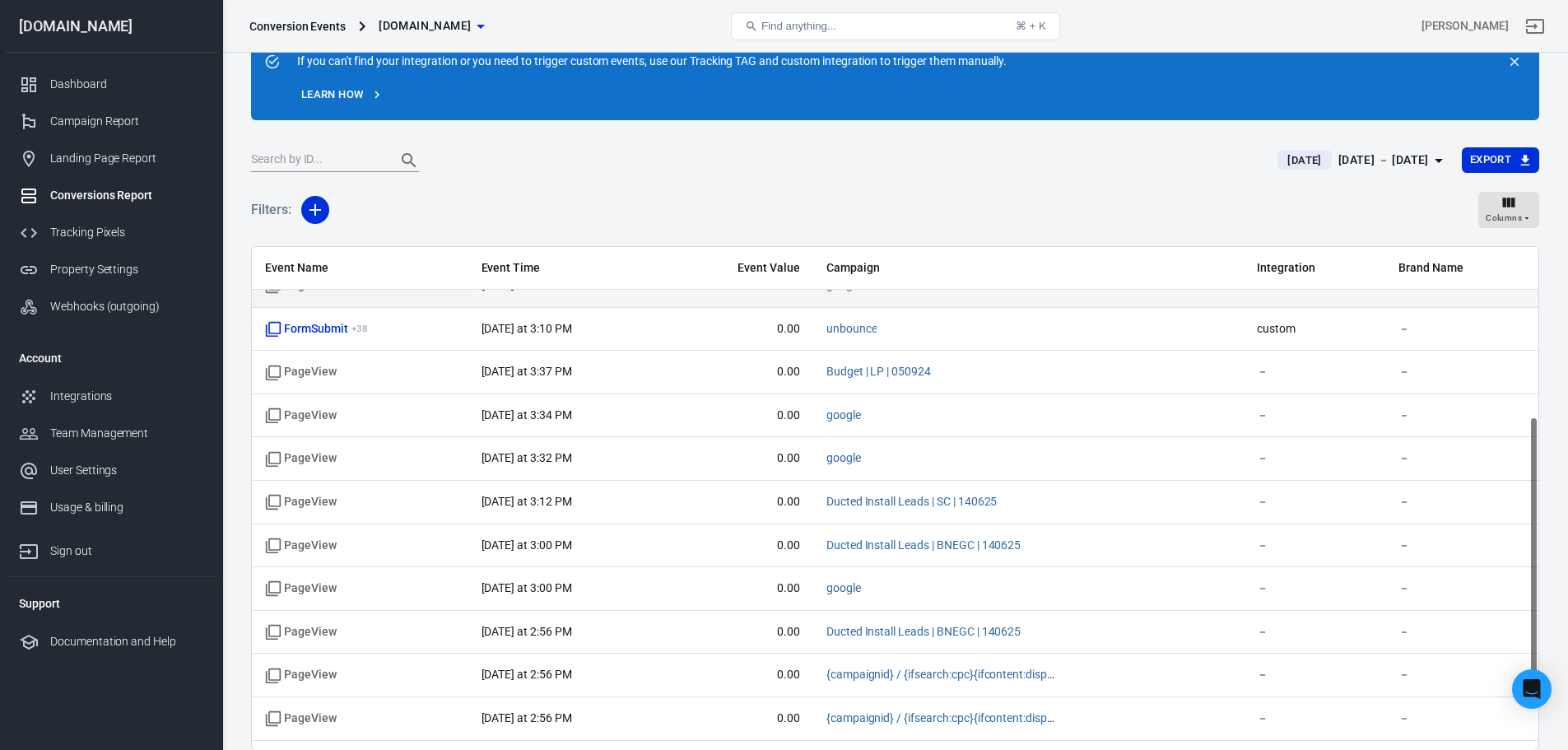
scroll to position [46, 0]
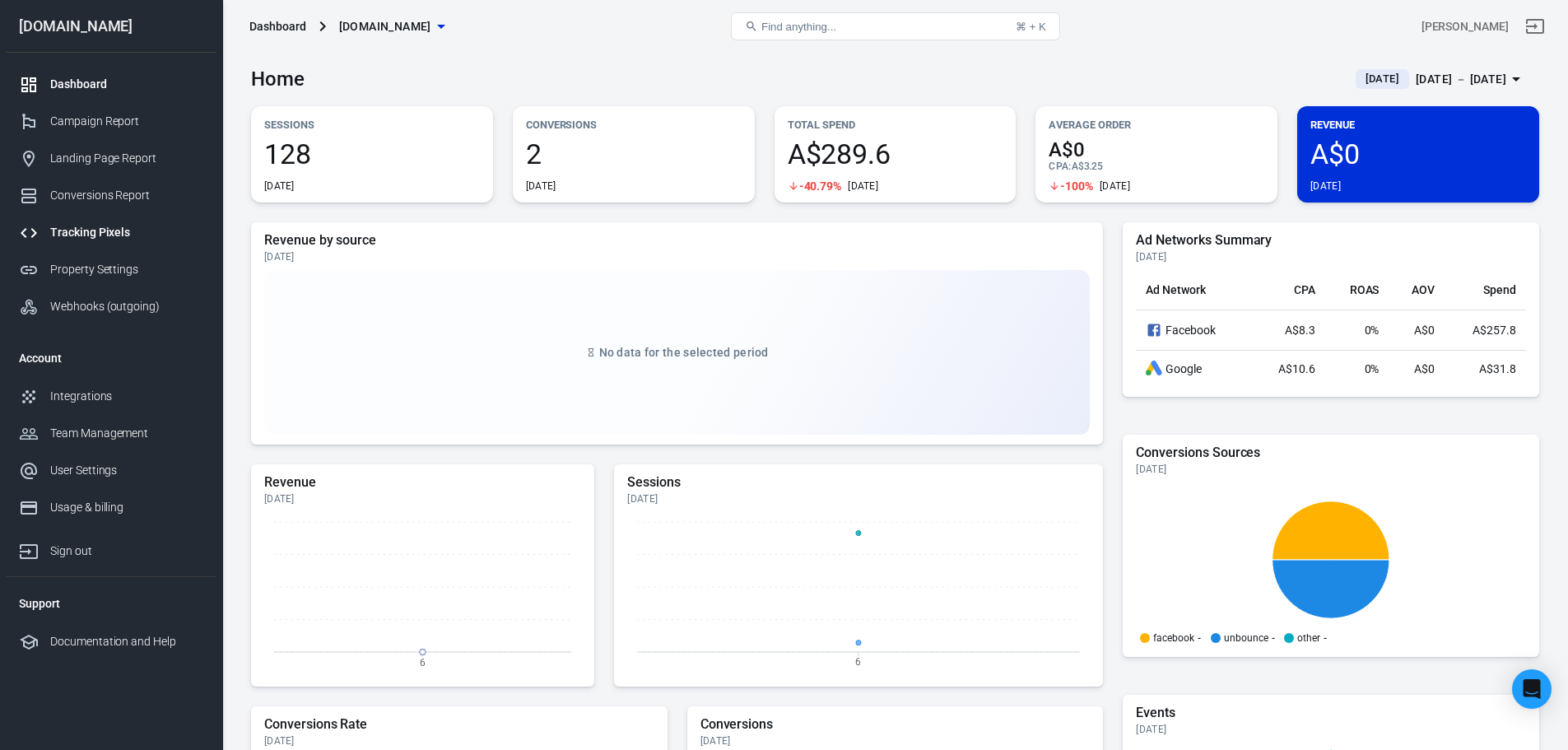
click at [102, 227] on div "Tracking Pixels" at bounding box center [126, 232] width 153 height 17
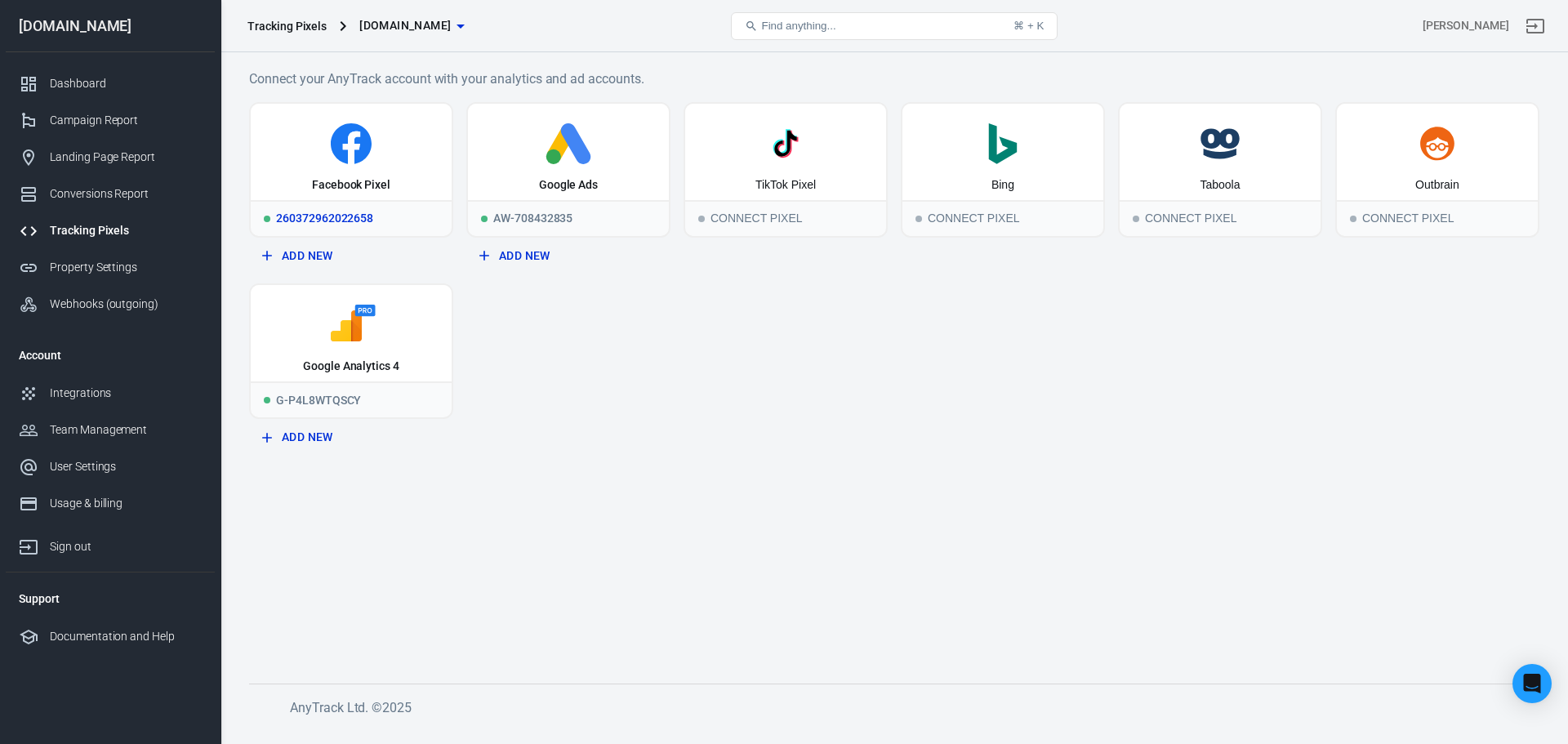
click at [380, 176] on div "Facebook Pixel" at bounding box center [351, 152] width 201 height 97
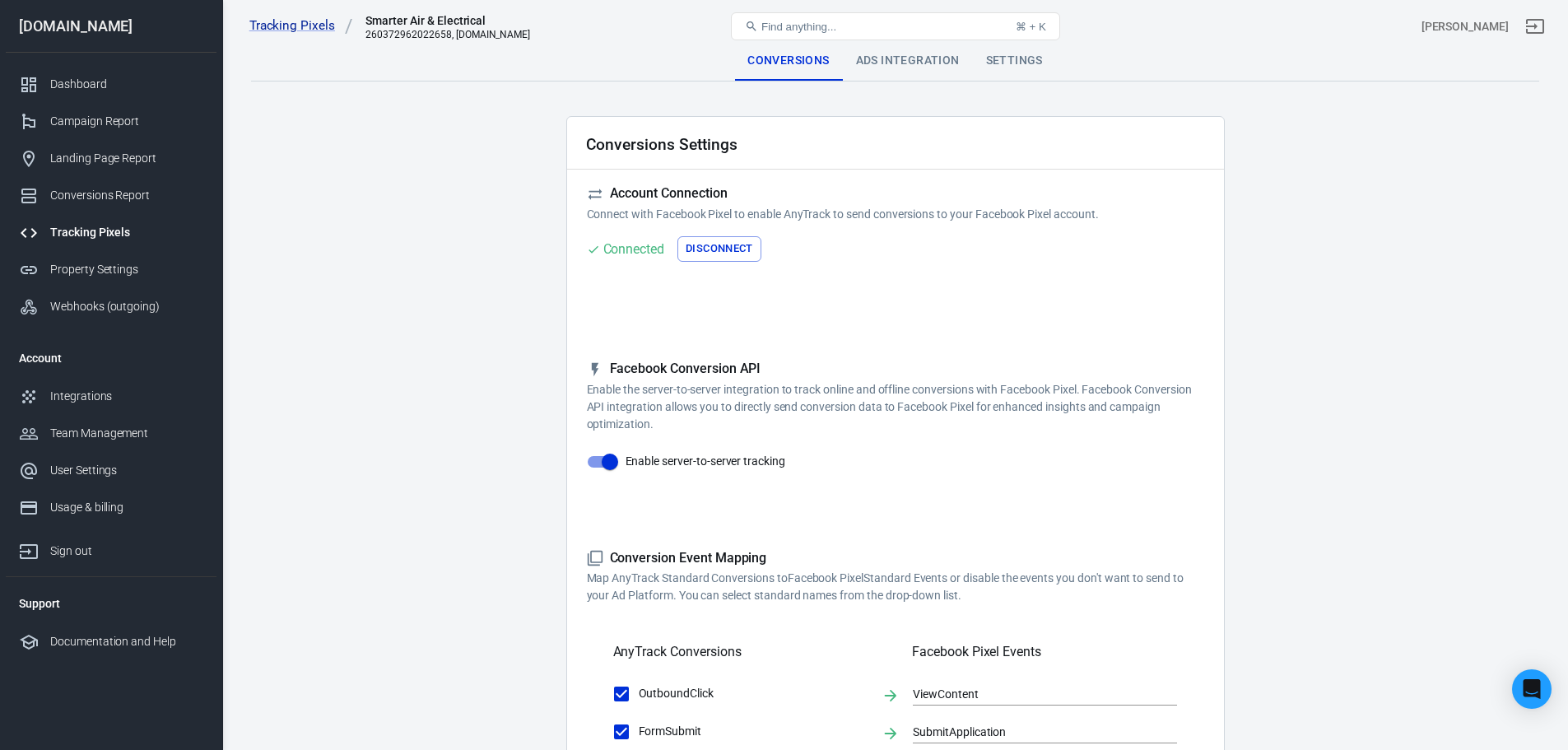
click at [909, 65] on div "Ads Integration" at bounding box center [908, 61] width 130 height 40
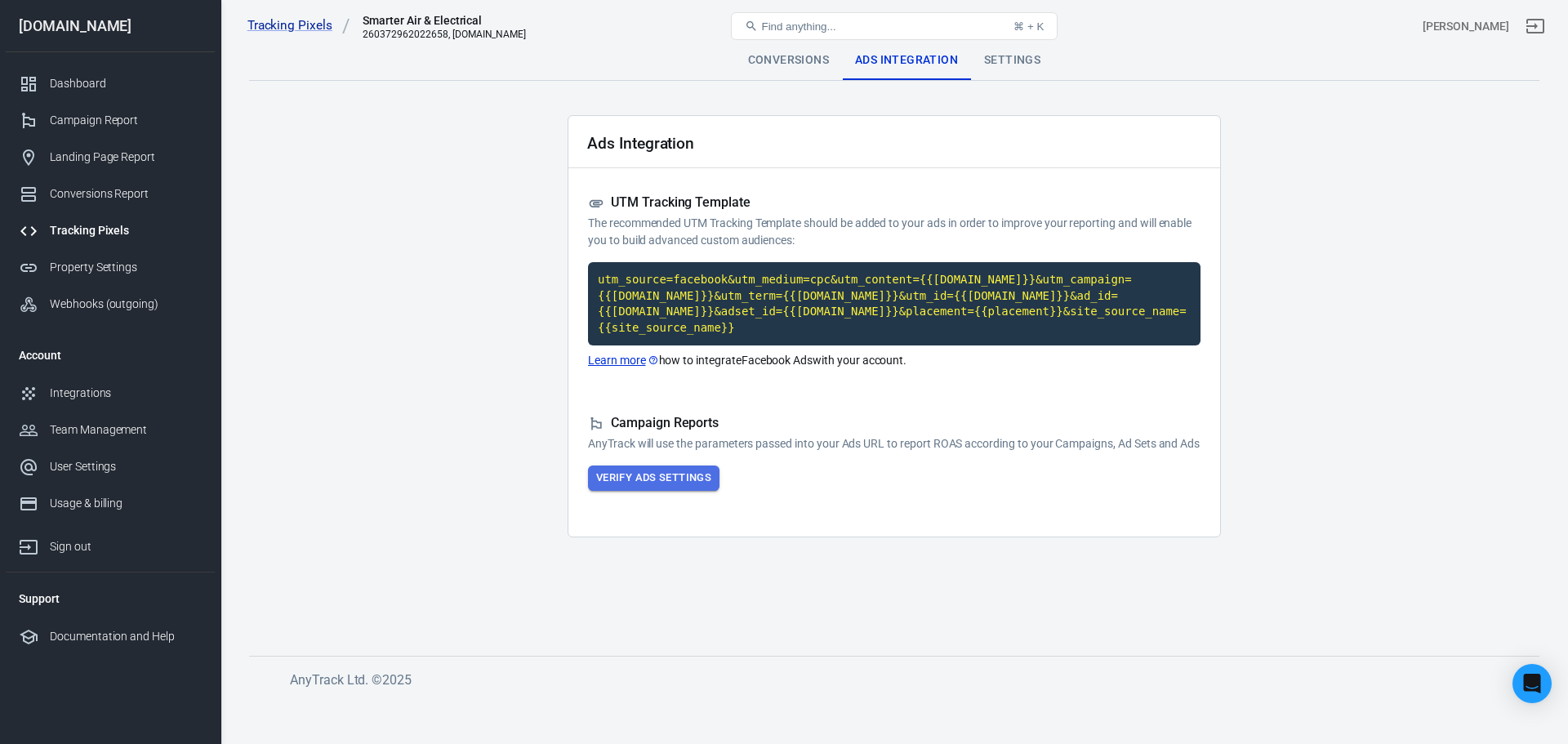
click at [718, 467] on button "Verify Ads Settings" at bounding box center [654, 479] width 132 height 26
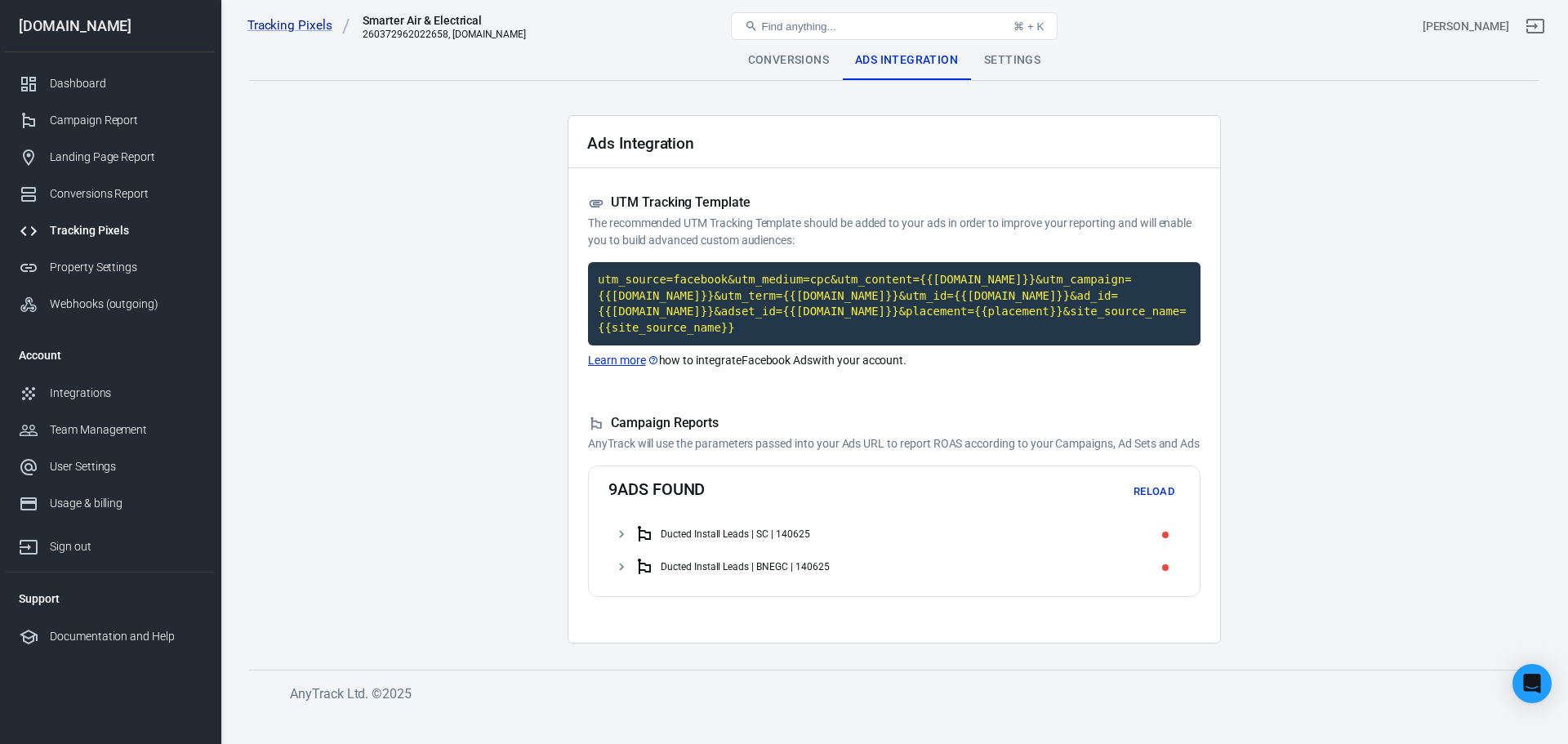
click at [916, 536] on div "Ducted Install Leads | SC | 140625" at bounding box center [903, 533] width 539 height 27
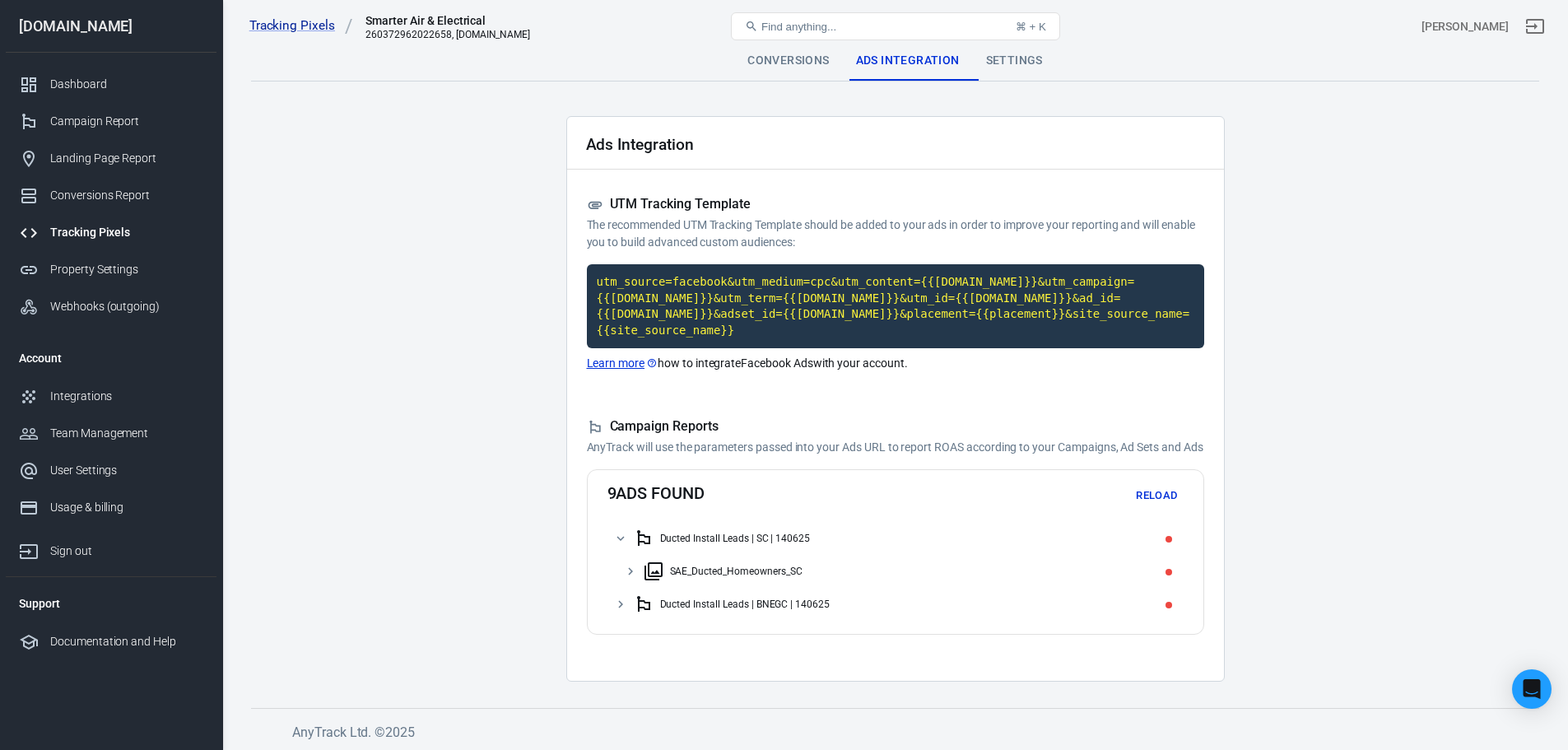
click at [799, 606] on div "Ducted Install Leads | BNEGC | 140625" at bounding box center [745, 603] width 170 height 11
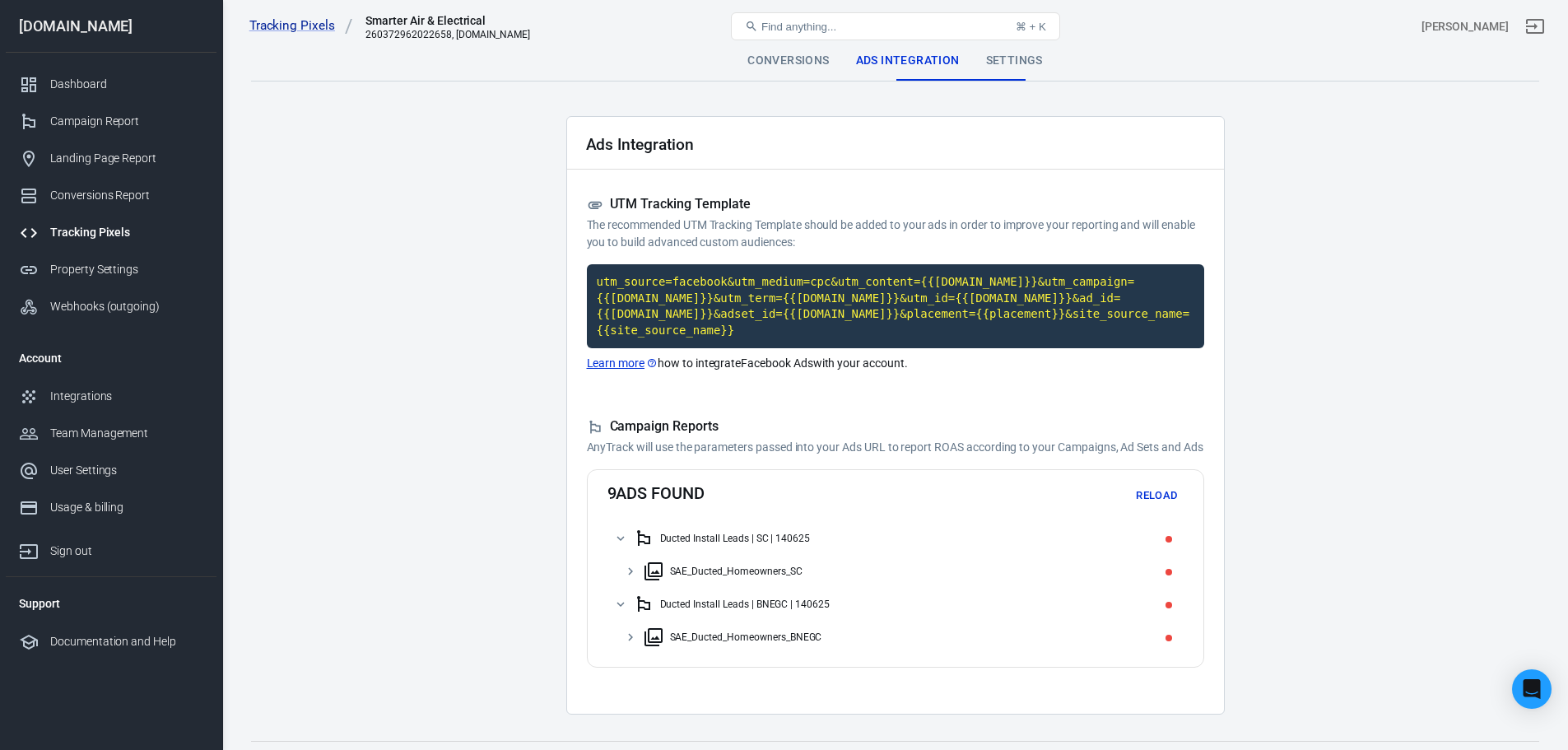
click at [1153, 499] on button "Reload" at bounding box center [1156, 496] width 53 height 26
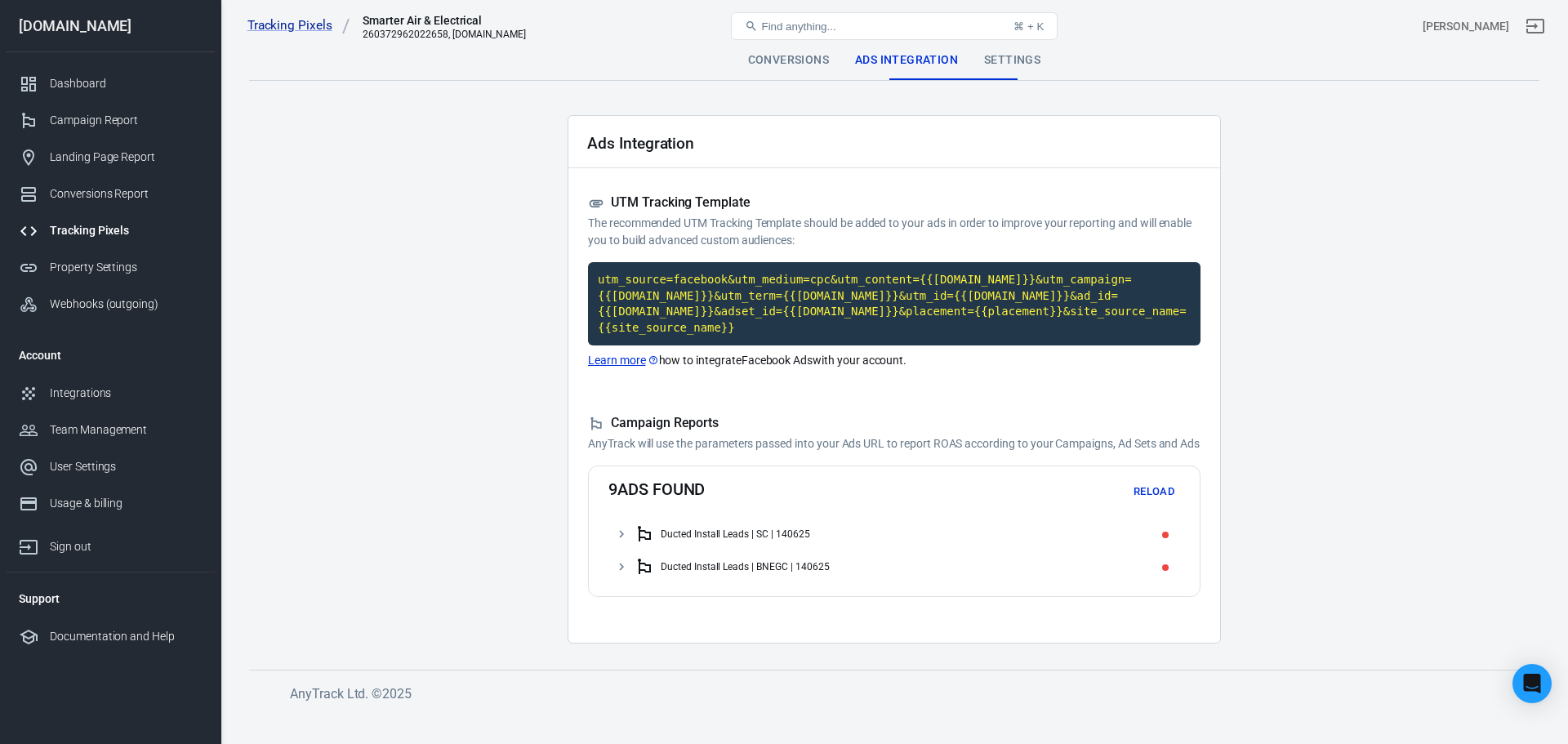
click at [1136, 540] on div "Ducted Install Leads | SC | 140625" at bounding box center [903, 533] width 539 height 27
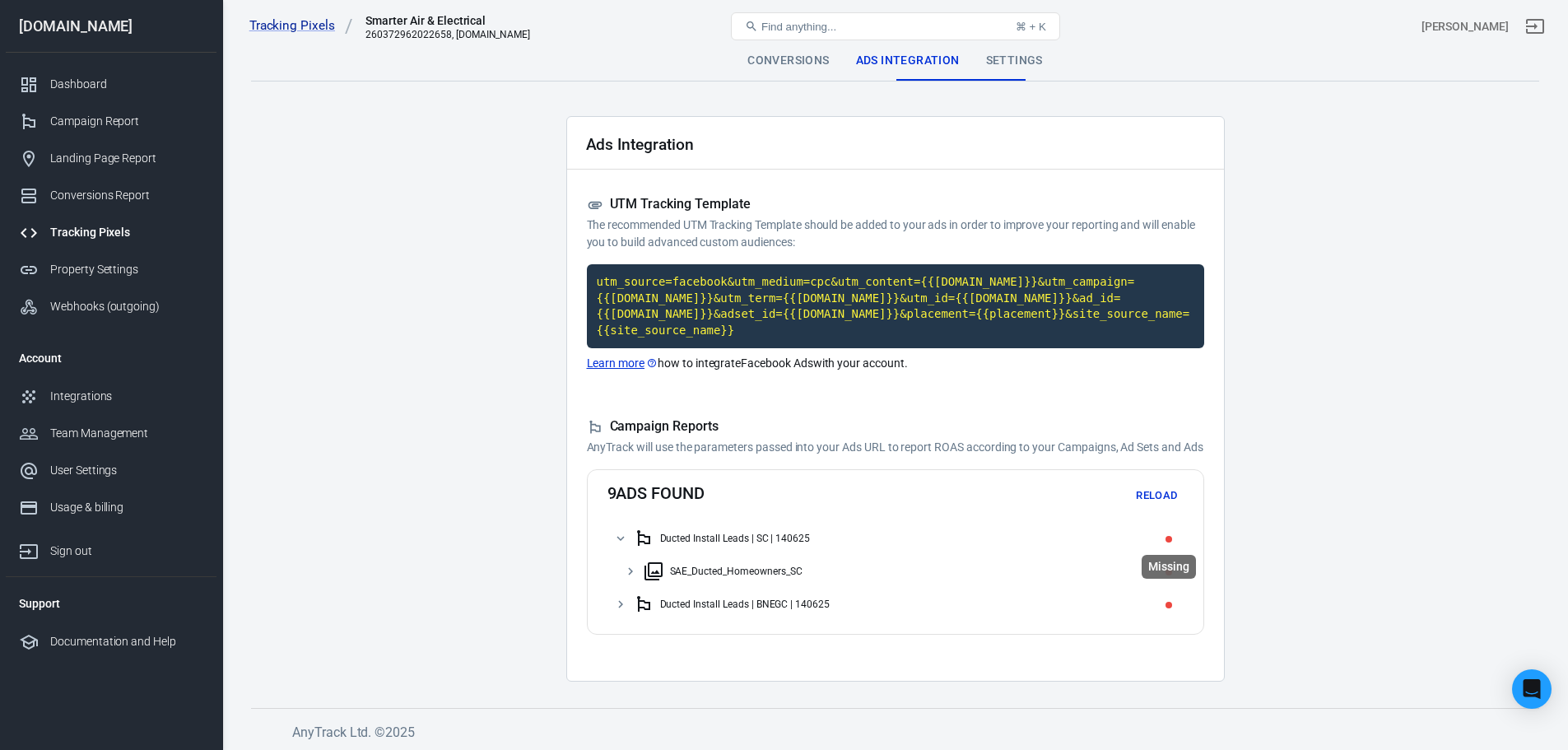
click at [1168, 539] on span "Missing" at bounding box center [1168, 539] width 7 height 7
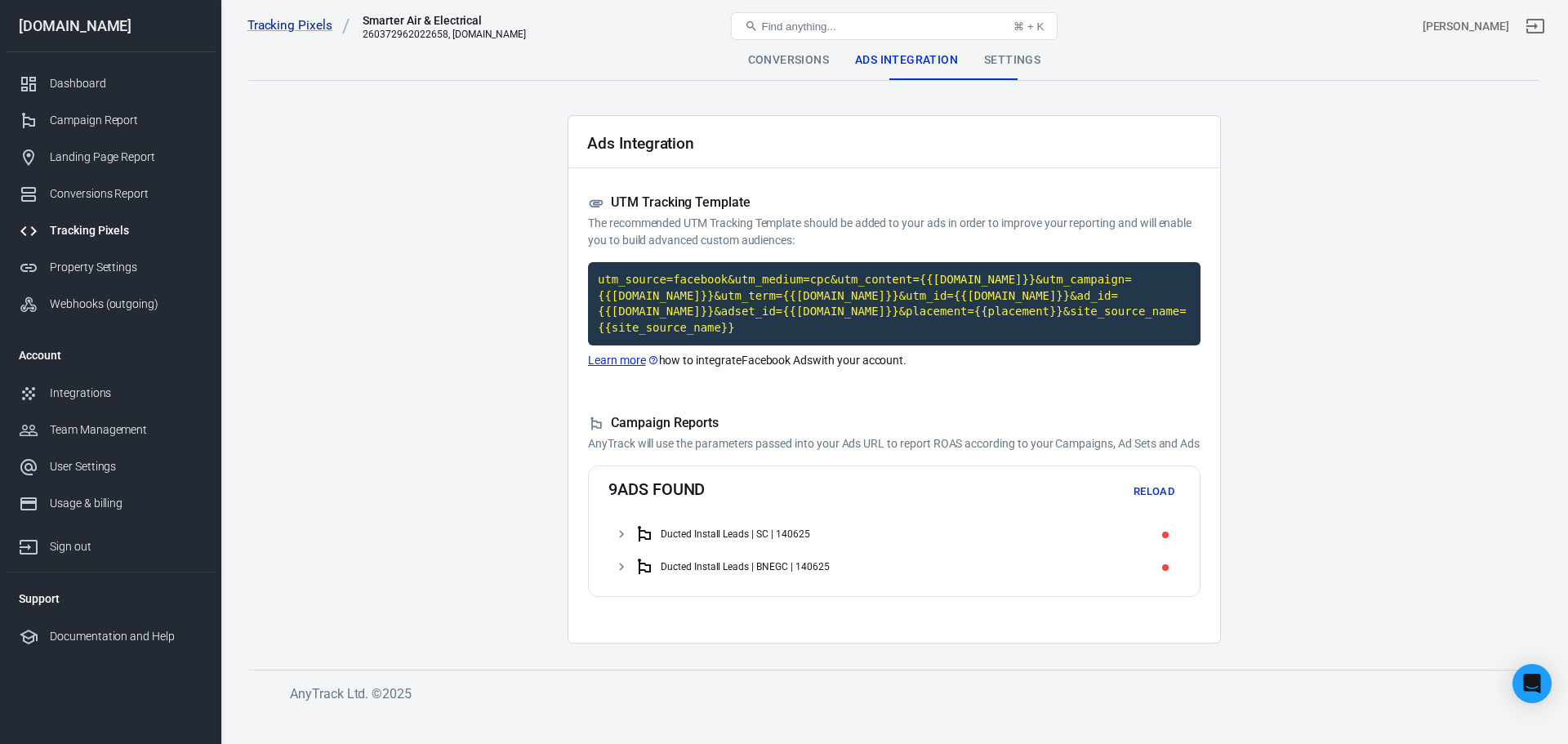
click at [1160, 535] on div "Ducted Install Leads | SC | 140625" at bounding box center [903, 533] width 539 height 27
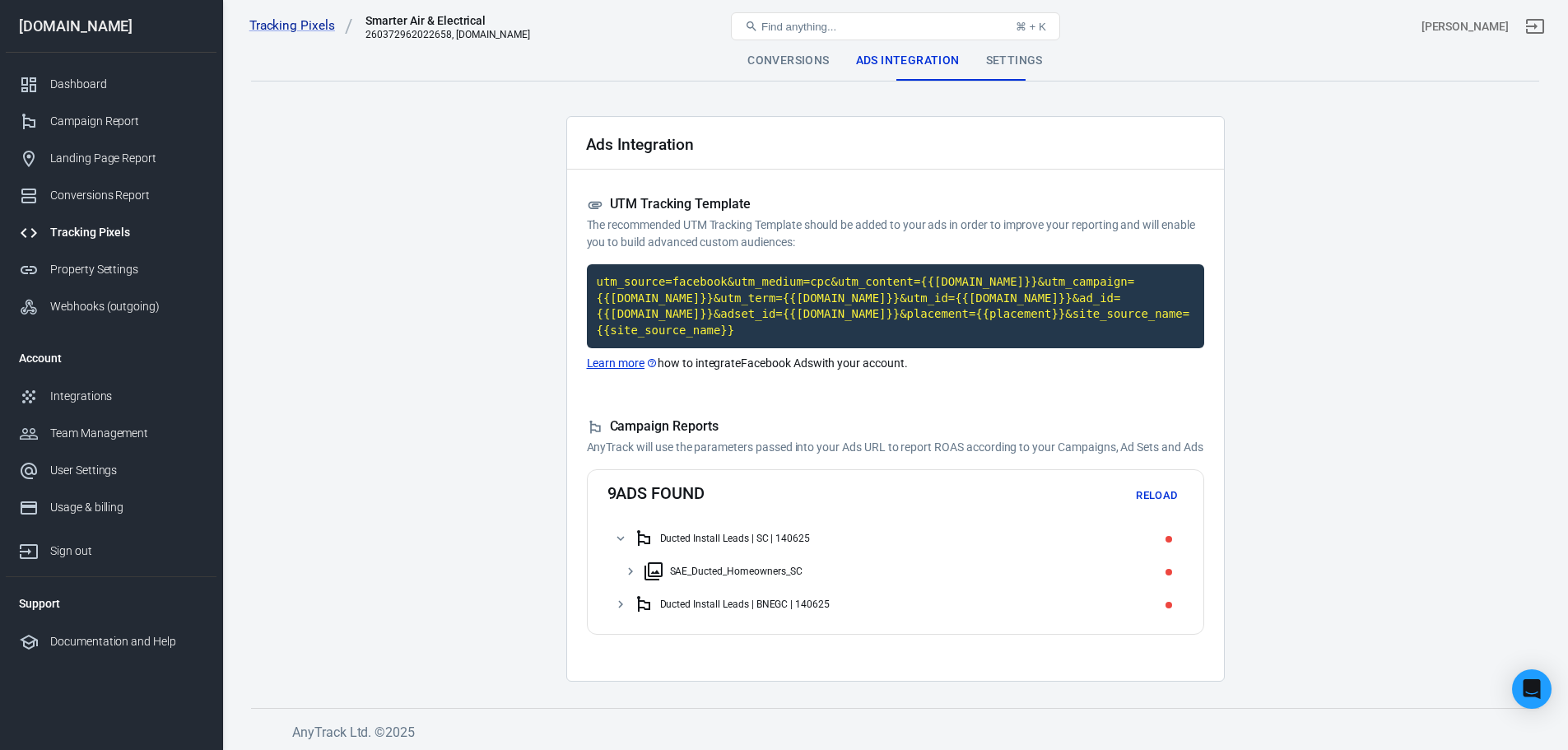
click at [1143, 496] on button "Reload" at bounding box center [1156, 496] width 53 height 26
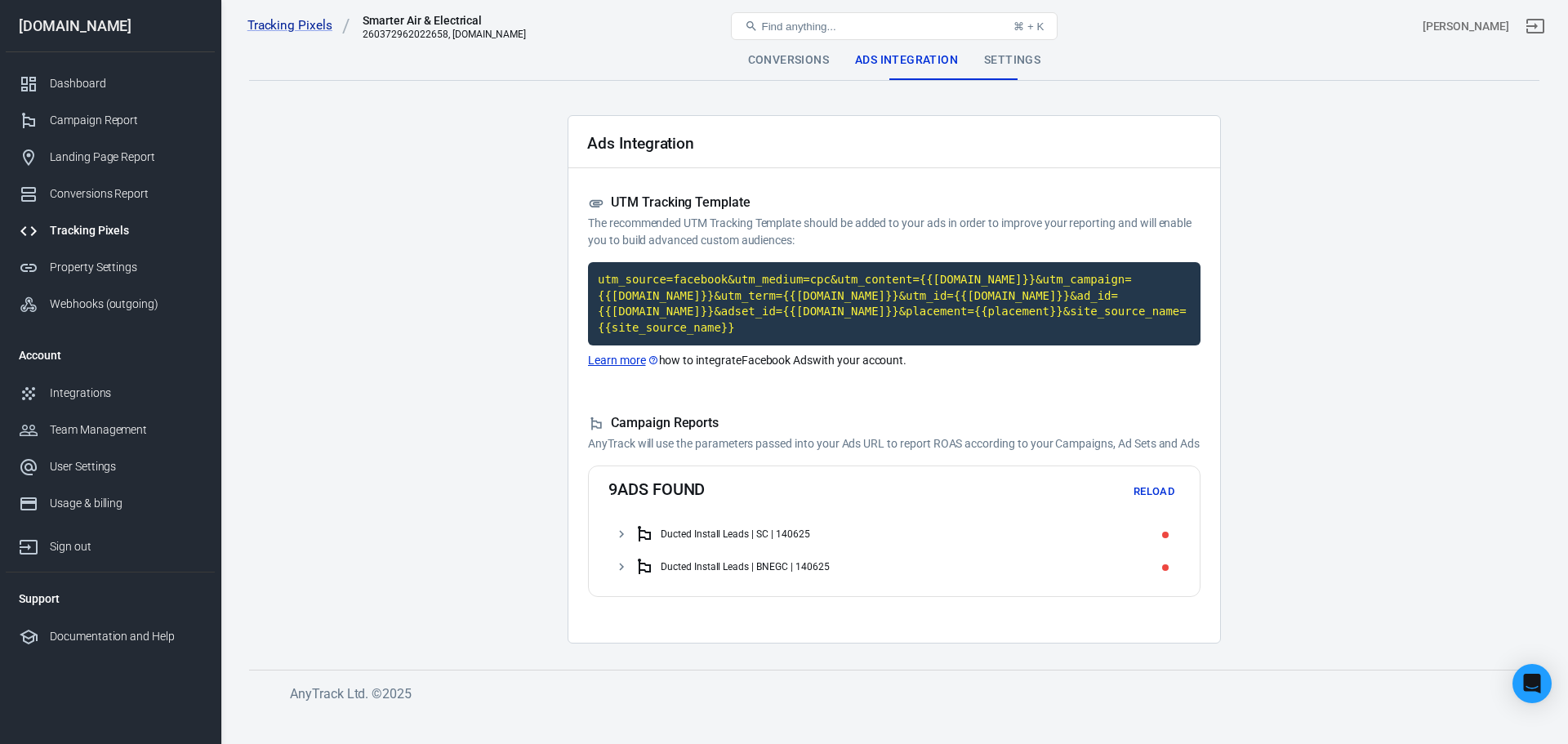
click at [1160, 490] on button "Reload" at bounding box center [1154, 492] width 52 height 26
click at [1147, 499] on button "Reload" at bounding box center [1154, 492] width 52 height 26
click at [1172, 490] on button "Reload" at bounding box center [1154, 492] width 52 height 26
click at [1152, 480] on button "Stop" at bounding box center [1154, 492] width 52 height 26
click at [1153, 485] on button "Reload" at bounding box center [1154, 492] width 52 height 26
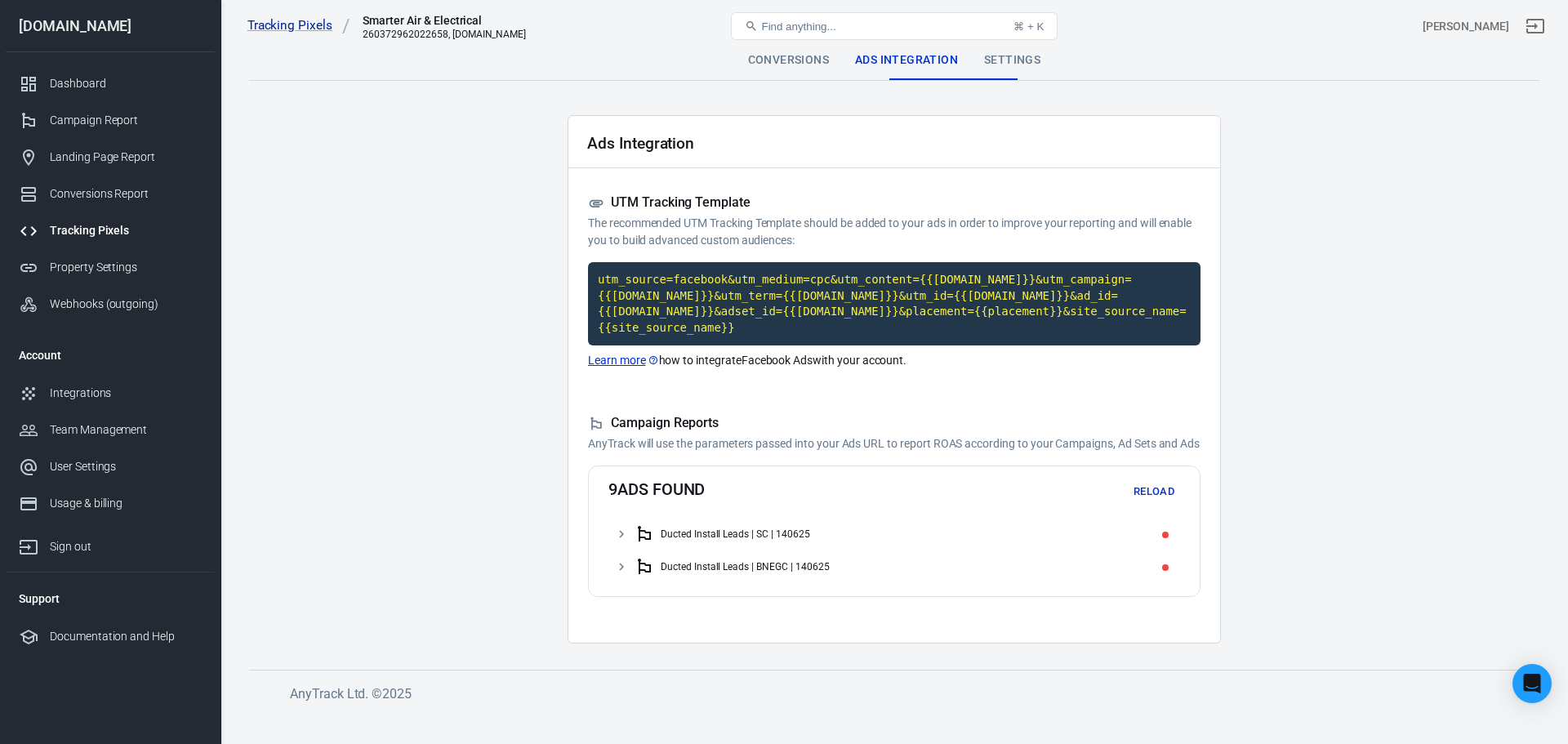
click at [745, 535] on div "Ducted Install Leads | SC | 140625" at bounding box center [735, 533] width 150 height 11
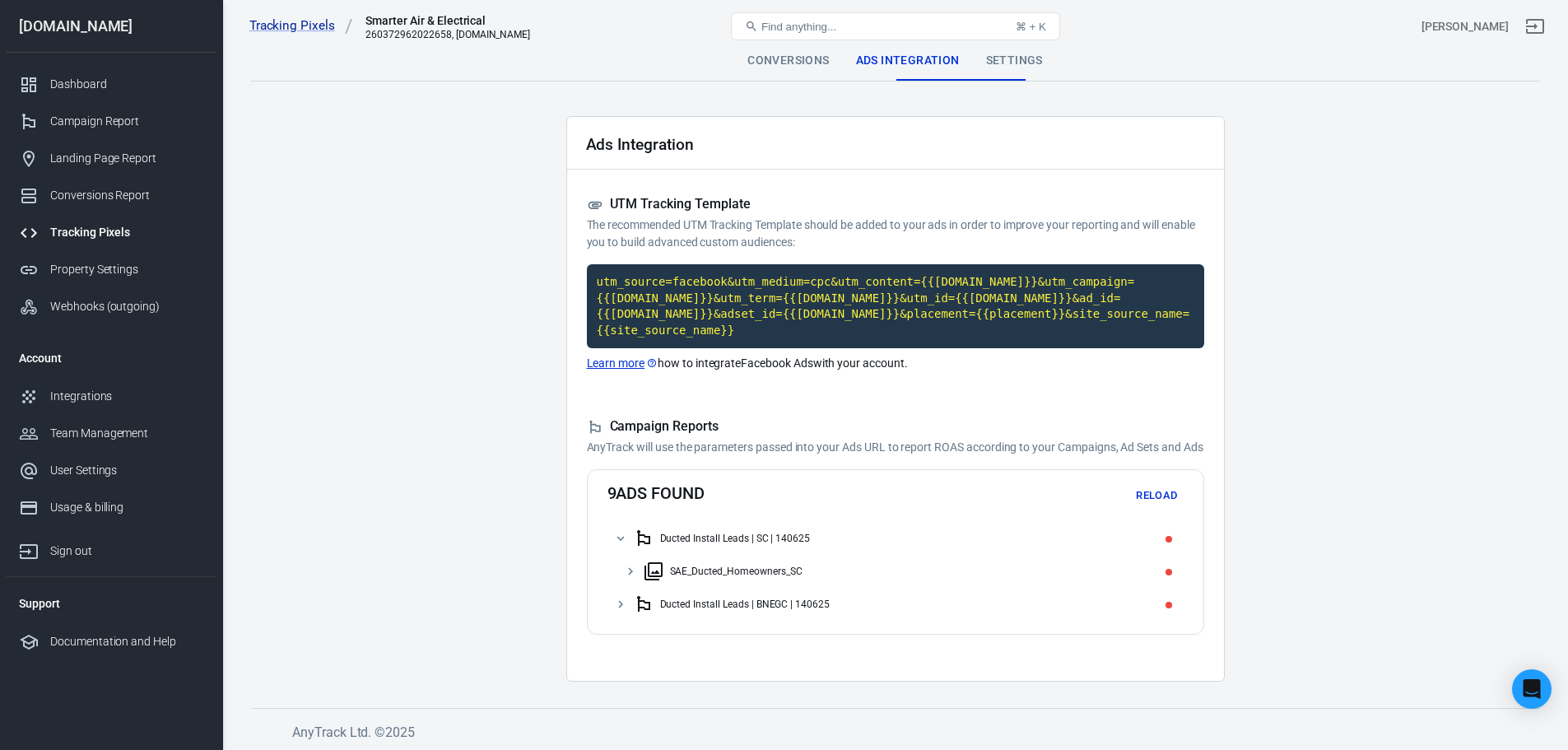
click at [1146, 503] on button "Reload" at bounding box center [1156, 496] width 53 height 26
